Goal: Transaction & Acquisition: Purchase product/service

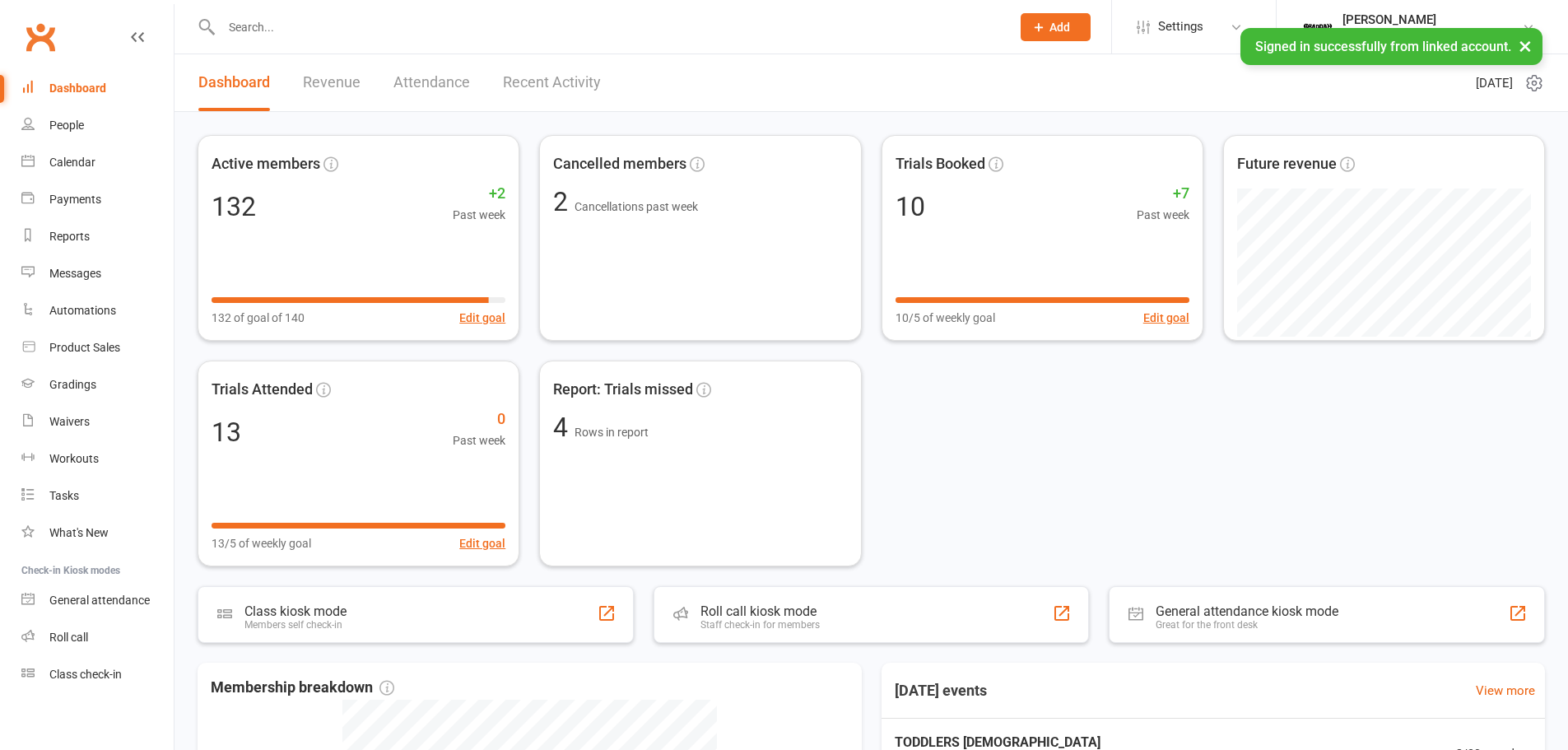
click at [567, 76] on link "Recent Activity" at bounding box center [552, 83] width 98 height 57
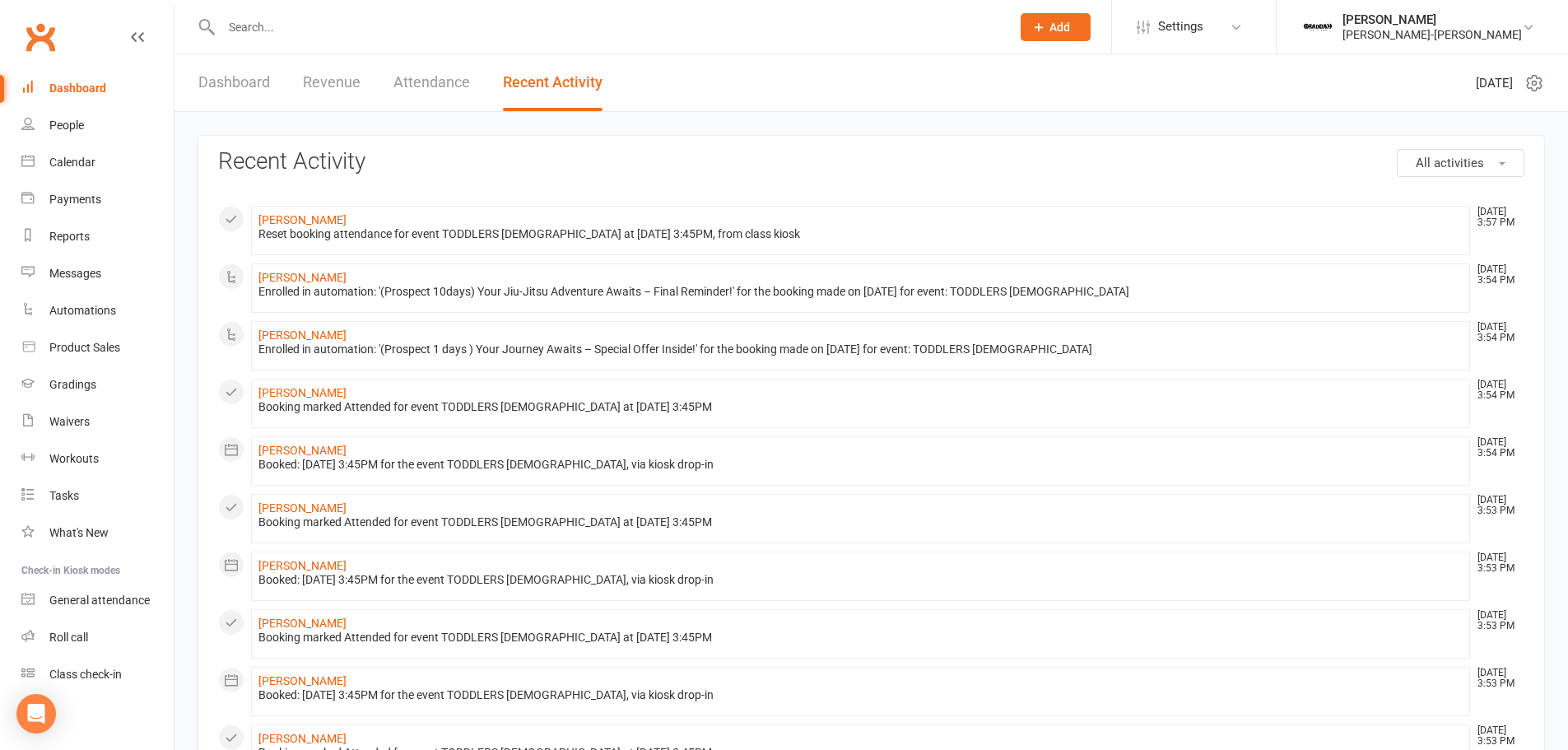
click at [412, 85] on link "Attendance" at bounding box center [432, 83] width 76 height 57
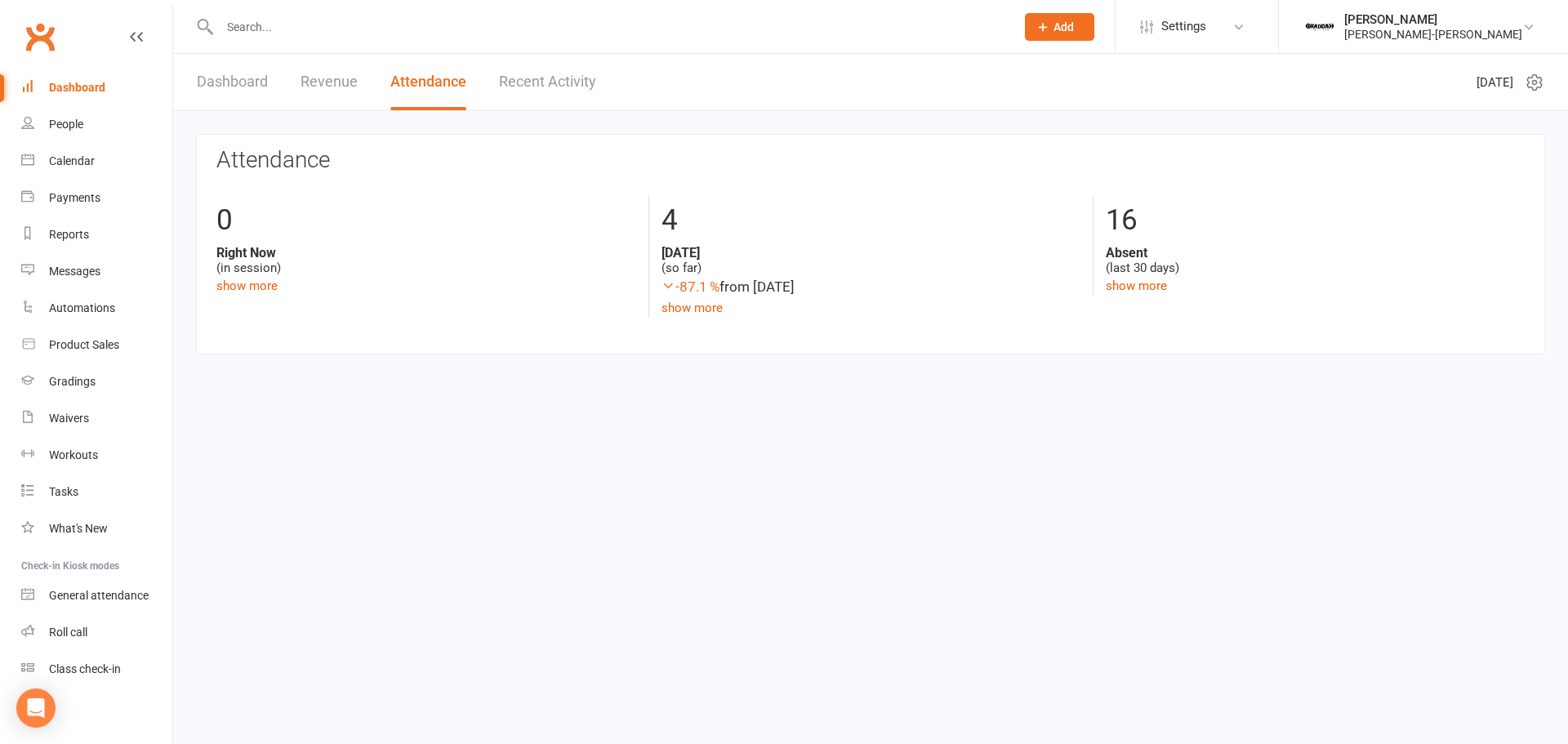
click at [335, 77] on link "Revenue" at bounding box center [328, 82] width 57 height 56
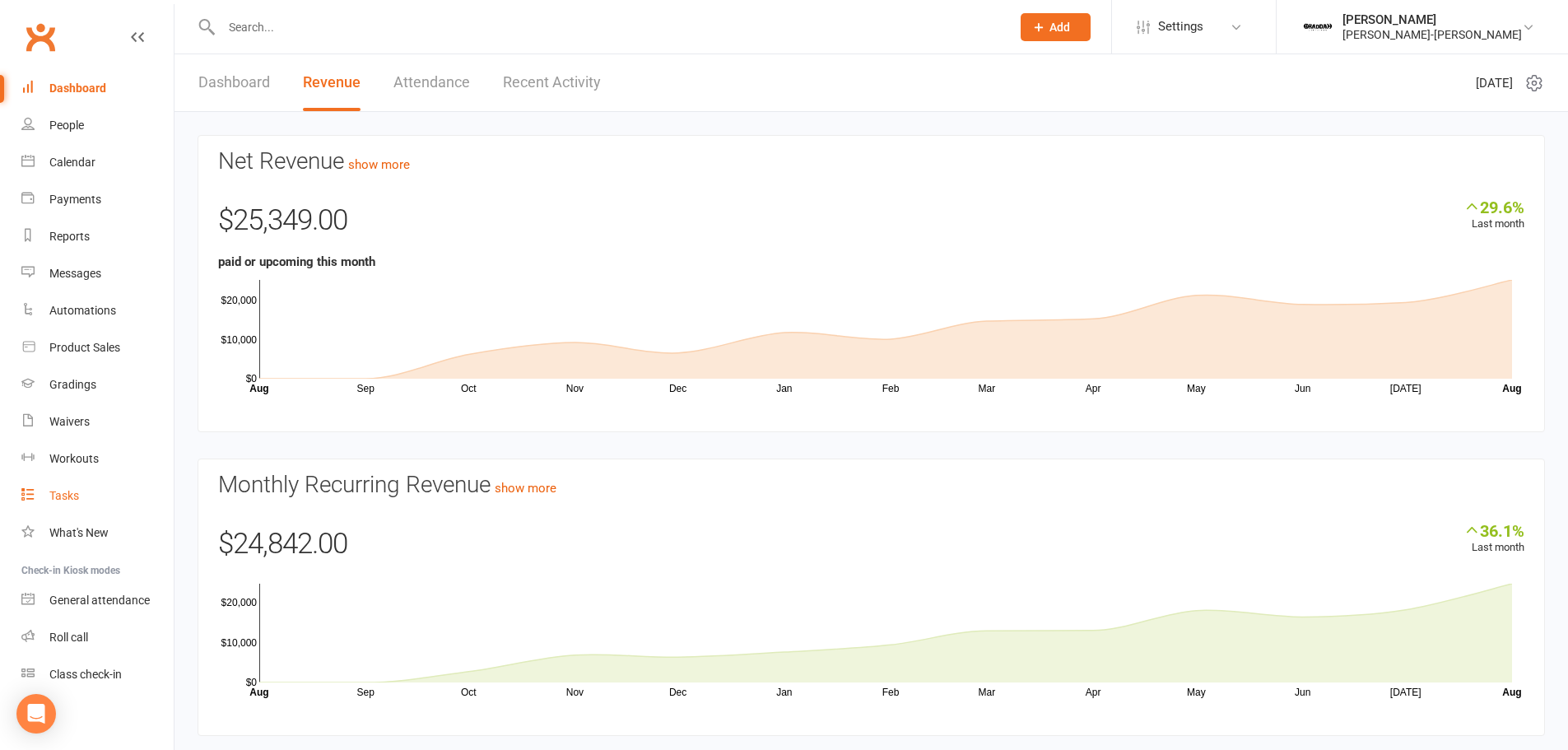
click at [55, 496] on div "Tasks" at bounding box center [64, 495] width 29 height 13
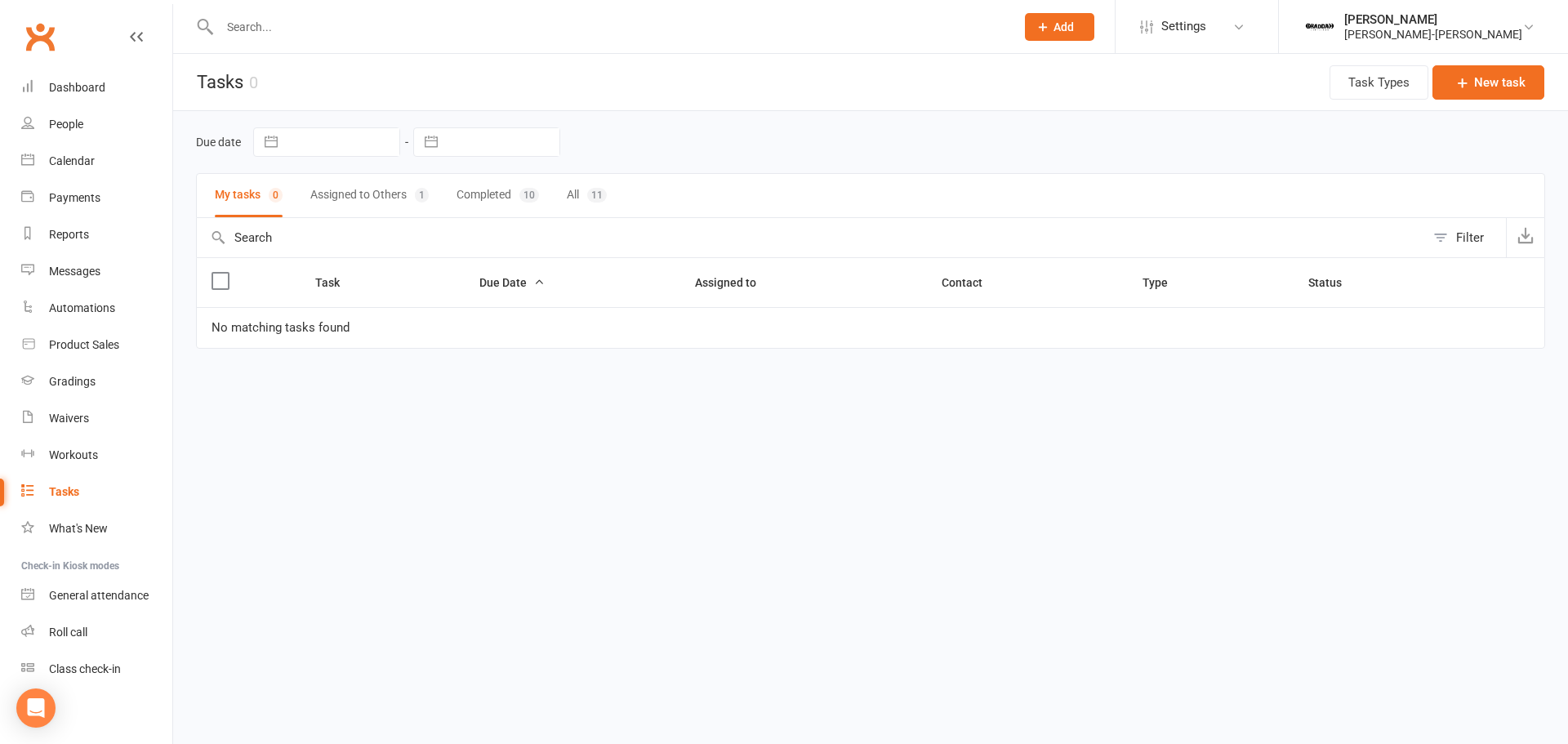
click at [361, 196] on button "Assigned to Others 1" at bounding box center [369, 196] width 118 height 44
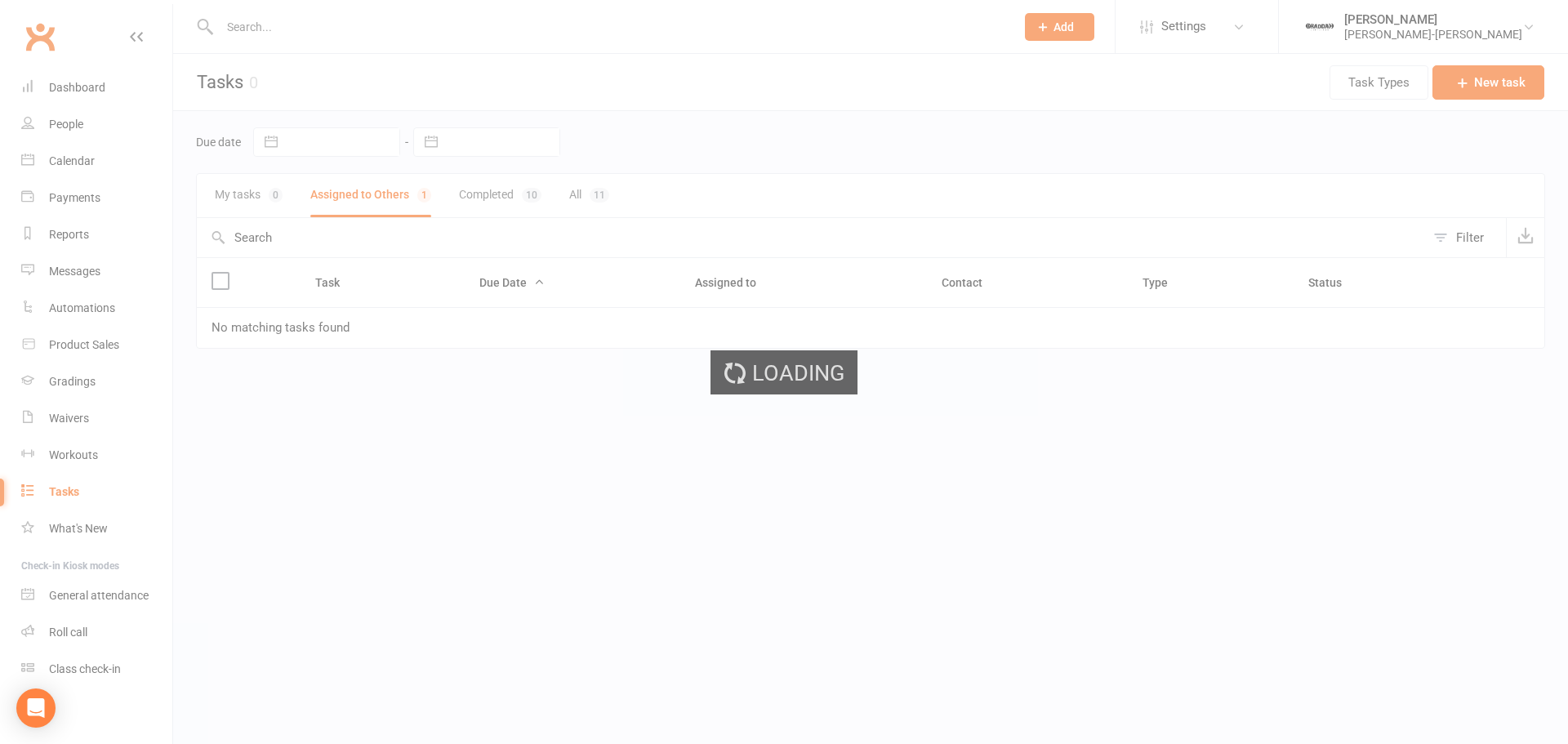
select select "started"
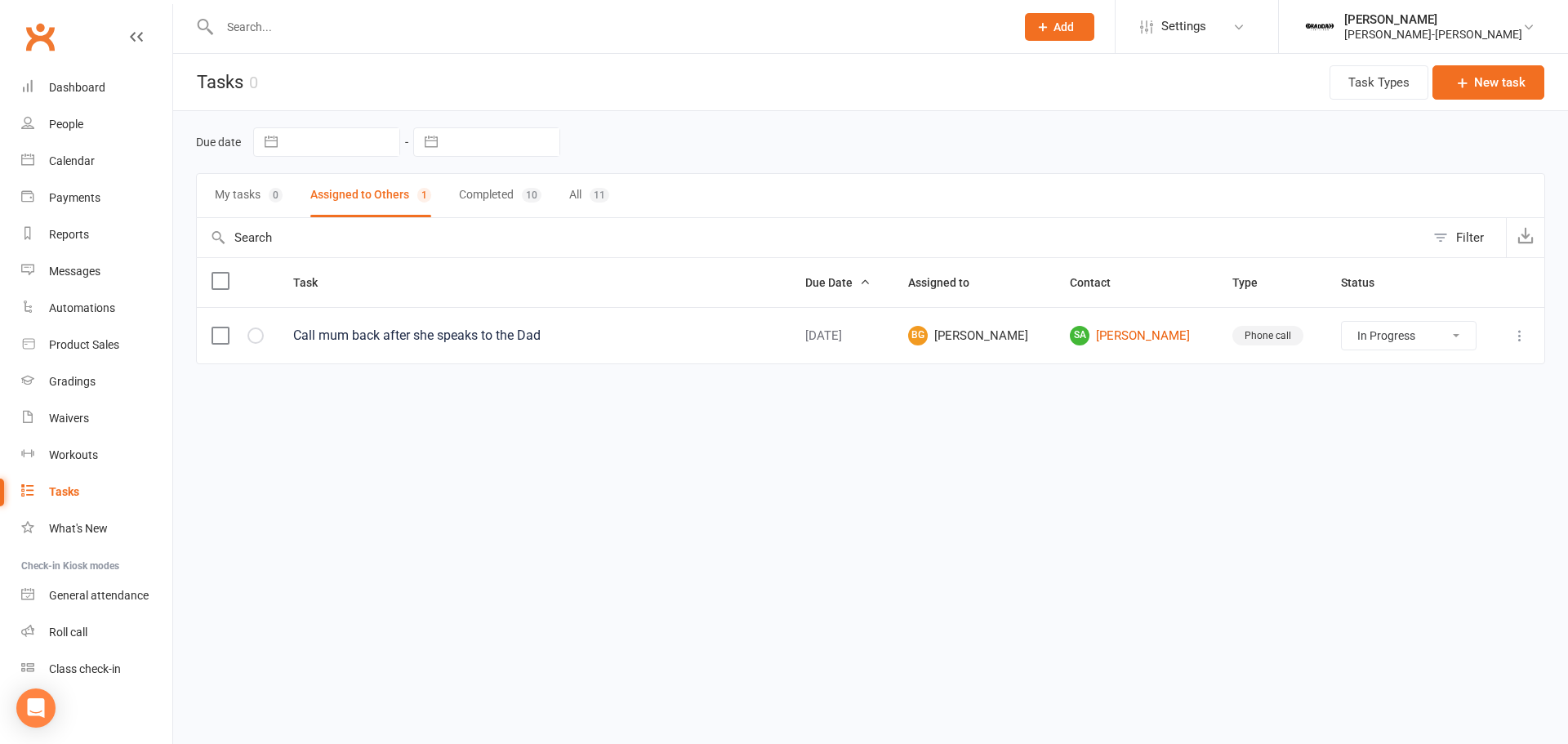
select select "started"
click at [54, 84] on div "Dashboard" at bounding box center [77, 86] width 56 height 13
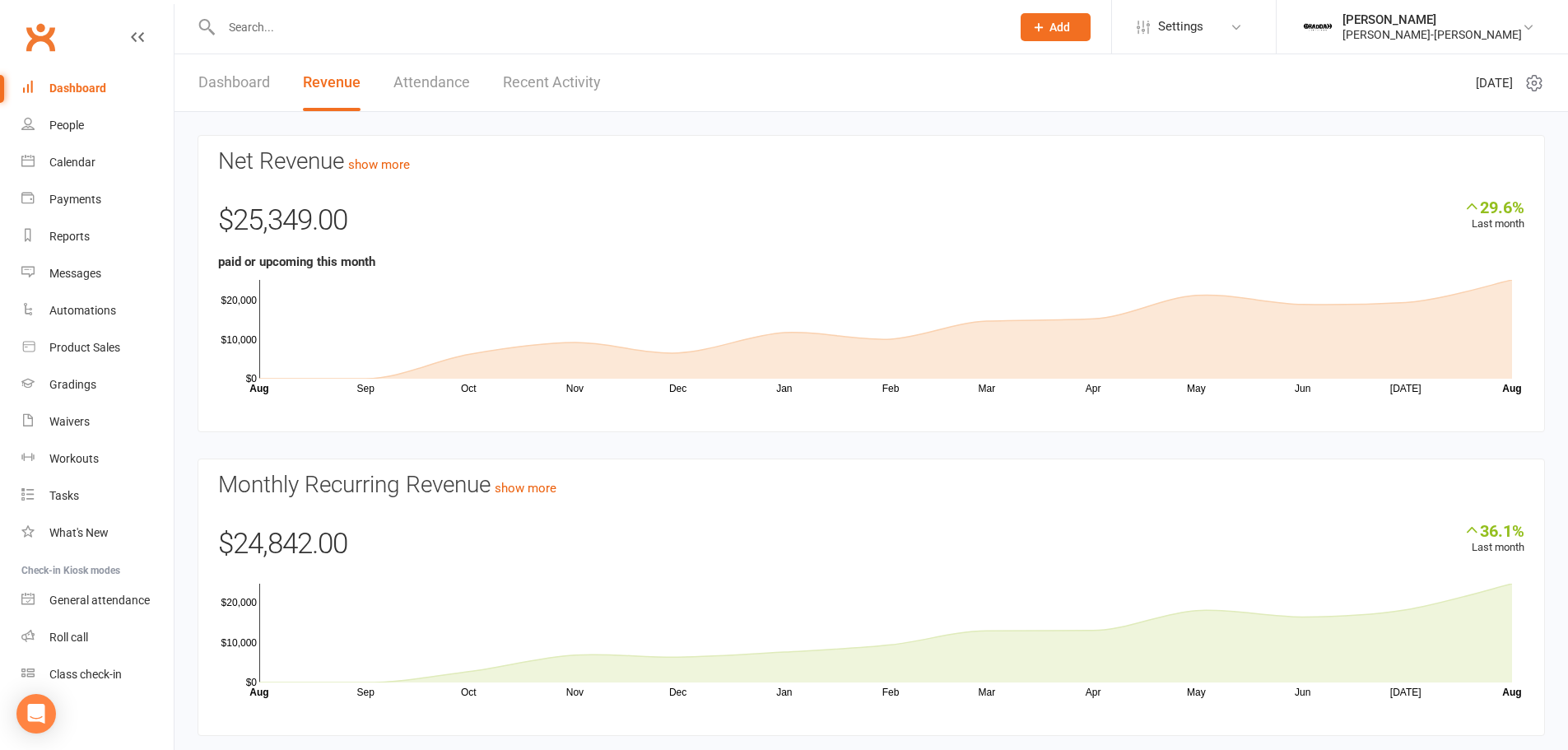
click at [248, 76] on link "Dashboard" at bounding box center [233, 83] width 71 height 57
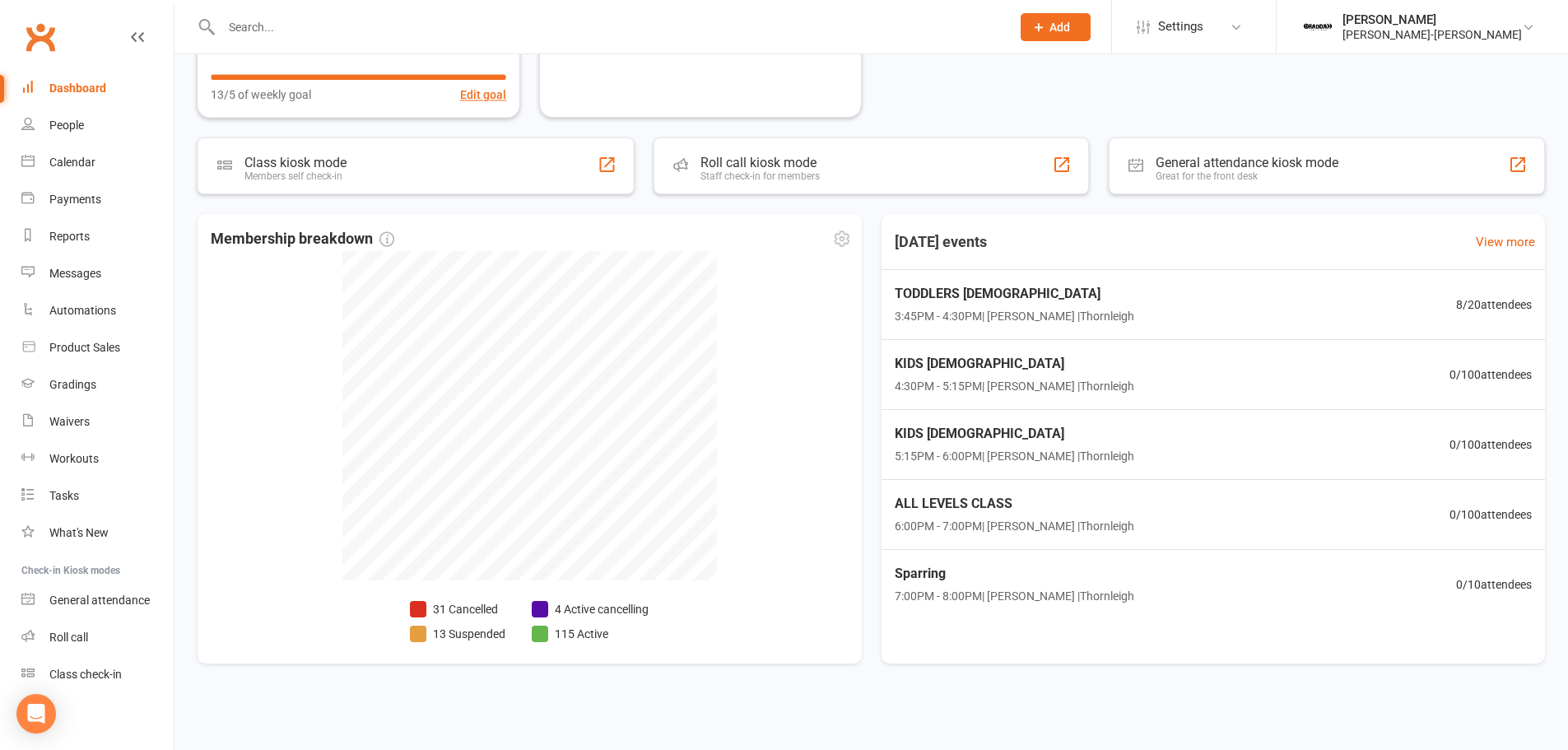
scroll to position [119, 0]
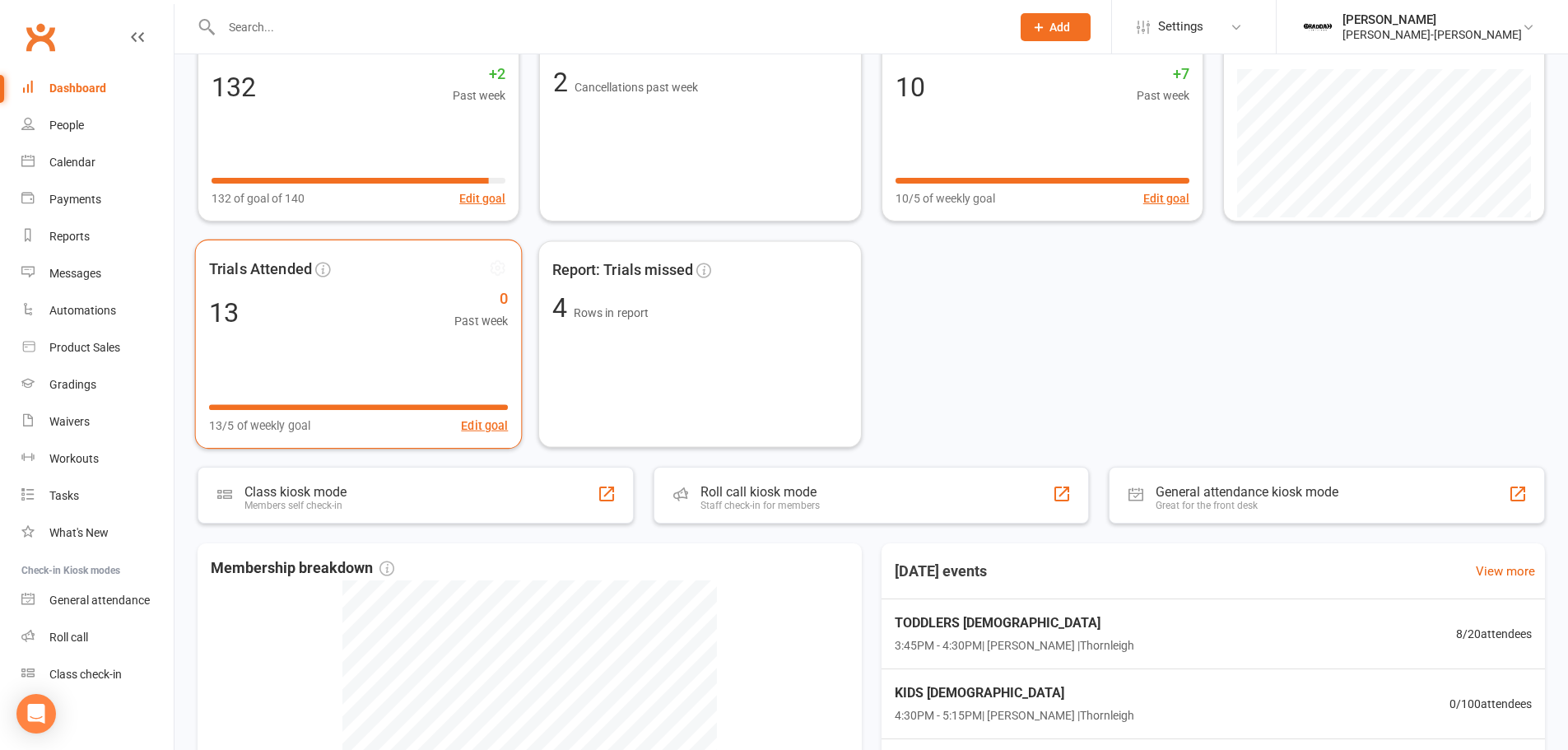
click at [328, 332] on div "Trials Attended 13 0 Past week 13/5 of weekly goal Edit goal" at bounding box center [359, 344] width 328 height 209
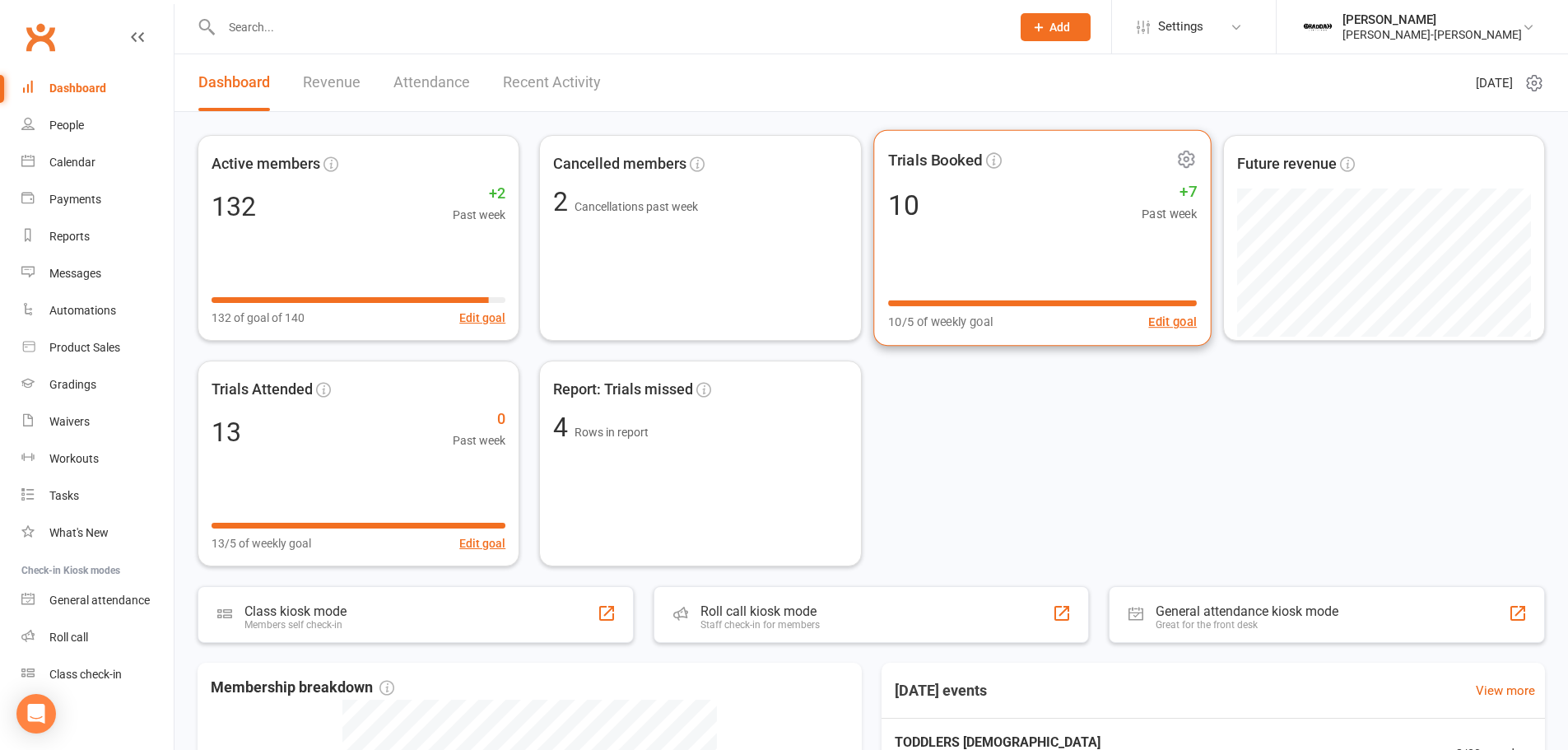
click at [959, 252] on div "Trials Booked 10 +7 Past week 10/5 of weekly goal Edit goal" at bounding box center [1043, 238] width 339 height 217
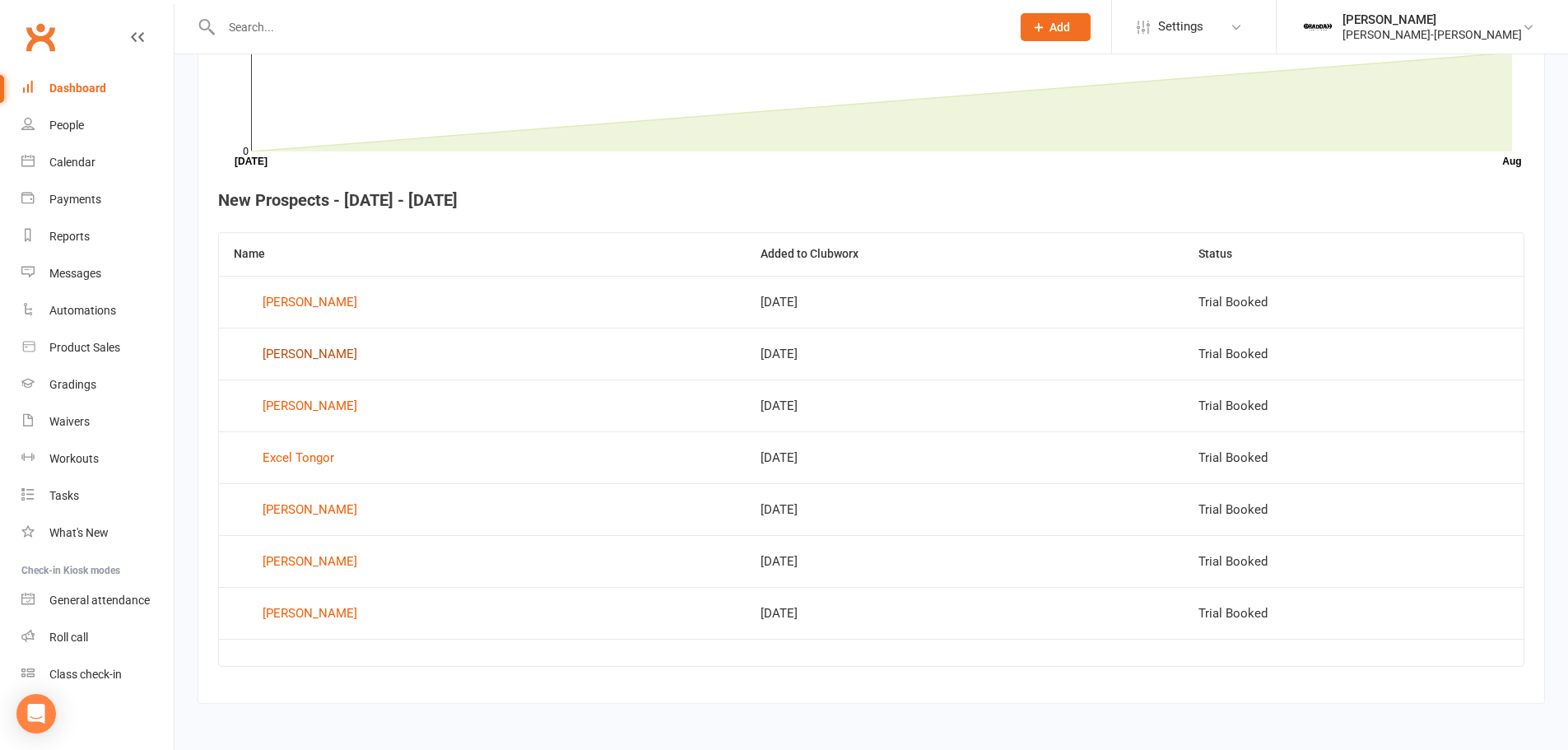
scroll to position [524, 0]
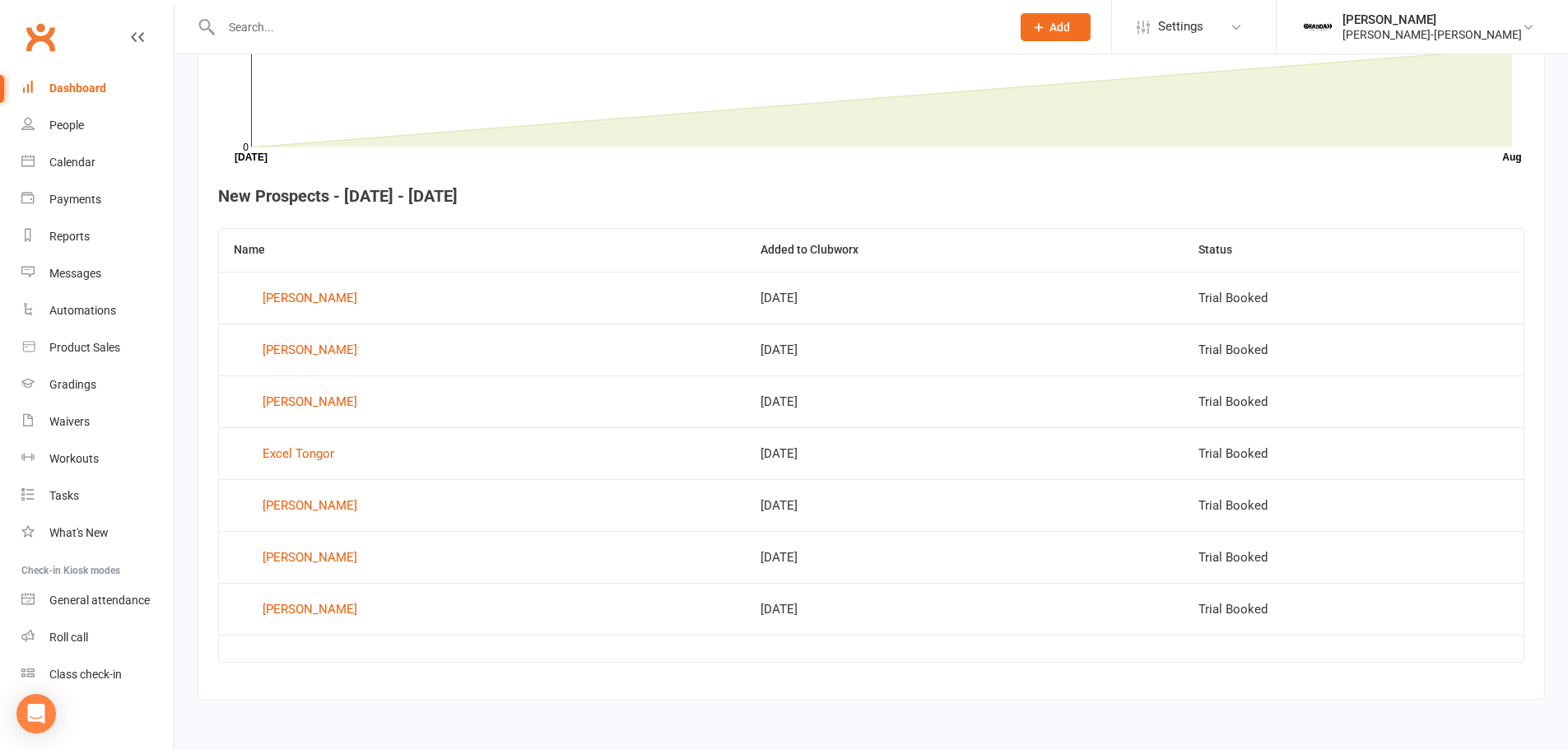
click at [98, 88] on div "Dashboard" at bounding box center [78, 87] width 57 height 13
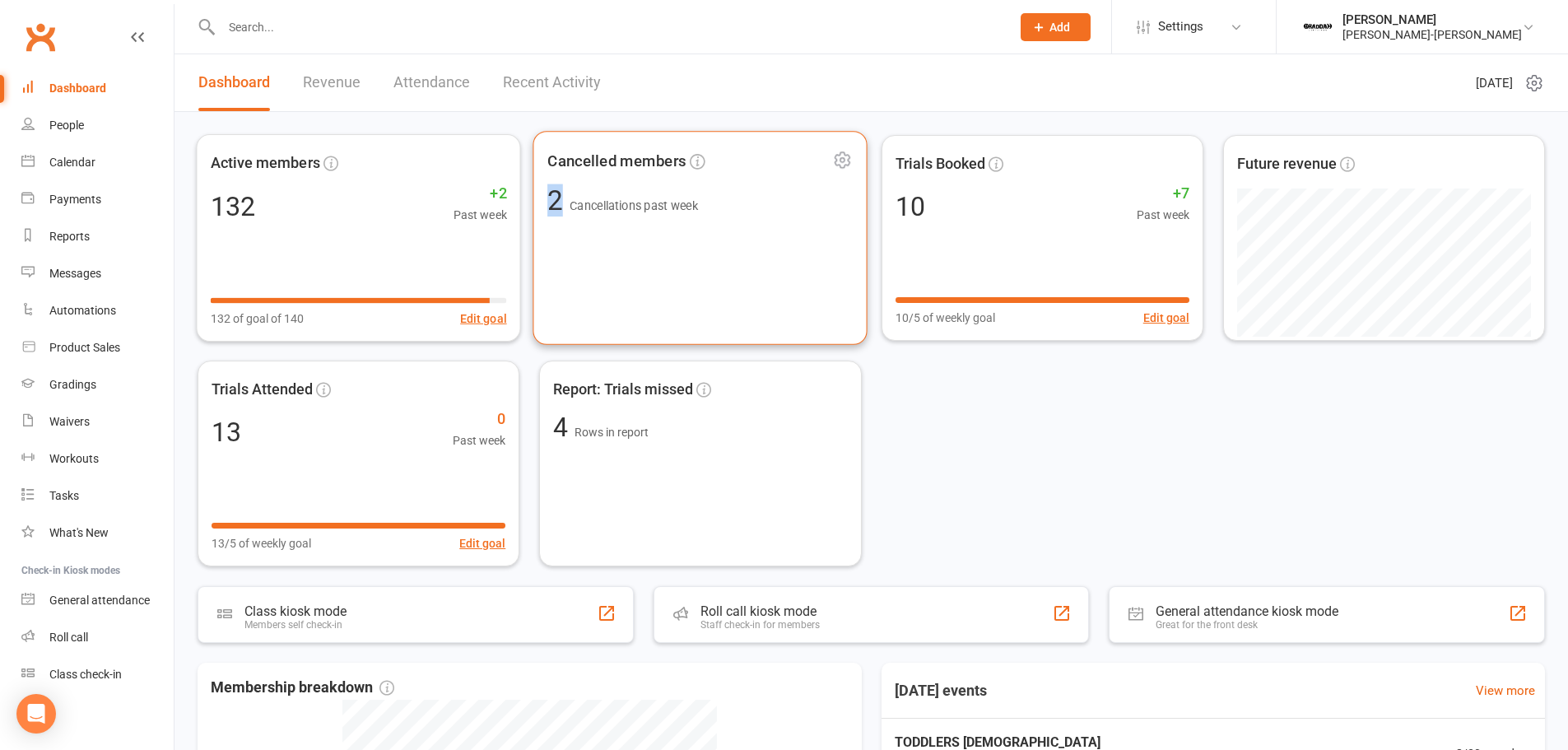
click at [558, 249] on div "Cancelled members 2 Cancellations past week" at bounding box center [700, 237] width 334 height 214
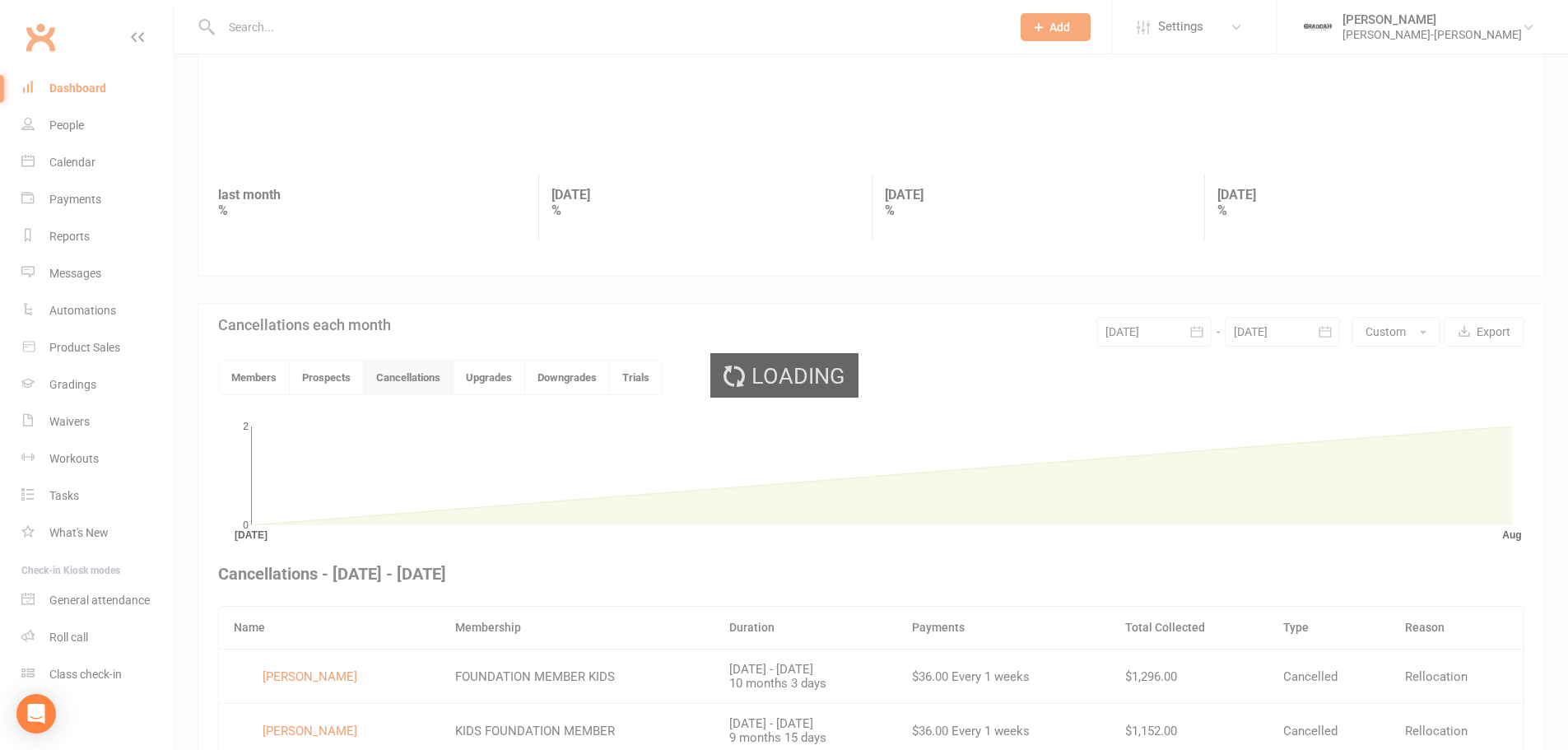
scroll to position [247, 0]
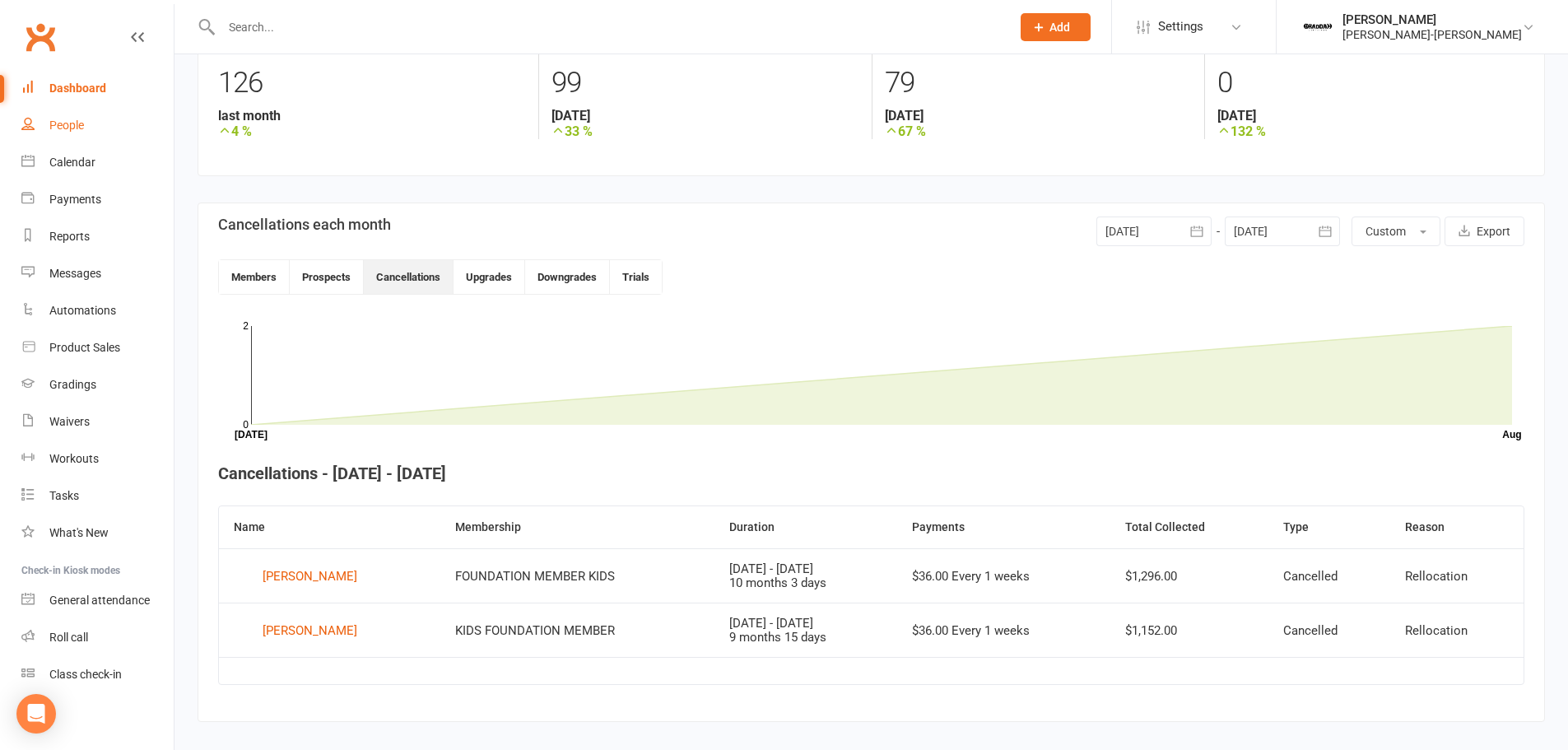
click at [77, 128] on div "People" at bounding box center [66, 124] width 34 height 13
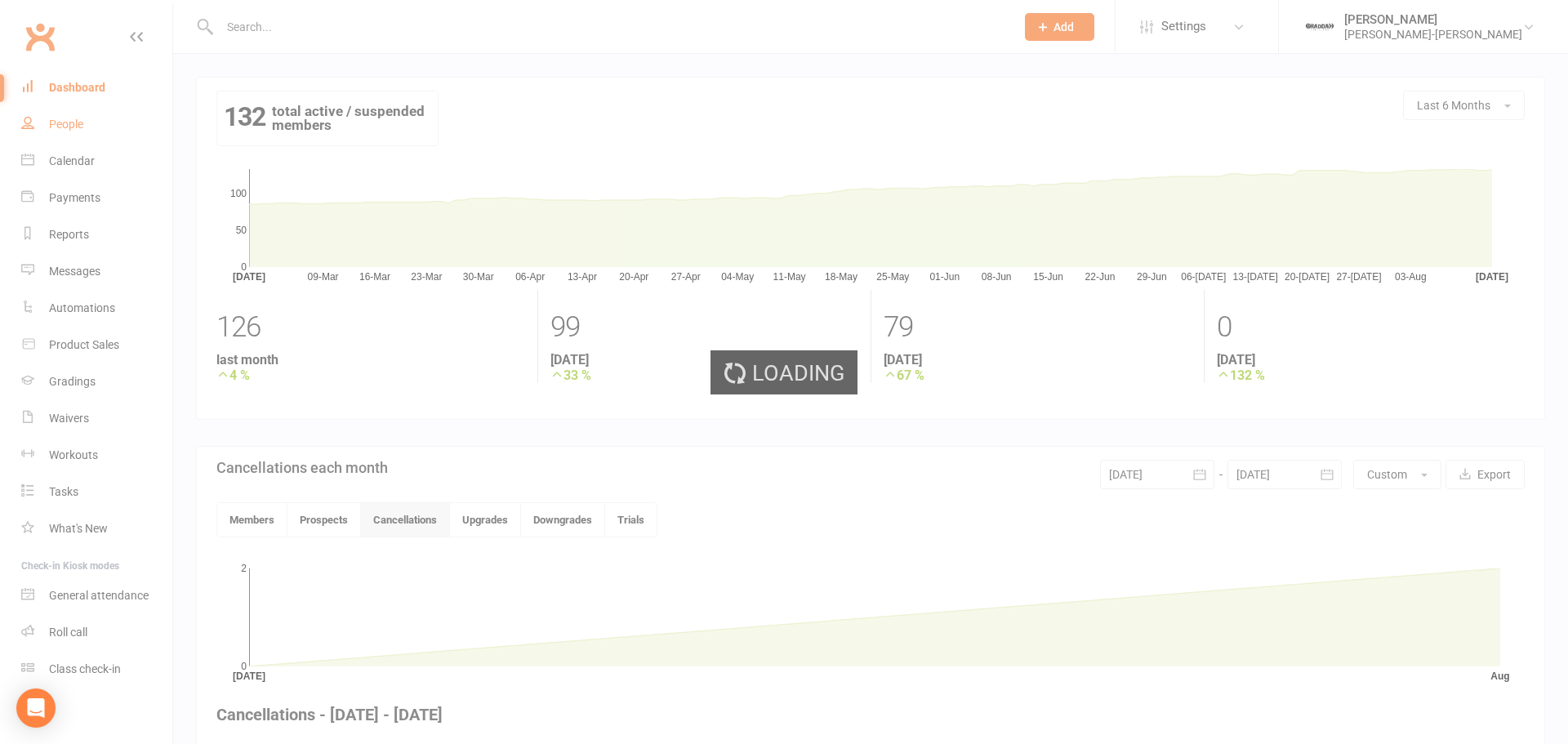
select select "100"
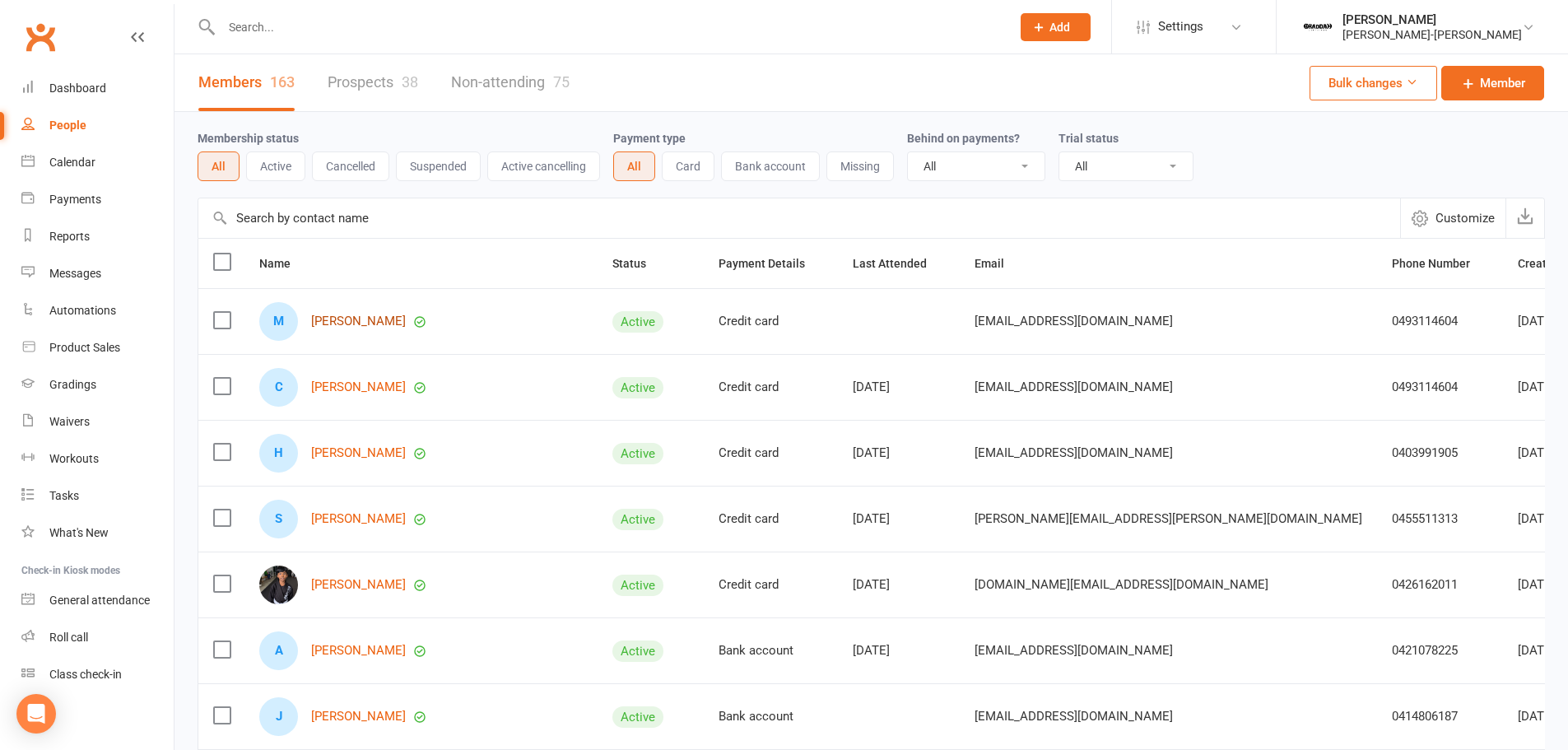
click at [375, 323] on link "Matthias Saliba" at bounding box center [358, 321] width 95 height 14
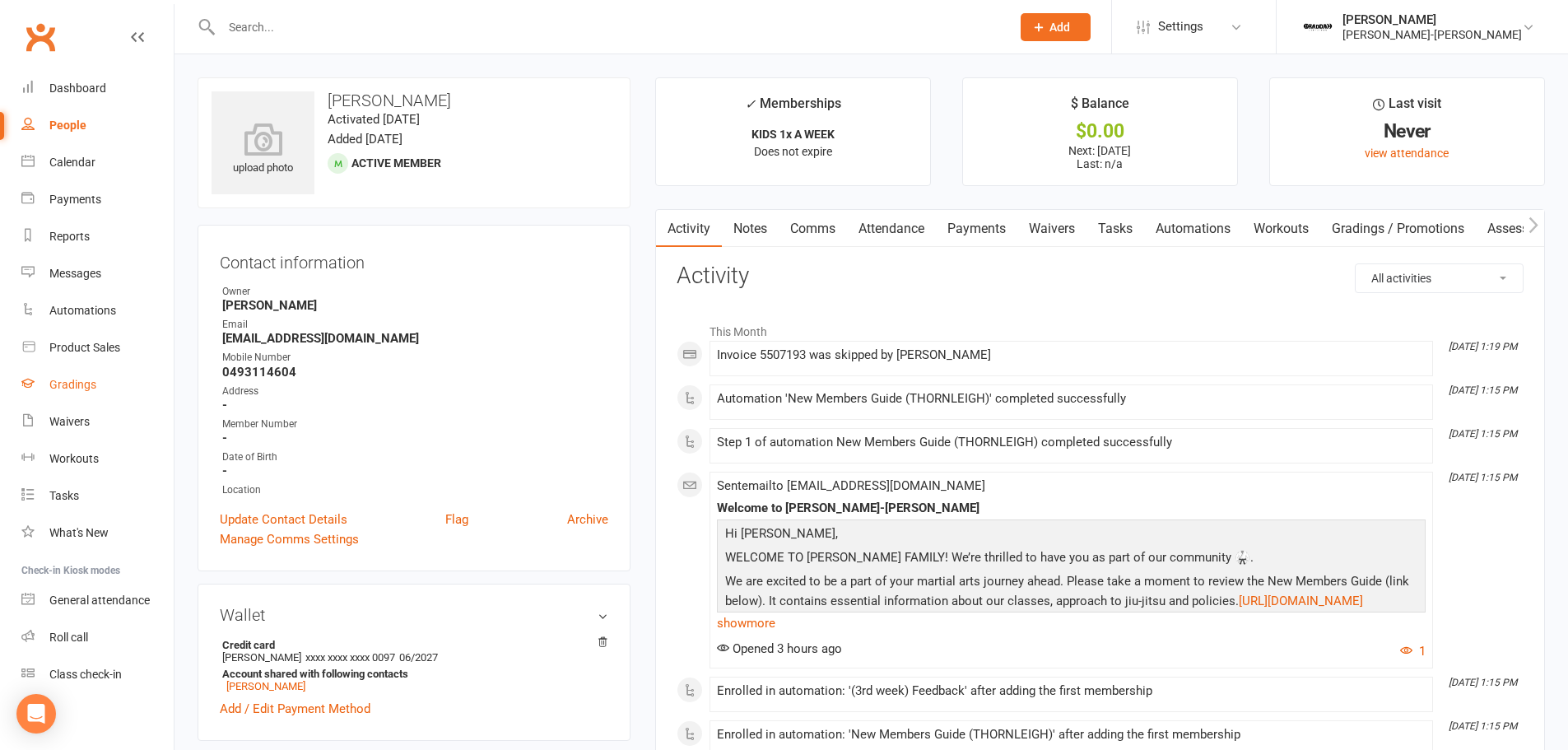
click at [98, 373] on link "Gradings" at bounding box center [98, 385] width 152 height 37
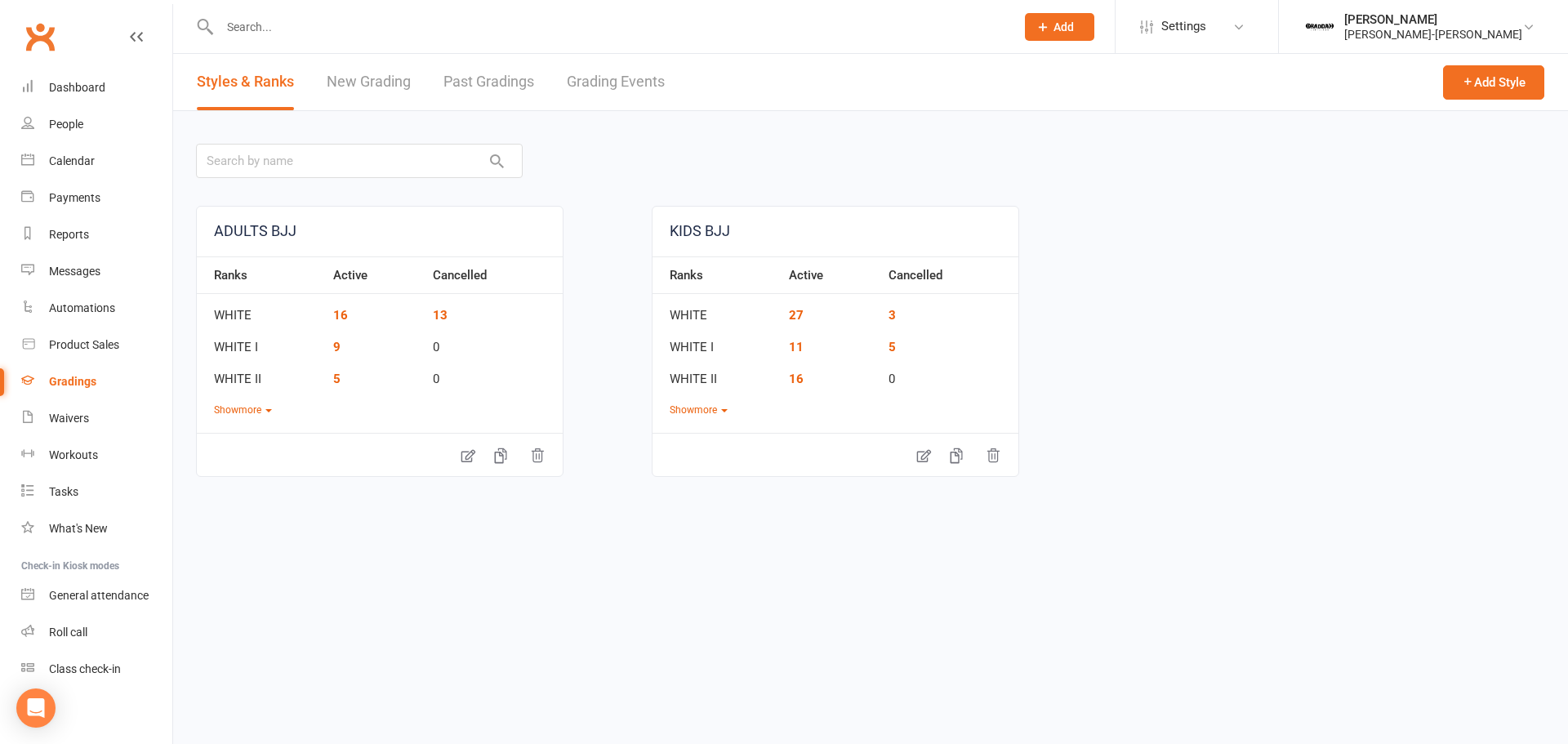
click at [395, 91] on link "New Grading" at bounding box center [368, 82] width 84 height 56
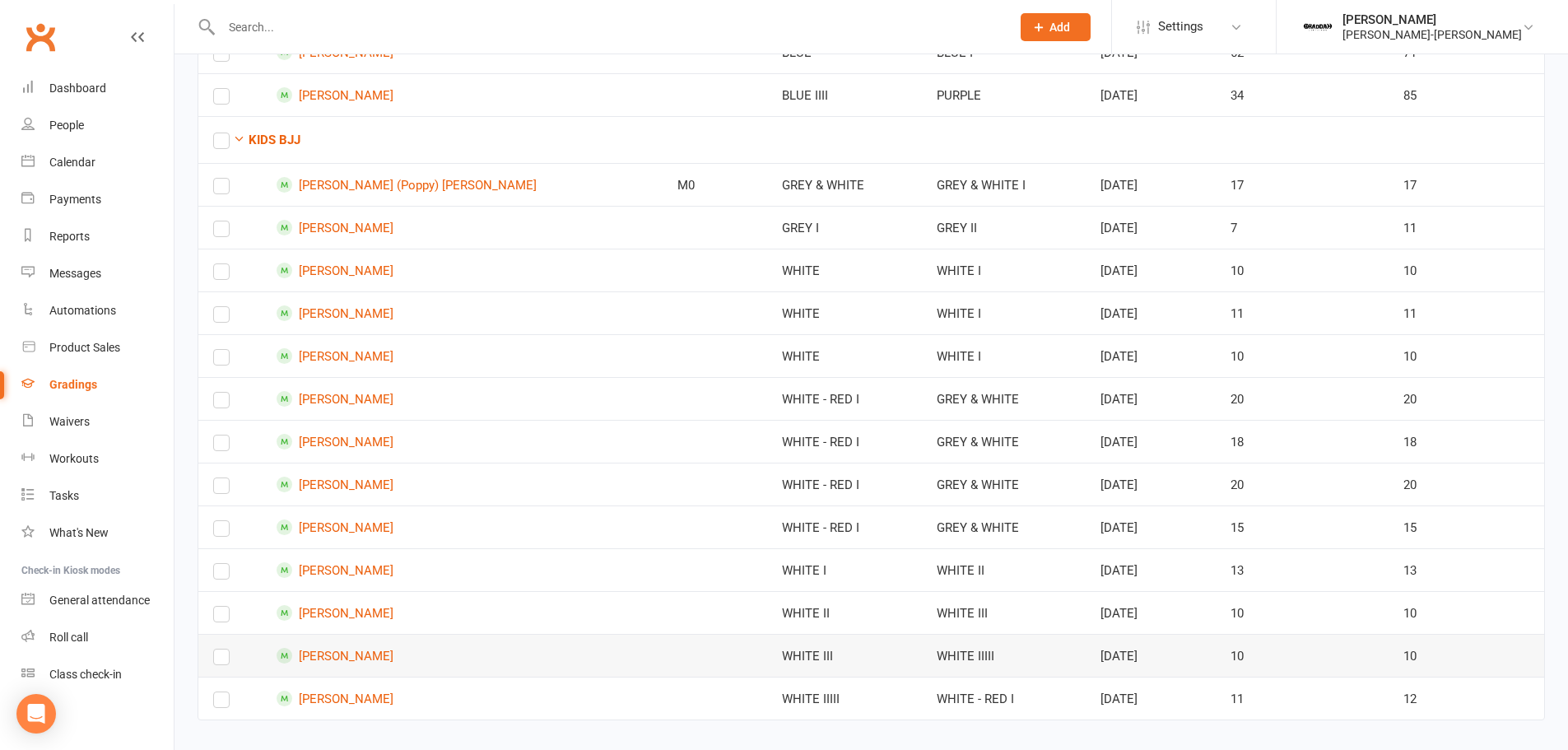
scroll to position [297, 0]
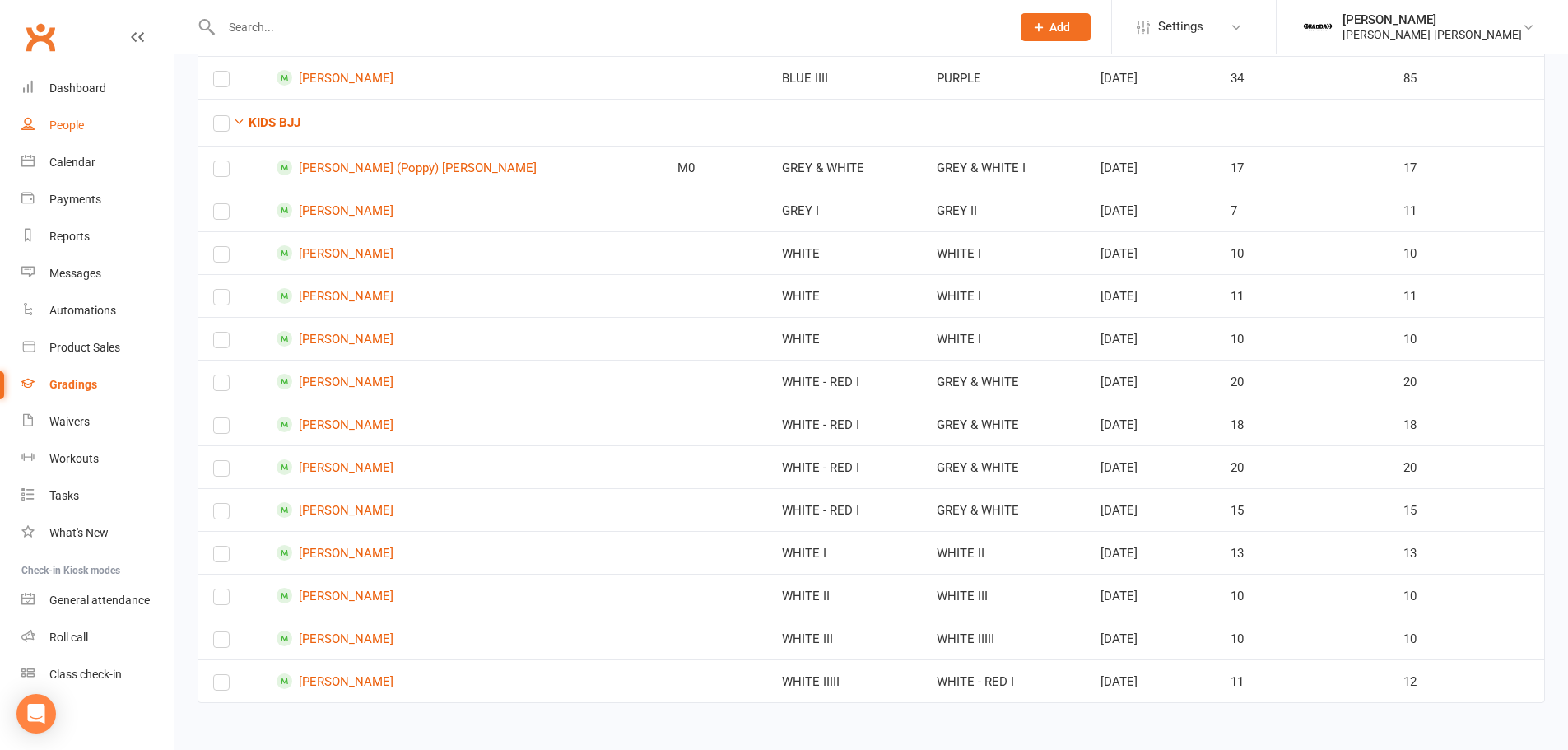
click at [79, 120] on div "People" at bounding box center [66, 124] width 34 height 13
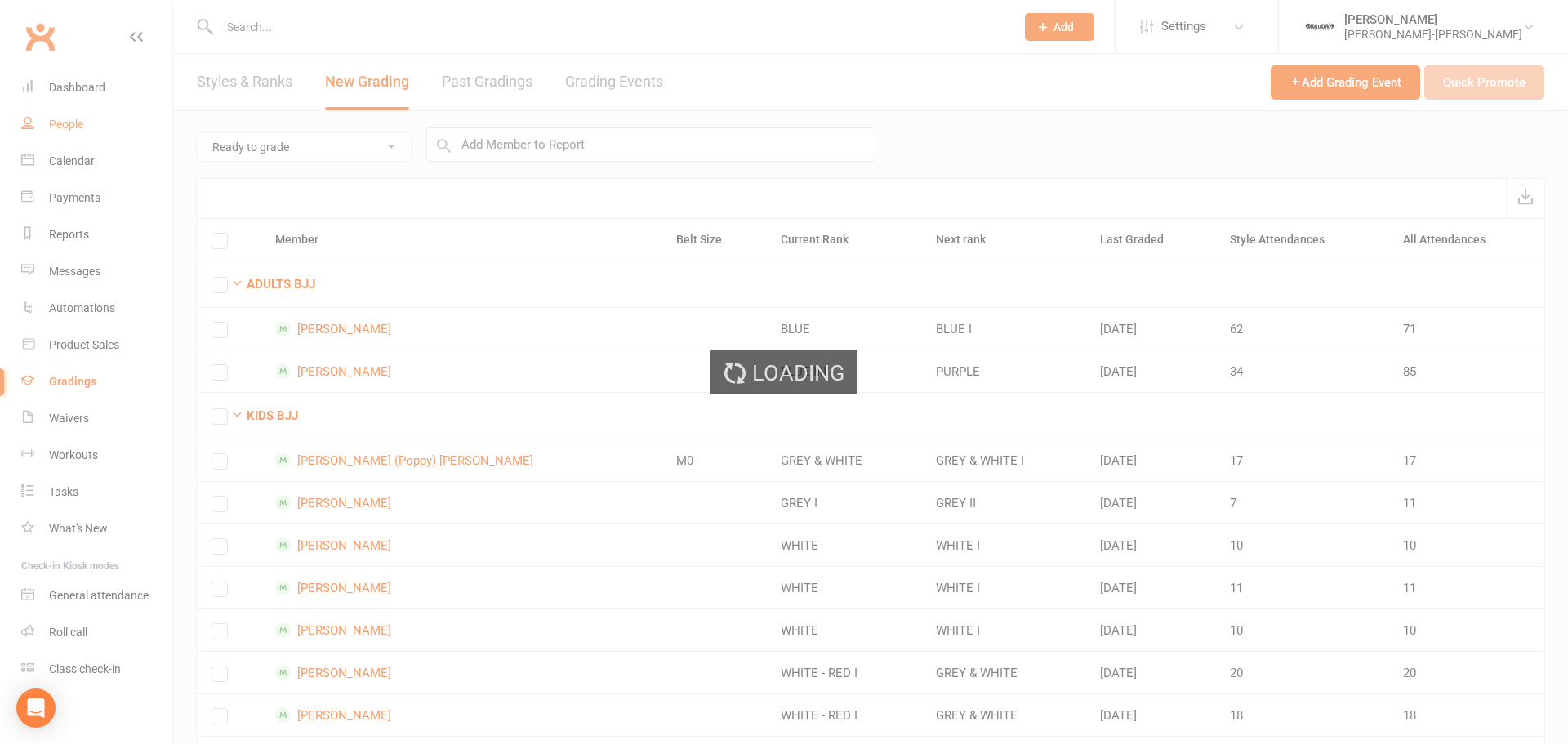
select select "100"
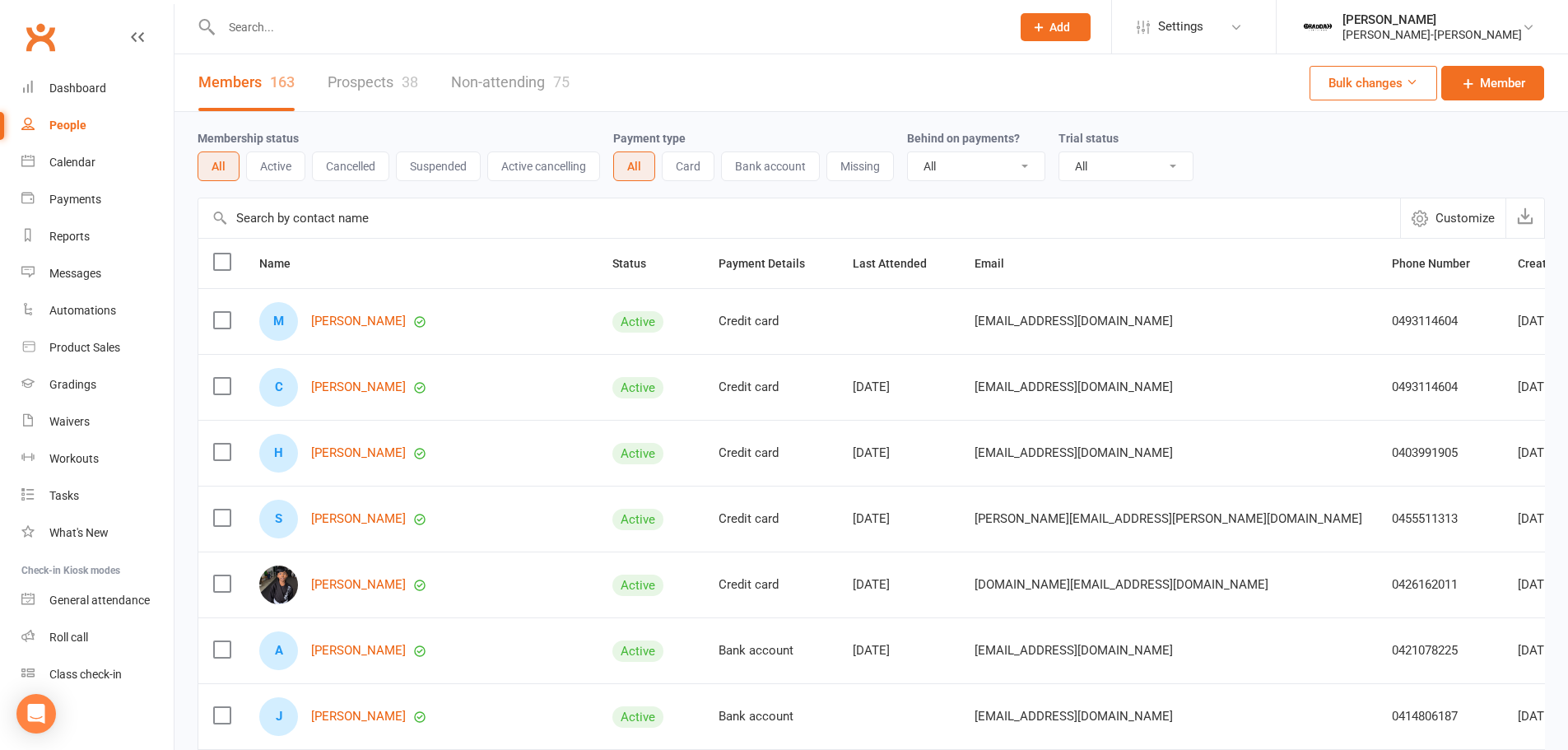
click at [366, 27] on input "text" at bounding box center [608, 27] width 783 height 23
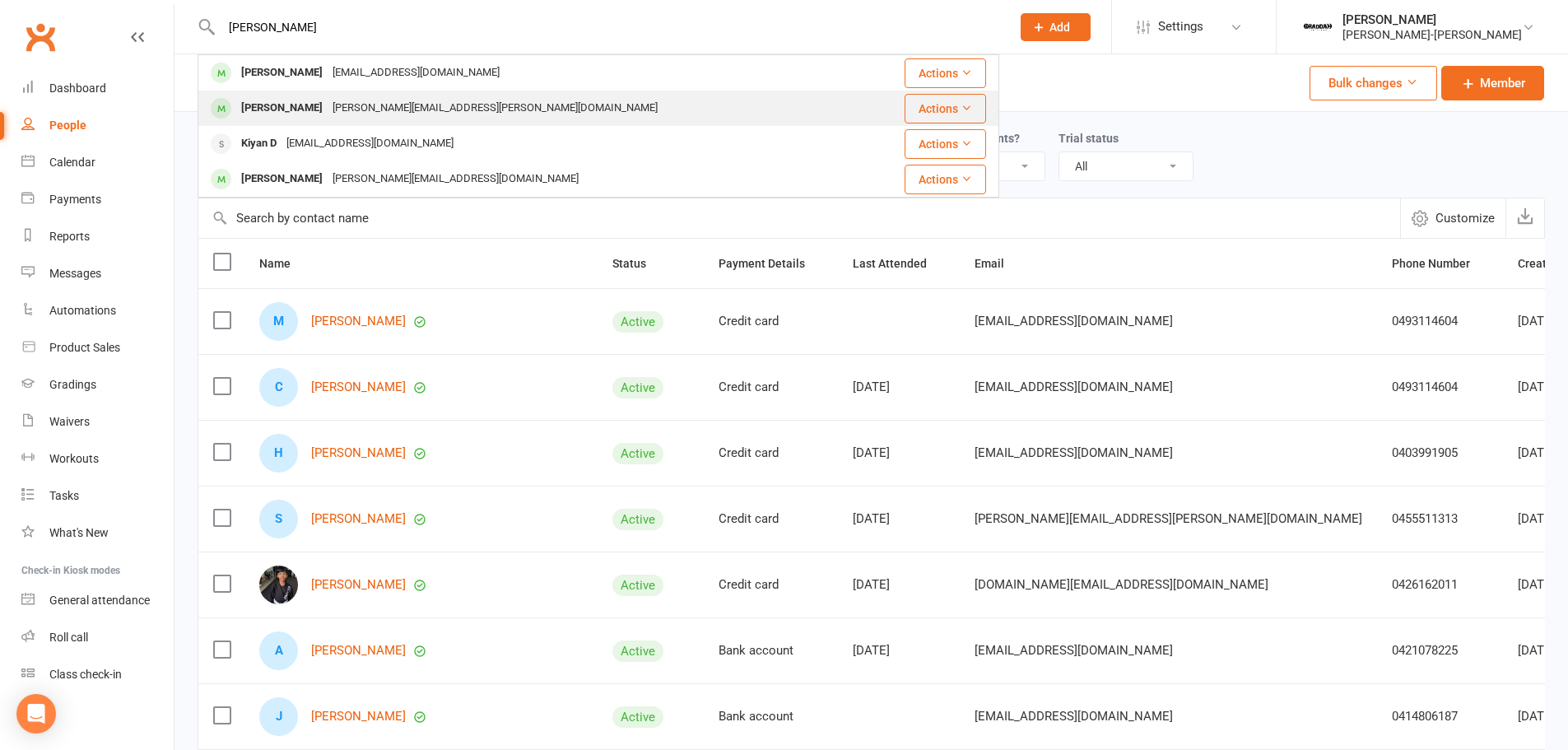
type input "jame"
drag, startPoint x: 1010, startPoint y: 113, endPoint x: 991, endPoint y: 110, distance: 19.2
click at [999, 112] on td "Actions" at bounding box center [931, 108] width 134 height 35
click at [986, 108] on button "Actions" at bounding box center [945, 108] width 81 height 29
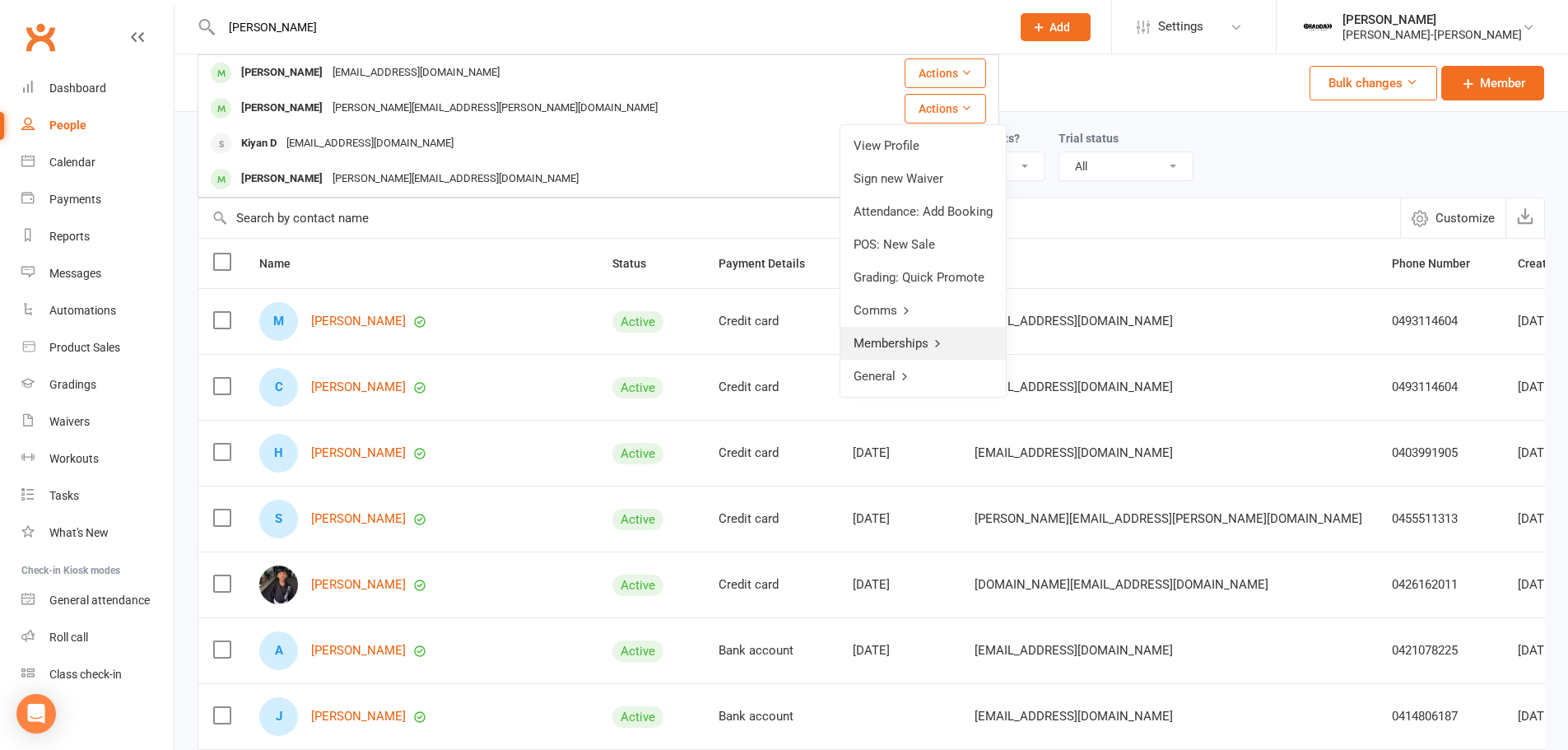
click at [922, 345] on link "Memberships" at bounding box center [923, 344] width 165 height 33
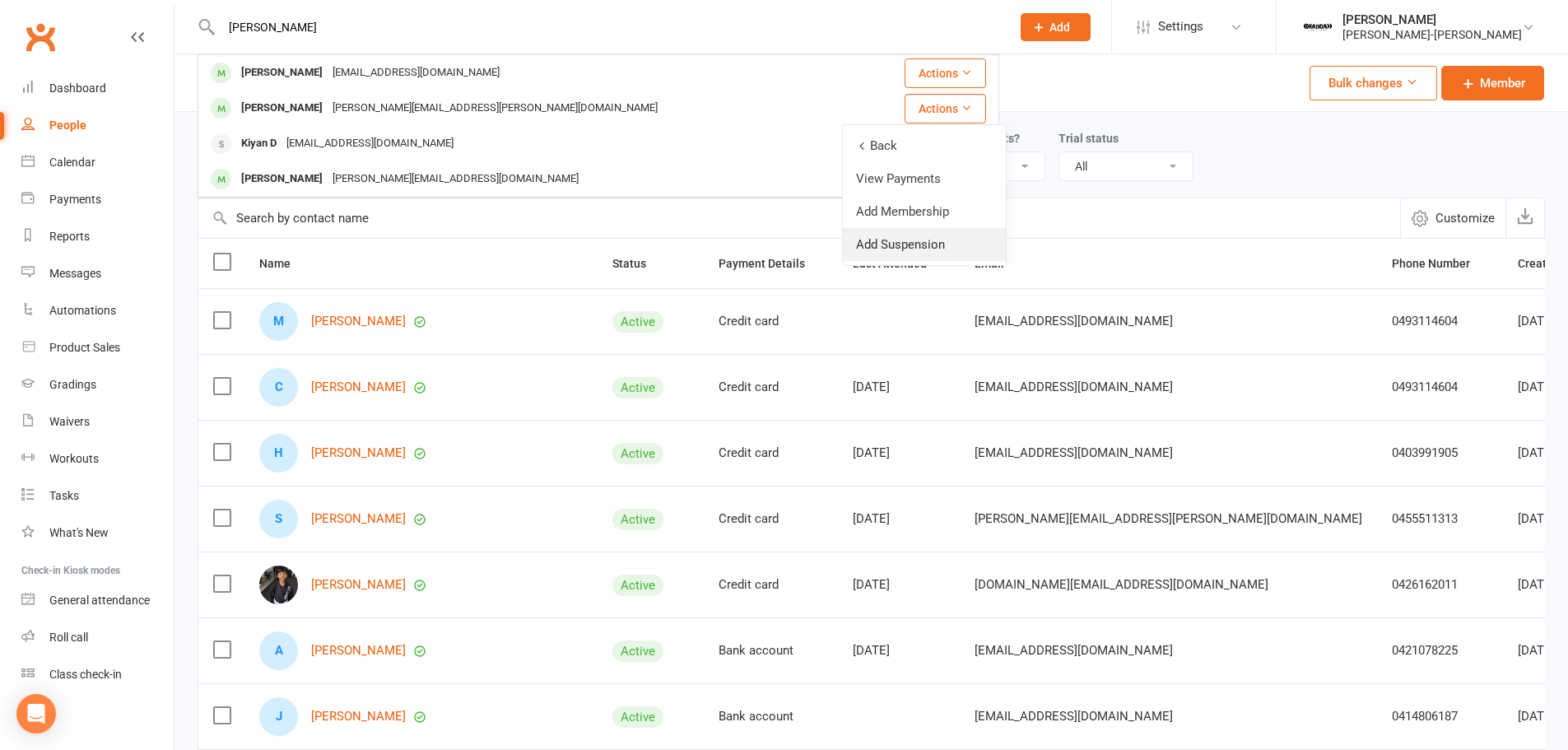
click at [913, 246] on link "Add Suspension" at bounding box center [925, 245] width 163 height 33
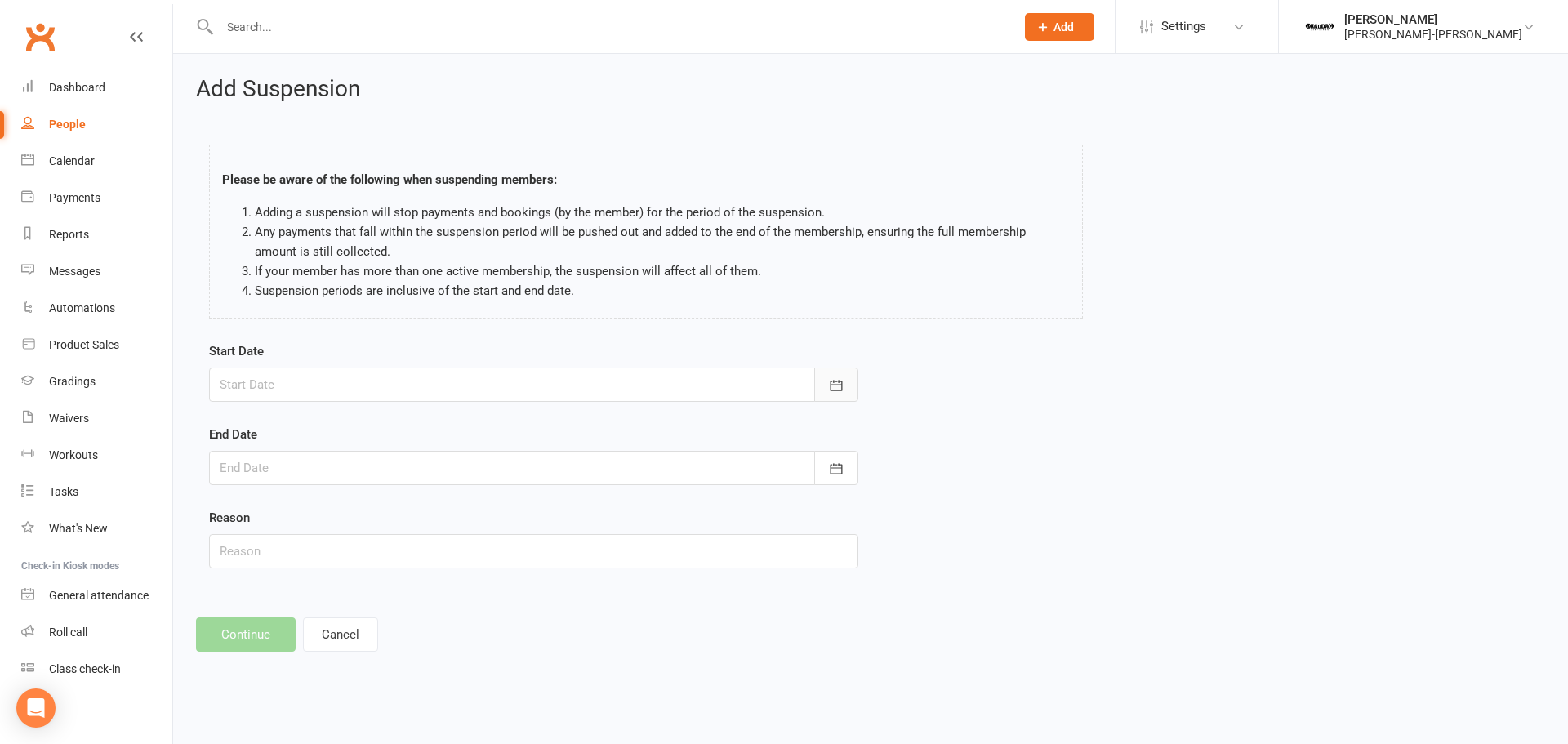
click at [822, 381] on button "button" at bounding box center [837, 384] width 45 height 34
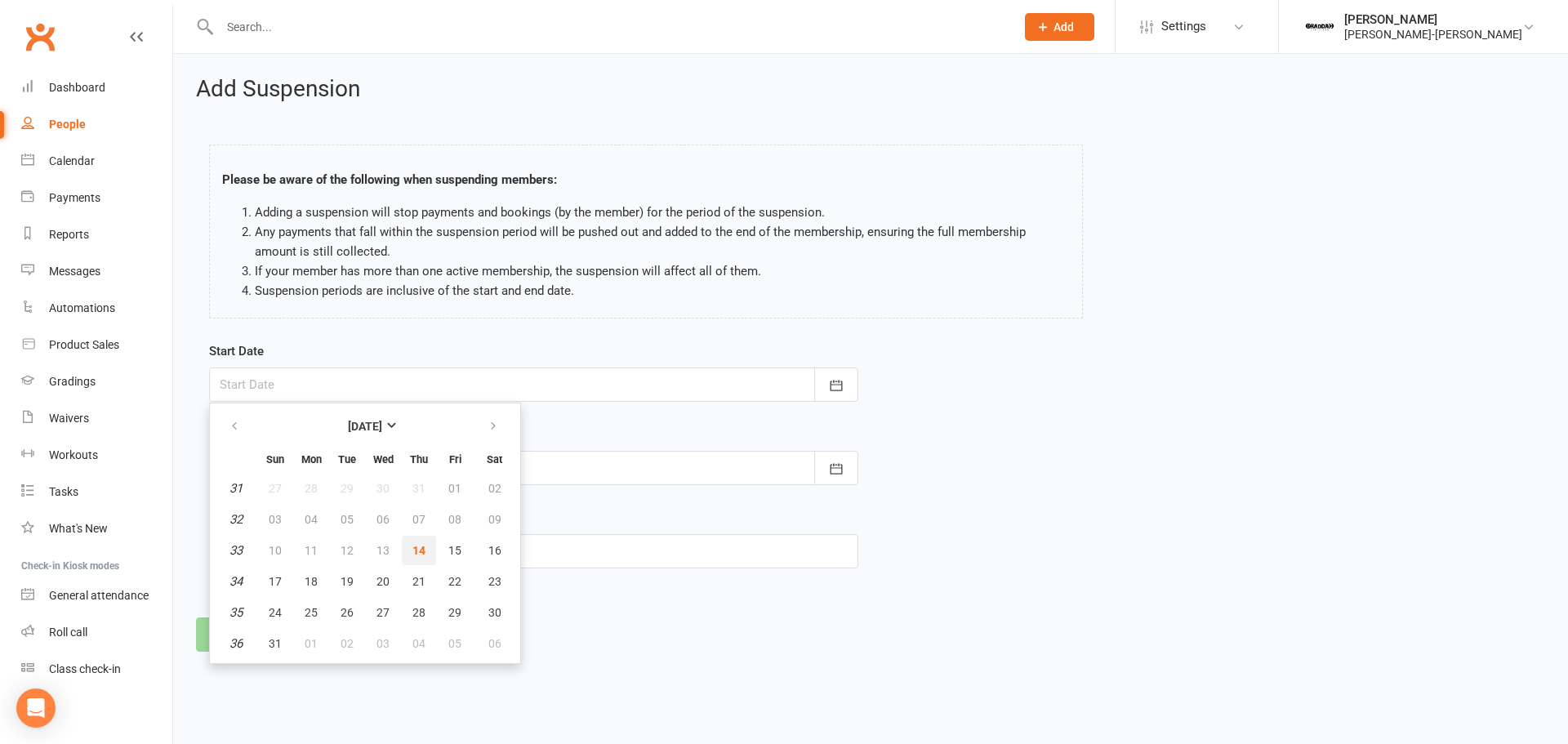
click at [415, 555] on span "14" at bounding box center [418, 550] width 13 height 13
type input "[DATE]"
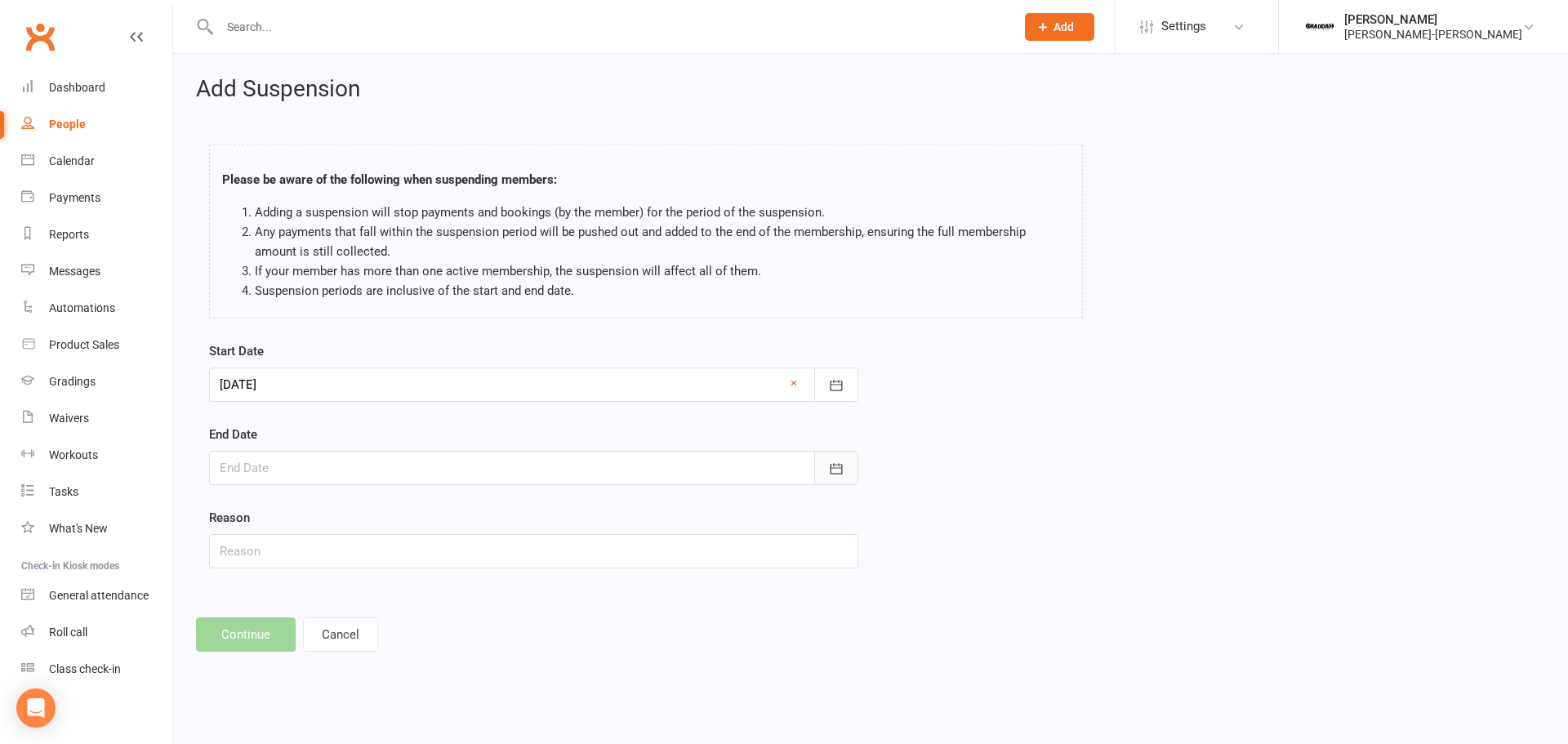
click at [849, 469] on button "button" at bounding box center [837, 467] width 45 height 34
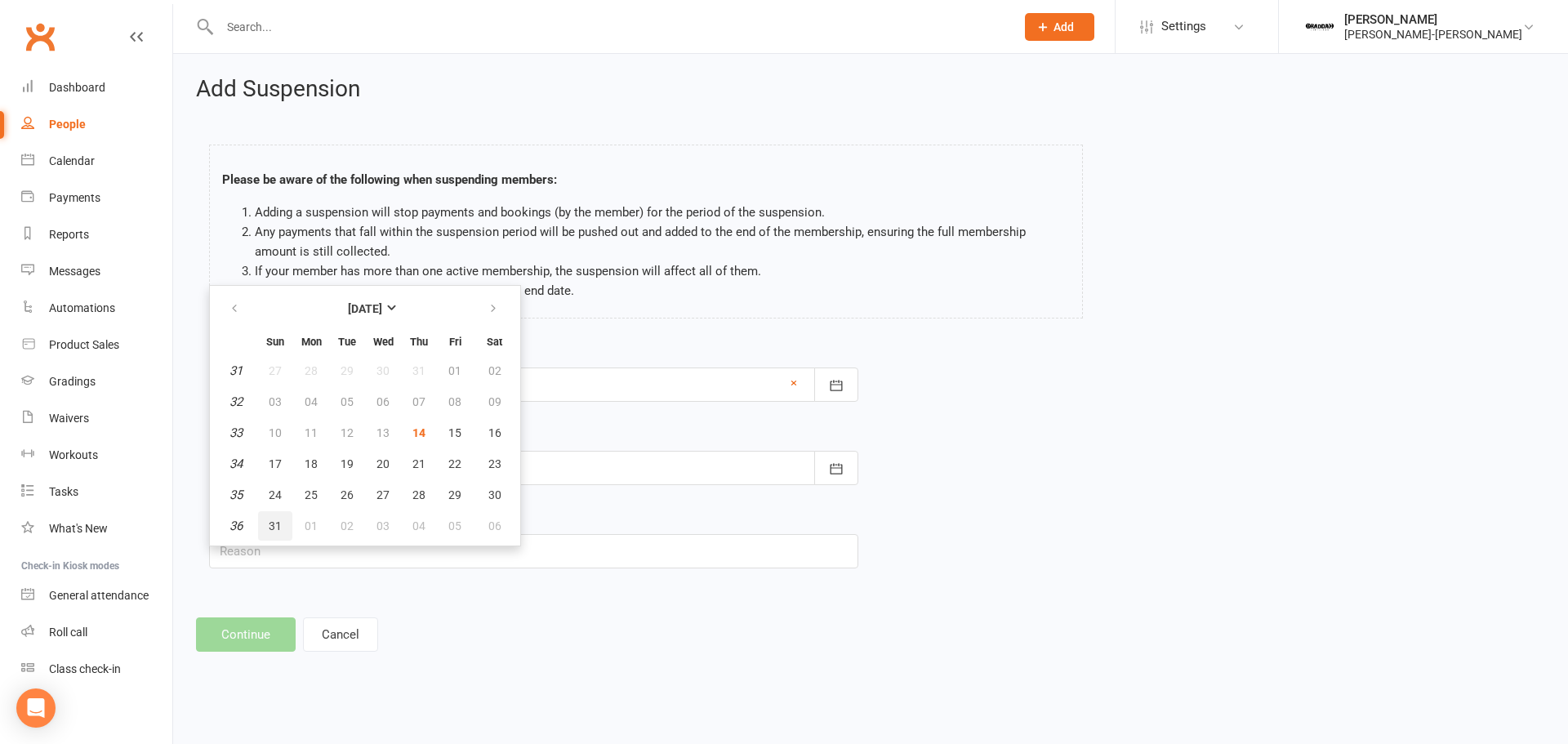
click at [263, 526] on button "31" at bounding box center [274, 526] width 34 height 29
type input "31 Aug 2025"
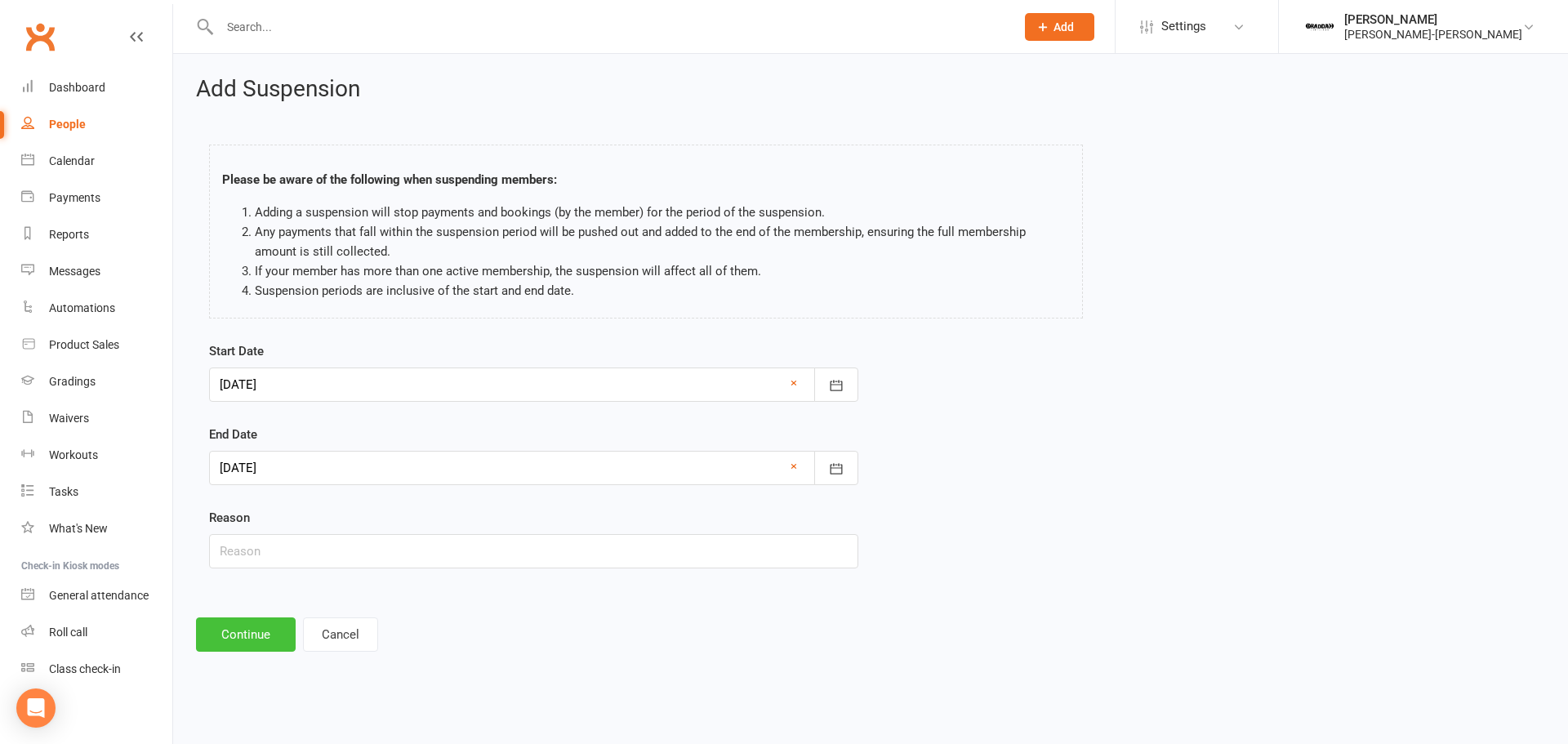
click at [265, 635] on button "Continue" at bounding box center [245, 635] width 100 height 34
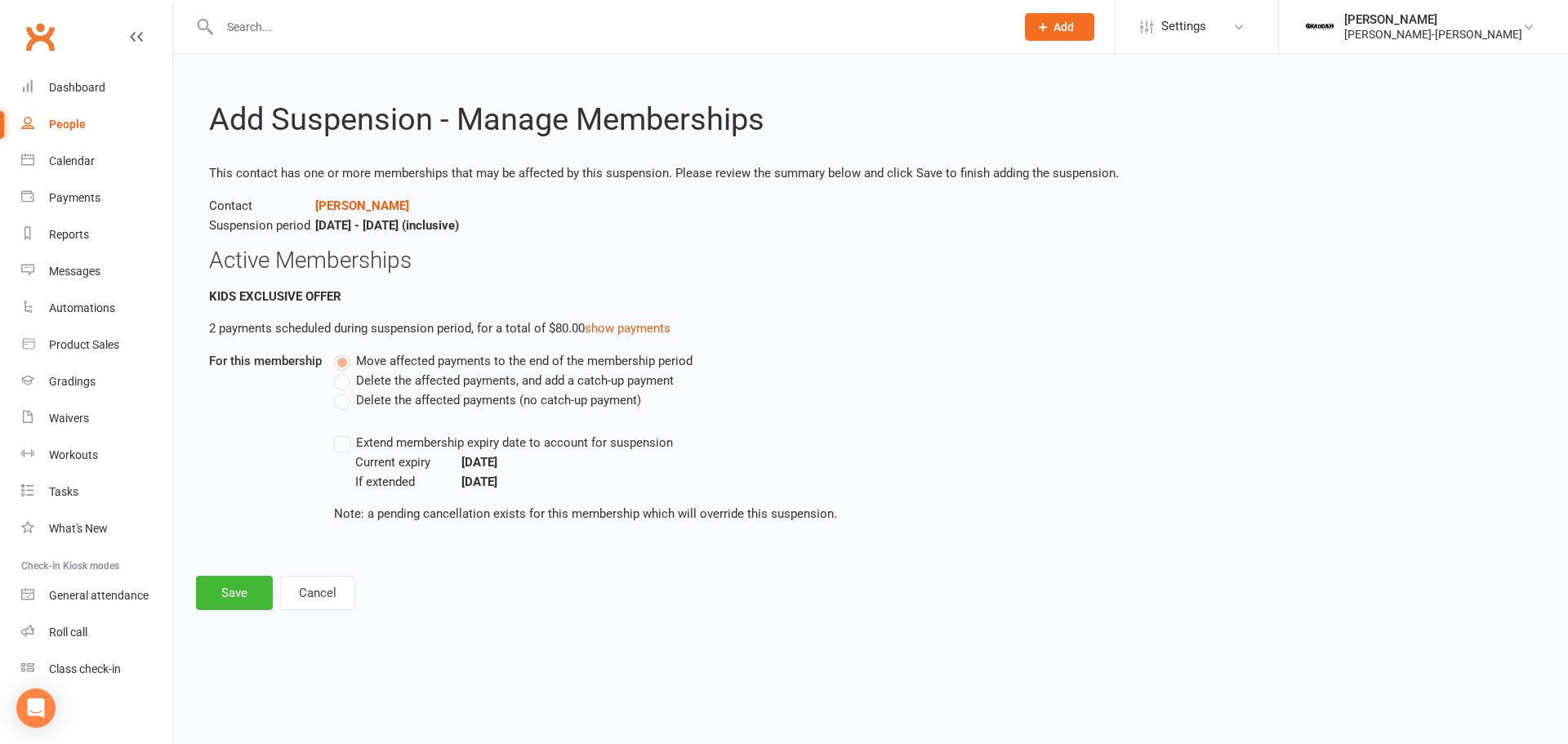
click at [345, 406] on label "Delete the affected payments (no catch-up payment)" at bounding box center [487, 400] width 307 height 19
click at [351, 379] on label "Delete the affected payments, and add a catch-up payment" at bounding box center [504, 381] width 340 height 19
click at [348, 383] on label "Delete the affected payments, and add a catch-up payment" at bounding box center [504, 381] width 340 height 19
click at [346, 386] on label "Delete the affected payments, and add a catch-up payment" at bounding box center [504, 381] width 340 height 19
click at [345, 385] on label "Delete the affected payments, and add a catch-up payment" at bounding box center [504, 381] width 340 height 19
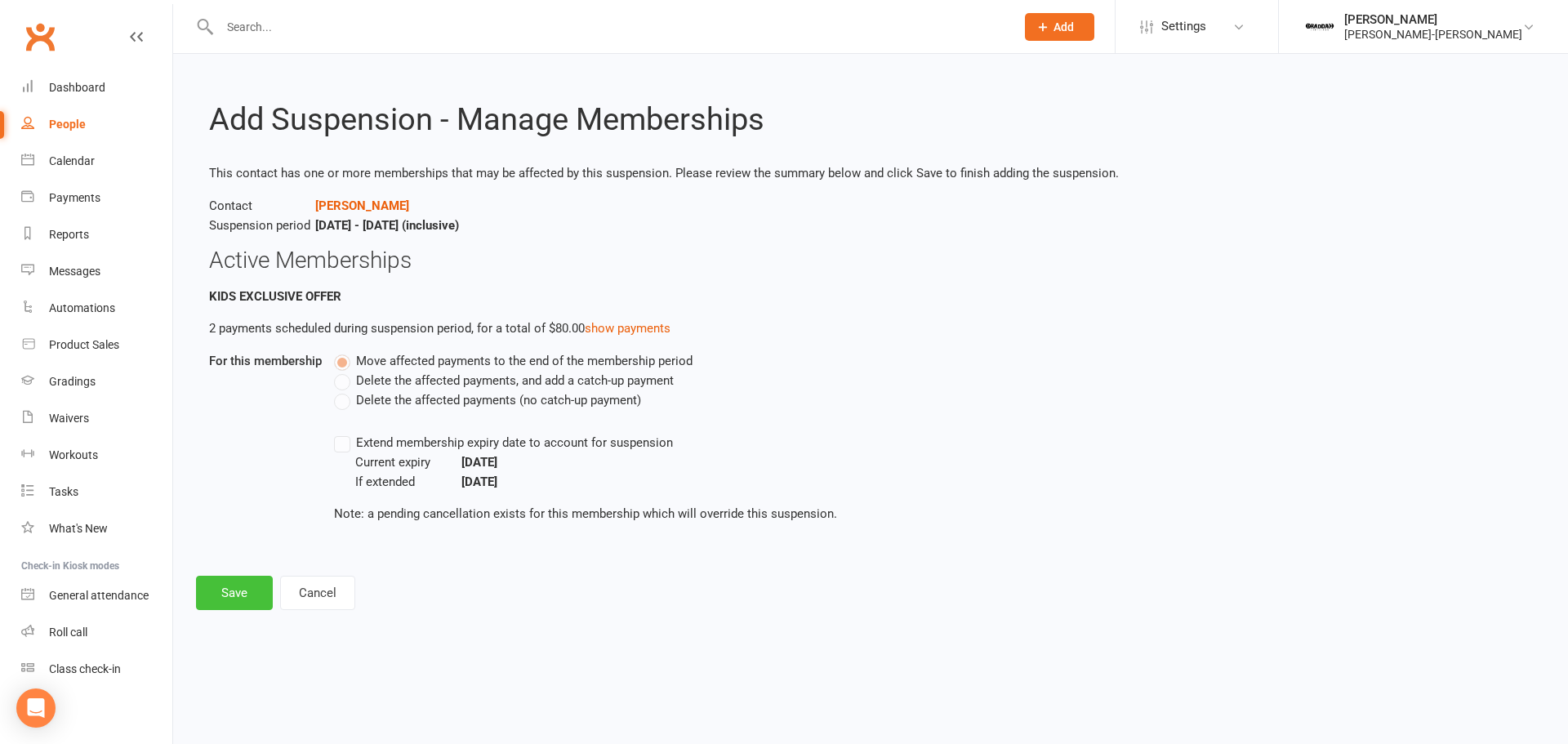
click at [242, 590] on button "Save" at bounding box center [233, 593] width 77 height 34
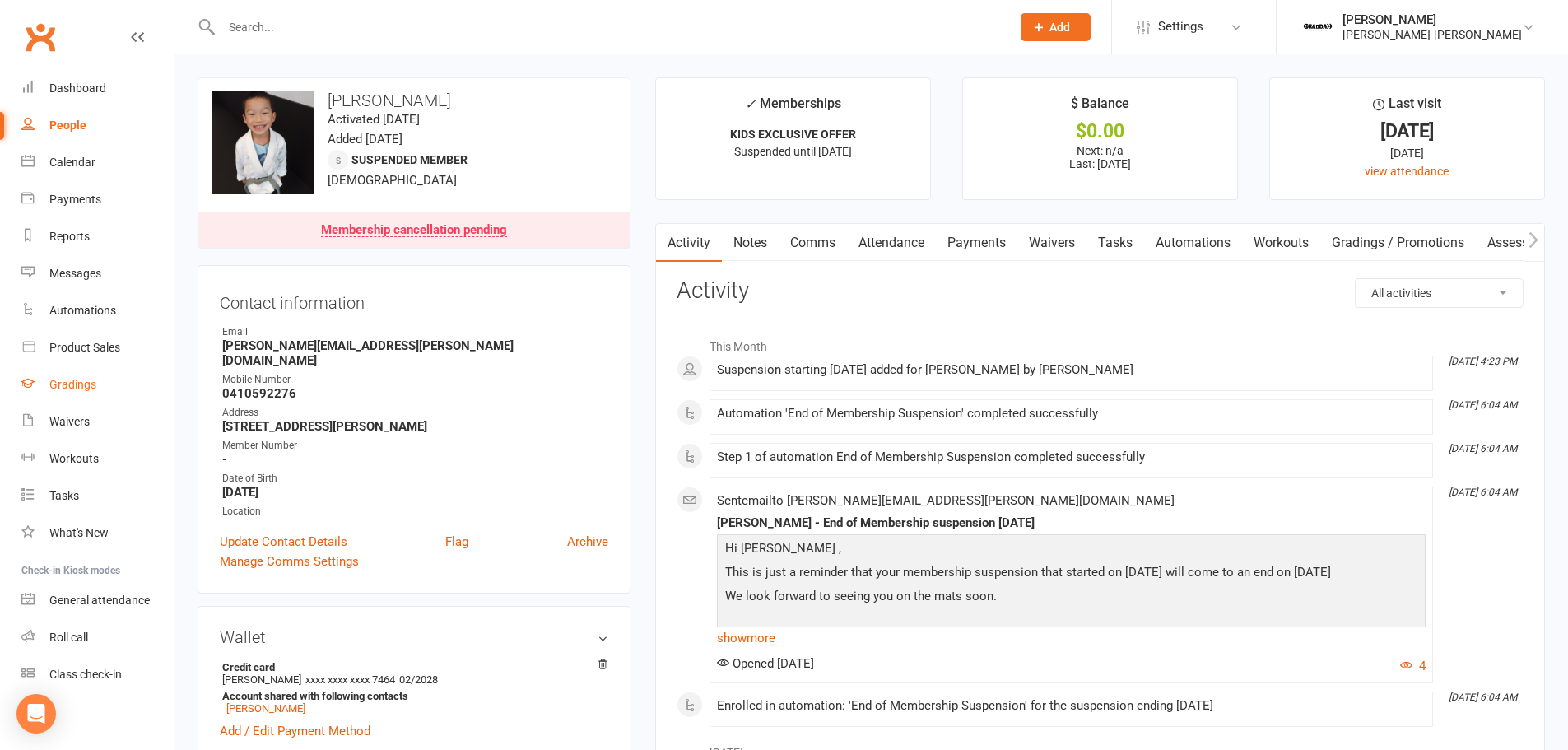
click at [75, 392] on div "Gradings" at bounding box center [73, 384] width 47 height 13
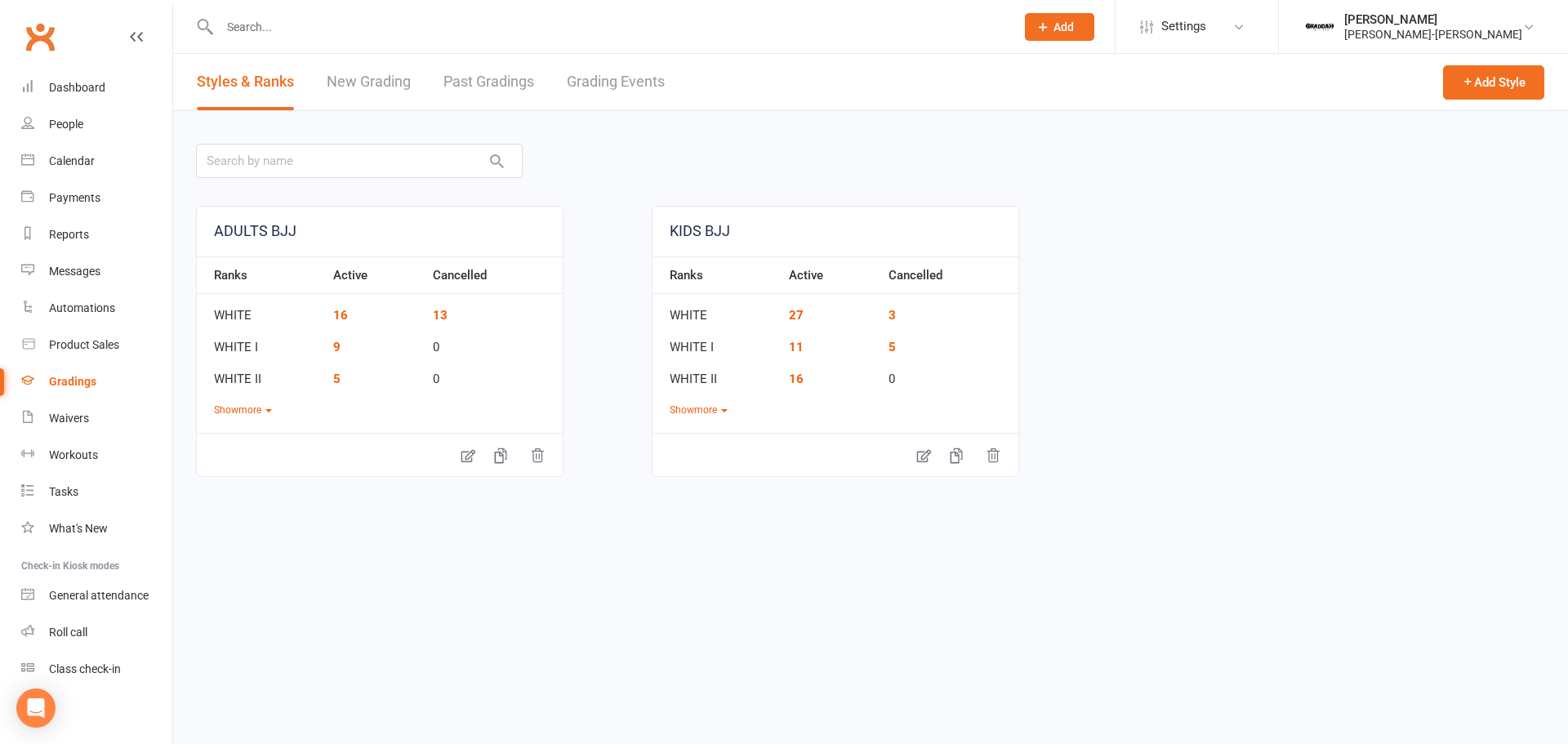
click at [334, 89] on link "New Grading" at bounding box center [368, 82] width 84 height 56
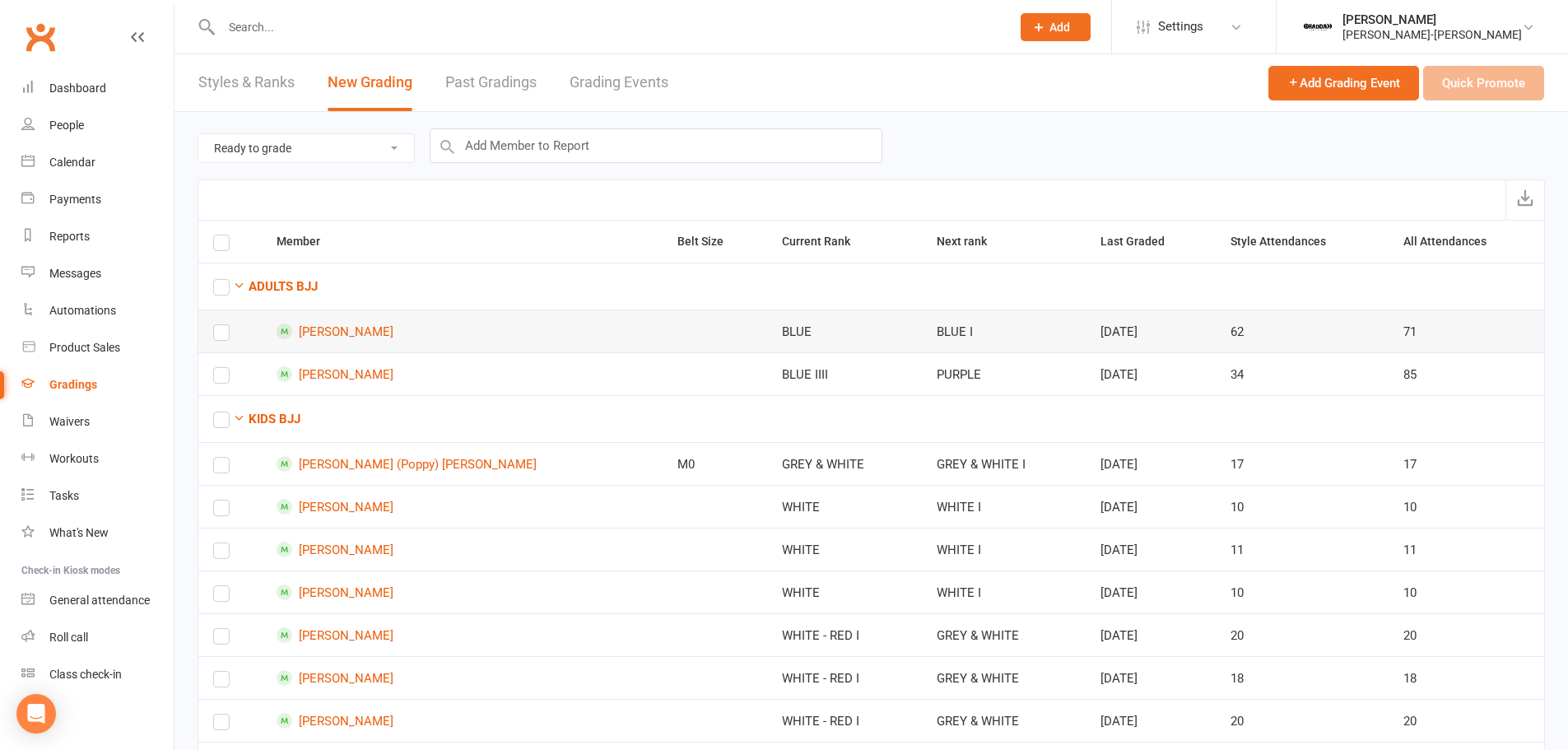
click at [215, 341] on td at bounding box center [229, 331] width 63 height 43
click at [218, 336] on label at bounding box center [221, 336] width 17 height 0
click at [218, 325] on input "checkbox" at bounding box center [221, 325] width 17 height 0
click at [1472, 78] on button "Quick Promote" at bounding box center [1484, 82] width 121 height 34
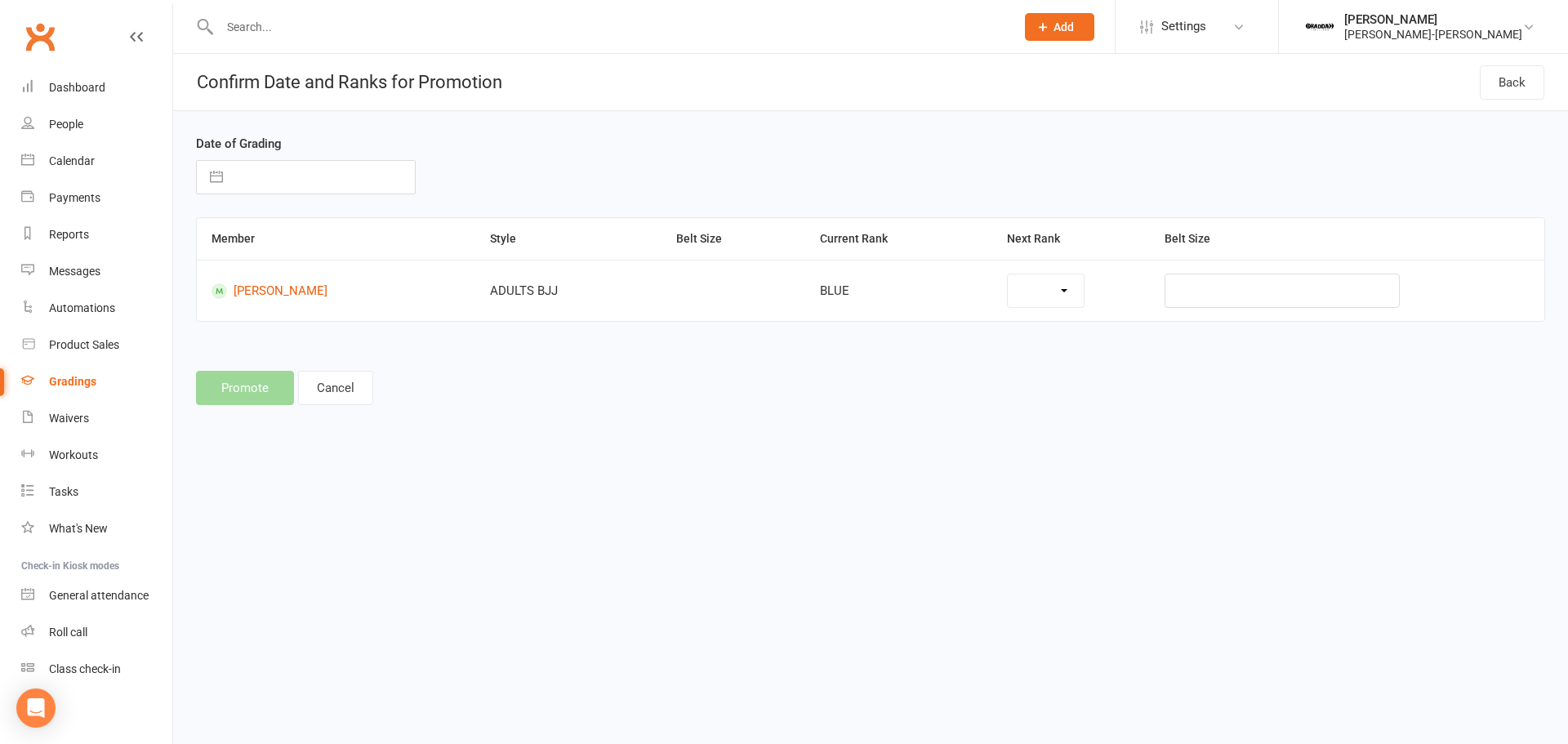
select select "37244"
click at [1050, 272] on td "BLUE I BLUE II BLUE III BLUE IIII PURPLE PURPlE I PURPLE II PURPLE III PURPLE I…" at bounding box center [1060, 290] width 225 height 61
click at [1049, 283] on select "BLUE I BLUE II BLUE III BLUE IIII PURPLE PURPlE I PURPLE II PURPLE III PURPLE I…" at bounding box center [1023, 291] width 120 height 33
drag, startPoint x: 1055, startPoint y: 288, endPoint x: 939, endPoint y: 328, distance: 122.7
click at [1055, 288] on select "BLUE I BLUE II BLUE III BLUE IIII PURPLE PURPlE I PURPLE II PURPLE III PURPLE I…" at bounding box center [1023, 291] width 120 height 33
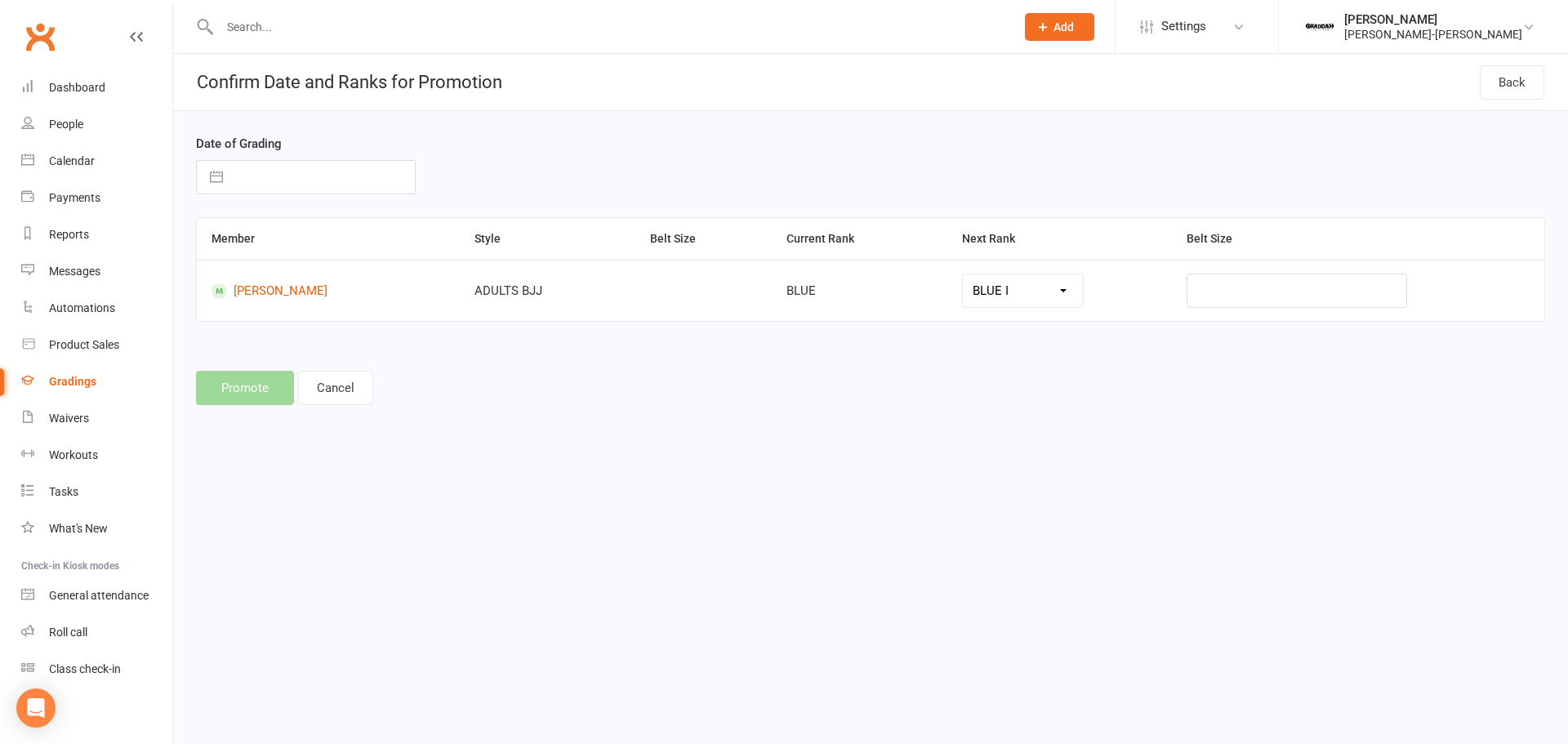
drag, startPoint x: 287, startPoint y: 174, endPoint x: 300, endPoint y: 202, distance: 30.9
click at [286, 174] on input "text" at bounding box center [323, 177] width 184 height 33
select select "6"
select select "2025"
select select "7"
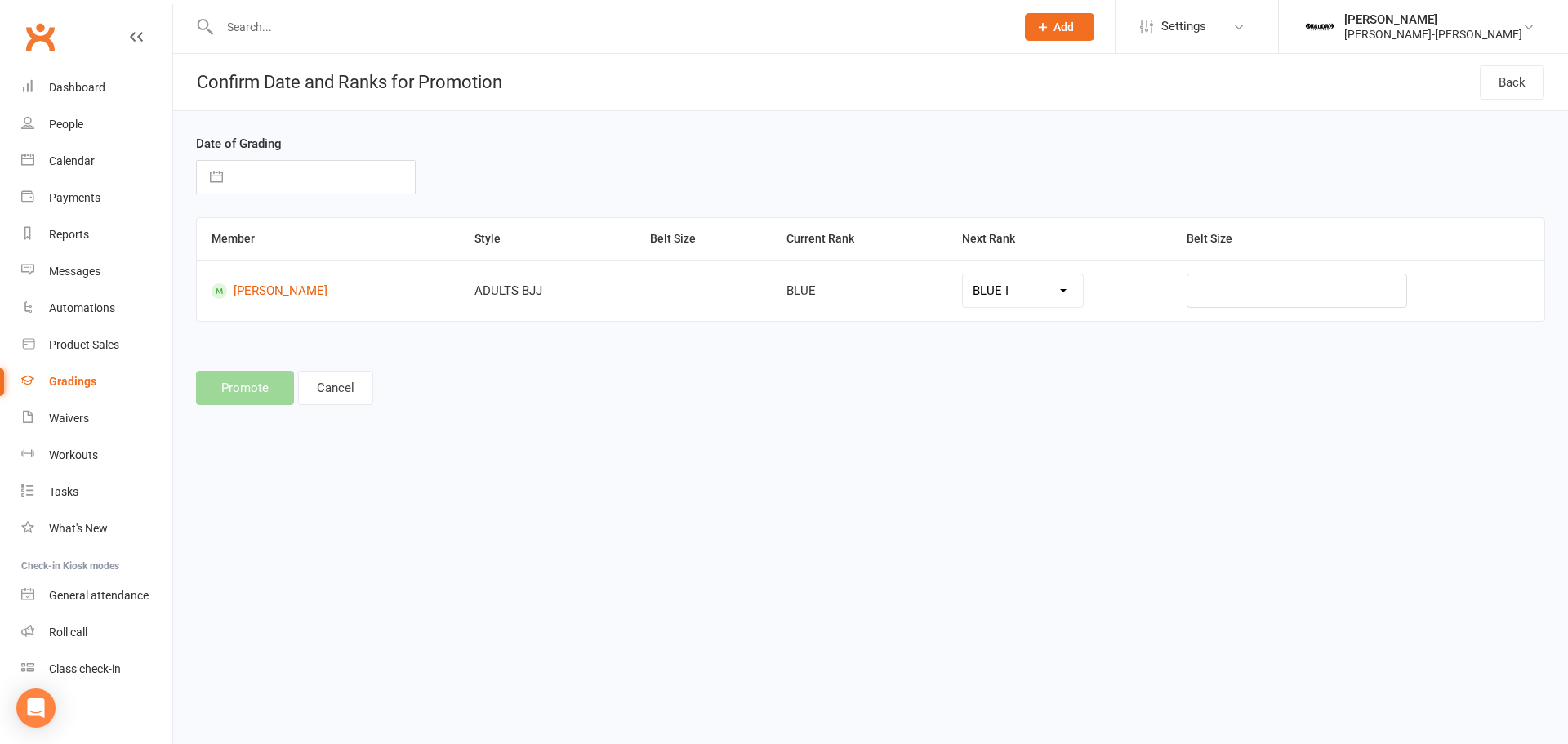
select select "2025"
select select "8"
select select "2025"
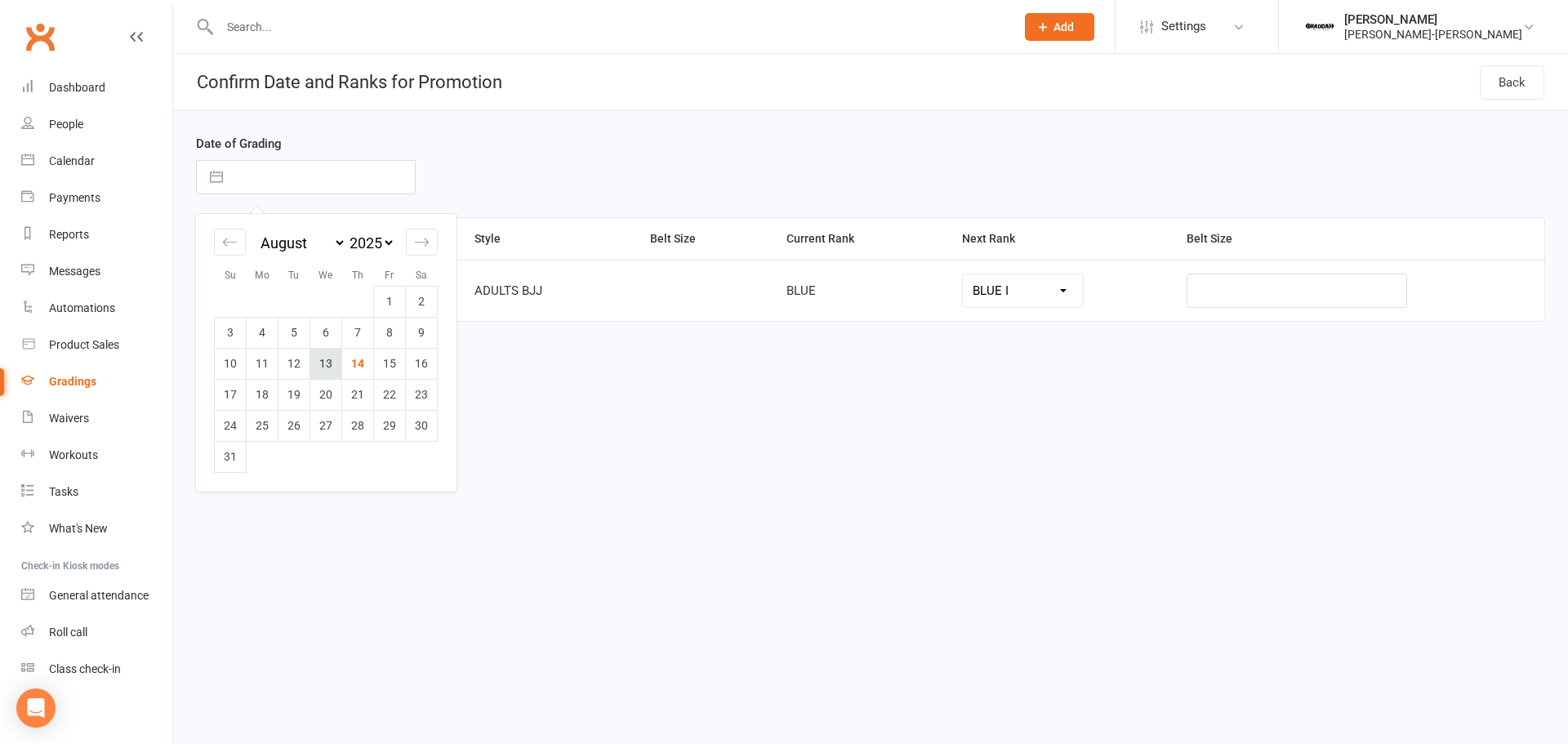
click at [324, 367] on td "13" at bounding box center [325, 363] width 32 height 31
type input "13 Aug 2025"
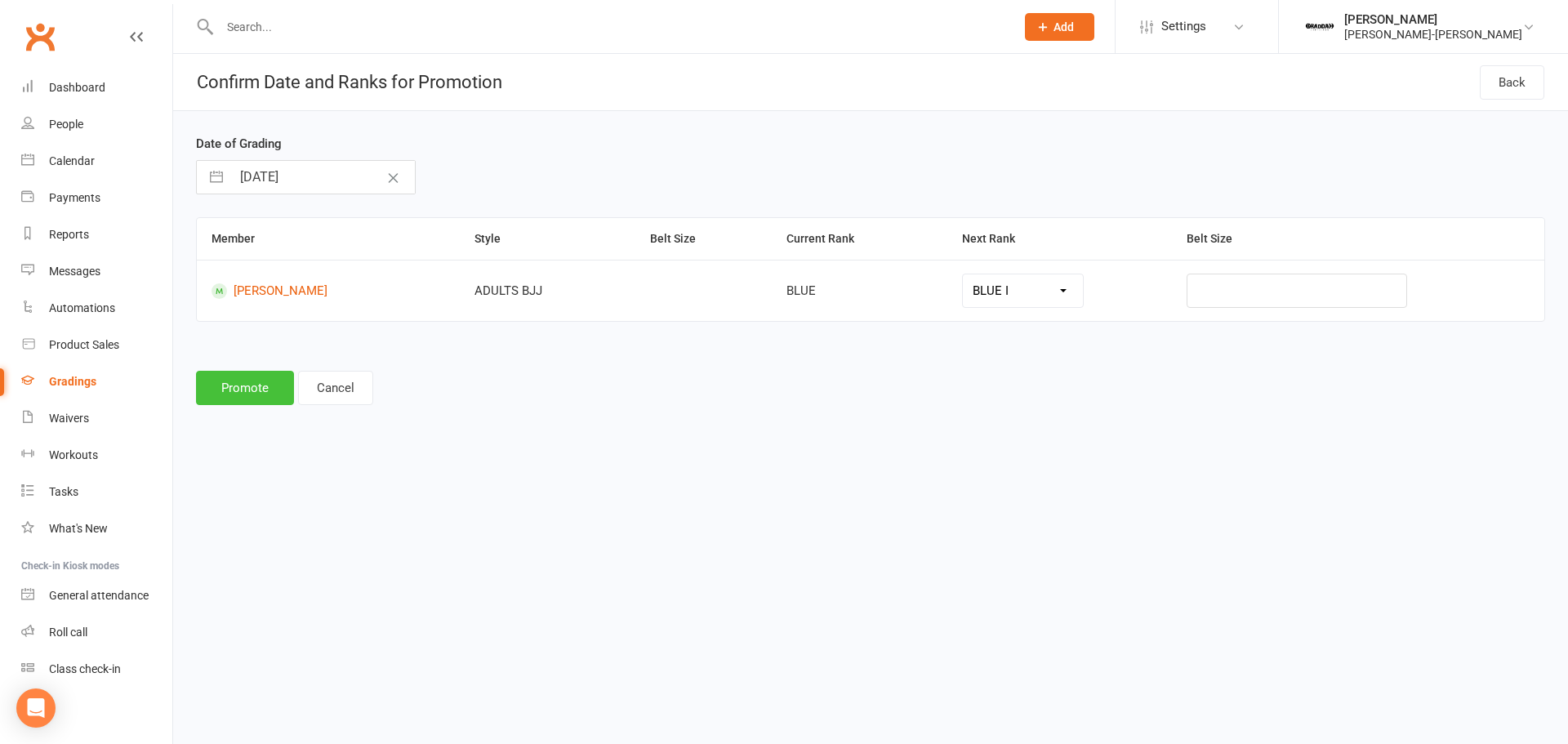
click at [231, 388] on button "Promote" at bounding box center [244, 388] width 98 height 34
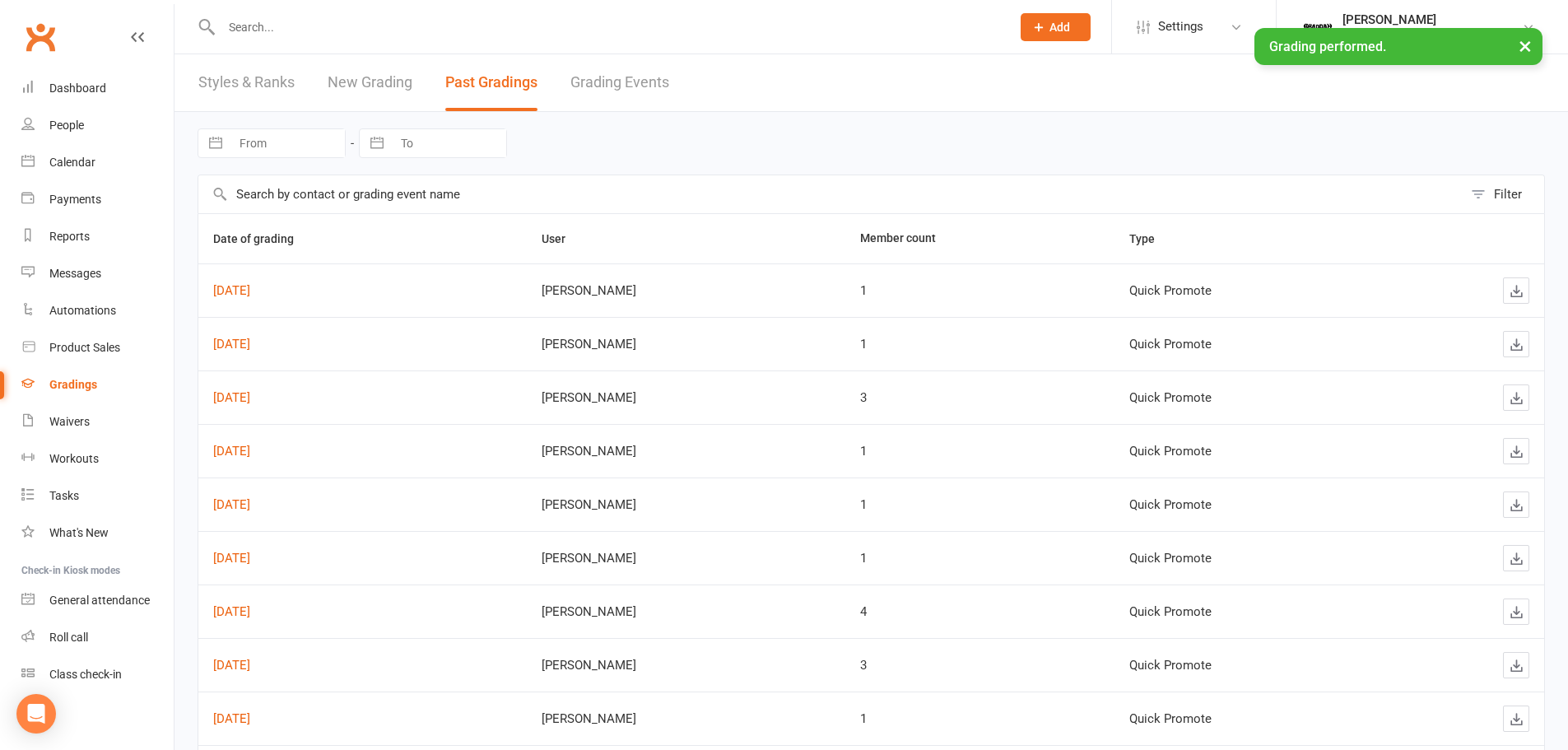
click at [344, 79] on link "New Grading" at bounding box center [370, 83] width 85 height 57
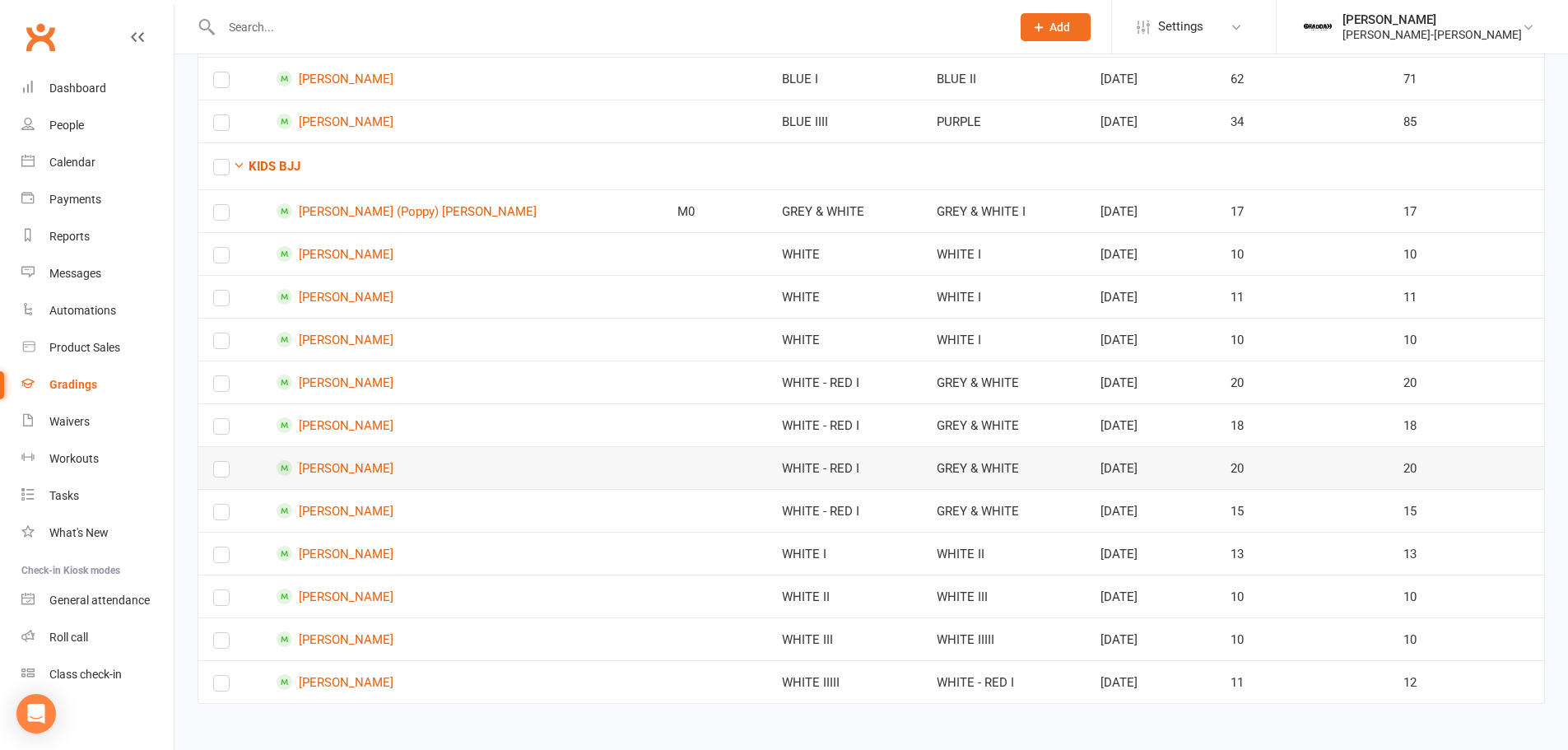
scroll to position [254, 0]
click at [212, 688] on td at bounding box center [229, 681] width 63 height 43
click at [221, 686] on label at bounding box center [221, 686] width 17 height 0
click at [221, 675] on input "checkbox" at bounding box center [221, 675] width 17 height 0
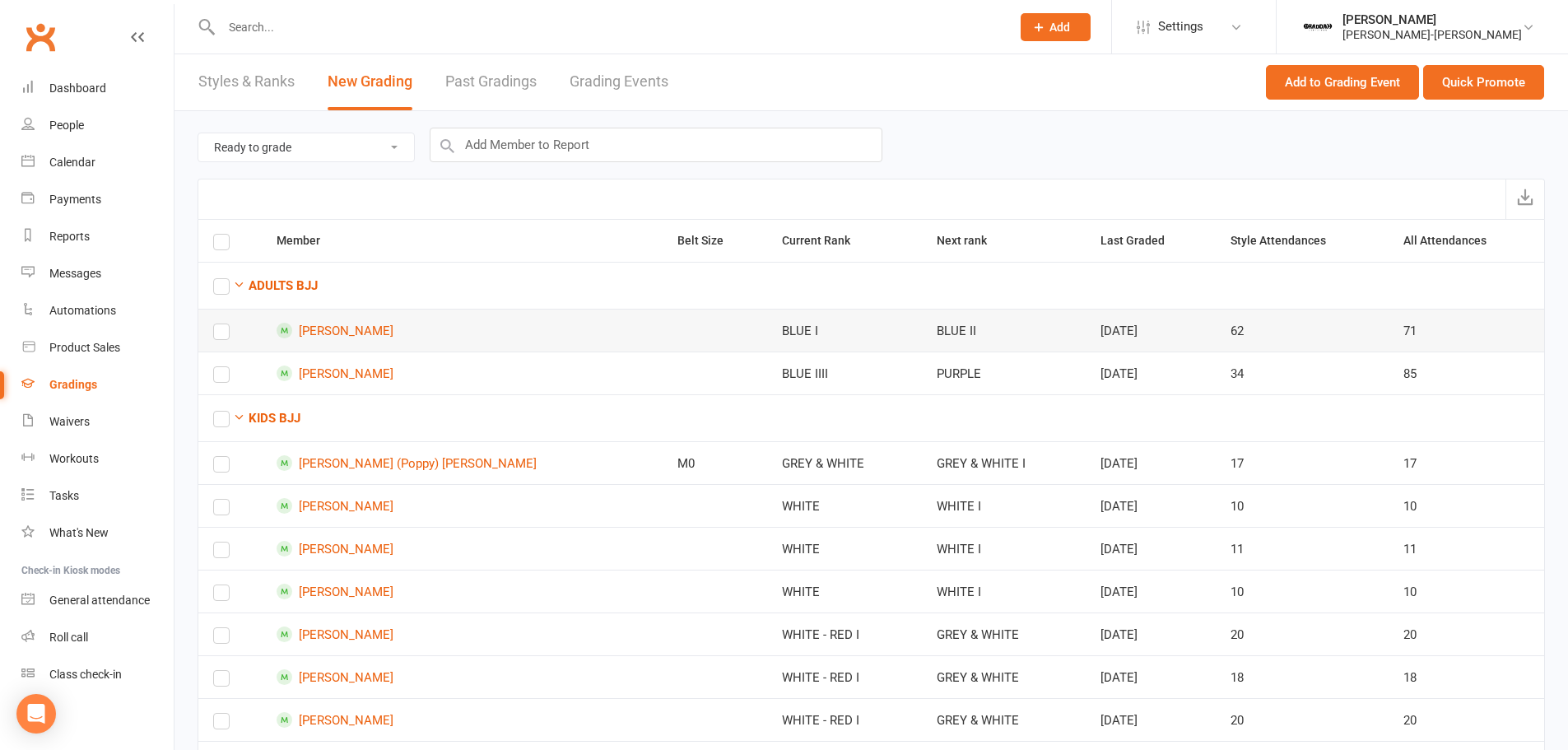
scroll to position [0, 0]
click at [1500, 86] on button "Quick Promote" at bounding box center [1484, 82] width 121 height 34
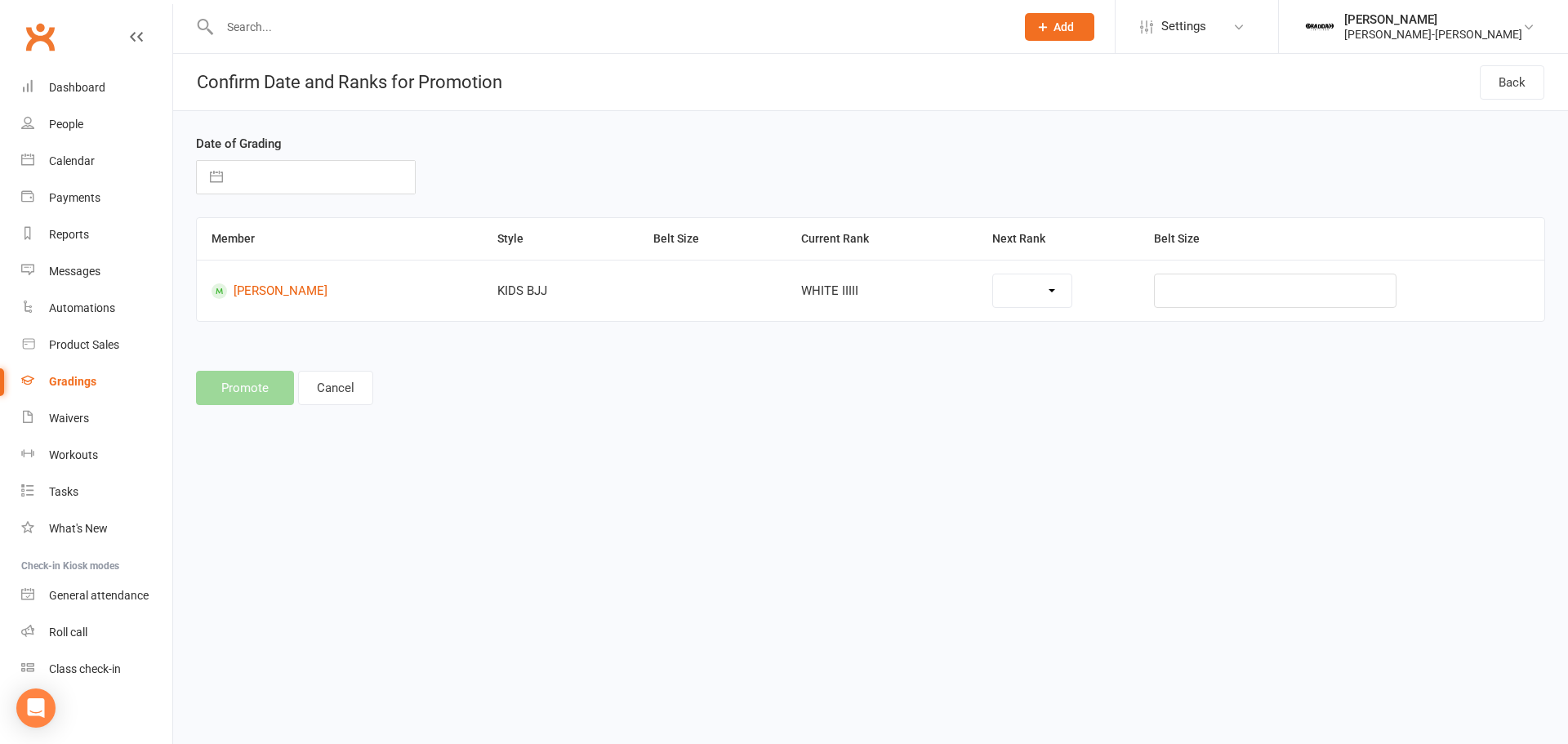
select select "37267"
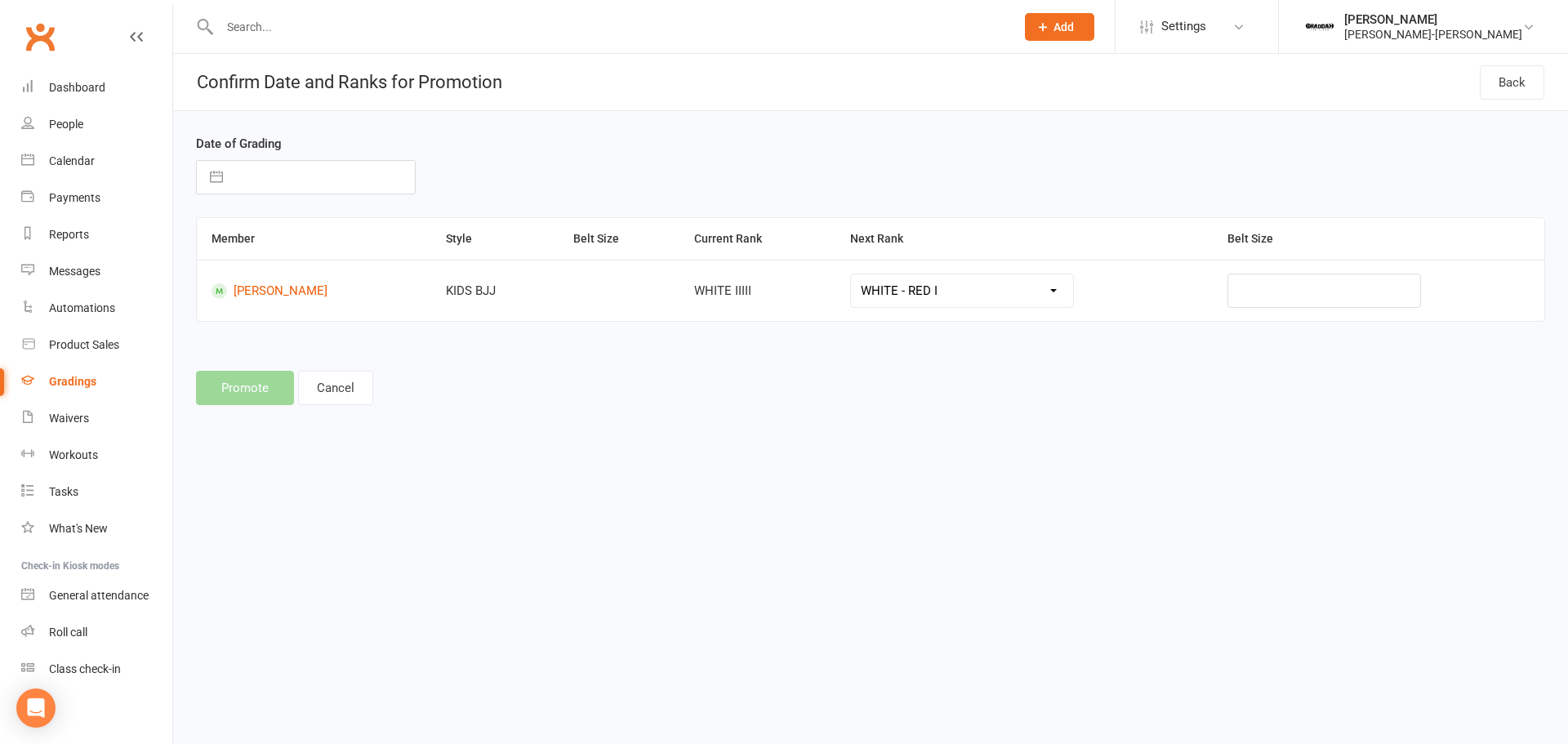
click at [261, 161] on input "text" at bounding box center [323, 177] width 184 height 33
select select "6"
select select "2025"
select select "7"
select select "2025"
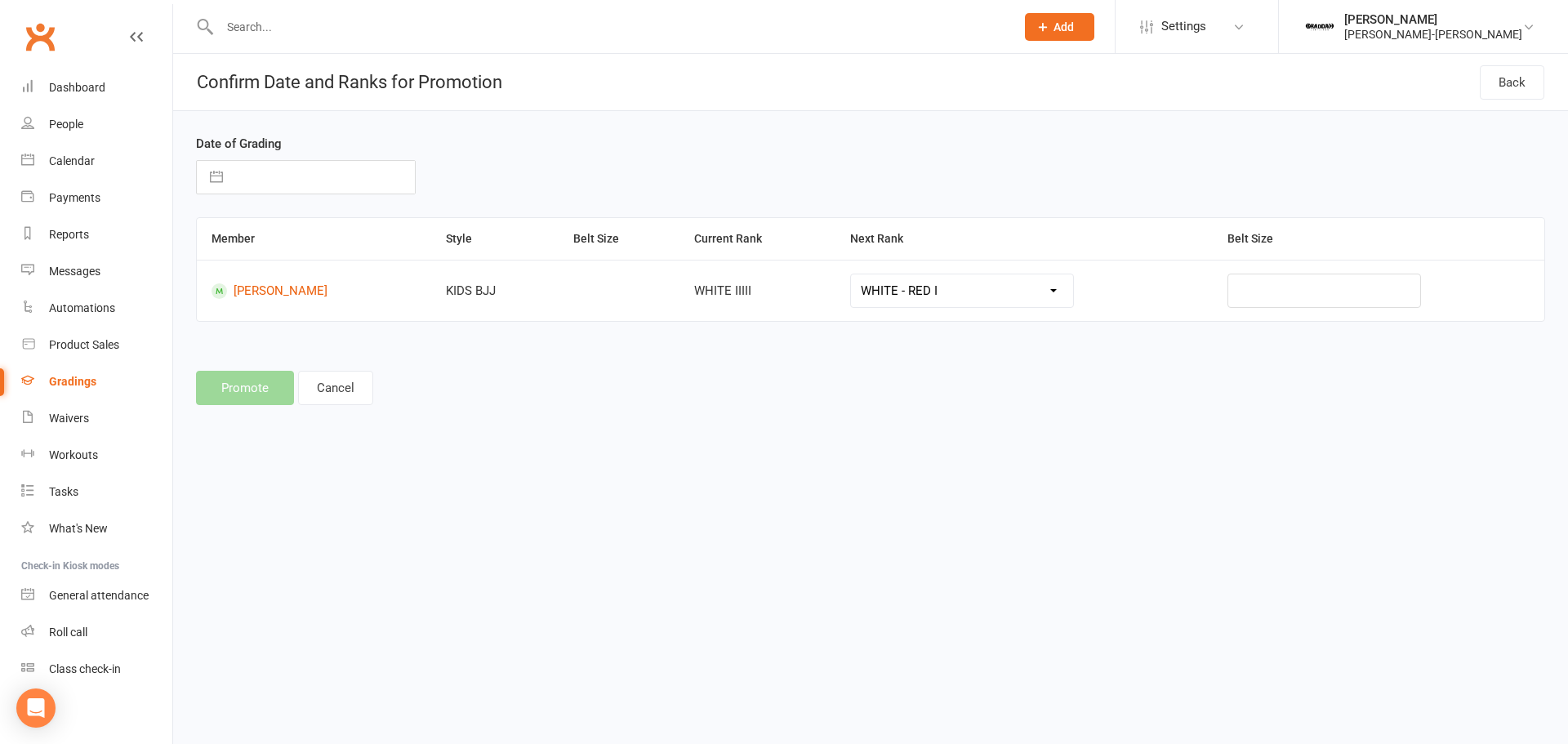
select select "8"
select select "2025"
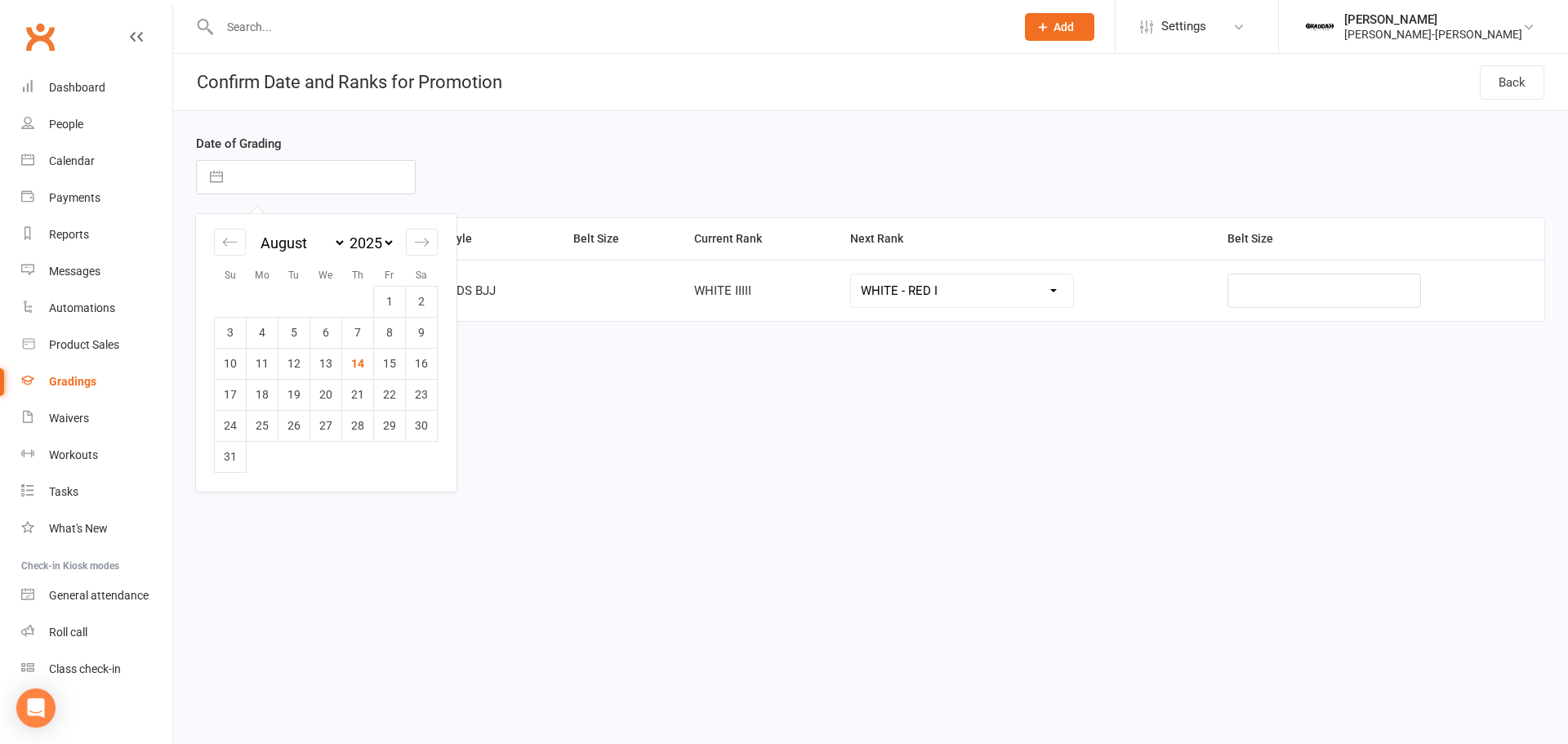
click at [319, 357] on td "13" at bounding box center [325, 363] width 32 height 31
type input "13 Aug 2025"
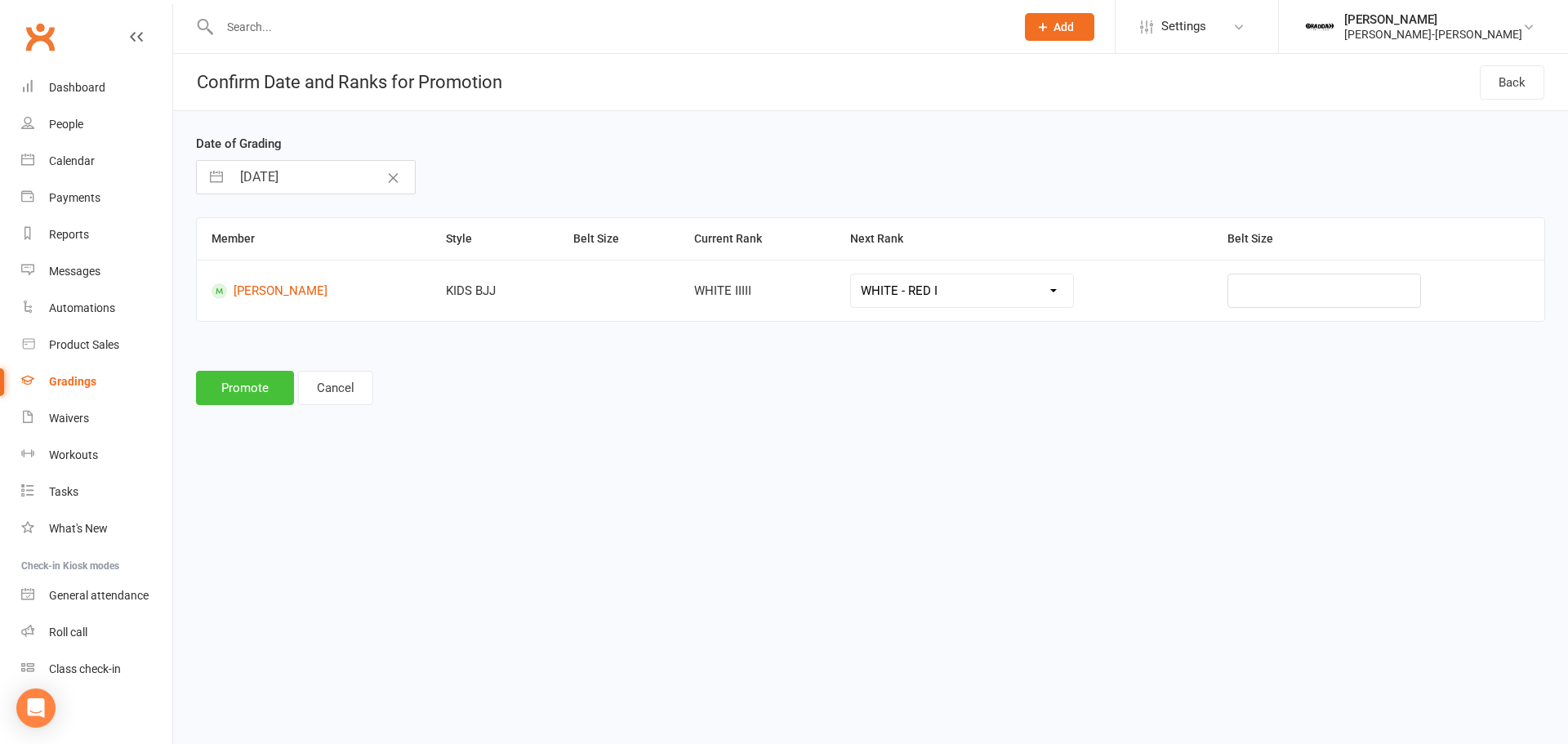
click at [237, 385] on button "Promote" at bounding box center [244, 388] width 98 height 34
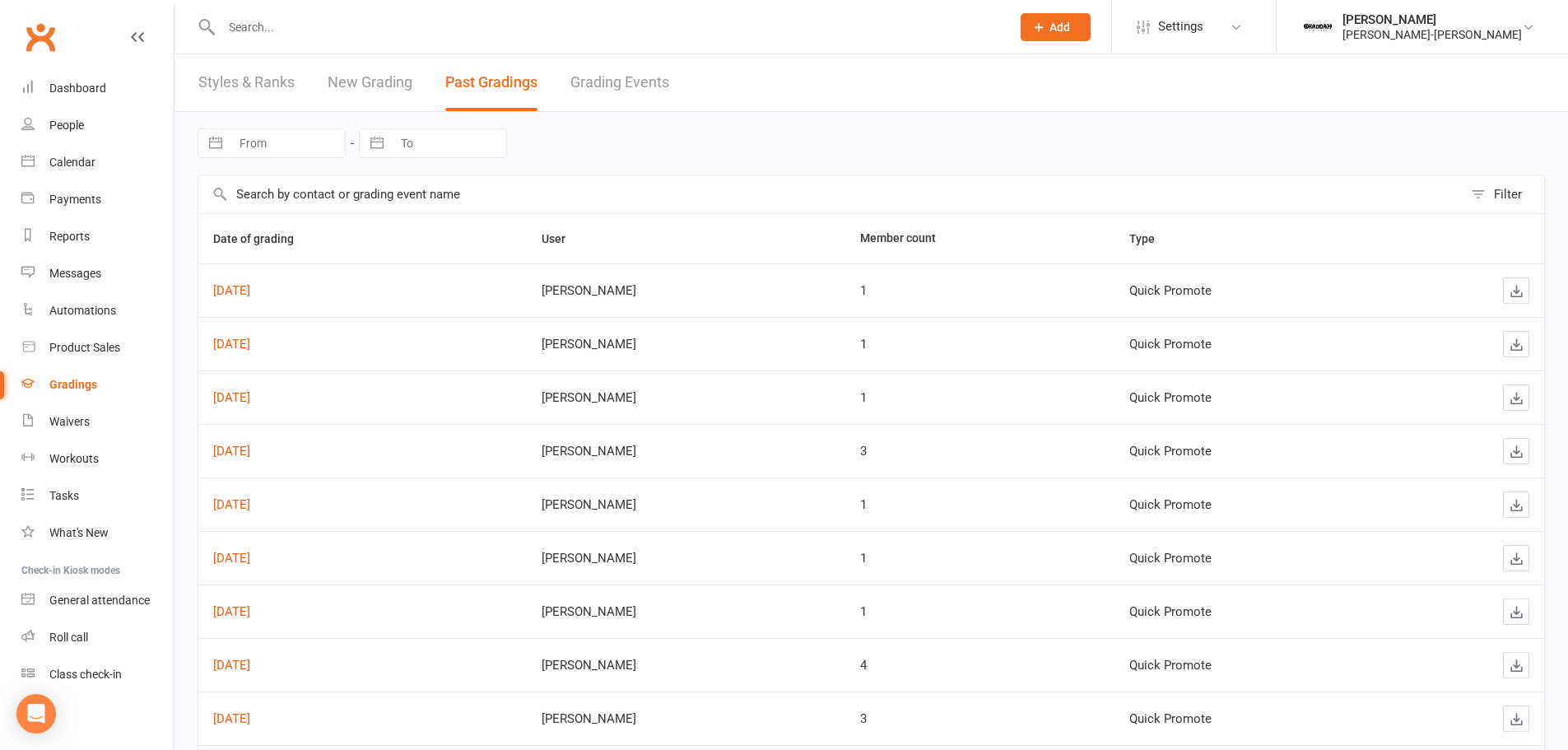
click at [349, 75] on link "New Grading" at bounding box center [370, 83] width 85 height 57
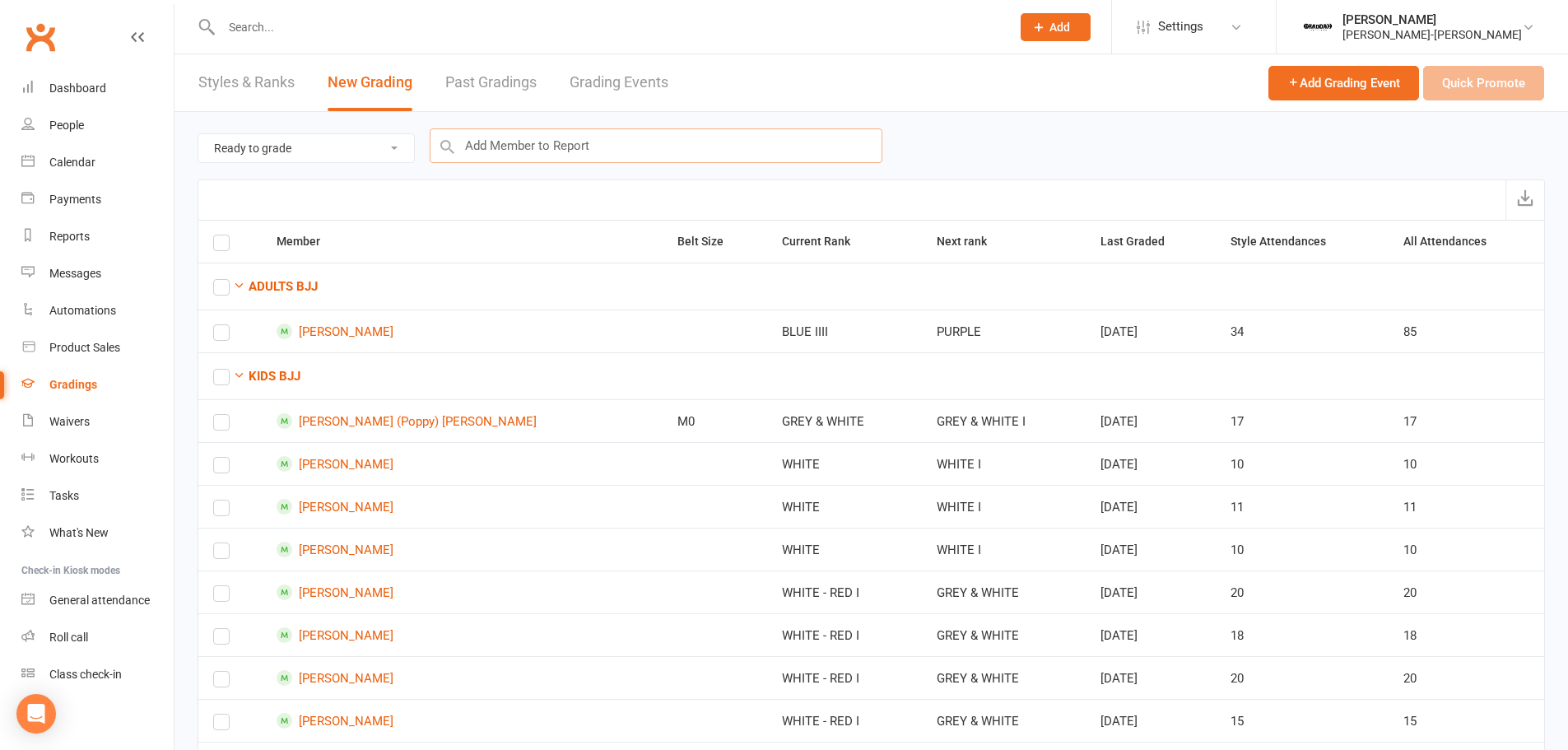
click at [507, 160] on input "text" at bounding box center [656, 146] width 453 height 34
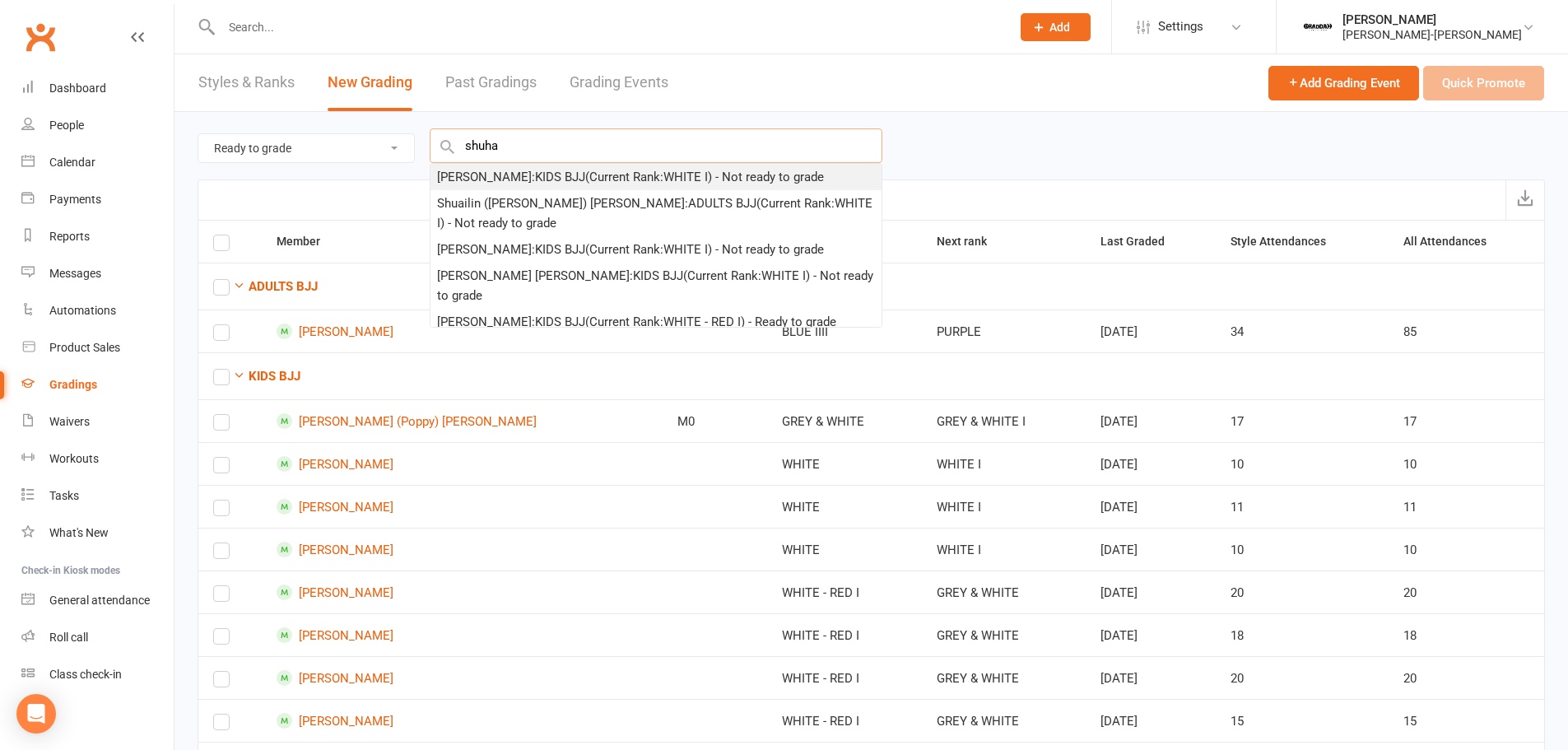
type input "shuha"
click at [674, 177] on div "SHUHAN YAO : KIDS BJJ (Current Rank: WHITE I ) - Not ready to grade" at bounding box center [631, 177] width 387 height 20
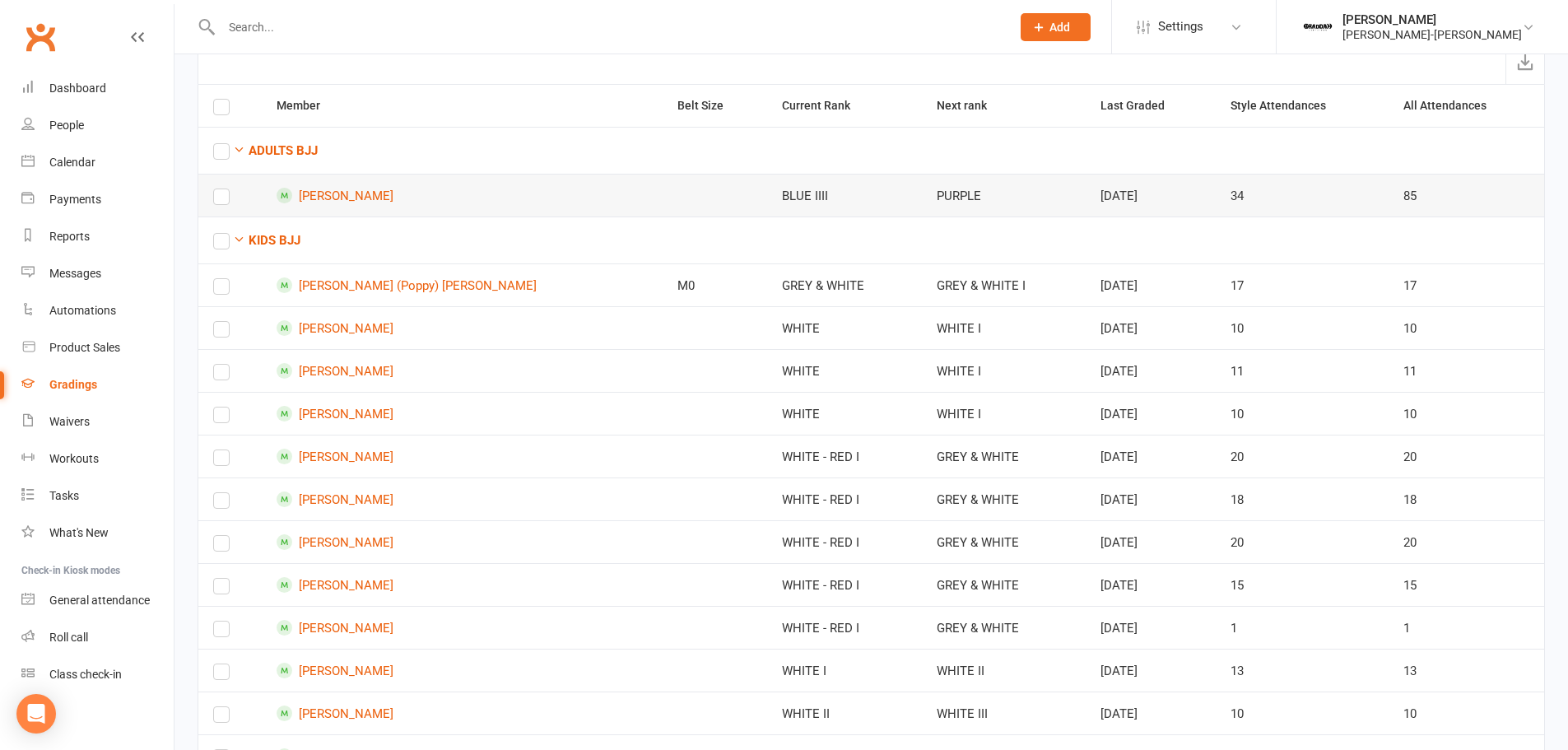
scroll to position [254, 0]
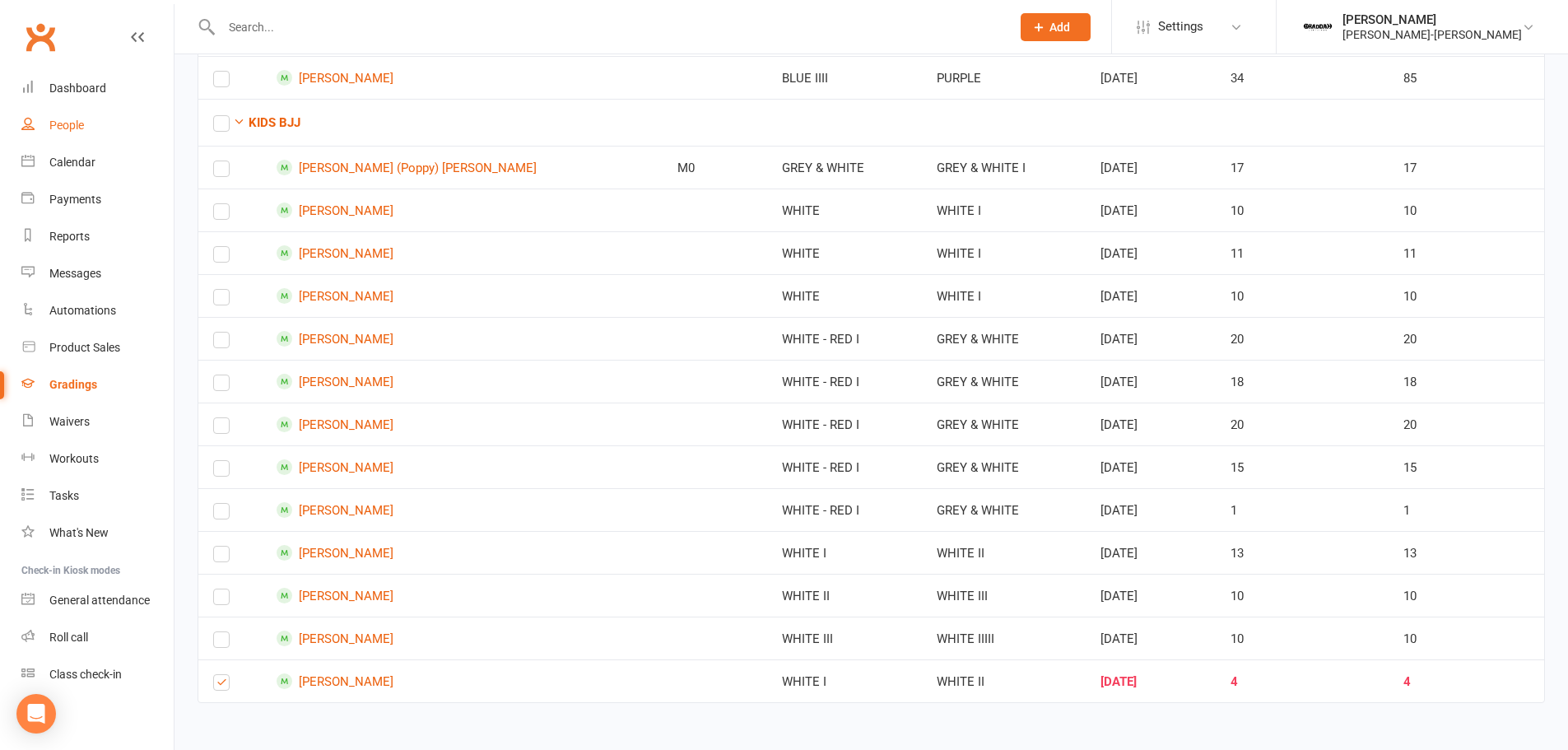
click at [76, 126] on div "People" at bounding box center [66, 124] width 34 height 13
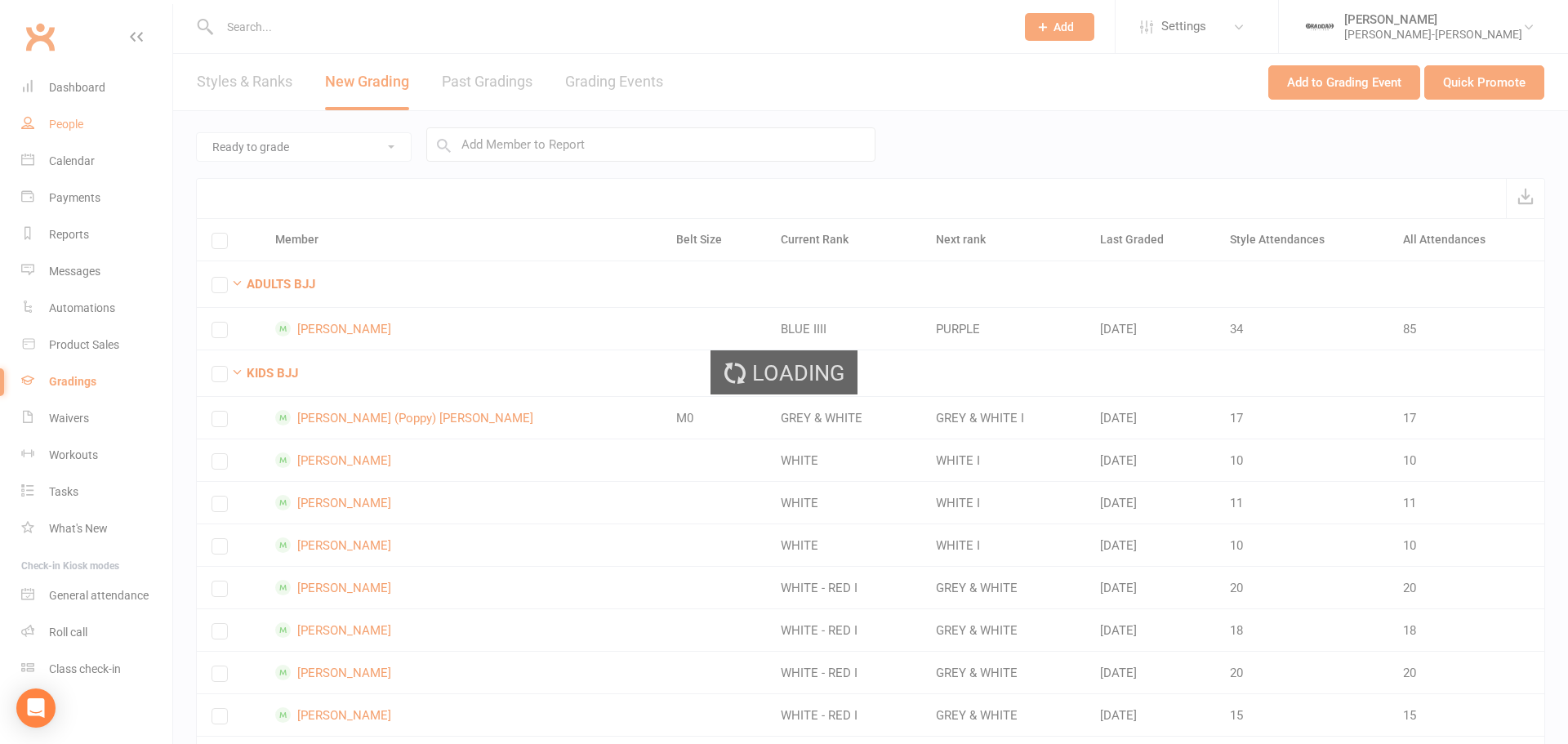
select select "100"
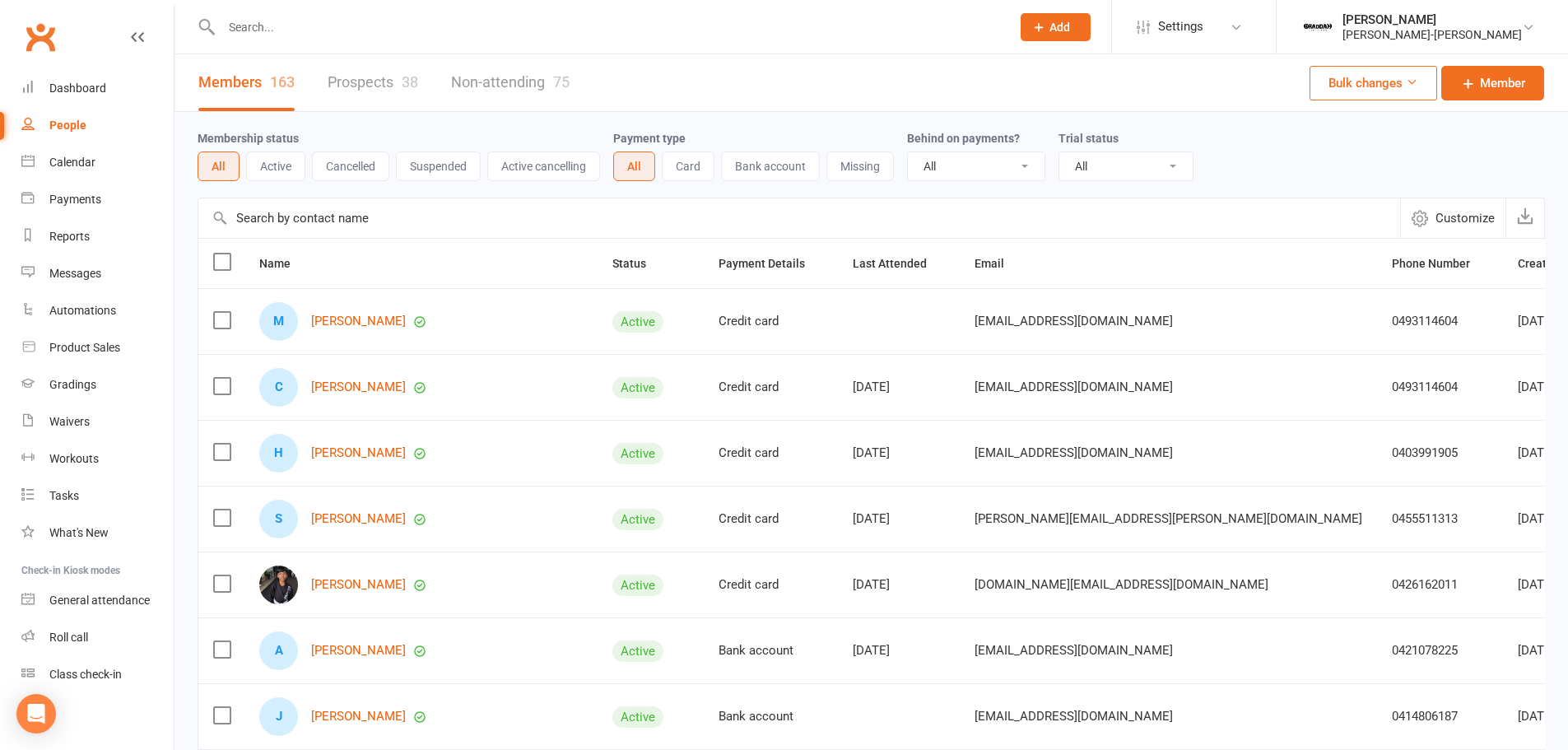
click at [478, 92] on link "Non-attending 75" at bounding box center [510, 83] width 118 height 57
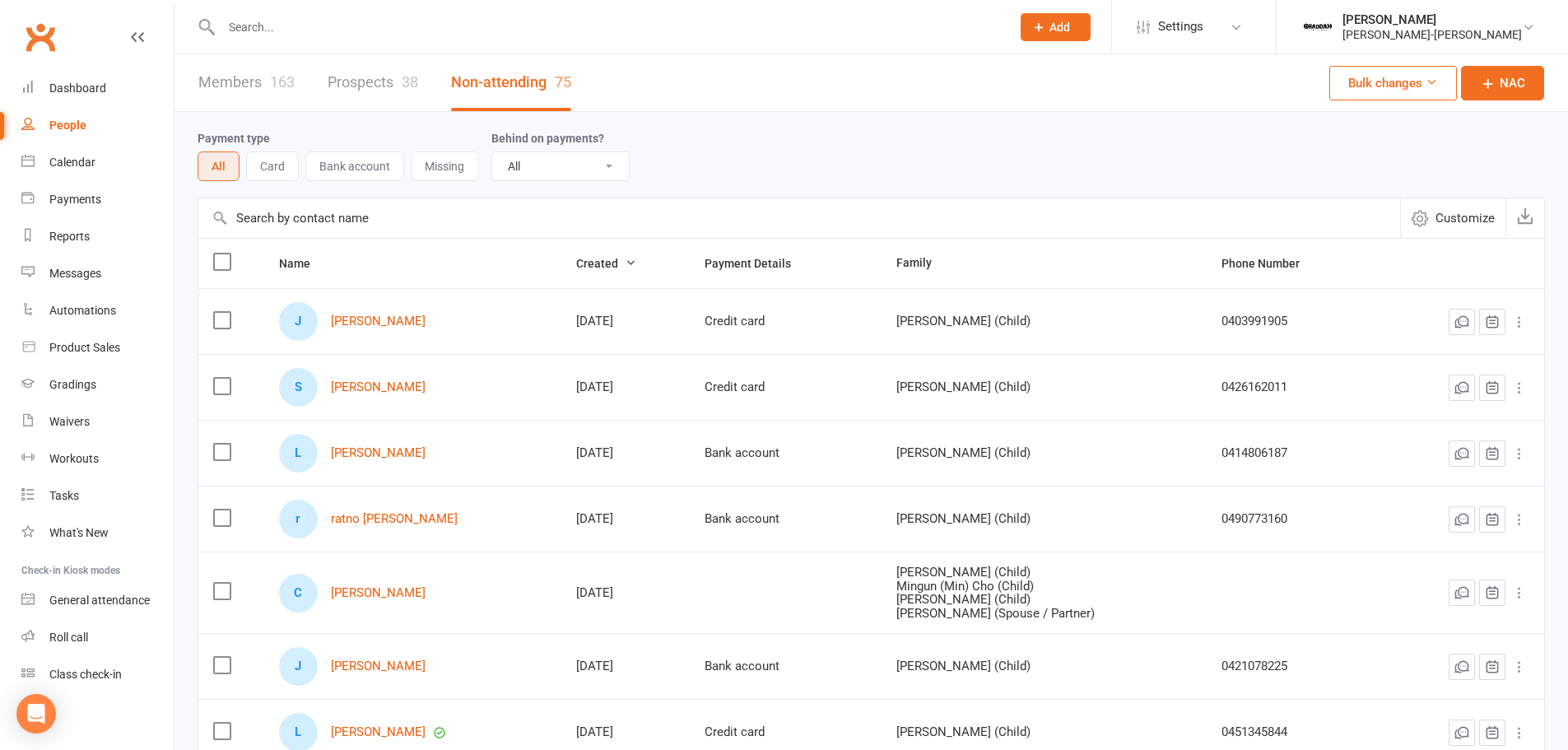
click at [397, 70] on link "Prospects 38" at bounding box center [373, 83] width 91 height 57
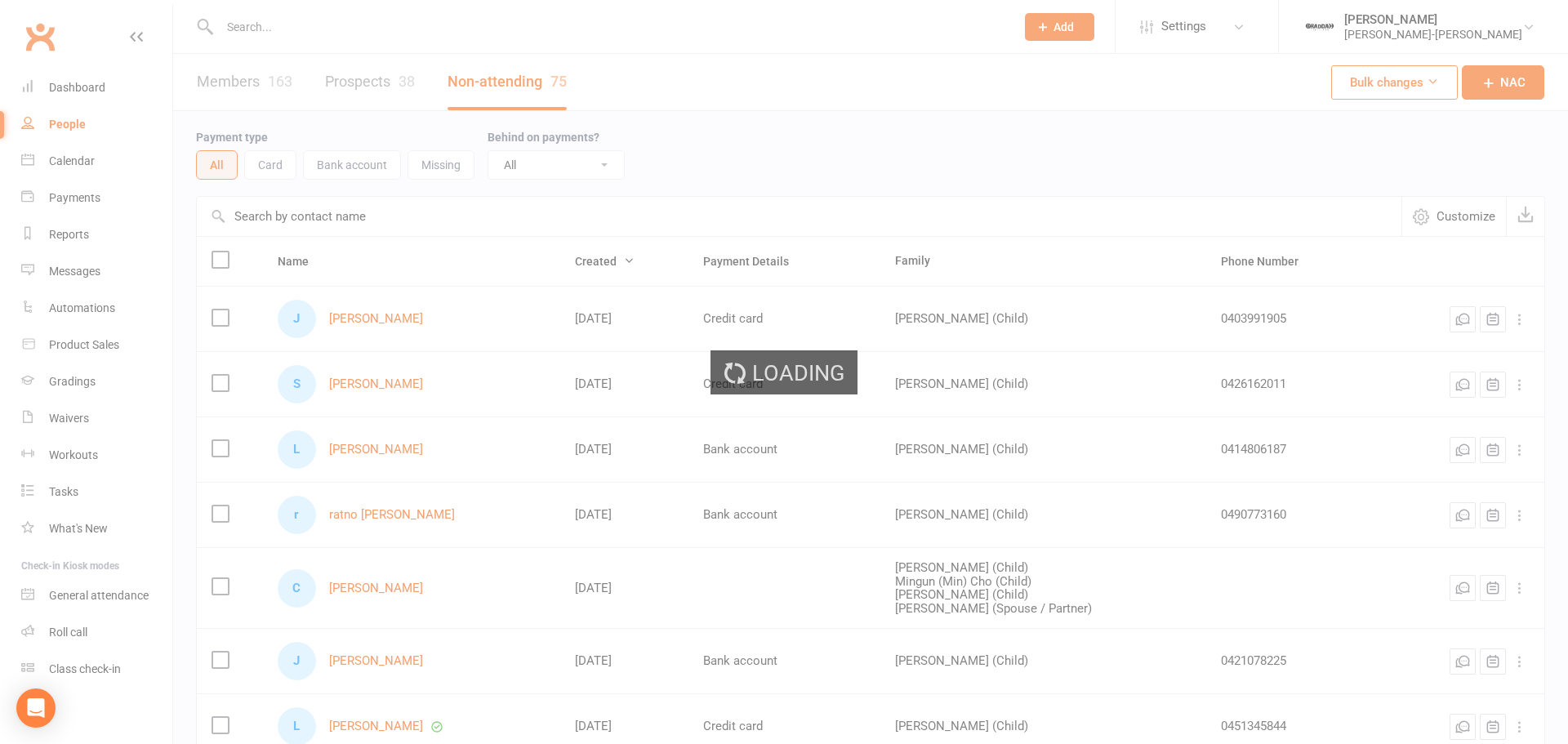
select select "100"
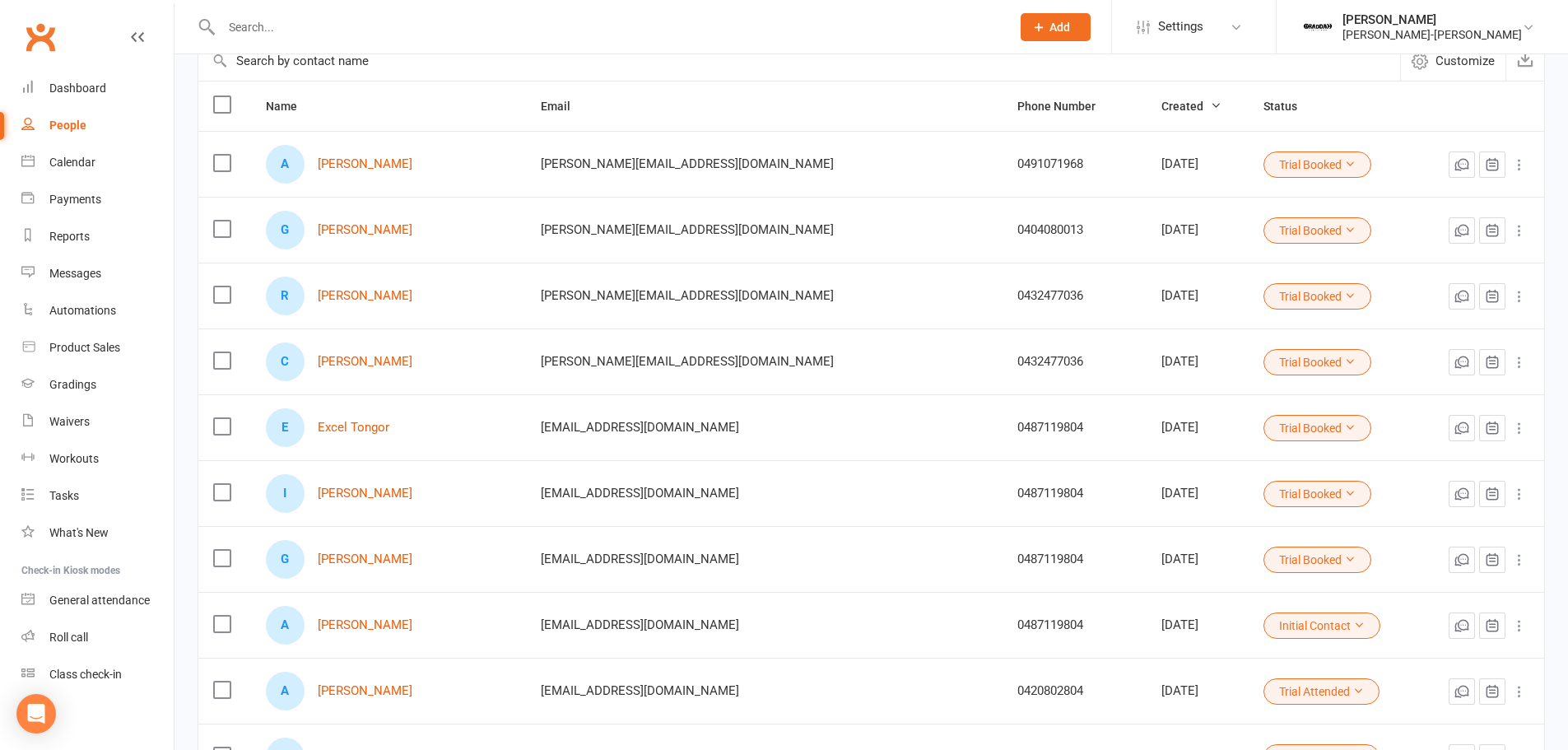
scroll to position [165, 0]
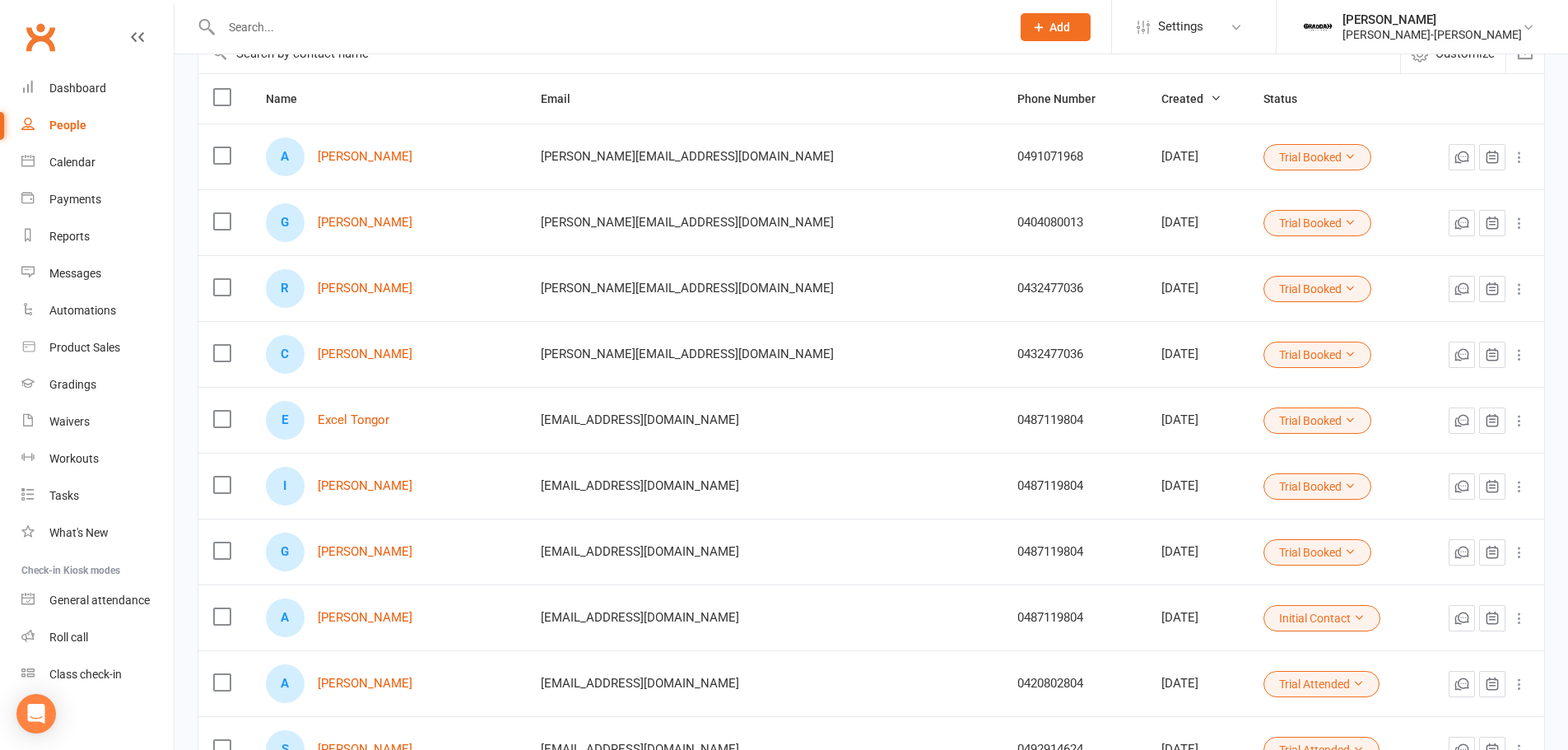
click at [1253, 208] on td "Trial Booked" at bounding box center [1334, 222] width 170 height 65
click at [1263, 218] on button "Trial Booked" at bounding box center [1317, 223] width 107 height 26
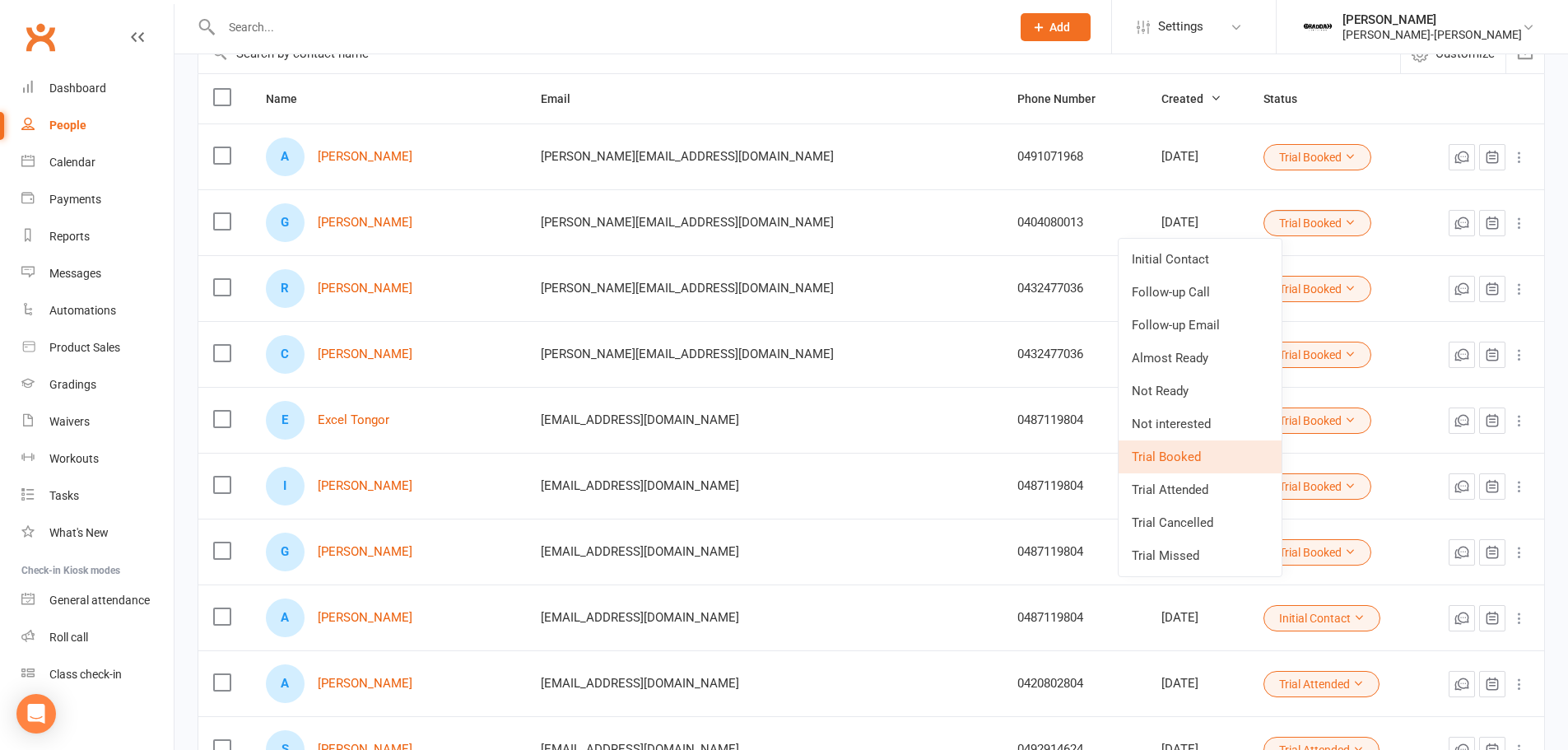
click at [1221, 490] on link "Trial Attended" at bounding box center [1200, 490] width 163 height 33
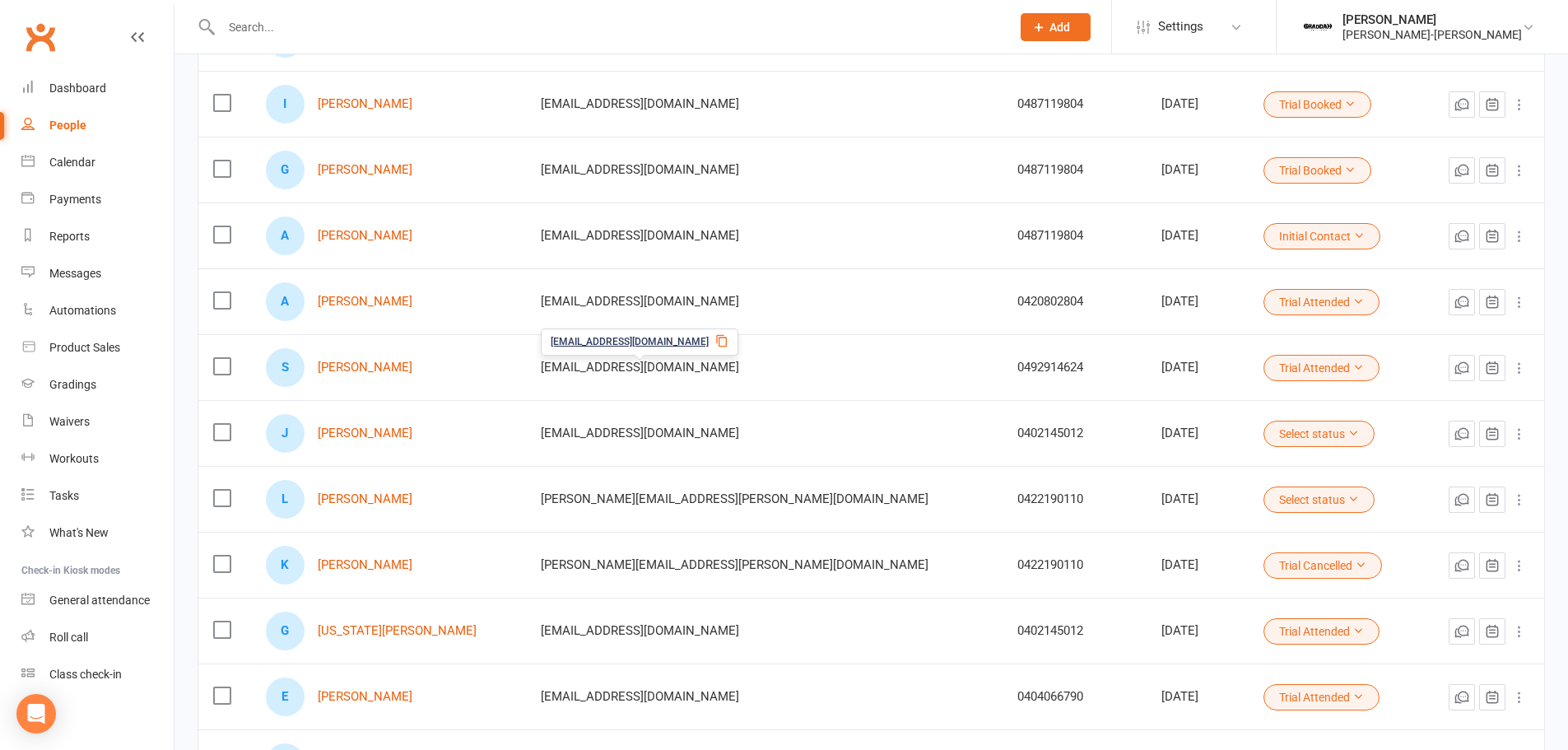
scroll to position [576, 0]
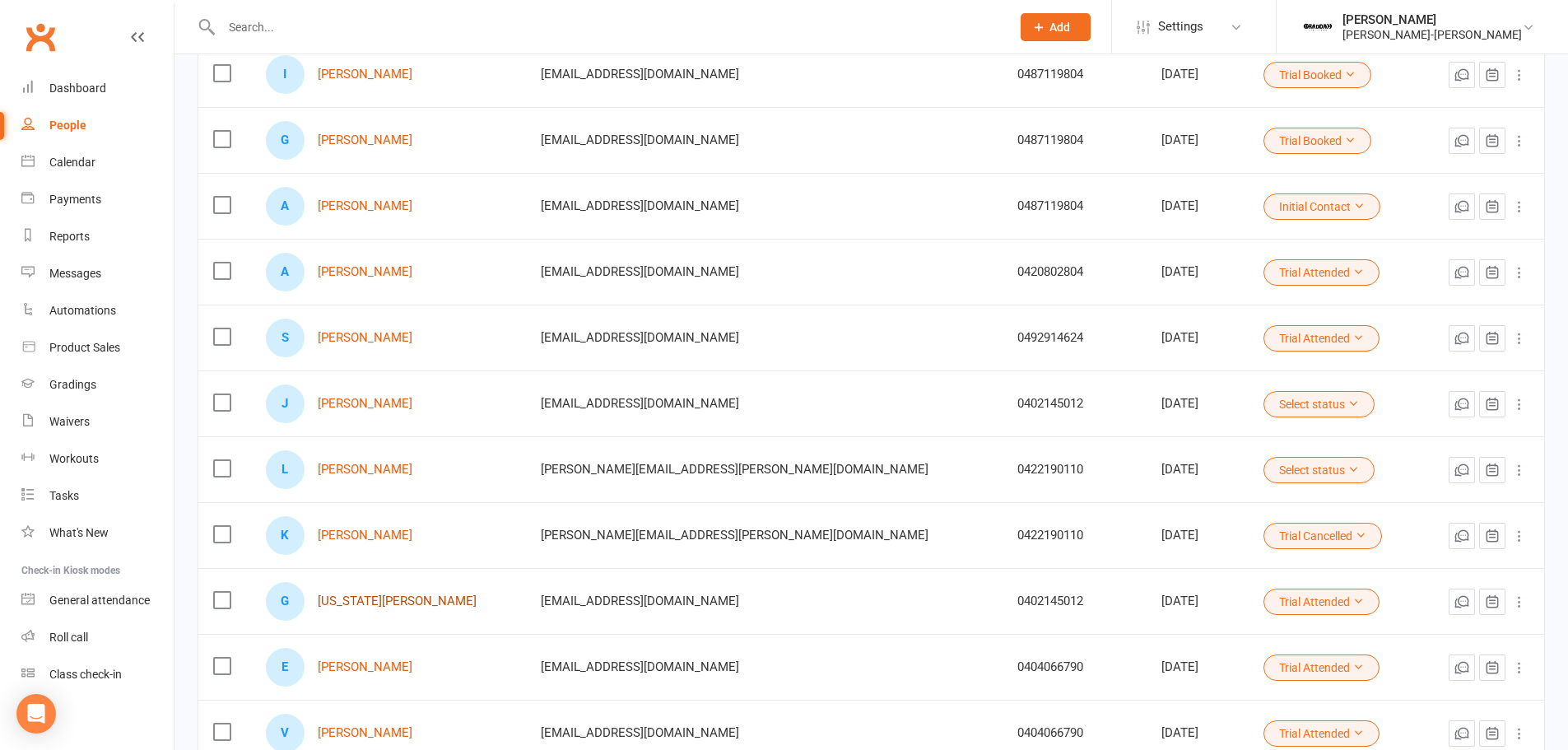
click at [350, 605] on link "Georgia Kurath" at bounding box center [397, 602] width 159 height 14
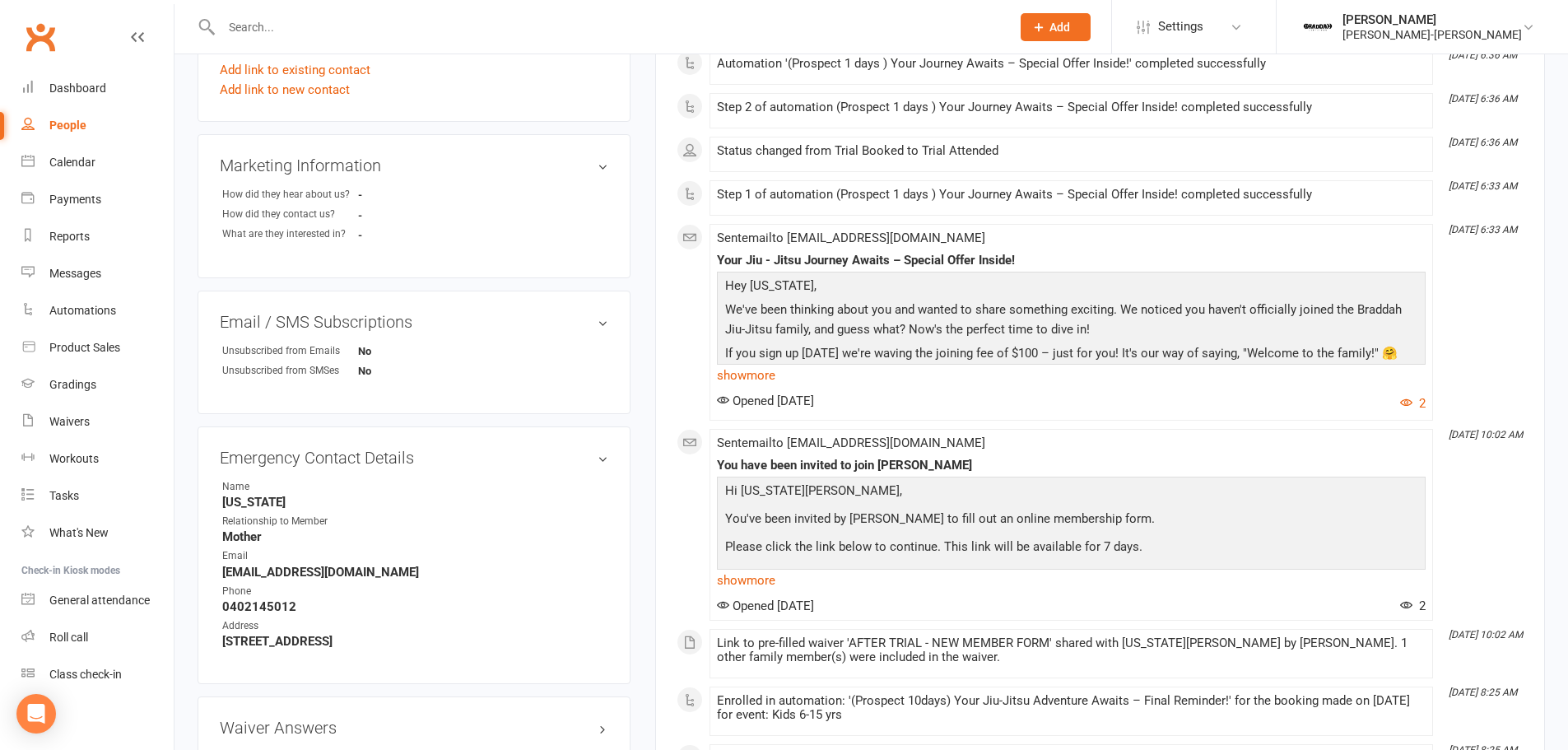
scroll to position [576, 0]
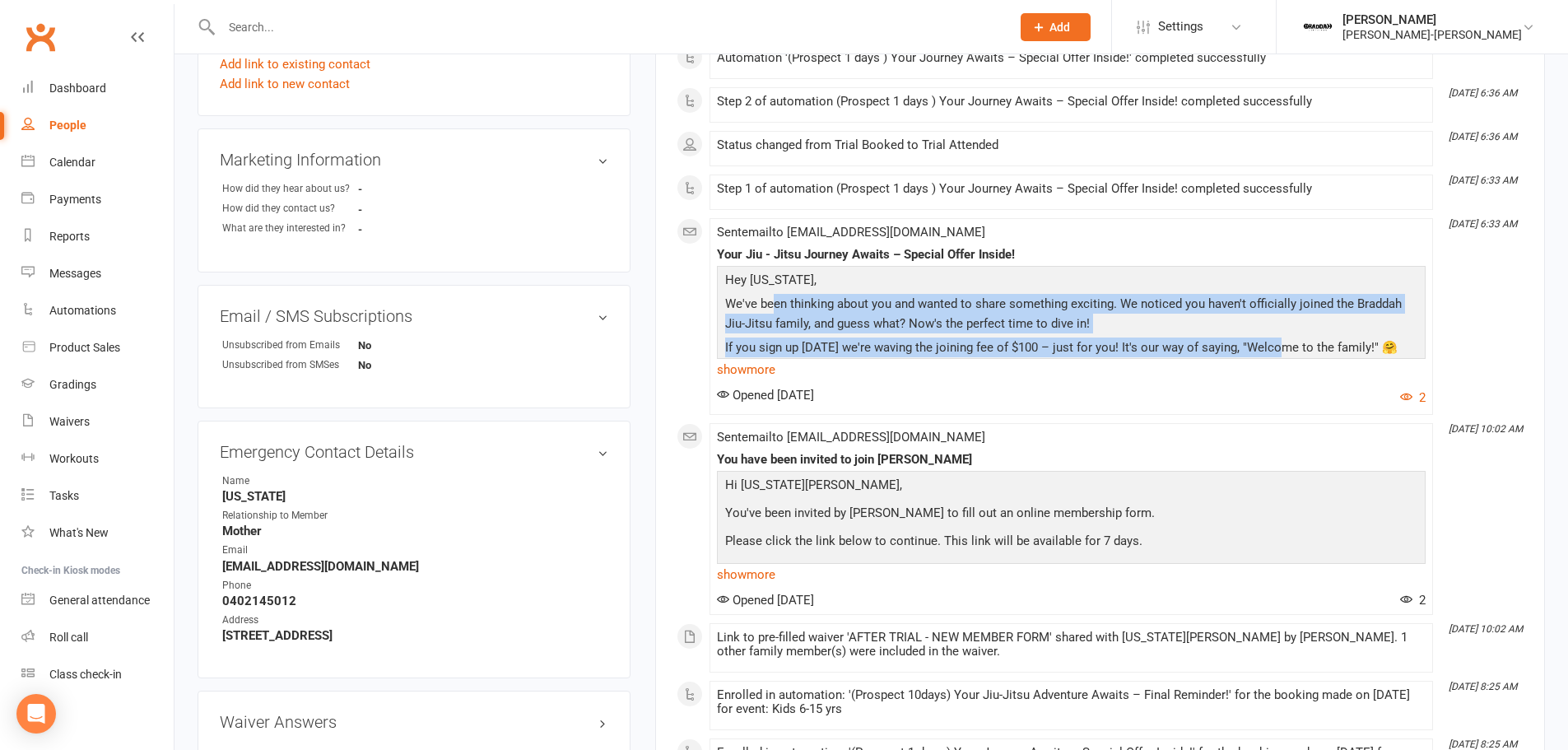
drag, startPoint x: 828, startPoint y: 308, endPoint x: 1175, endPoint y: 525, distance: 409.3
click at [1277, 350] on div "Hey Georgia, We've been thinking about you and wanted to share something exciti…" at bounding box center [1072, 559] width 701 height 576
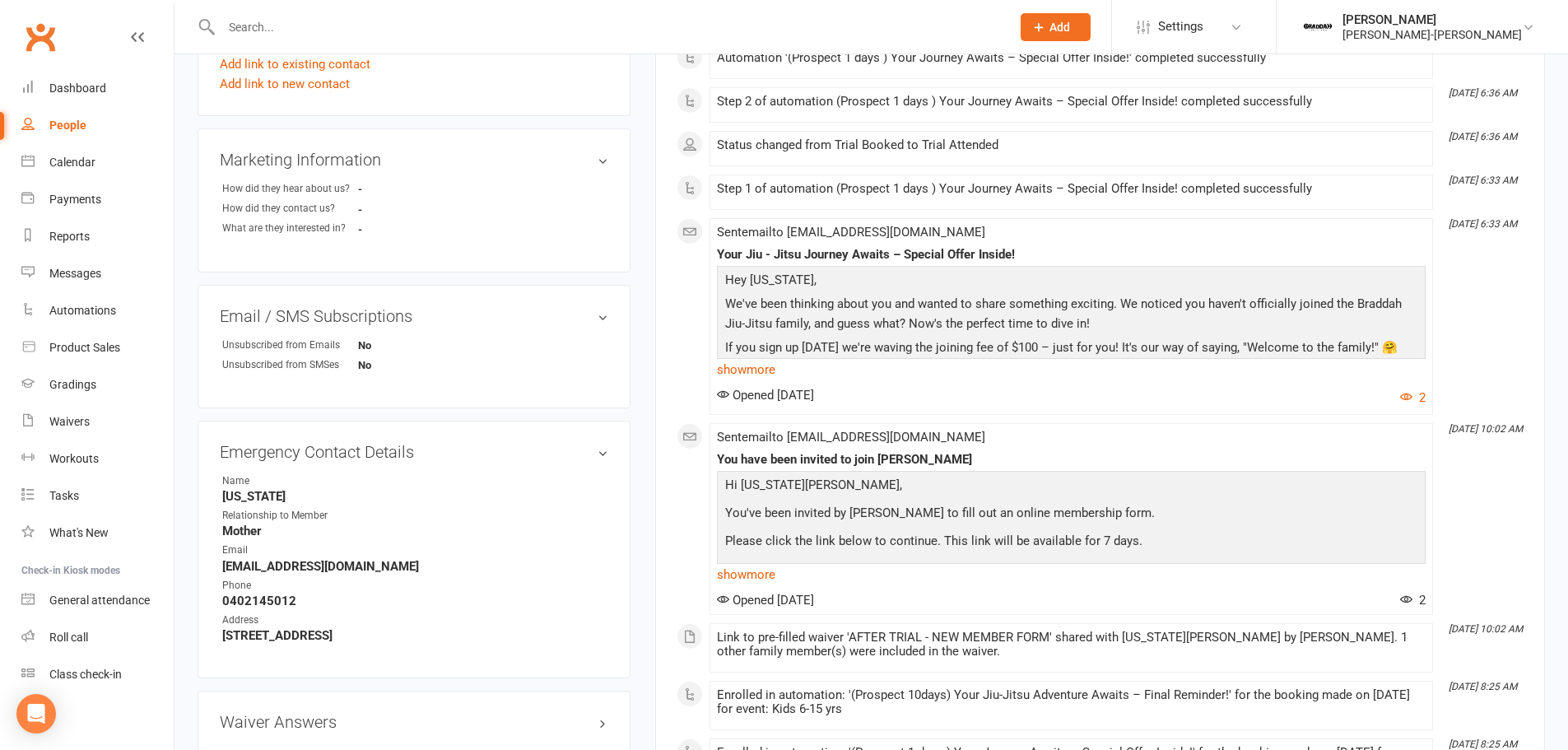
click at [998, 550] on p "Please click the link below to continue. This link will be available for 7 days." at bounding box center [1072, 543] width 701 height 23
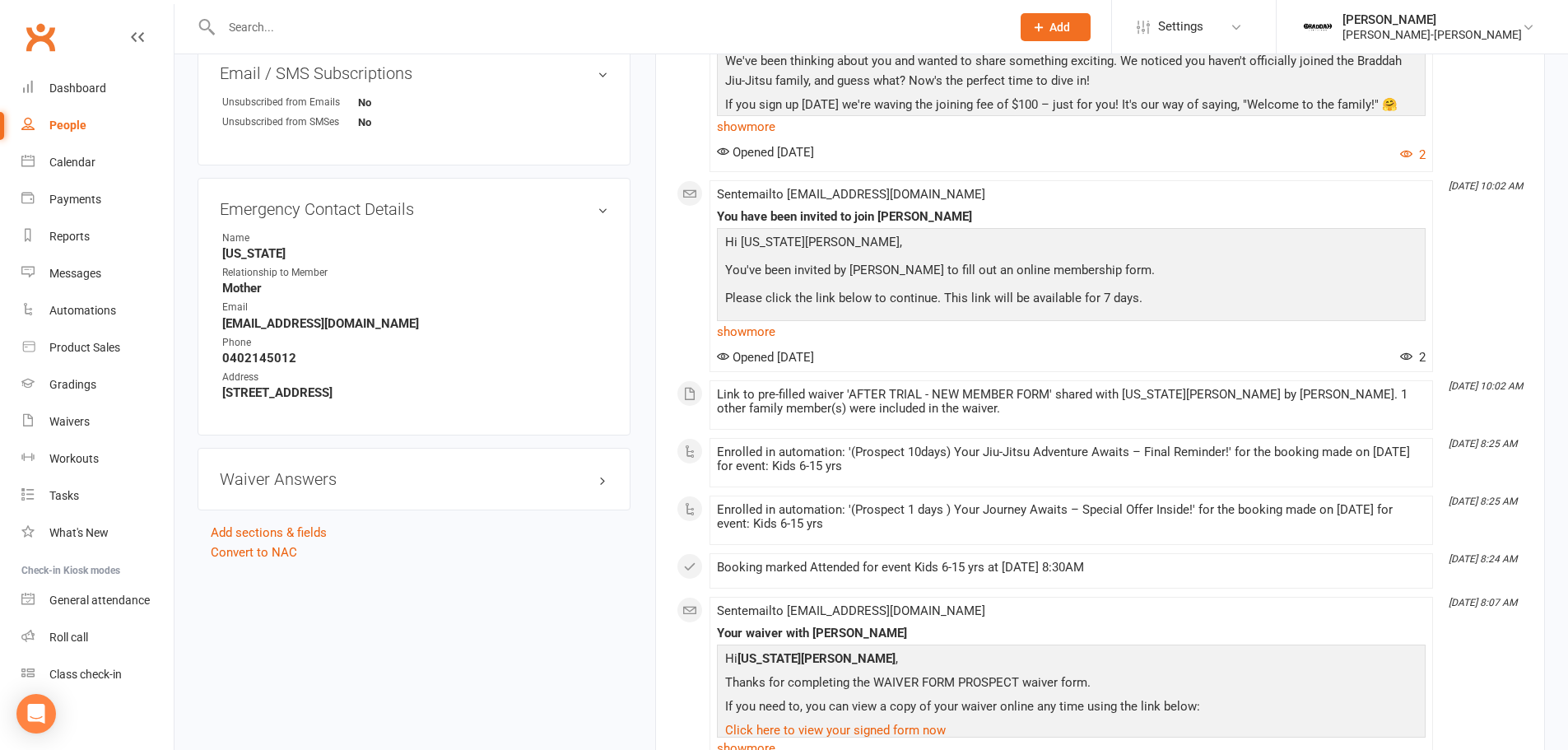
scroll to position [823, 0]
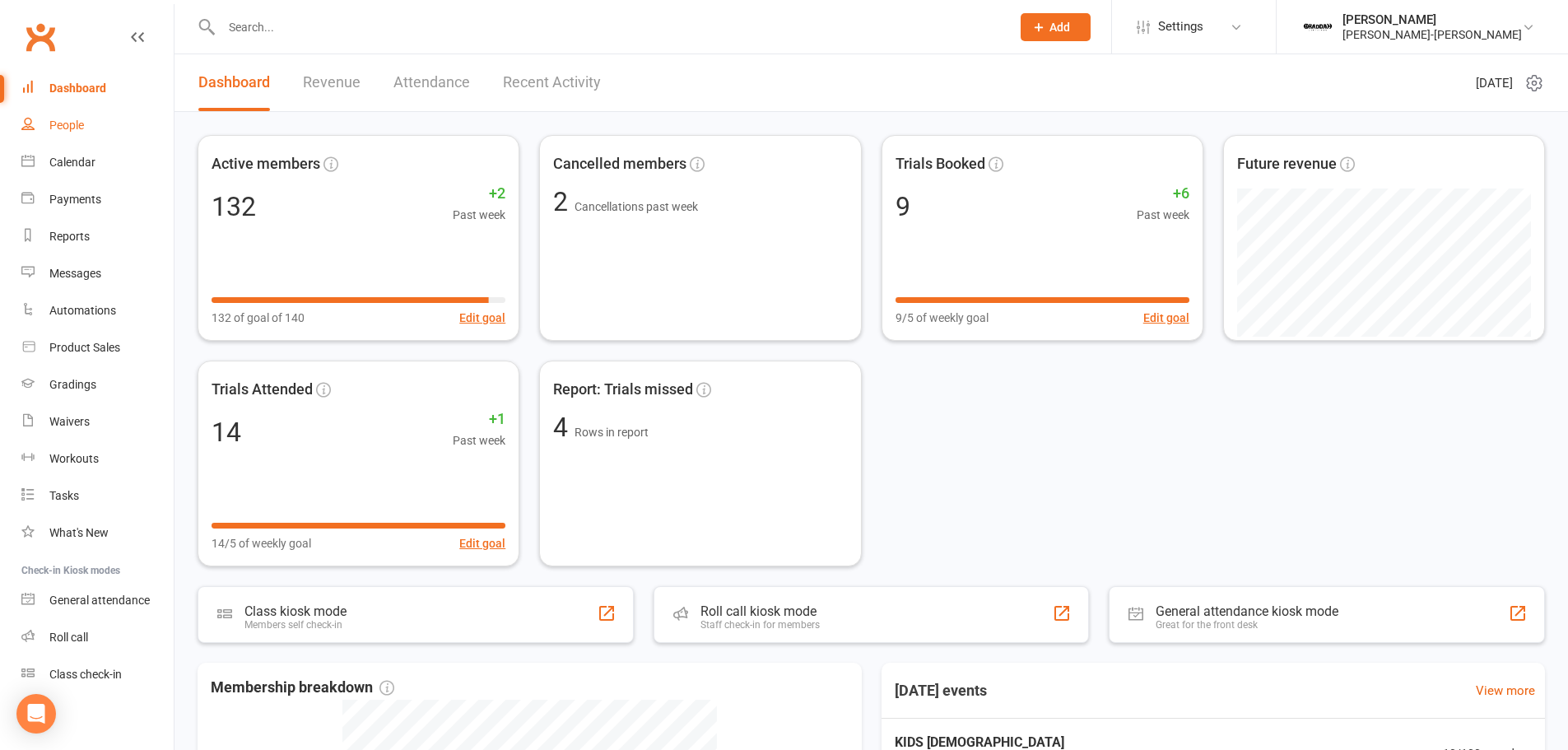
click at [66, 123] on div "People" at bounding box center [66, 124] width 34 height 13
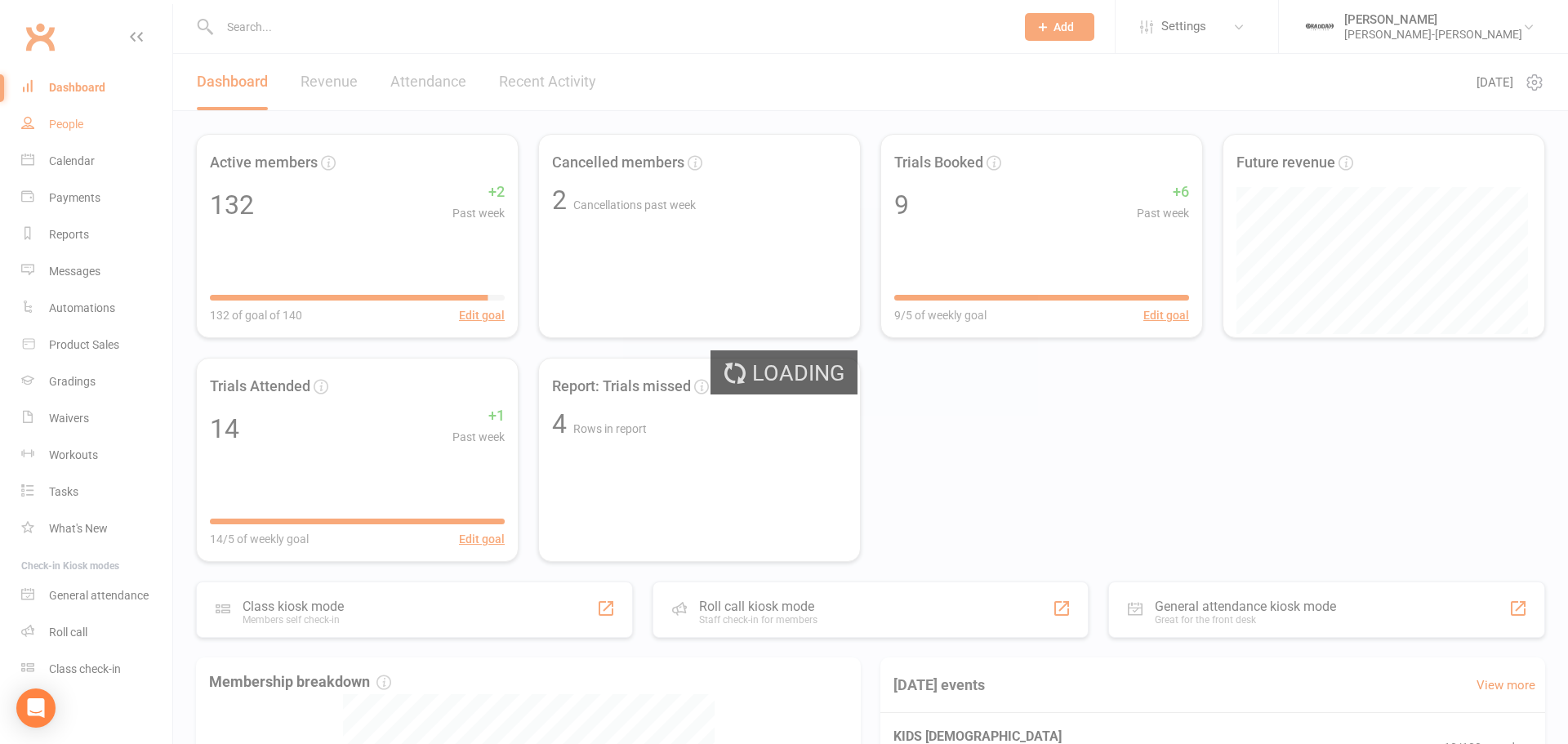
select select "100"
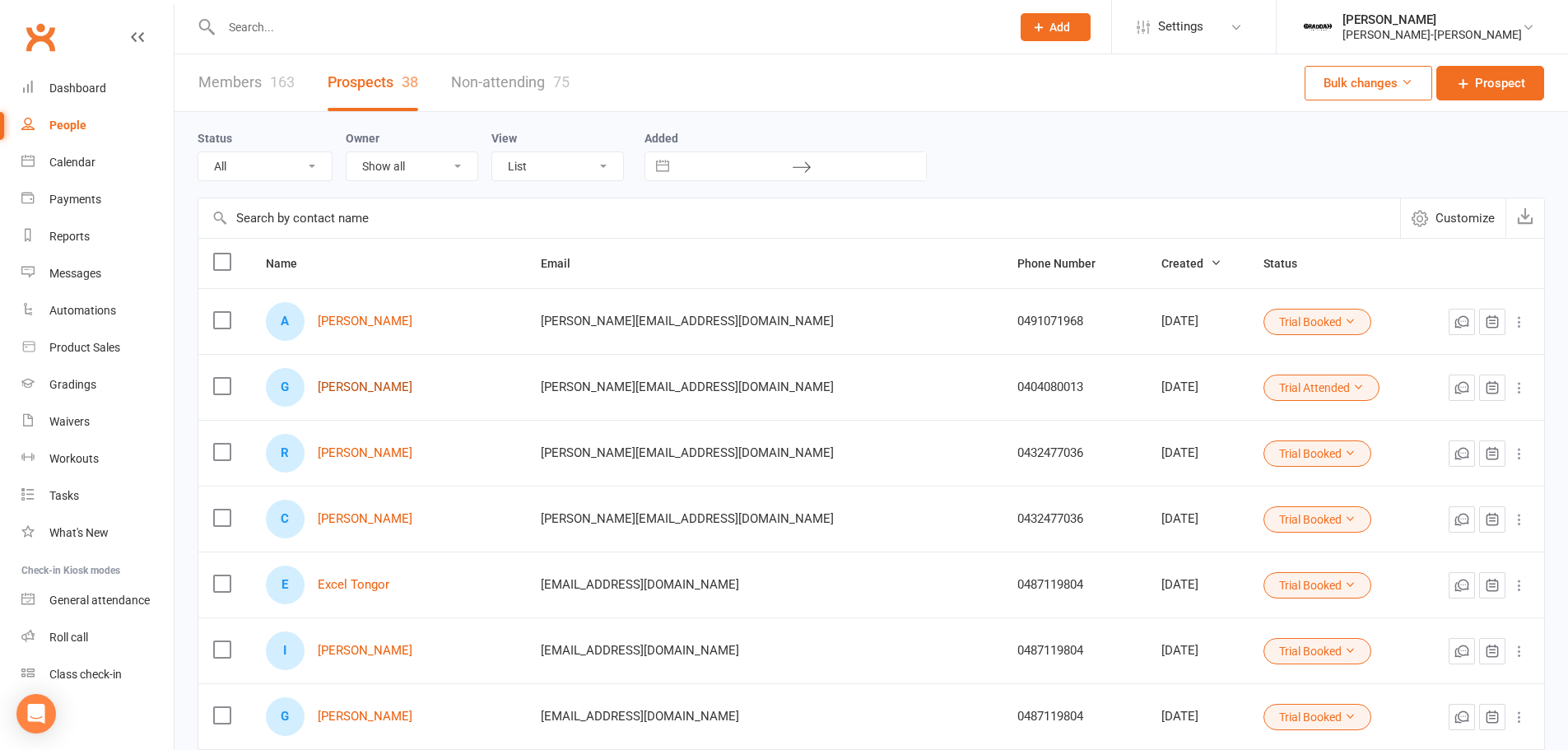
click at [359, 389] on link "Grace Watson" at bounding box center [365, 388] width 95 height 14
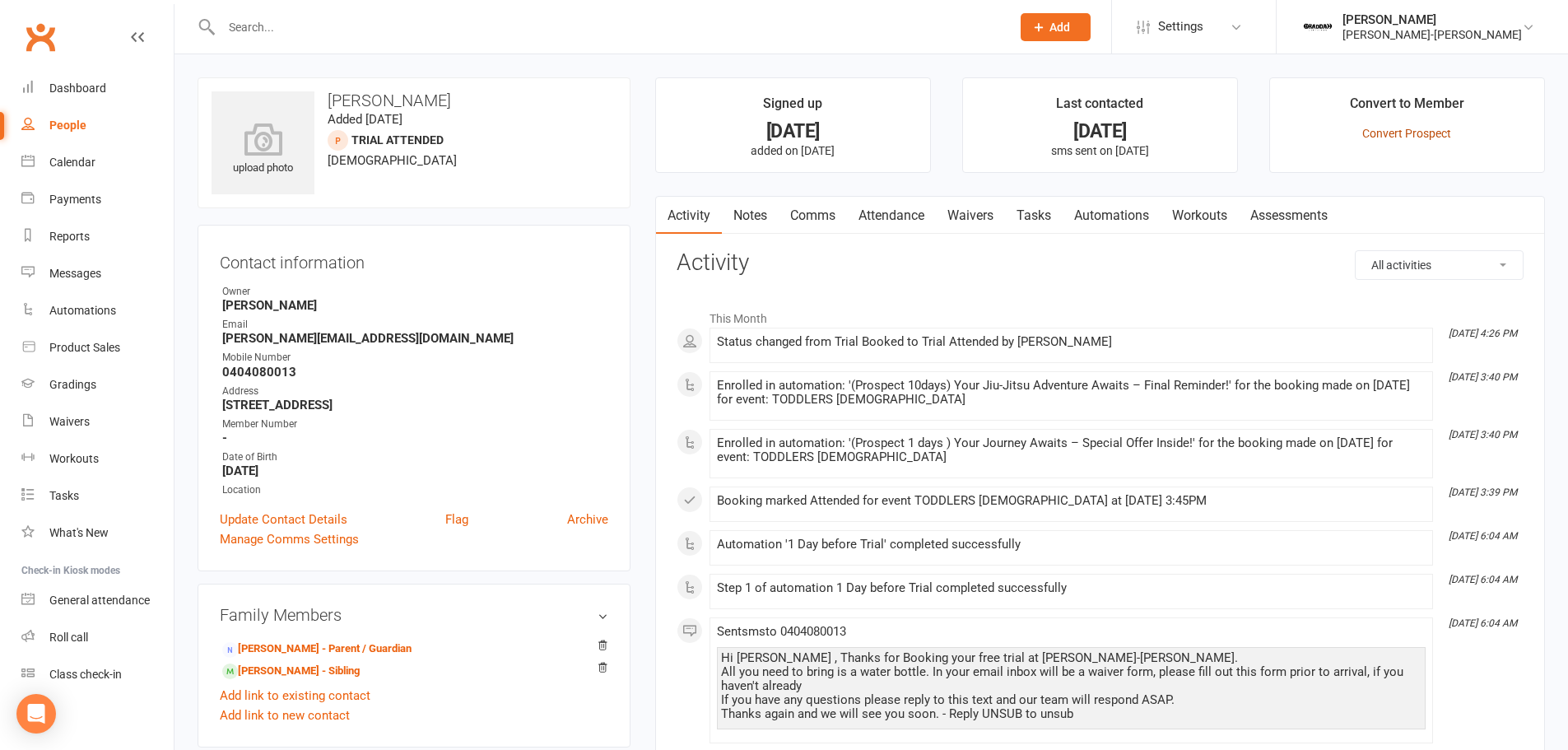
click at [1413, 130] on link "Convert Prospect" at bounding box center [1407, 133] width 89 height 13
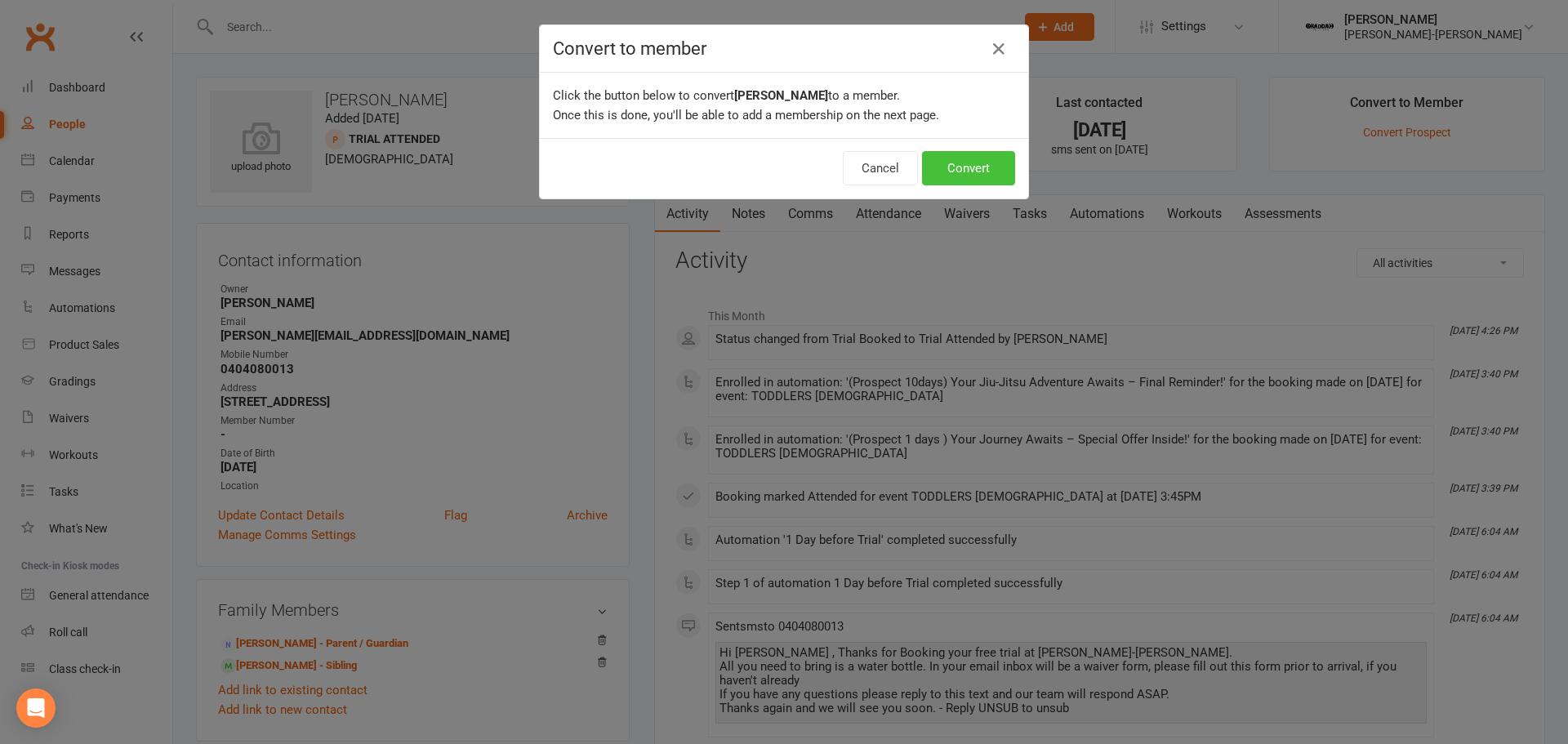
click at [951, 169] on button "Convert" at bounding box center [968, 168] width 93 height 34
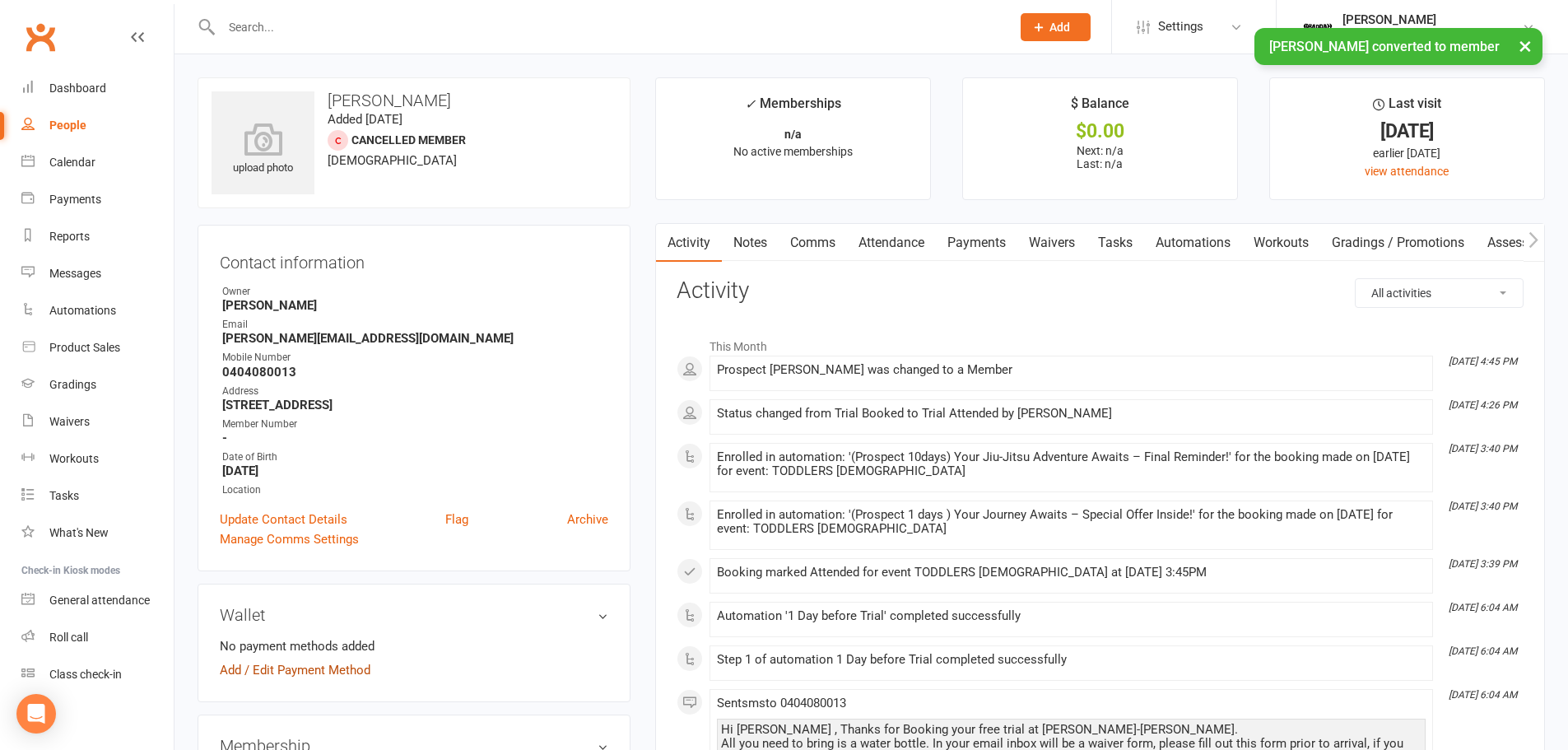
click at [318, 673] on link "Add / Edit Payment Method" at bounding box center [295, 670] width 150 height 20
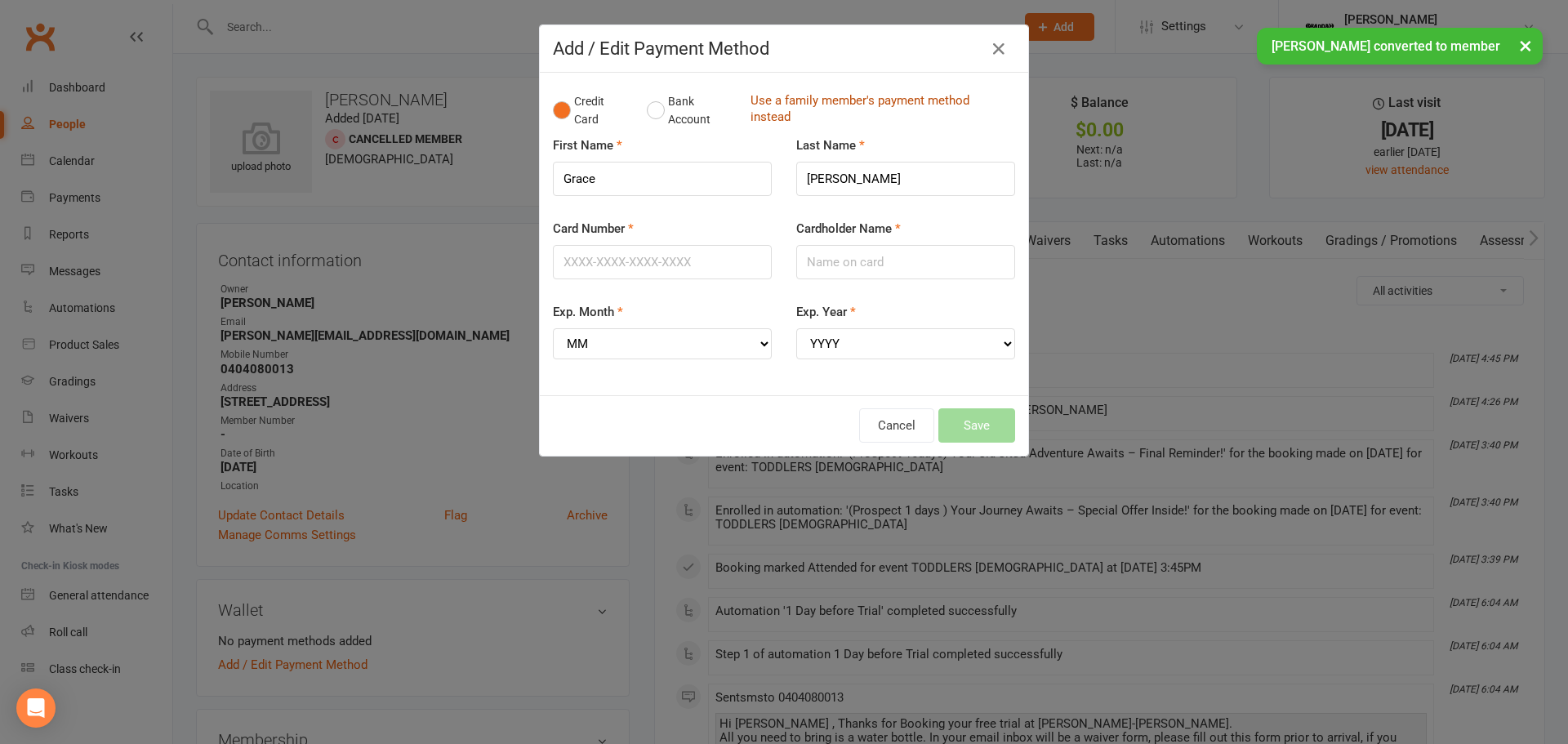
click at [880, 97] on link "Use a family member's payment method instead" at bounding box center [878, 110] width 257 height 37
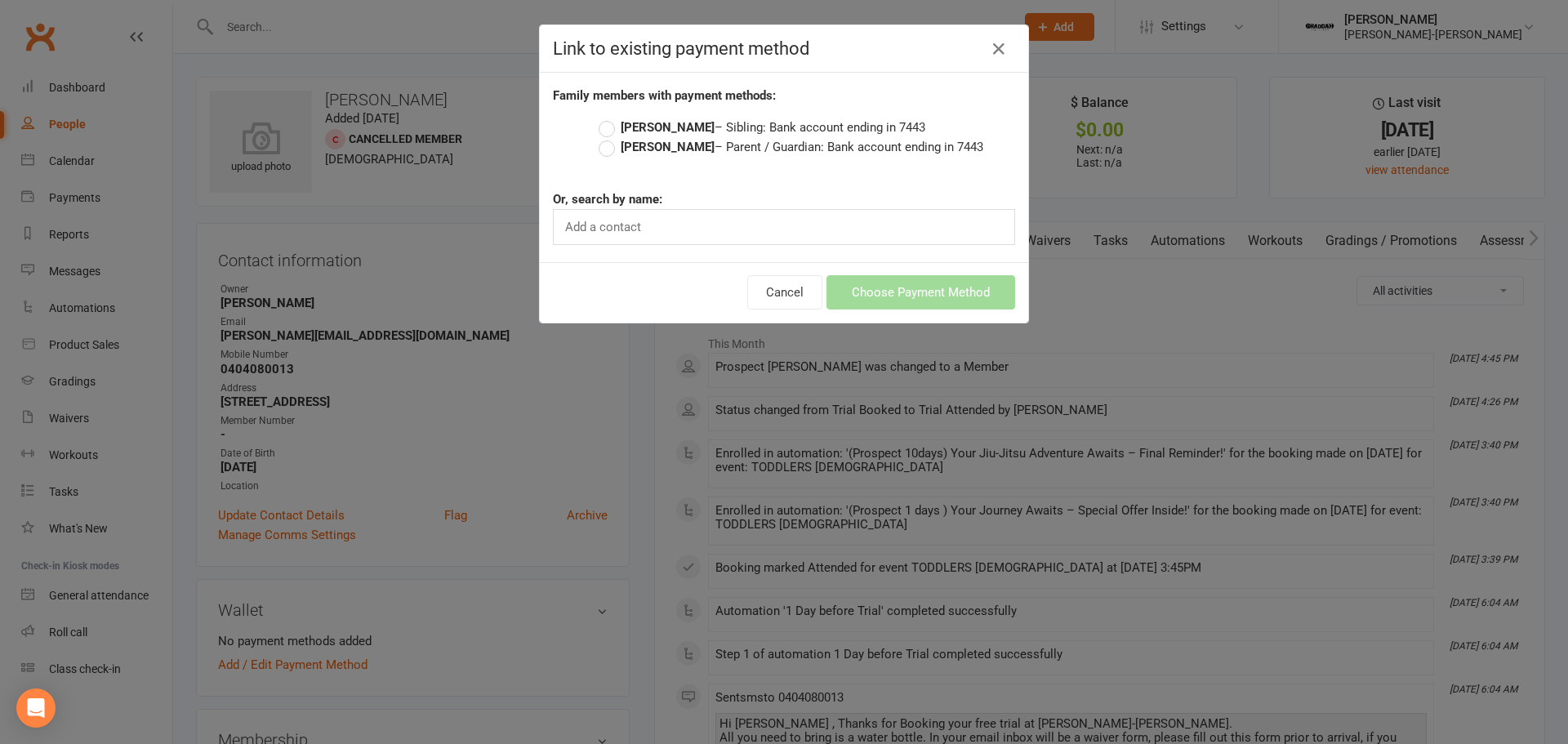
click at [660, 147] on strong "Rachel Watson" at bounding box center [667, 146] width 94 height 15
click at [609, 138] on input "Rachel Watson – Parent / Guardian: Bank account ending in 7443" at bounding box center [603, 138] width 11 height 0
click at [900, 292] on button "Choose Payment Method" at bounding box center [920, 292] width 189 height 34
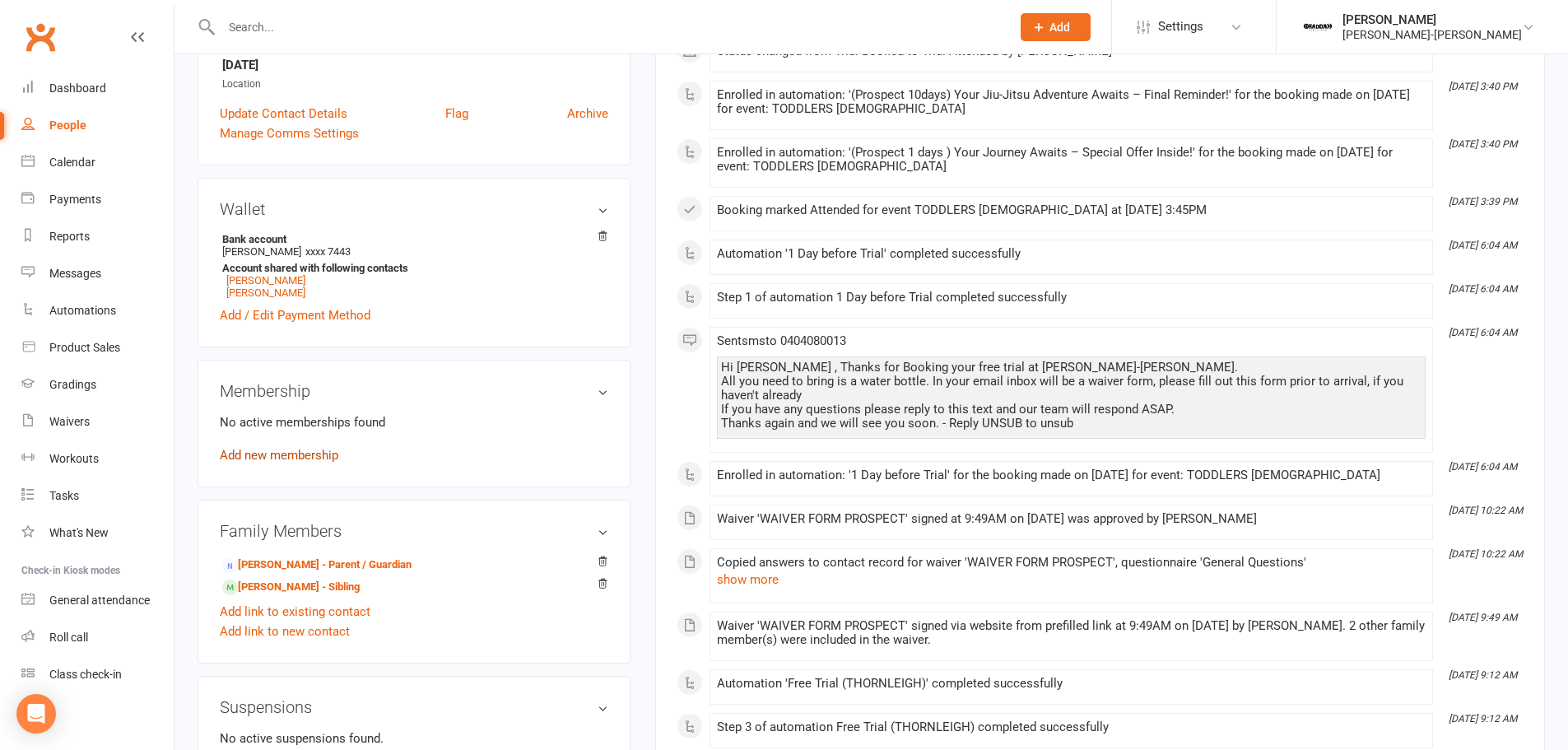
scroll to position [412, 0]
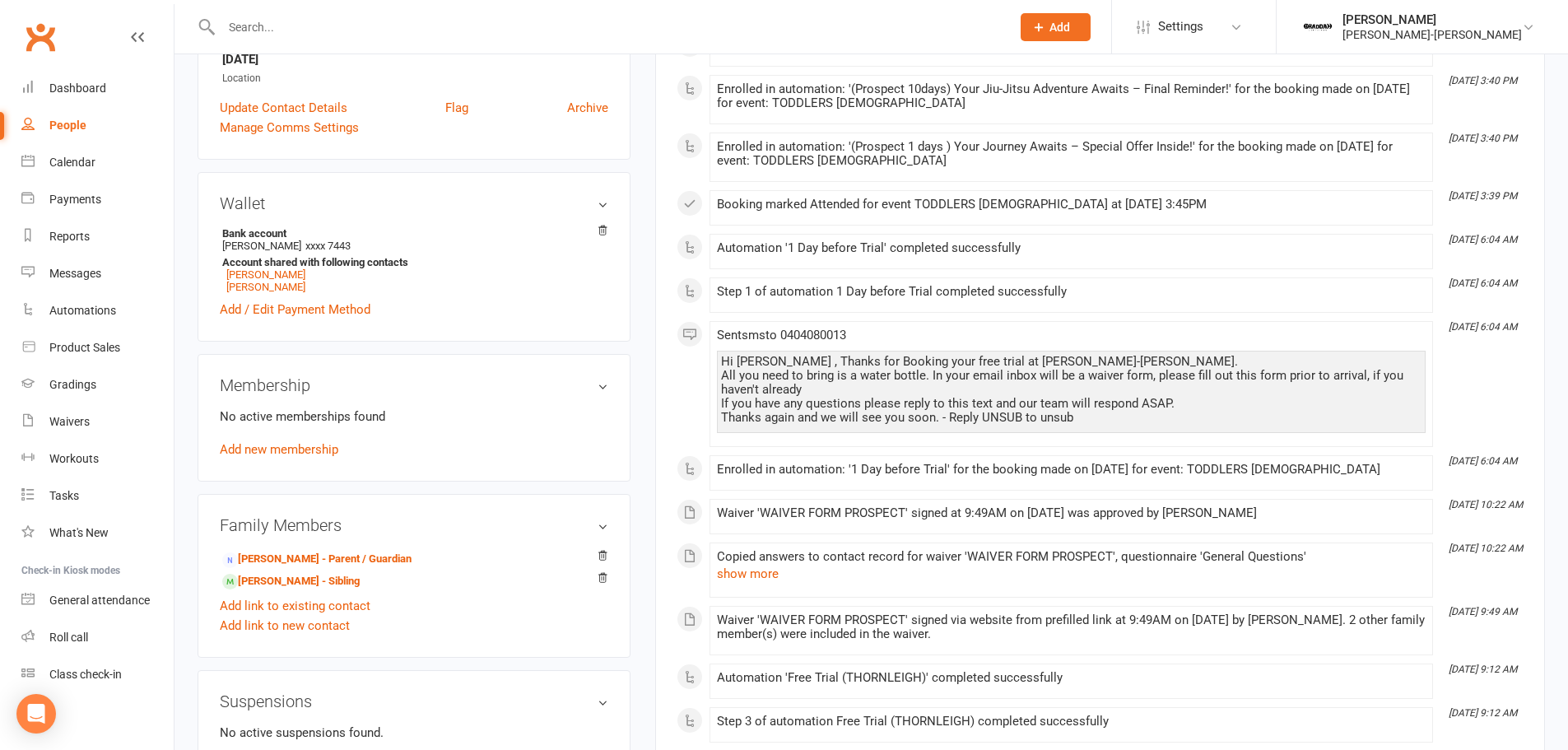
click at [288, 438] on div "No active memberships found Add new membership" at bounding box center [414, 434] width 389 height 53
click at [292, 453] on link "Add new membership" at bounding box center [278, 449] width 118 height 15
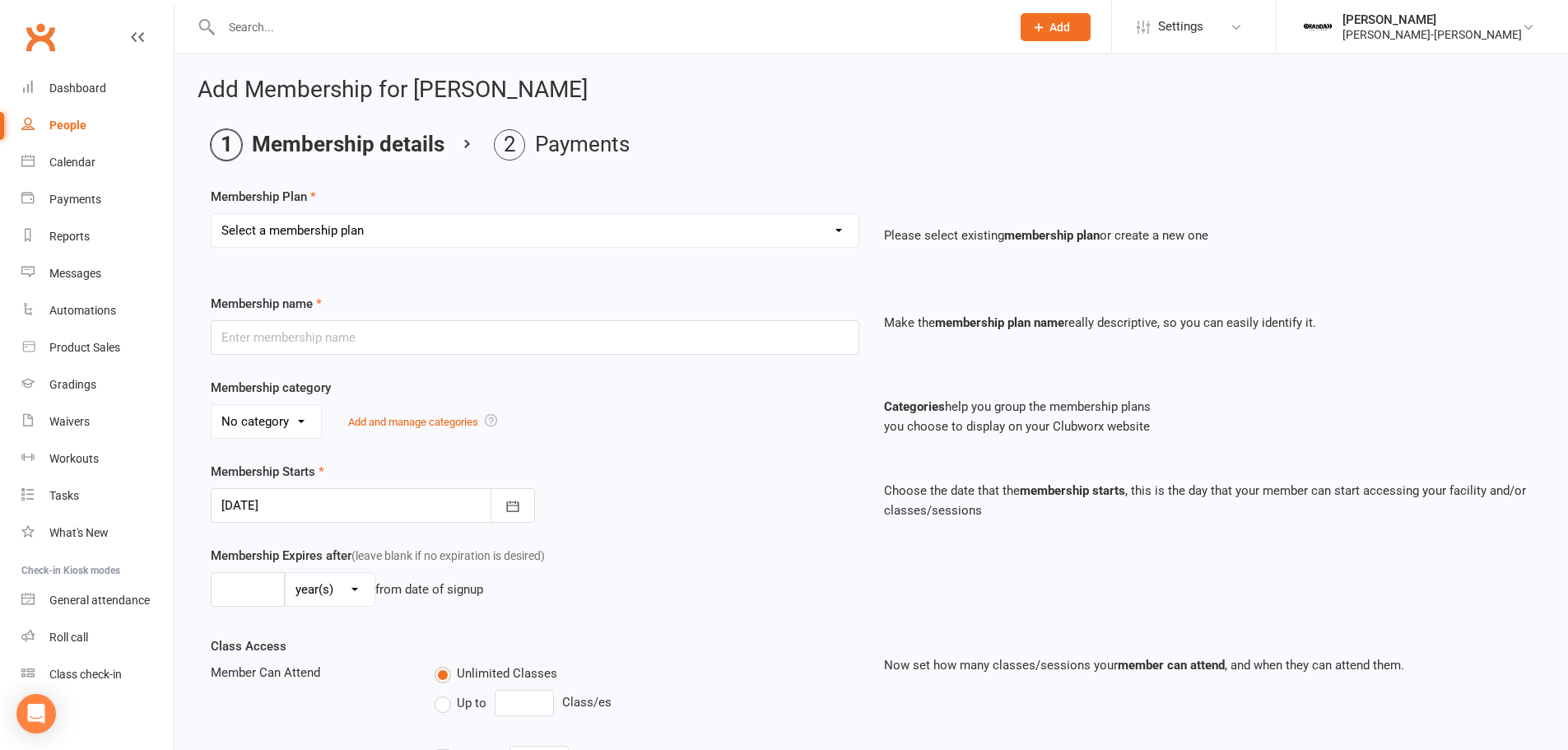
click at [580, 240] on select "Select a membership plan Create new Membership Plan ADULTS UNLIMITED ADULTS 2x …" at bounding box center [535, 230] width 647 height 33
select select "11"
click at [212, 214] on select "Select a membership plan Create new Membership Plan ADULTS UNLIMITED ADULTS 2x …" at bounding box center [535, 230] width 647 height 33
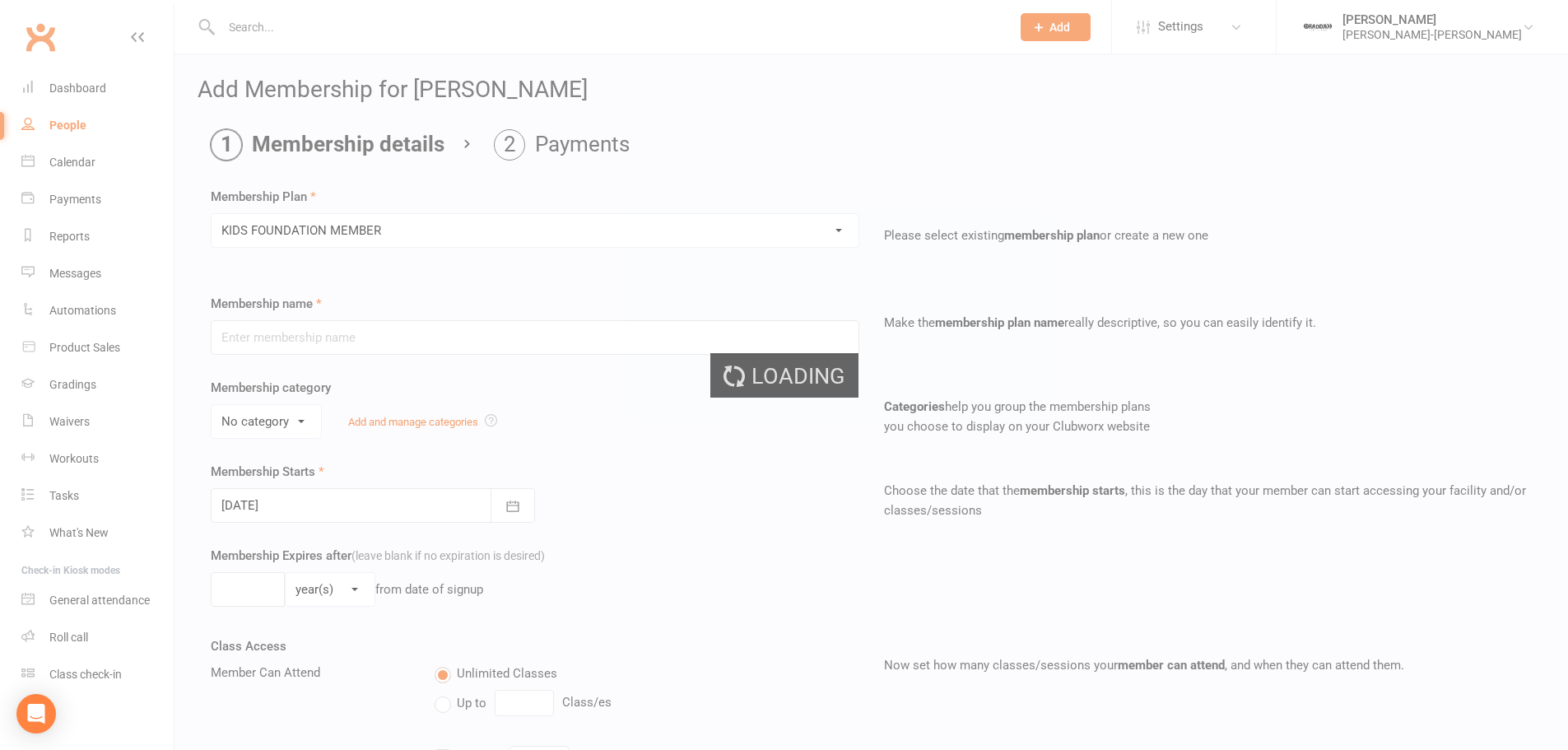
type input "KIDS FOUNDATION MEMBER"
select select "1"
type input "0"
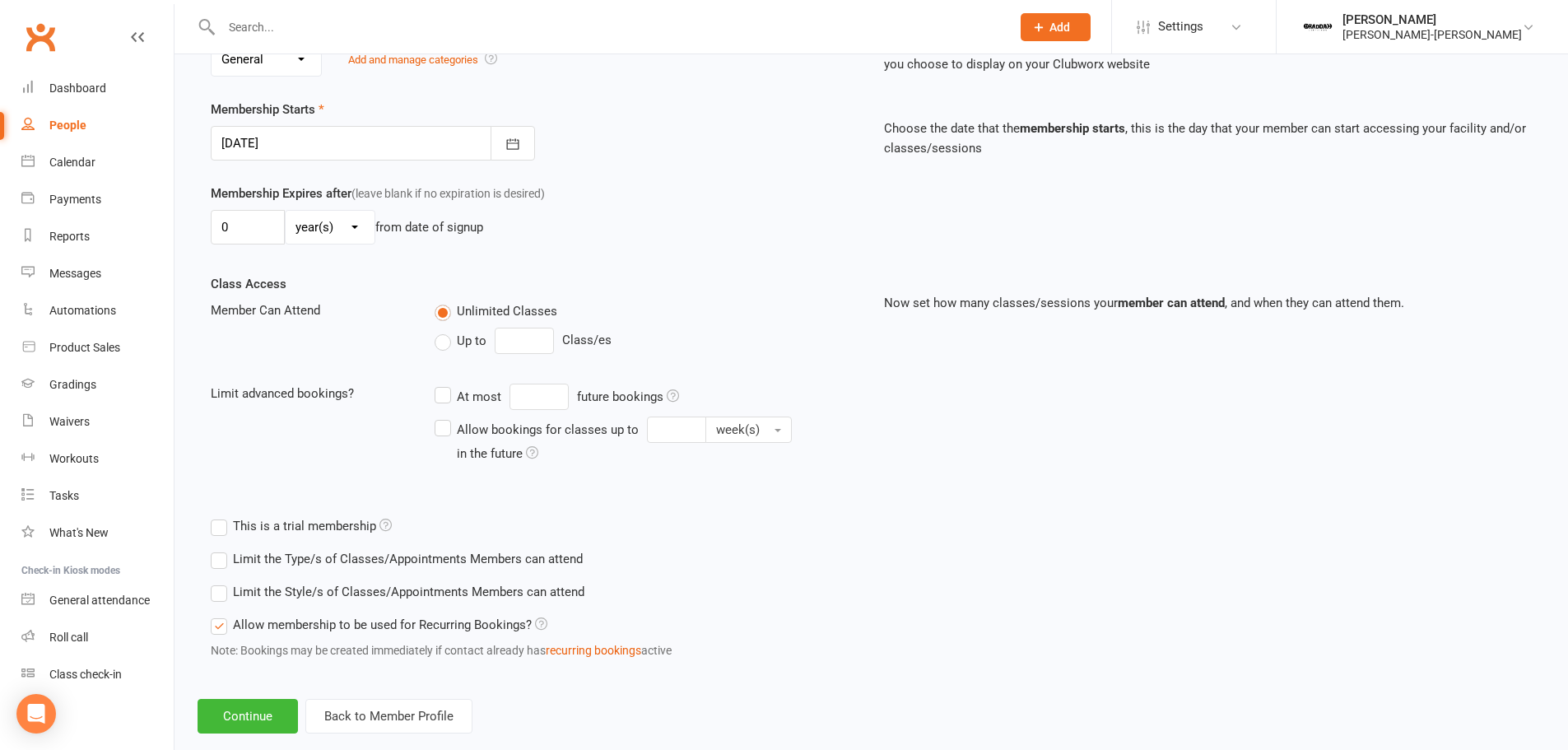
scroll to position [394, 0]
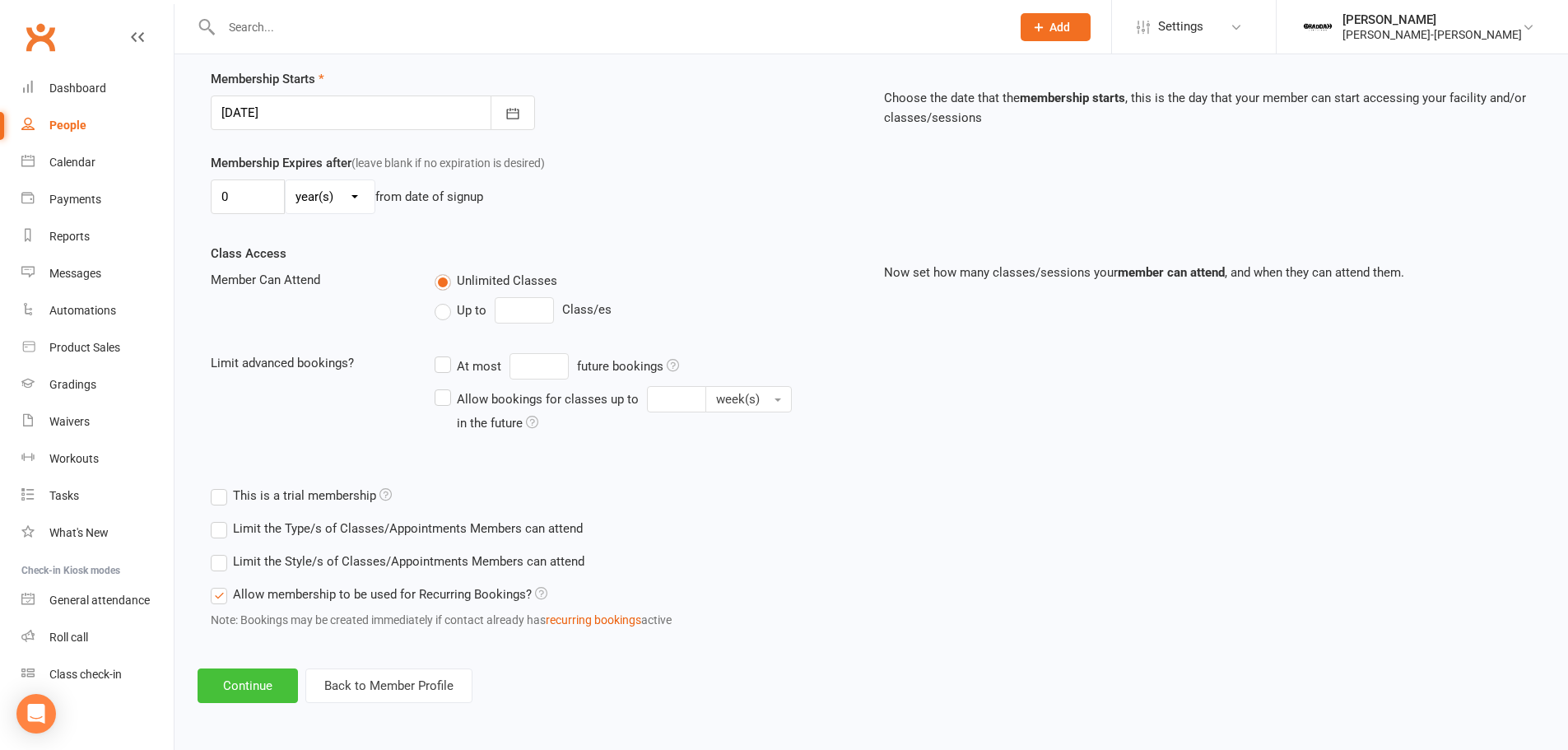
click at [260, 688] on button "Continue" at bounding box center [247, 686] width 101 height 34
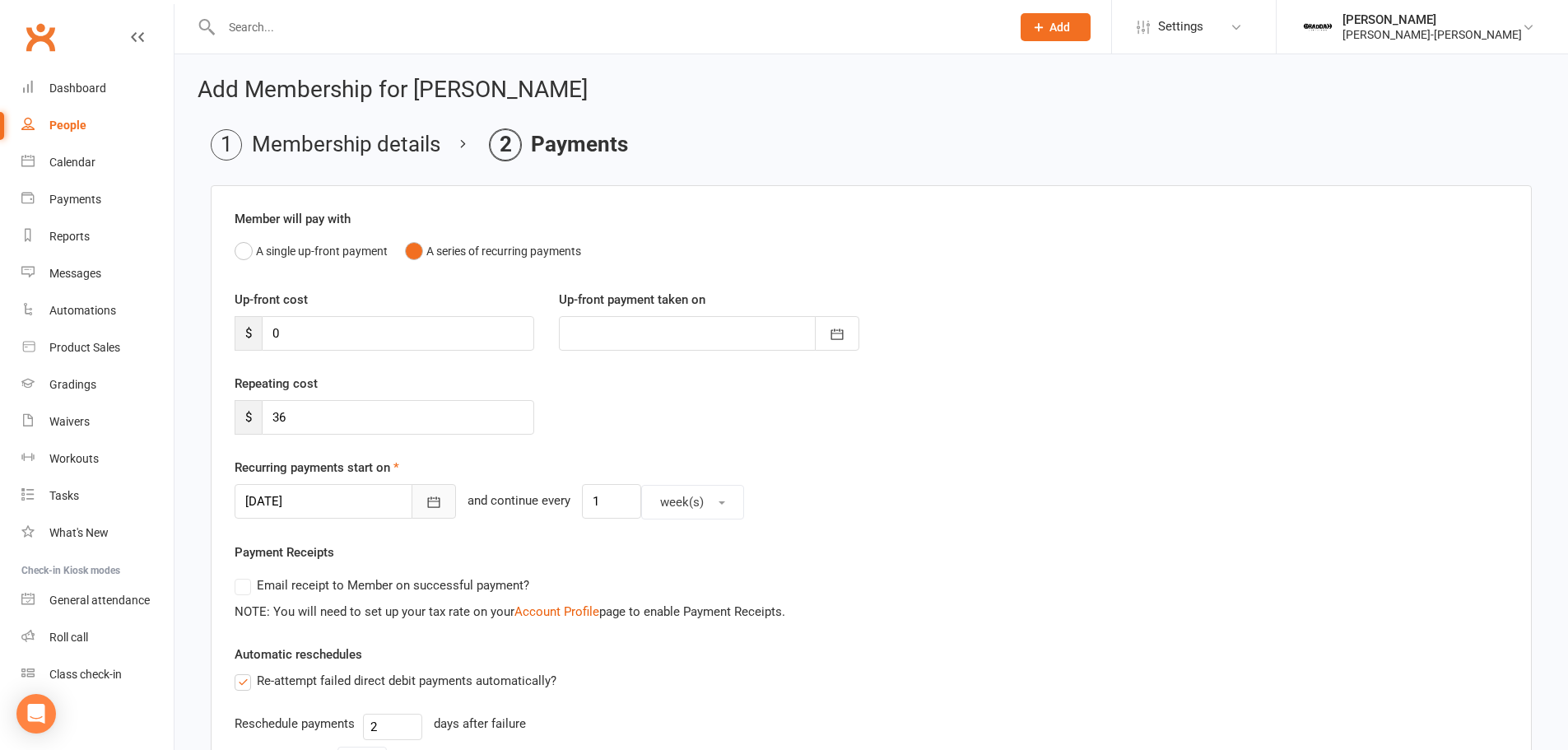
click at [426, 502] on icon "button" at bounding box center [433, 502] width 17 height 17
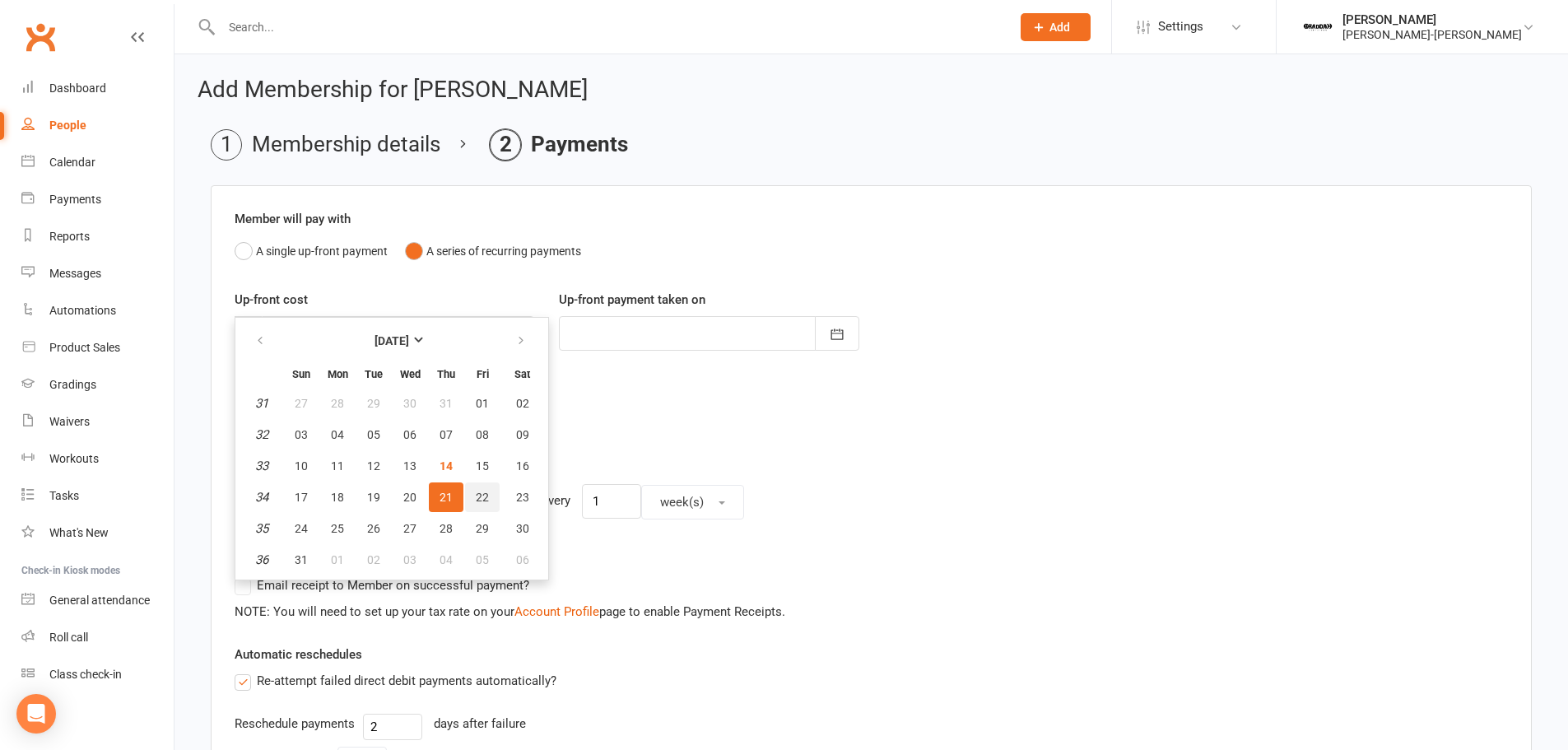
click at [475, 496] on span "22" at bounding box center [481, 497] width 13 height 13
type input "22 Aug 2025"
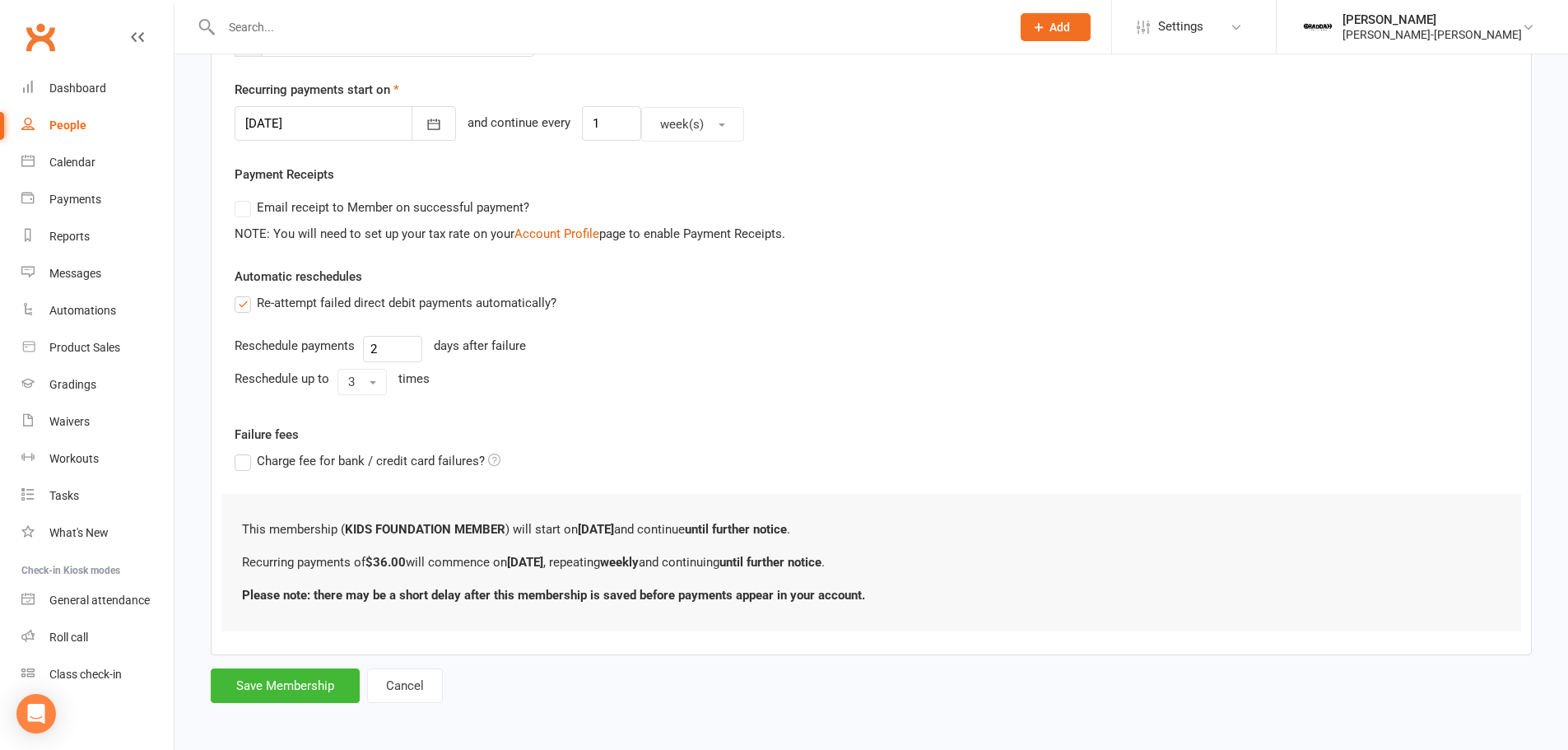
scroll to position [381, 0]
click at [289, 681] on button "Save Membership" at bounding box center [285, 682] width 149 height 34
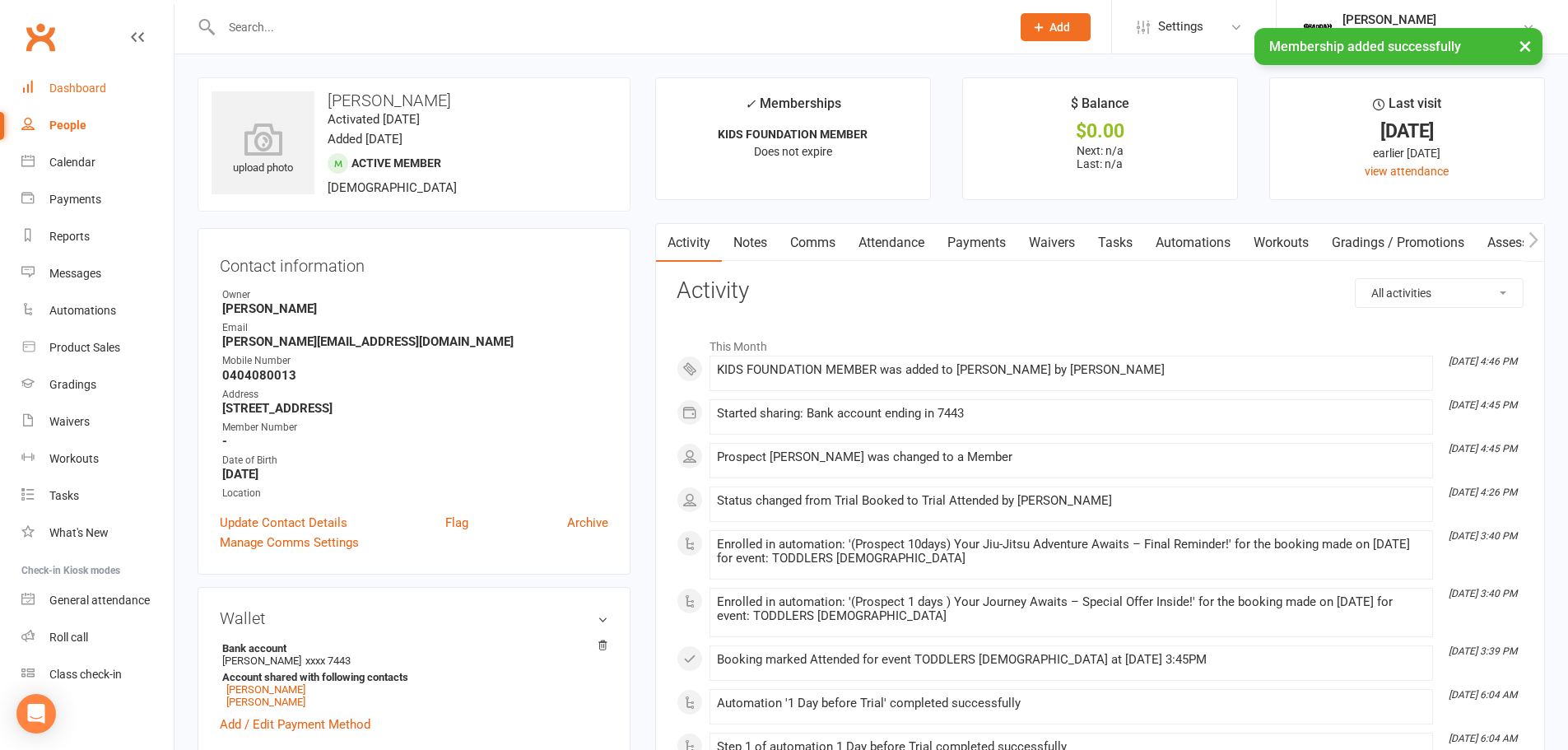
click at [102, 82] on div "Dashboard" at bounding box center [78, 87] width 57 height 13
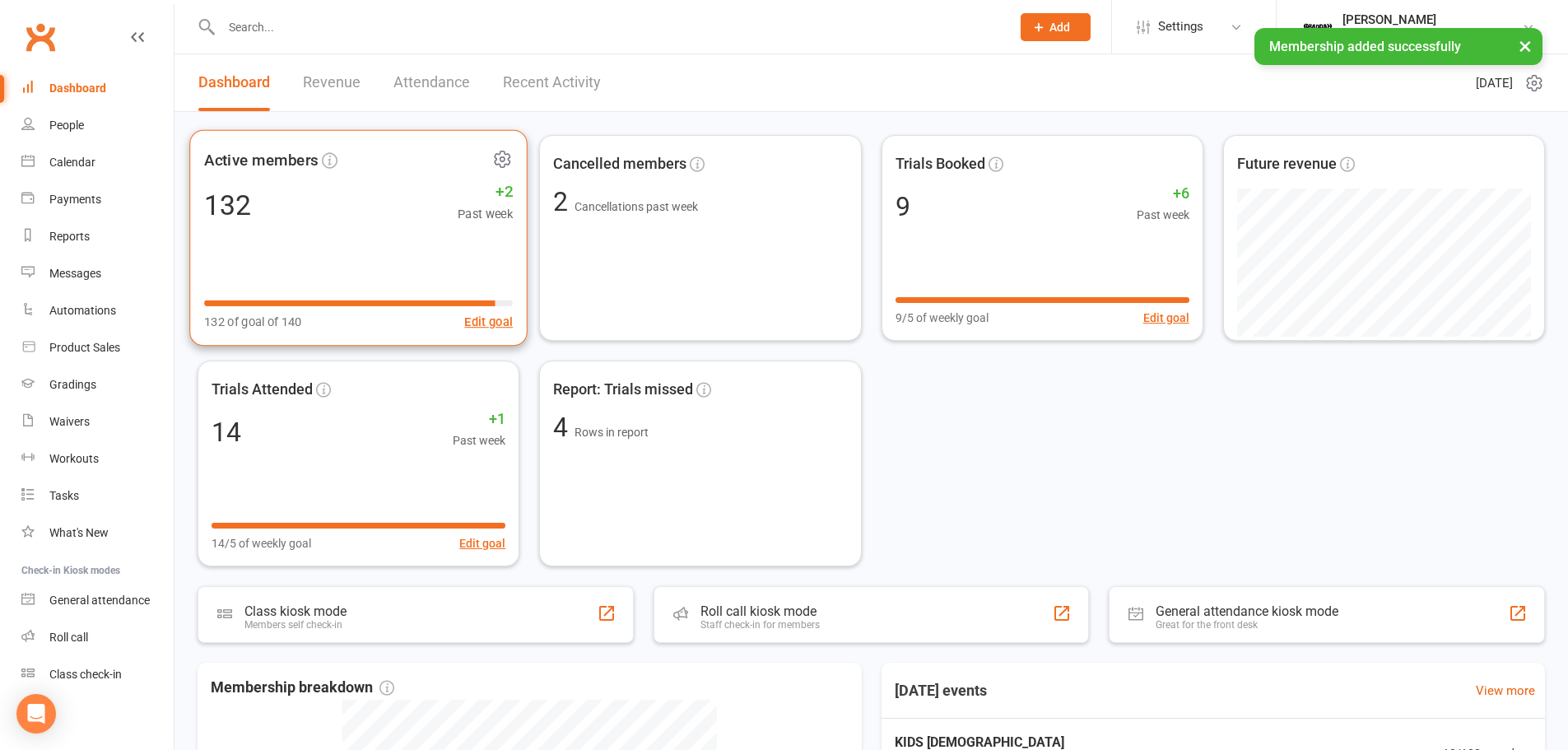
click at [496, 164] on icon at bounding box center [502, 159] width 15 height 16
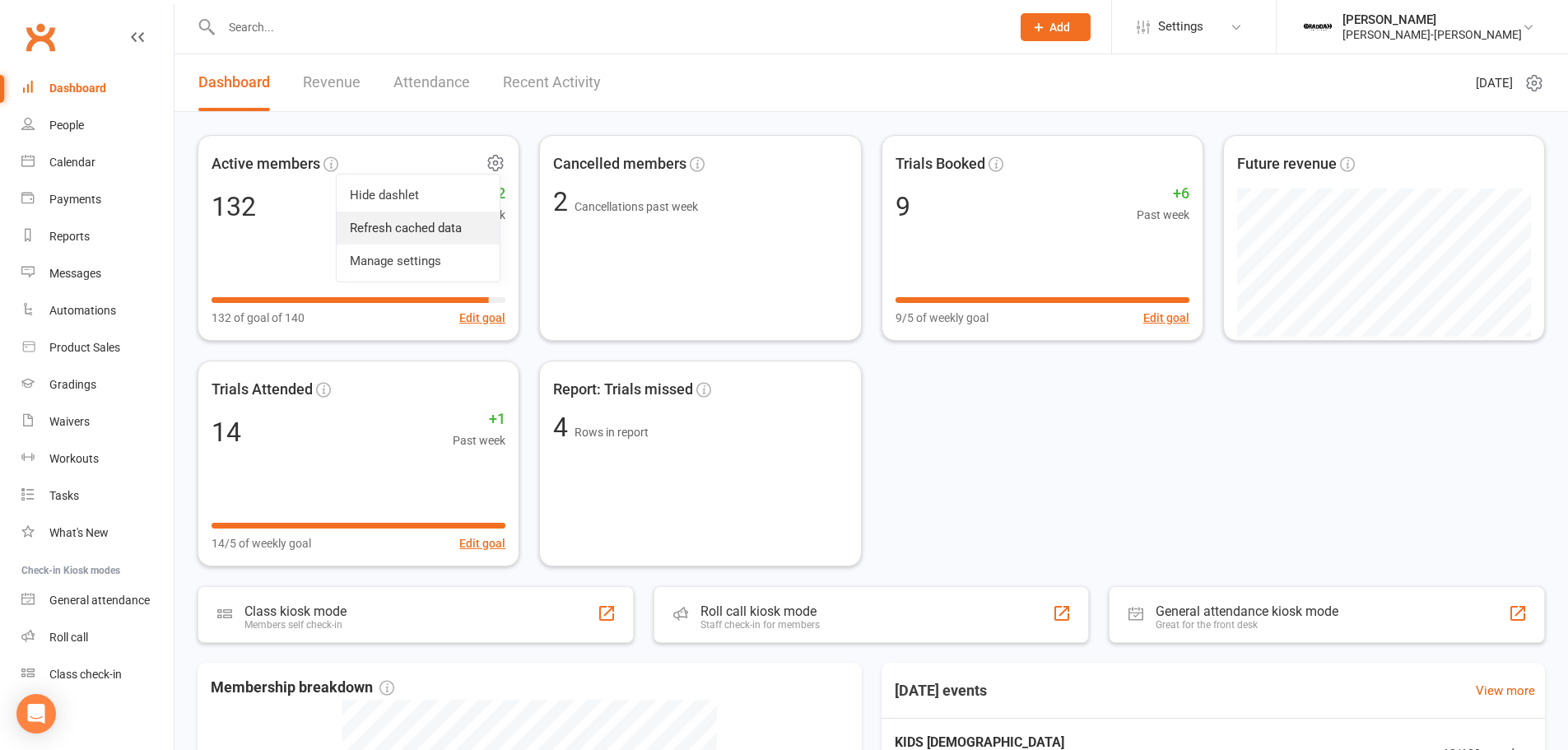
click at [479, 230] on link "Refresh cached data" at bounding box center [418, 229] width 163 height 33
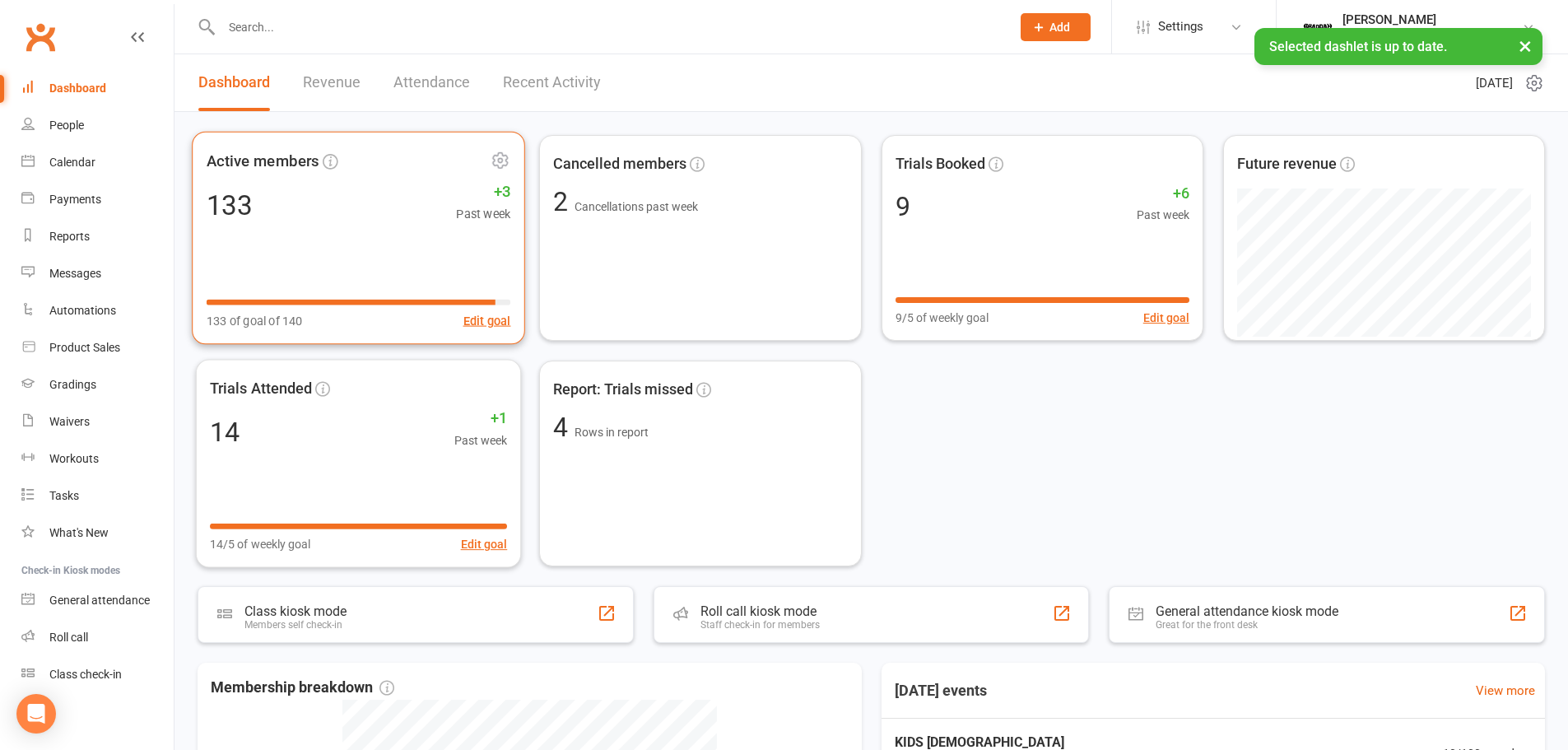
click at [376, 238] on div "Active members 133 +3 Past week 133 of goal of 140 Edit goal" at bounding box center [358, 238] width 334 height 213
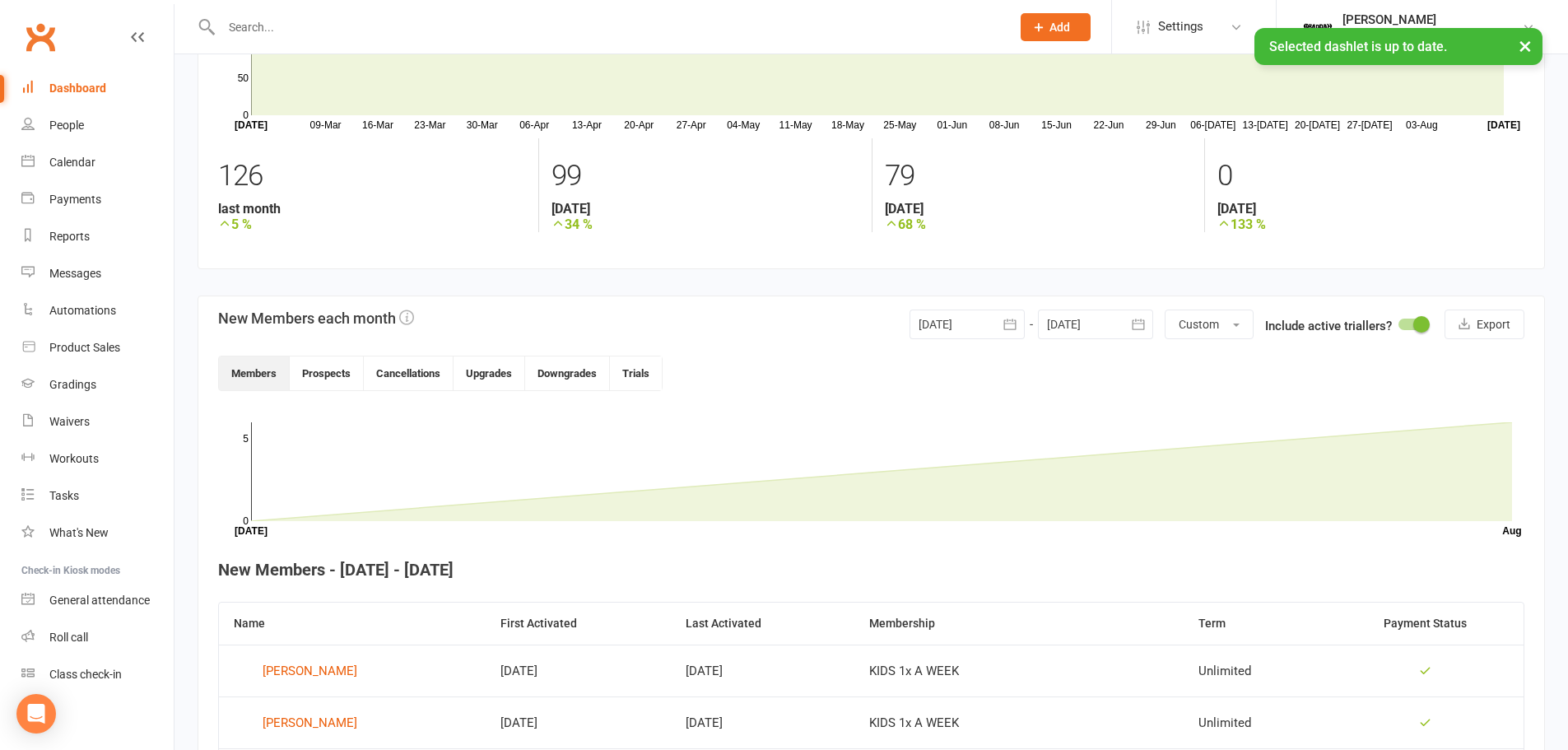
scroll to position [319, 0]
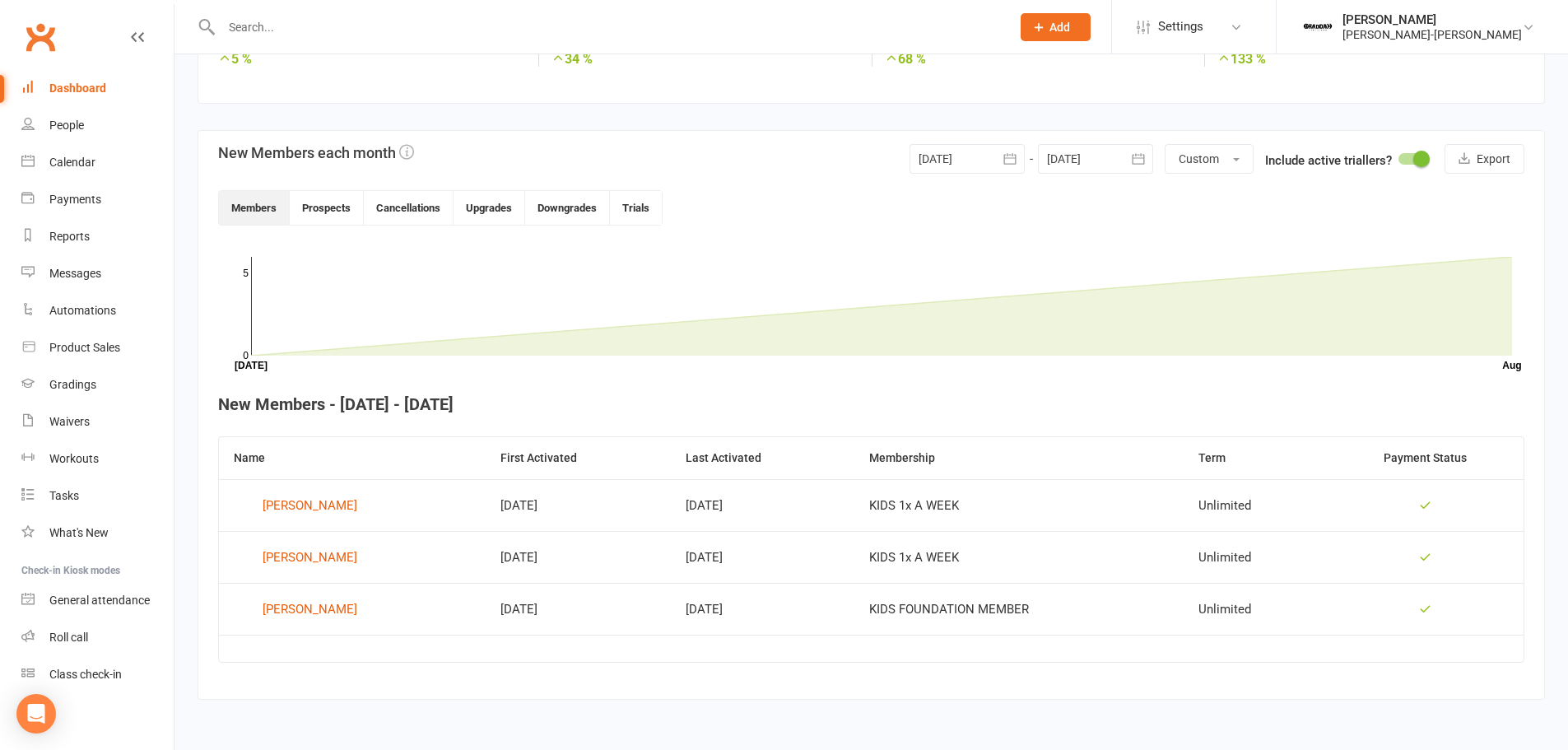
click at [75, 87] on div "Dashboard" at bounding box center [78, 87] width 57 height 13
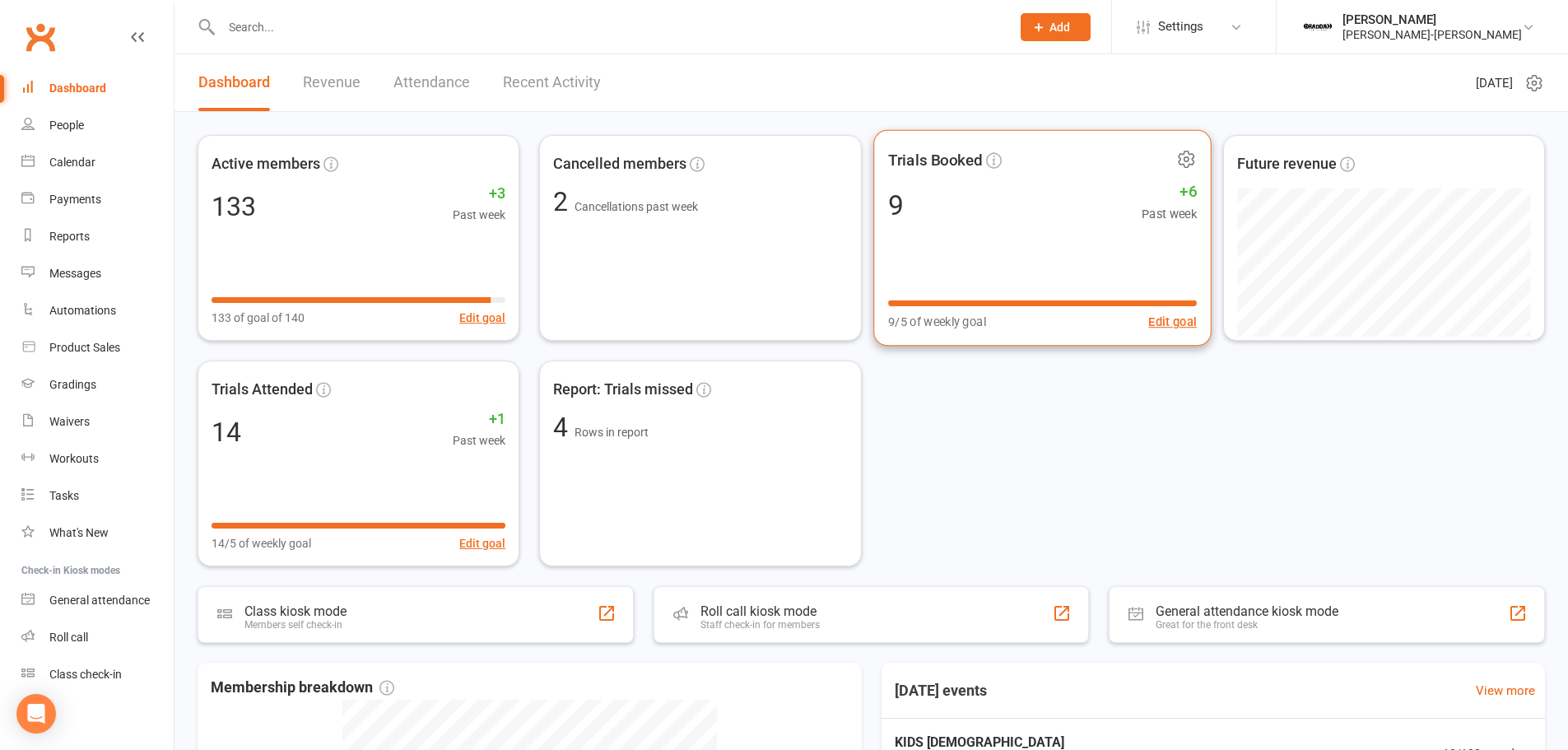
click at [1038, 192] on div "9 +6 Past week" at bounding box center [1043, 205] width 309 height 37
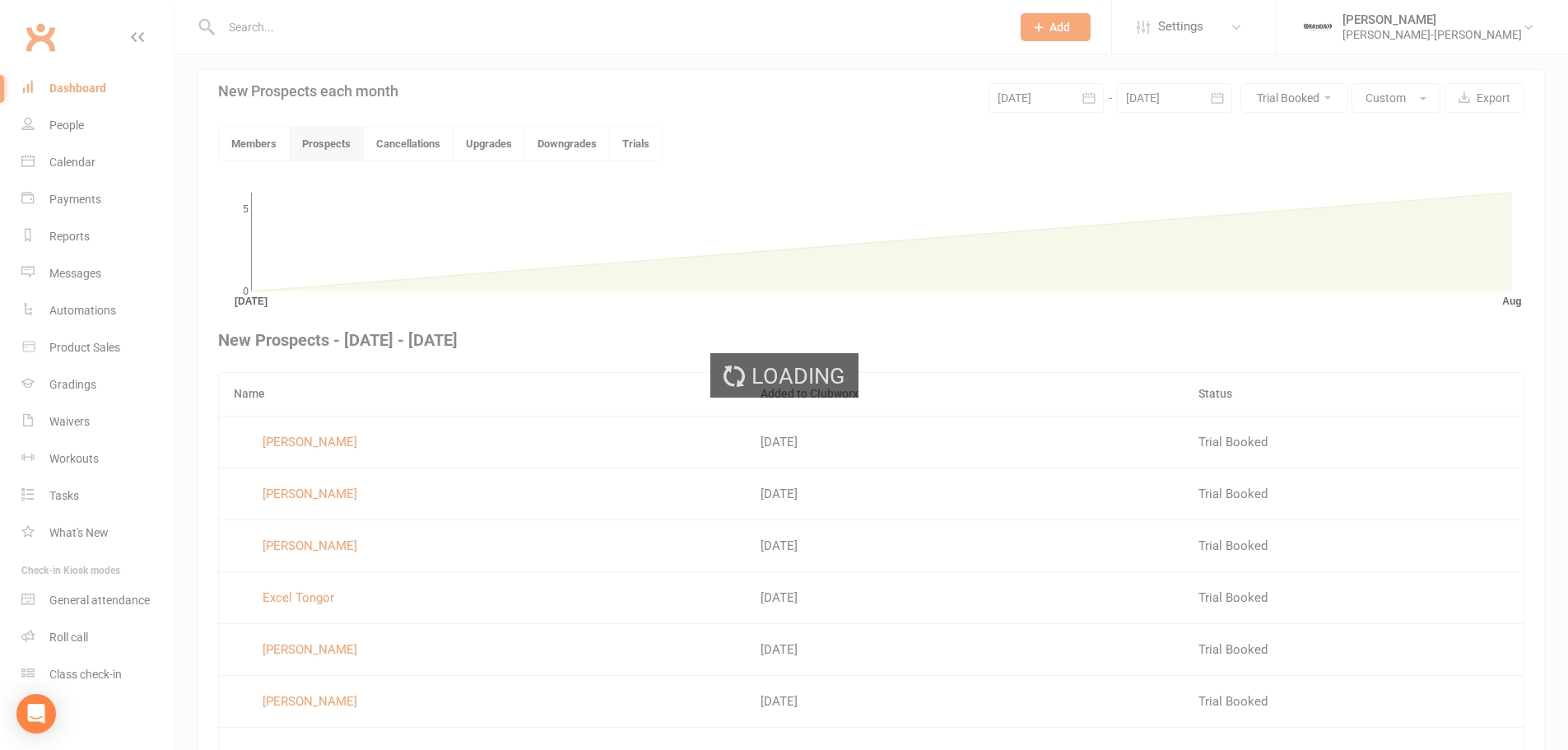
scroll to position [428, 0]
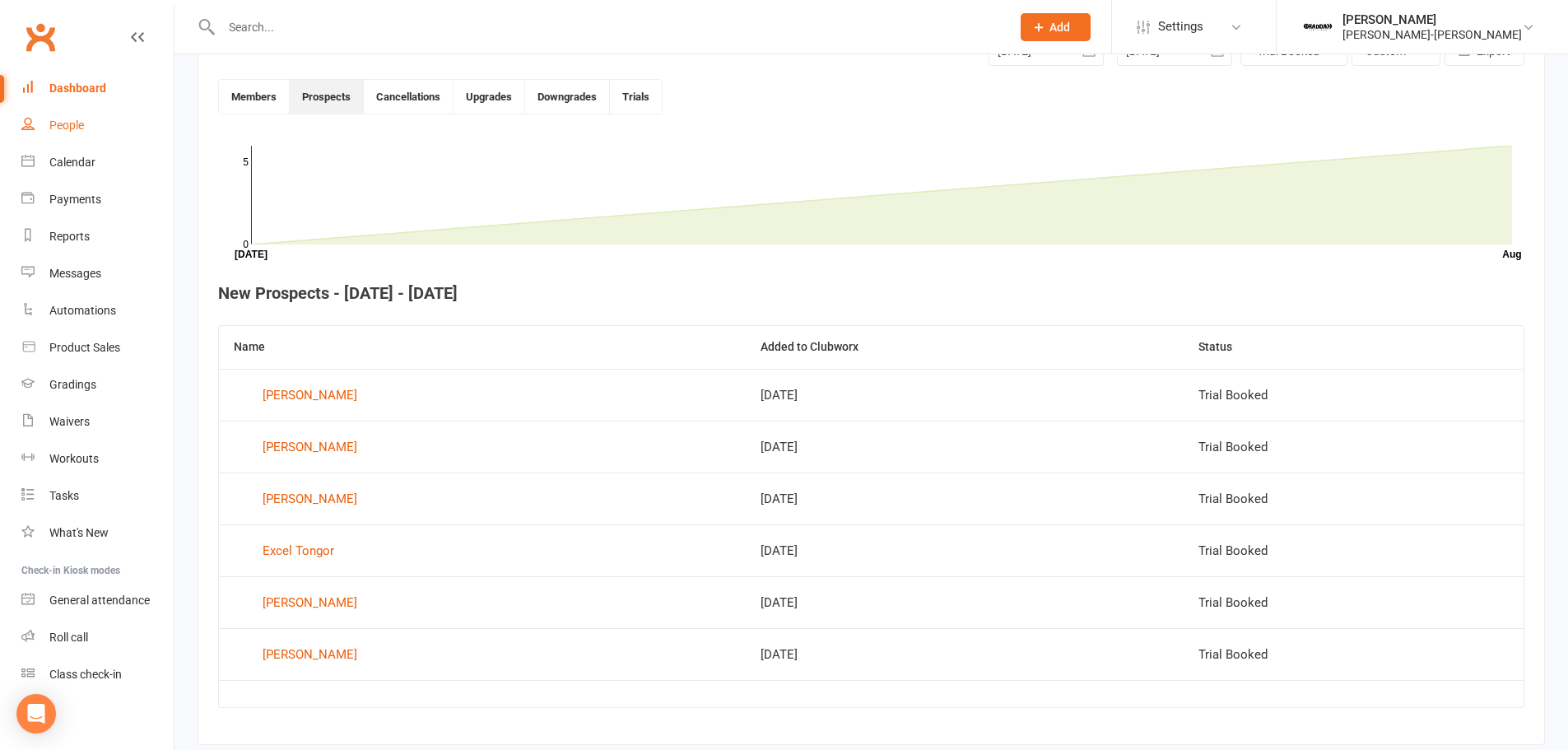
click at [68, 118] on div "People" at bounding box center [66, 124] width 34 height 13
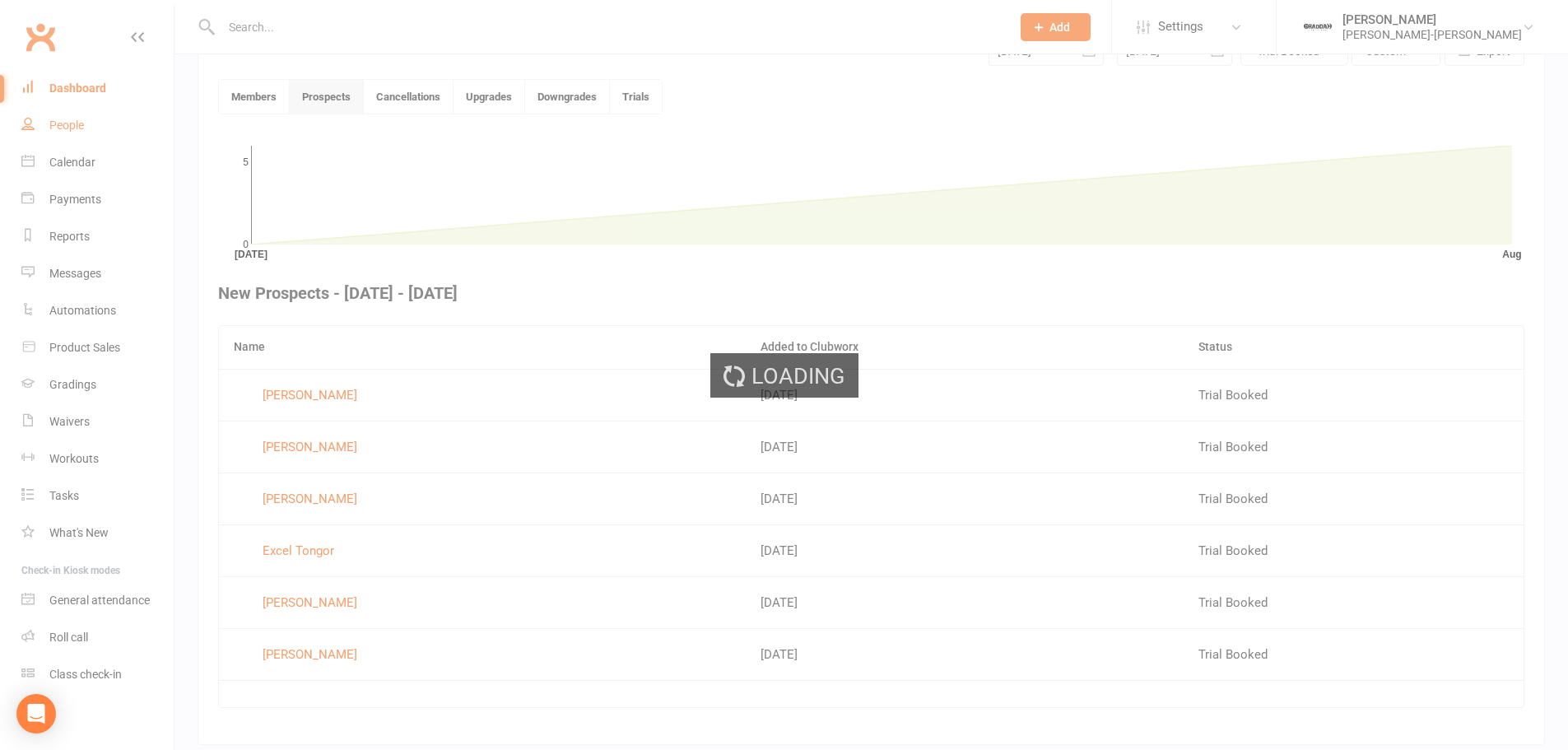
select select "100"
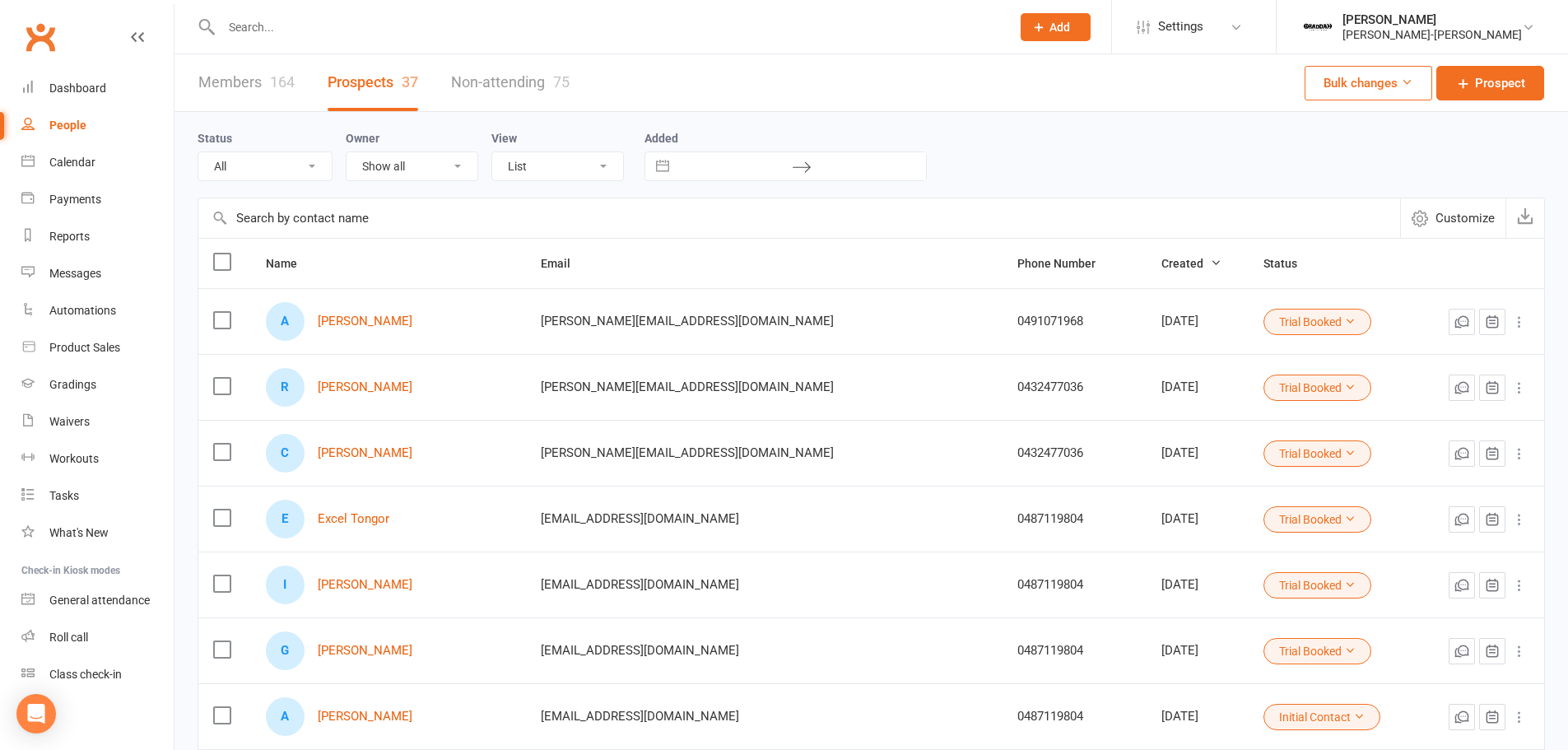
click at [253, 85] on link "Members 164" at bounding box center [246, 83] width 97 height 57
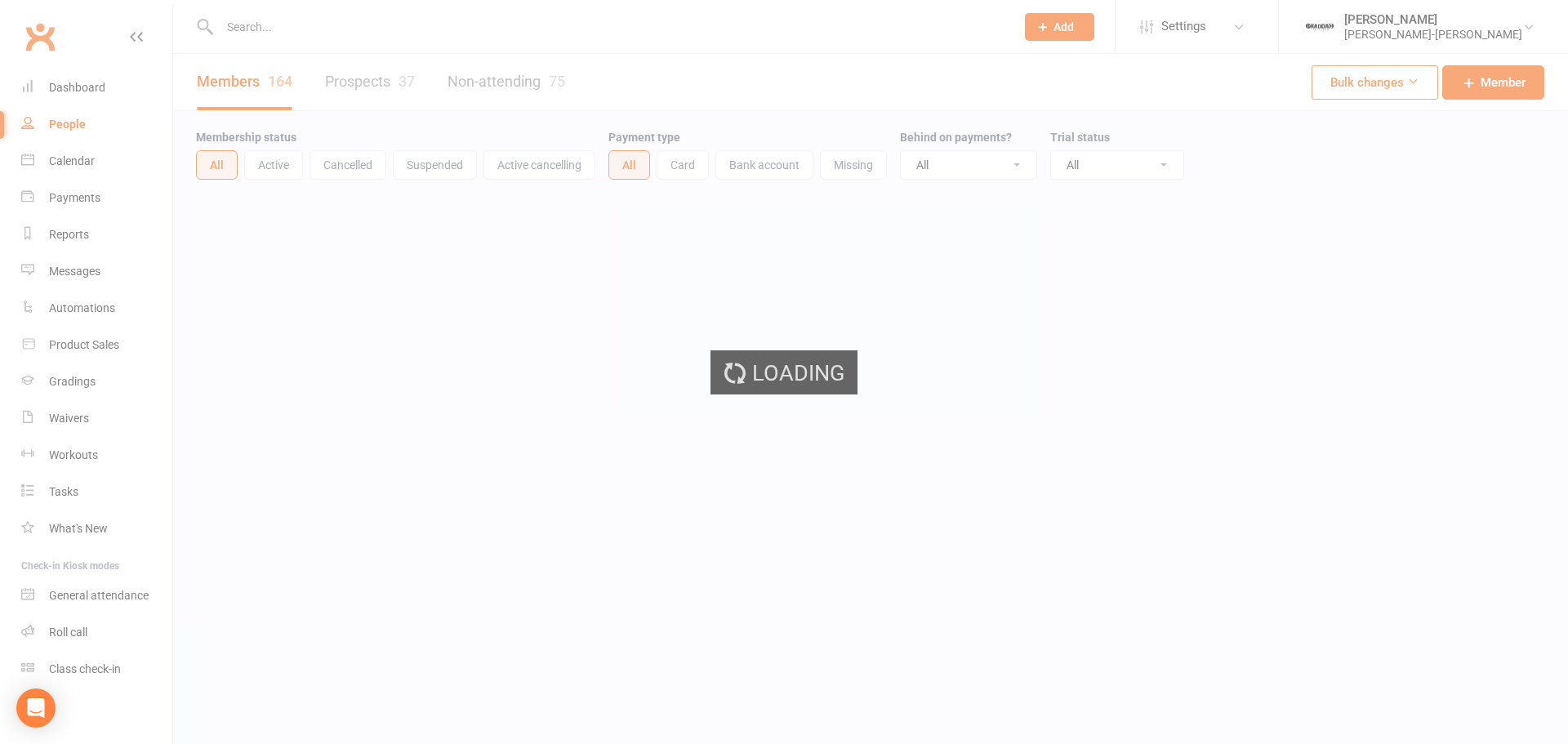
select select "100"
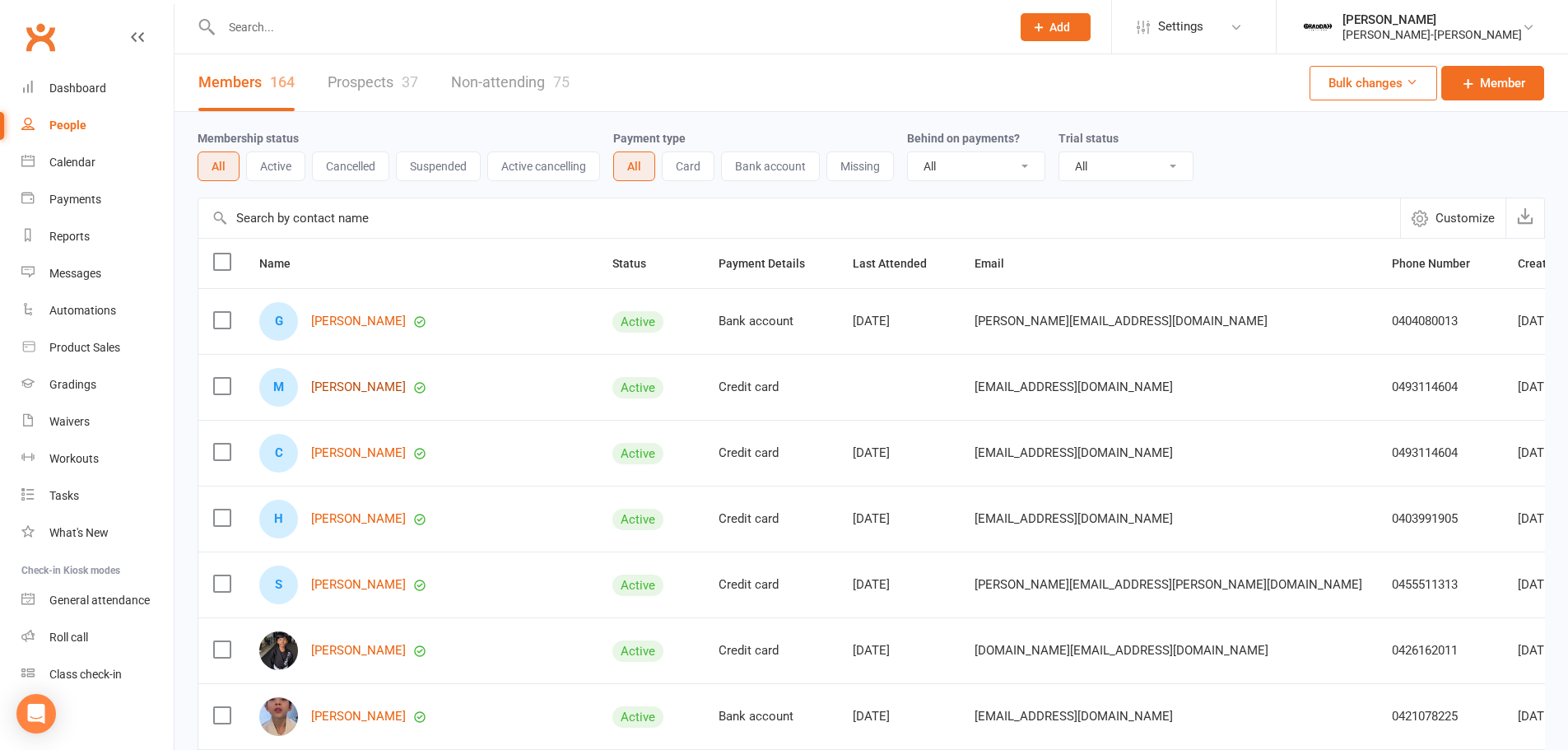
click at [357, 386] on link "Matthias Saliba" at bounding box center [358, 388] width 95 height 14
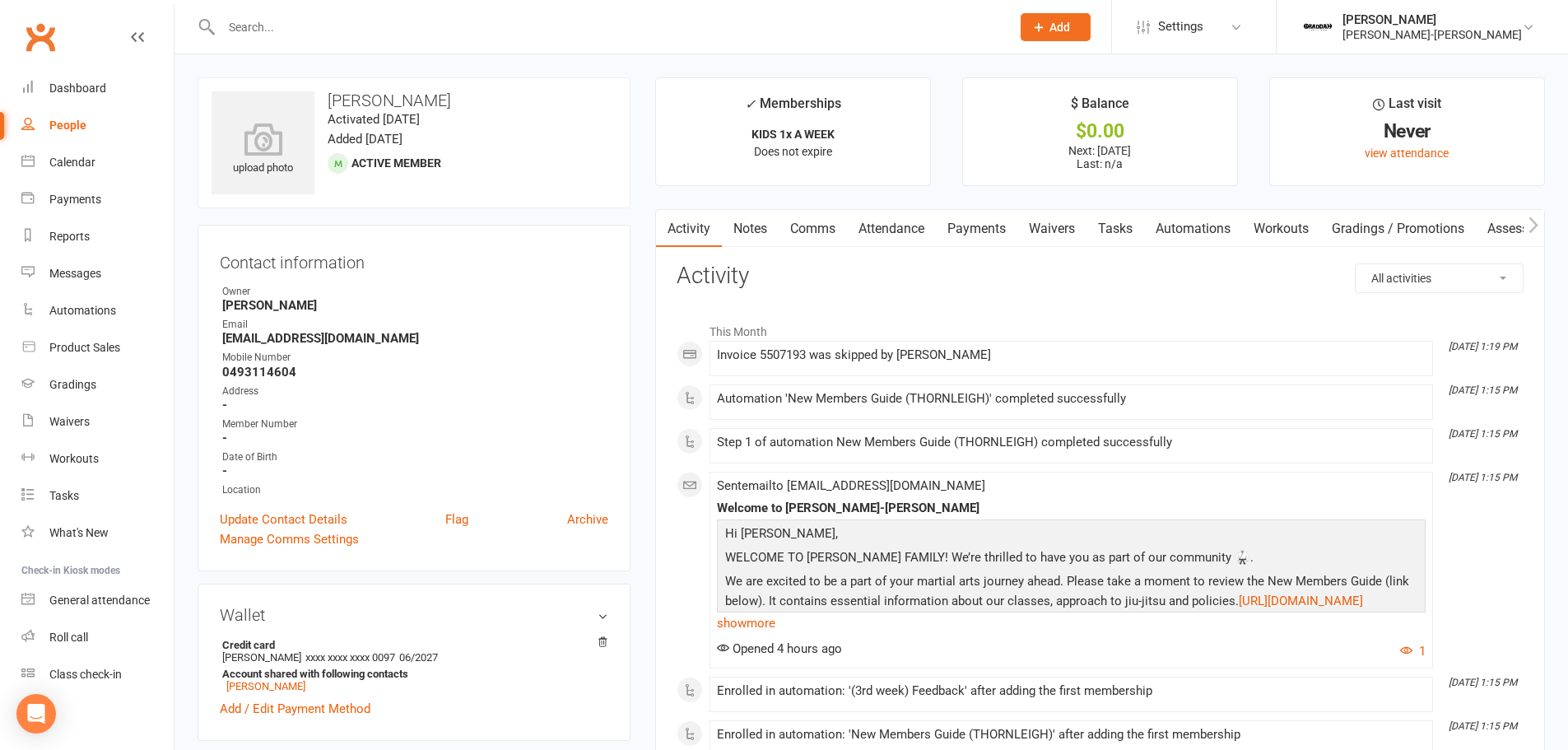
drag, startPoint x: 910, startPoint y: 232, endPoint x: 907, endPoint y: 240, distance: 8.5
click at [910, 233] on link "Attendance" at bounding box center [891, 229] width 89 height 38
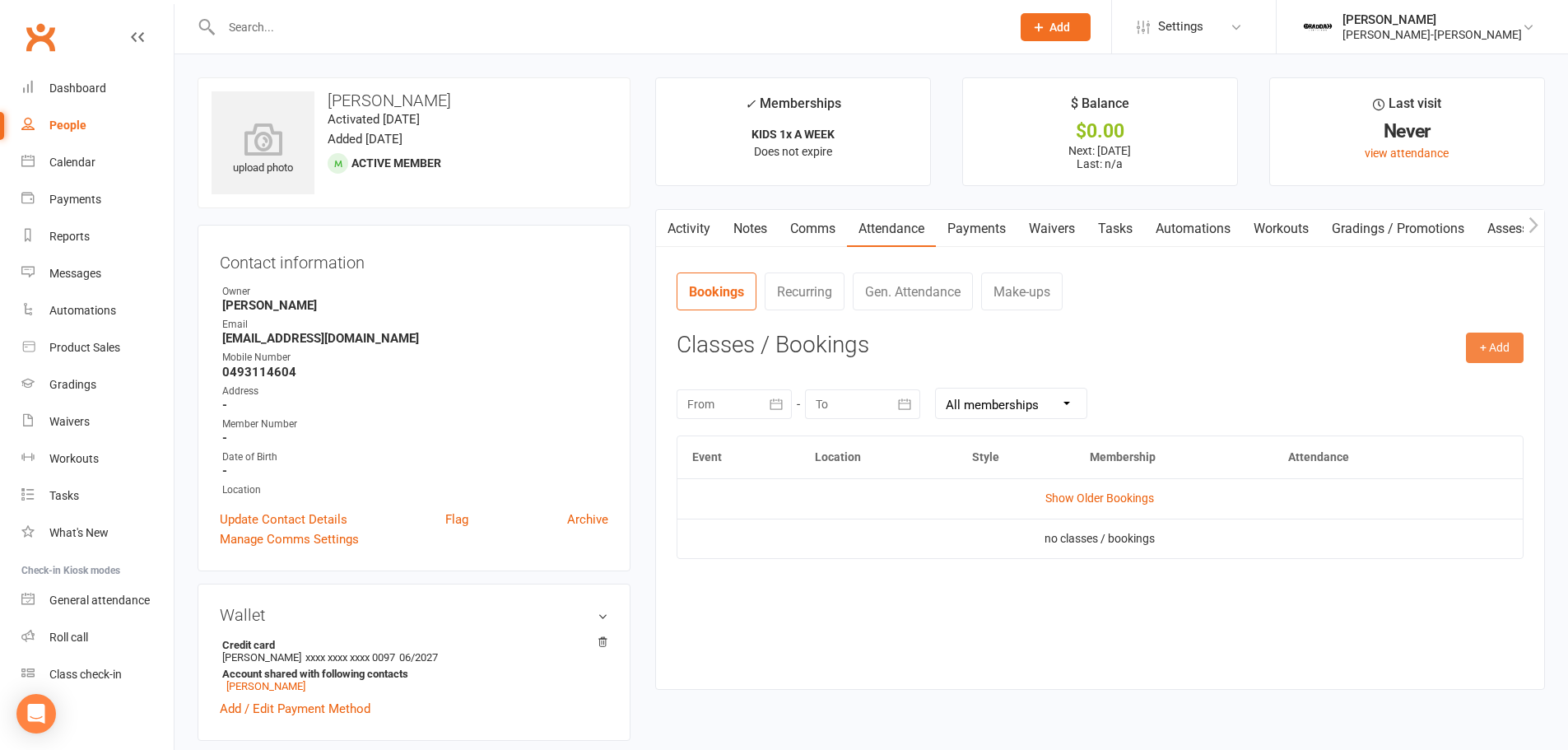
click at [1500, 354] on button "+ Add" at bounding box center [1495, 348] width 58 height 29
click at [1430, 385] on link "Book Event" at bounding box center [1441, 386] width 163 height 33
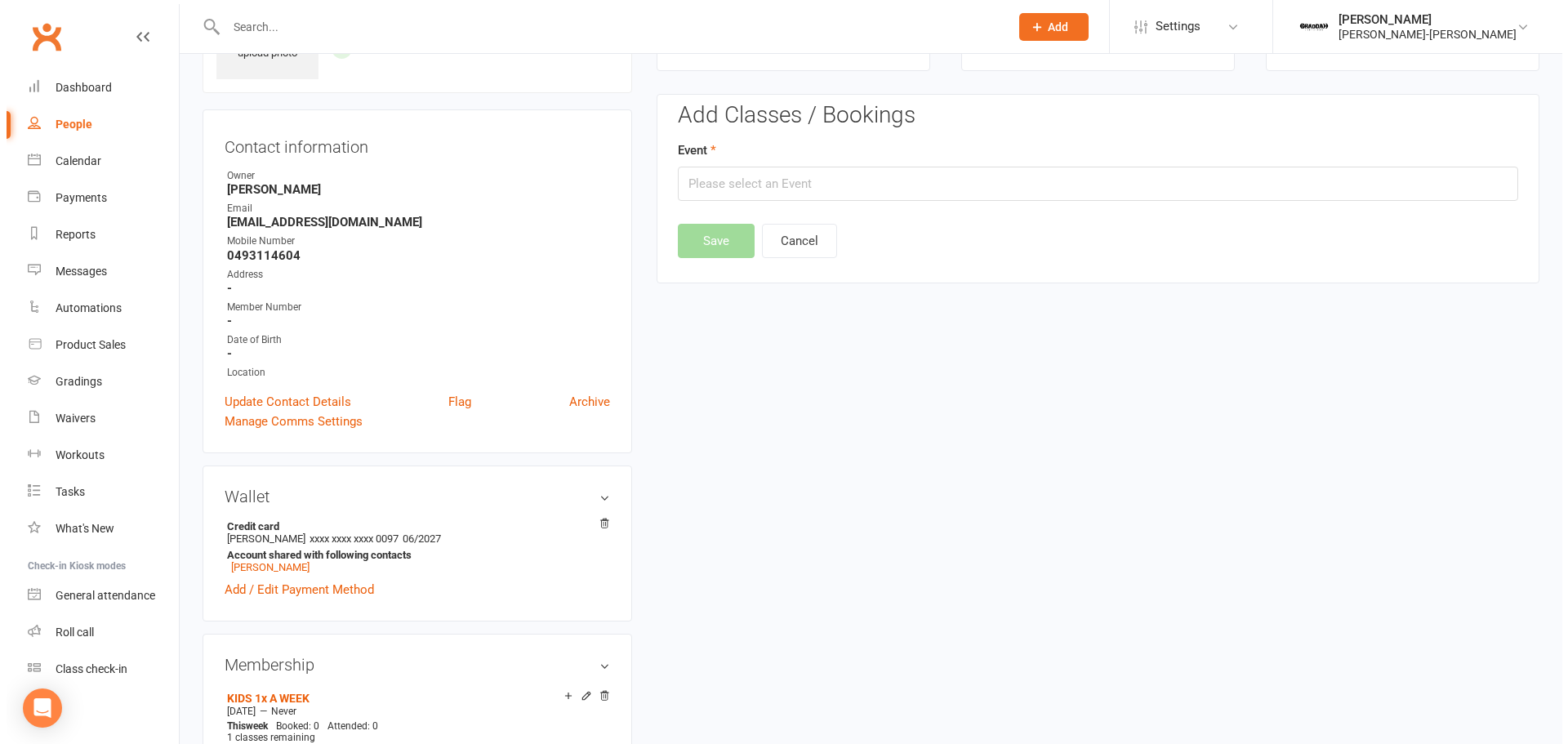
scroll to position [126, 0]
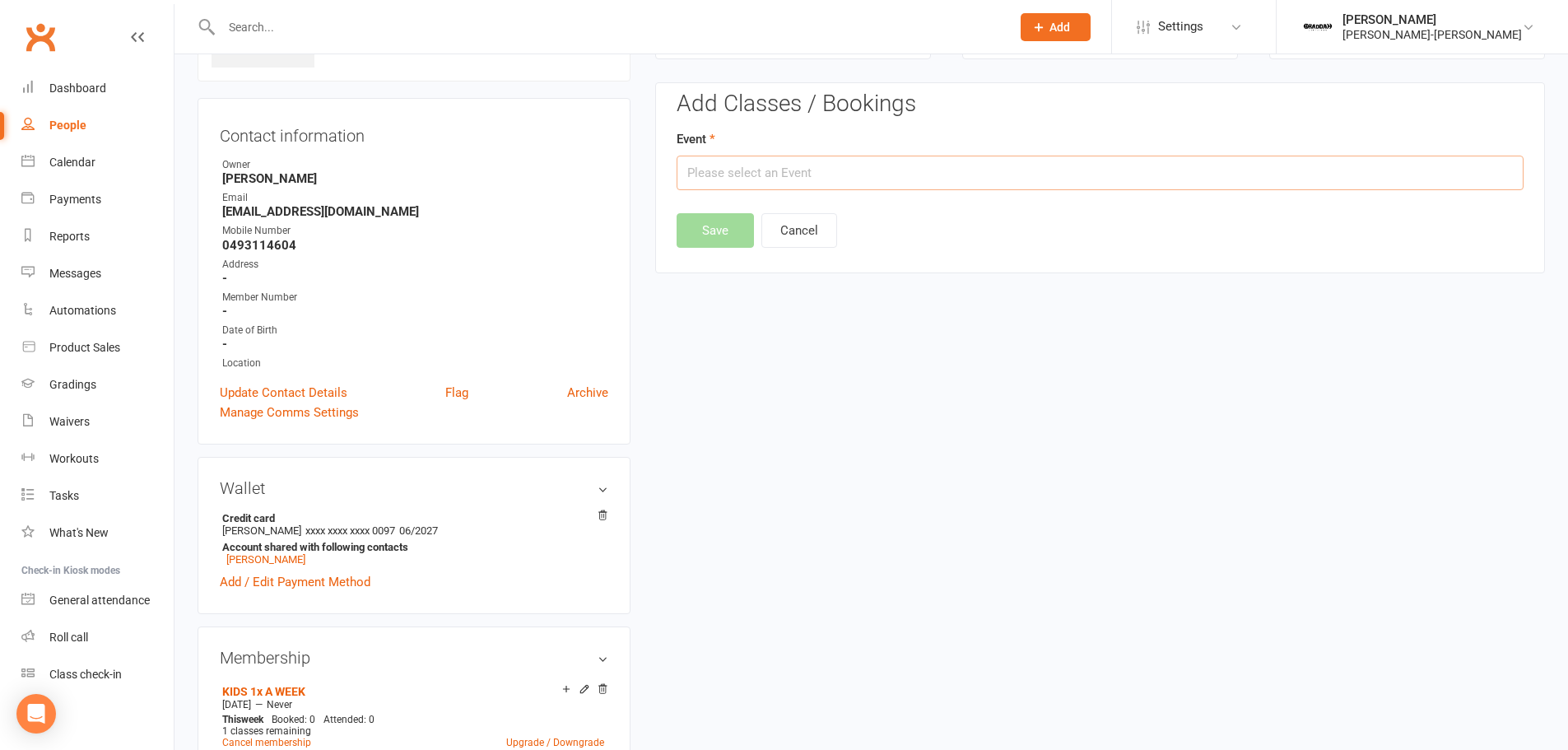
click at [805, 184] on input "text" at bounding box center [1100, 172] width 847 height 34
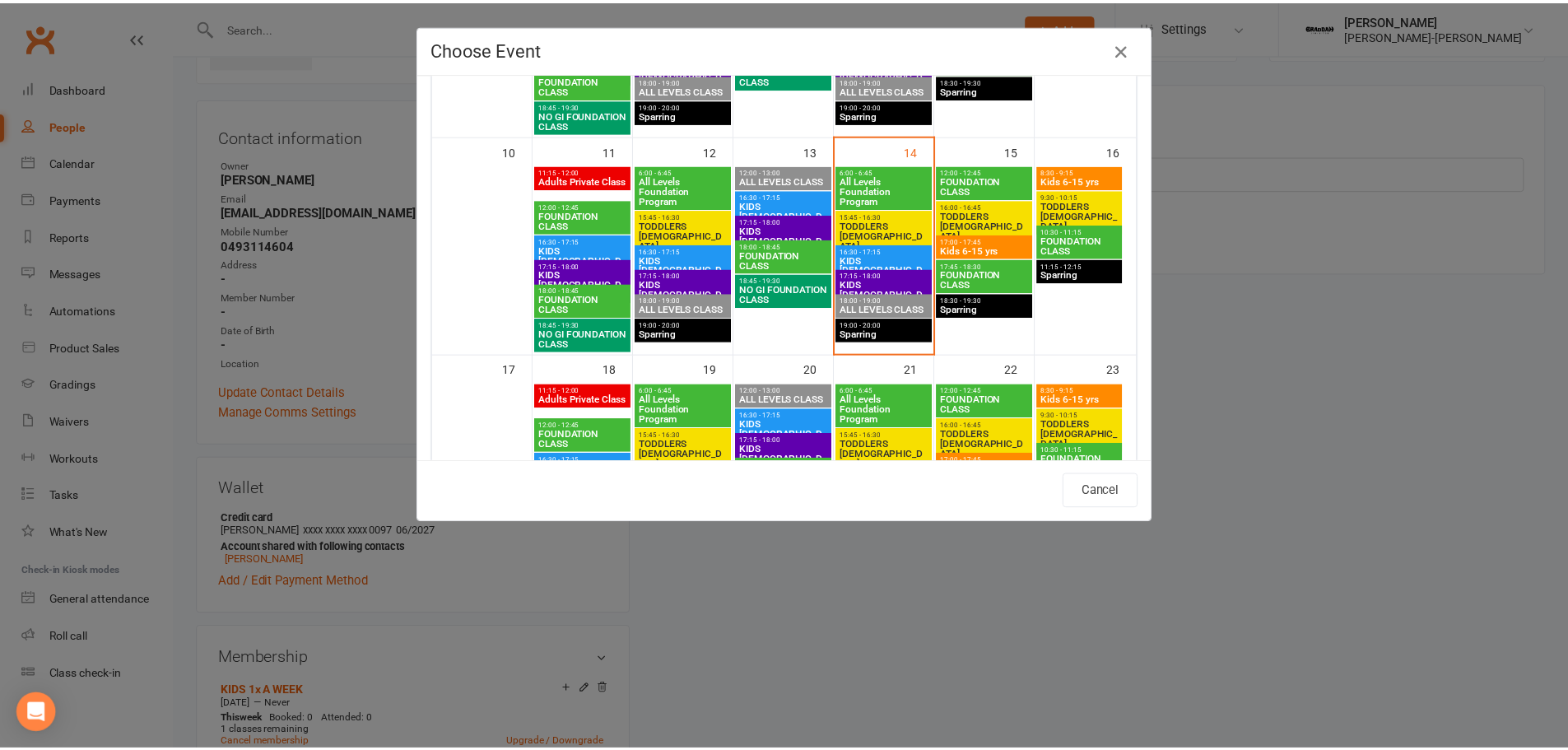
scroll to position [494, 0]
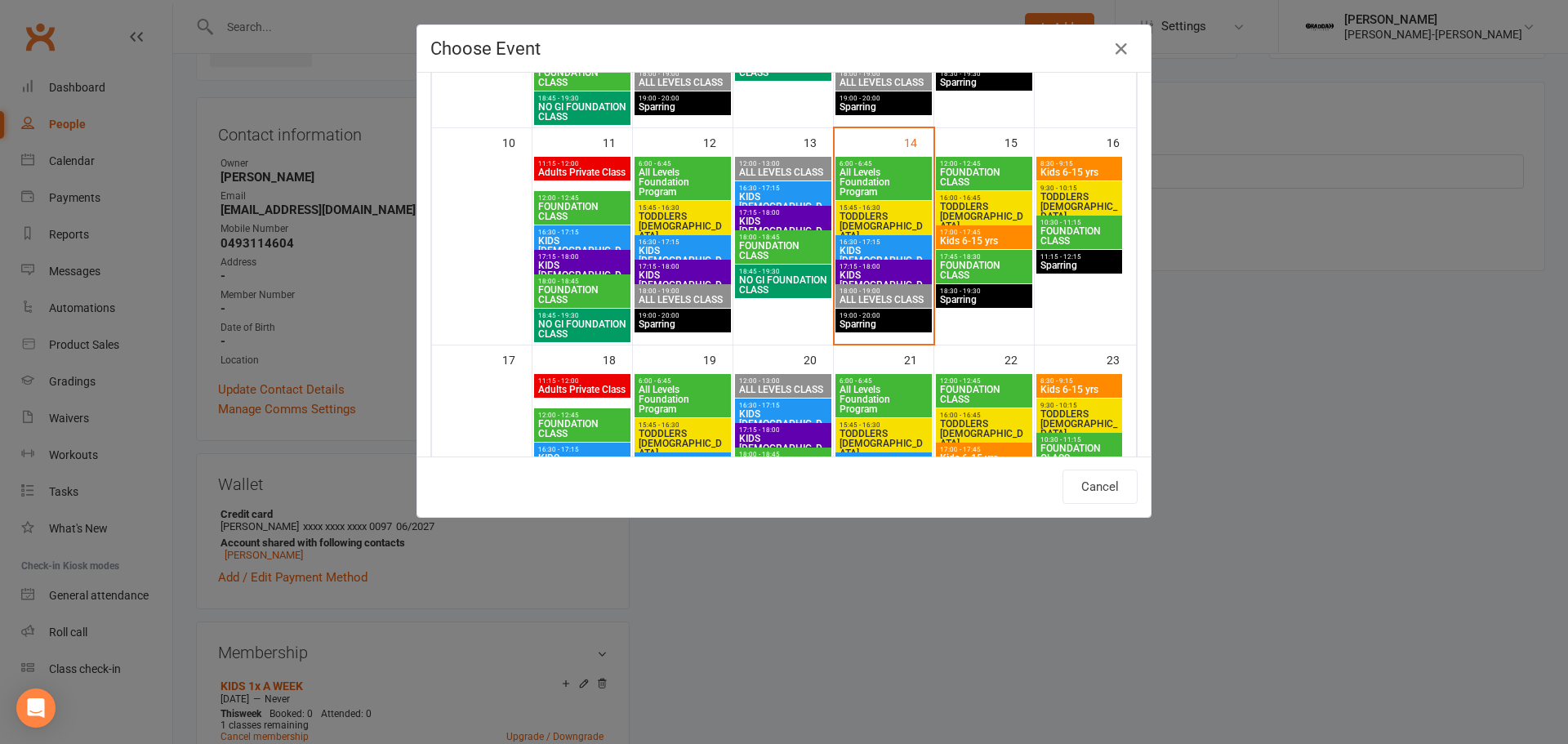
click at [672, 217] on span "TODDLERS 3 TO 5 YO" at bounding box center [683, 226] width 90 height 29
type input "TODDLERS 3 TO 5 YO - Aug 12, 2025 3:45:00 PM"
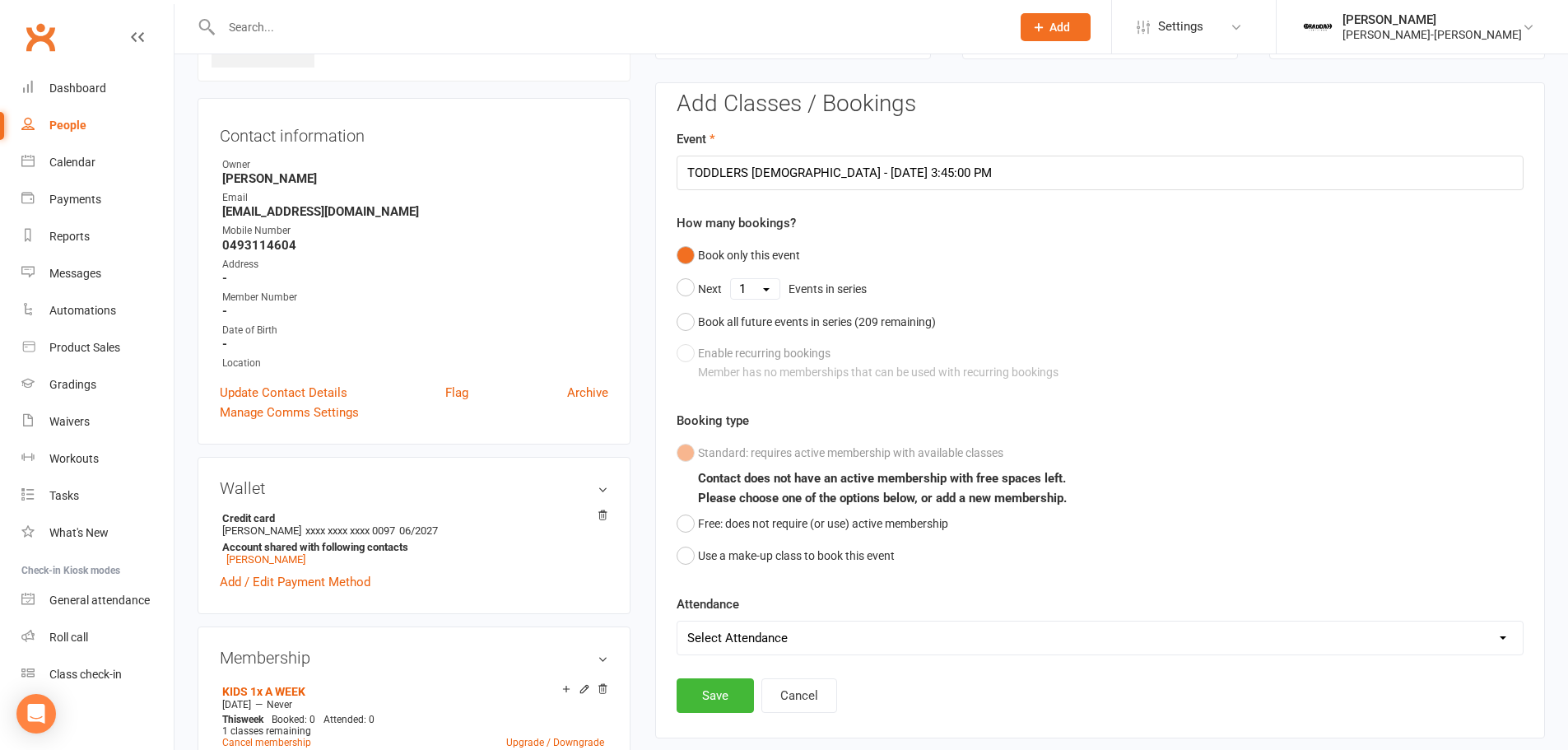
click at [856, 633] on select "Select Attendance Attended Absent" at bounding box center [1100, 639] width 846 height 33
select select "0"
click at [678, 622] on select "Select Attendance Attended Absent" at bounding box center [1100, 639] width 846 height 33
click at [701, 702] on button "Save" at bounding box center [715, 695] width 77 height 34
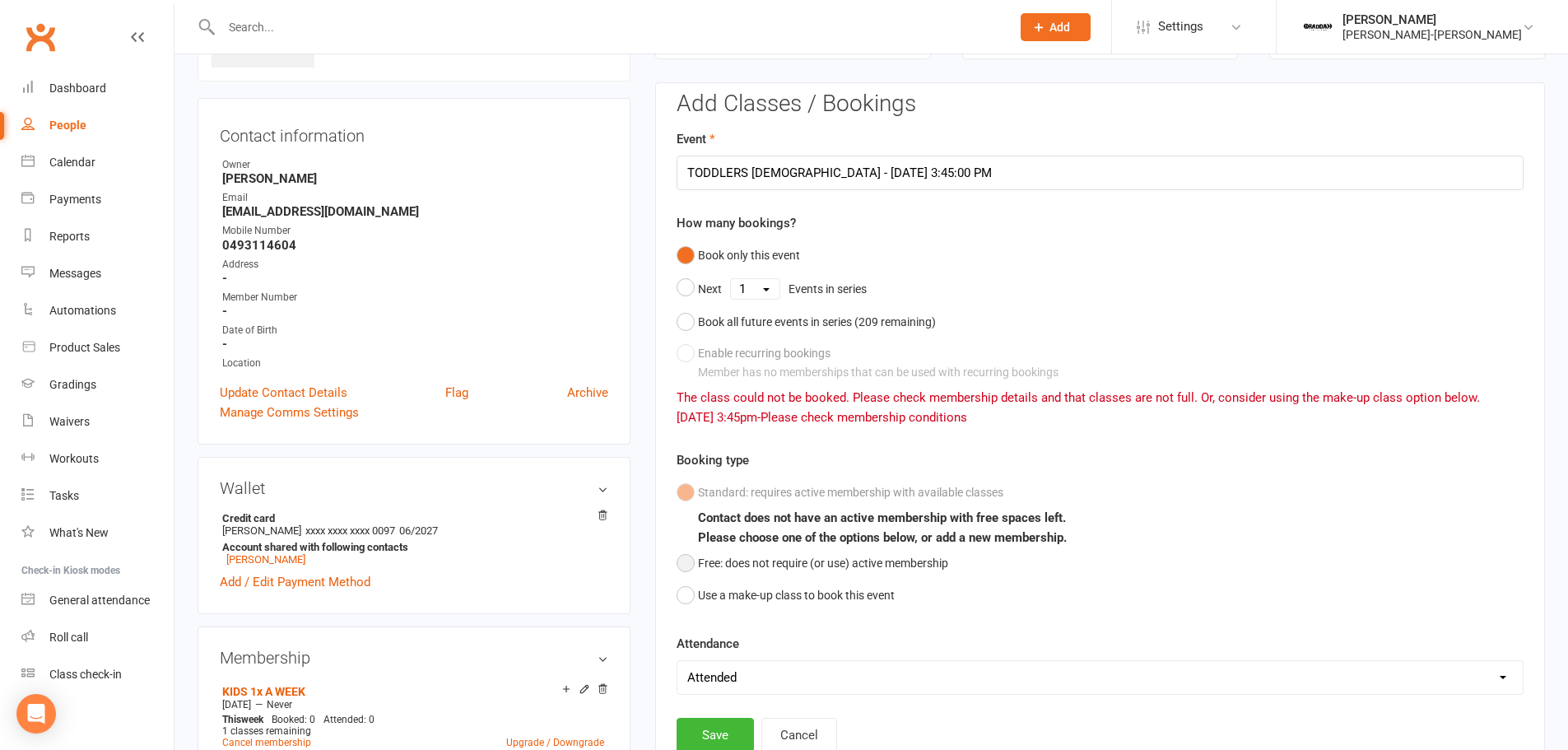
click at [773, 553] on button "Free: does not require (or use) active membership" at bounding box center [812, 563] width 271 height 31
click at [705, 737] on button "Save" at bounding box center [715, 734] width 77 height 34
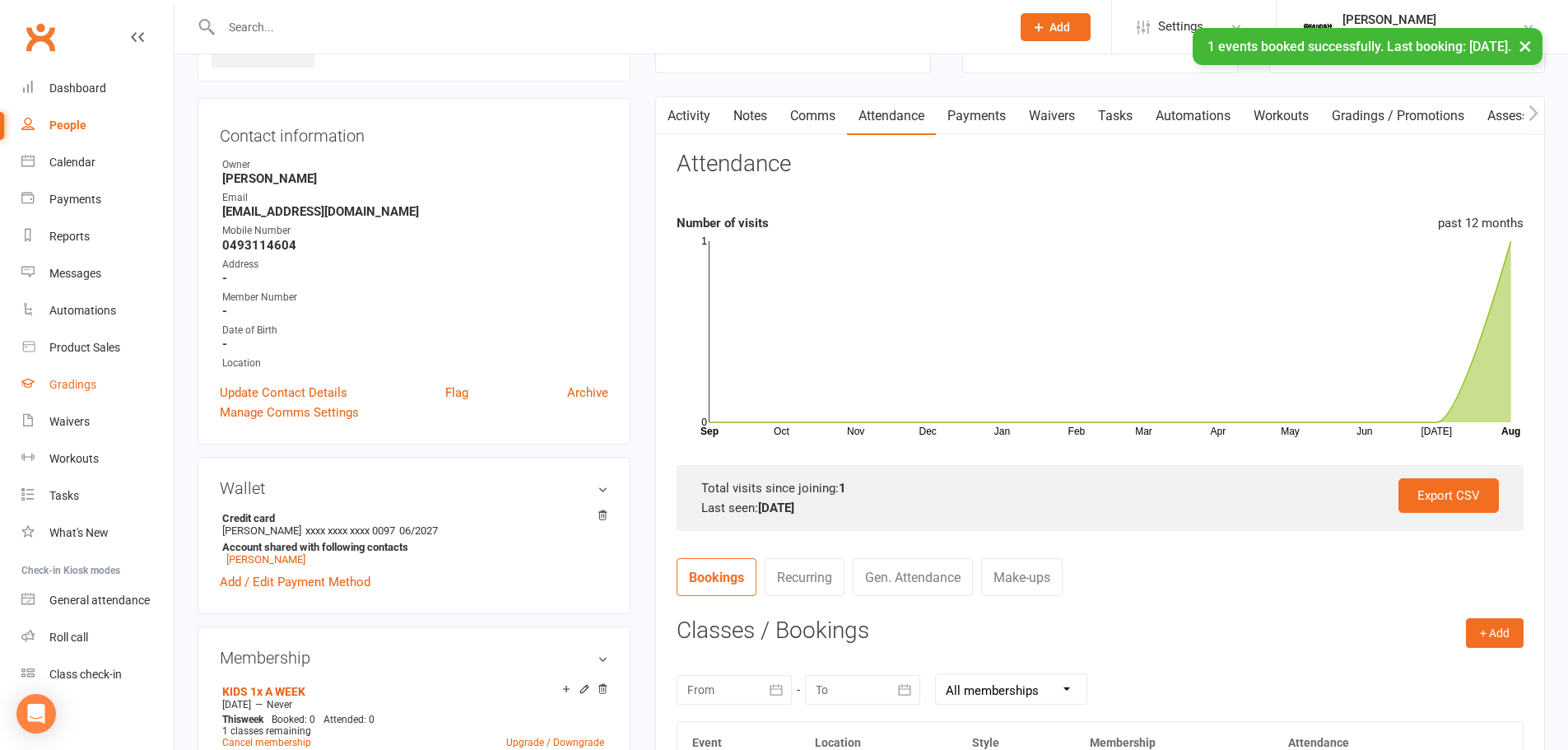
click at [81, 380] on div "Gradings" at bounding box center [73, 384] width 47 height 13
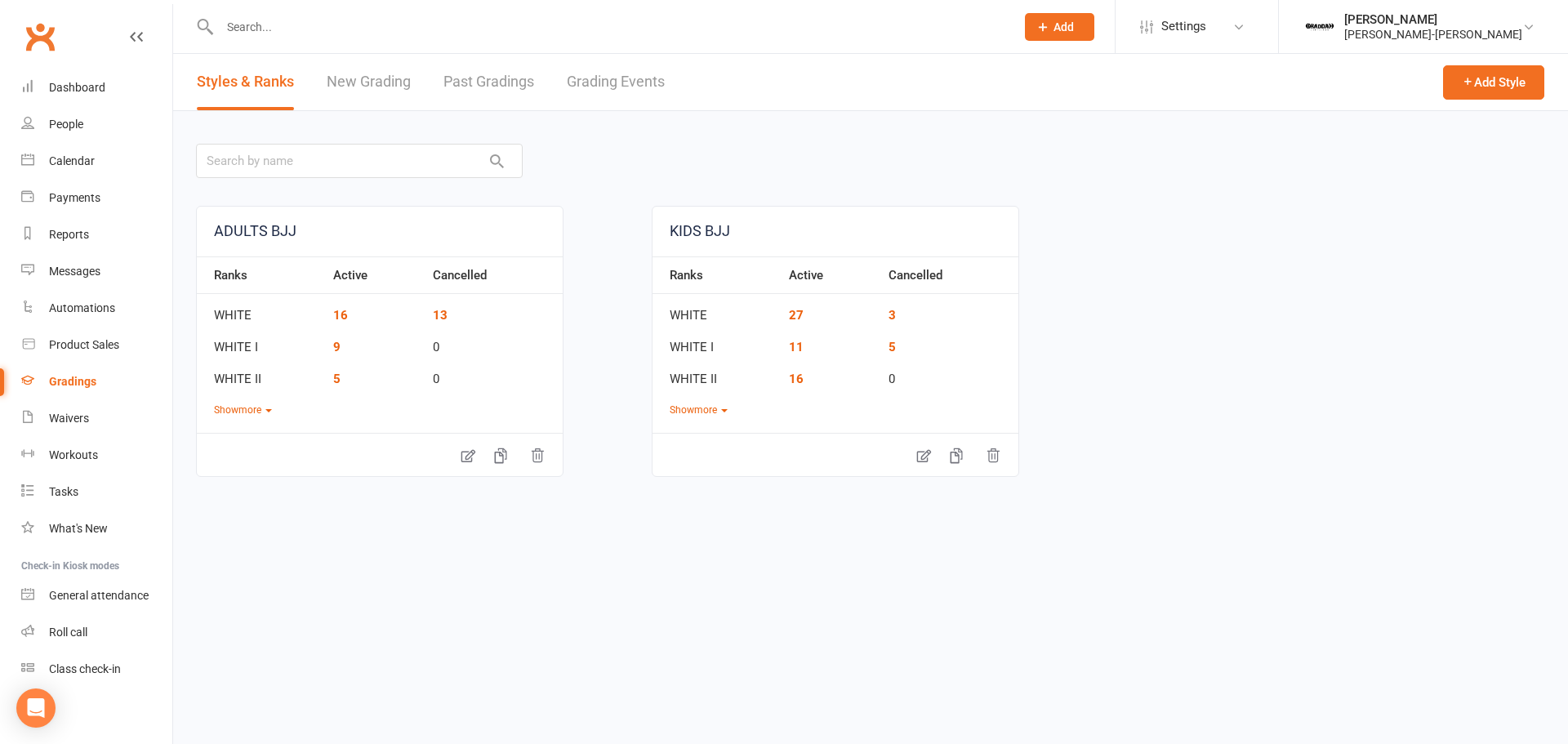
click at [76, 68] on div "Clubworx" at bounding box center [86, 46] width 172 height 60
click at [84, 85] on div "Dashboard" at bounding box center [77, 86] width 56 height 13
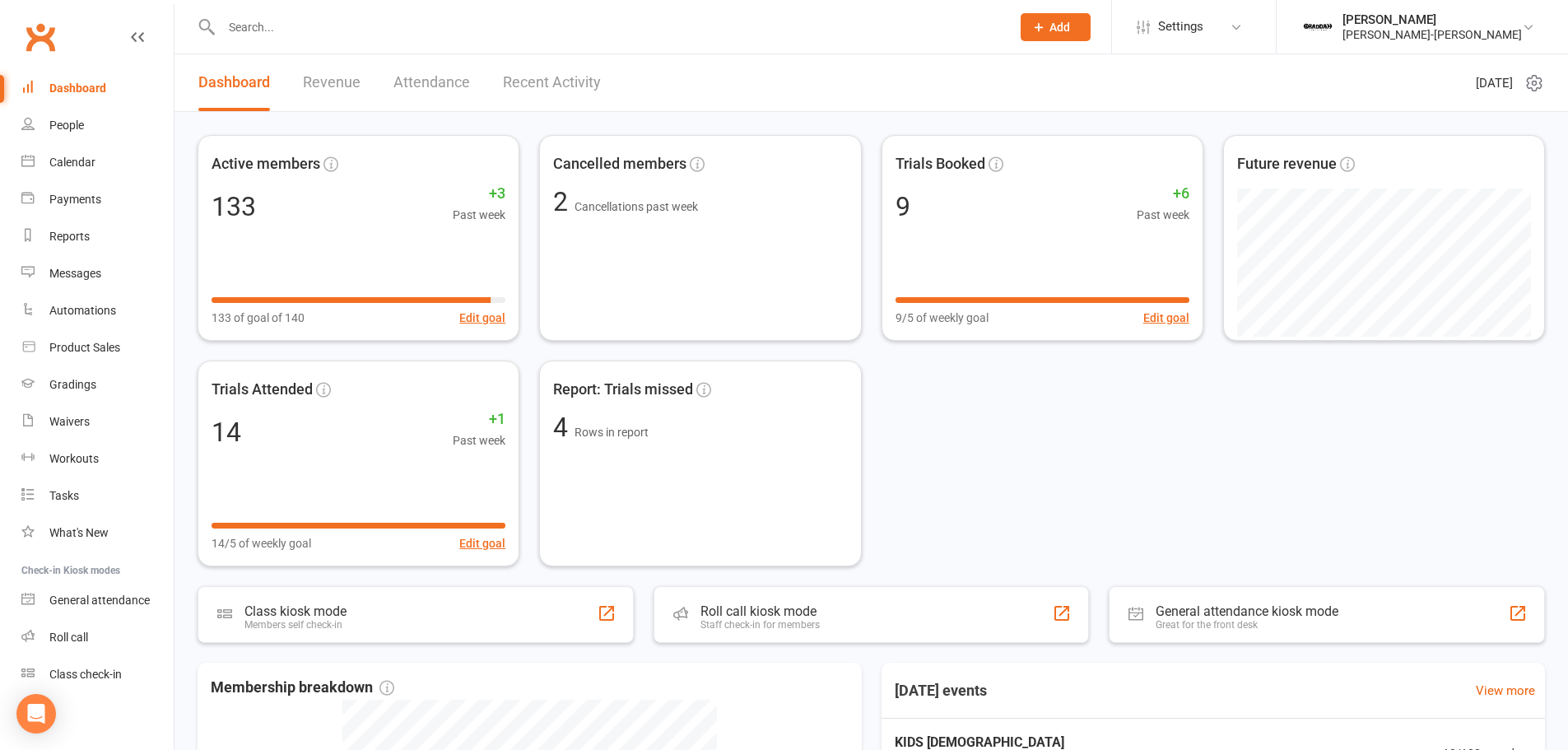
click at [423, 80] on link "Attendance" at bounding box center [432, 83] width 76 height 57
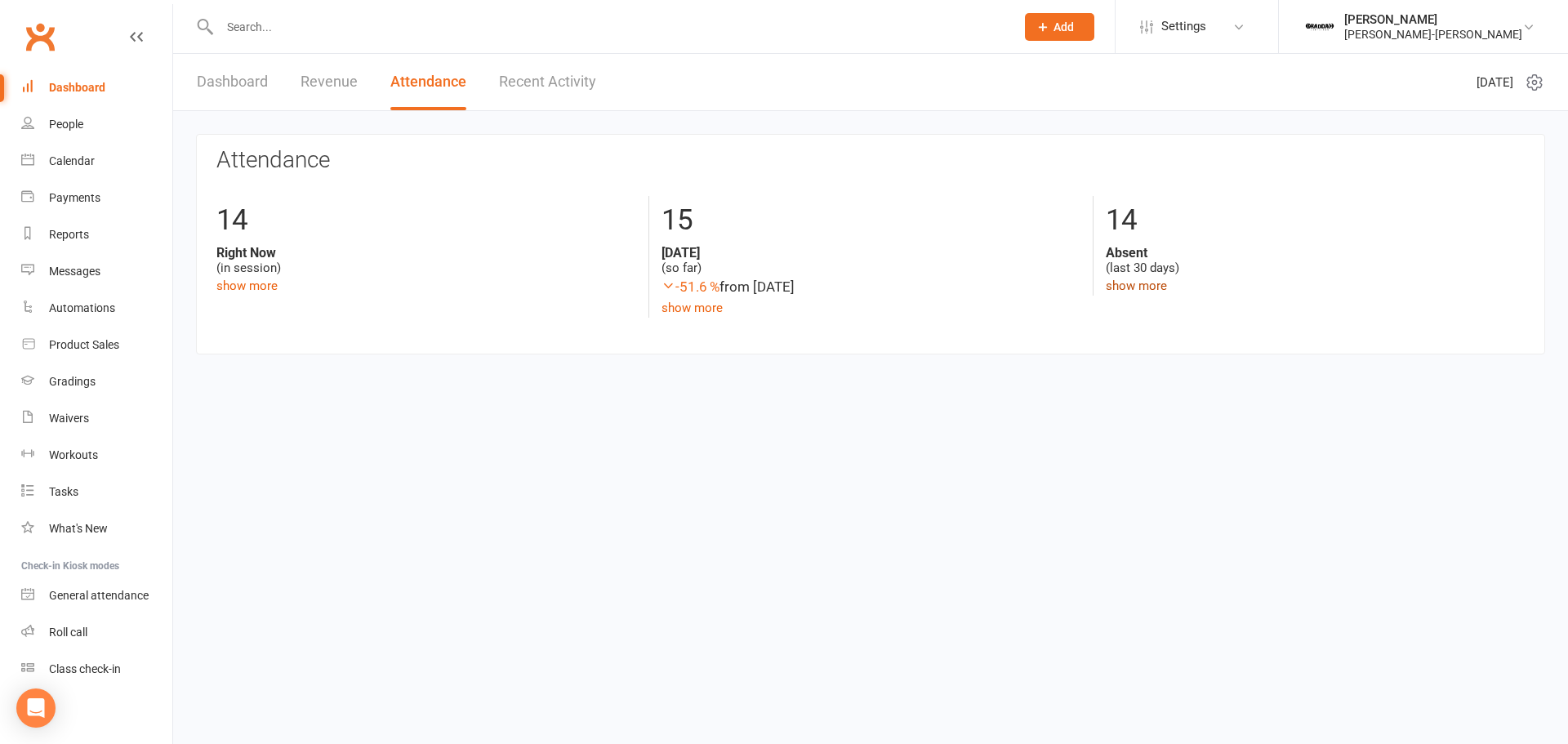
click at [1145, 284] on link "show more" at bounding box center [1136, 286] width 61 height 15
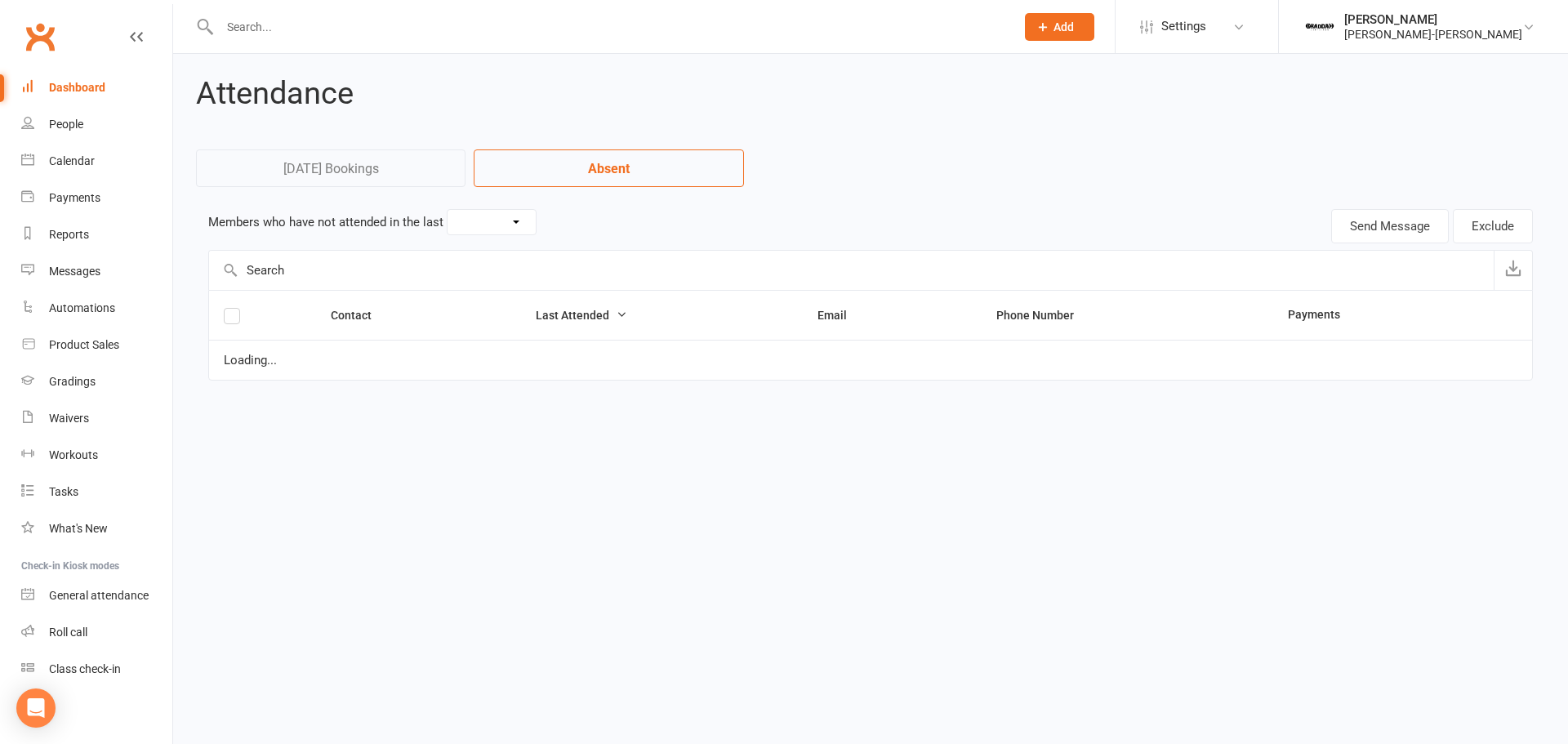
select select "30"
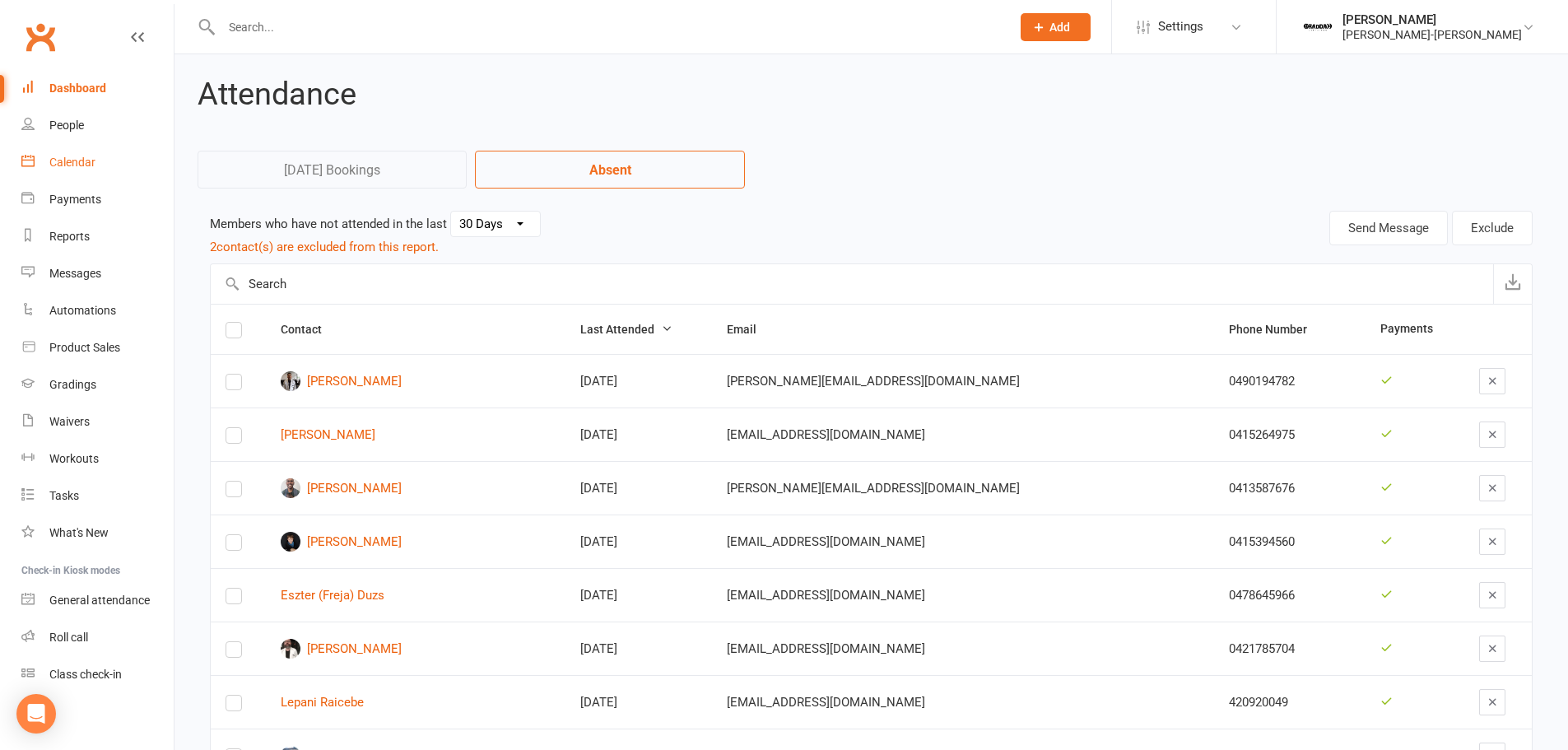
click at [71, 158] on div "Calendar" at bounding box center [72, 161] width 46 height 13
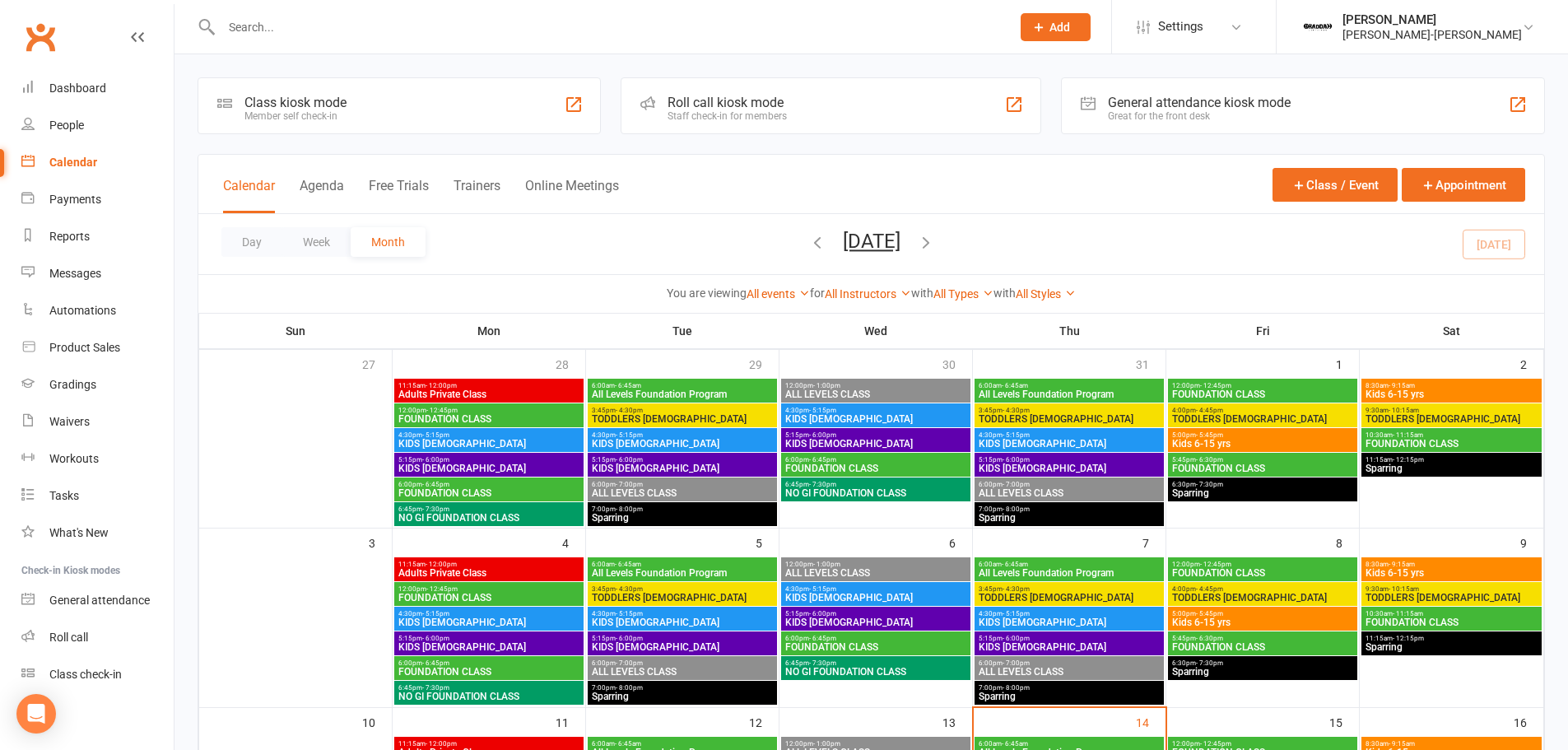
scroll to position [165, 0]
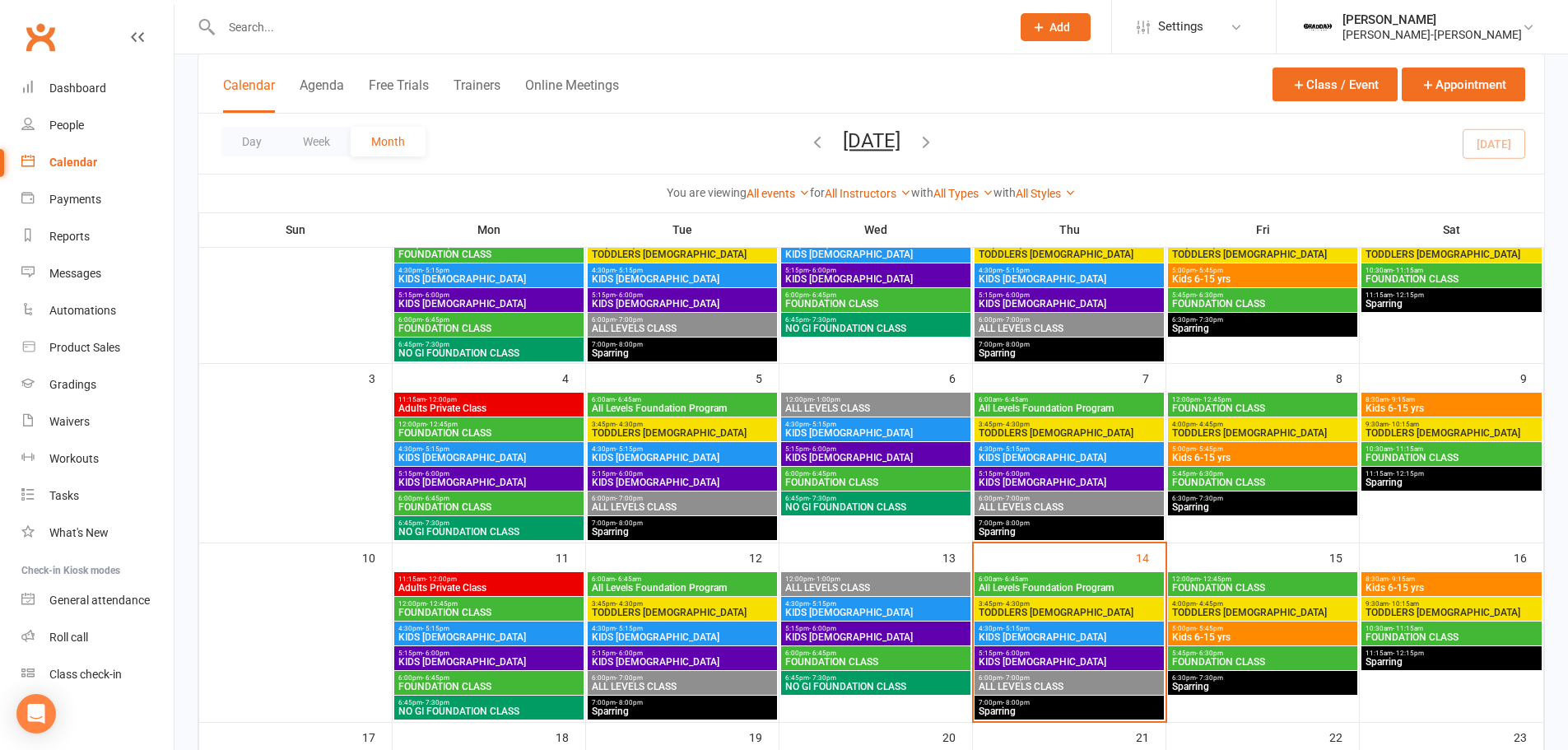
click at [1028, 479] on span "KIDS 10 - 15 YO" at bounding box center [1069, 482] width 183 height 10
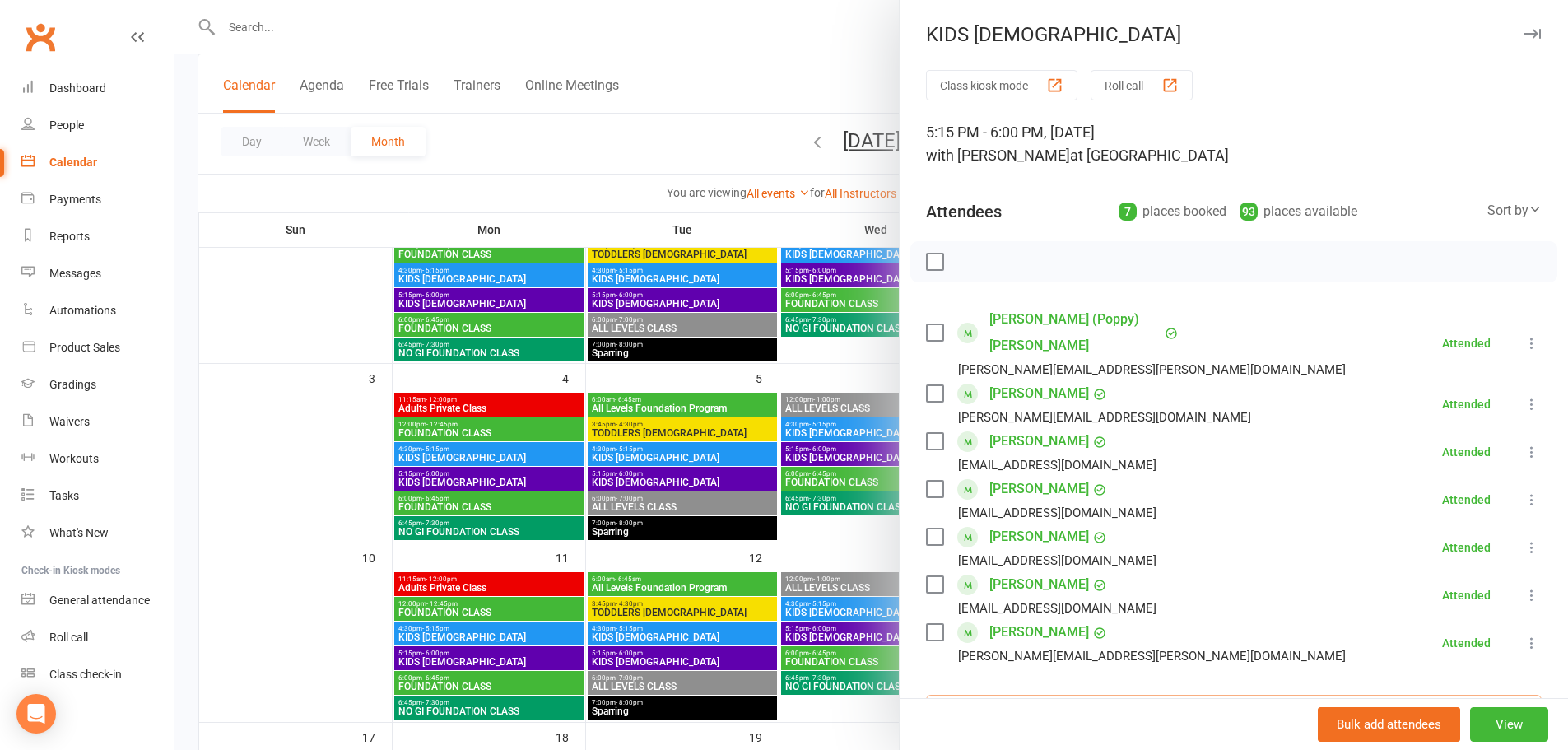
click at [1018, 695] on input "search" at bounding box center [1234, 712] width 616 height 34
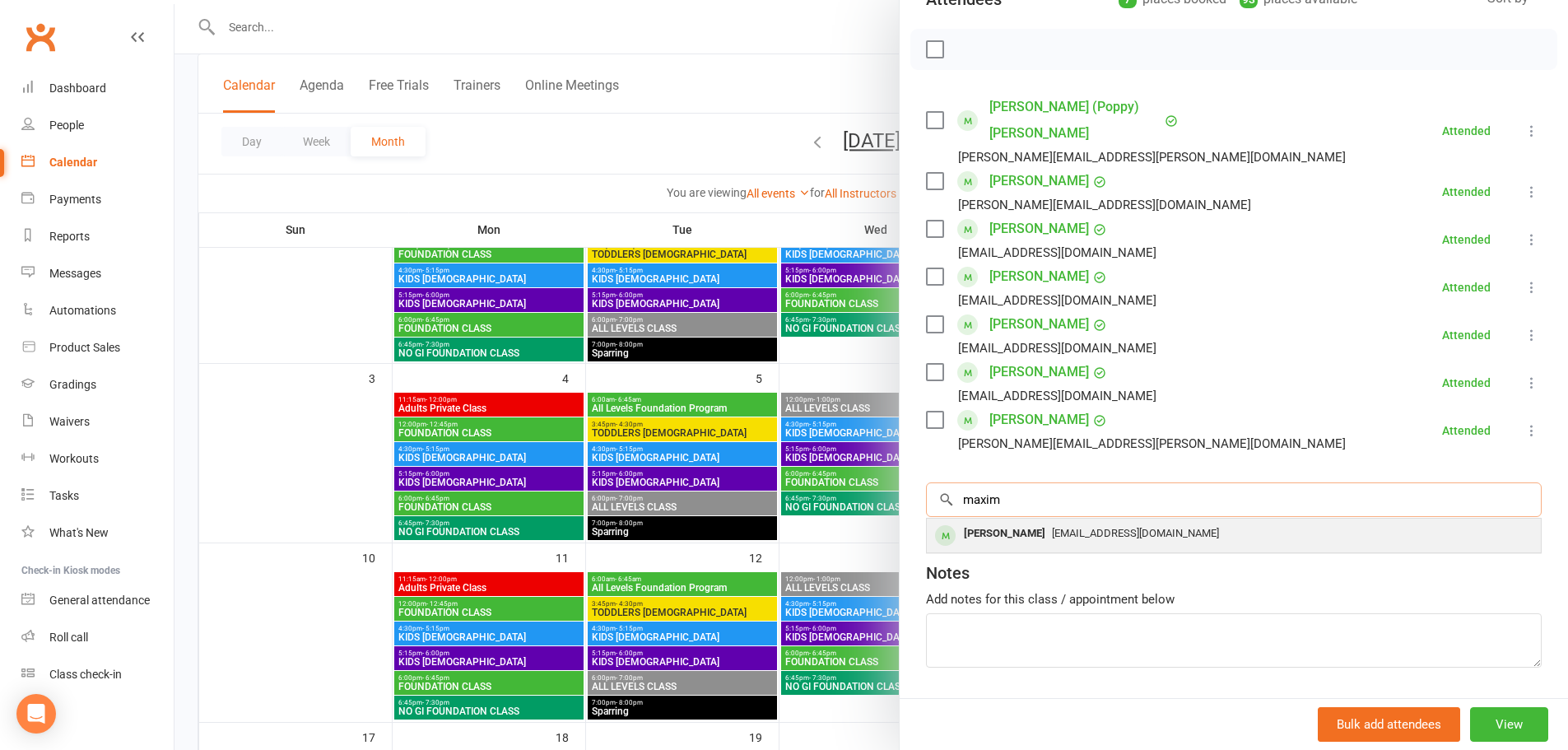
scroll to position [238, 0]
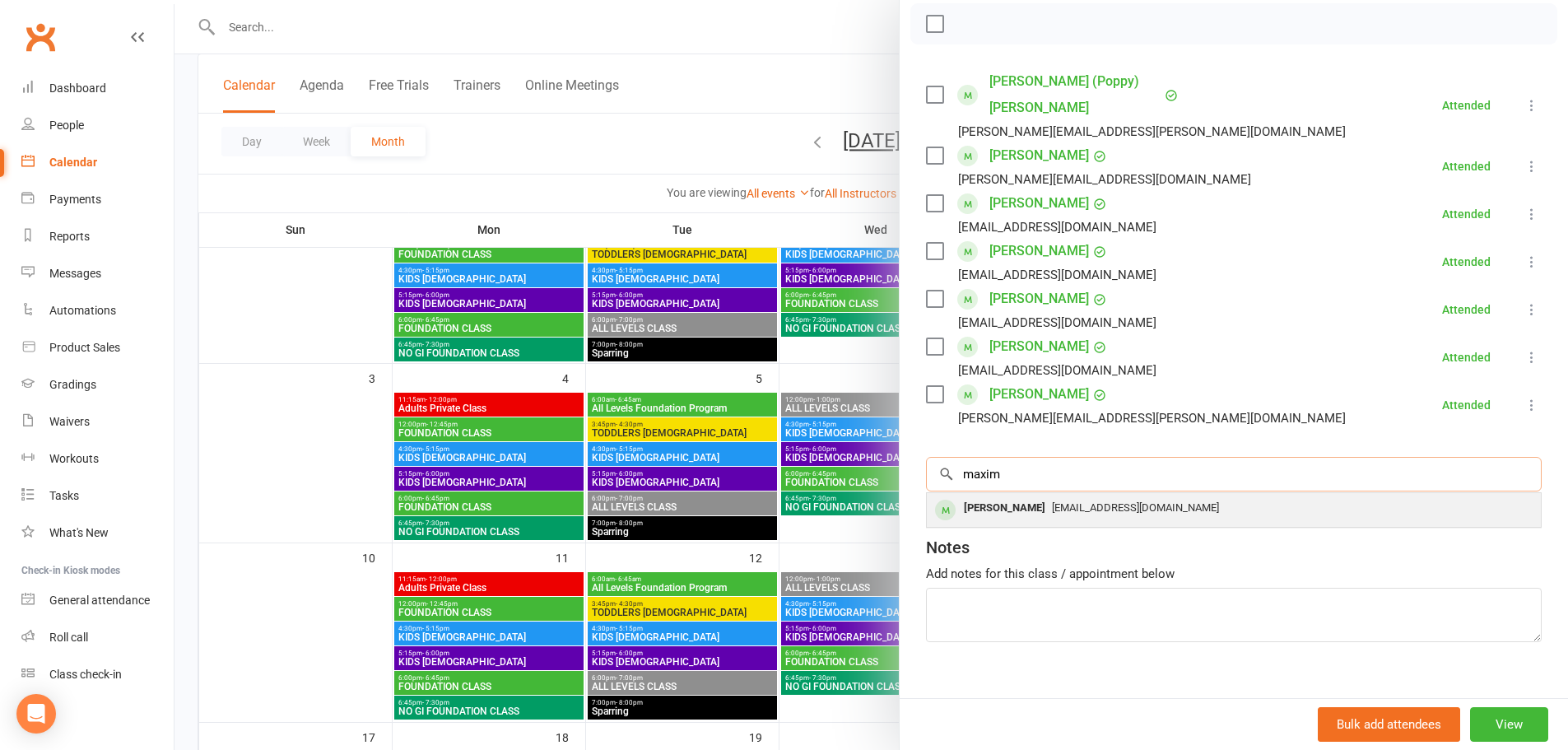
type input "maxim"
click at [1086, 496] on div "alex.pisarev@gmail.com" at bounding box center [1234, 508] width 601 height 23
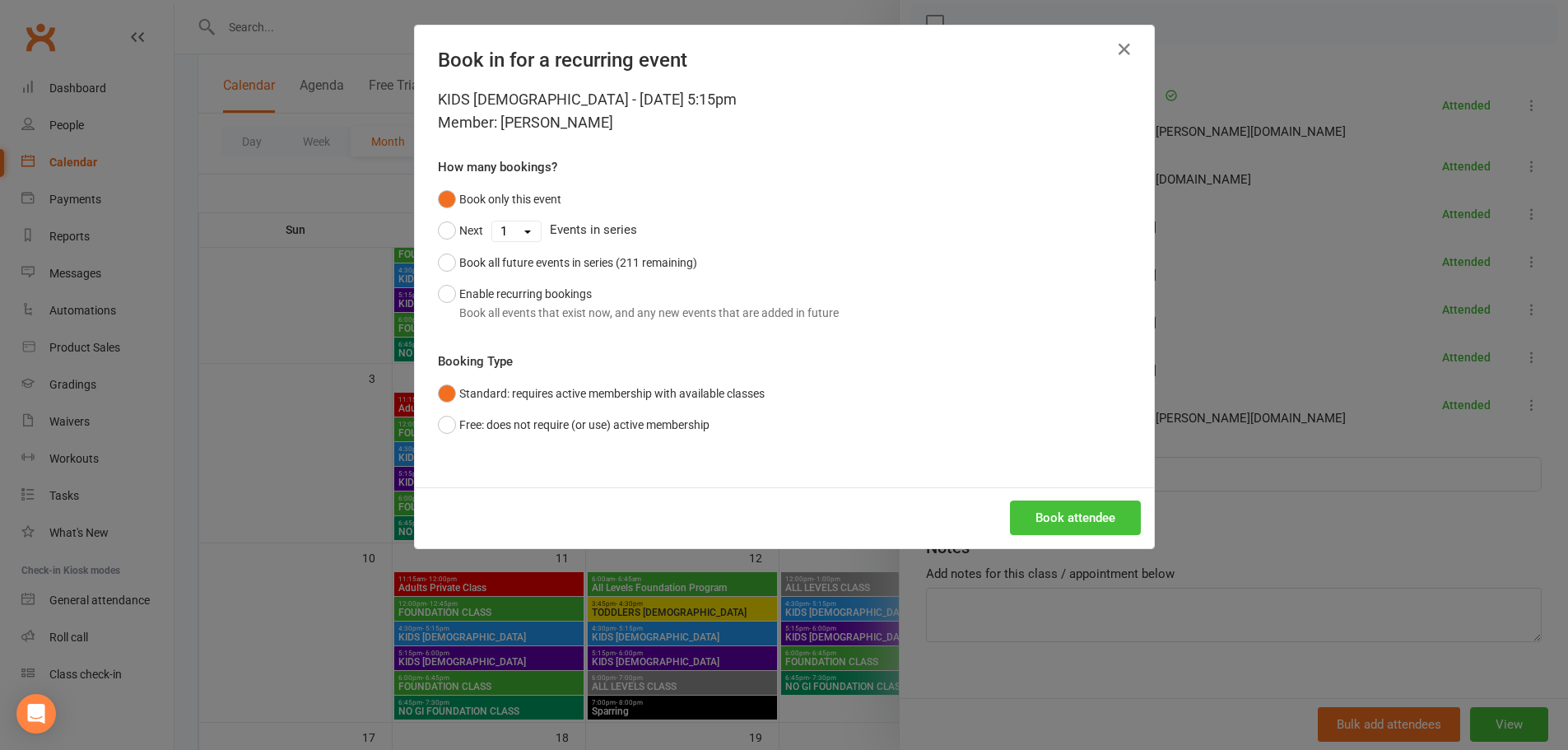
click at [1085, 522] on button "Book attendee" at bounding box center [1076, 518] width 131 height 34
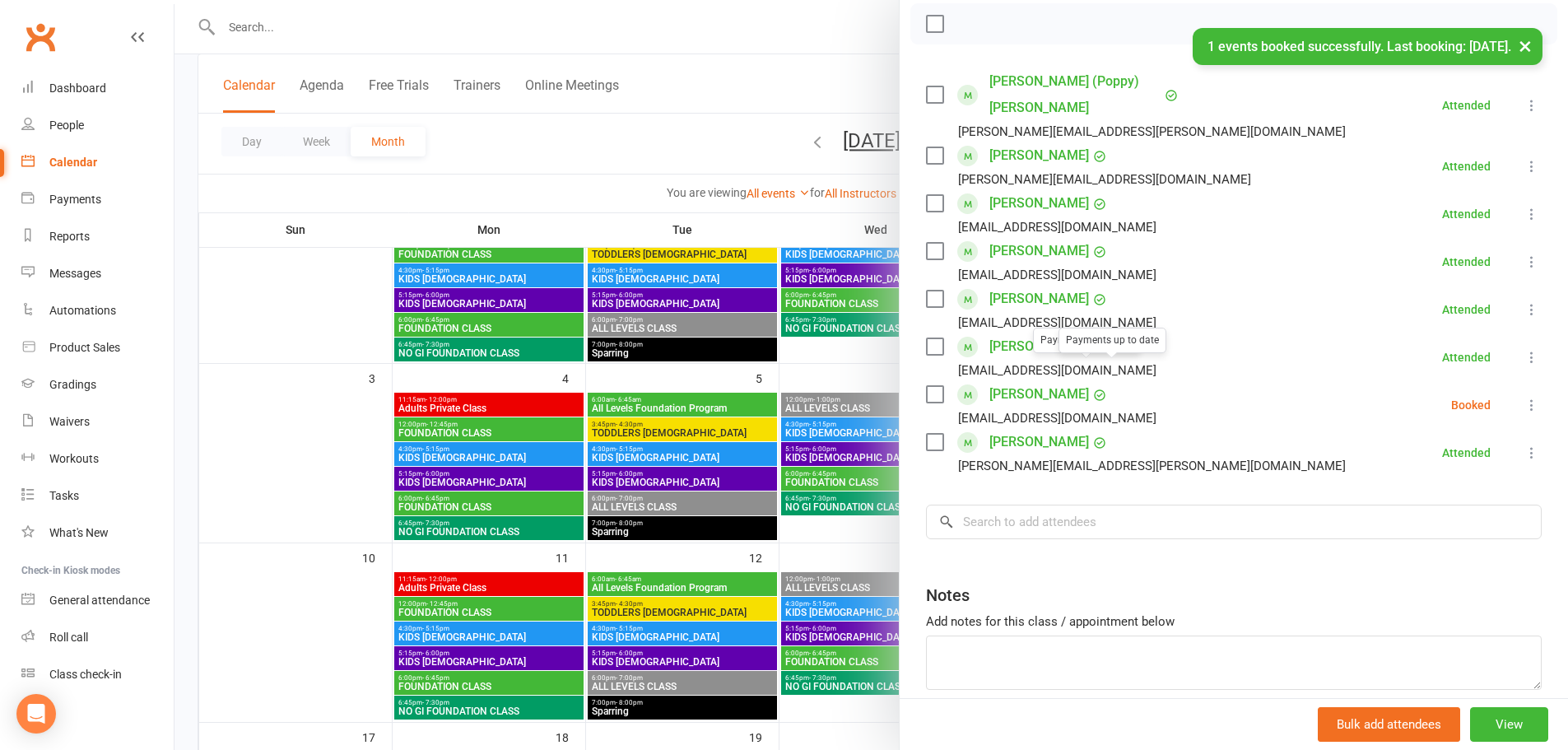
scroll to position [155, 0]
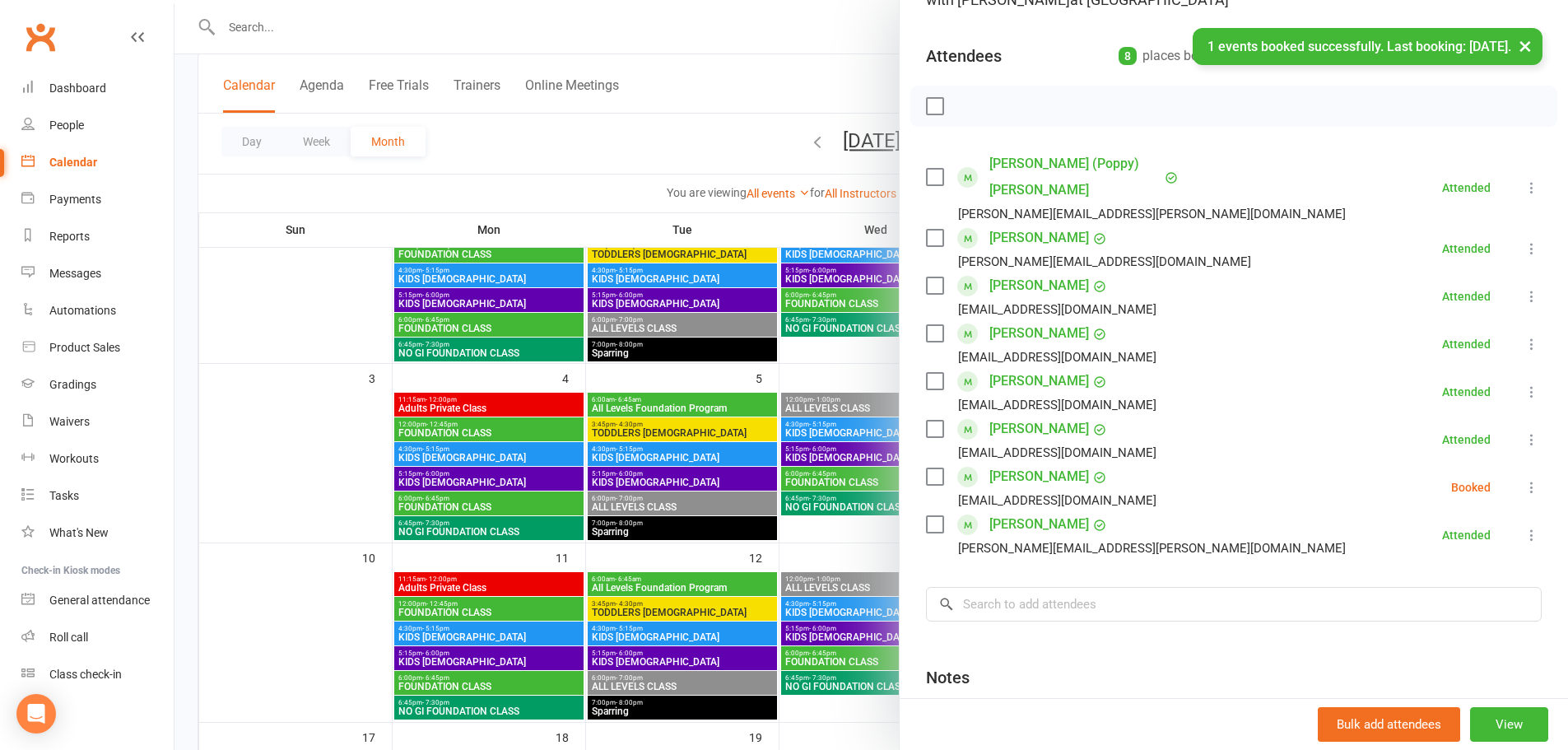
click at [1496, 465] on li "Maxim Pisarev alex.pisarev@gmail.com Booked More info Remove Check in Mark abse…" at bounding box center [1234, 487] width 616 height 48
click at [1524, 479] on icon at bounding box center [1532, 487] width 17 height 17
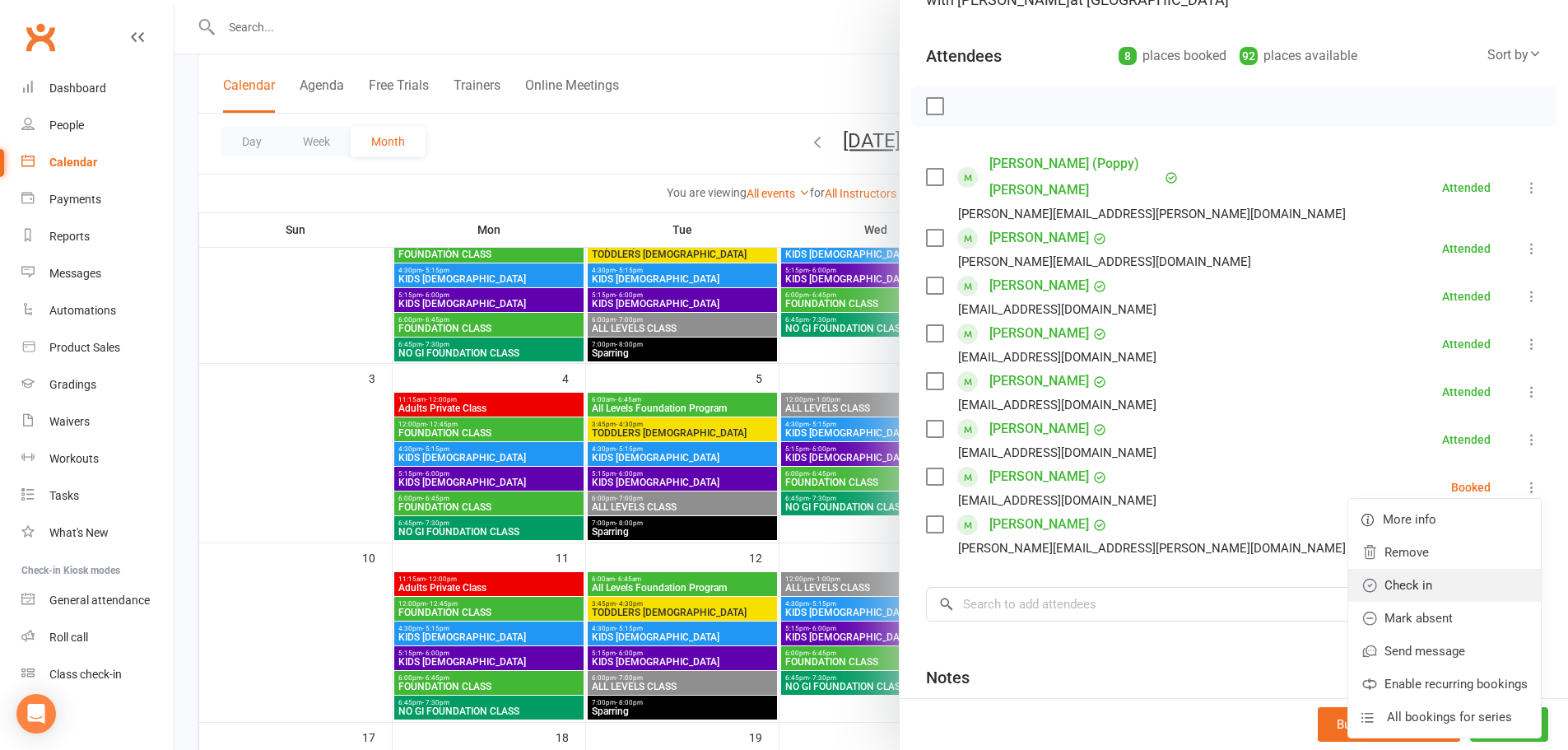
click at [1395, 569] on link "Check in" at bounding box center [1444, 586] width 192 height 33
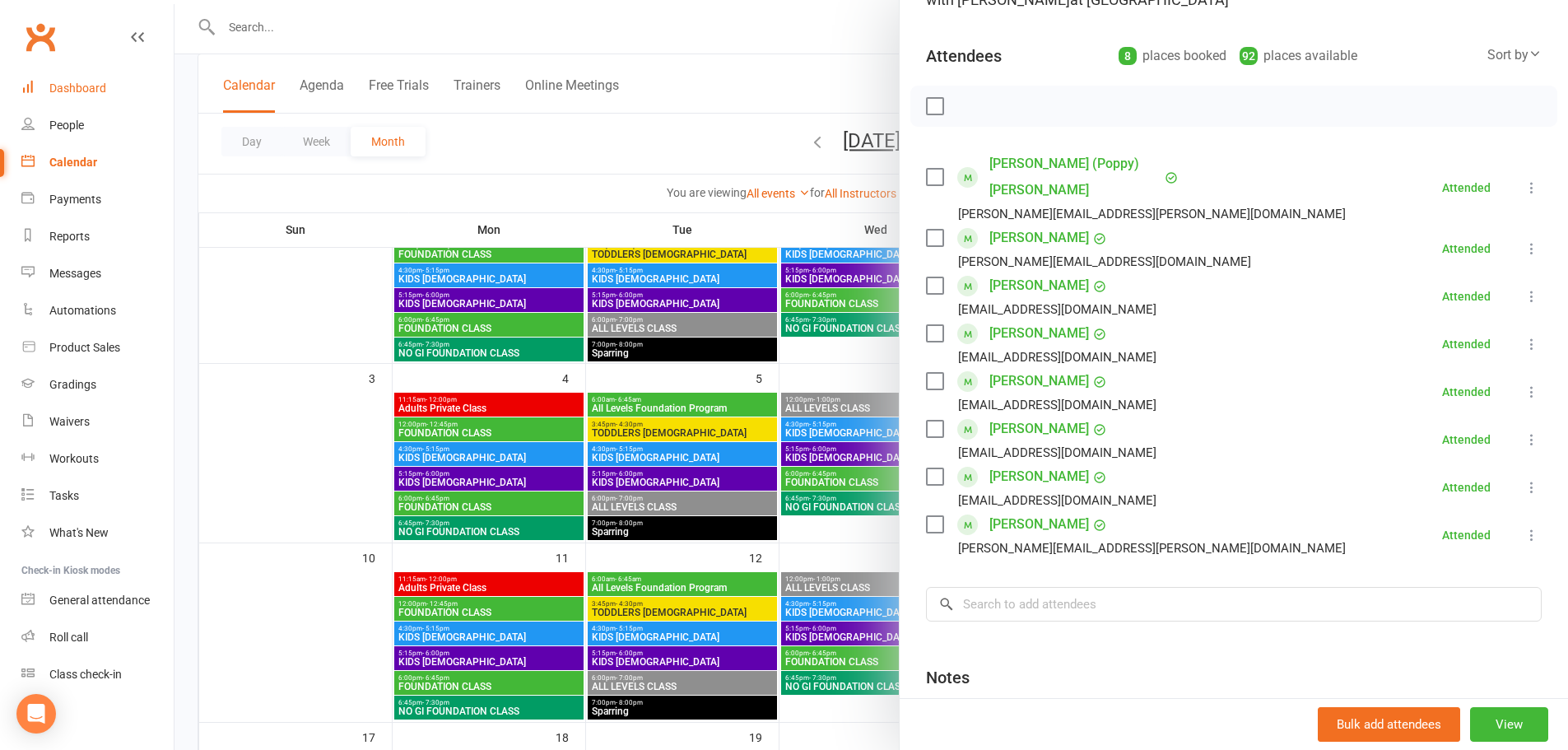
click at [61, 98] on link "Dashboard" at bounding box center [98, 89] width 152 height 37
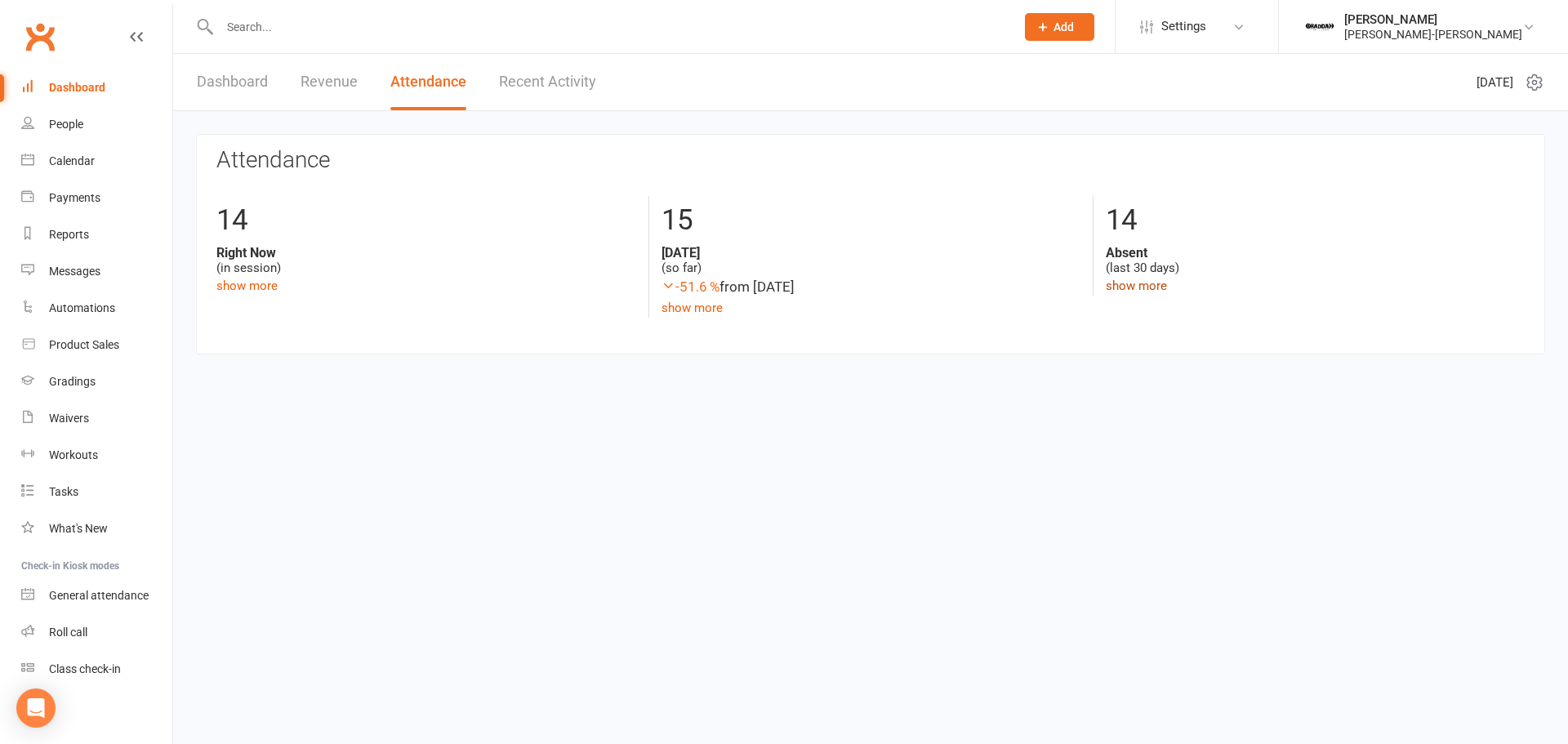
click at [1131, 284] on link "show more" at bounding box center [1136, 286] width 61 height 15
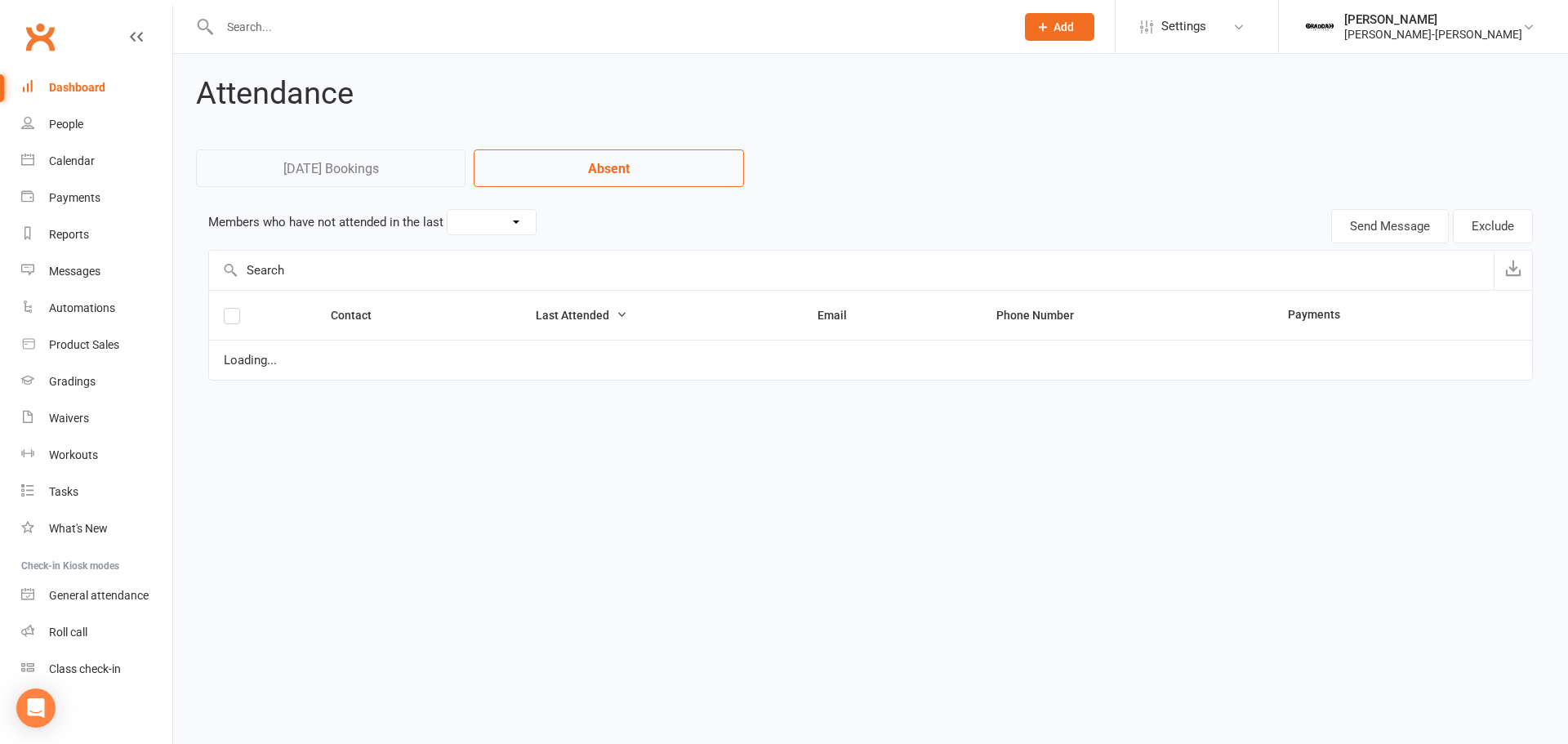
select select "30"
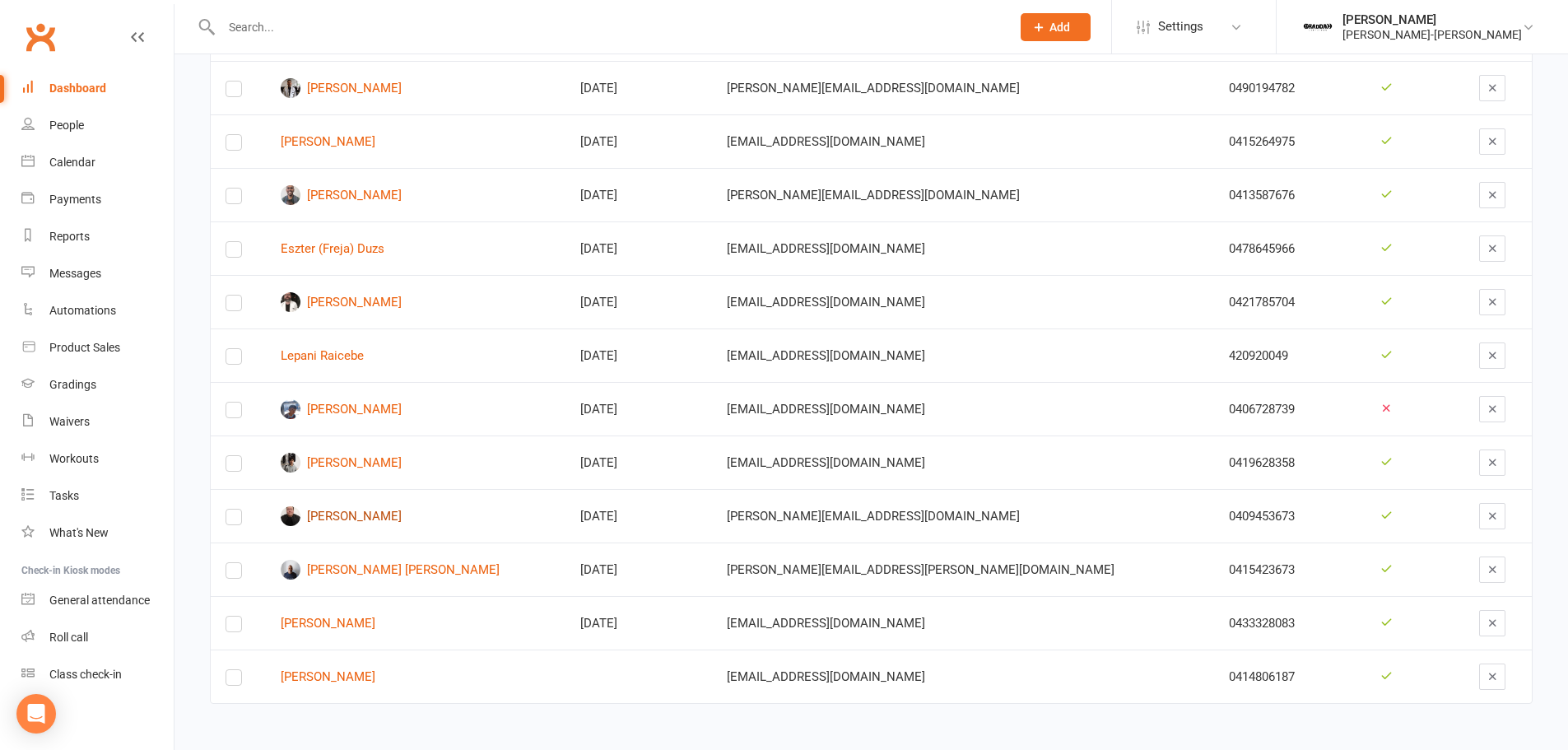
scroll to position [294, 0]
click at [339, 675] on link "Jordan Du" at bounding box center [416, 677] width 269 height 14
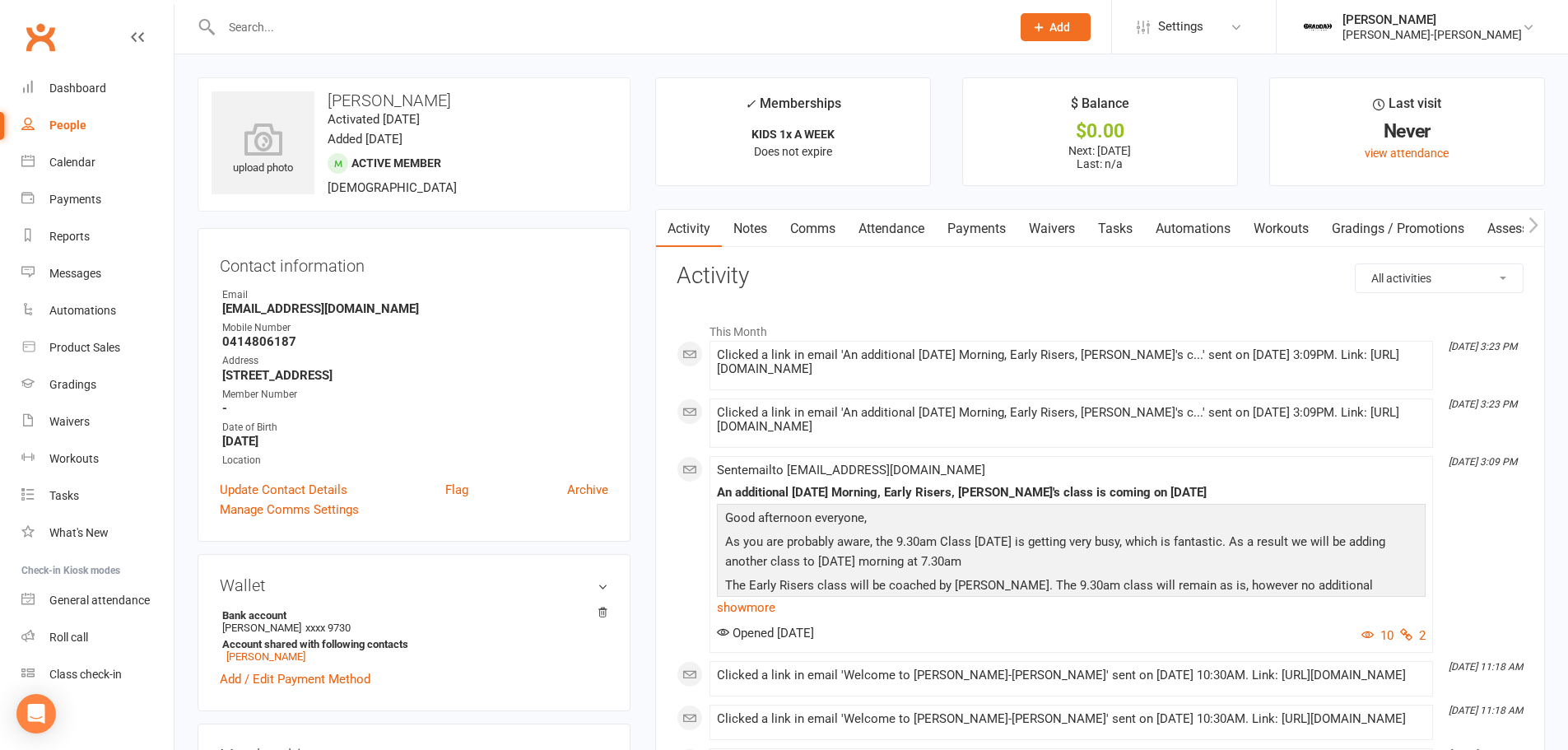
click at [1177, 240] on link "Automations" at bounding box center [1193, 229] width 98 height 38
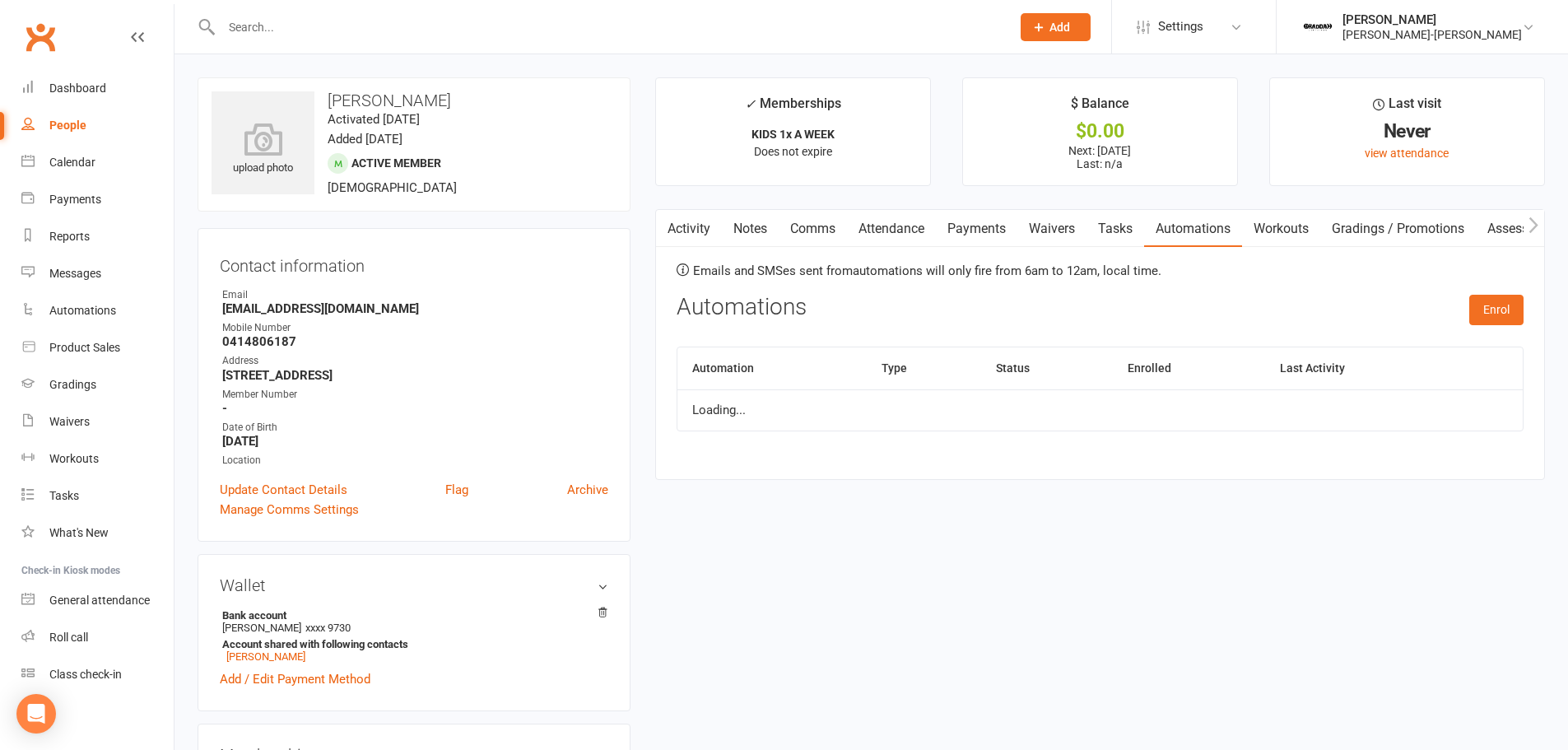
click at [1176, 240] on link "Automations" at bounding box center [1193, 229] width 98 height 38
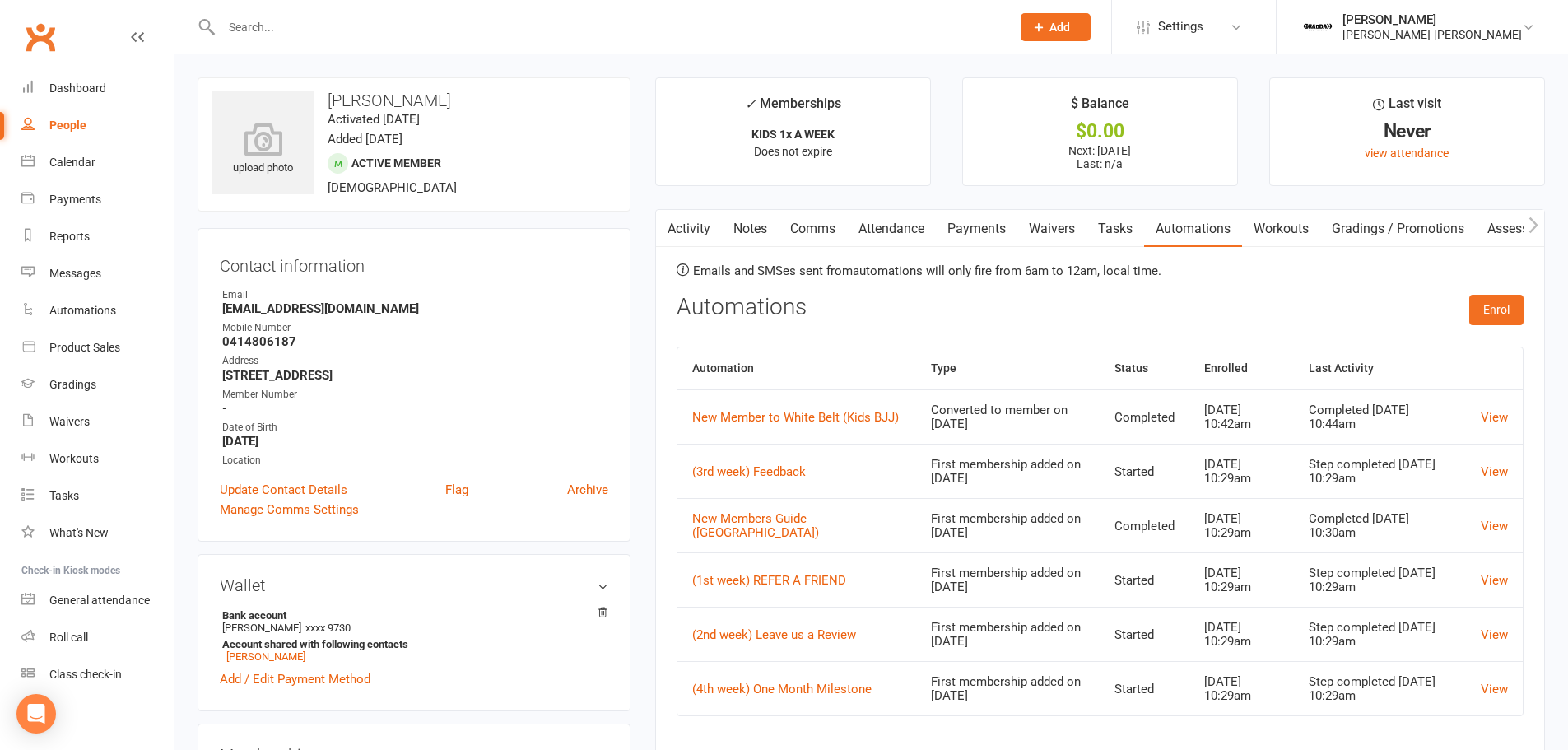
drag, startPoint x: 893, startPoint y: 229, endPoint x: 918, endPoint y: 241, distance: 27.7
click at [893, 229] on link "Attendance" at bounding box center [891, 229] width 89 height 38
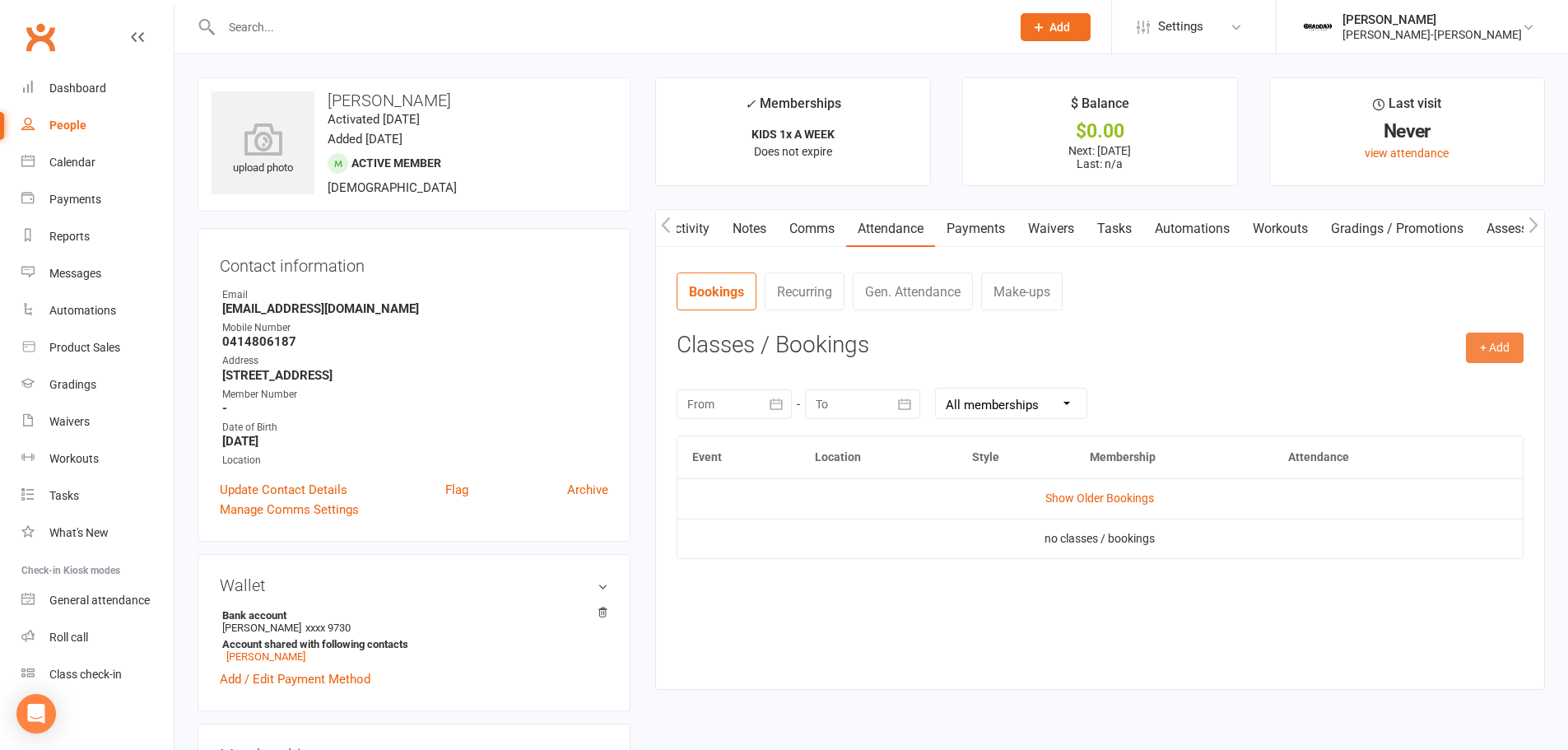
click at [1510, 351] on button "+ Add" at bounding box center [1495, 348] width 58 height 29
drag, startPoint x: 1444, startPoint y: 391, endPoint x: 1428, endPoint y: 416, distance: 29.7
click at [1443, 390] on link "Book Event" at bounding box center [1441, 386] width 163 height 33
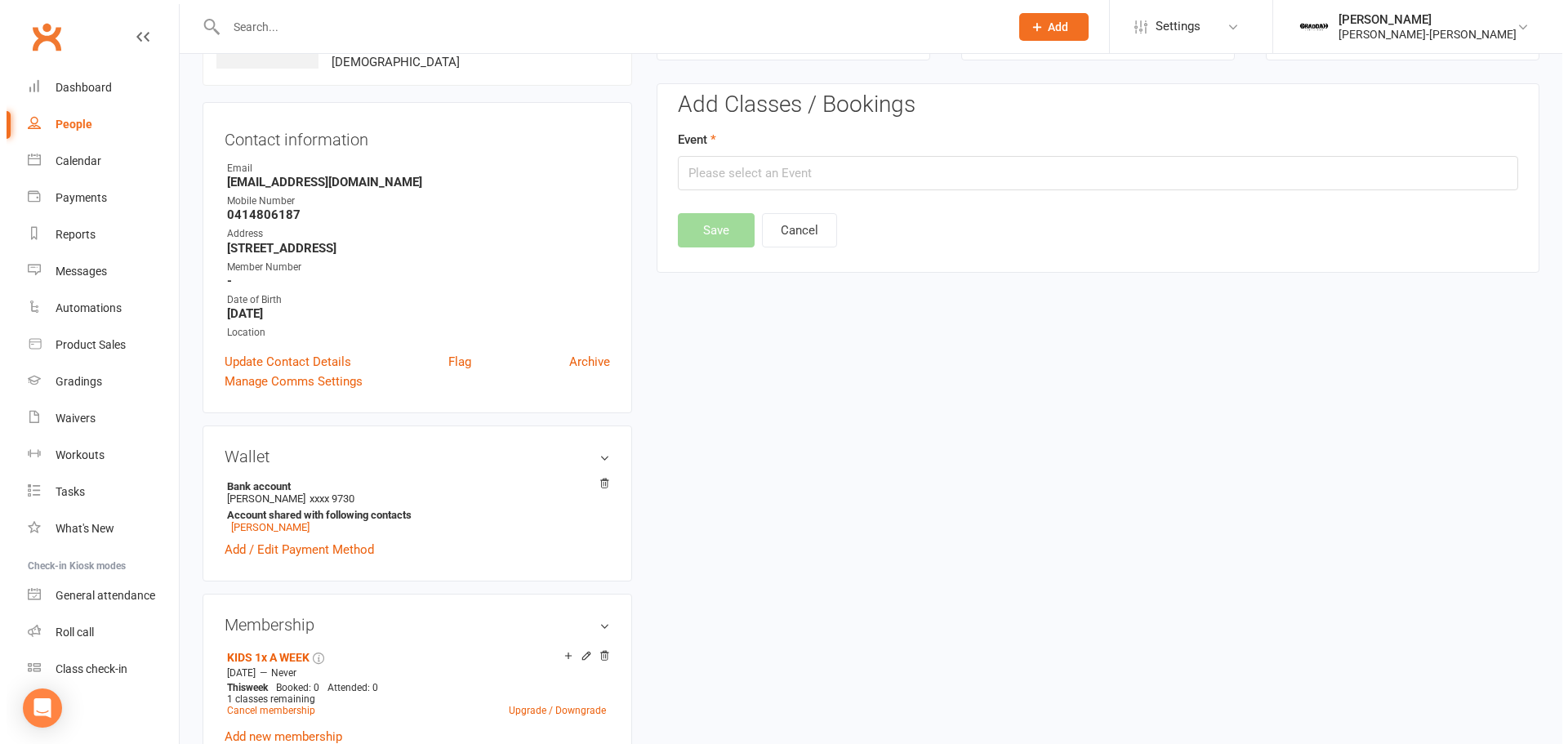
scroll to position [126, 0]
click at [857, 164] on input "text" at bounding box center [1091, 170] width 841 height 34
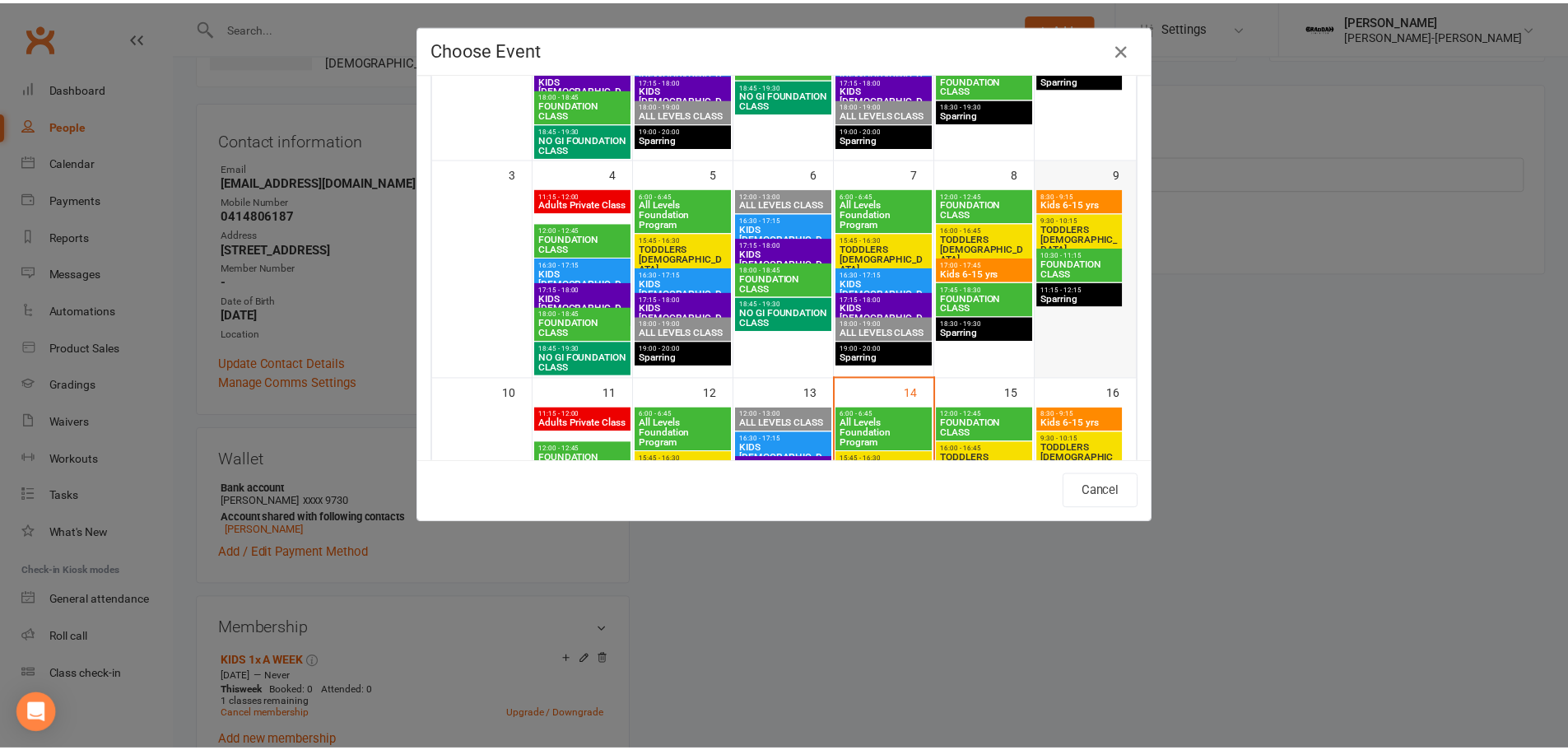
scroll to position [247, 0]
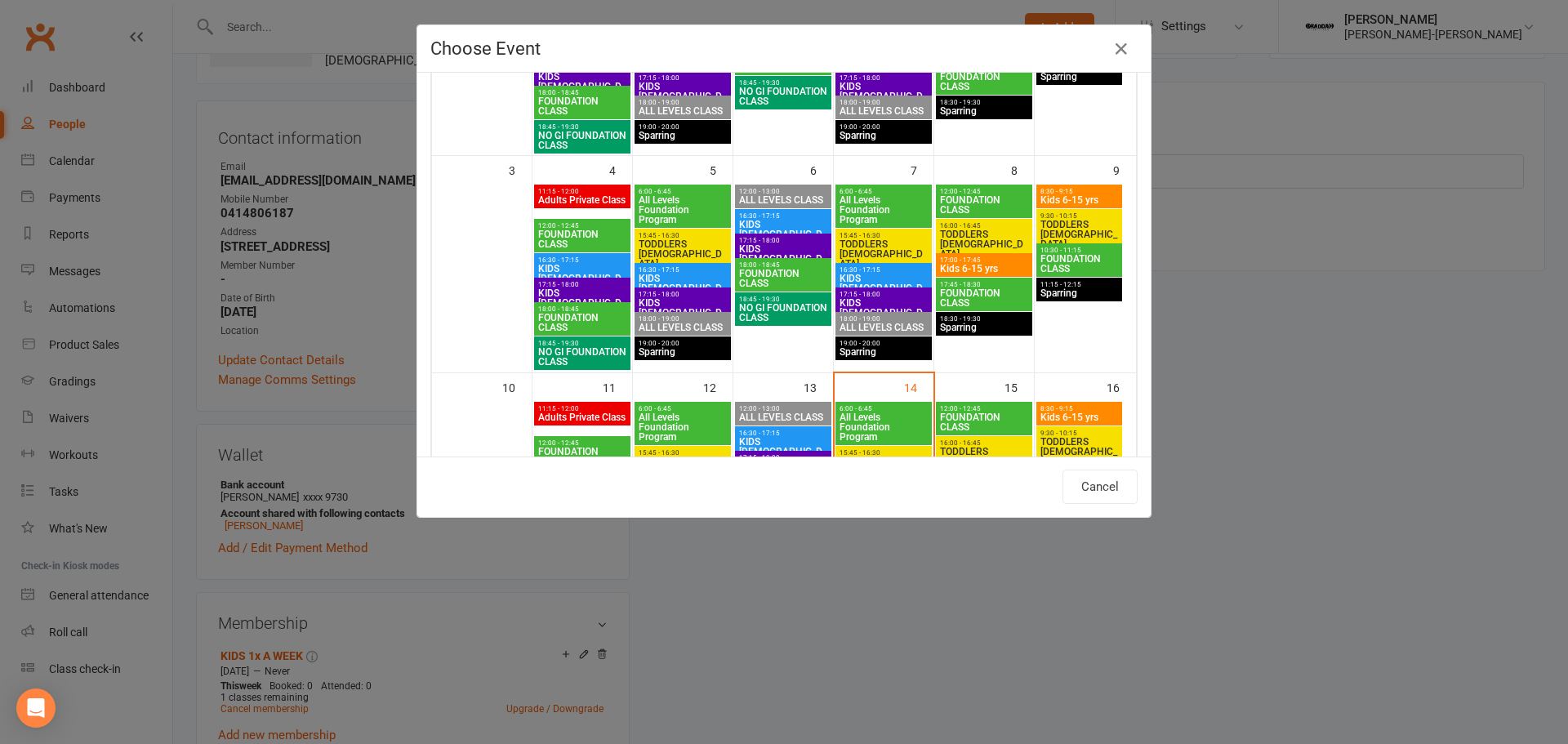
drag, startPoint x: 1102, startPoint y: 235, endPoint x: 1121, endPoint y: 269, distance: 38.9
click at [1102, 234] on span "TODDLERS 3 TO 5 YO" at bounding box center [1079, 234] width 79 height 29
type input "TODDLERS 3 TO 5 YO - Aug 9, 2025 9:30:00 AM"
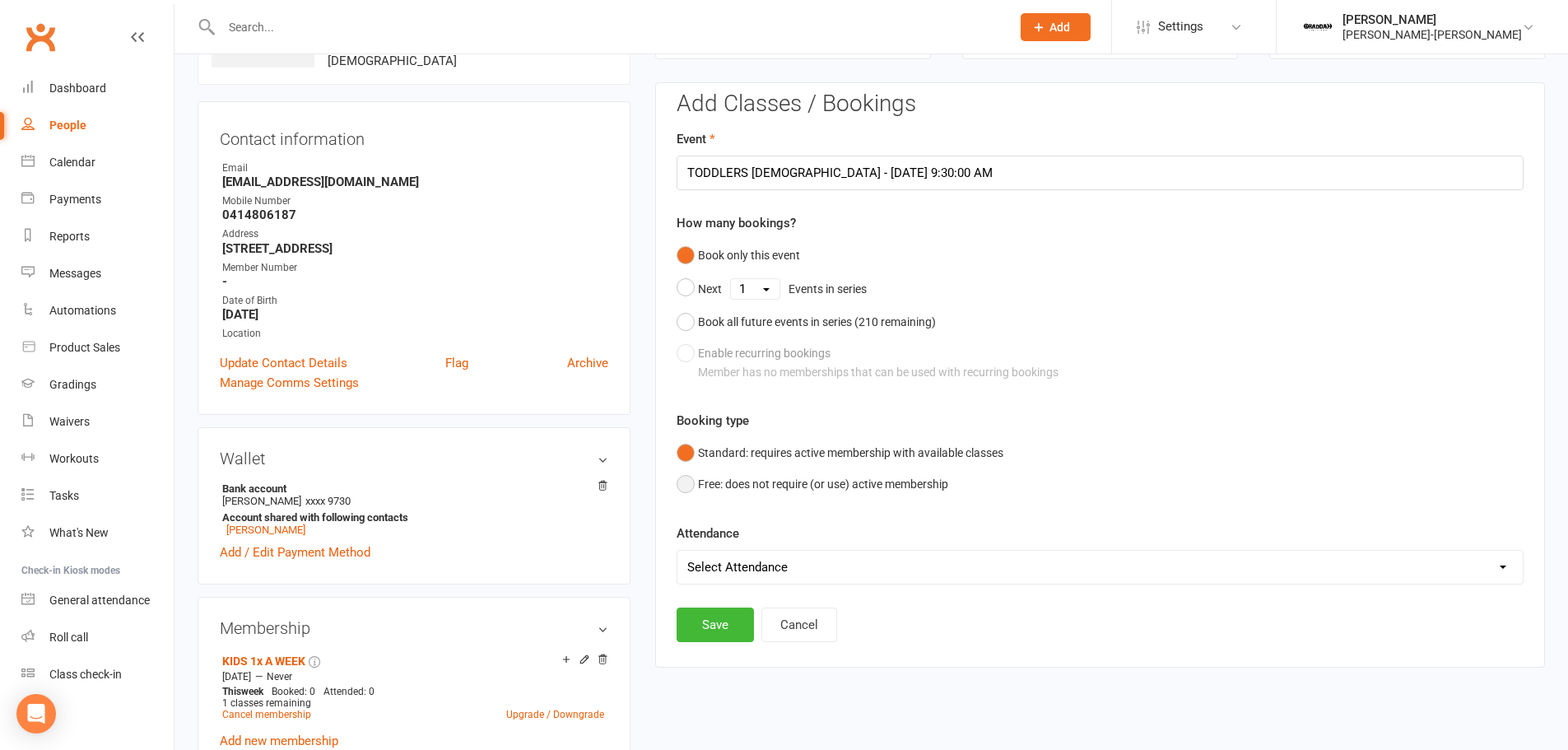
drag, startPoint x: 797, startPoint y: 493, endPoint x: 798, endPoint y: 502, distance: 9.1
click at [798, 491] on button "Free: does not require (or use) active membership" at bounding box center [812, 484] width 271 height 31
click at [804, 570] on select "Select Attendance Attended Absent" at bounding box center [1100, 567] width 846 height 33
select select "0"
click at [678, 551] on select "Select Attendance Attended Absent" at bounding box center [1100, 567] width 846 height 33
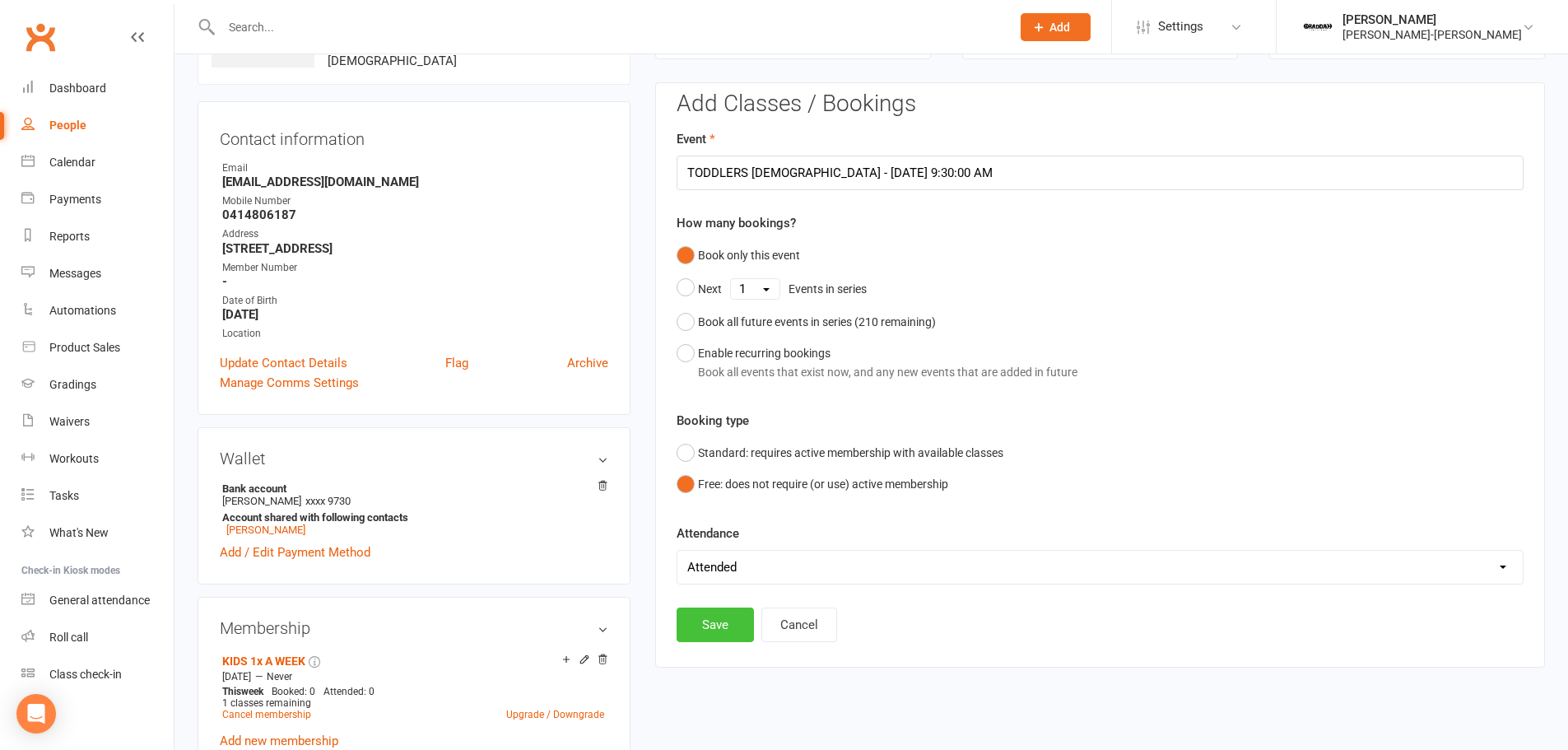
click at [707, 627] on button "Save" at bounding box center [715, 624] width 77 height 34
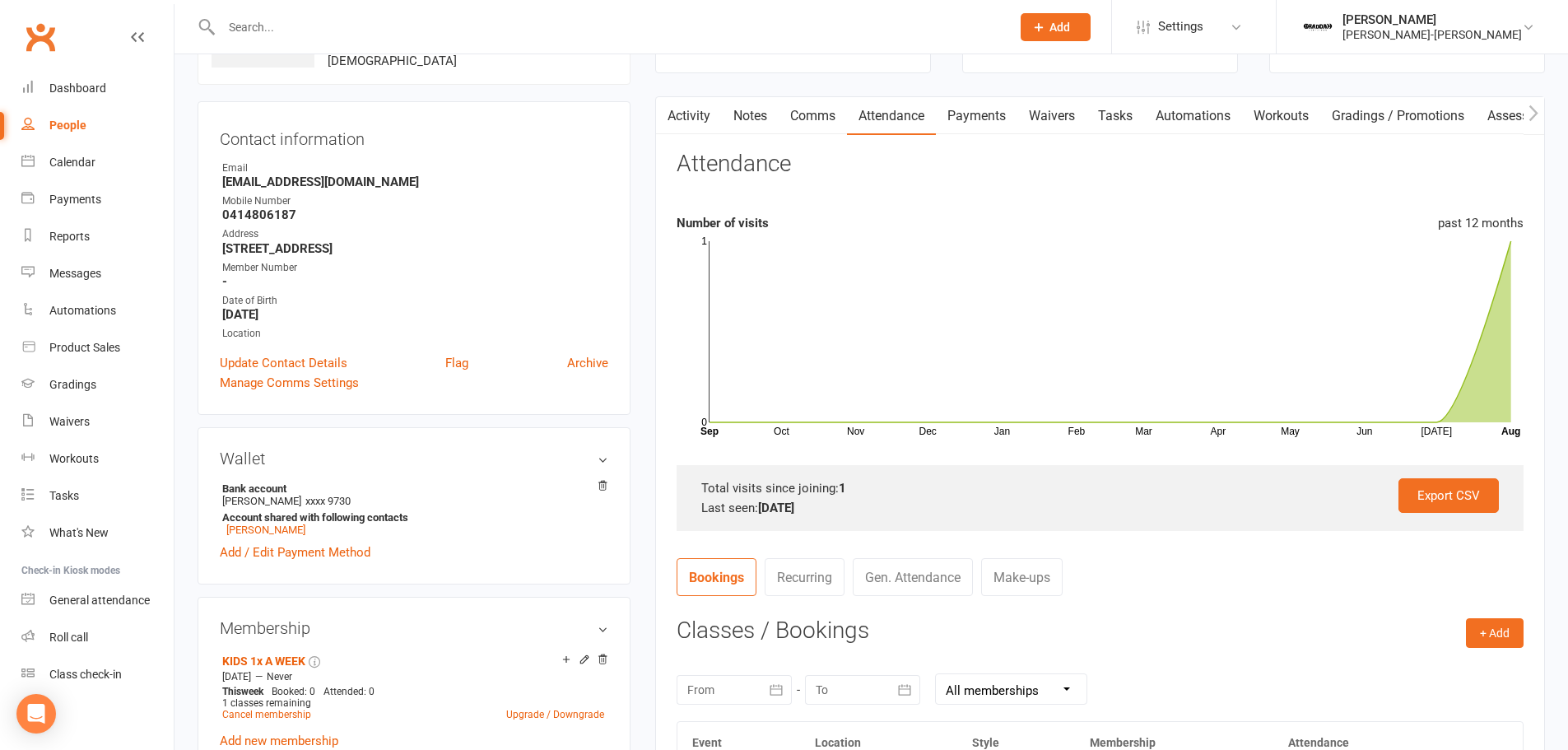
click at [59, 111] on link "People" at bounding box center [98, 126] width 152 height 37
select select "100"
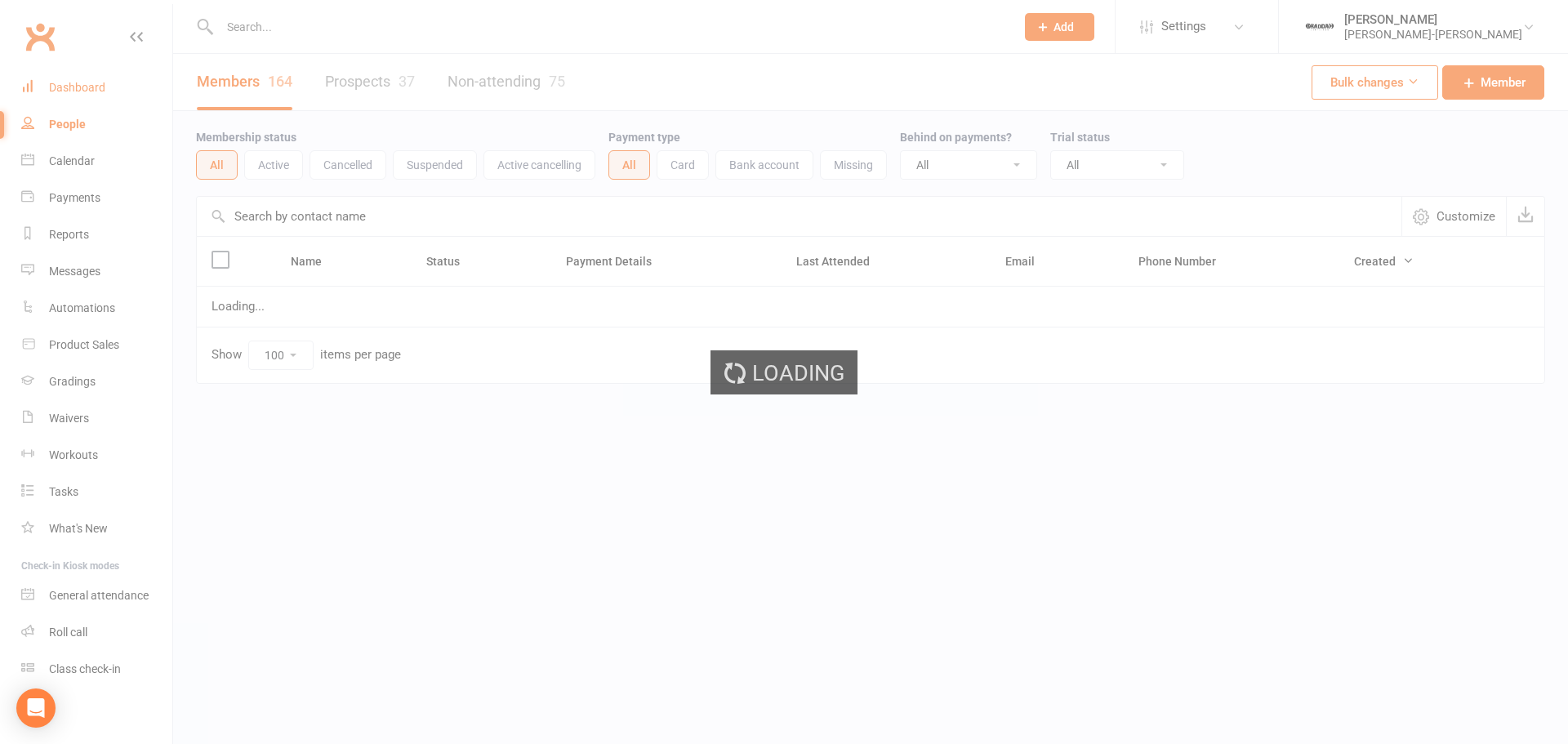
click at [70, 81] on ui-view "Prospect Member Non-attending contact Class / event Appointment Grading event T…" at bounding box center [784, 226] width 1568 height 444
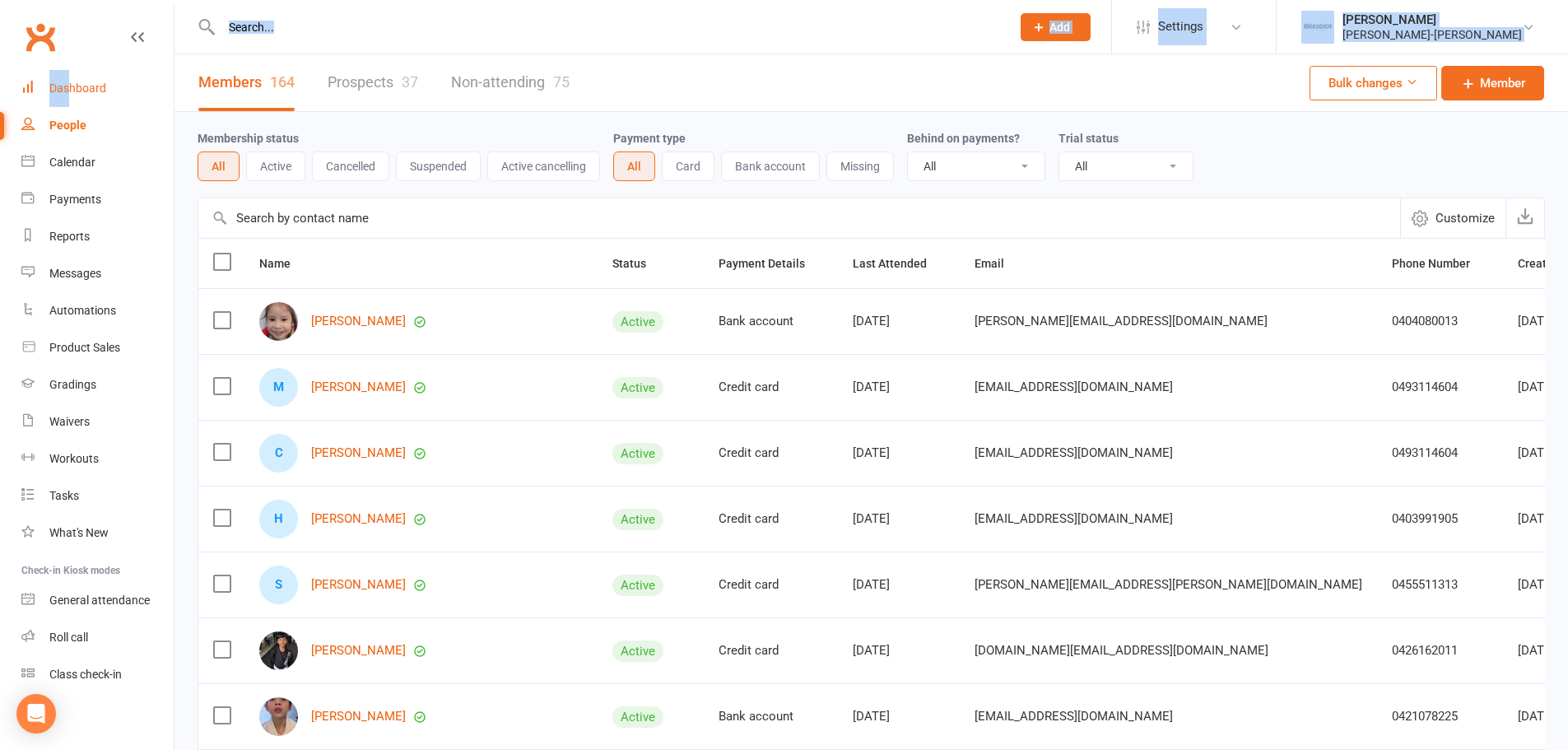
click at [67, 90] on div "Dashboard" at bounding box center [78, 87] width 57 height 13
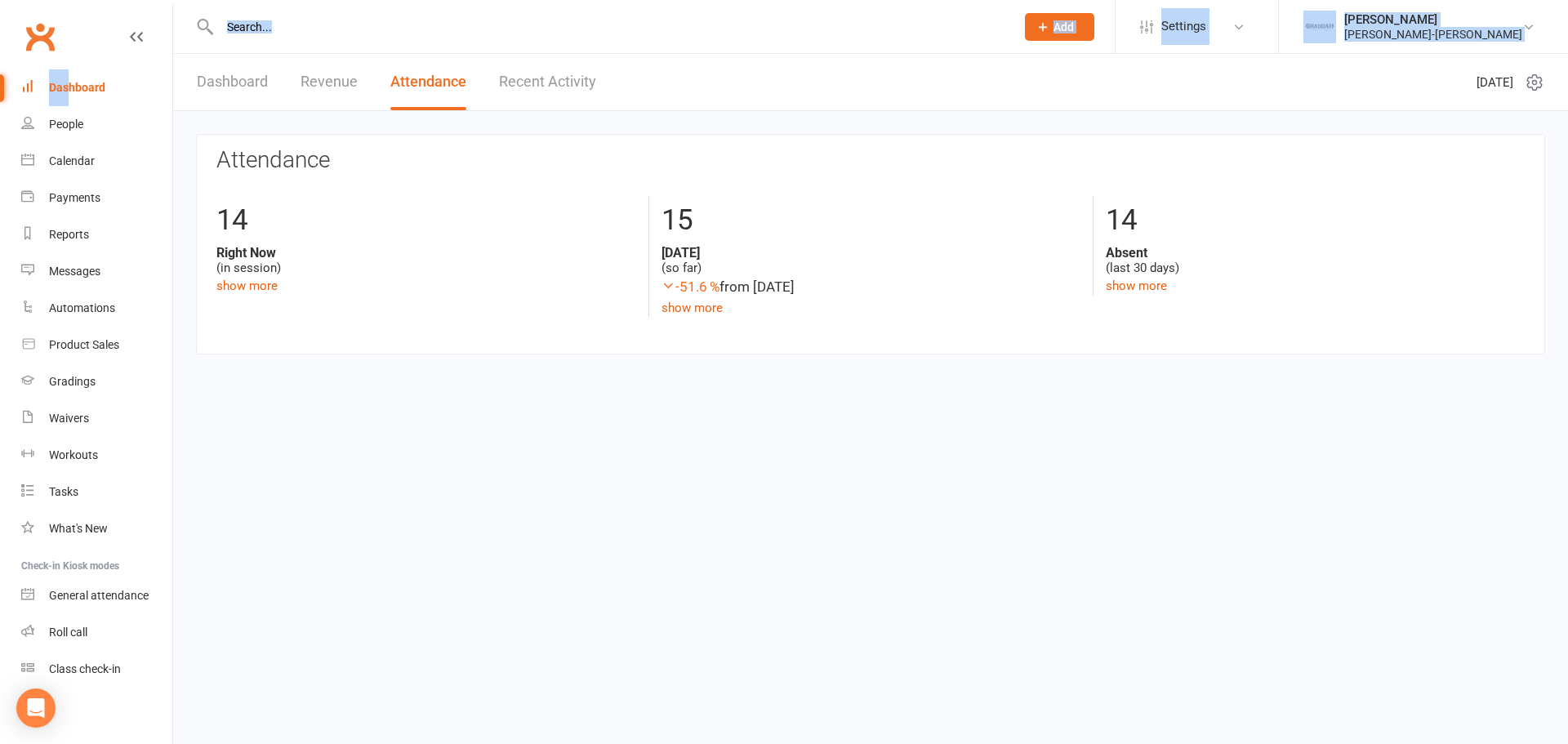
click at [63, 83] on div "Dashboard" at bounding box center [77, 86] width 56 height 13
click at [456, 404] on html "Prospect Member Non-attending contact Class / event Appointment Grading event T…" at bounding box center [784, 202] width 1568 height 404
click at [49, 94] on div "Dashboard" at bounding box center [77, 86] width 56 height 13
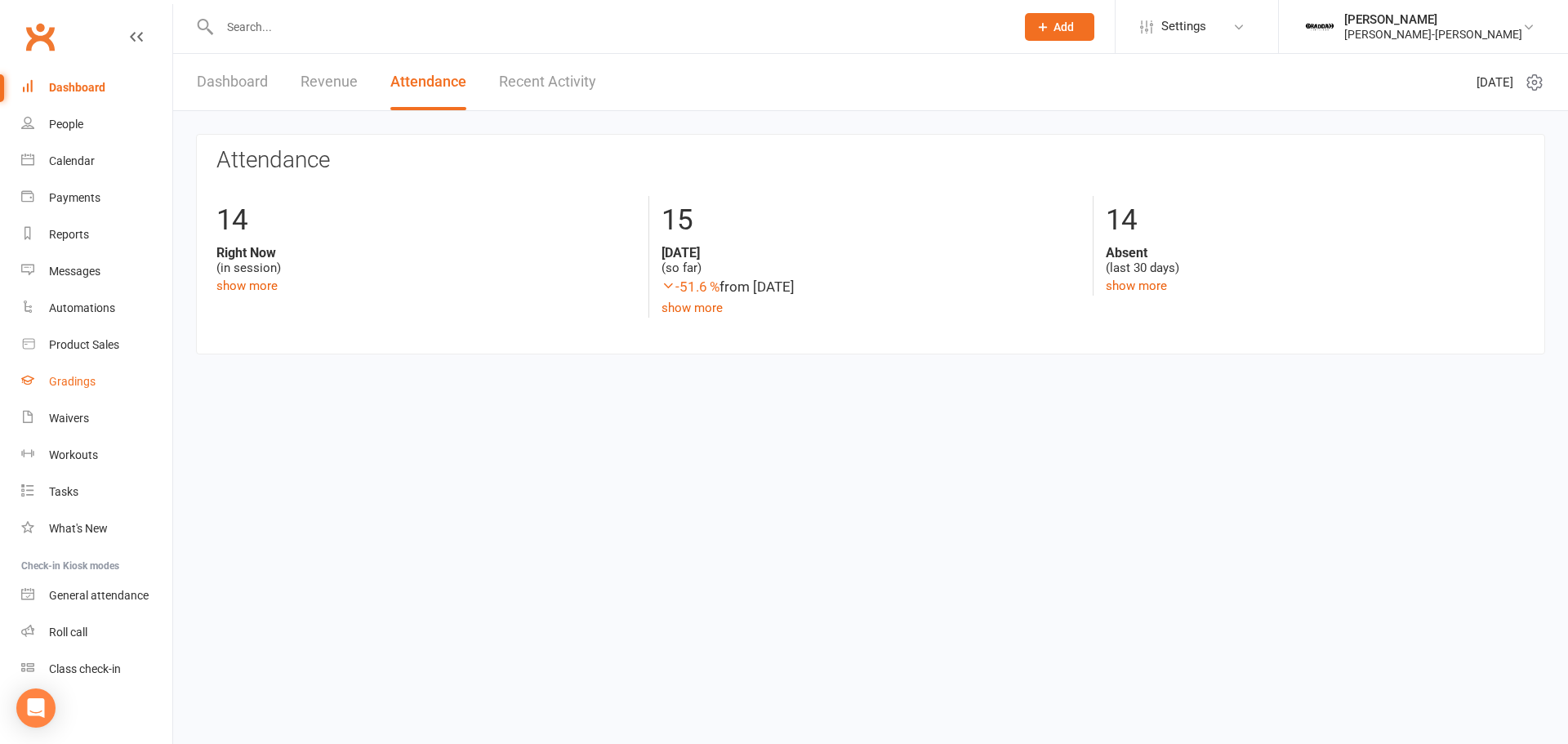
click at [104, 379] on link "Gradings" at bounding box center [97, 382] width 151 height 37
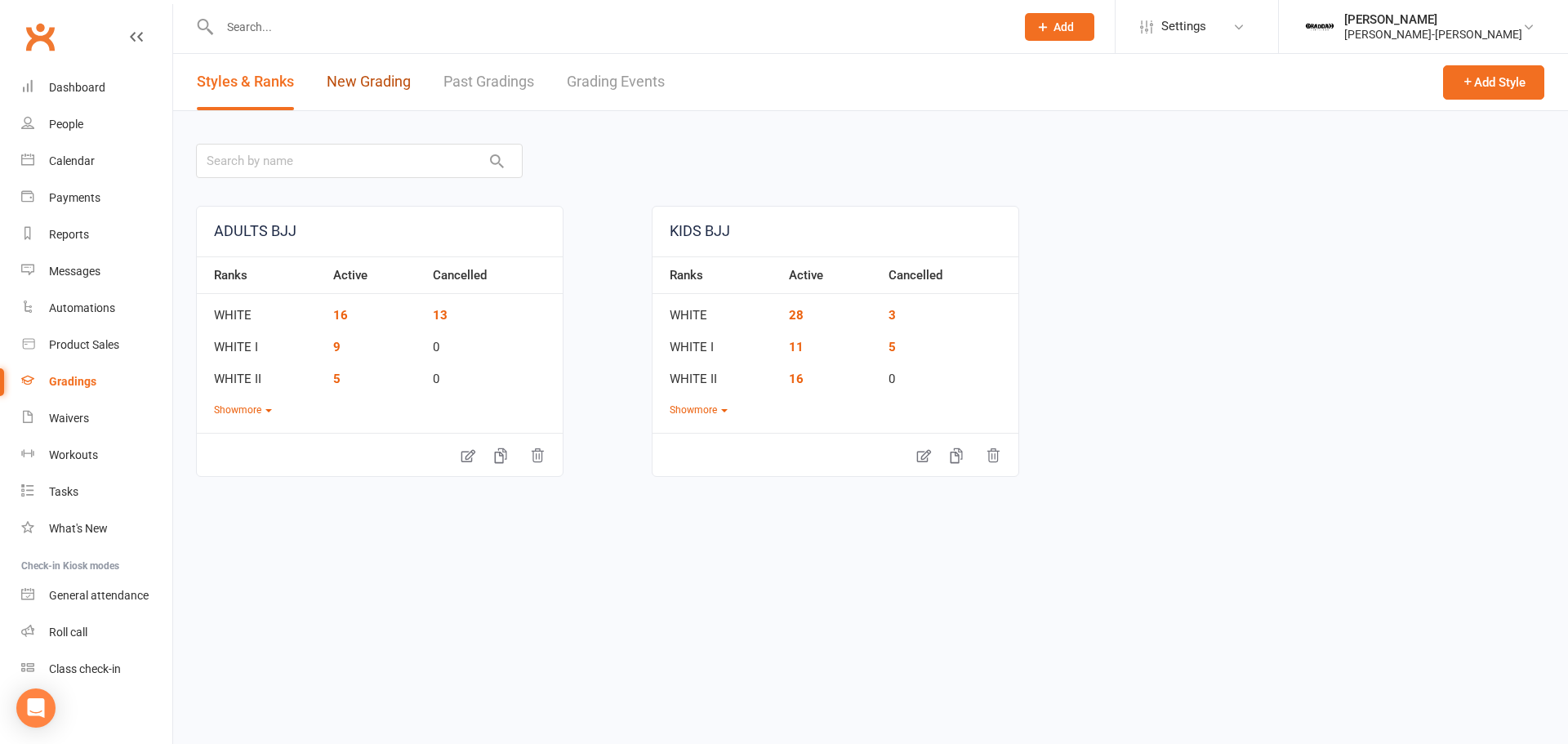
click at [393, 91] on link "New Grading" at bounding box center [368, 82] width 84 height 56
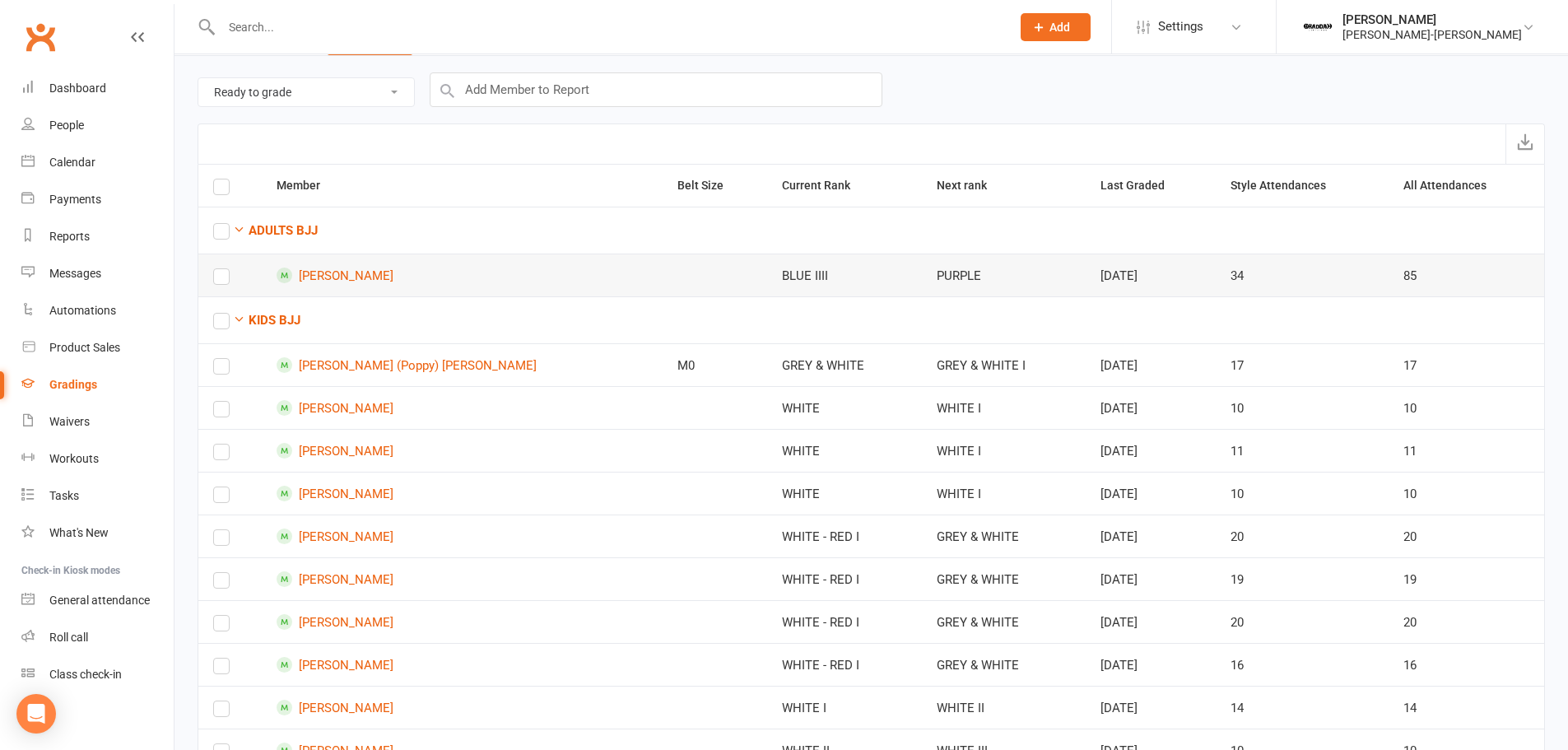
scroll to position [165, 0]
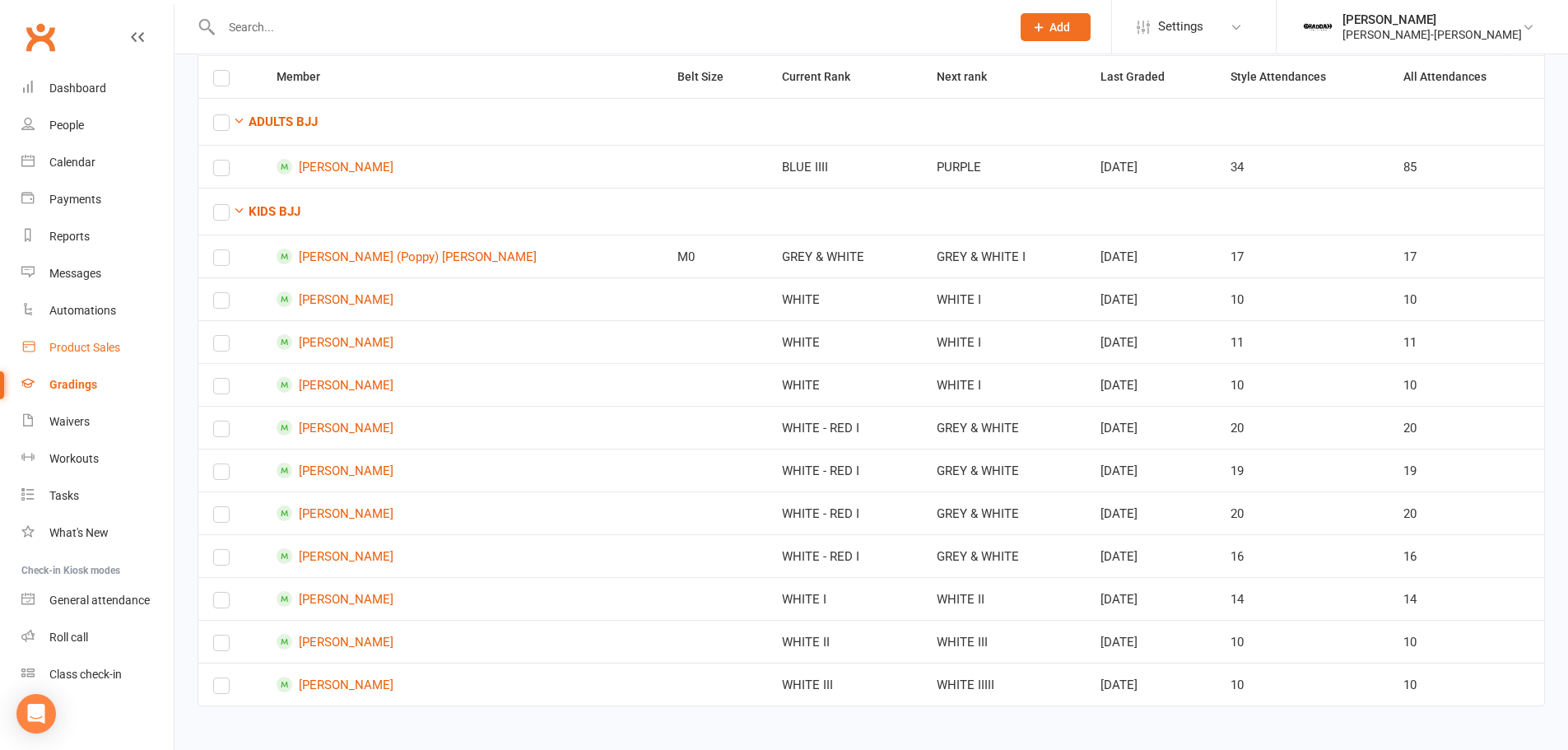
click at [102, 356] on link "Product Sales" at bounding box center [98, 348] width 152 height 37
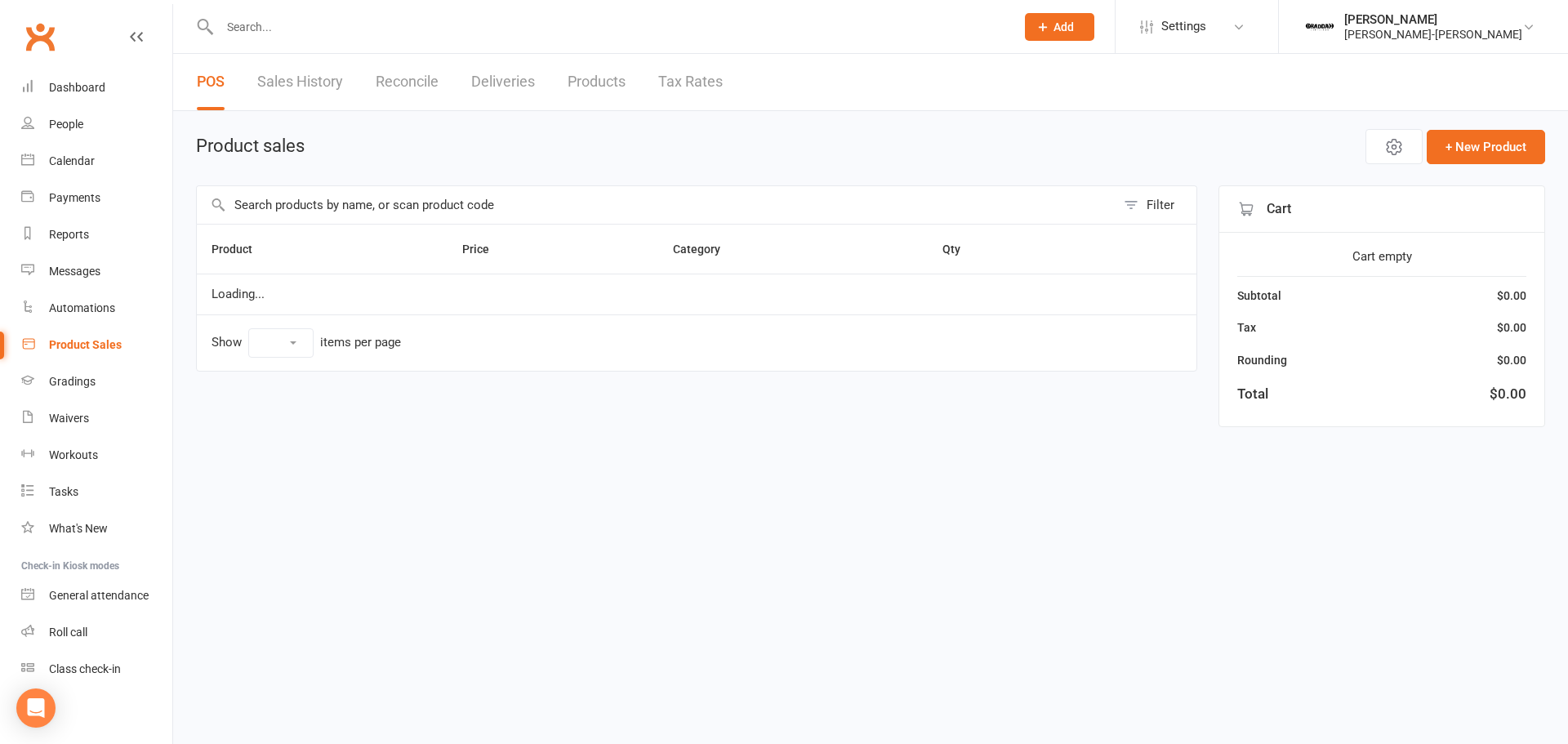
select select "50"
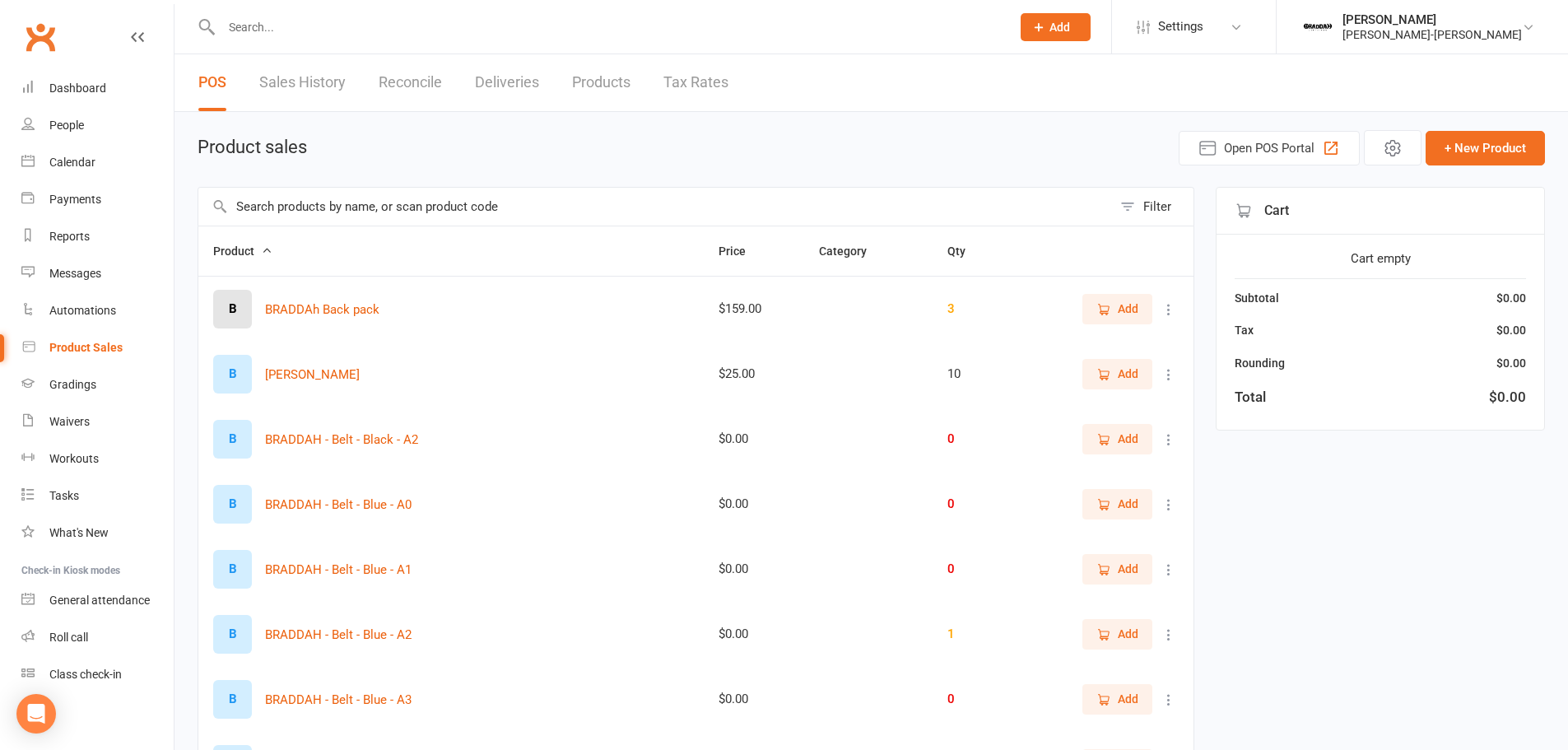
click at [345, 210] on input "text" at bounding box center [655, 206] width 914 height 38
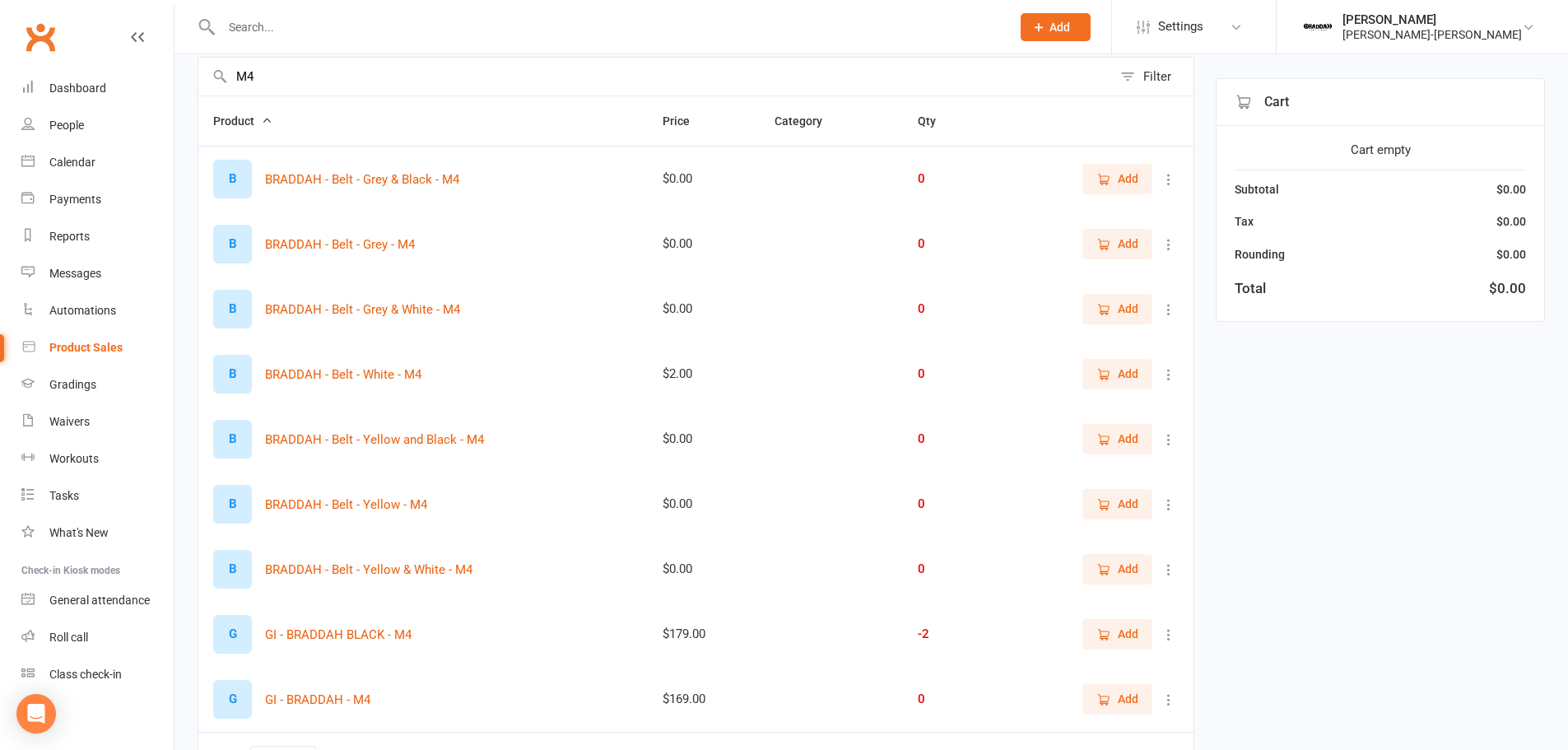
scroll to position [165, 0]
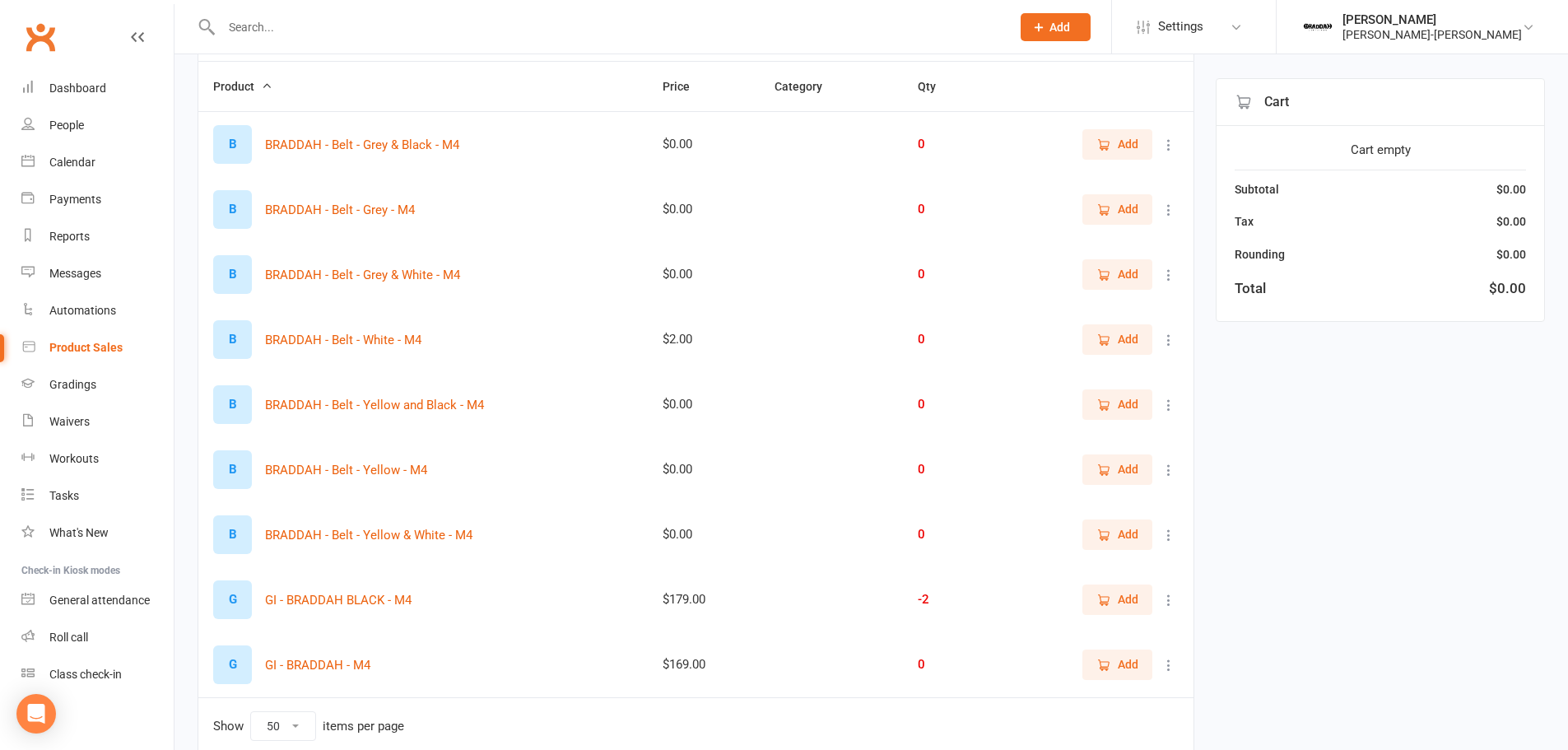
type input "M4"
click at [1125, 600] on span "Add" at bounding box center [1128, 600] width 21 height 19
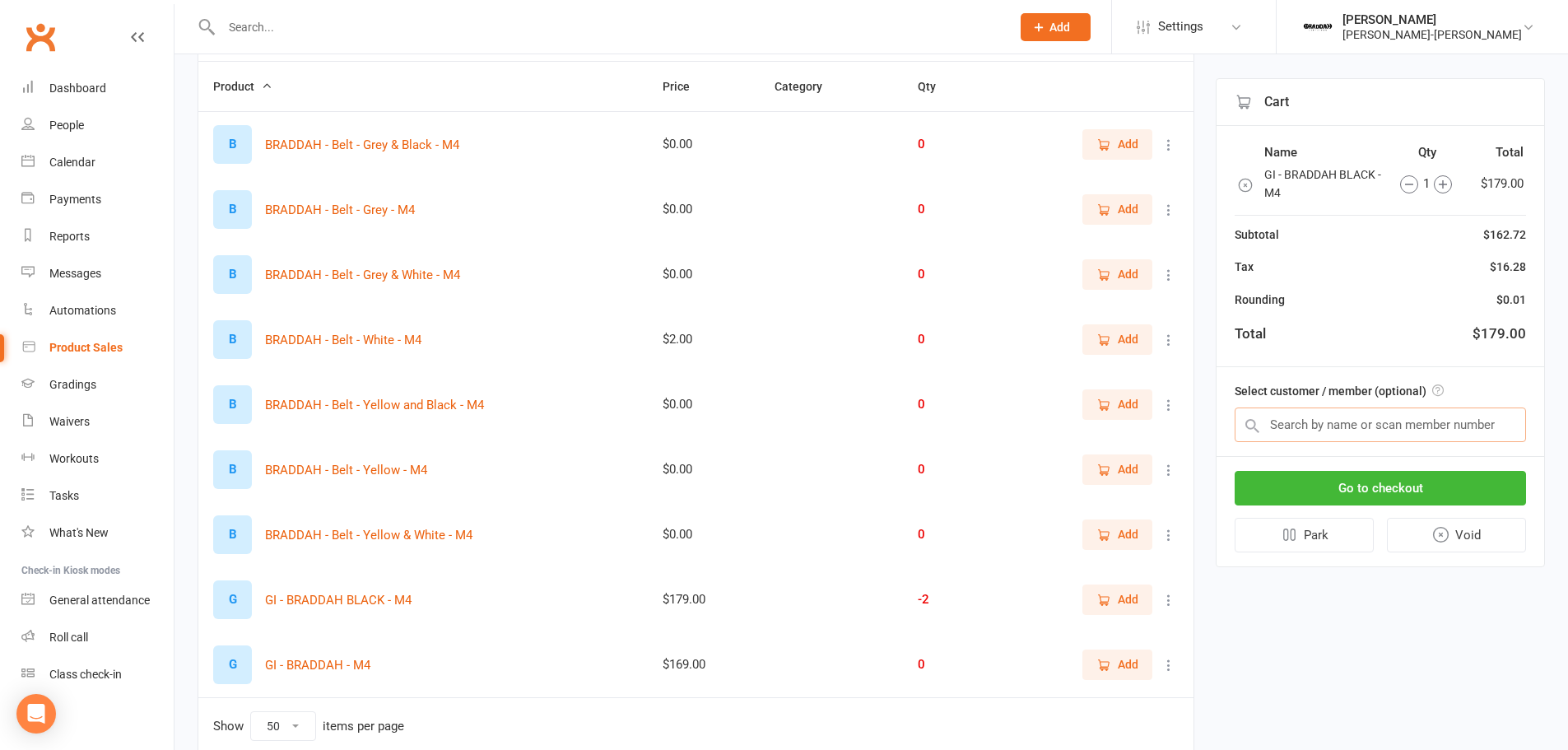
click at [1329, 429] on input "text" at bounding box center [1381, 424] width 292 height 34
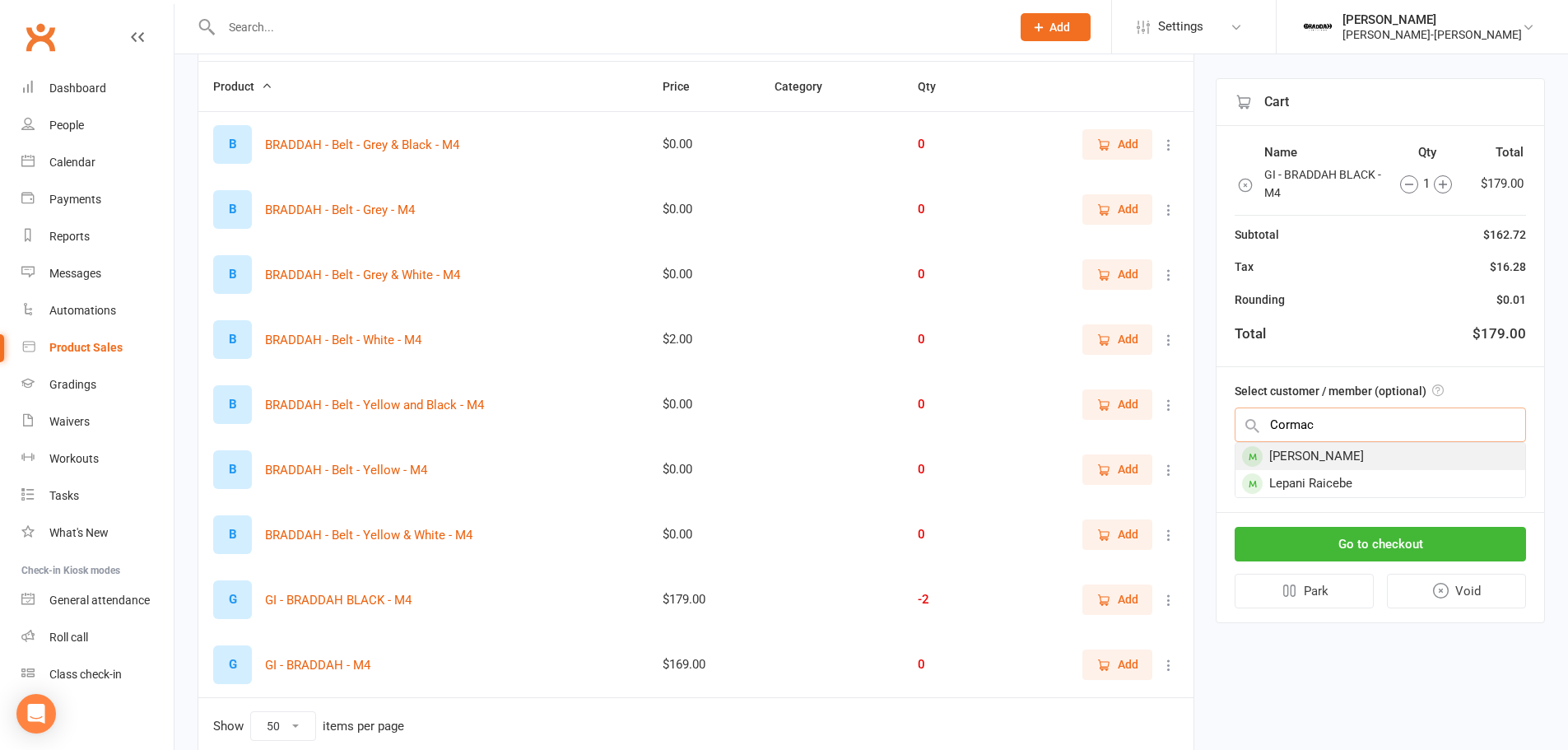
type input "Cormac"
click at [1377, 460] on div "Cormac Wolfenden" at bounding box center [1381, 457] width 290 height 27
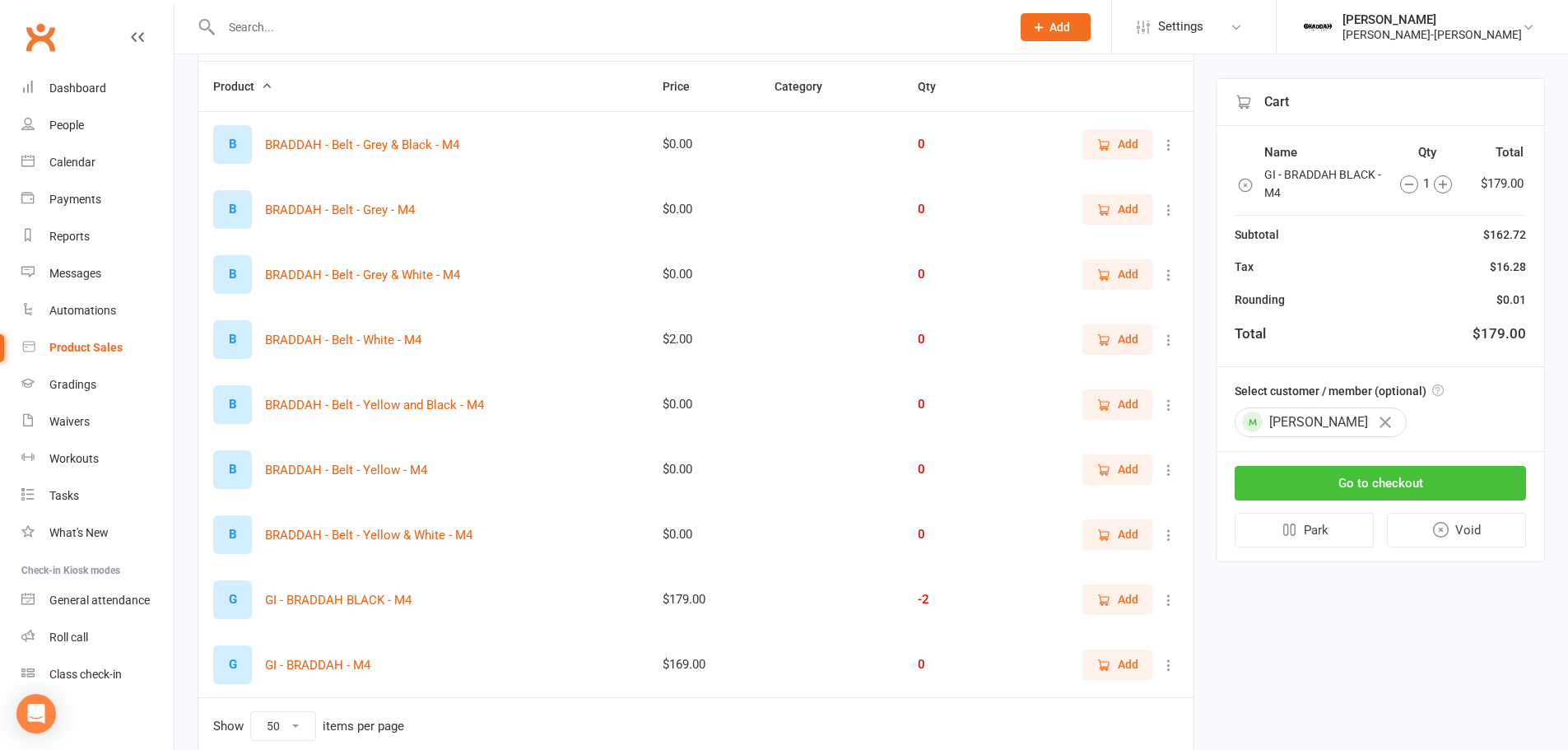
click at [1374, 486] on button "Go to checkout" at bounding box center [1381, 482] width 292 height 34
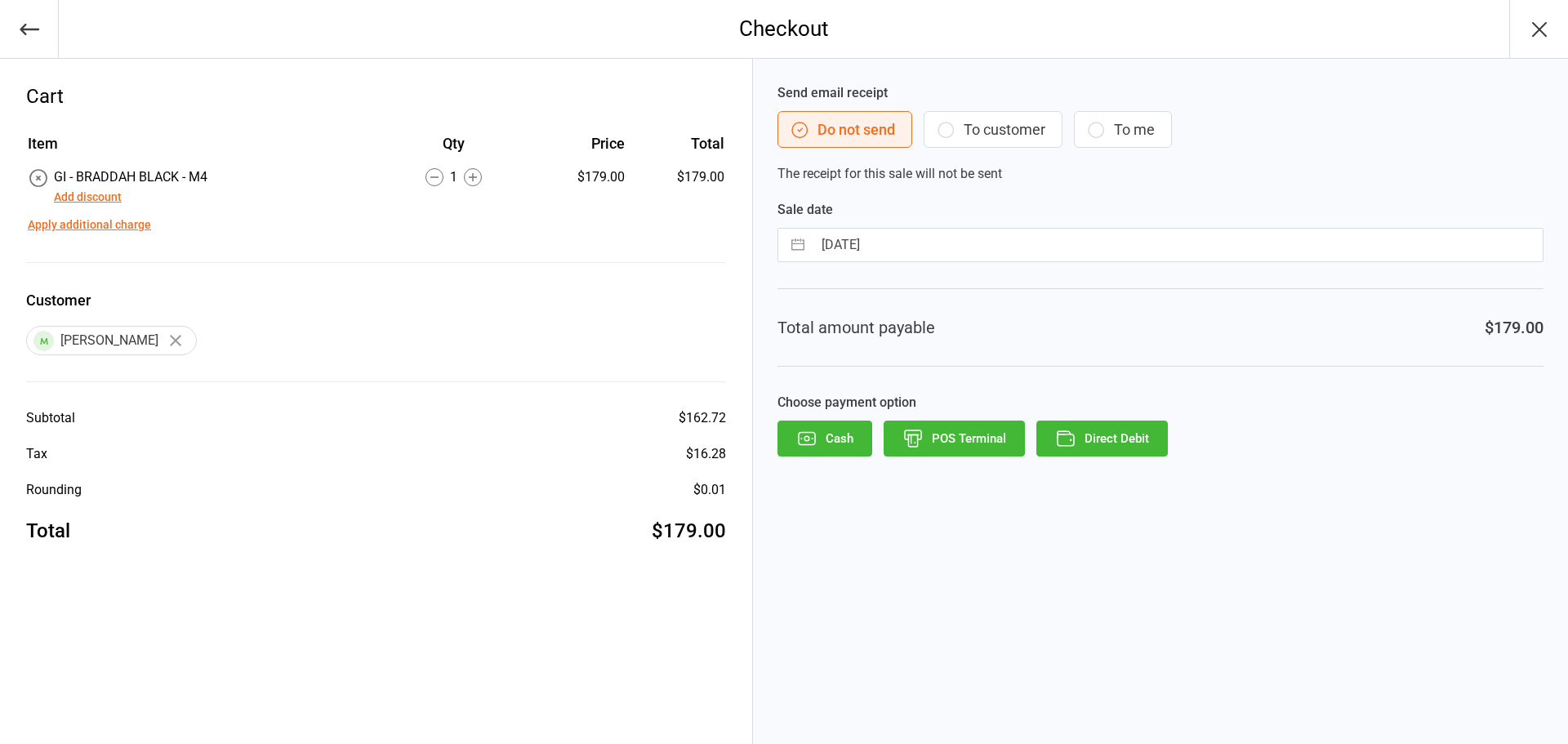
click at [92, 196] on button "Add discount" at bounding box center [88, 198] width 68 height 17
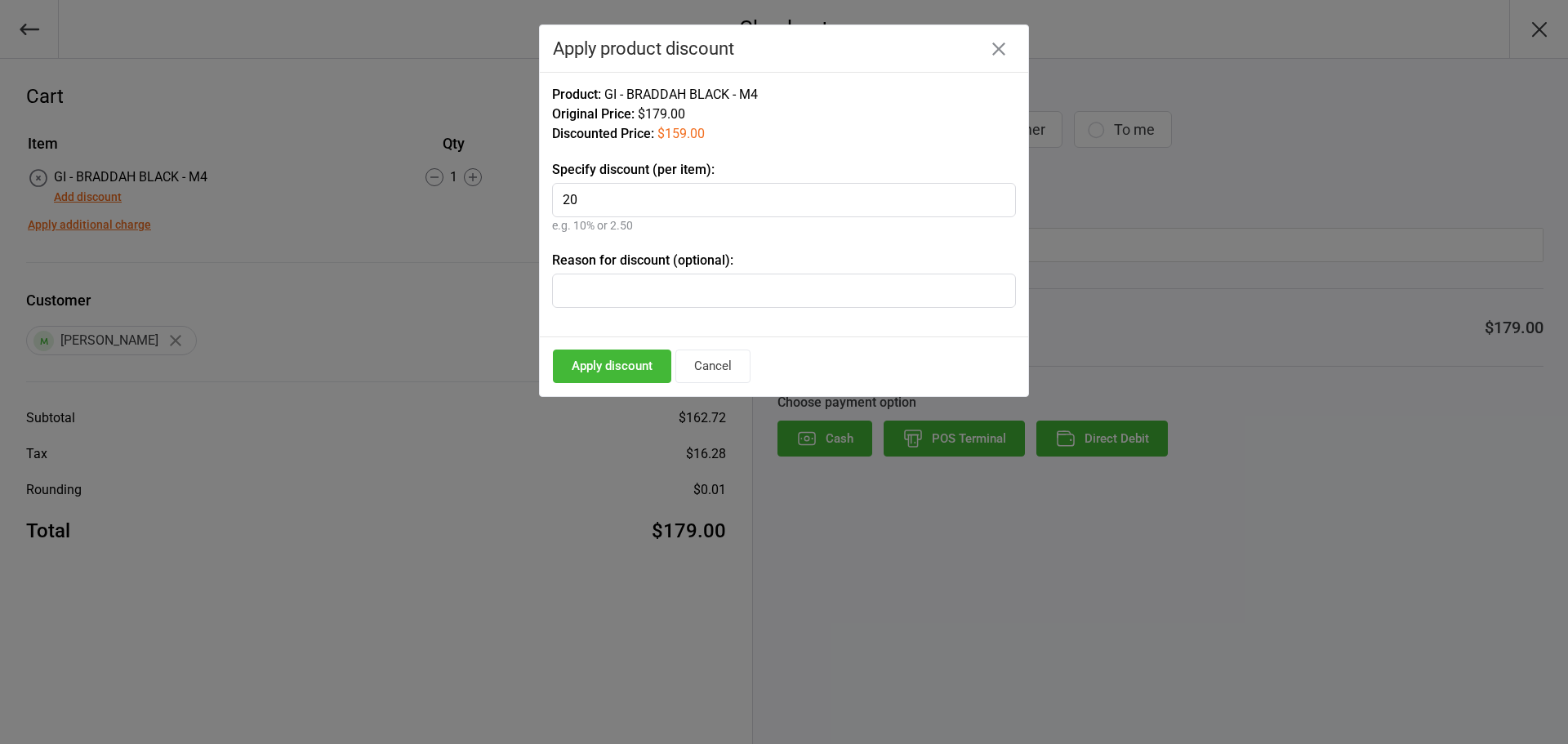
type input "20"
click at [613, 365] on button "Apply discount" at bounding box center [612, 366] width 118 height 34
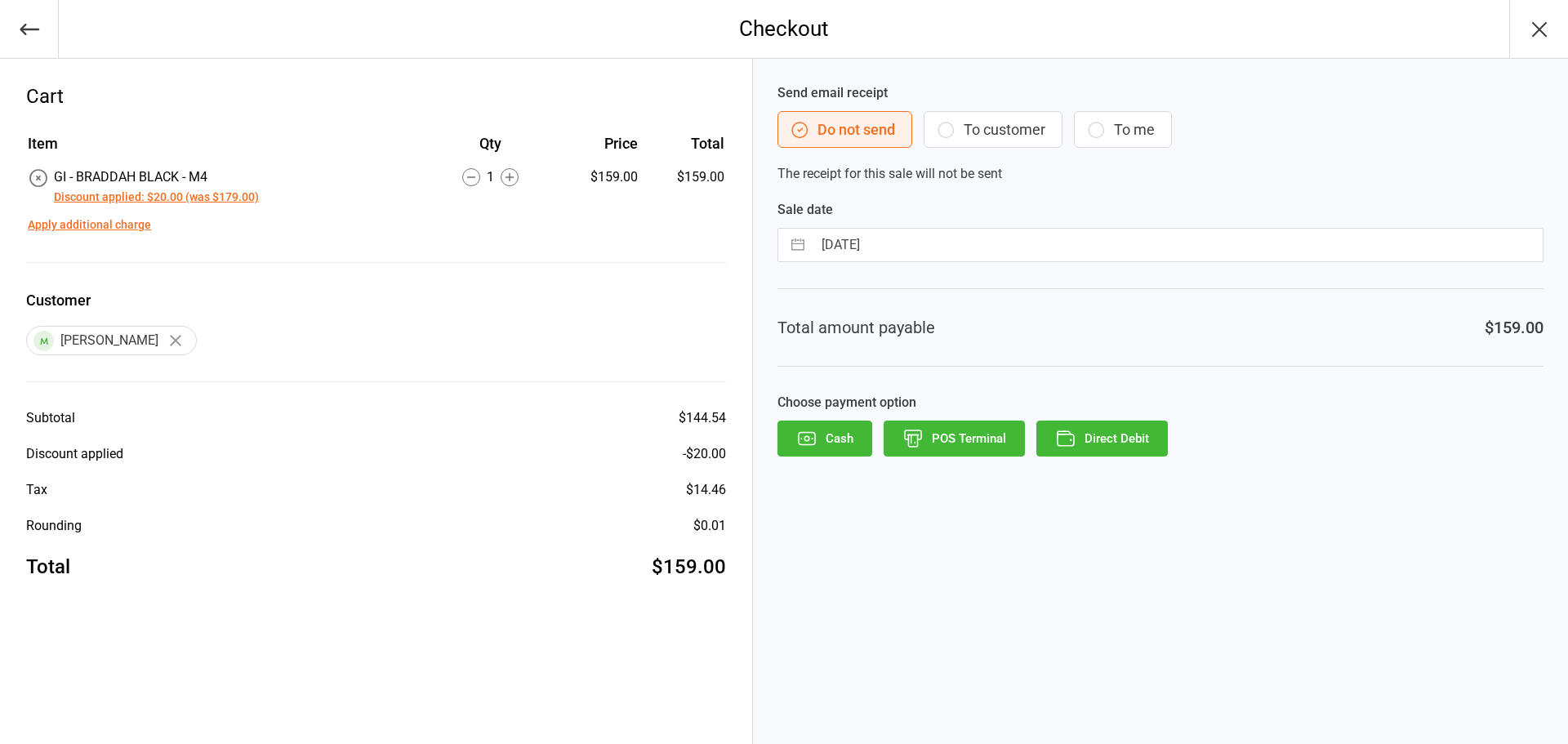
click at [1005, 129] on button "To customer" at bounding box center [993, 130] width 138 height 37
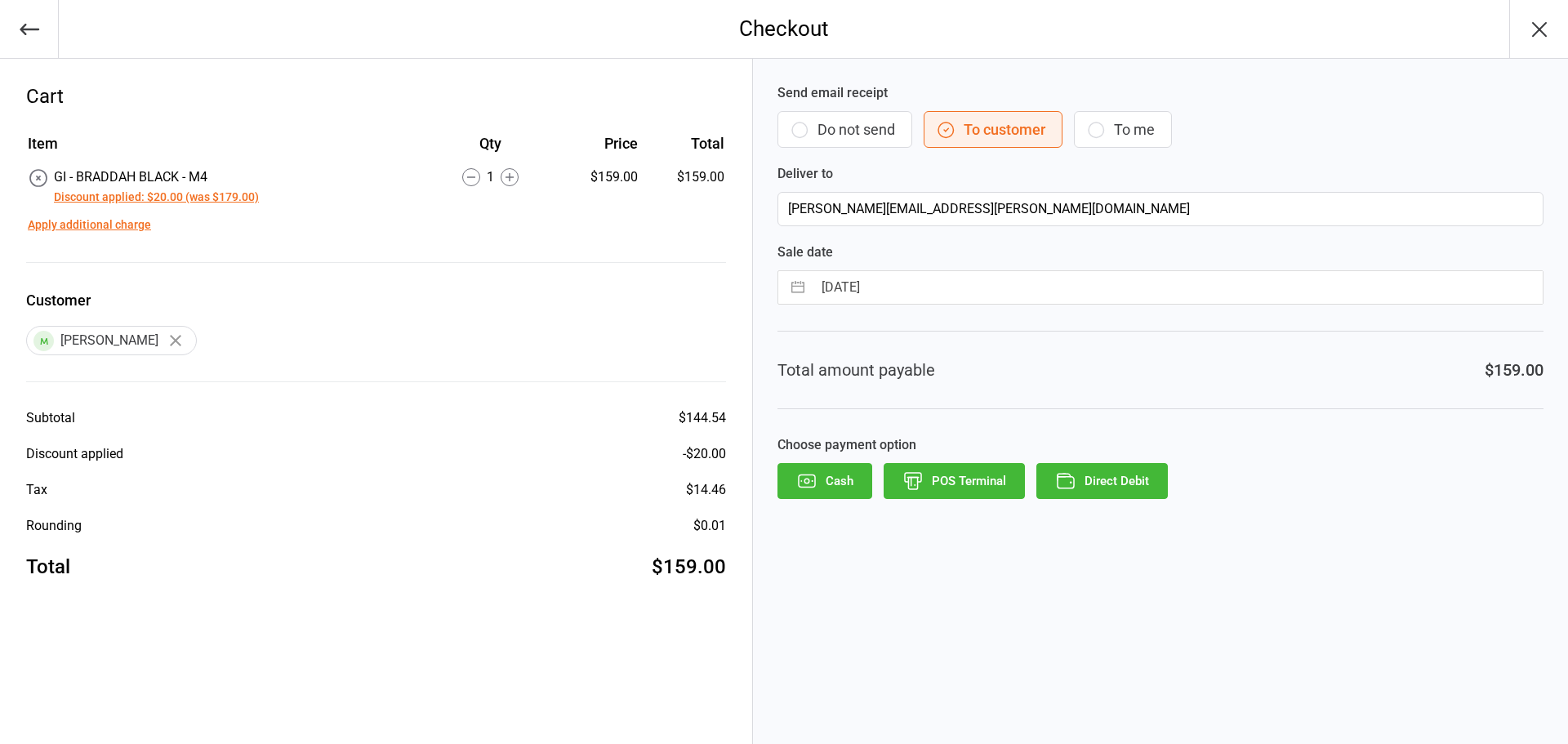
click at [1134, 483] on button "Direct Debit" at bounding box center [1102, 480] width 132 height 36
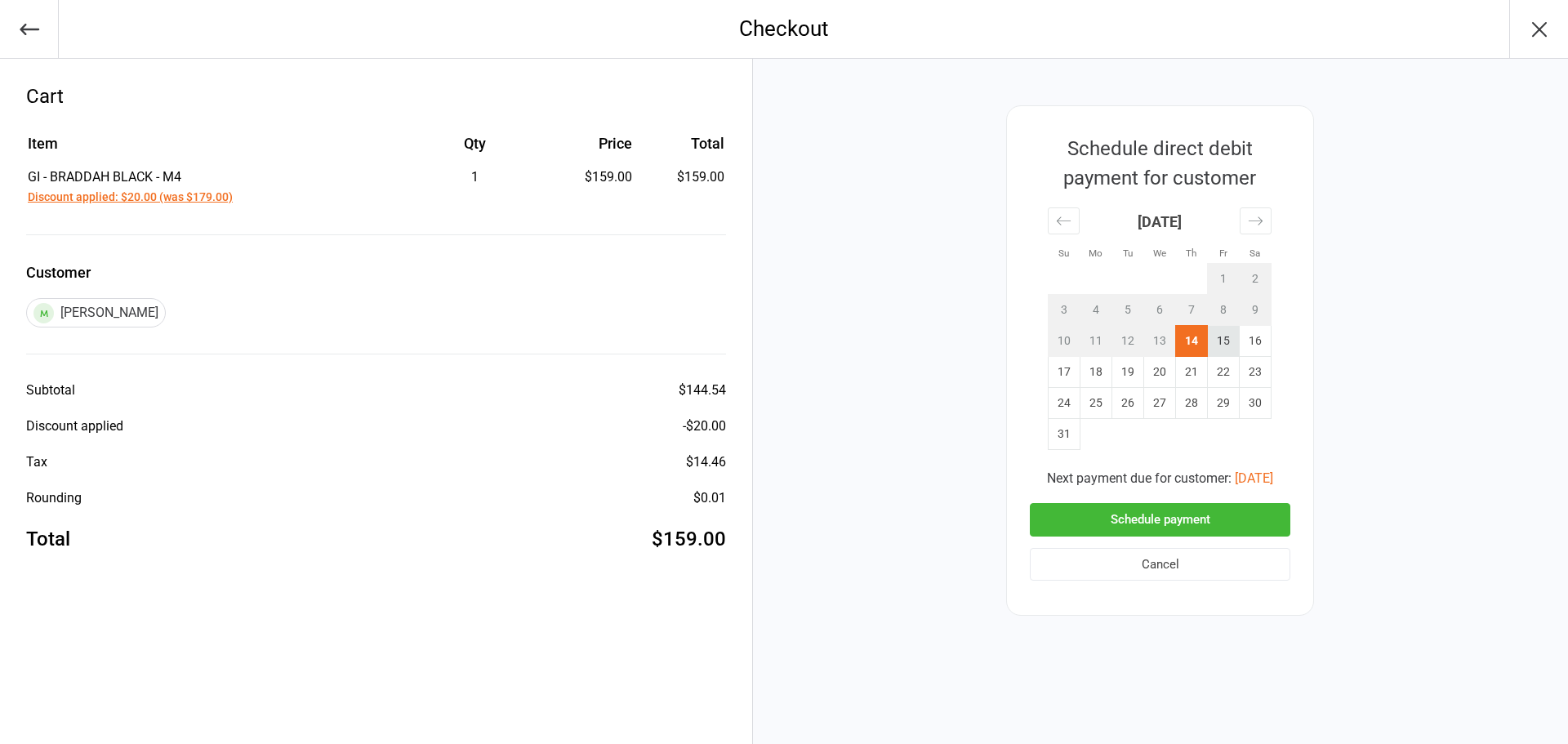
click at [1223, 339] on td "15" at bounding box center [1223, 341] width 32 height 31
click at [1128, 524] on button "Schedule payment" at bounding box center [1159, 519] width 261 height 34
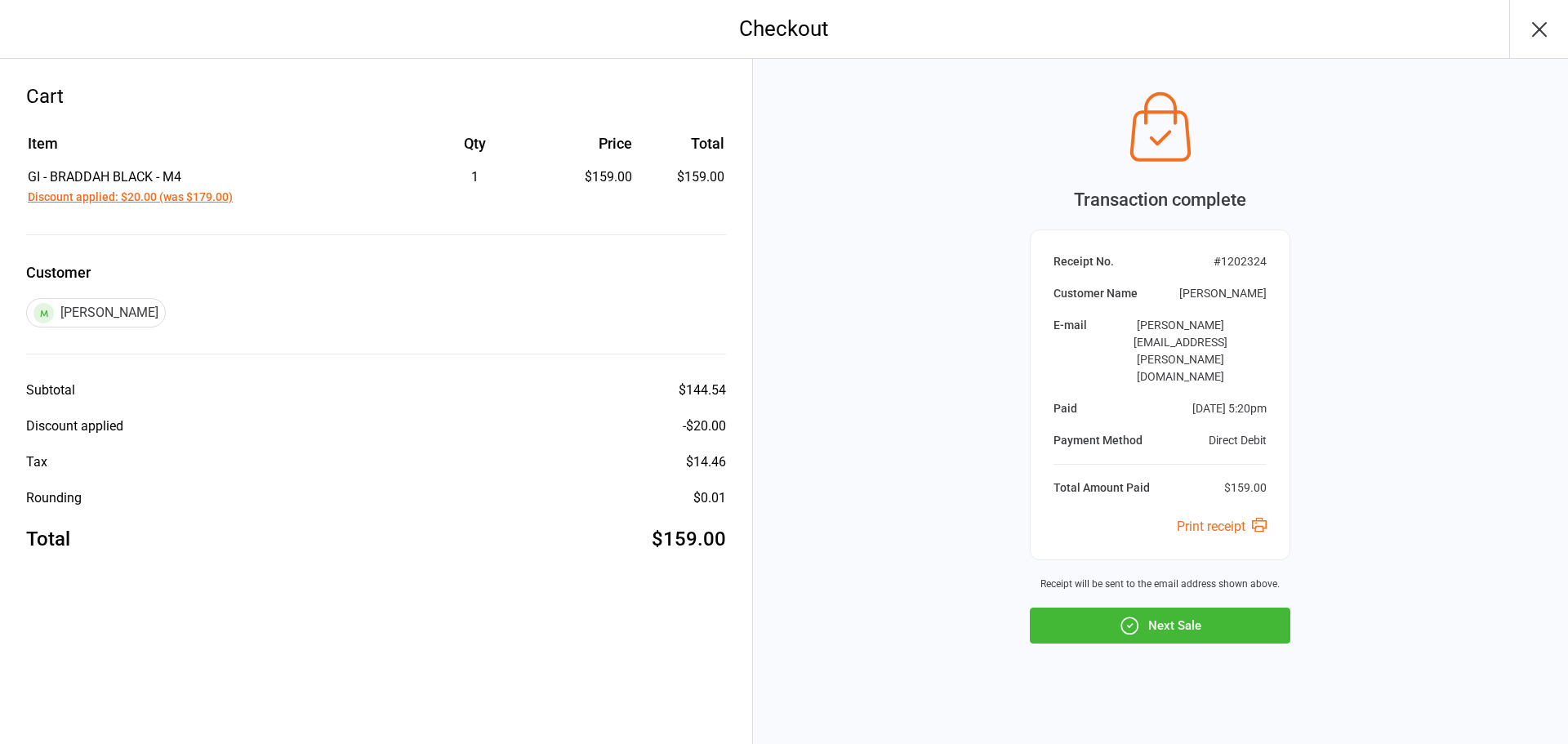
click at [1170, 607] on button "Next Sale" at bounding box center [1159, 625] width 261 height 36
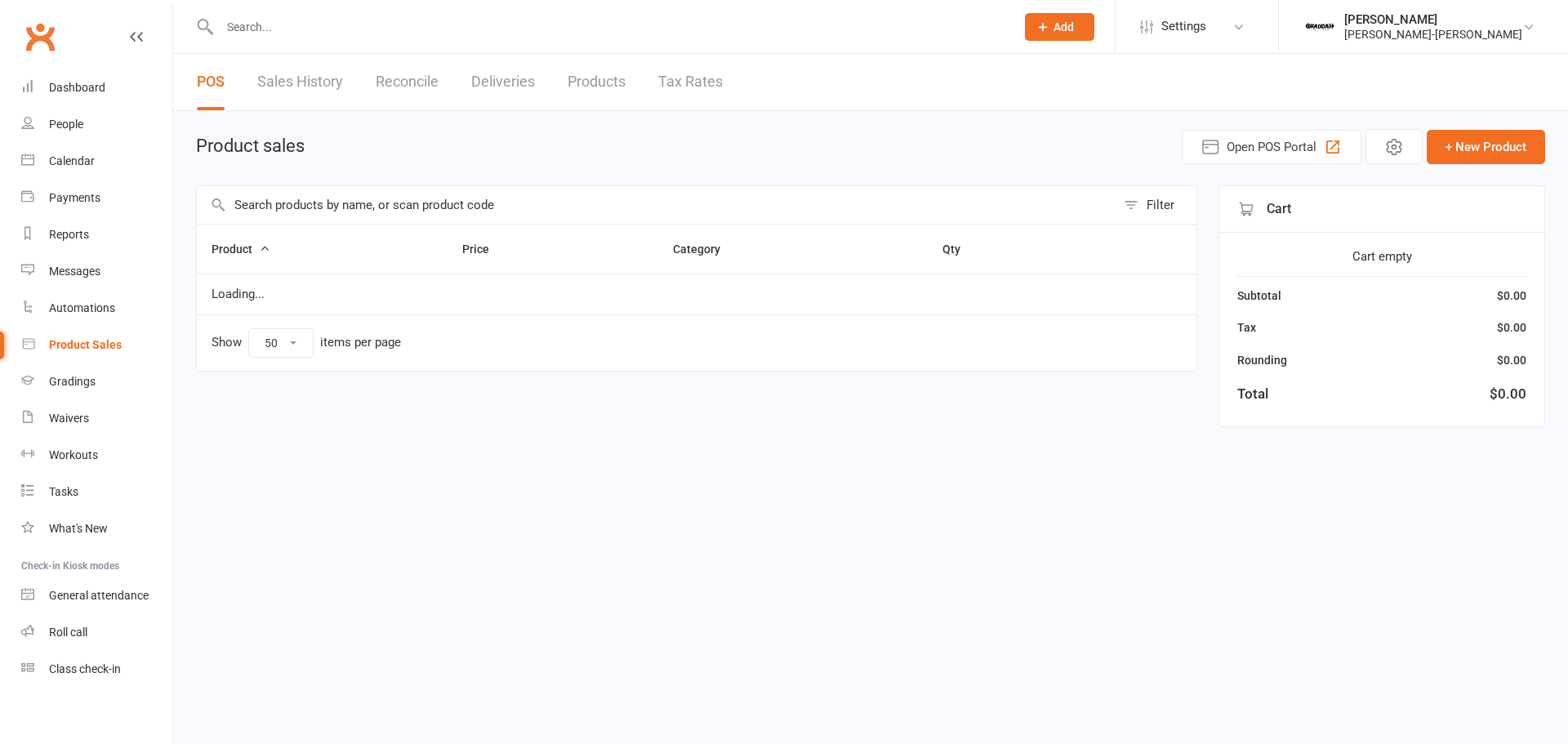
select select "50"
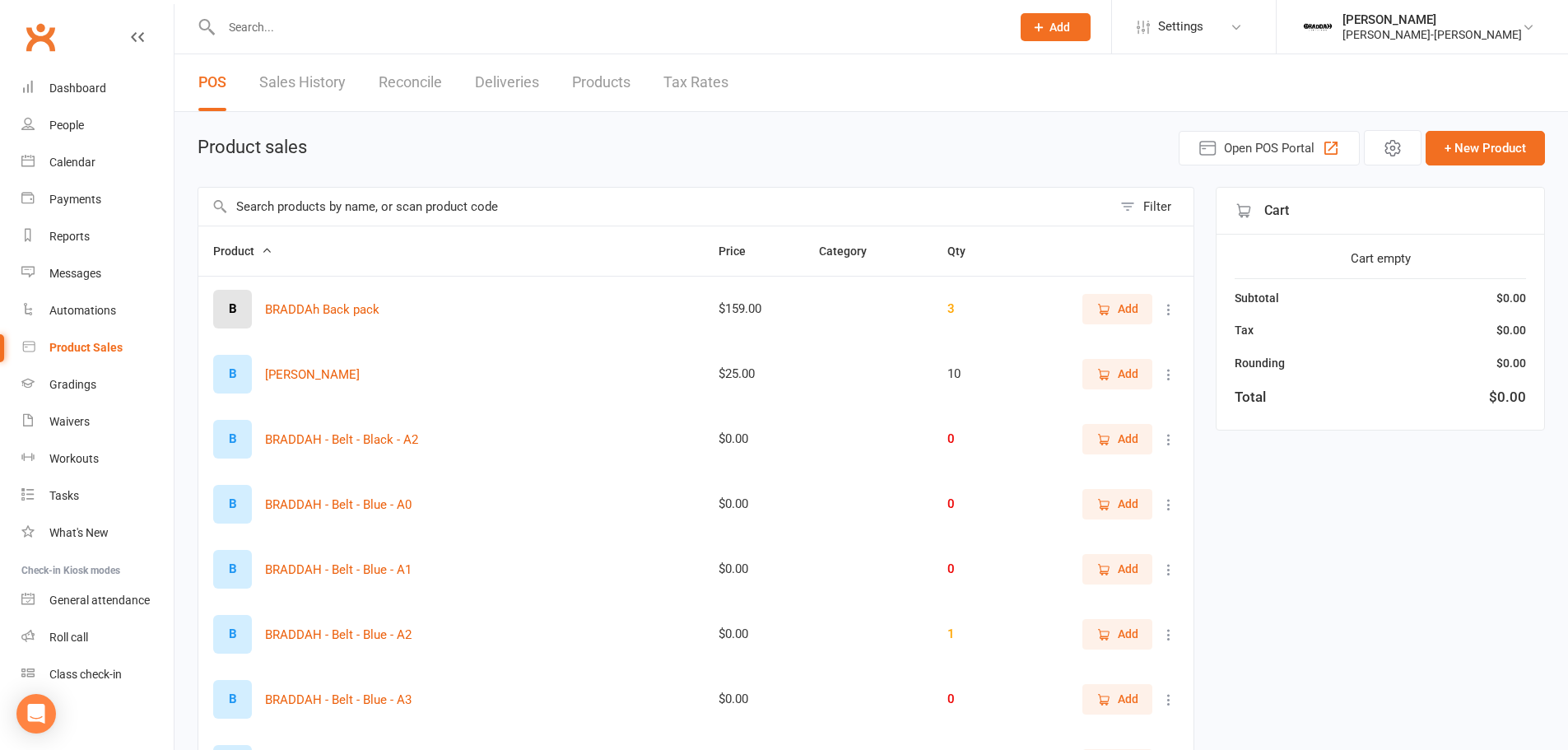
click at [310, 198] on input "text" at bounding box center [655, 206] width 914 height 38
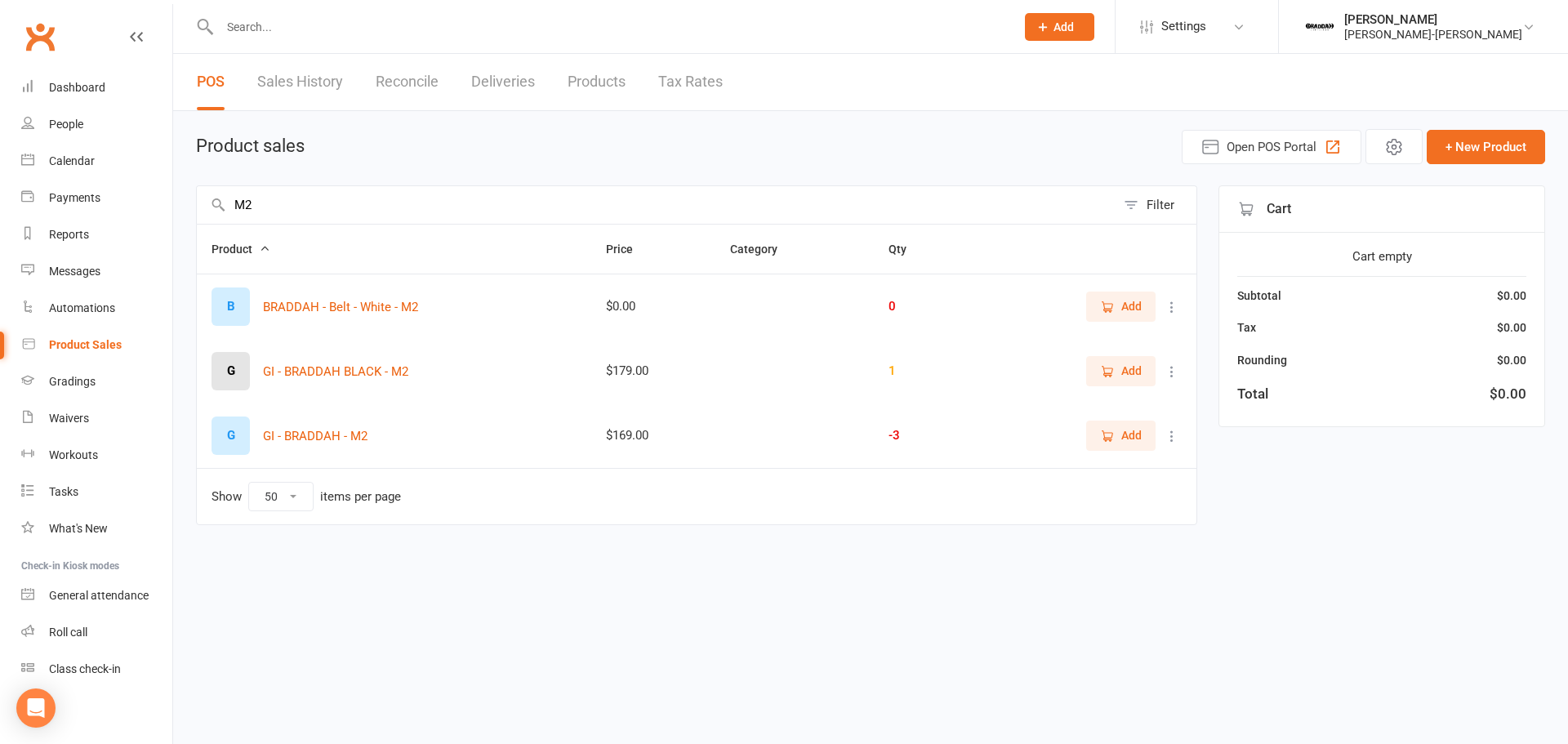
type input "M2"
click at [1122, 435] on span "Add" at bounding box center [1131, 435] width 20 height 18
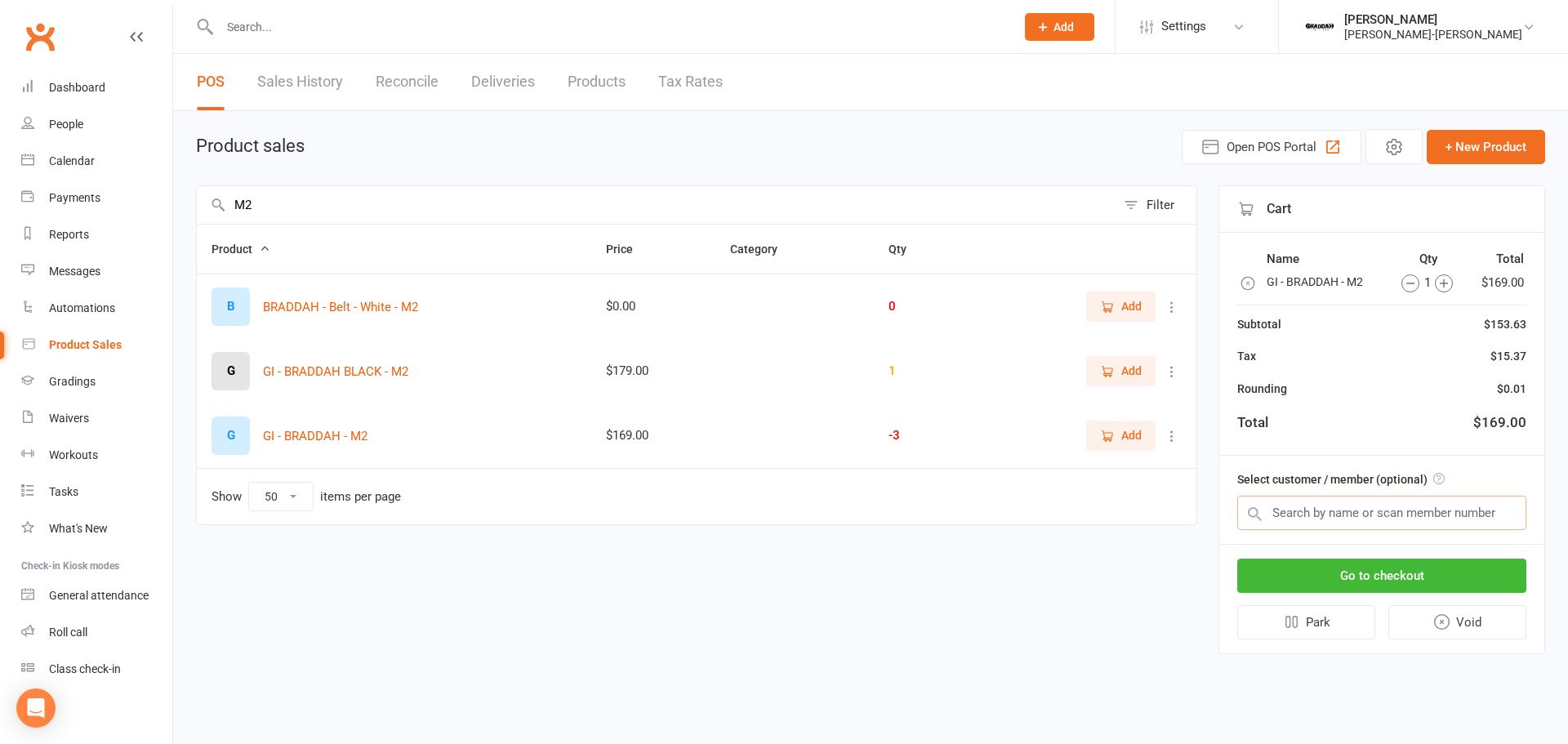
drag, startPoint x: 1310, startPoint y: 509, endPoint x: 1331, endPoint y: 516, distance: 22.1
click at [1310, 509] on input "text" at bounding box center [1382, 512] width 290 height 34
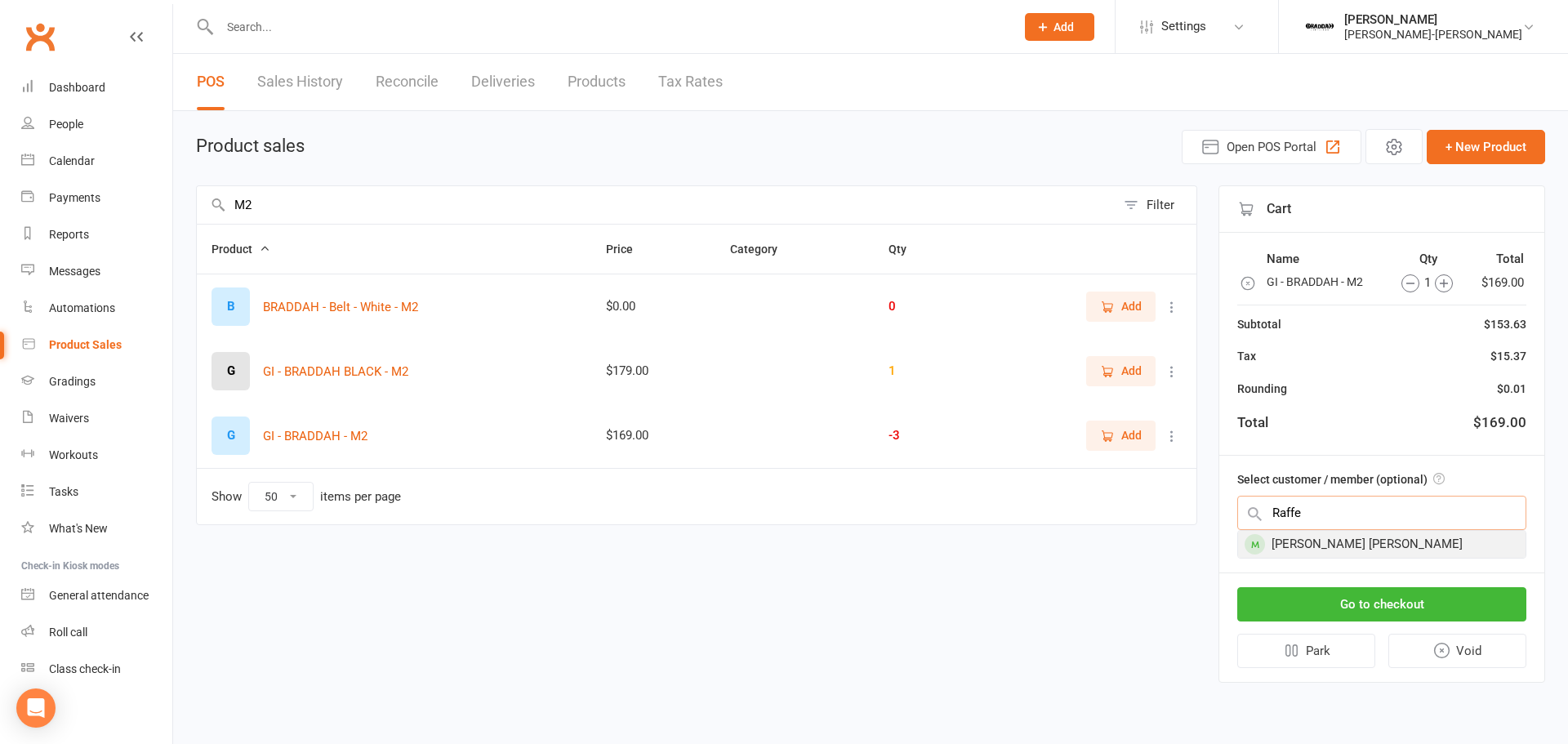
type input "Raffe"
click at [1350, 543] on div "[PERSON_NAME] [PERSON_NAME]" at bounding box center [1381, 544] width 288 height 27
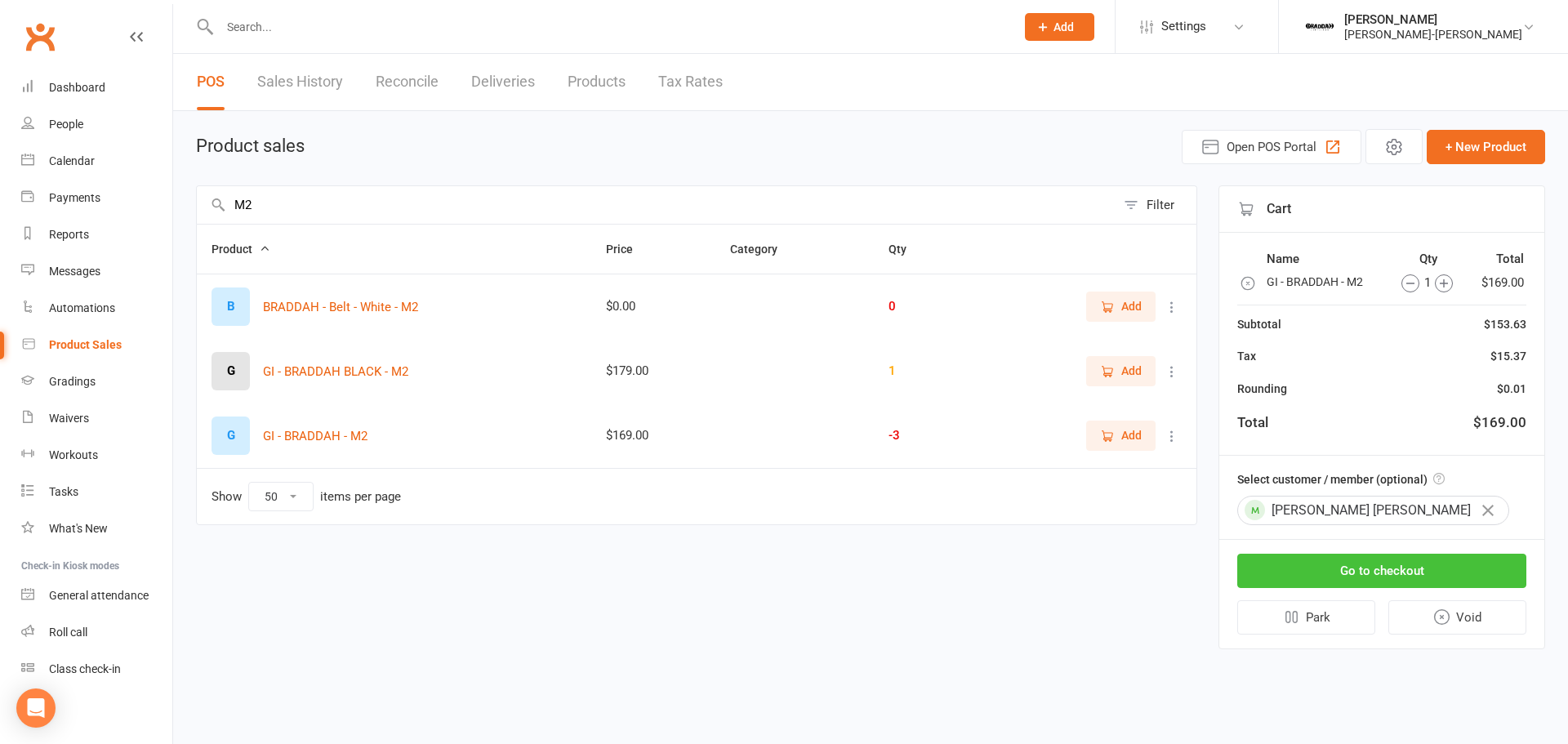
click at [1345, 571] on button "Go to checkout" at bounding box center [1382, 571] width 290 height 34
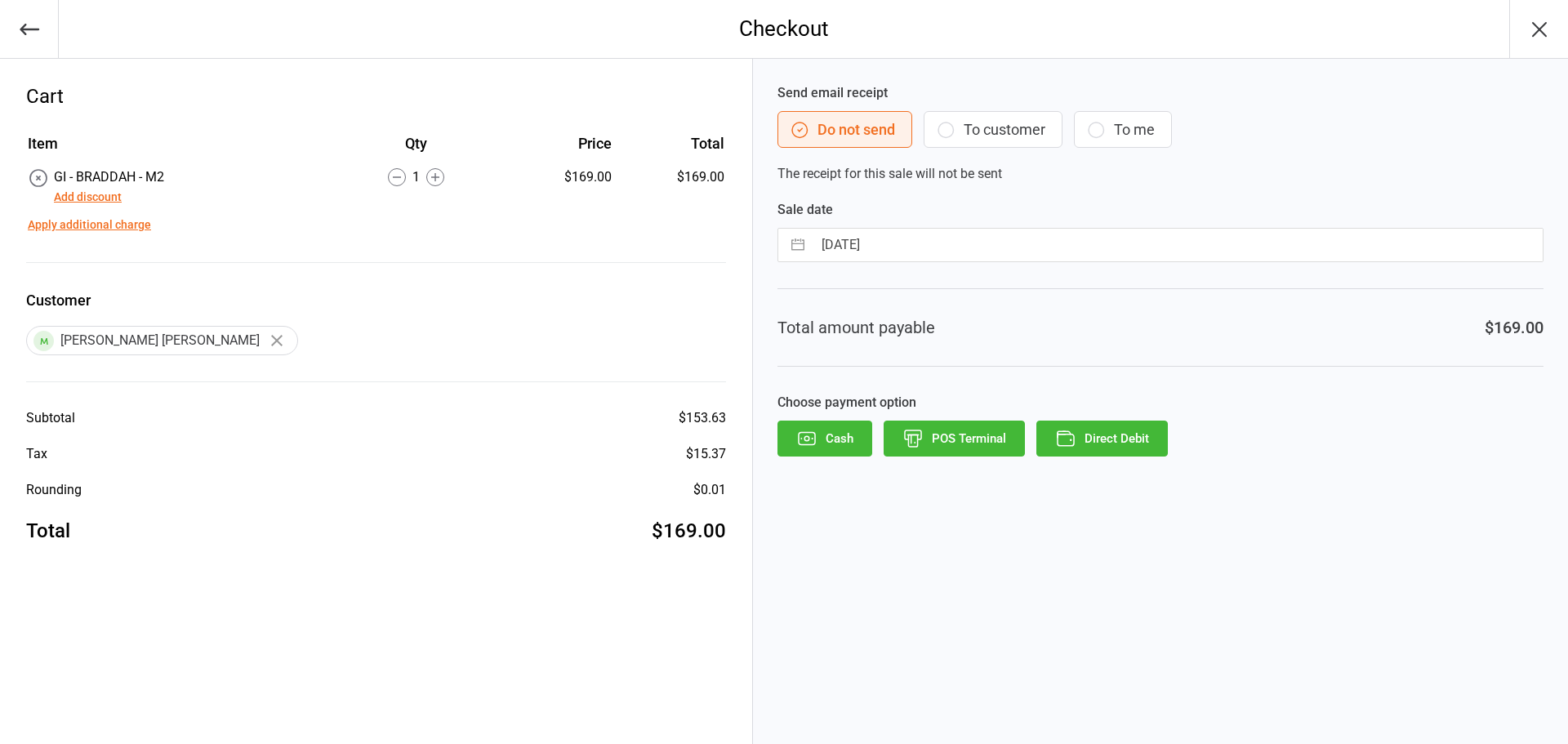
click at [989, 127] on button "To customer" at bounding box center [993, 130] width 138 height 37
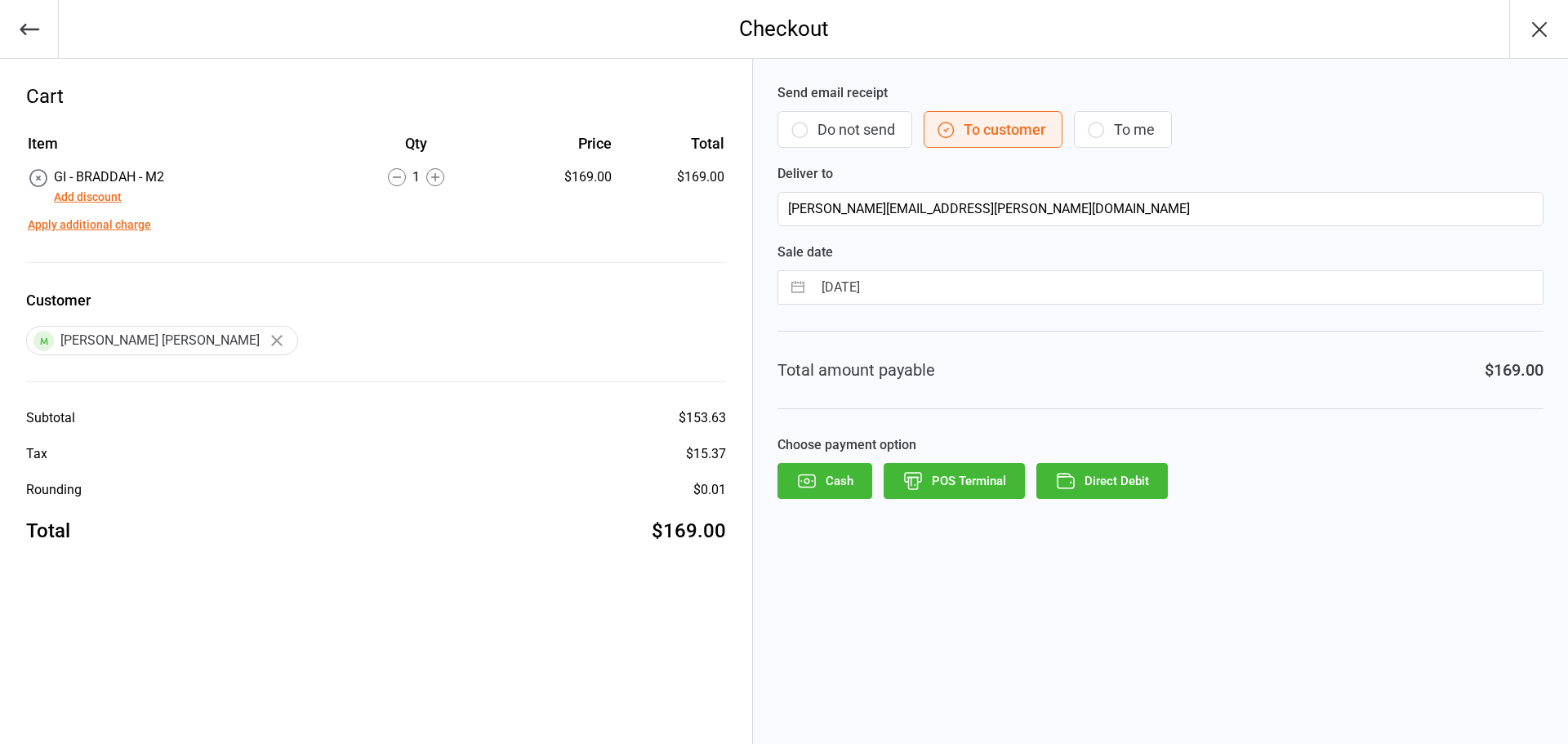
click at [97, 196] on button "Add discount" at bounding box center [88, 198] width 68 height 17
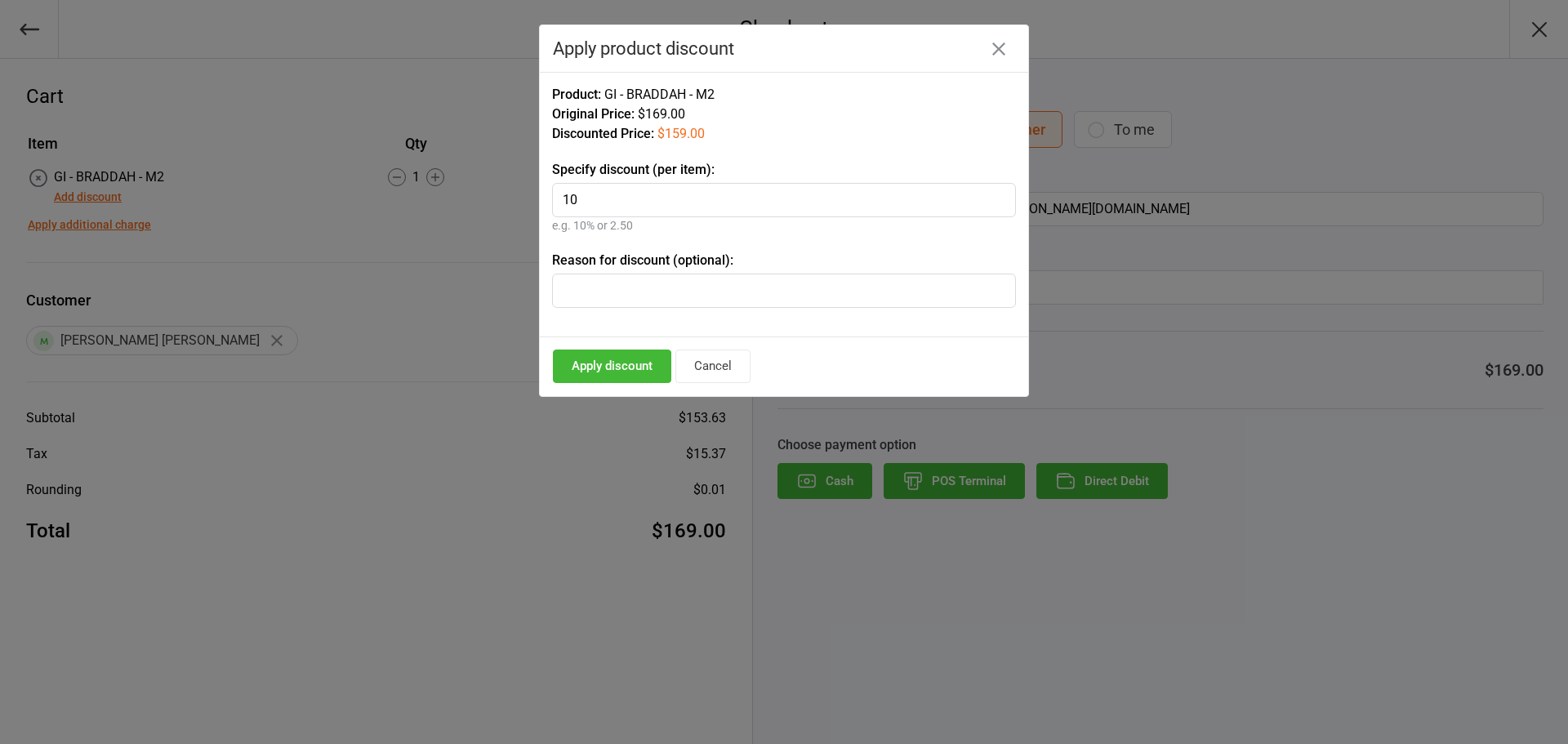
type input "10"
click at [619, 357] on button "Apply discount" at bounding box center [612, 366] width 118 height 34
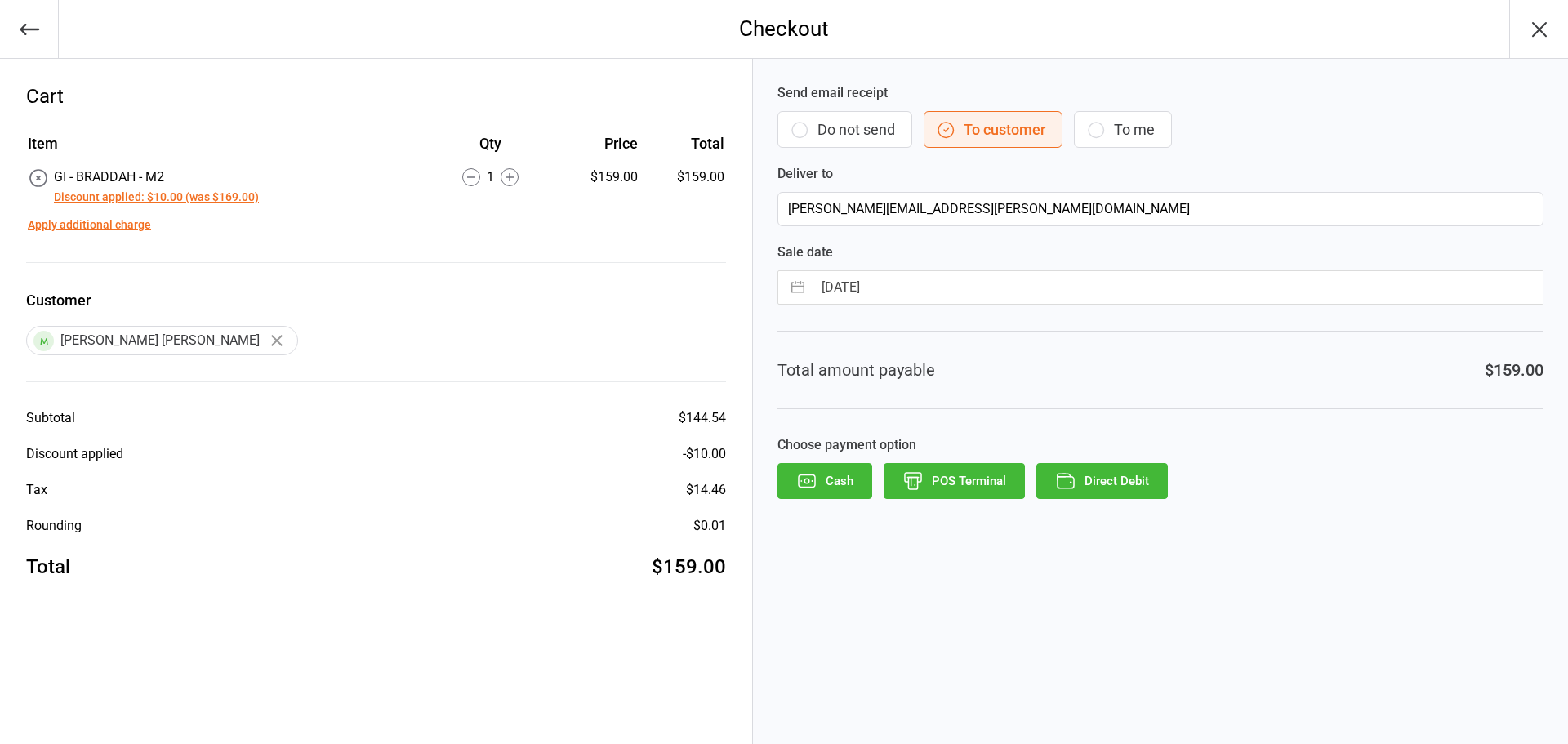
click at [1113, 484] on button "Direct Debit" at bounding box center [1102, 480] width 132 height 36
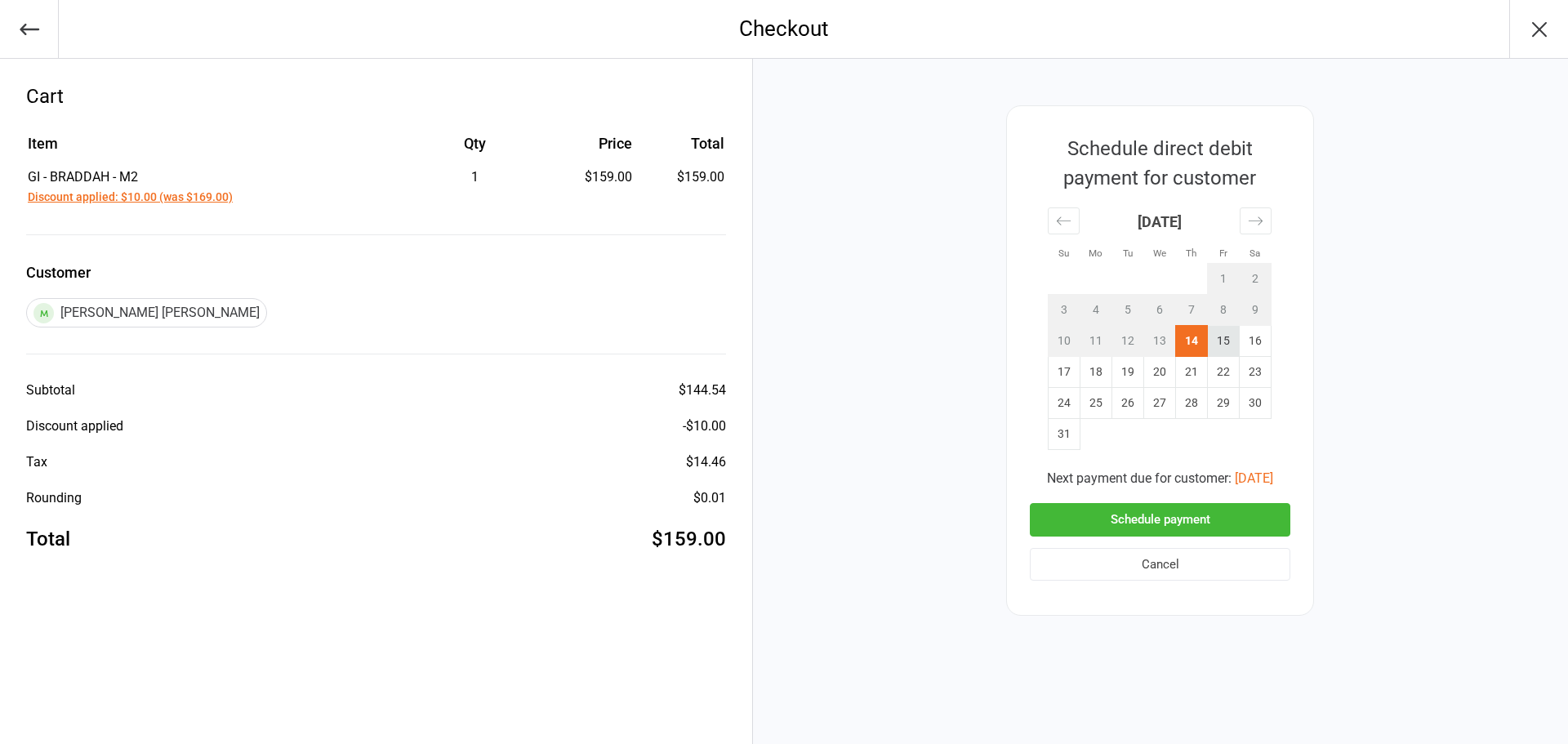
click at [1231, 334] on td "15" at bounding box center [1223, 341] width 32 height 31
click at [1162, 524] on button "Schedule payment" at bounding box center [1159, 519] width 261 height 34
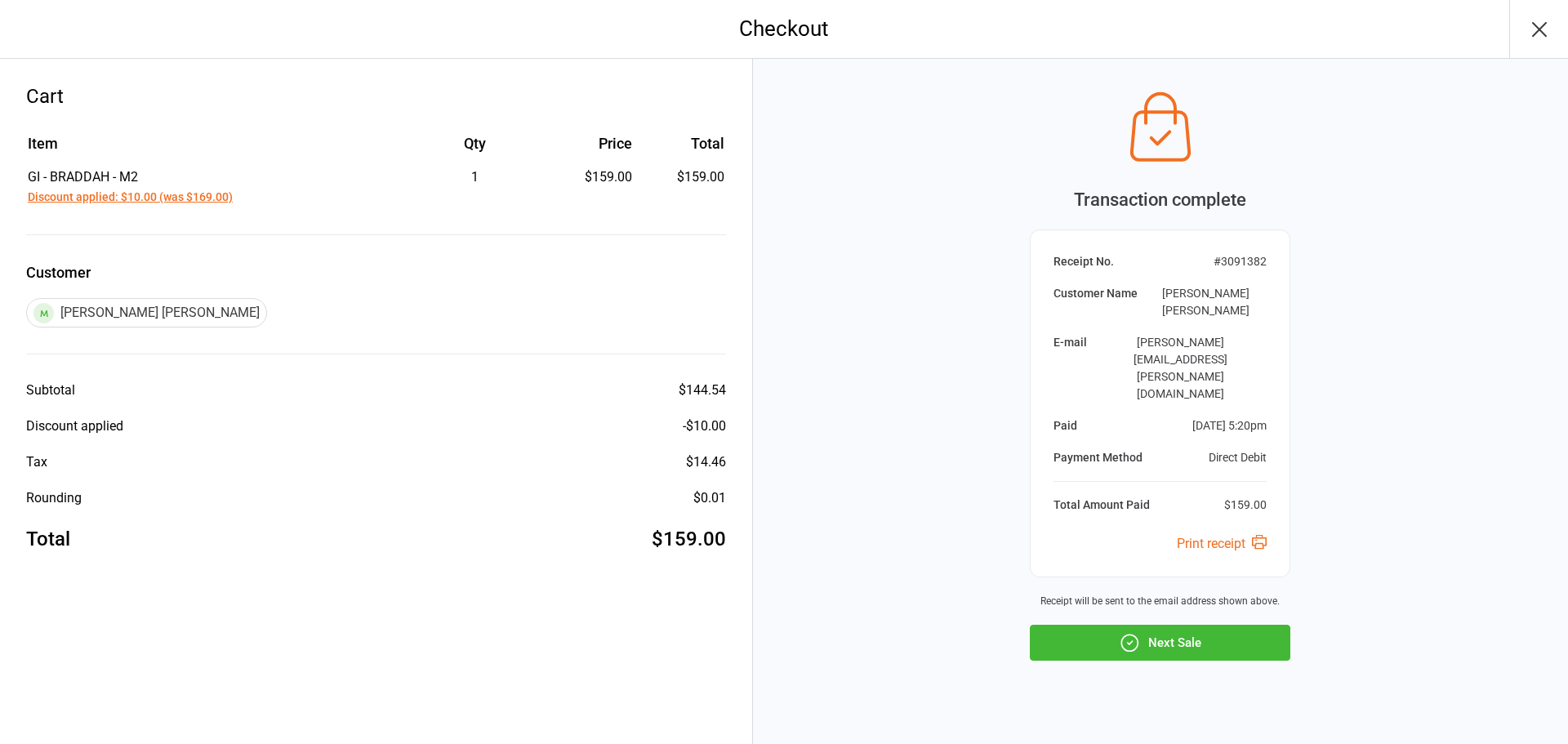
click at [1187, 625] on button "Next Sale" at bounding box center [1159, 642] width 261 height 36
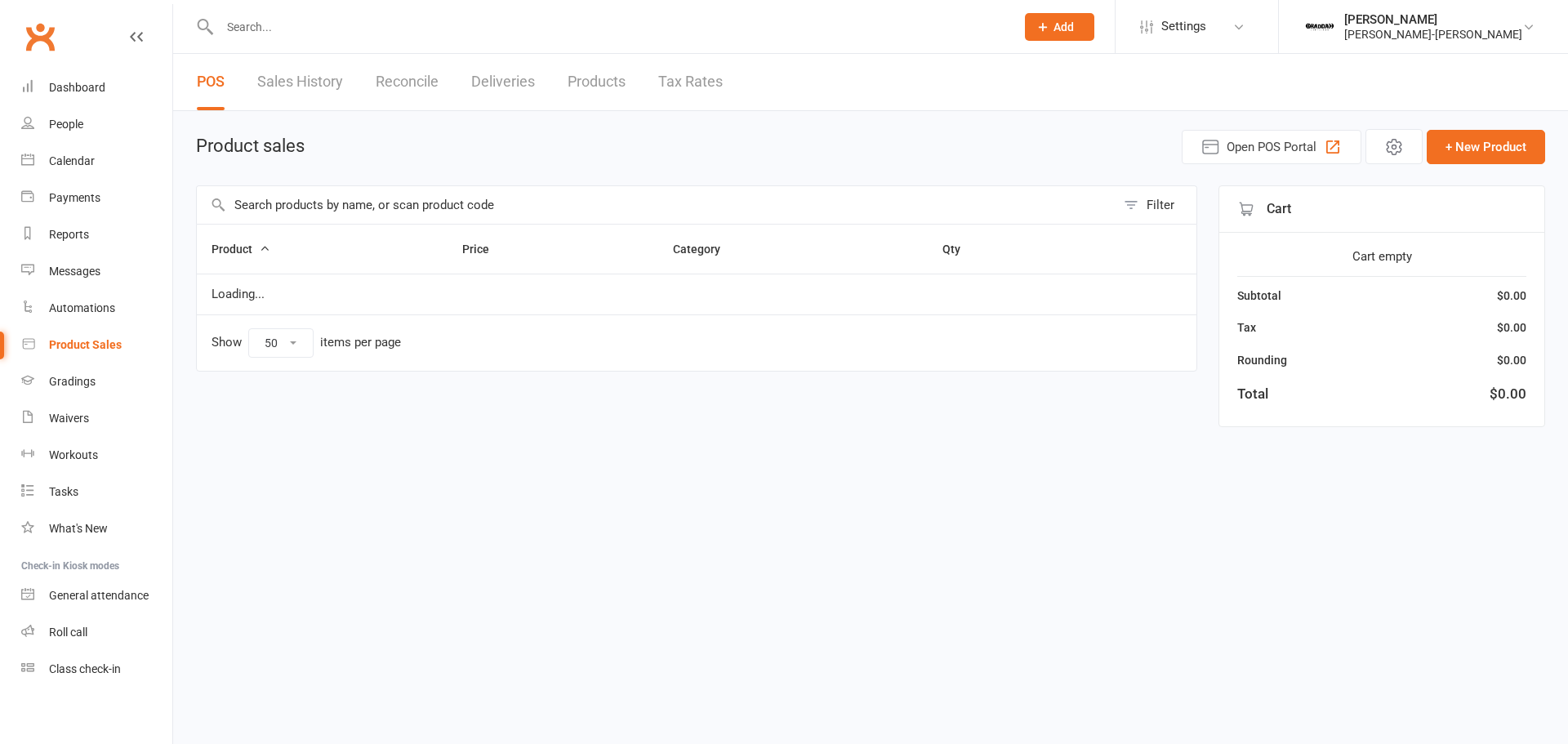
select select "50"
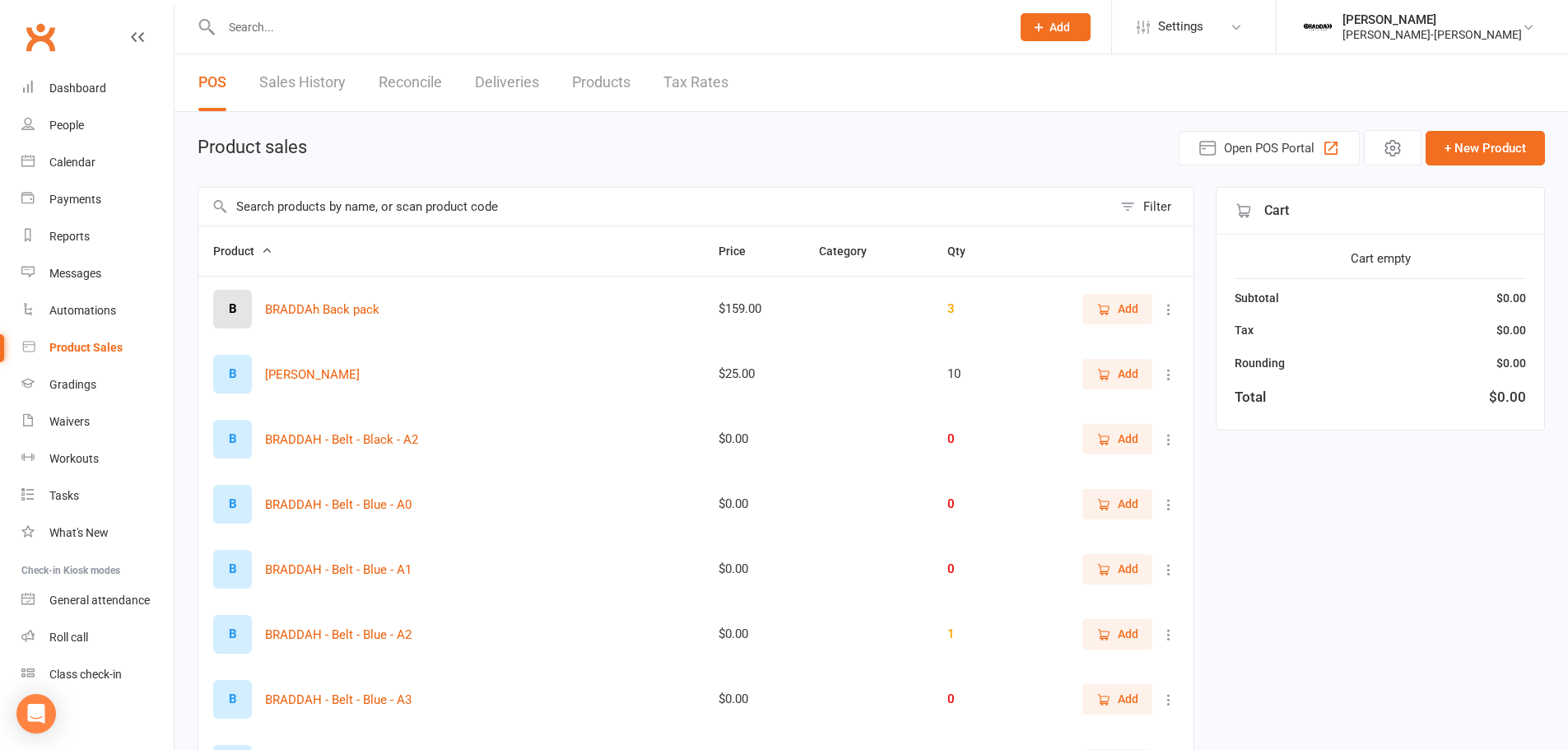
click at [321, 202] on input "text" at bounding box center [655, 206] width 914 height 38
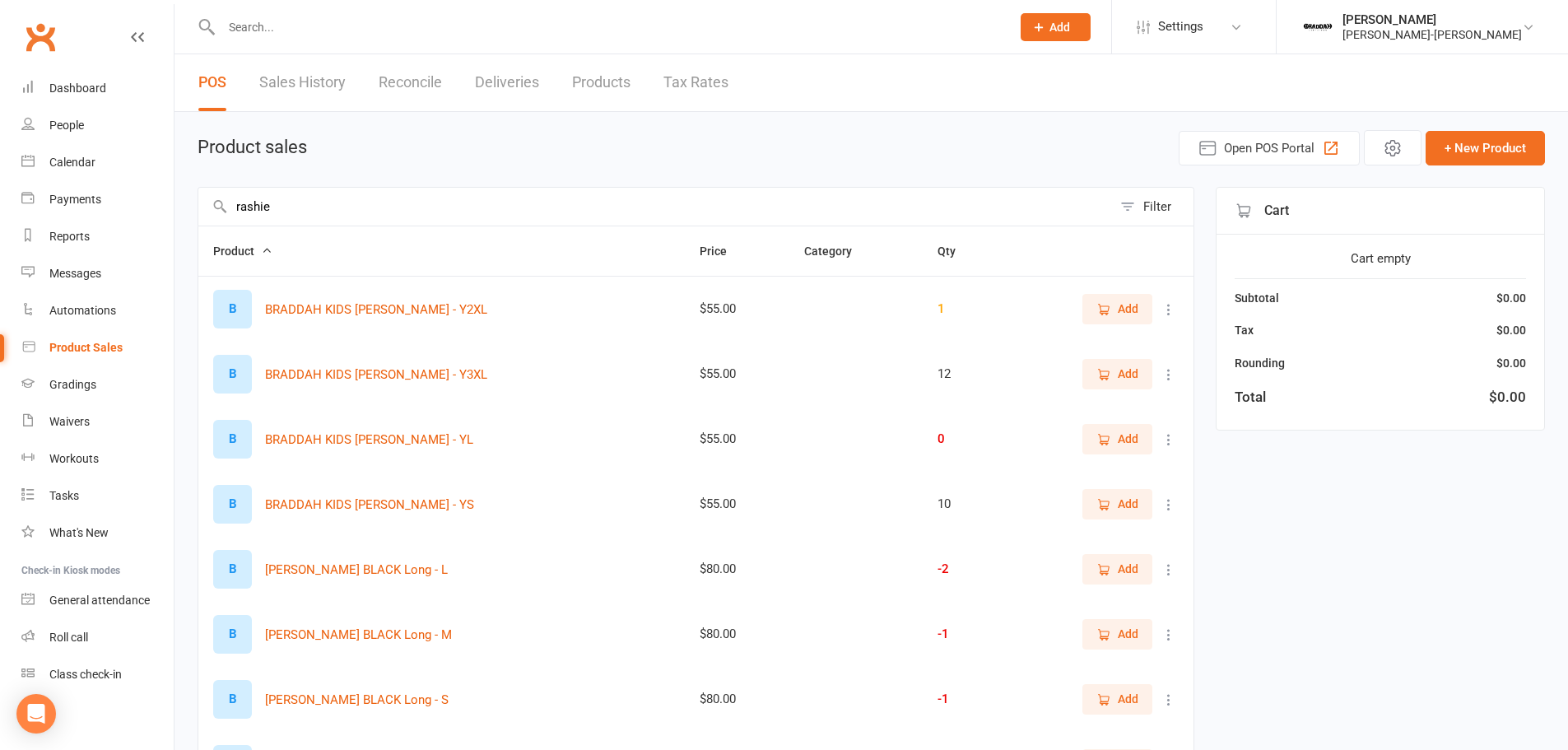
type input "rashie"
click at [1116, 443] on span "Add" at bounding box center [1117, 438] width 42 height 19
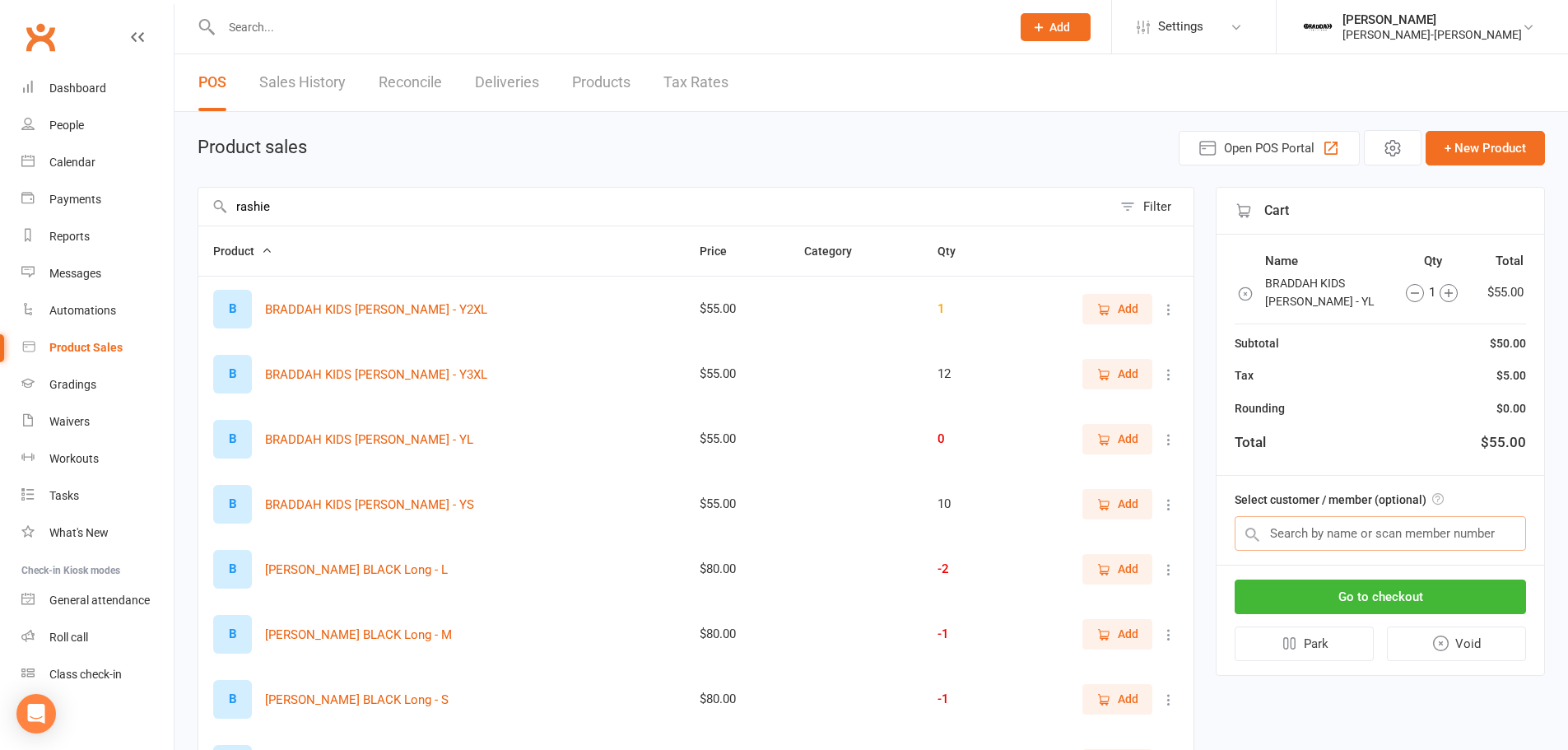
click at [1335, 542] on input "text" at bounding box center [1381, 533] width 292 height 34
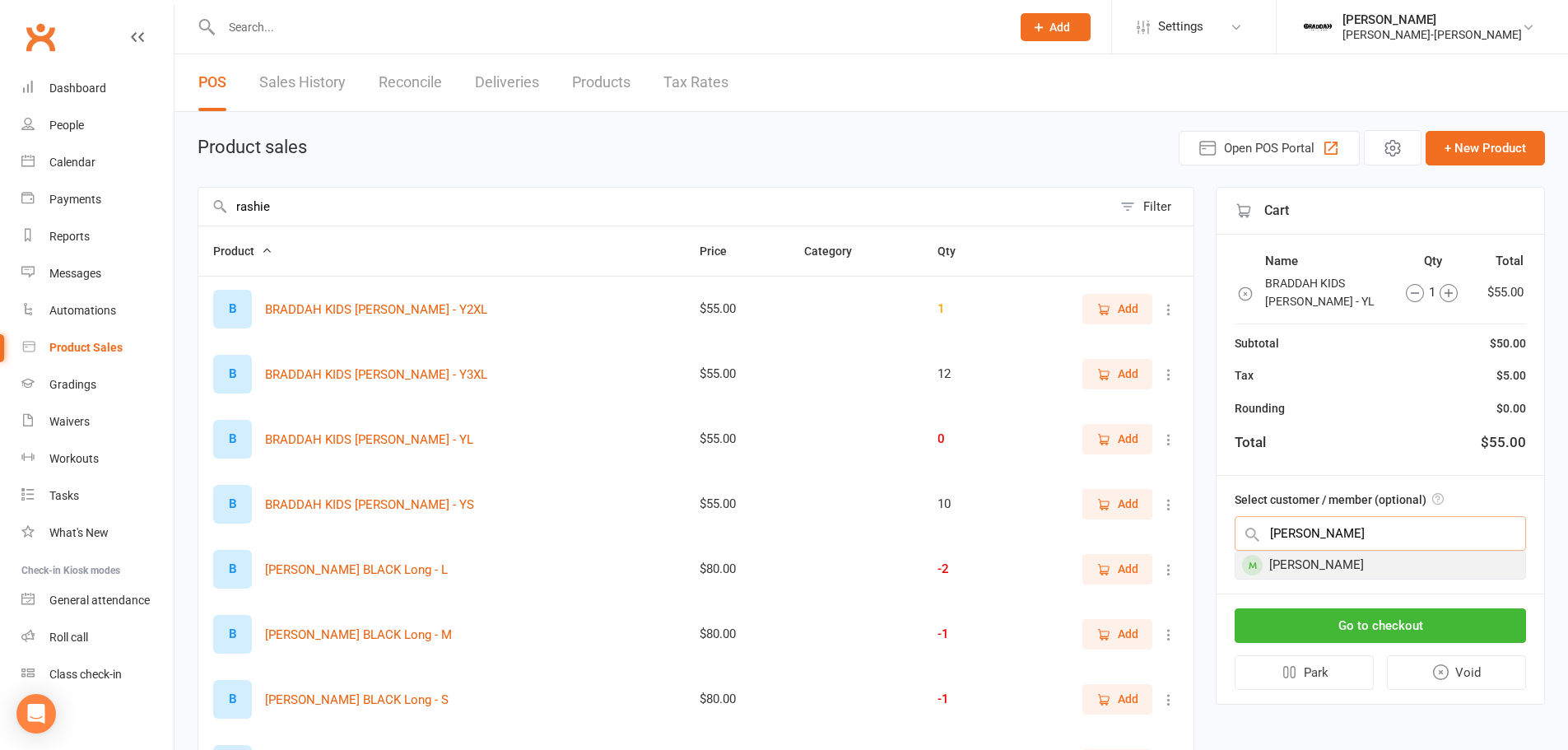
type input "efren"
click at [1350, 564] on div "[PERSON_NAME]" at bounding box center [1381, 565] width 290 height 27
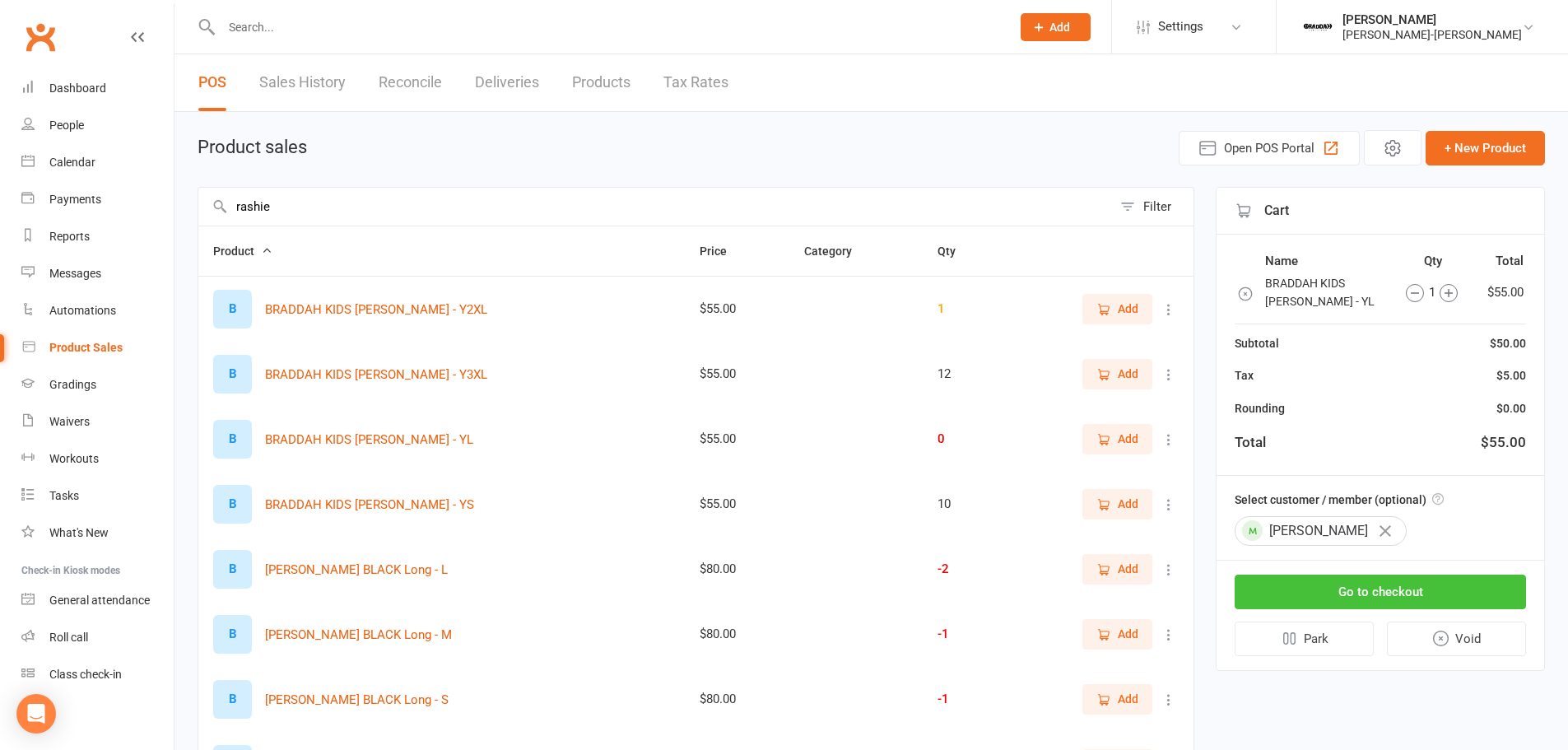
click at [1369, 599] on button "Go to checkout" at bounding box center [1381, 592] width 292 height 34
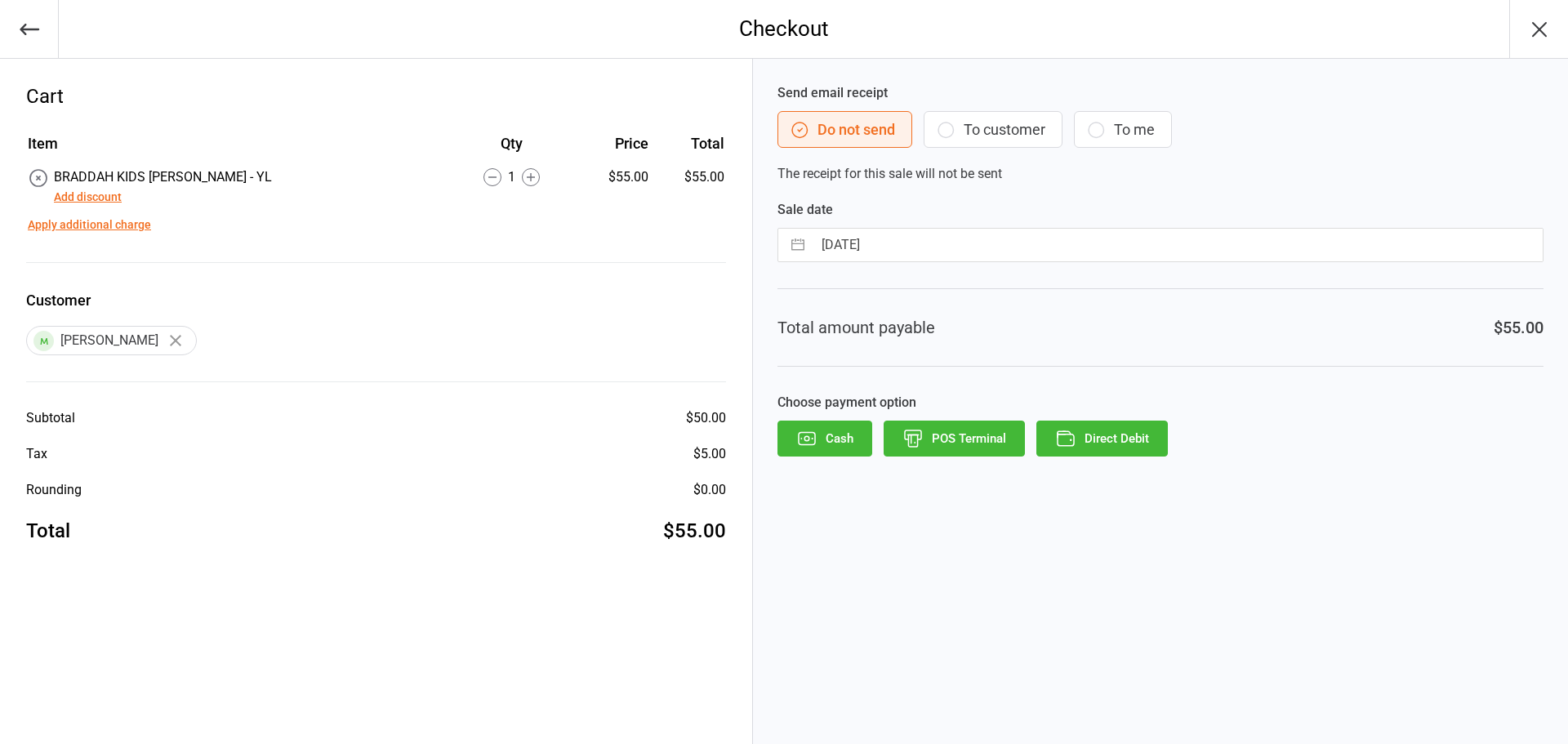
click at [986, 130] on button "To customer" at bounding box center [993, 130] width 138 height 37
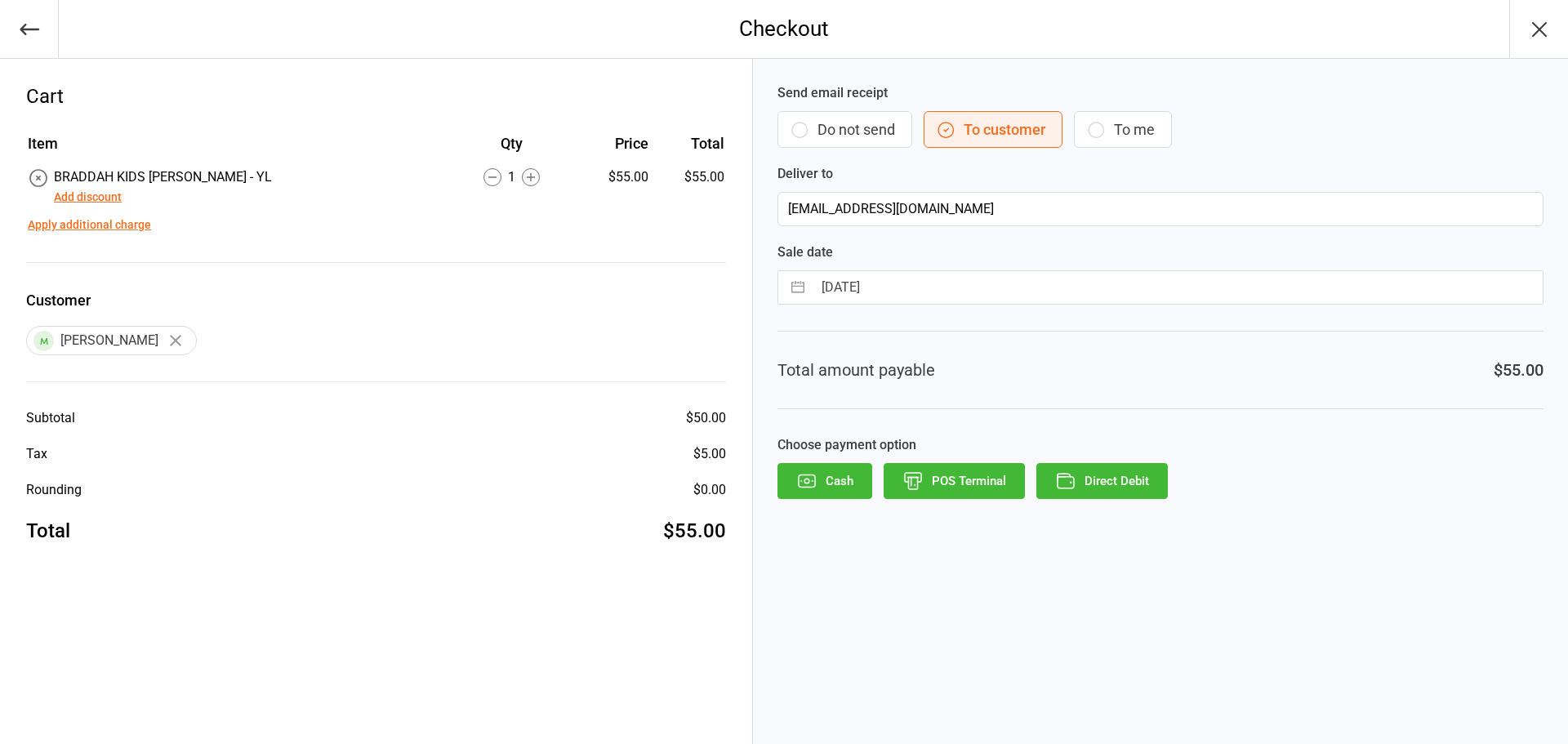
drag, startPoint x: 1076, startPoint y: 485, endPoint x: 1078, endPoint y: 473, distance: 12.2
click at [1077, 485] on button "Direct Debit" at bounding box center [1102, 480] width 132 height 36
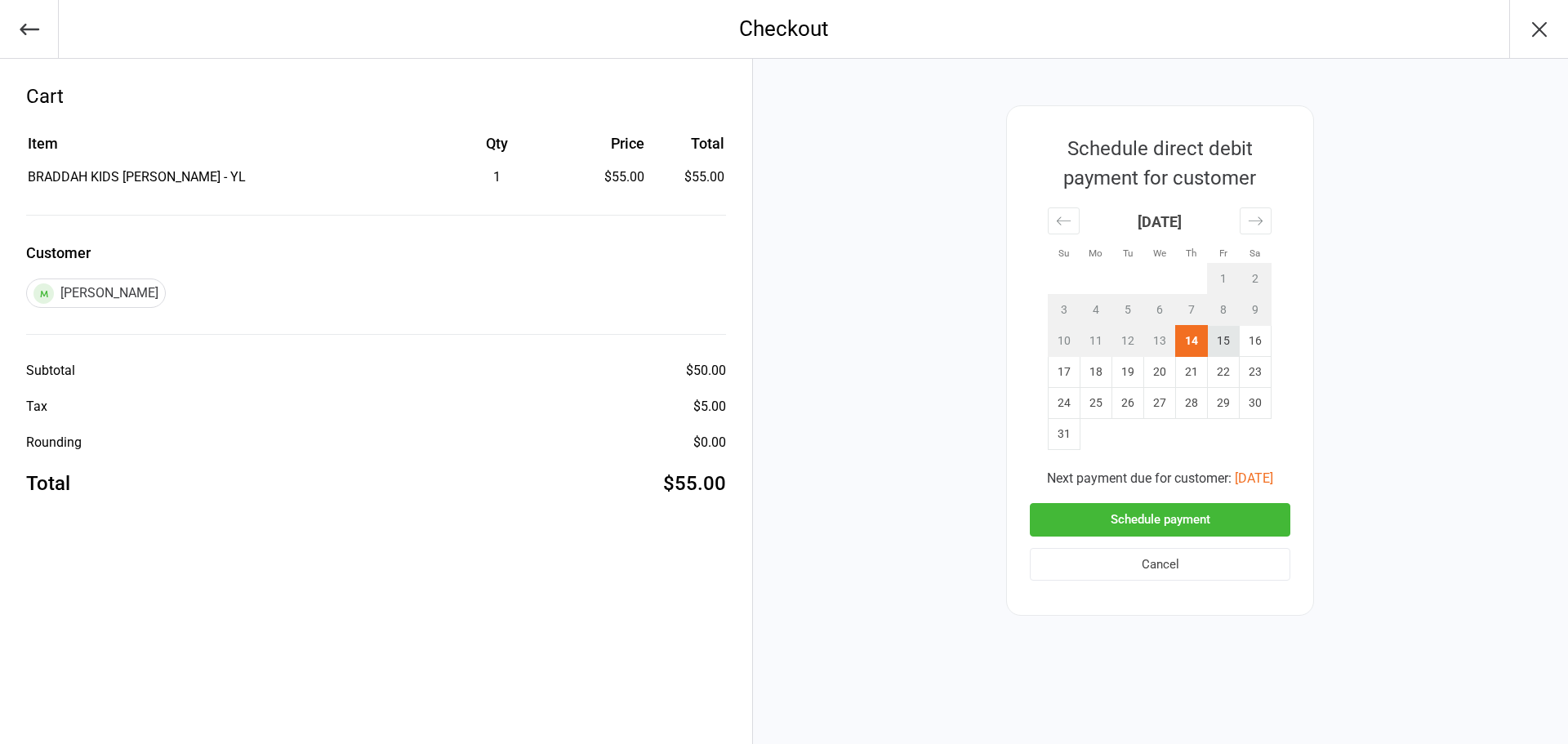
click at [1229, 341] on td "15" at bounding box center [1223, 341] width 32 height 31
click at [1163, 524] on button "Schedule payment" at bounding box center [1159, 519] width 261 height 34
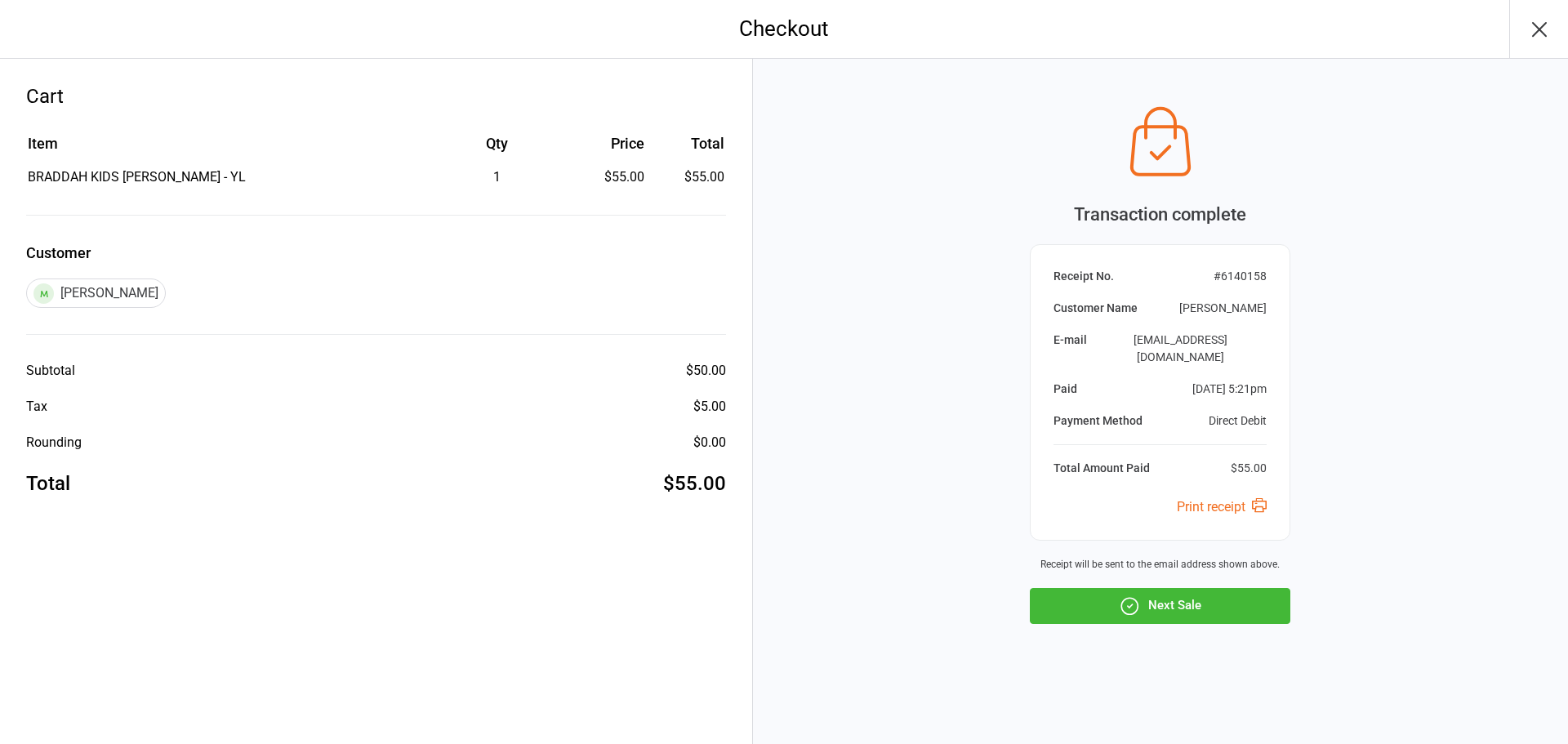
click at [1132, 596] on icon "button" at bounding box center [1129, 606] width 21 height 21
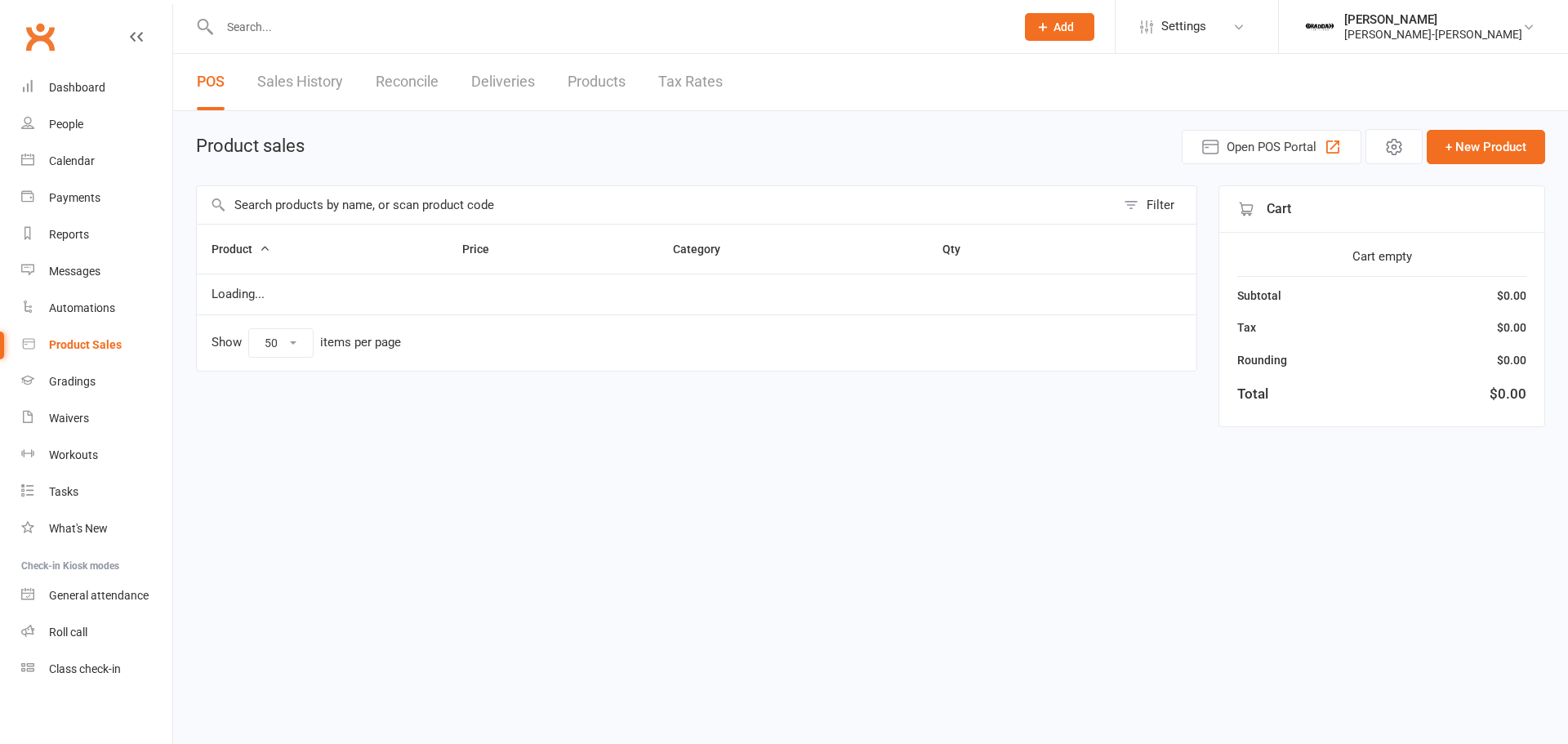
select select "50"
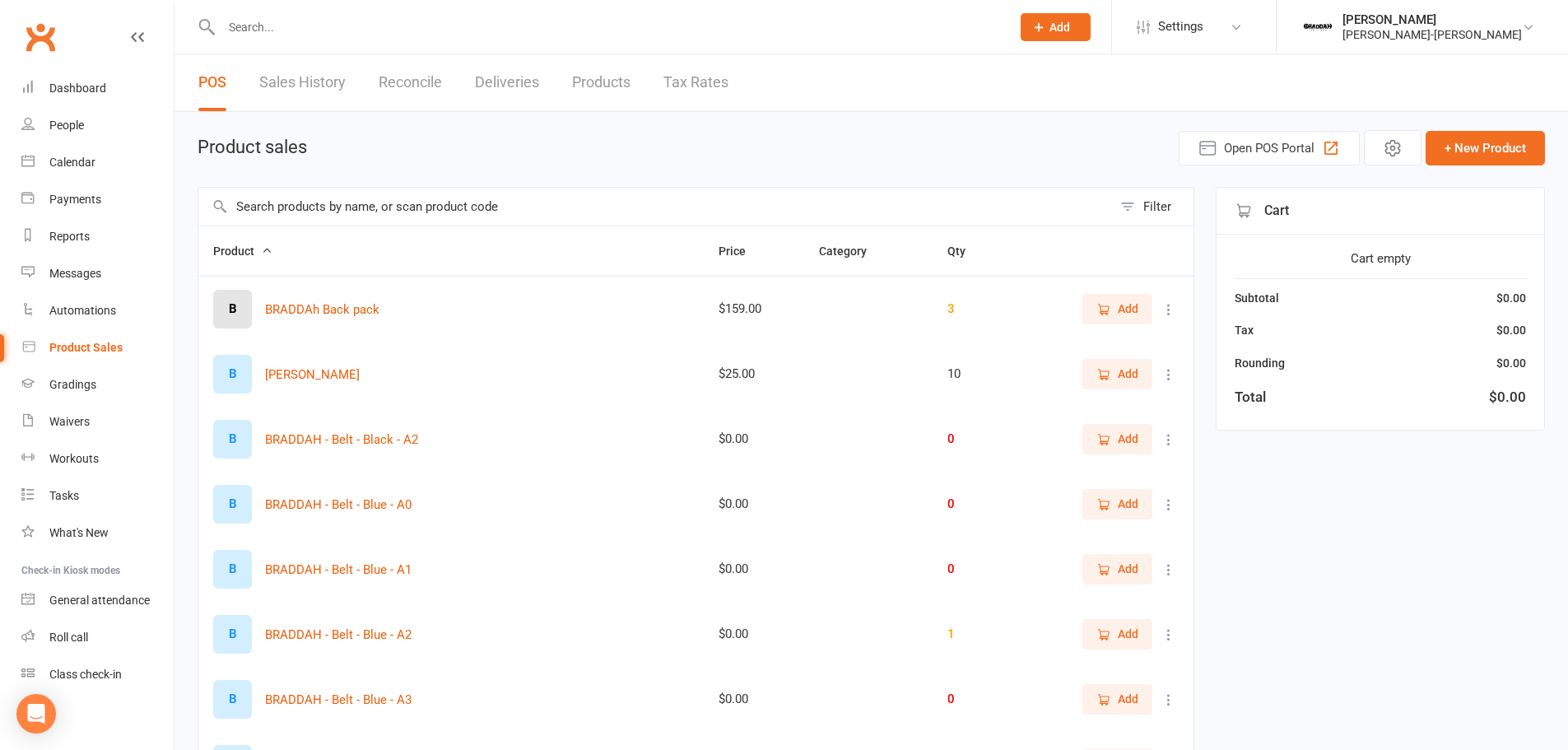
click at [425, 214] on input "text" at bounding box center [655, 206] width 914 height 38
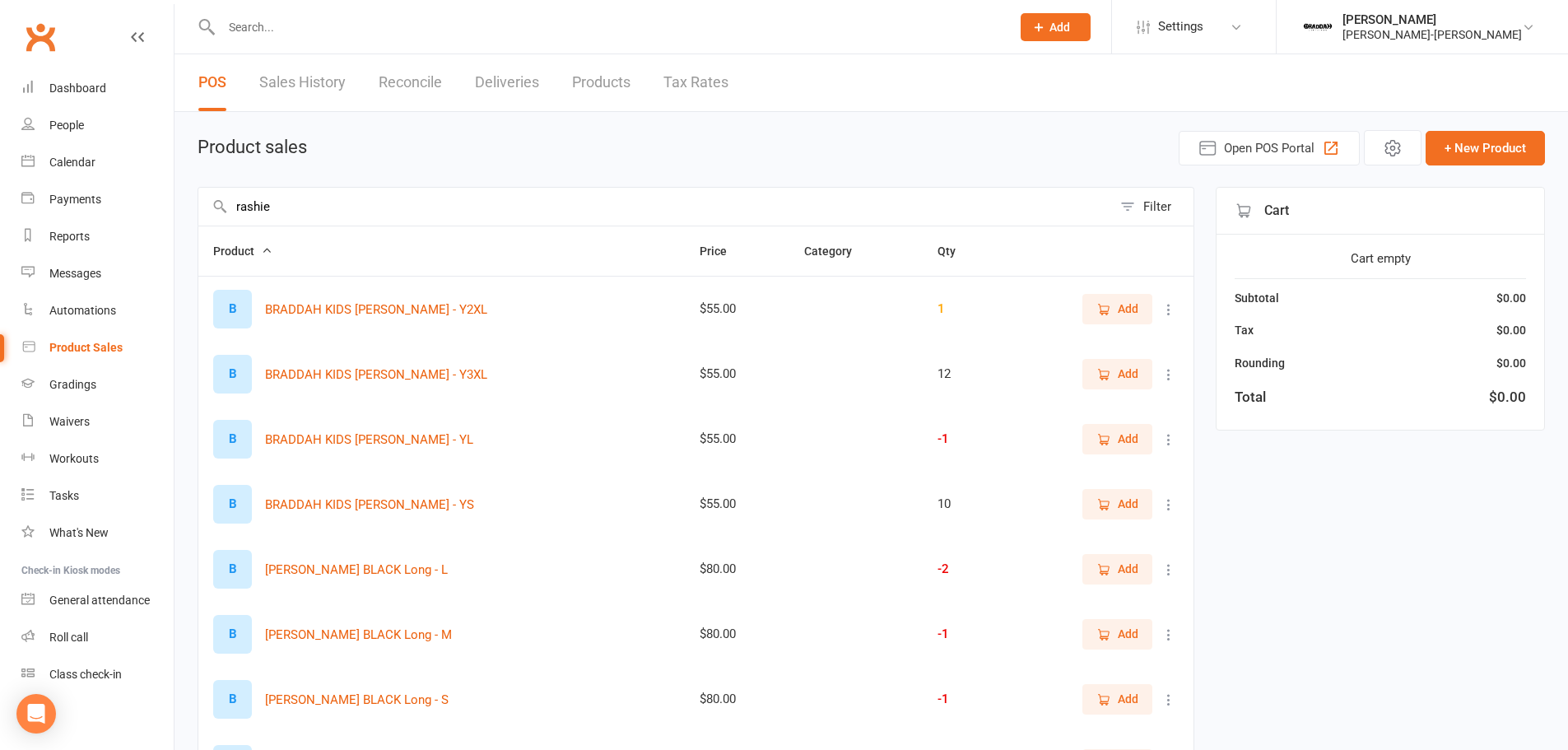
type input "rashie"
click at [1095, 315] on button "Add" at bounding box center [1118, 309] width 70 height 29
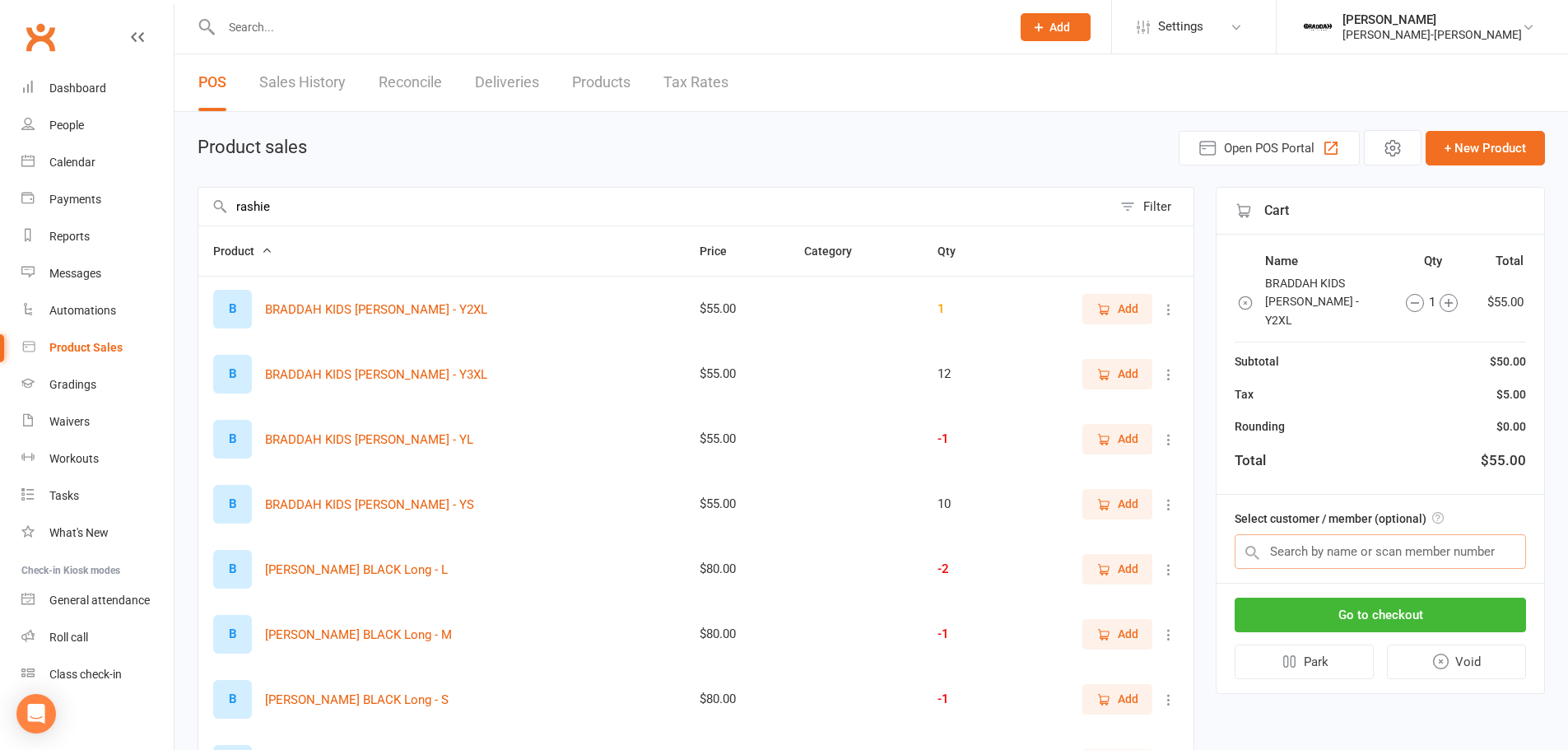
click at [1344, 537] on input "text" at bounding box center [1381, 551] width 292 height 34
type input "maxi"
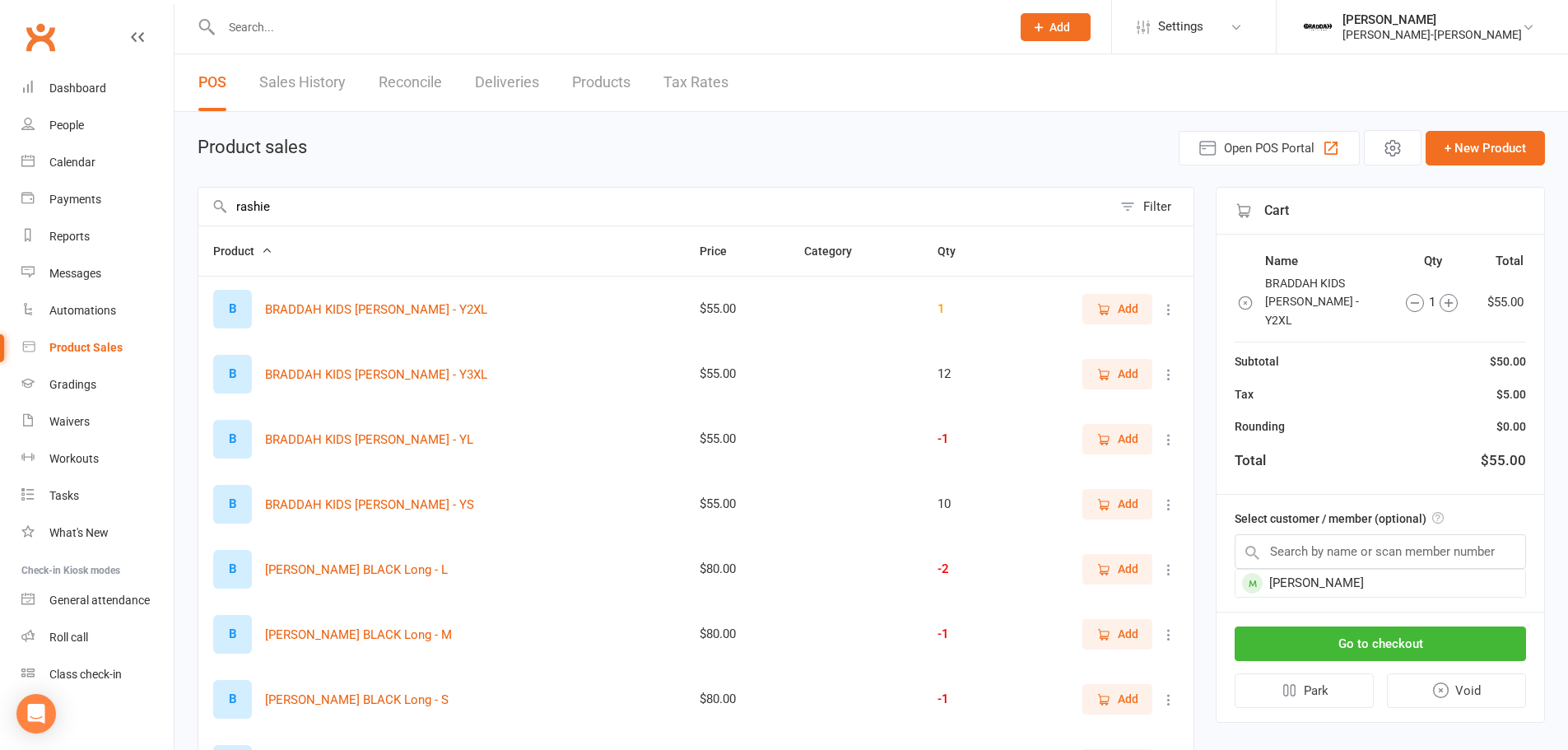
click at [1405, 587] on div "Cart Name Qty Total BRADDAH KIDS Rashie BRADDAH - Y2XL 1 $55.00 Subtotal $50.00…" at bounding box center [1381, 454] width 329 height 536
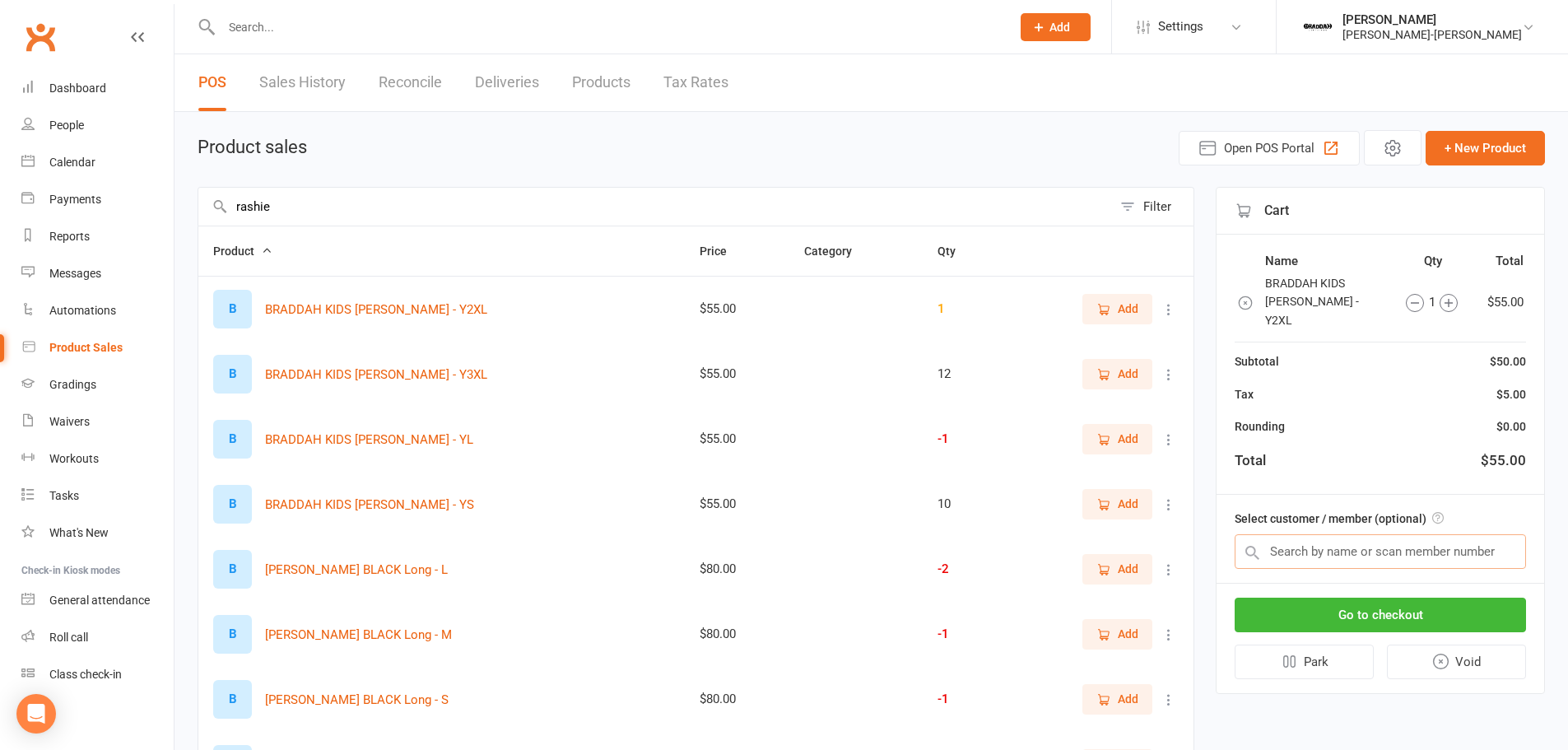
click at [1409, 534] on input "text" at bounding box center [1381, 551] width 292 height 34
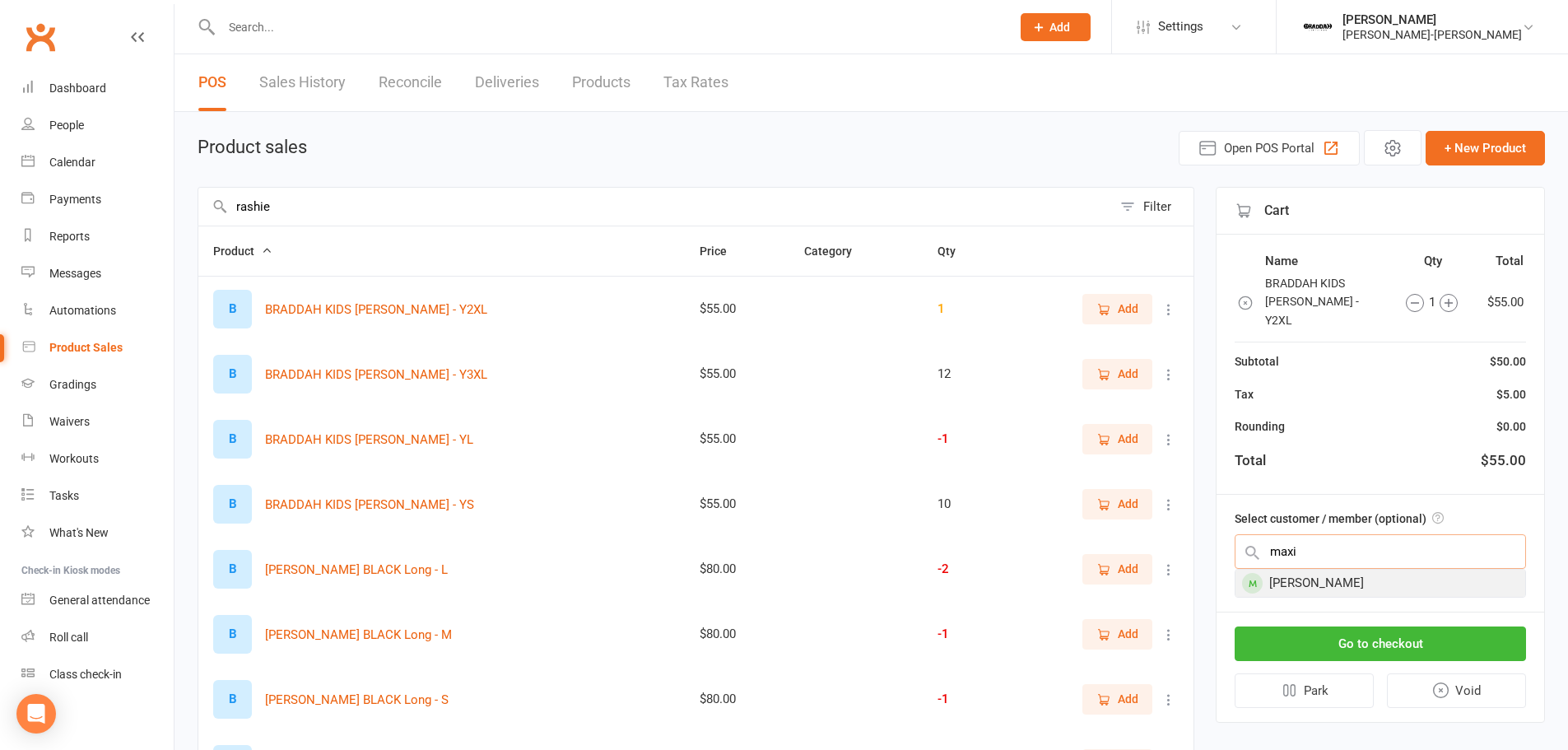
type input "maxi"
click at [1463, 570] on div "[PERSON_NAME]" at bounding box center [1381, 584] width 290 height 27
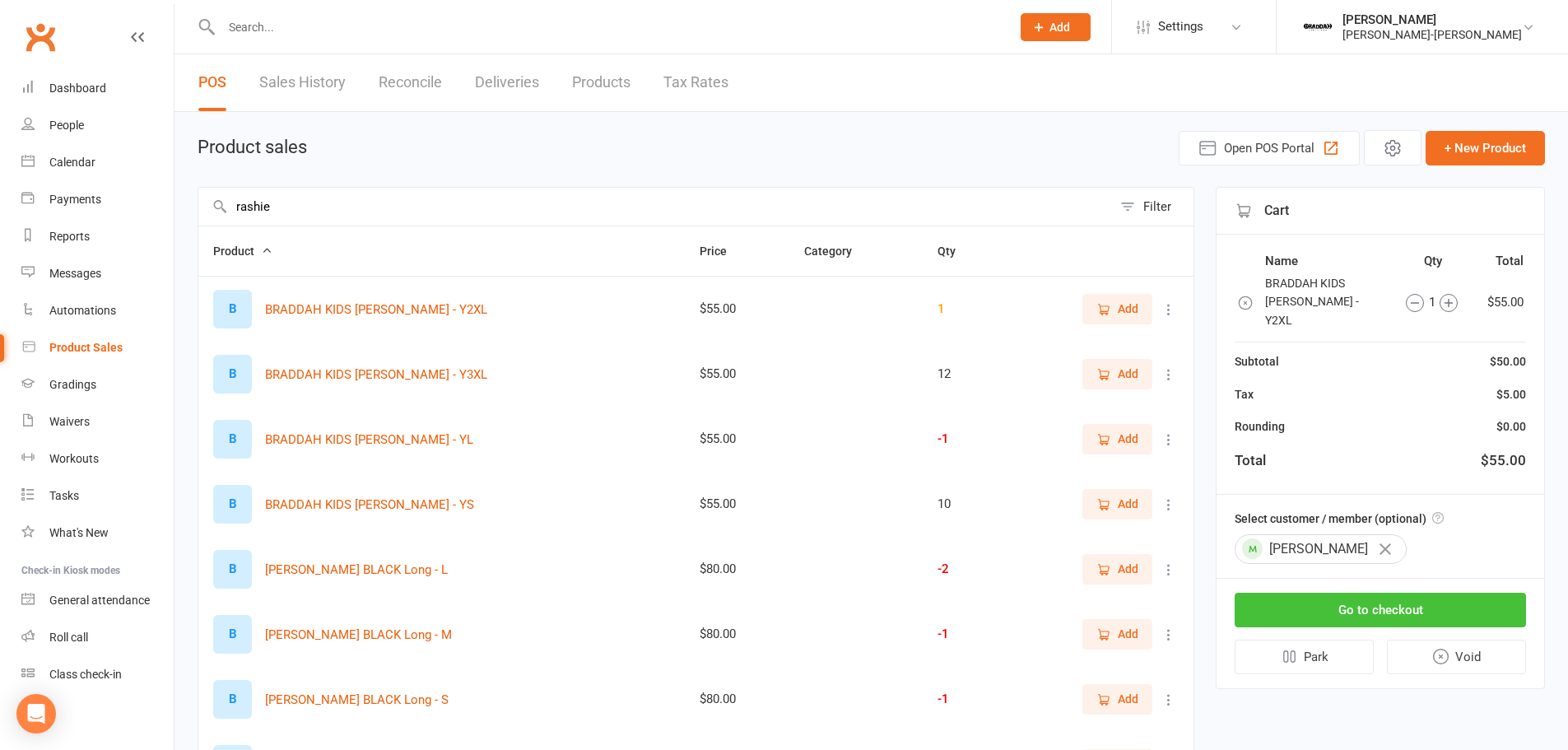
click at [1369, 593] on button "Go to checkout" at bounding box center [1381, 609] width 292 height 34
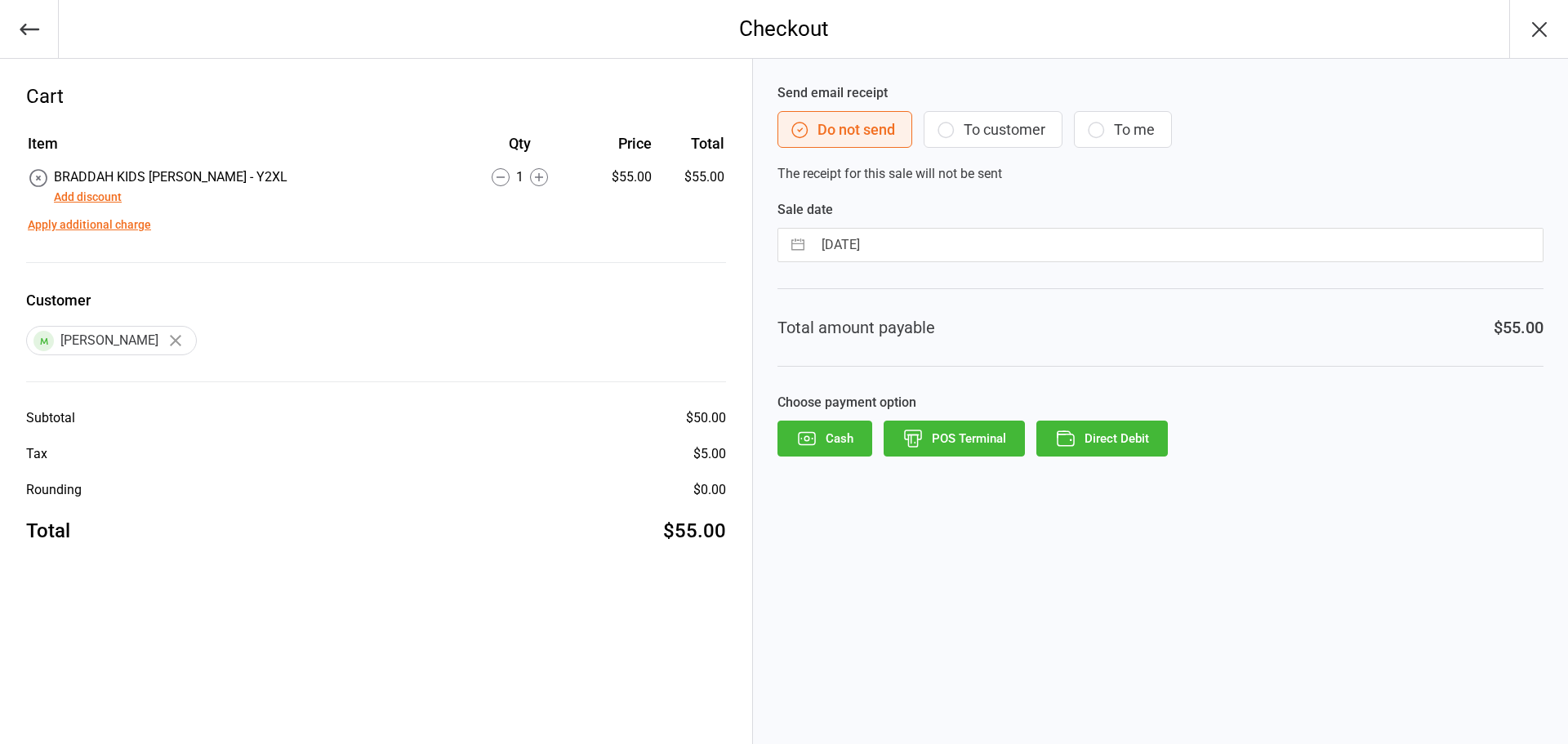
click at [1005, 128] on button "To customer" at bounding box center [993, 130] width 138 height 37
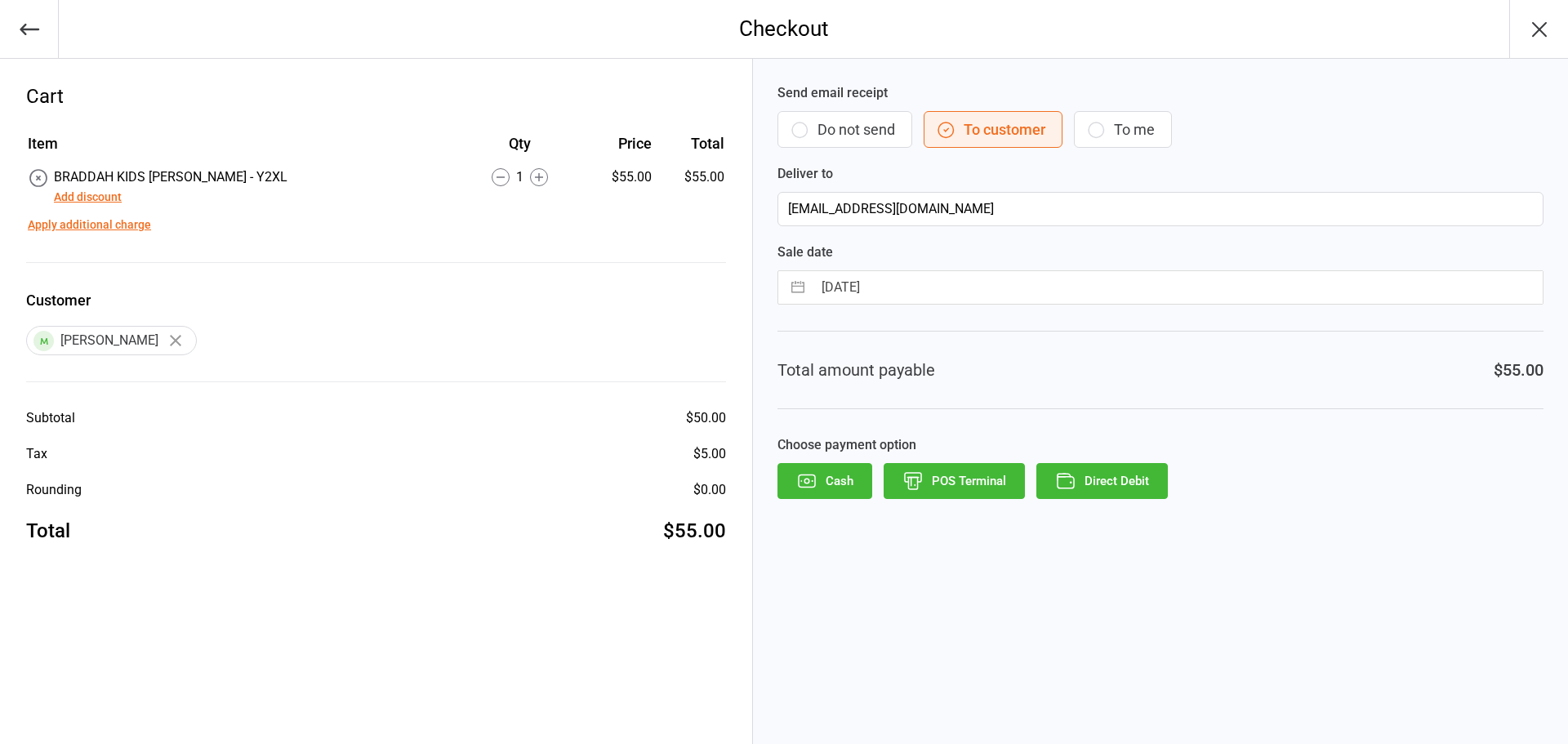
click at [1121, 480] on button "Direct Debit" at bounding box center [1102, 480] width 132 height 36
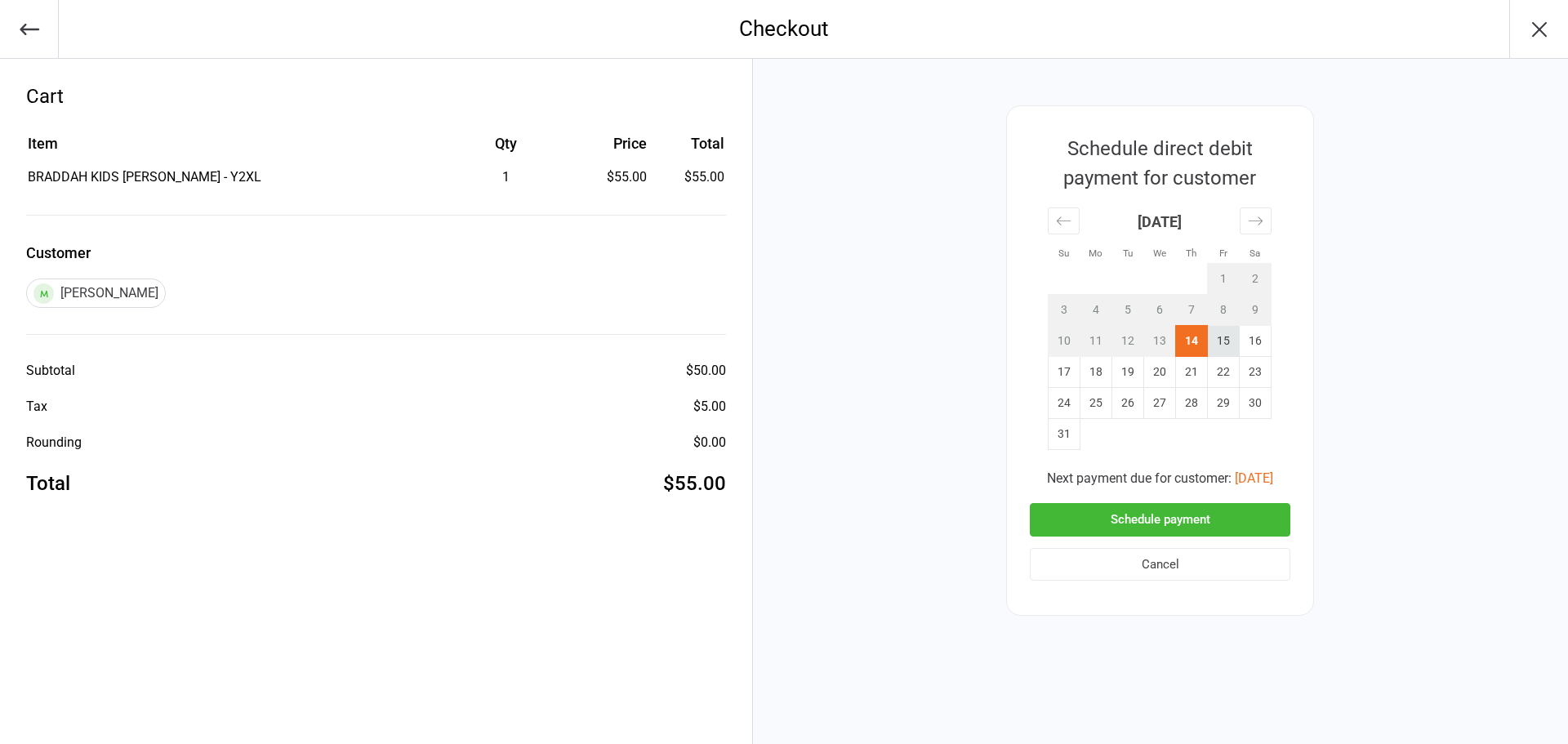
click at [1222, 340] on td "15" at bounding box center [1223, 341] width 32 height 31
click at [1102, 527] on button "Schedule payment" at bounding box center [1159, 519] width 261 height 34
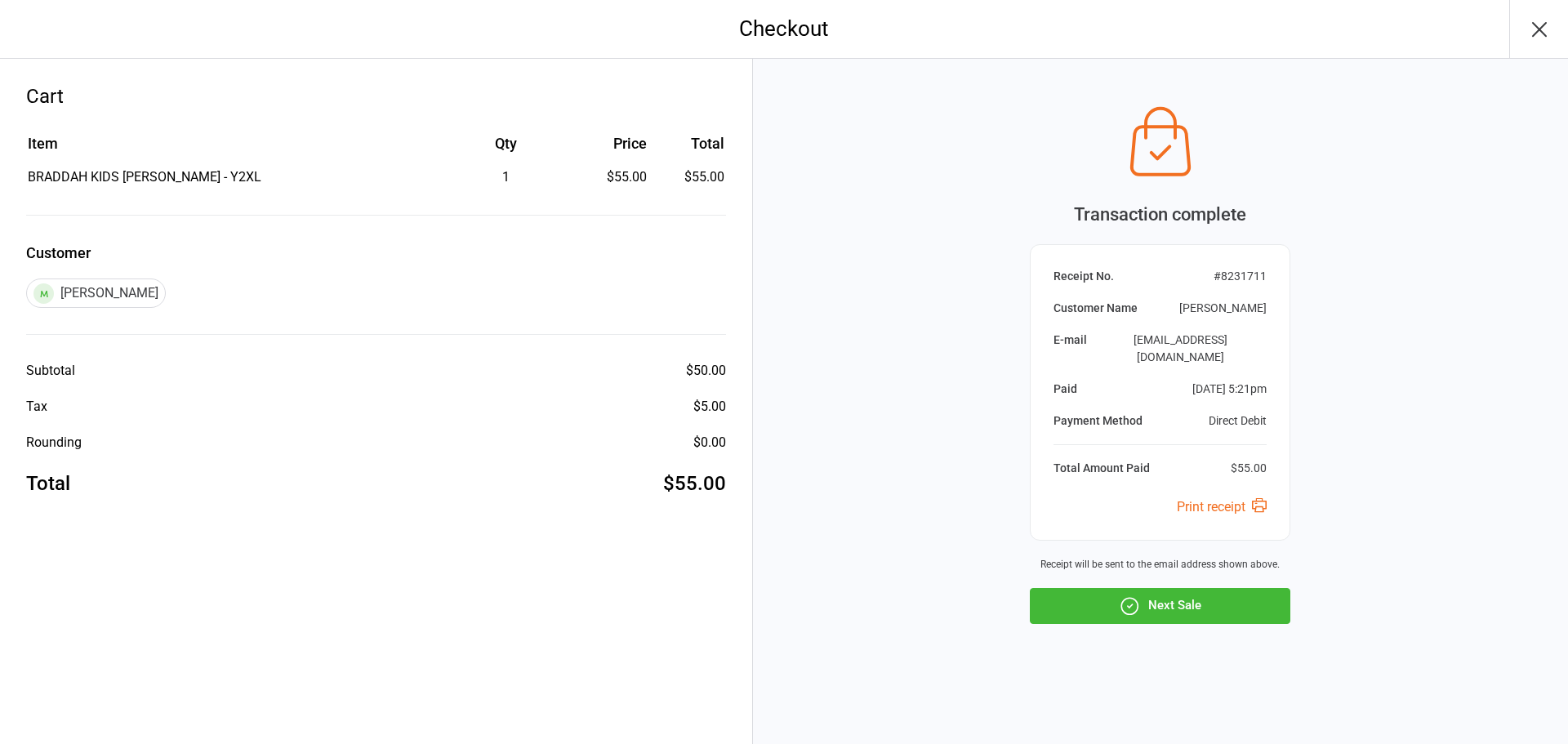
click at [1195, 612] on button "Next Sale" at bounding box center [1159, 605] width 261 height 36
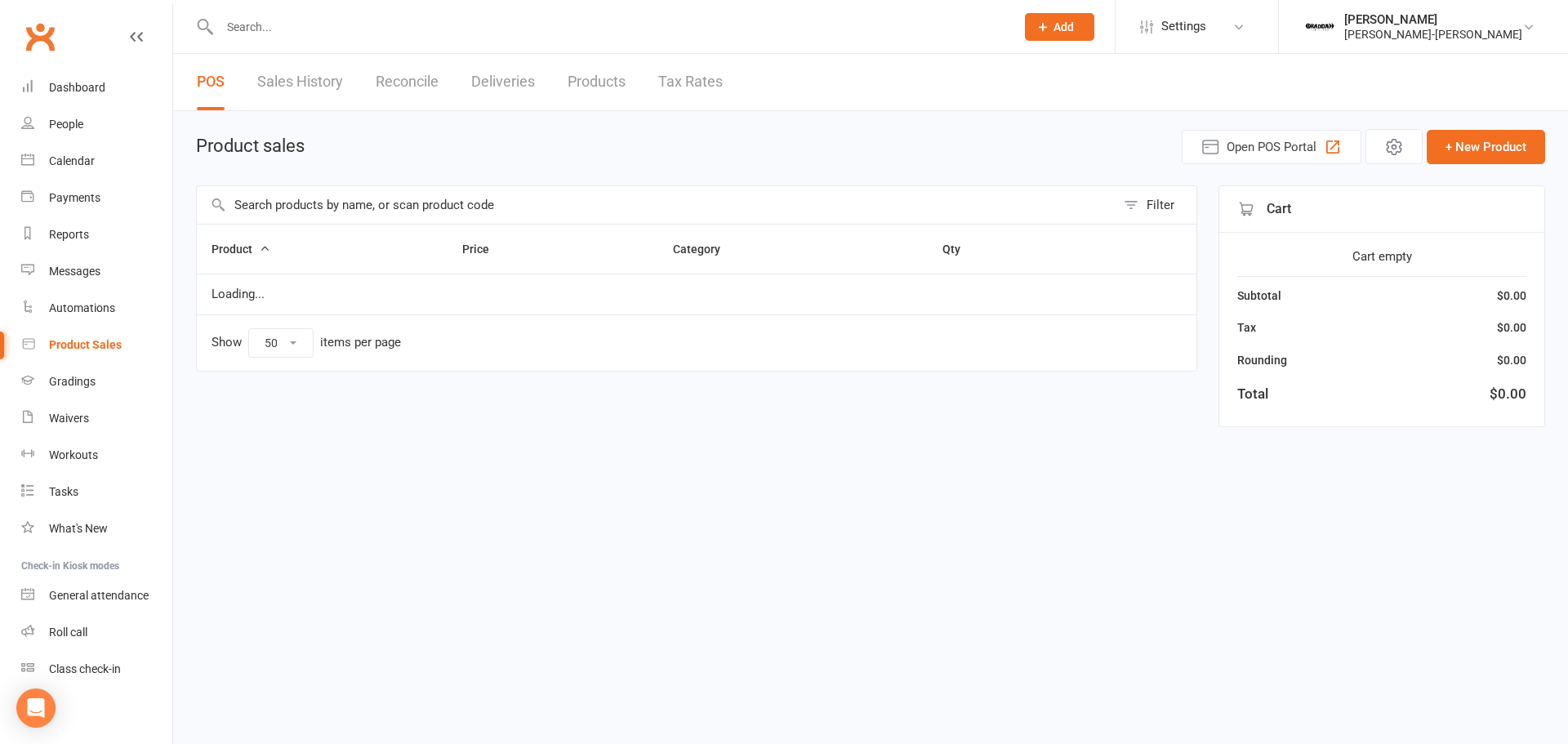
select select "50"
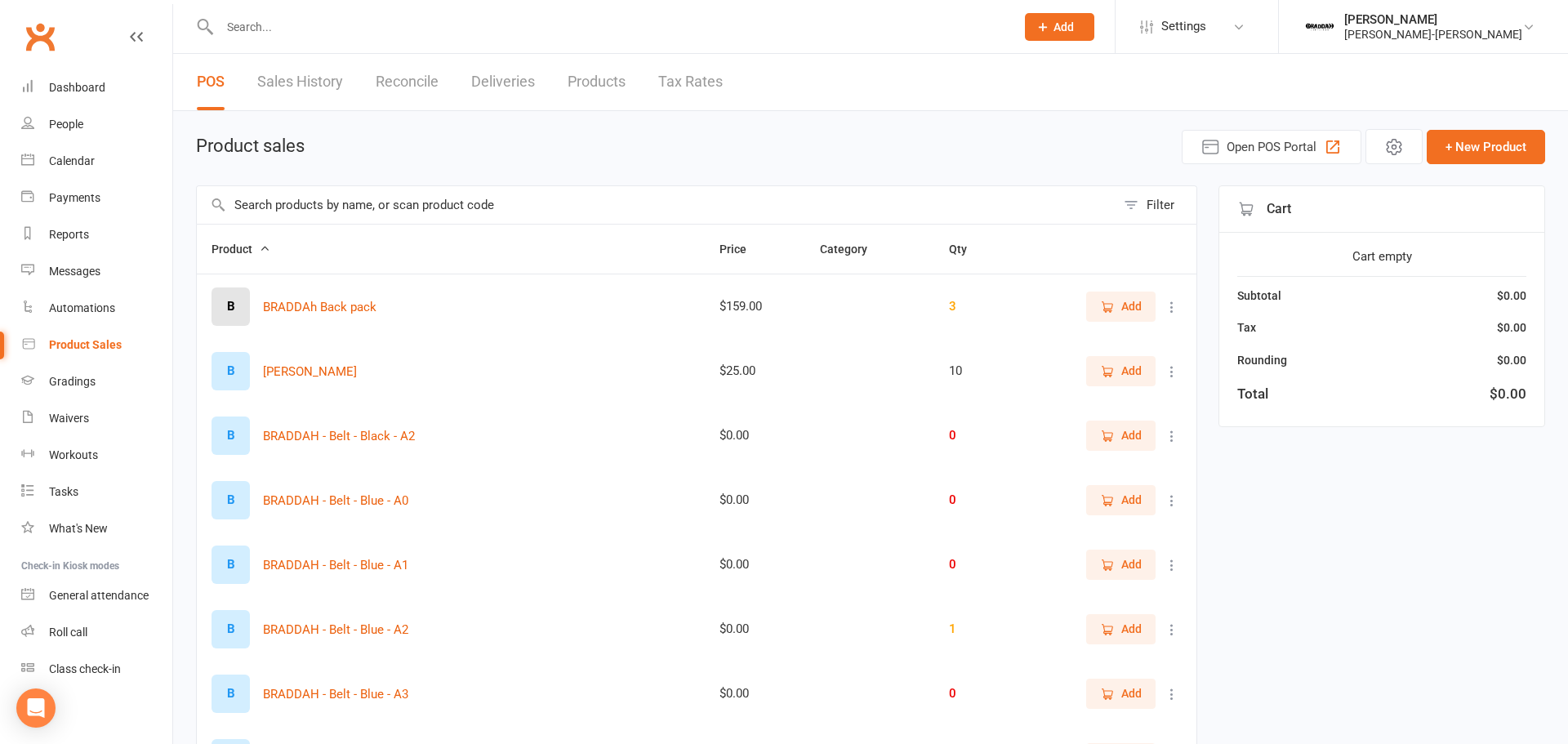
click at [302, 29] on input "text" at bounding box center [609, 27] width 789 height 23
click at [283, 29] on input "text" at bounding box center [603, 27] width 777 height 23
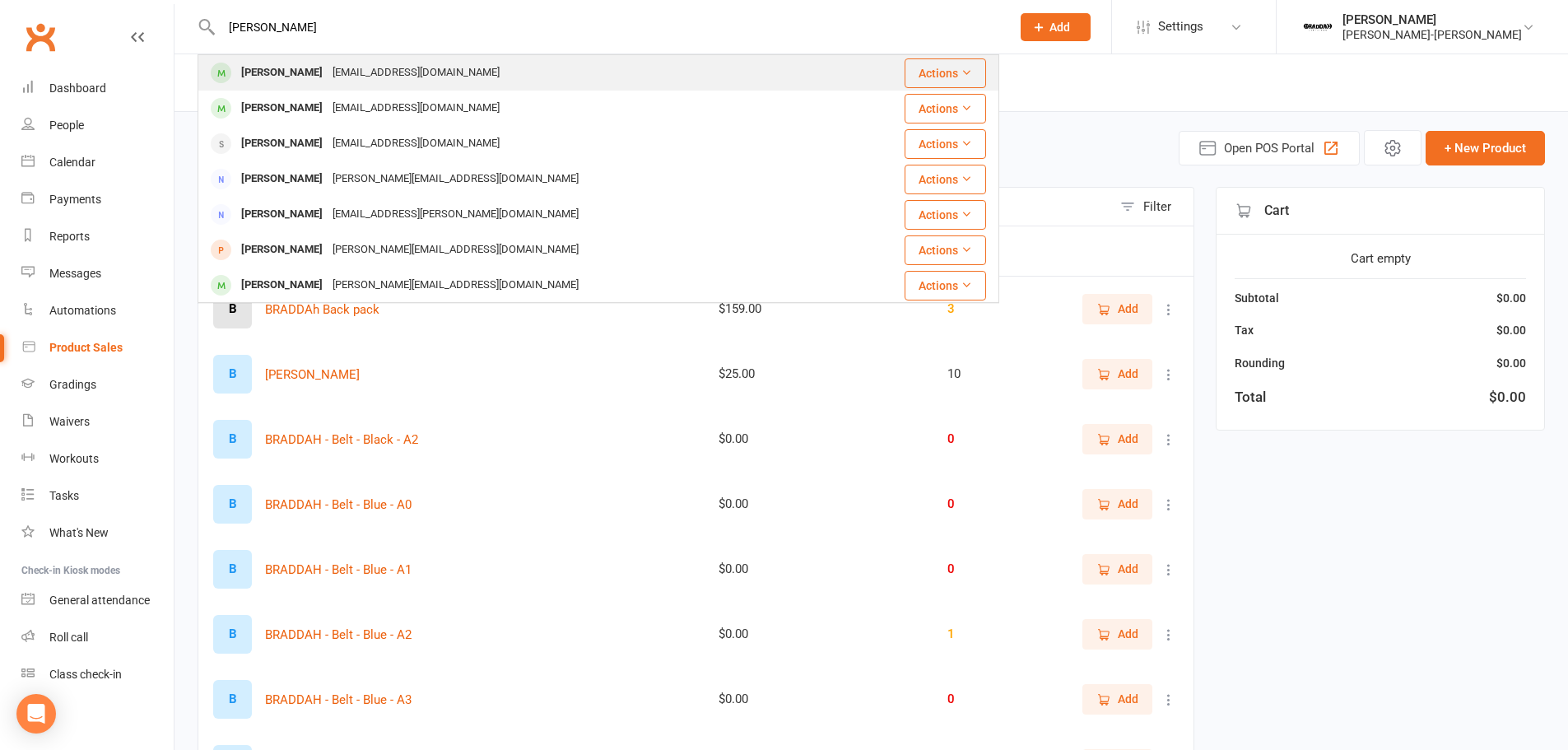
type input "hann"
click at [404, 71] on div "jeethjohnp@gmail.com" at bounding box center [416, 72] width 177 height 23
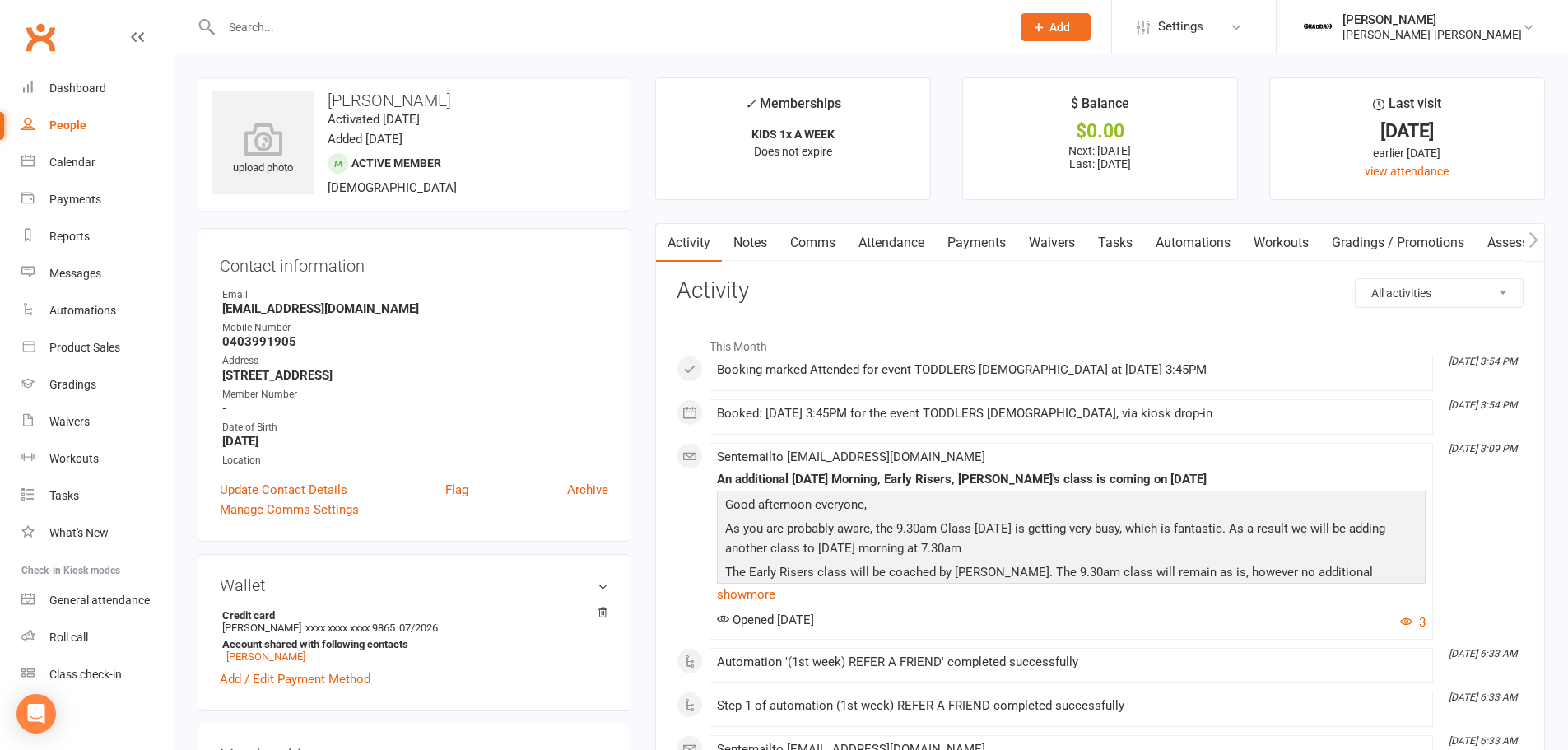
click at [958, 242] on link "Payments" at bounding box center [976, 242] width 81 height 38
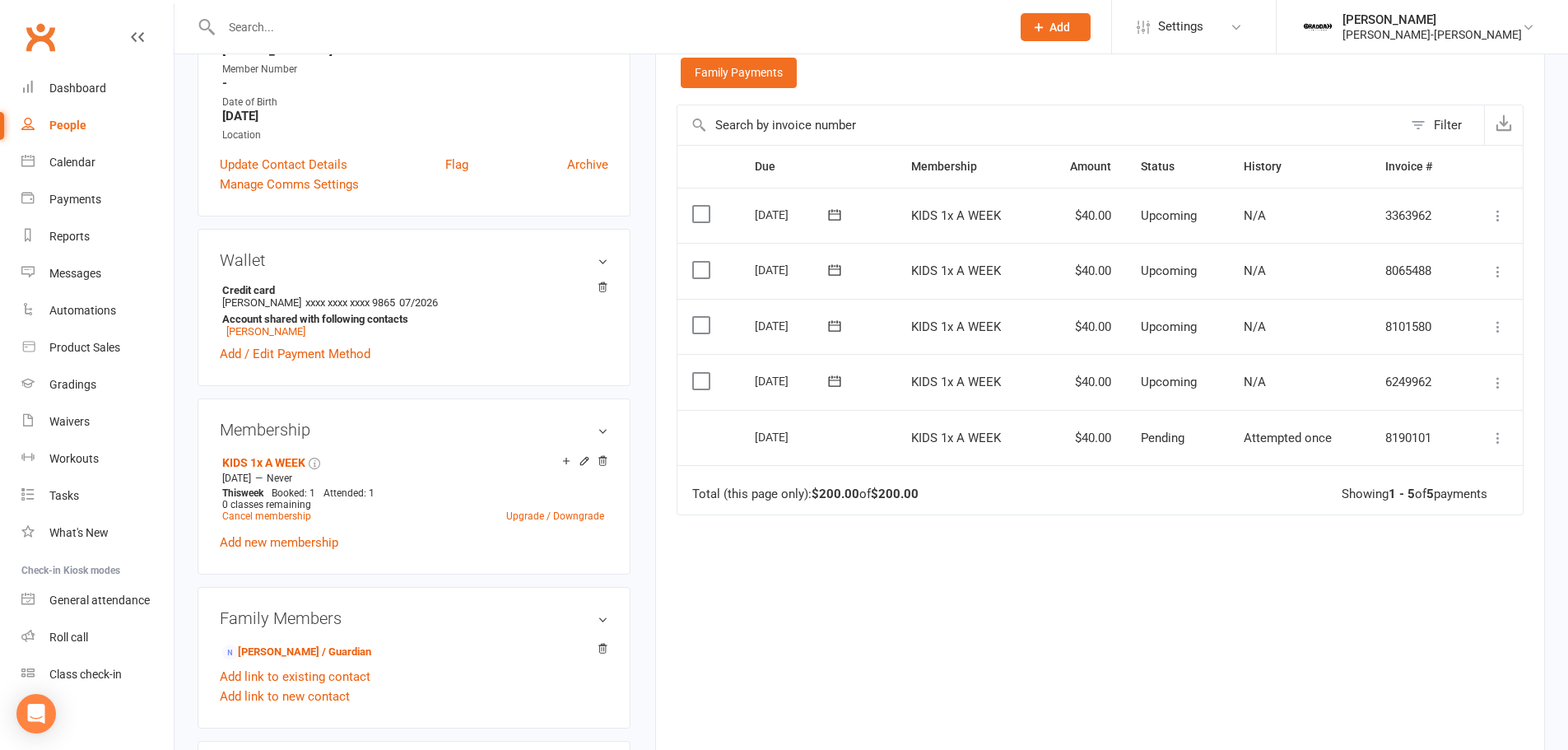
scroll to position [329, 0]
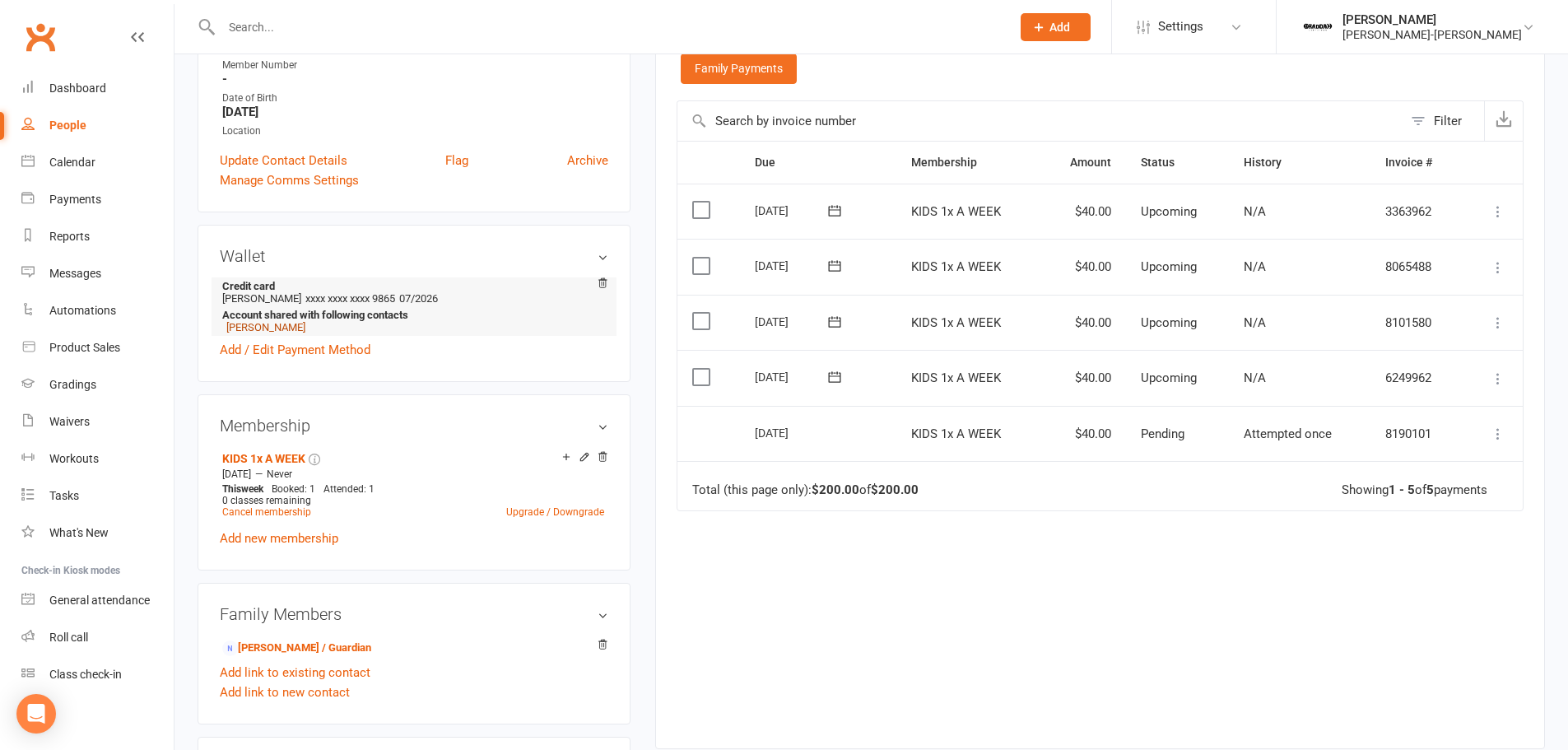
click at [245, 331] on link "Jeeth John" at bounding box center [266, 327] width 79 height 13
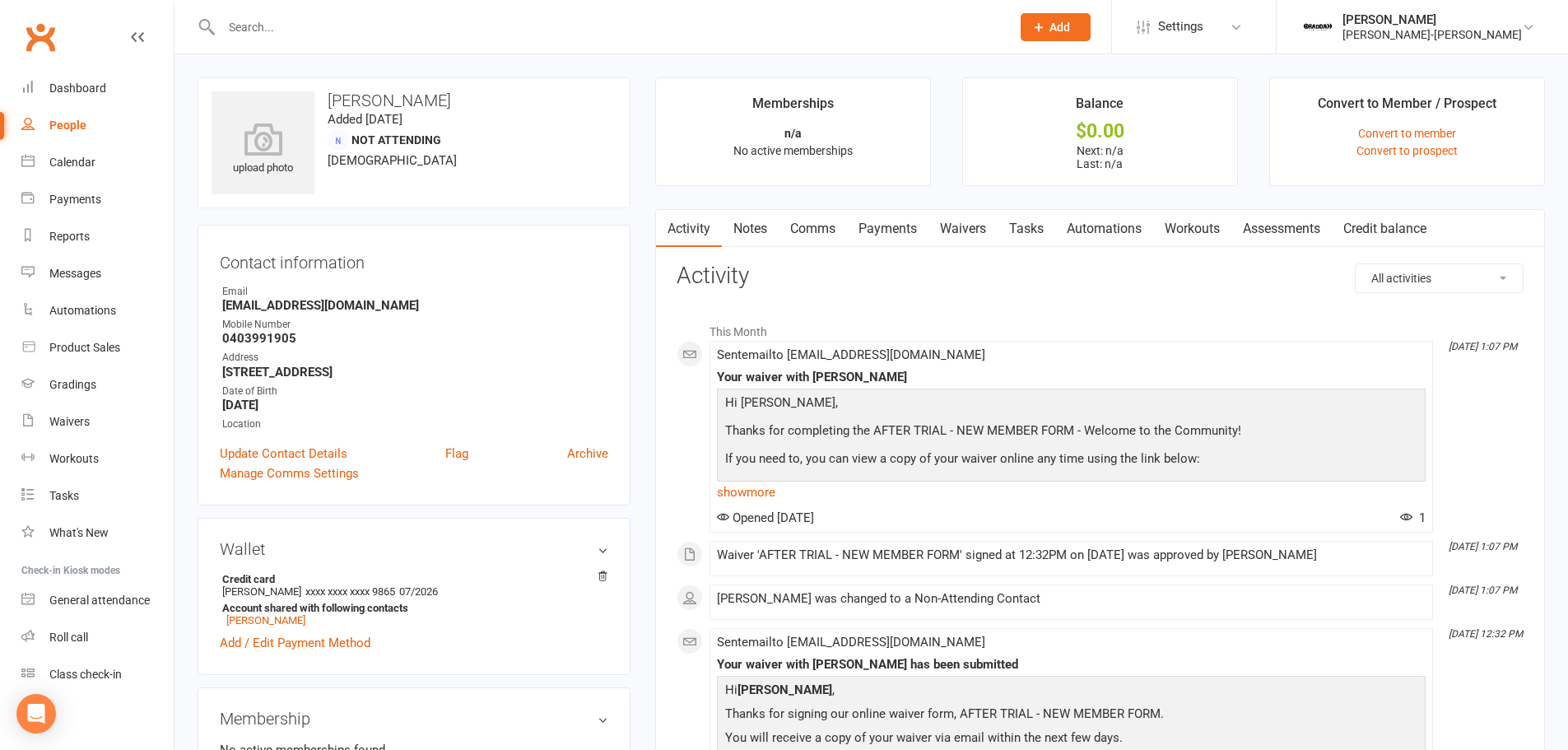
click at [907, 233] on link "Payments" at bounding box center [887, 229] width 81 height 38
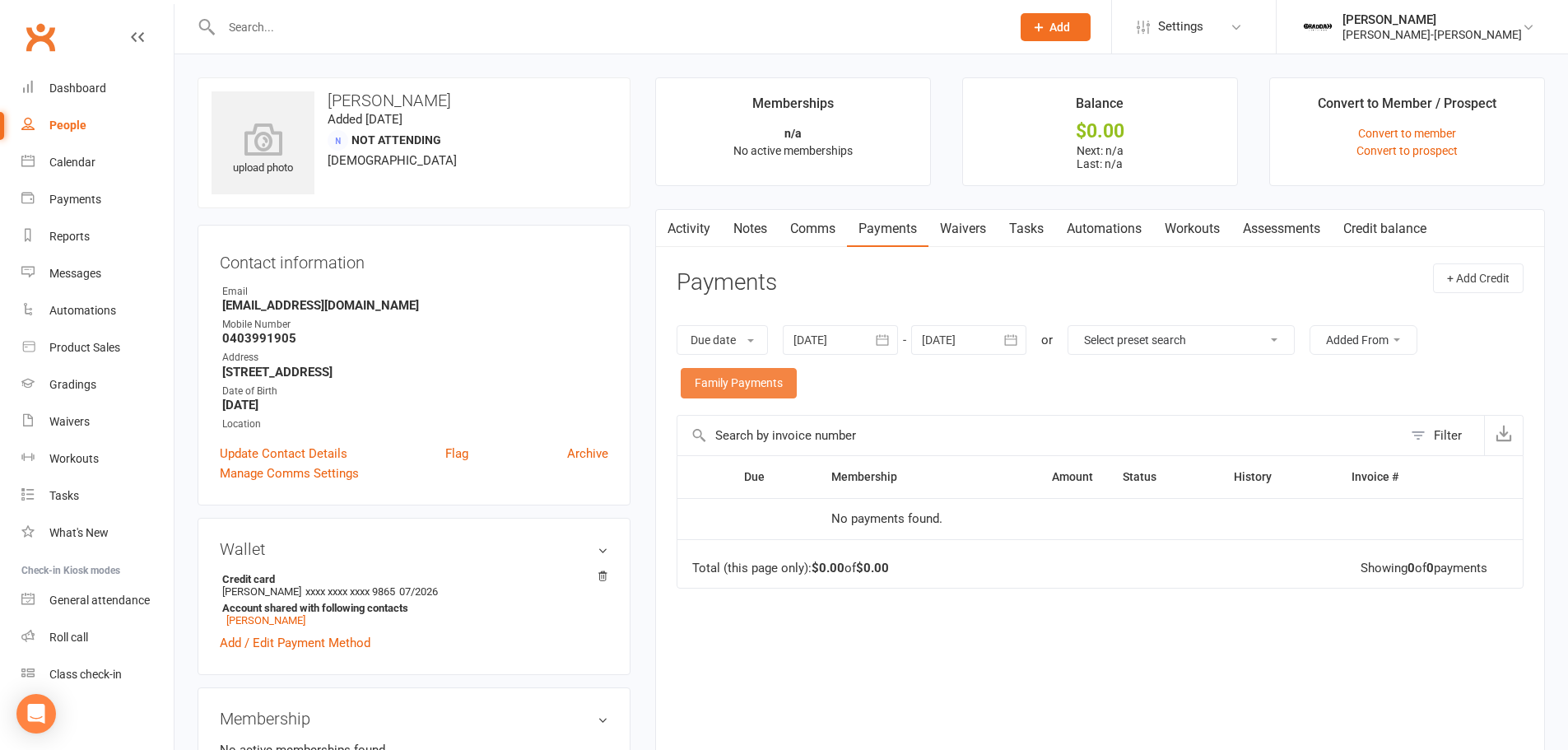
click at [773, 376] on link "Family Payments" at bounding box center [738, 383] width 116 height 29
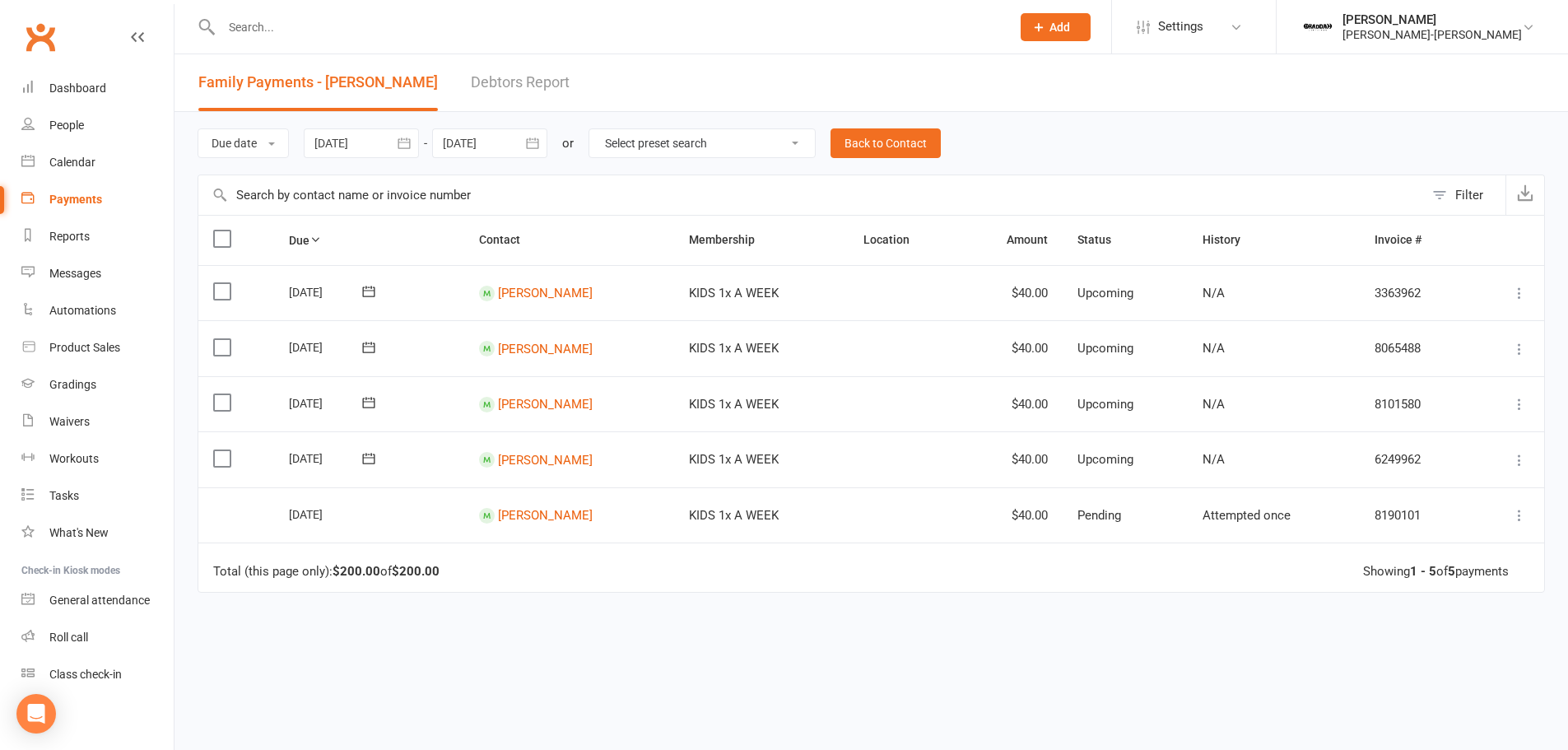
click at [1519, 513] on icon at bounding box center [1519, 515] width 17 height 17
click at [1171, 514] on td "Pending" at bounding box center [1126, 515] width 125 height 56
click at [489, 87] on link "Debtors Report" at bounding box center [519, 83] width 99 height 57
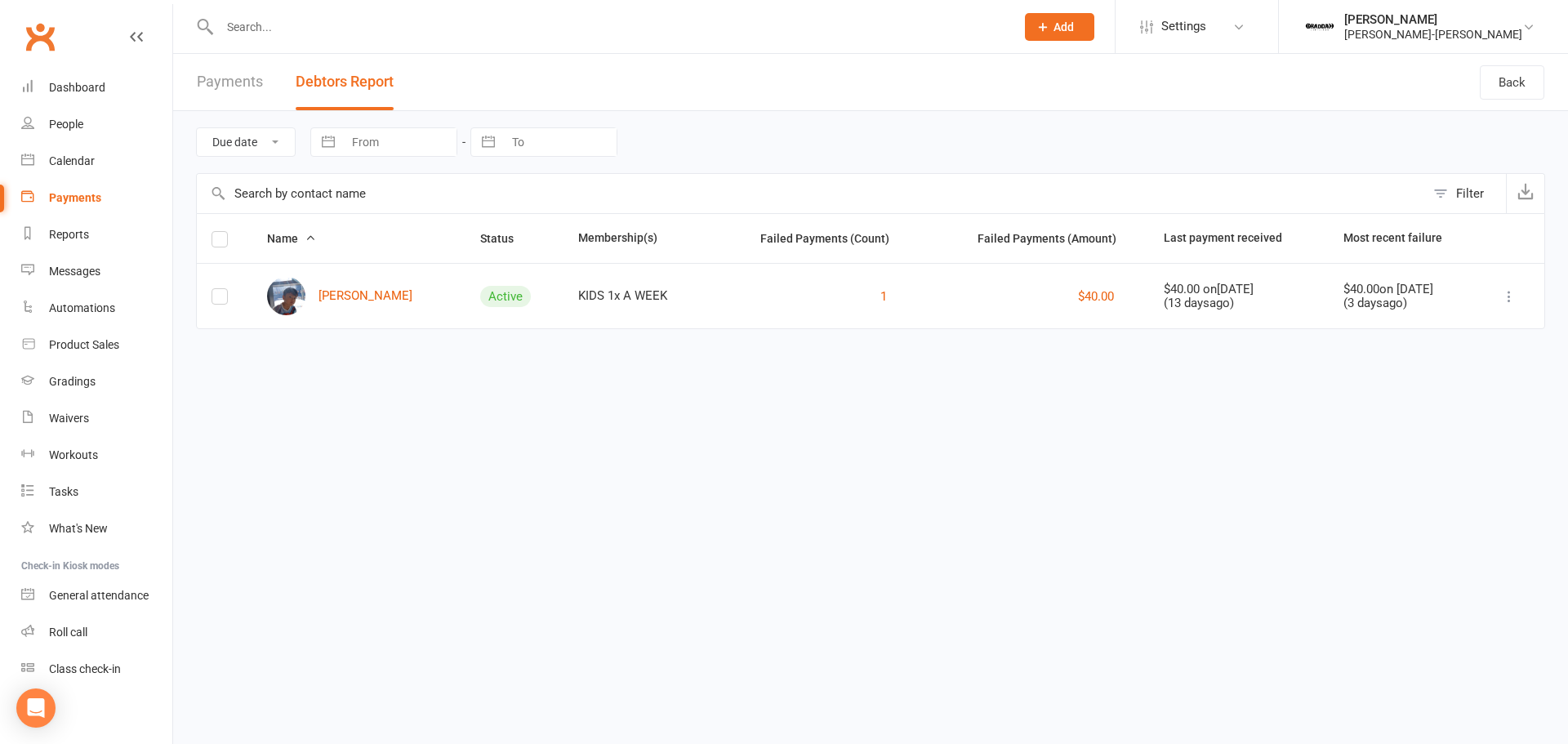
click at [314, 63] on button "Debtors Report" at bounding box center [344, 82] width 98 height 56
click at [222, 86] on link "Payments" at bounding box center [230, 82] width 66 height 56
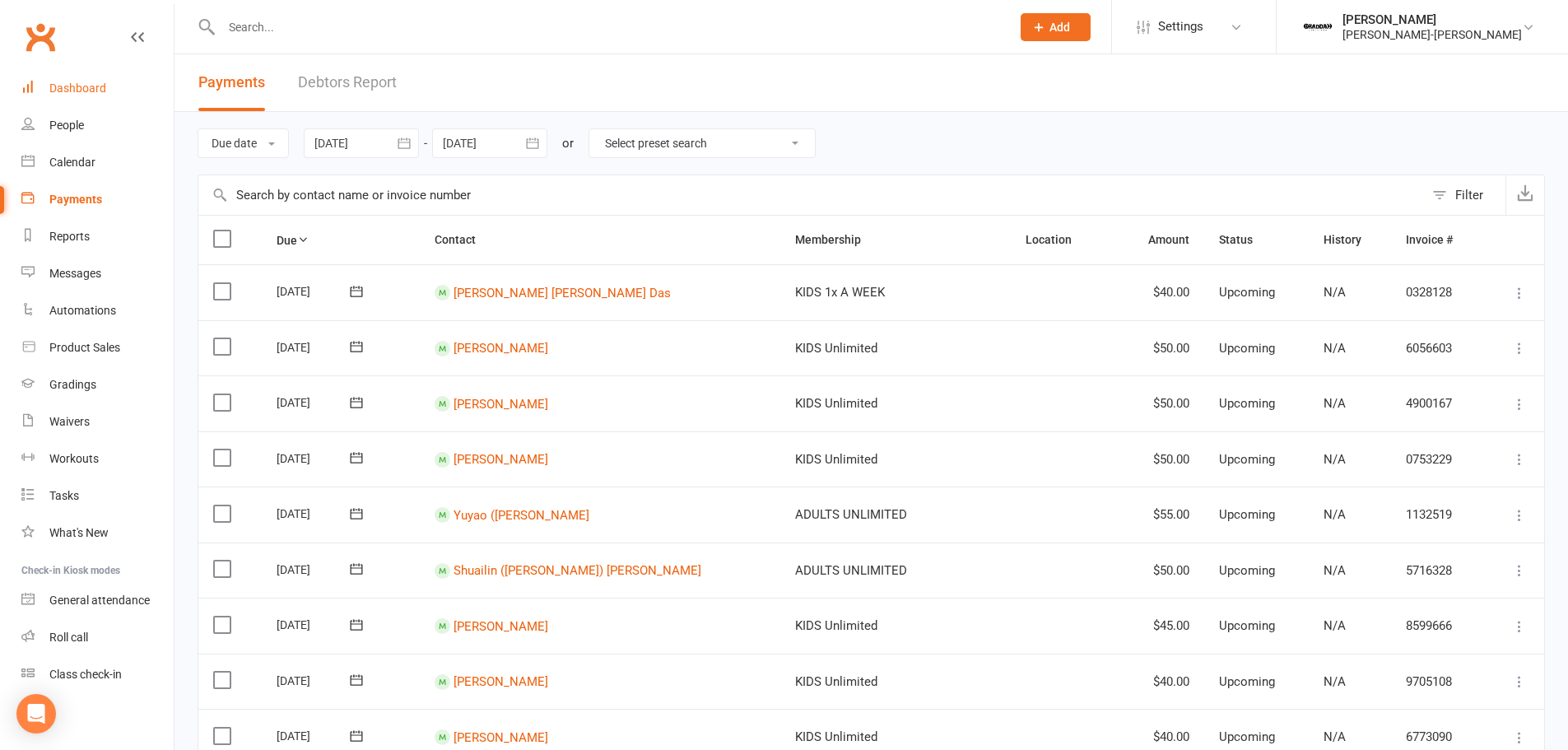
click at [73, 96] on link "Dashboard" at bounding box center [98, 89] width 152 height 37
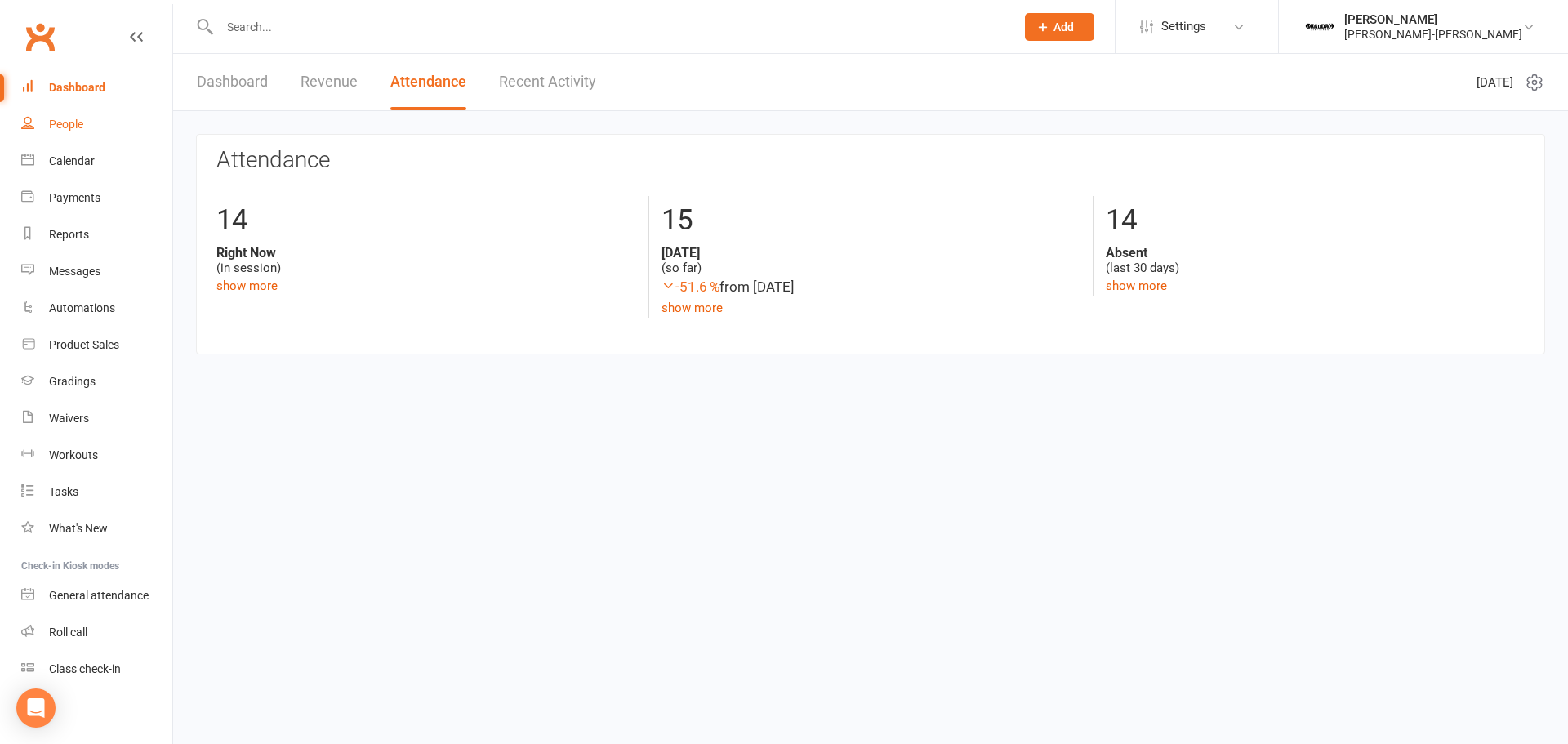
click at [65, 116] on link "People" at bounding box center [97, 125] width 151 height 37
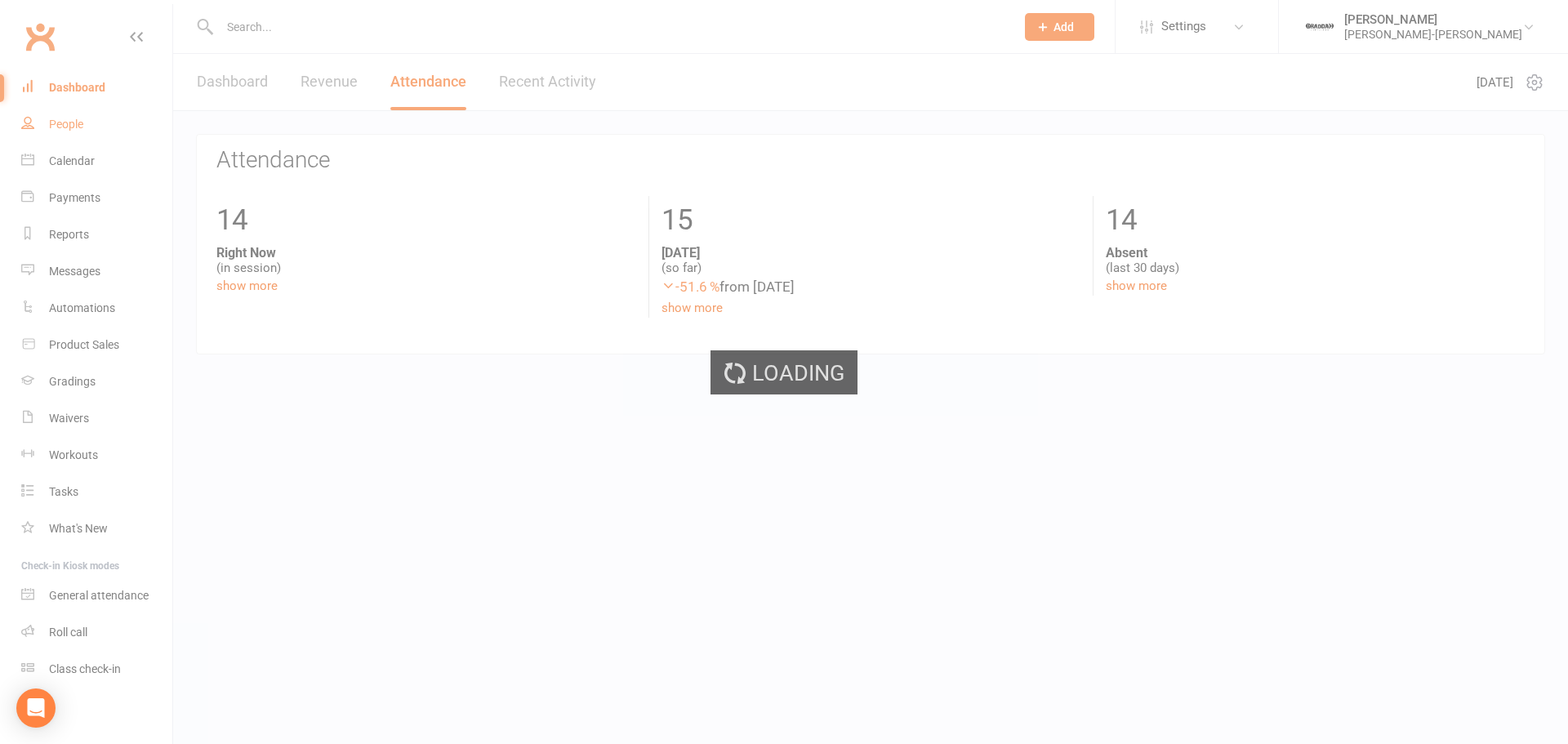
select select "100"
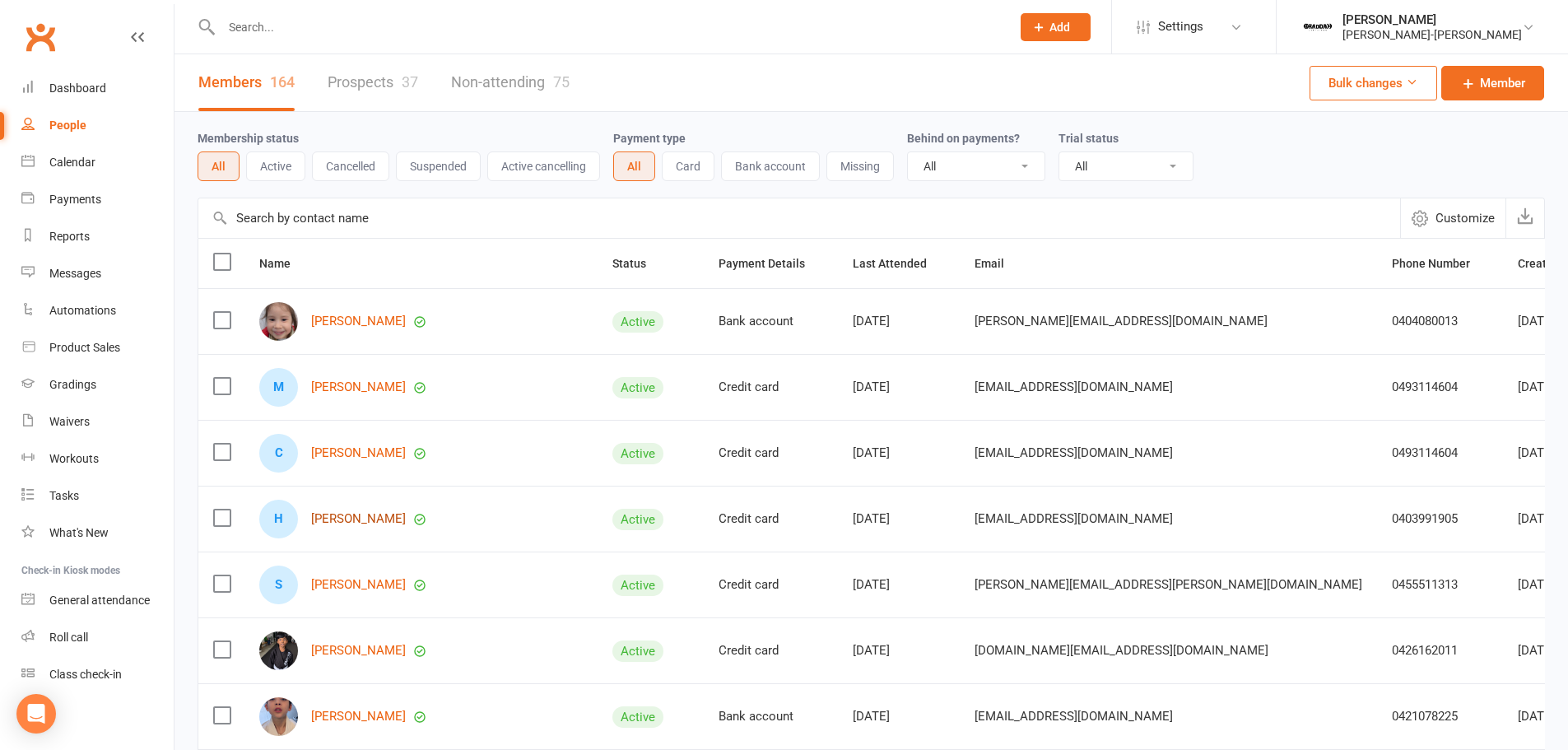
click at [345, 521] on link "Hannah John" at bounding box center [358, 520] width 95 height 14
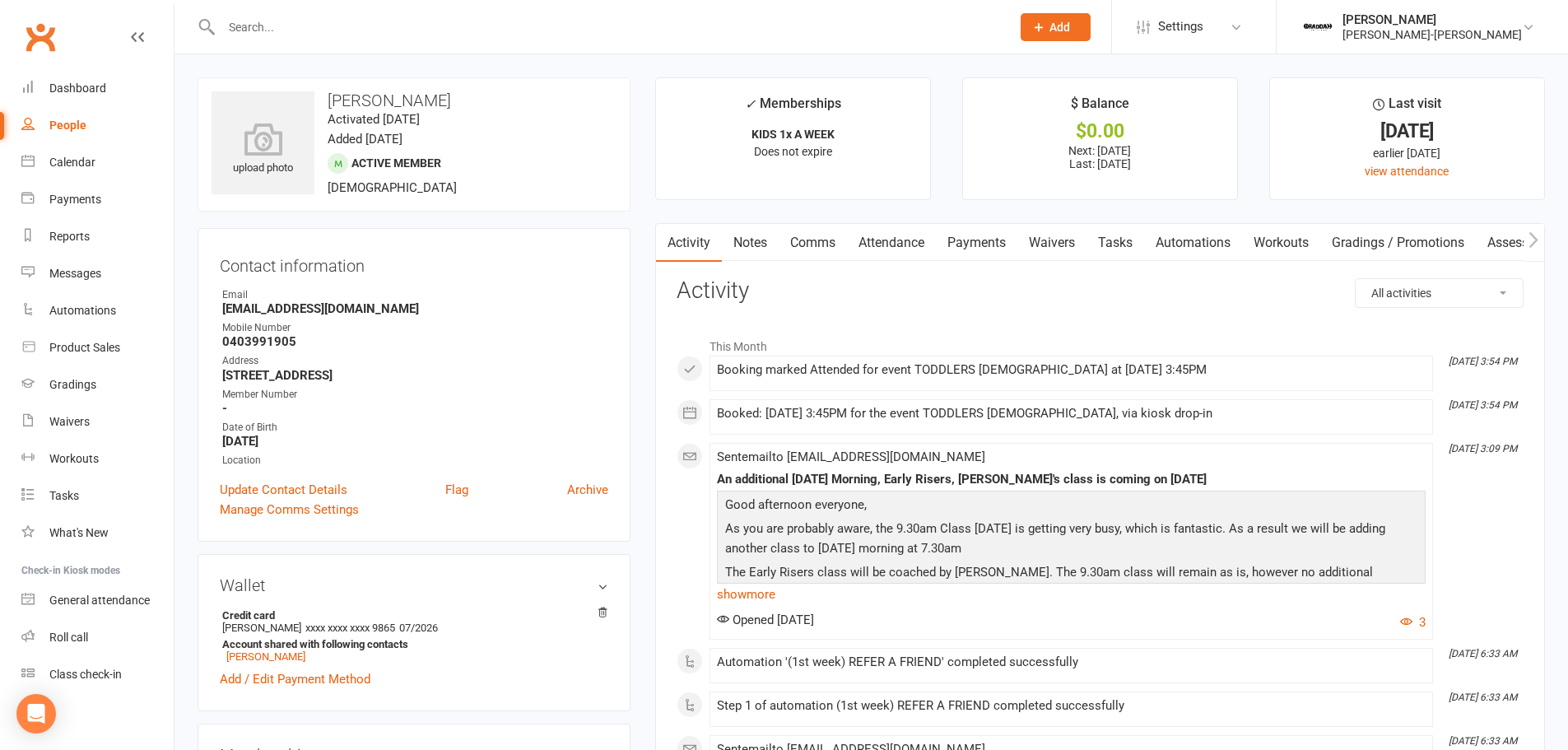
click at [1532, 244] on icon "button" at bounding box center [1534, 239] width 9 height 16
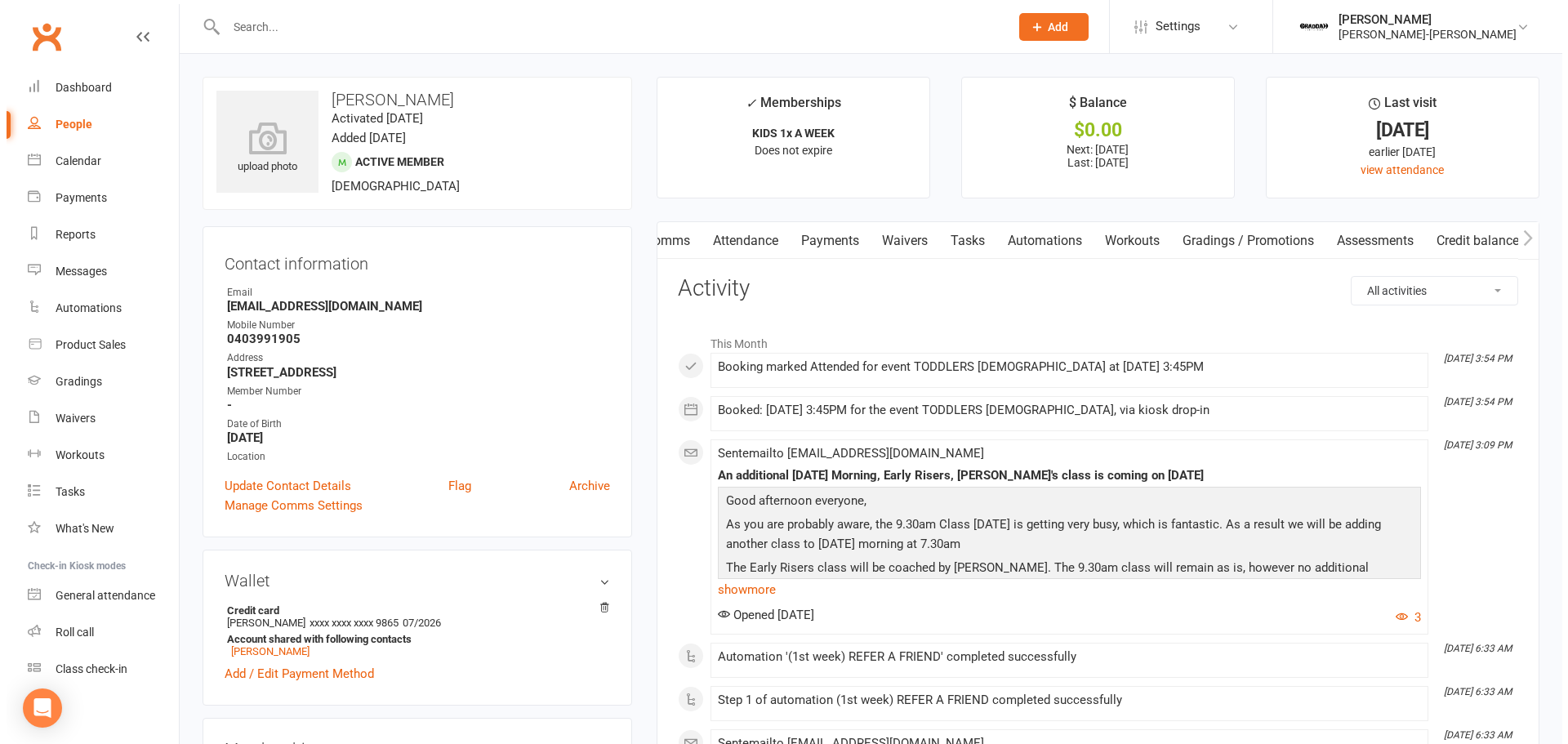
scroll to position [0, 145]
click at [1520, 242] on icon "button" at bounding box center [1522, 237] width 9 height 16
drag, startPoint x: 1524, startPoint y: 237, endPoint x: 1514, endPoint y: 236, distance: 10.0
click at [1523, 237] on icon "button" at bounding box center [1522, 238] width 10 height 17
click at [1503, 237] on link "Credit balance" at bounding box center [1479, 240] width 106 height 38
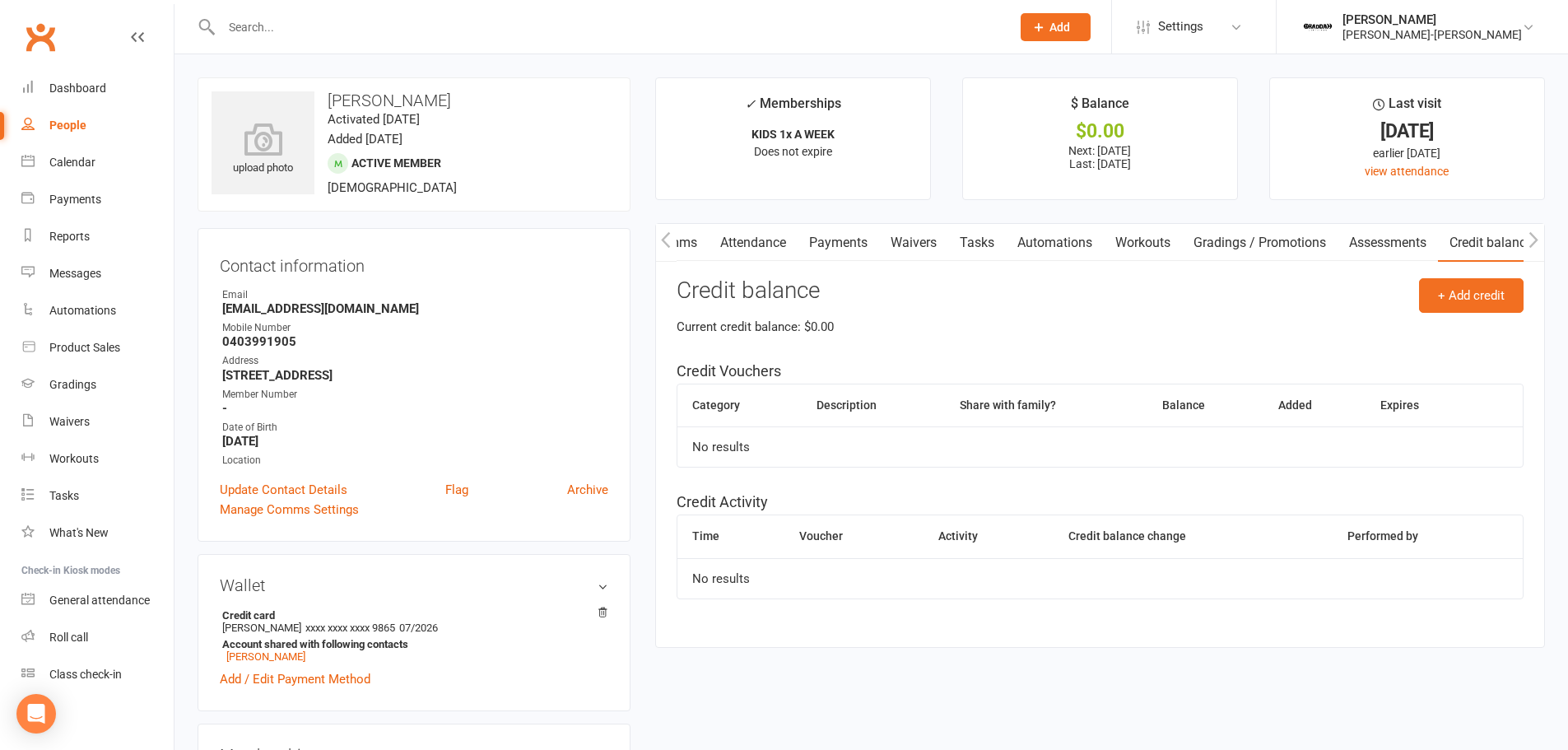
click at [1375, 236] on link "Assessments" at bounding box center [1387, 242] width 101 height 38
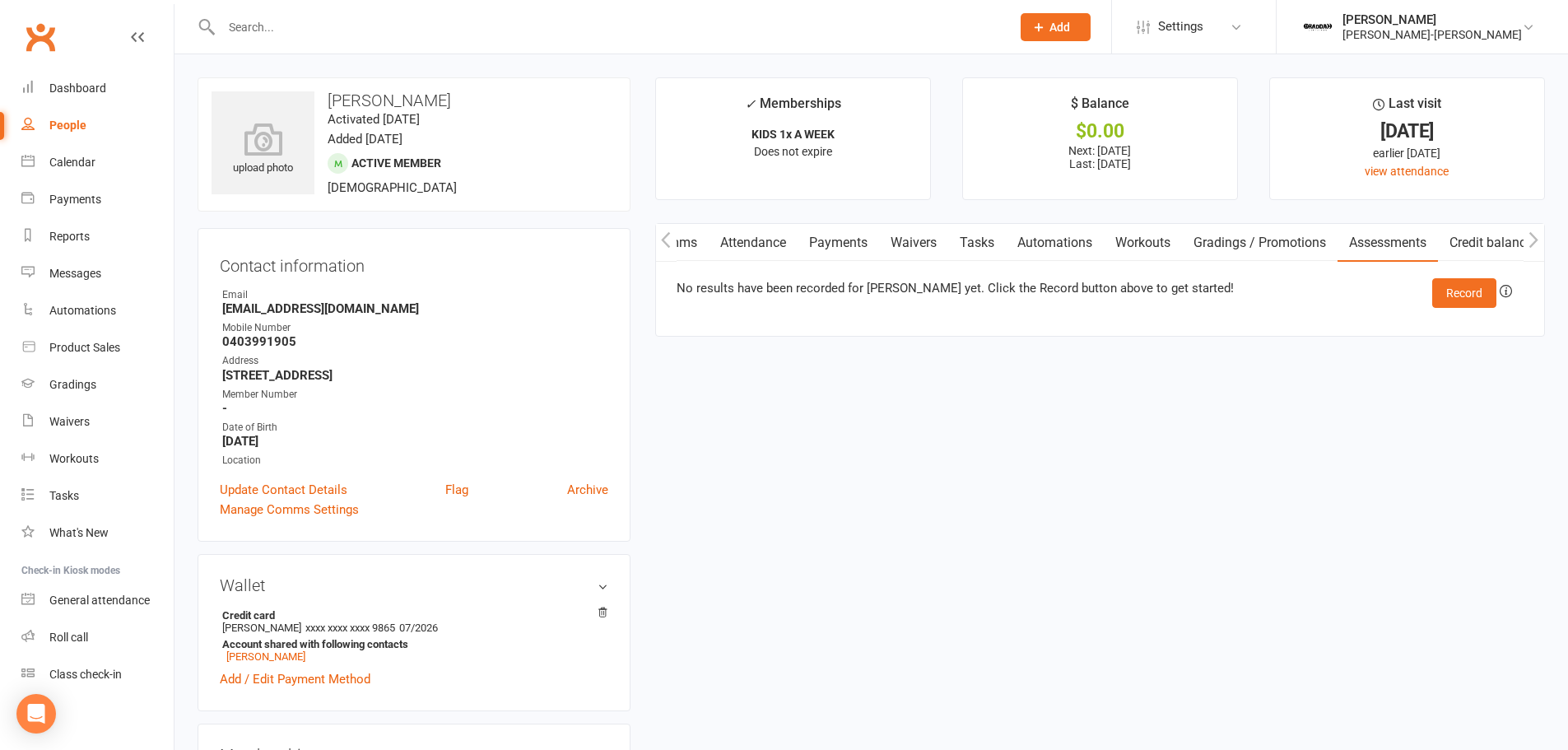
click at [1277, 239] on link "Gradings / Promotions" at bounding box center [1259, 242] width 155 height 38
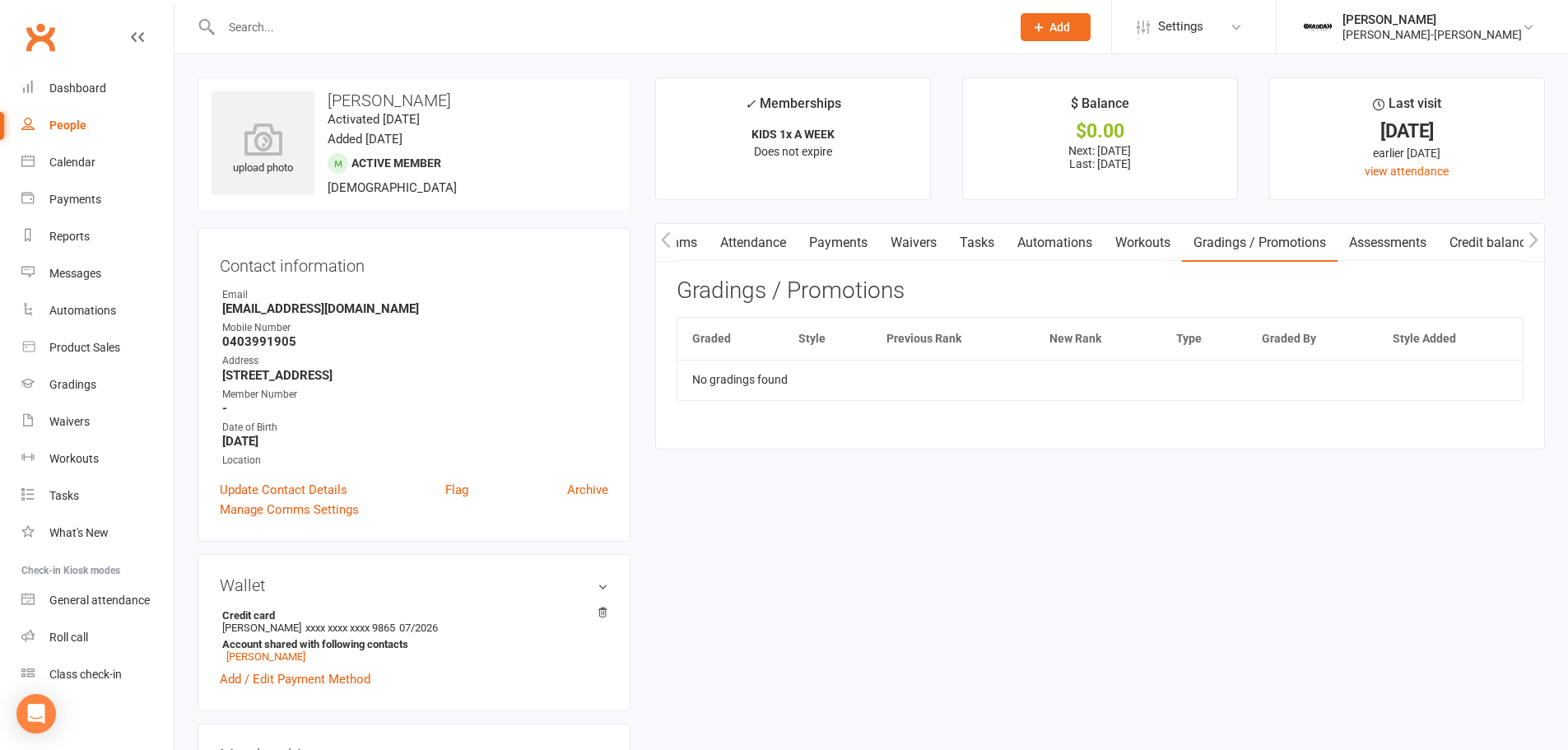
click at [1176, 234] on link "Workouts" at bounding box center [1143, 242] width 78 height 38
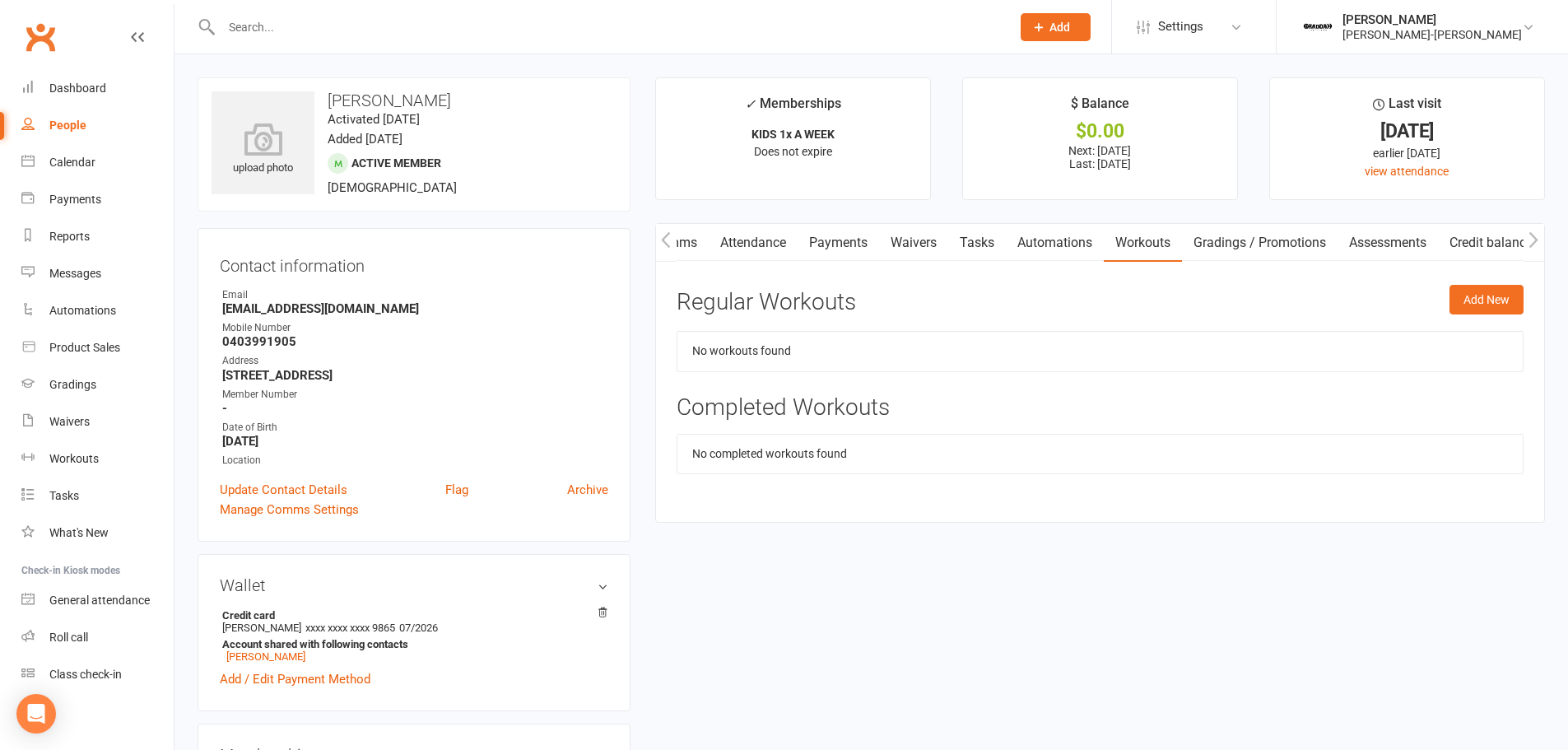
click at [1037, 233] on link "Automations" at bounding box center [1054, 242] width 98 height 38
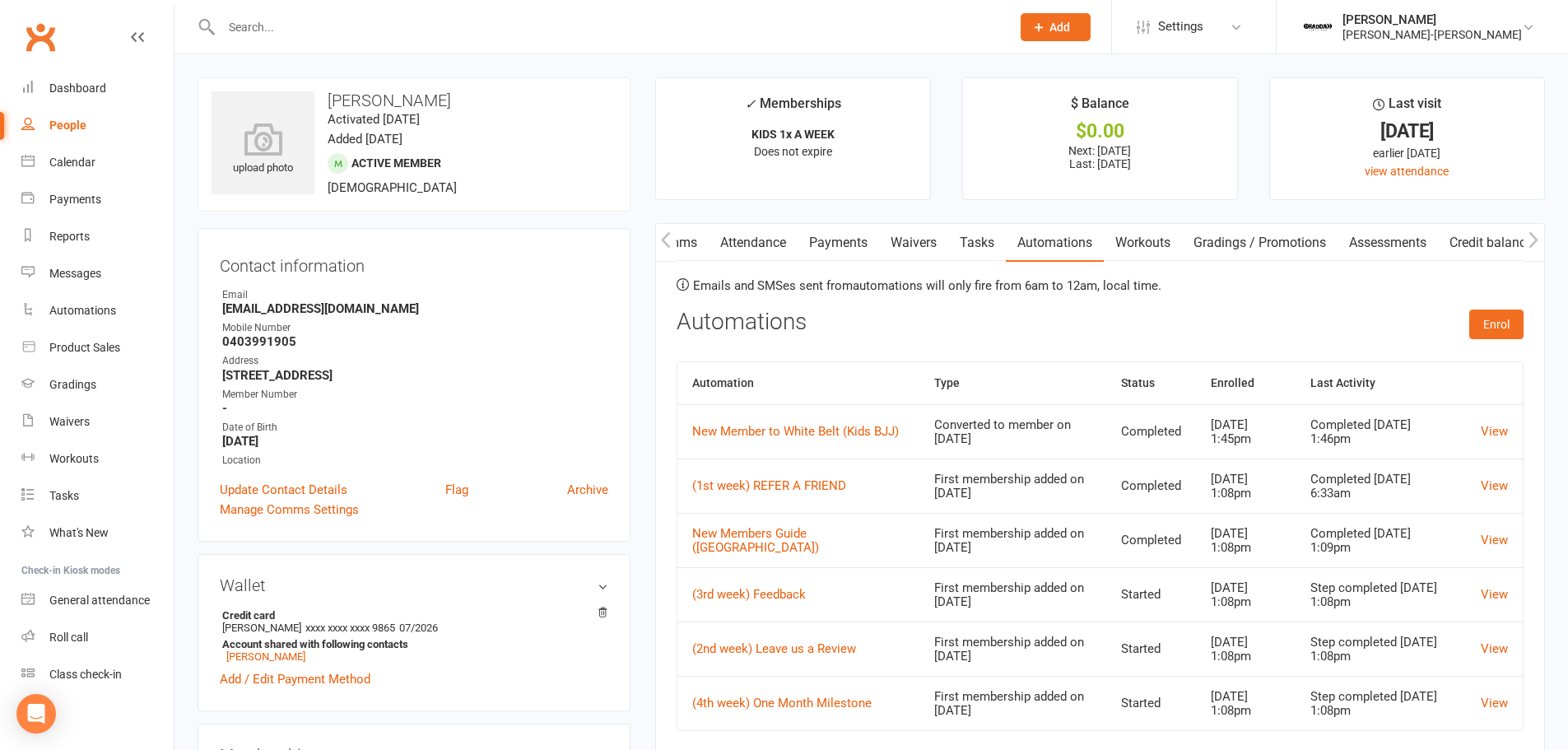
click at [984, 248] on link "Tasks" at bounding box center [976, 242] width 58 height 38
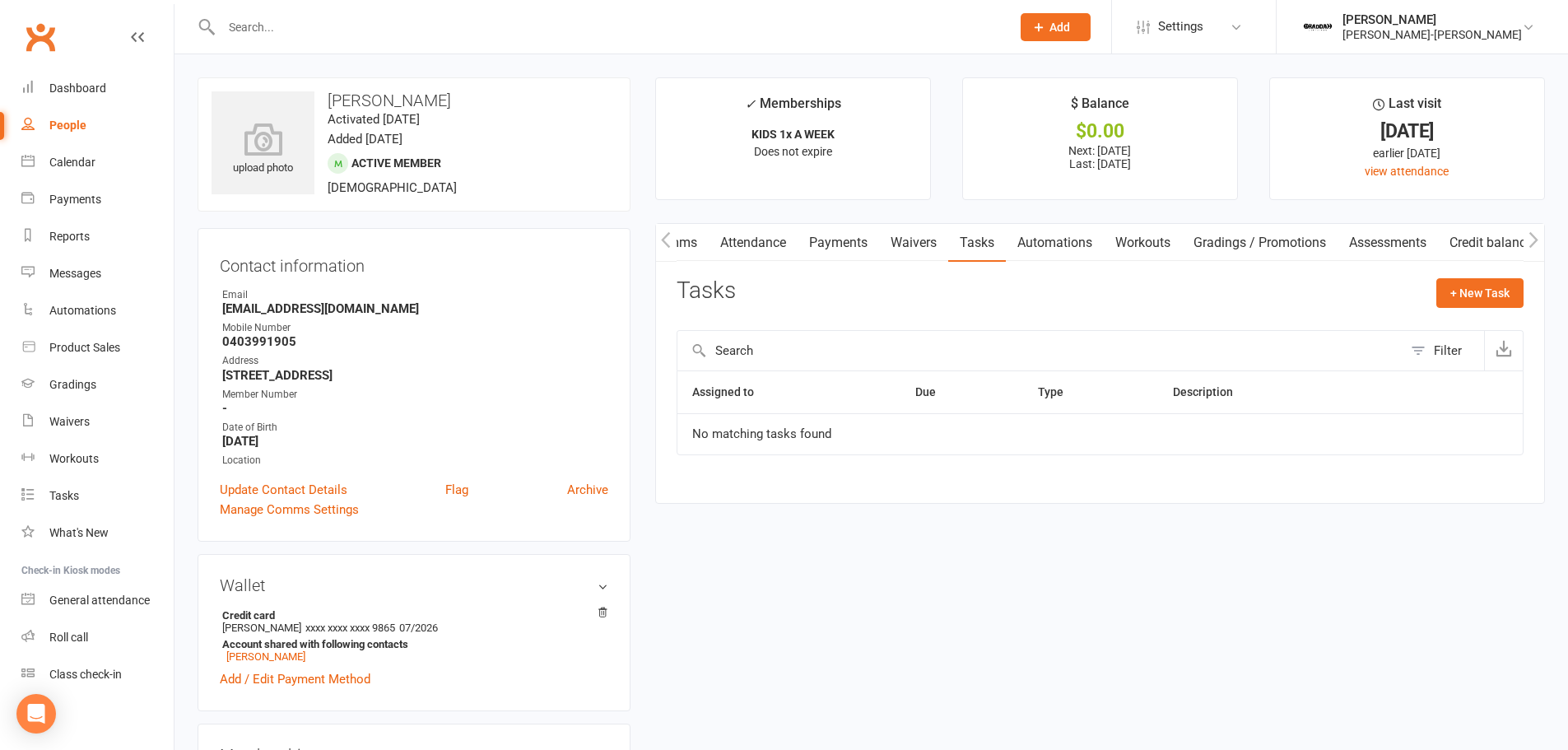
click at [917, 248] on link "Waivers" at bounding box center [914, 242] width 69 height 38
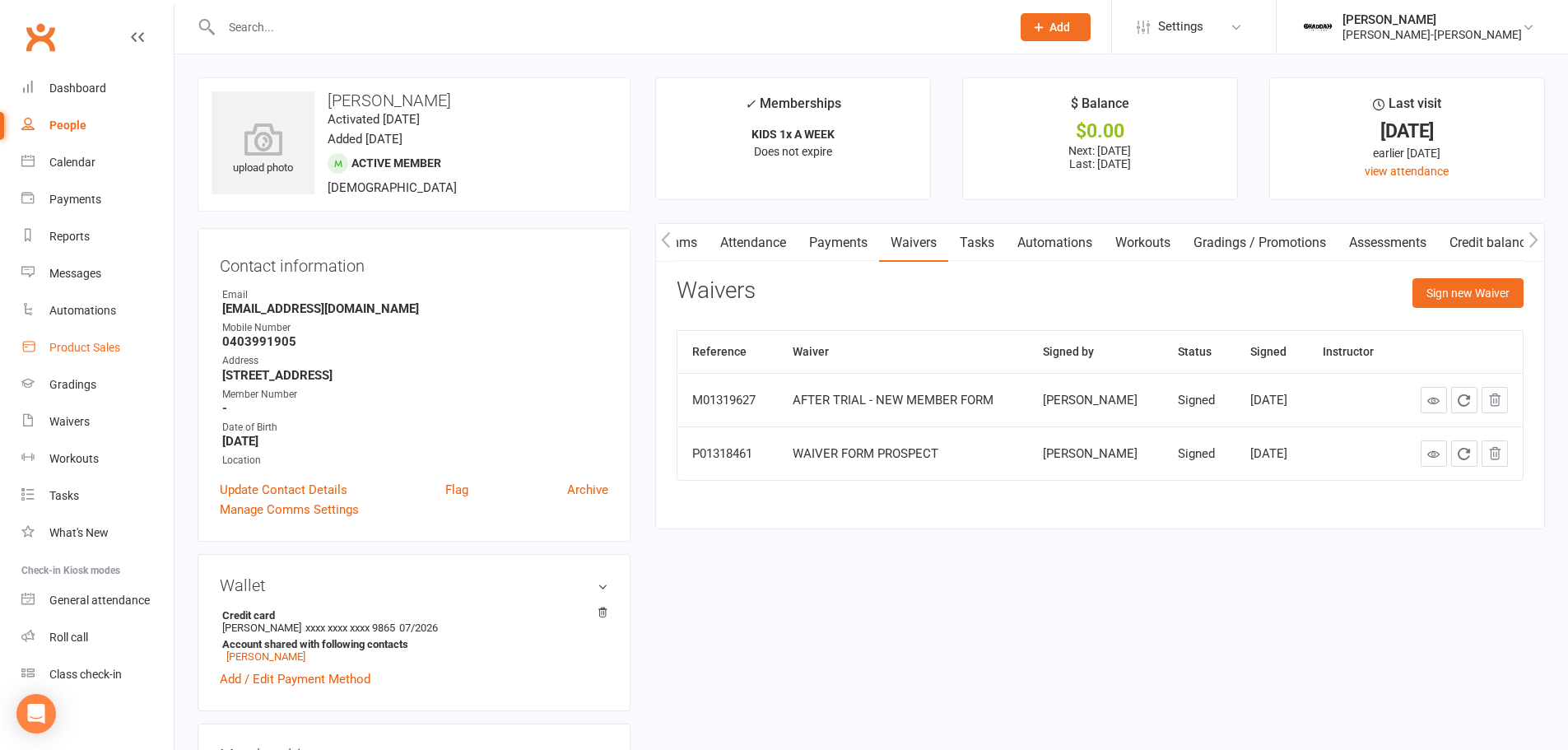
click at [76, 345] on div "Product Sales" at bounding box center [85, 347] width 71 height 13
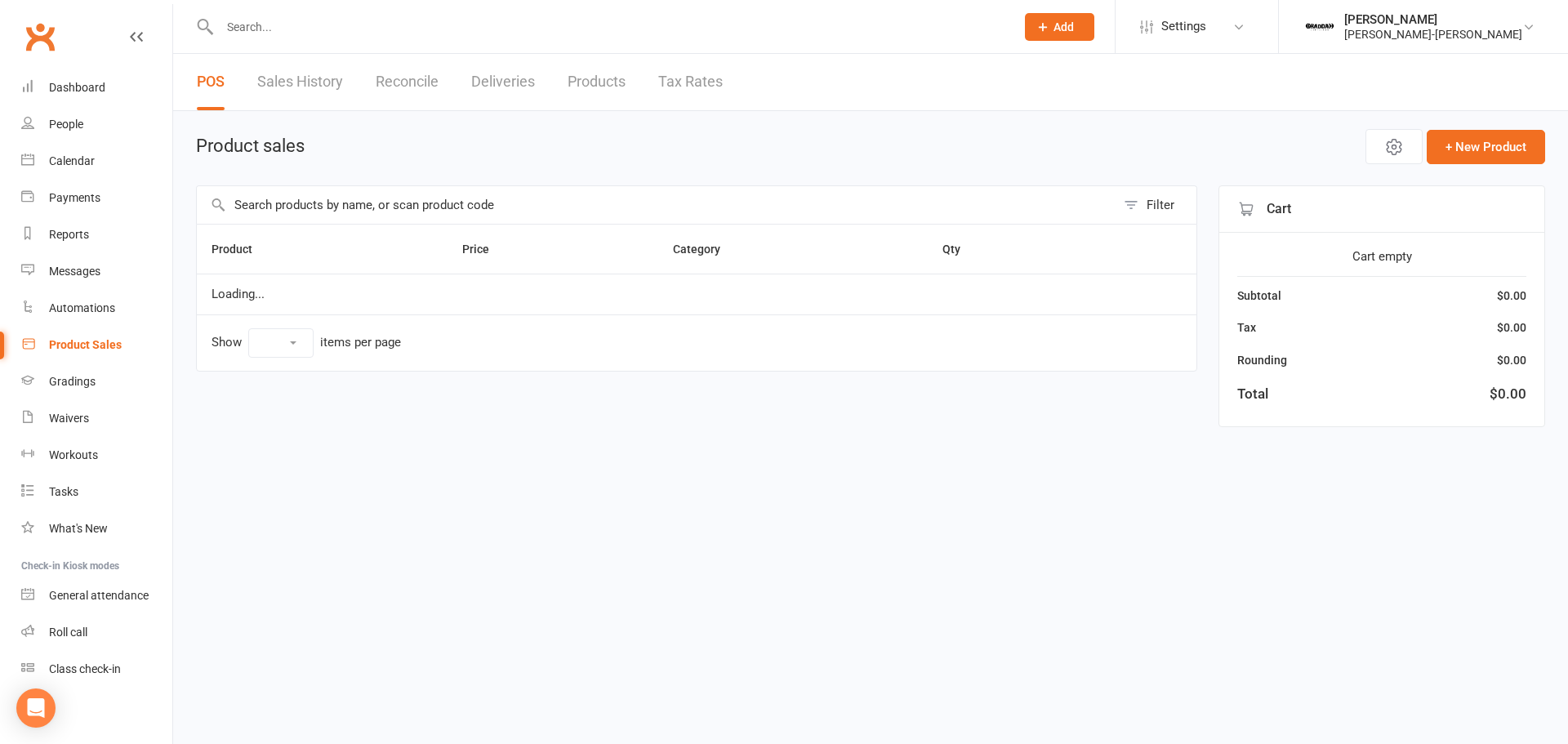
select select "50"
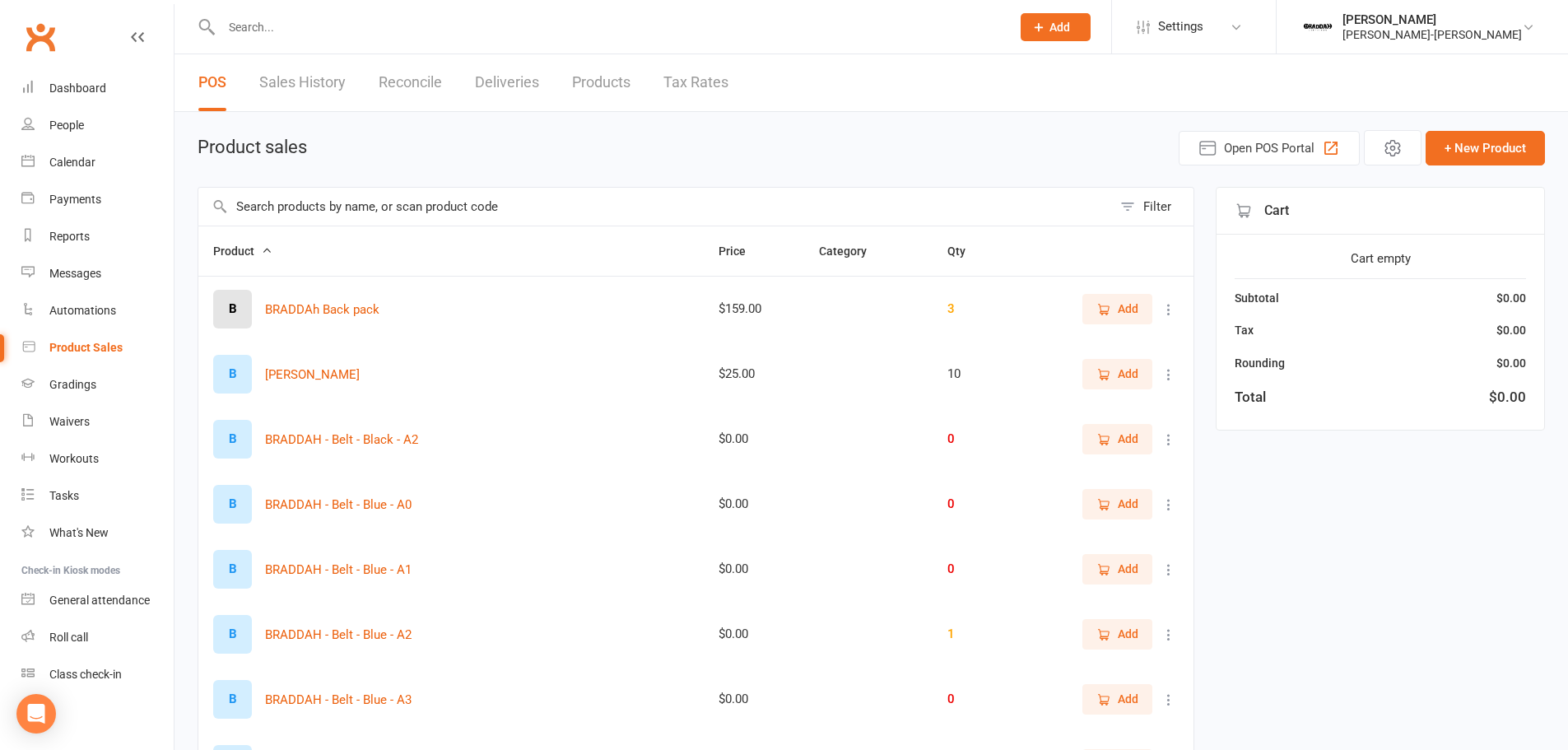
drag, startPoint x: 331, startPoint y: 199, endPoint x: 341, endPoint y: 202, distance: 10.4
click at [341, 202] on input "text" at bounding box center [655, 206] width 914 height 38
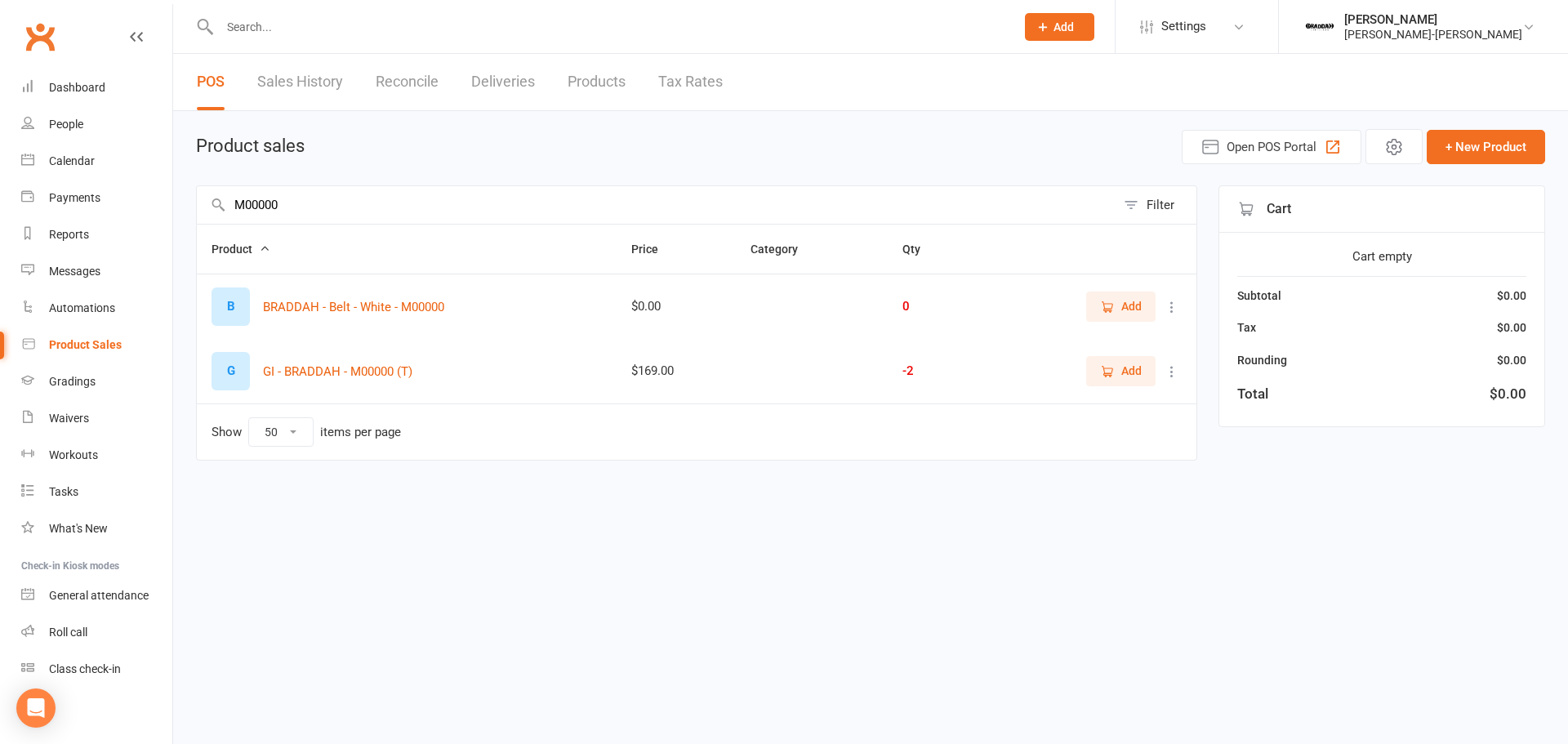
type input "M00000"
click at [1113, 372] on icon "button" at bounding box center [1108, 371] width 9 height 8
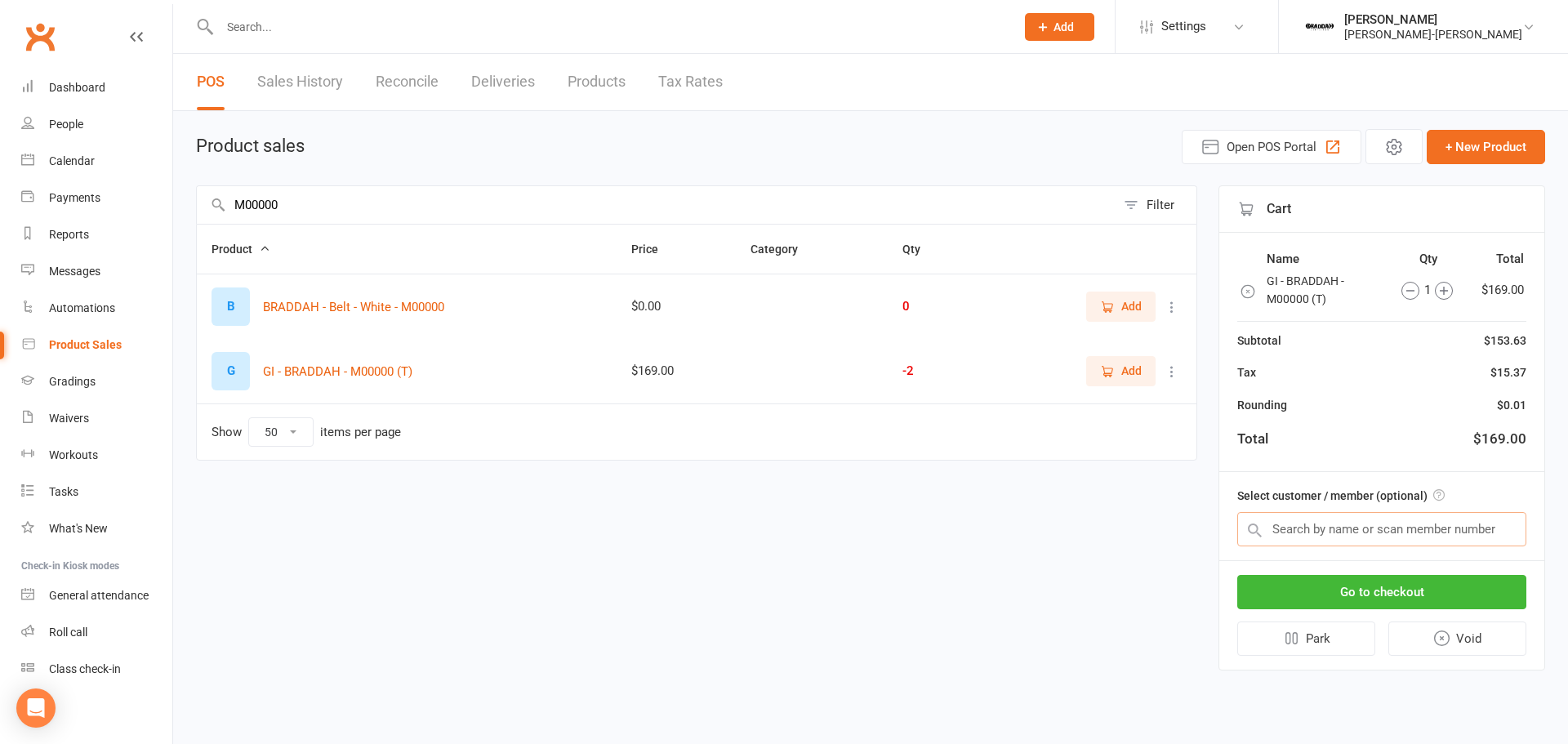
click at [1339, 527] on input "text" at bounding box center [1382, 529] width 290 height 34
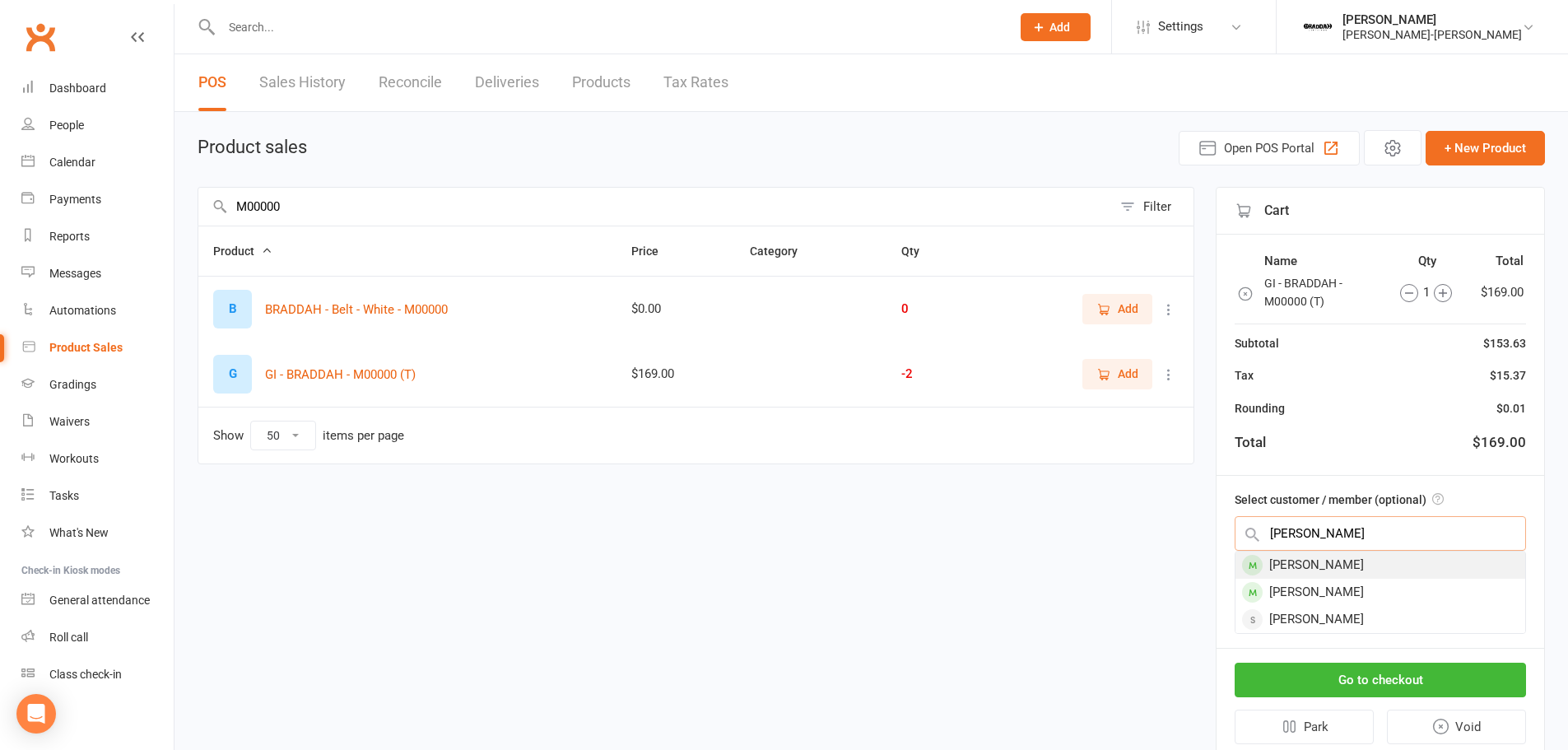
type input "hann"
click at [1351, 561] on div "Hannah John" at bounding box center [1381, 565] width 290 height 27
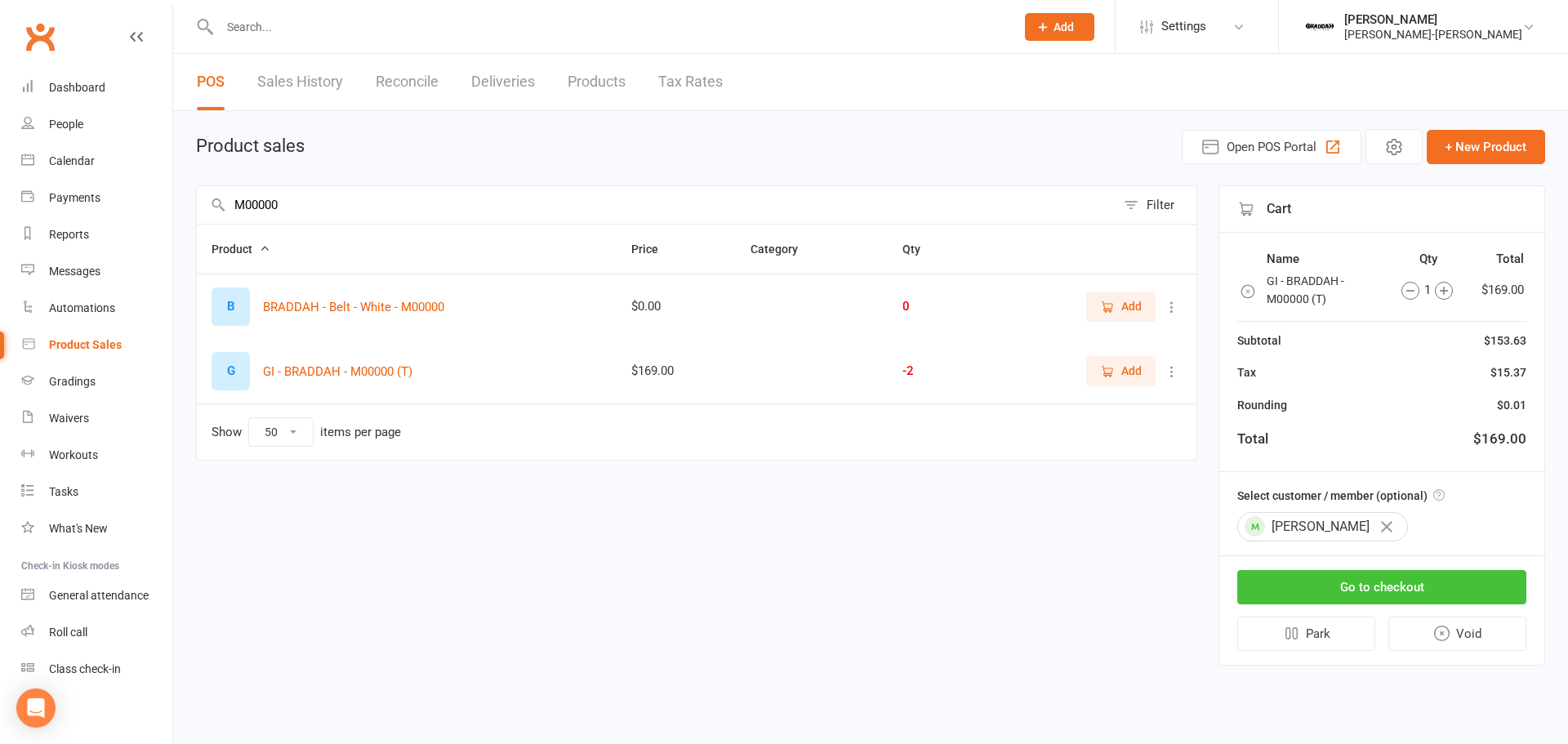
click at [1376, 586] on button "Go to checkout" at bounding box center [1382, 587] width 290 height 34
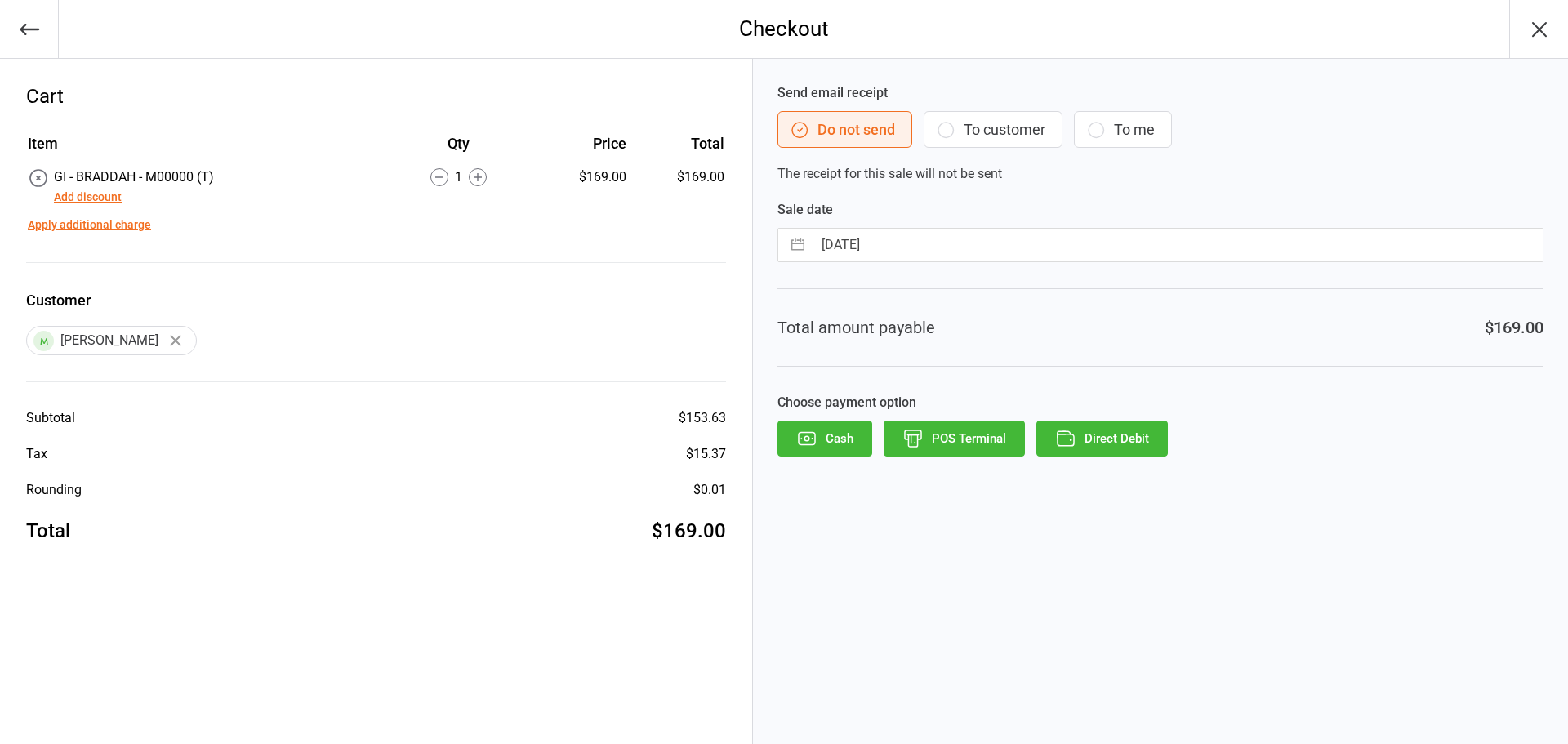
click at [1093, 441] on button "Direct Debit" at bounding box center [1102, 438] width 132 height 36
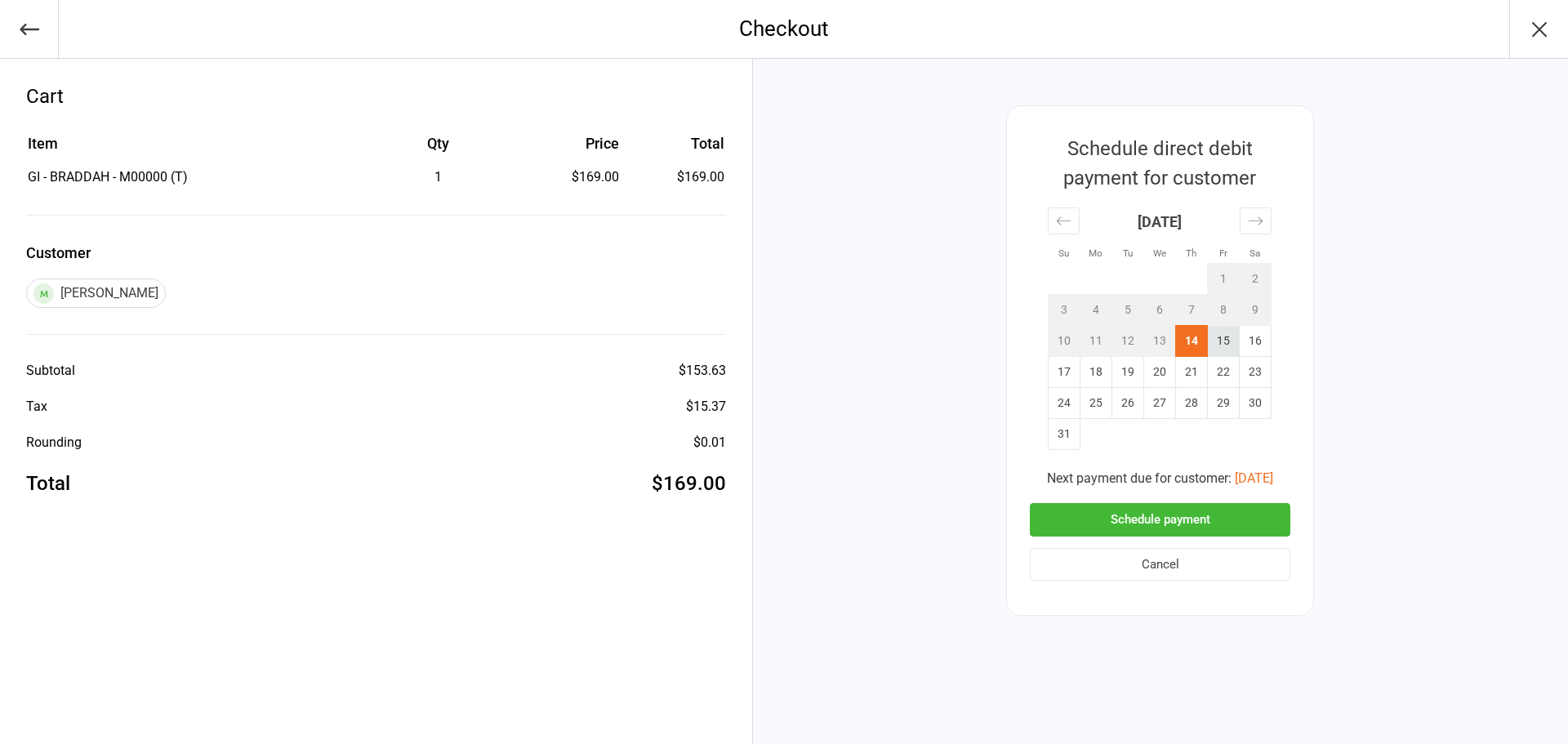
click at [1223, 342] on td "15" at bounding box center [1223, 341] width 32 height 31
click at [1155, 515] on button "Schedule payment" at bounding box center [1159, 519] width 261 height 34
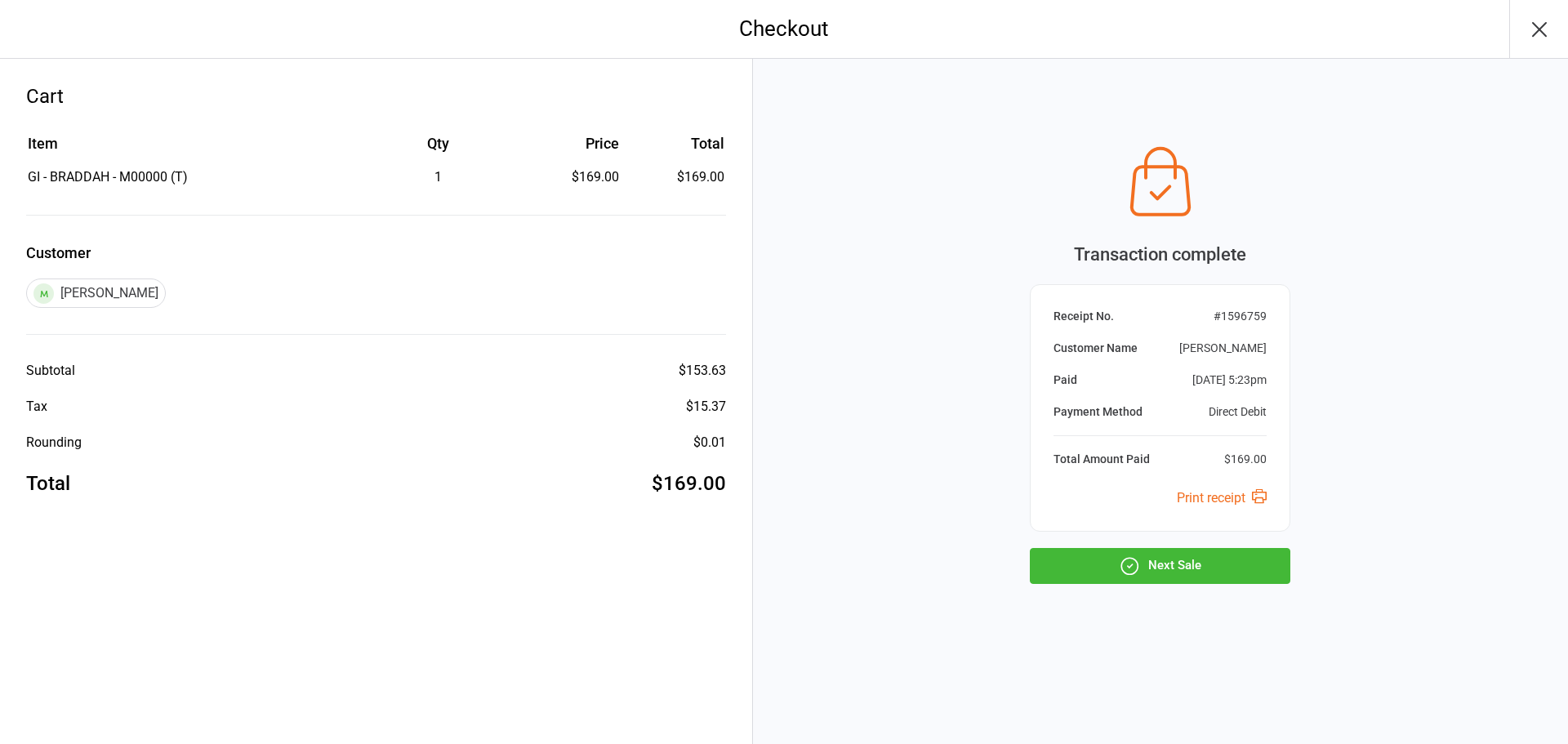
click at [1163, 576] on button "Next Sale" at bounding box center [1159, 566] width 261 height 36
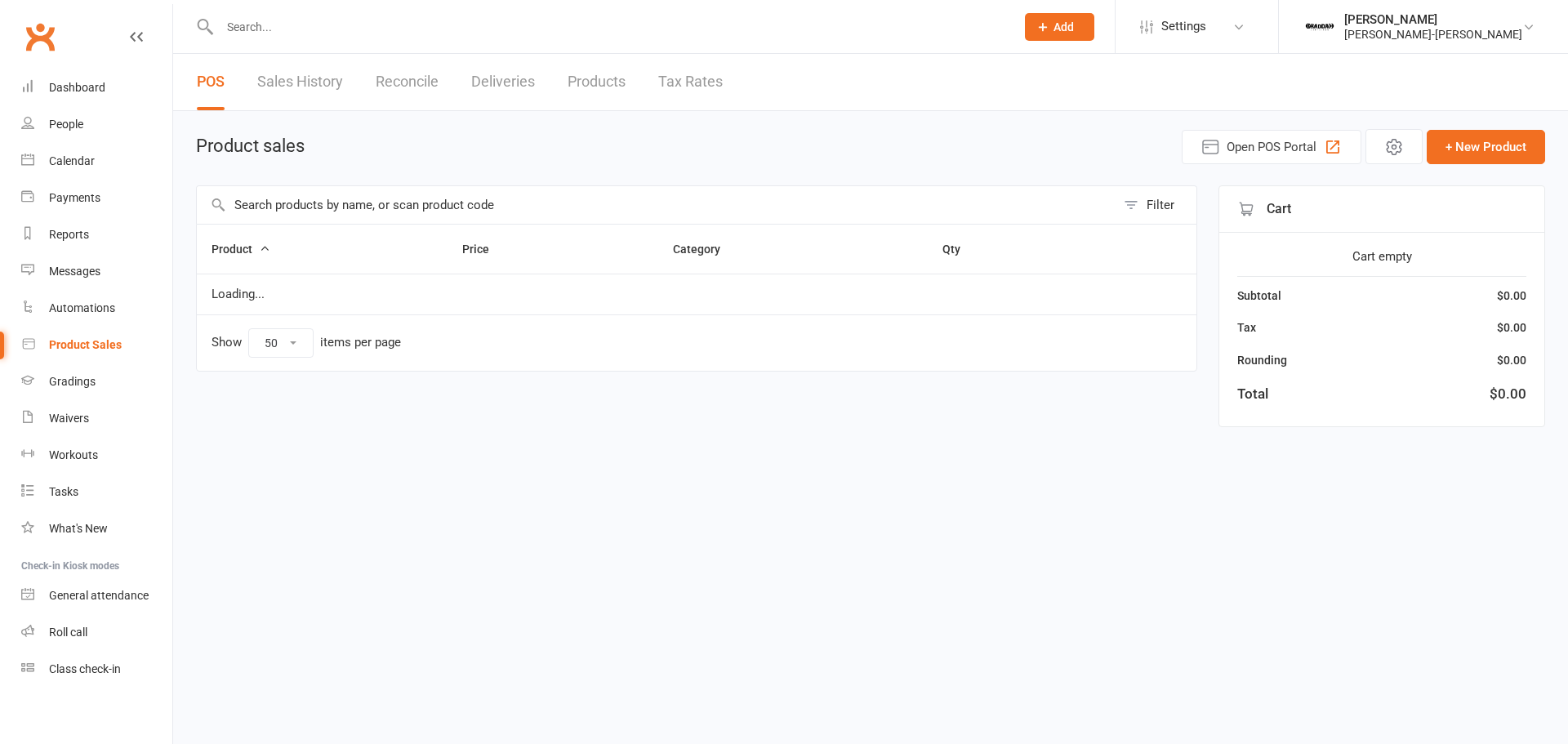
select select "50"
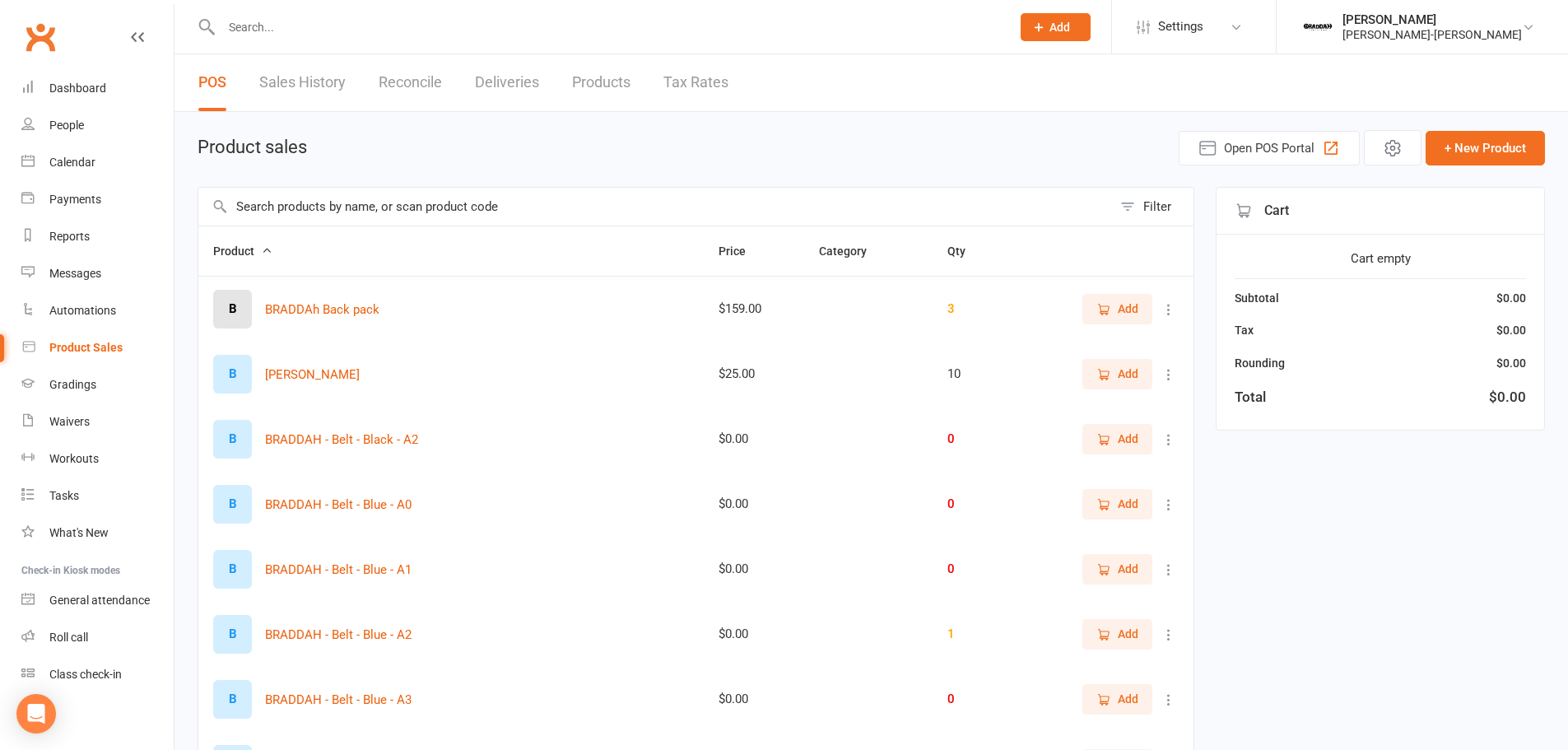
click at [277, 75] on link "Sales History" at bounding box center [303, 83] width 87 height 57
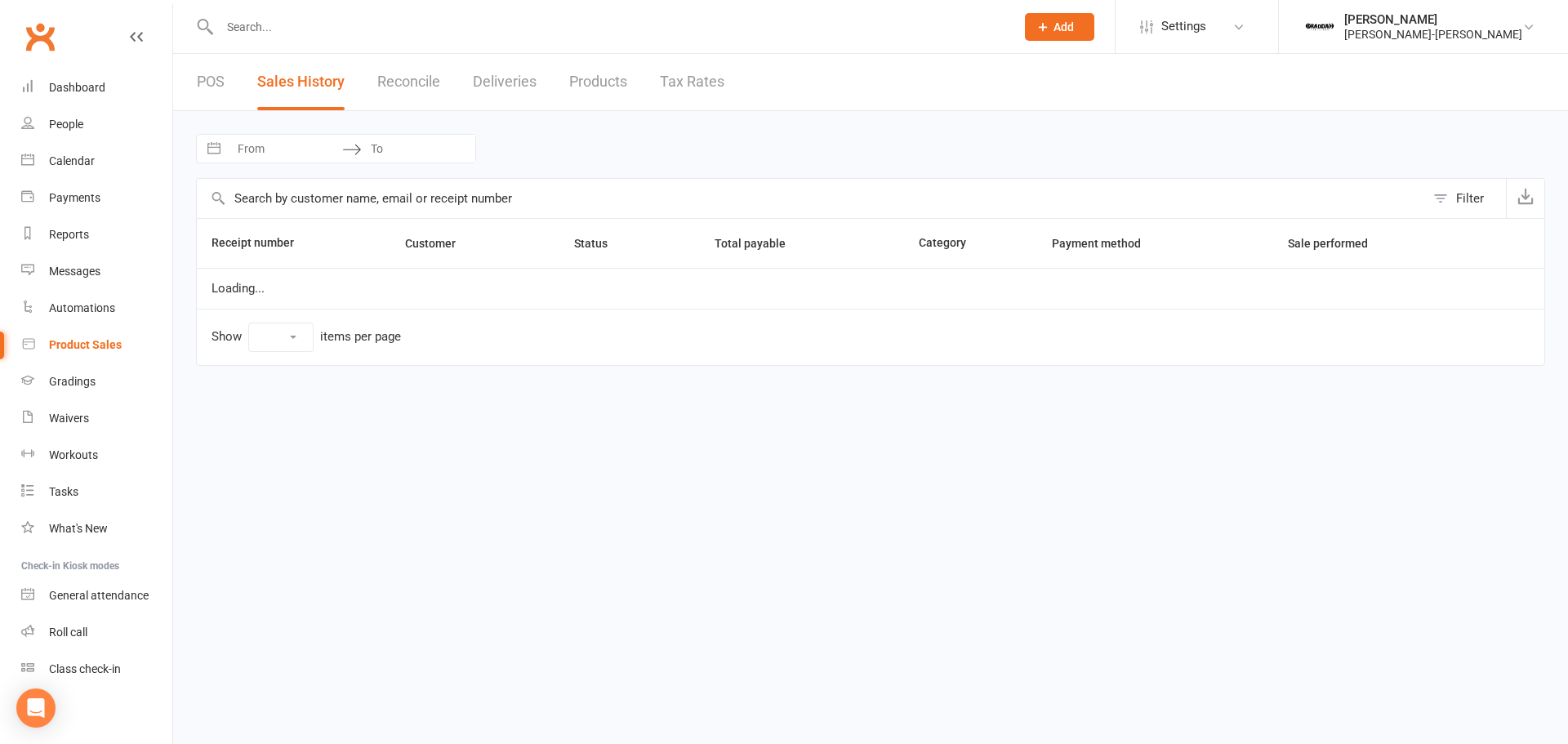
select select "25"
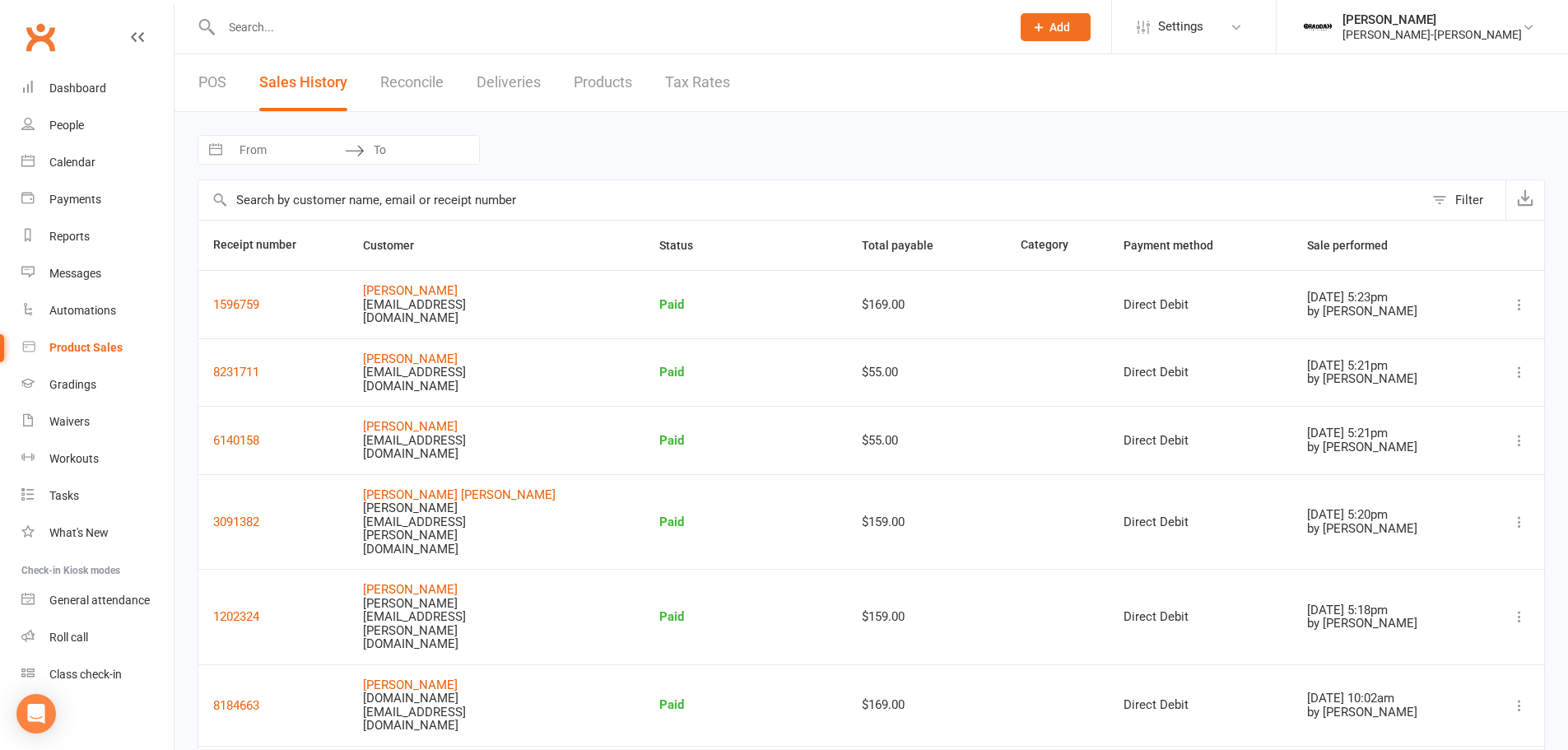
click at [206, 85] on link "POS" at bounding box center [212, 83] width 28 height 57
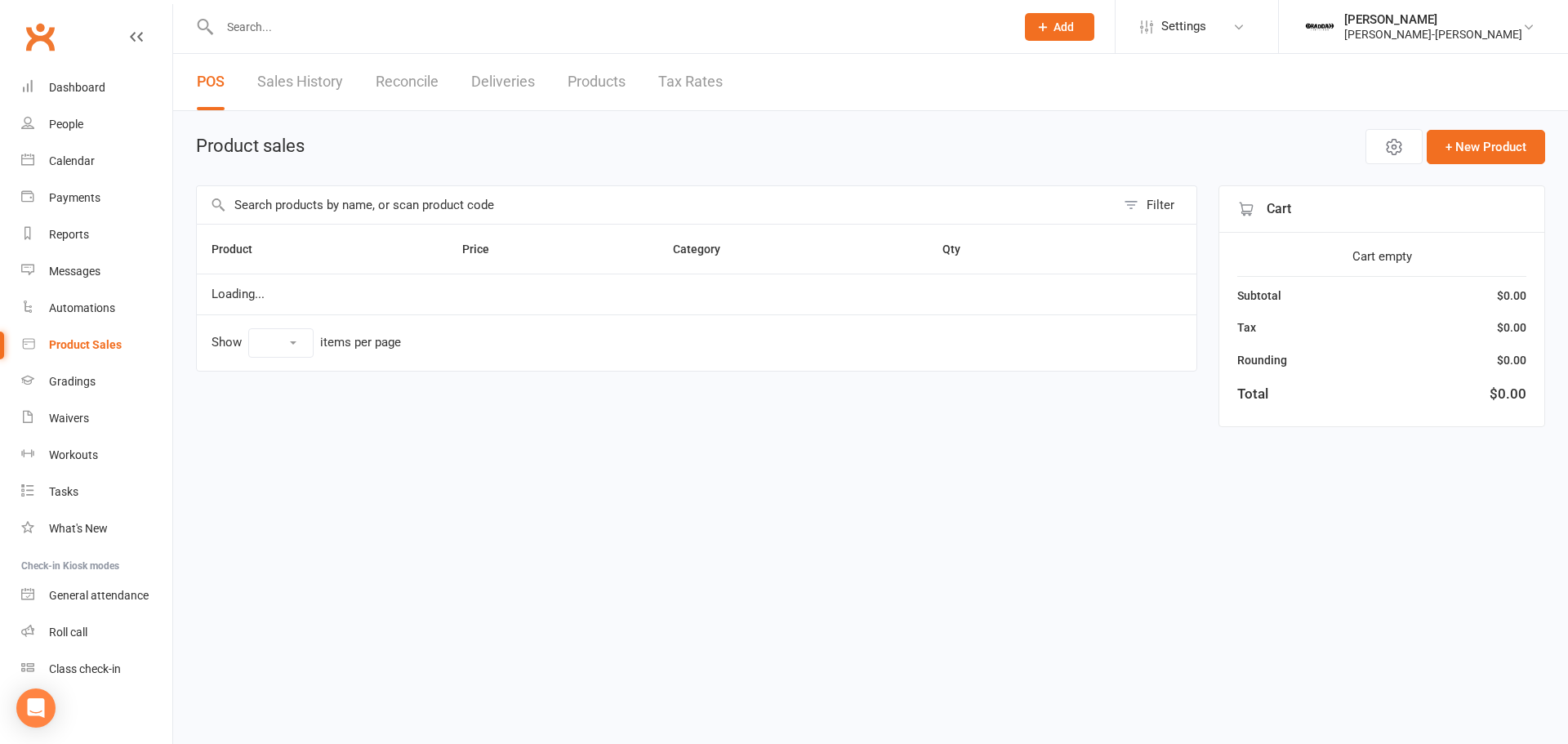
select select "50"
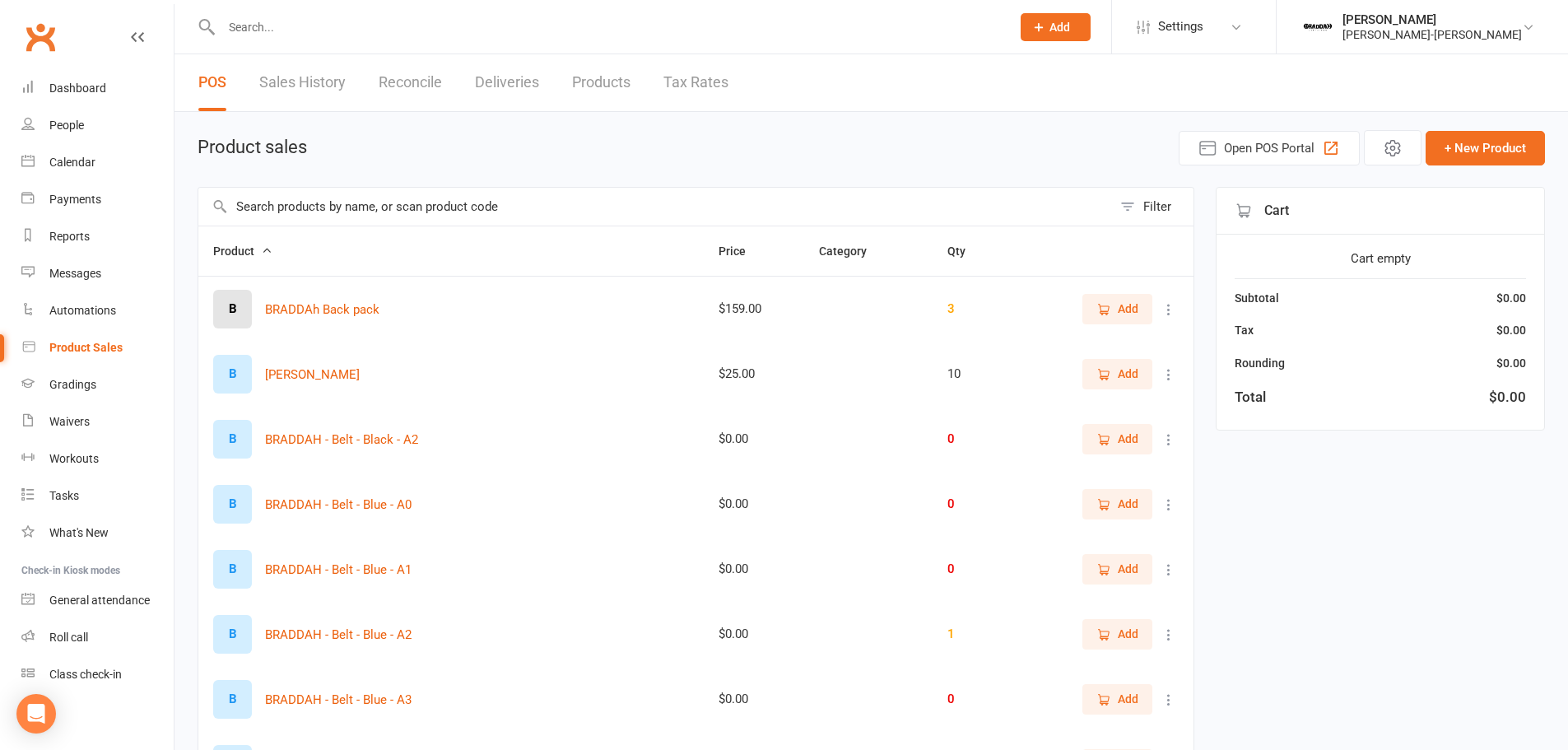
click at [271, 208] on input "text" at bounding box center [655, 206] width 914 height 38
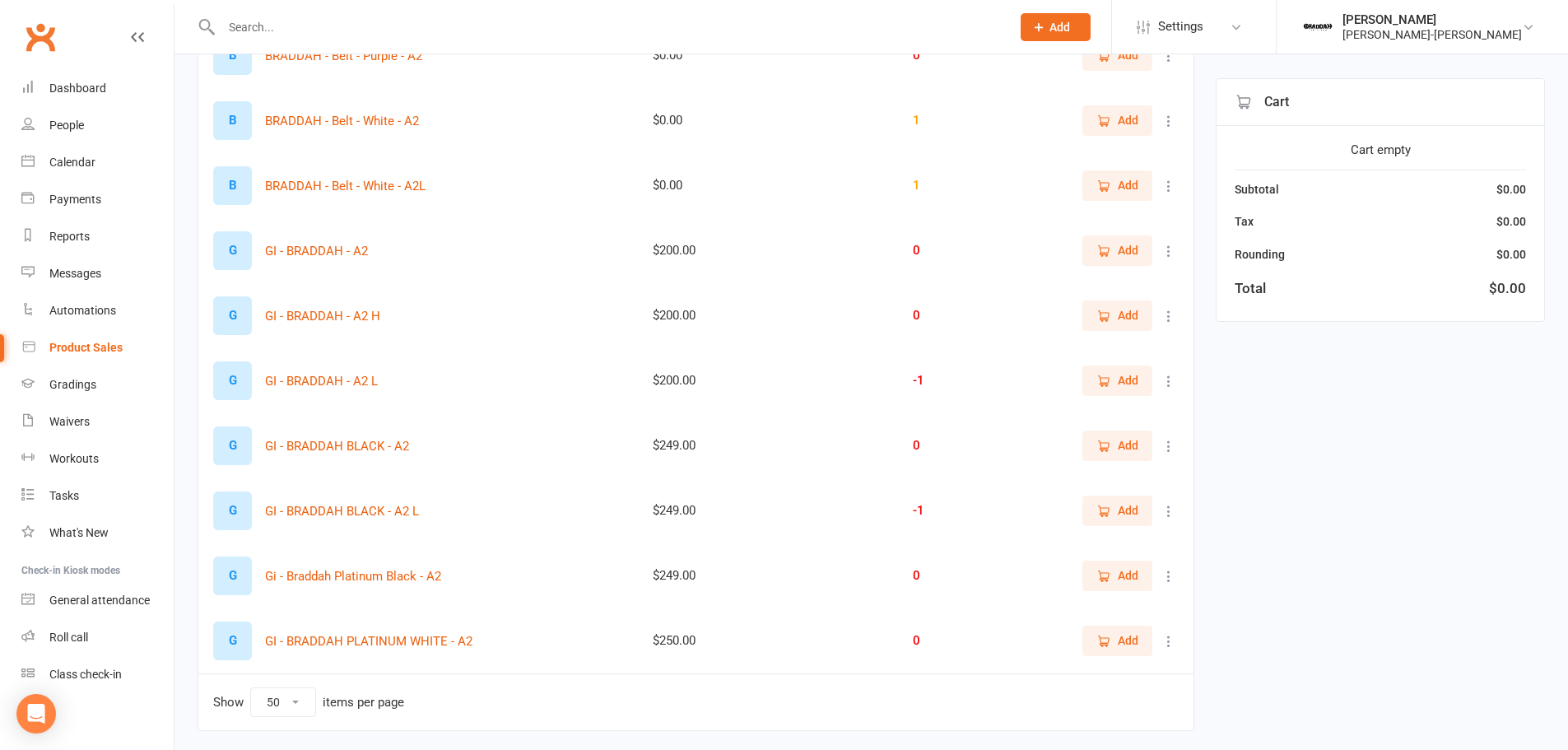
scroll to position [412, 0]
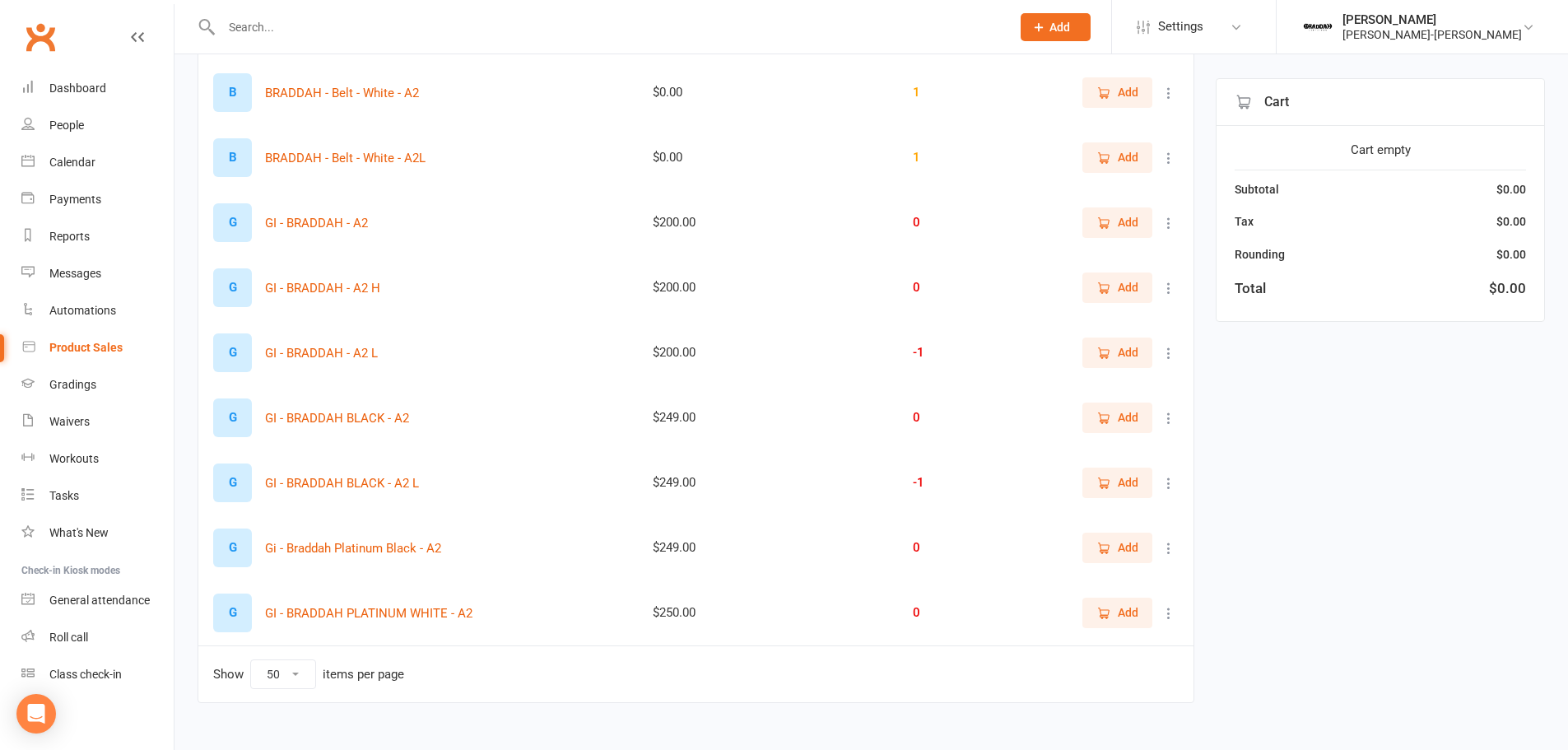
type input "A2"
click at [1129, 557] on span "Add" at bounding box center [1128, 548] width 21 height 19
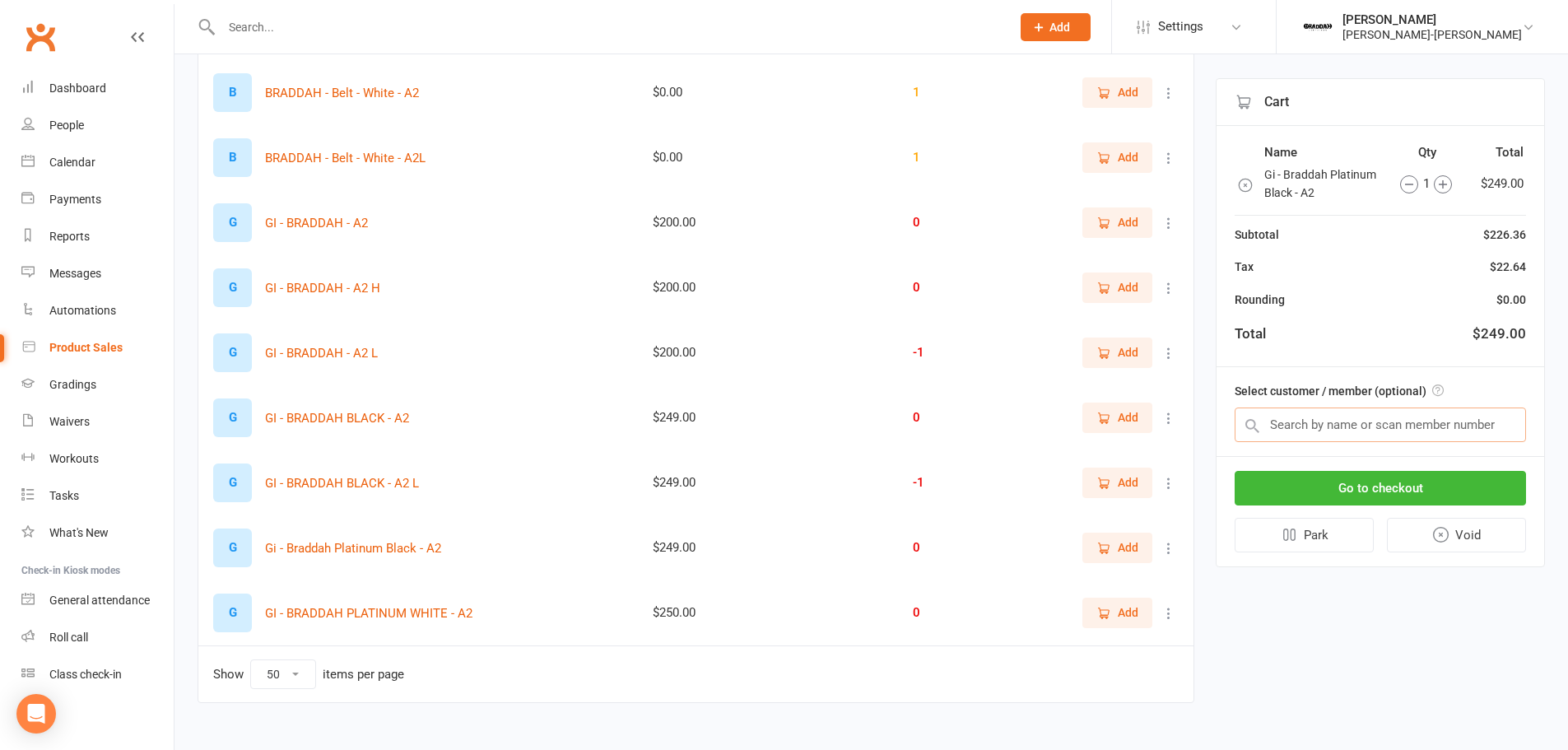
click at [1403, 435] on input "text" at bounding box center [1381, 424] width 292 height 34
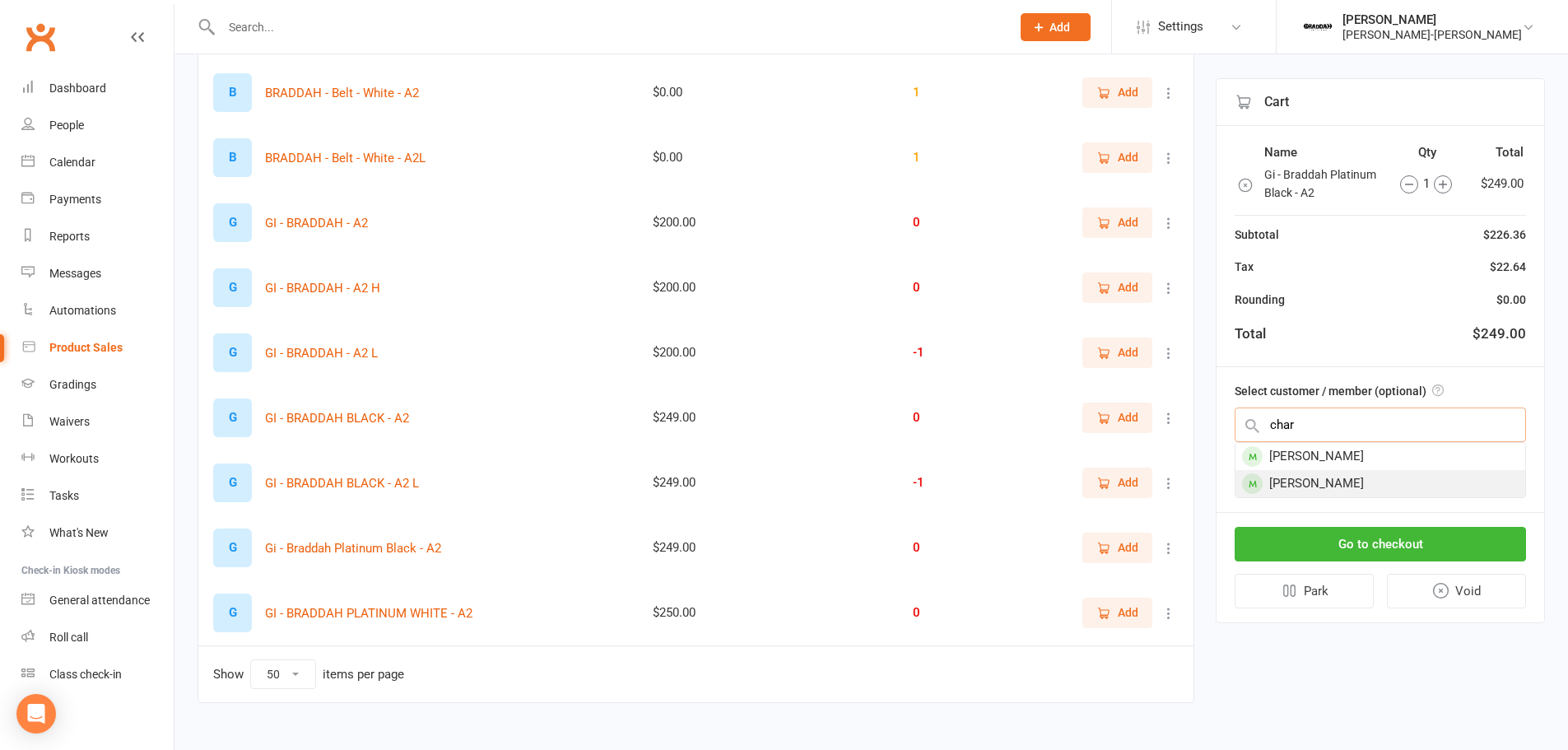
type input "char"
click at [1357, 486] on div "[PERSON_NAME]" at bounding box center [1381, 484] width 290 height 27
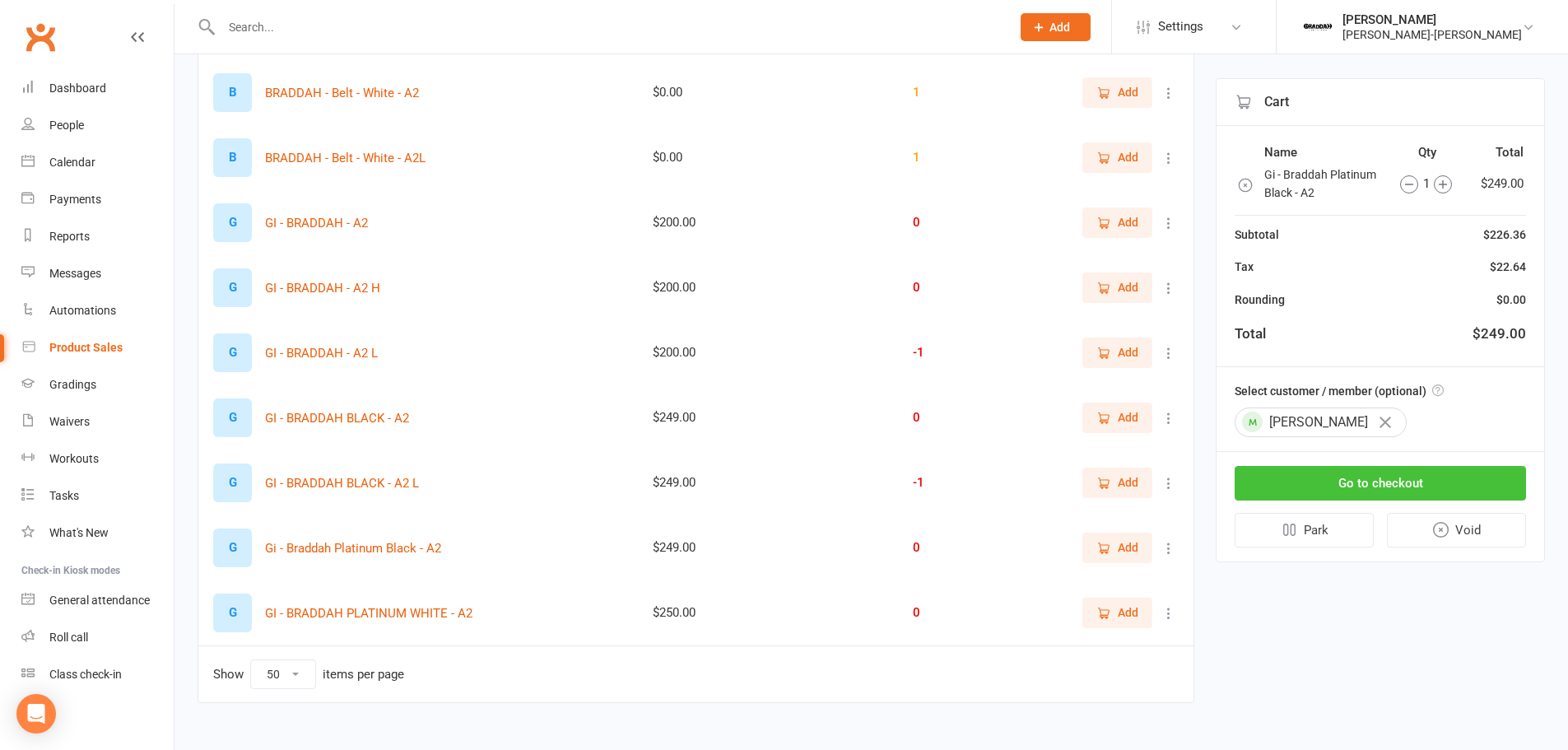
click at [1410, 481] on button "Go to checkout" at bounding box center [1381, 482] width 292 height 34
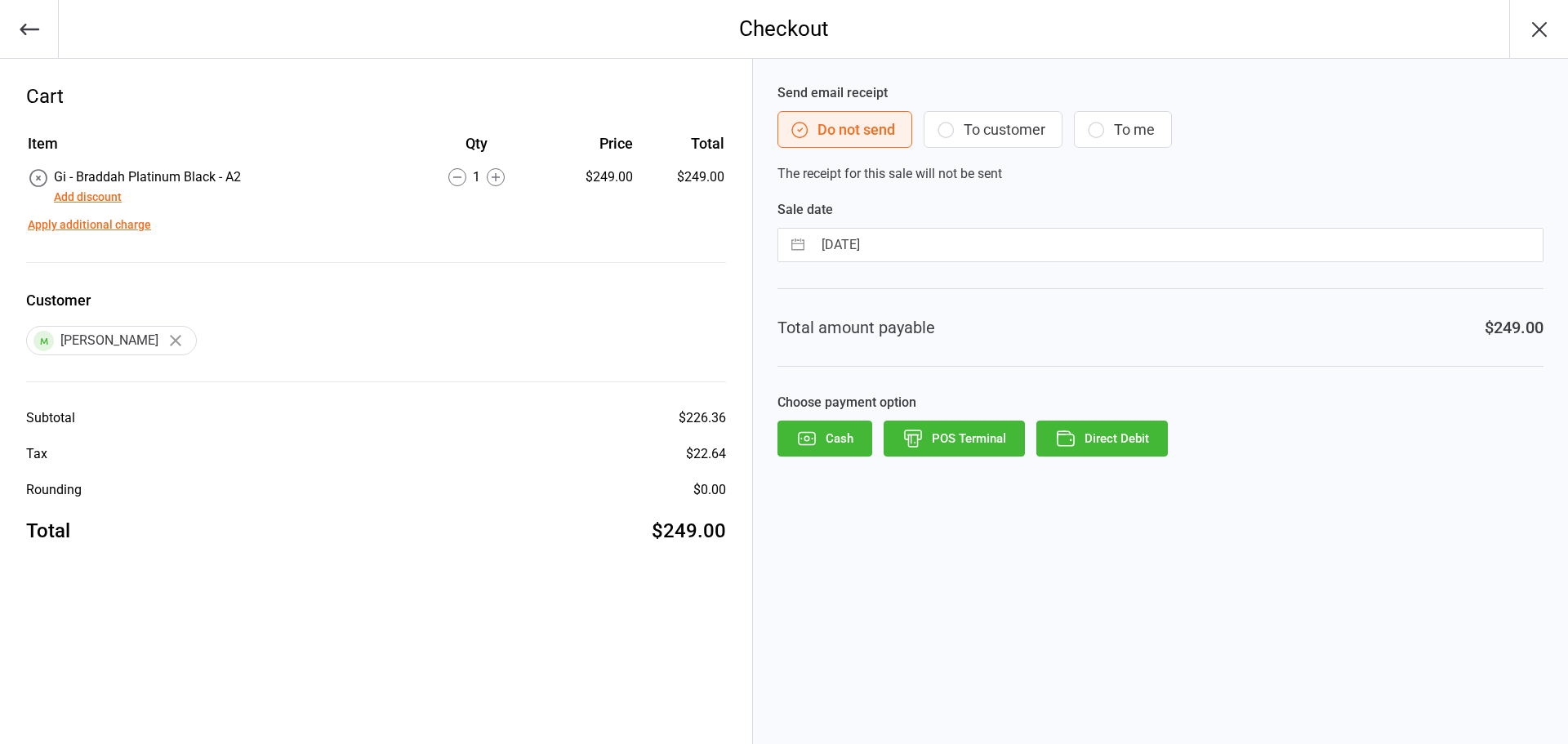
click at [1000, 137] on button "To customer" at bounding box center [993, 130] width 138 height 37
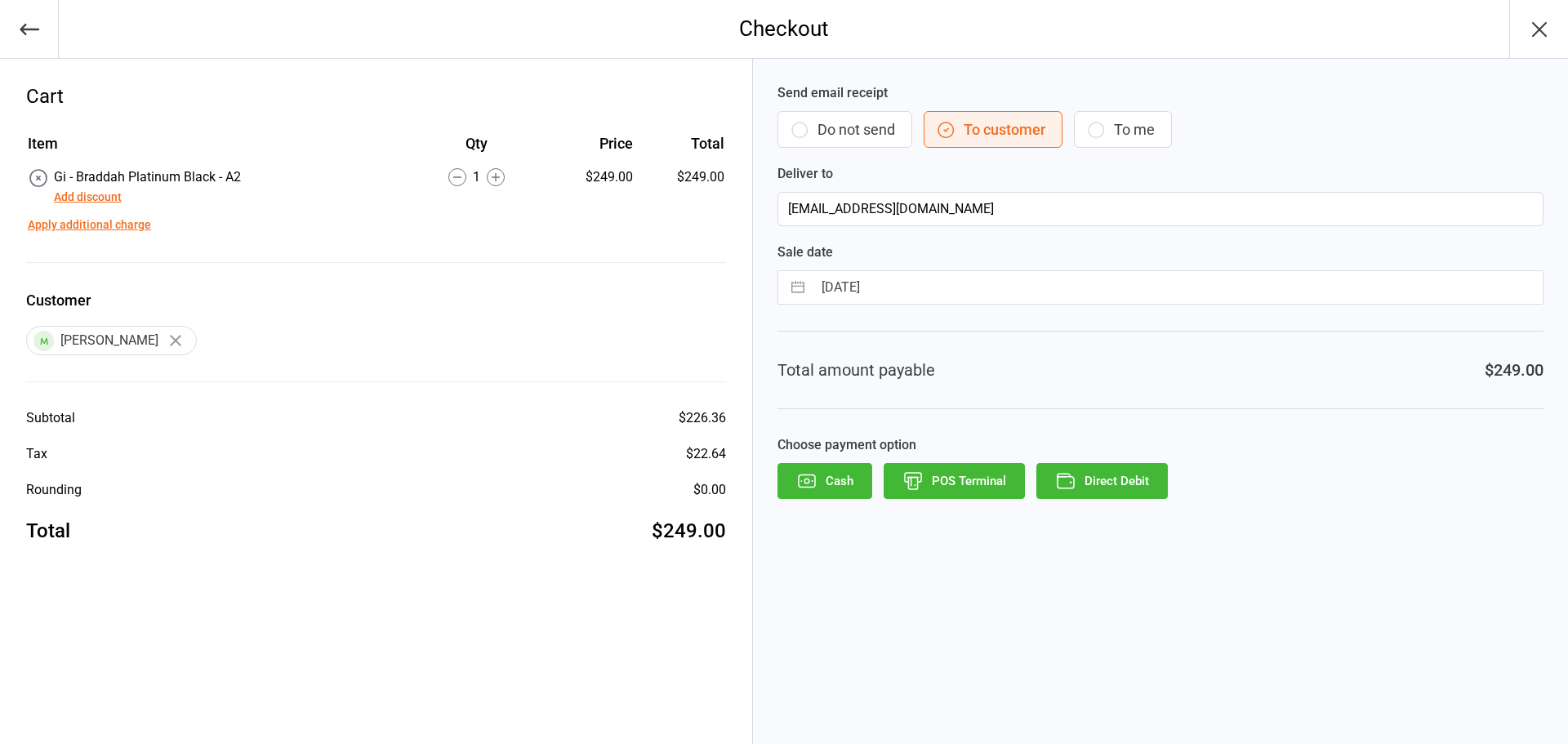
click at [1071, 479] on icon "button" at bounding box center [1066, 481] width 21 height 21
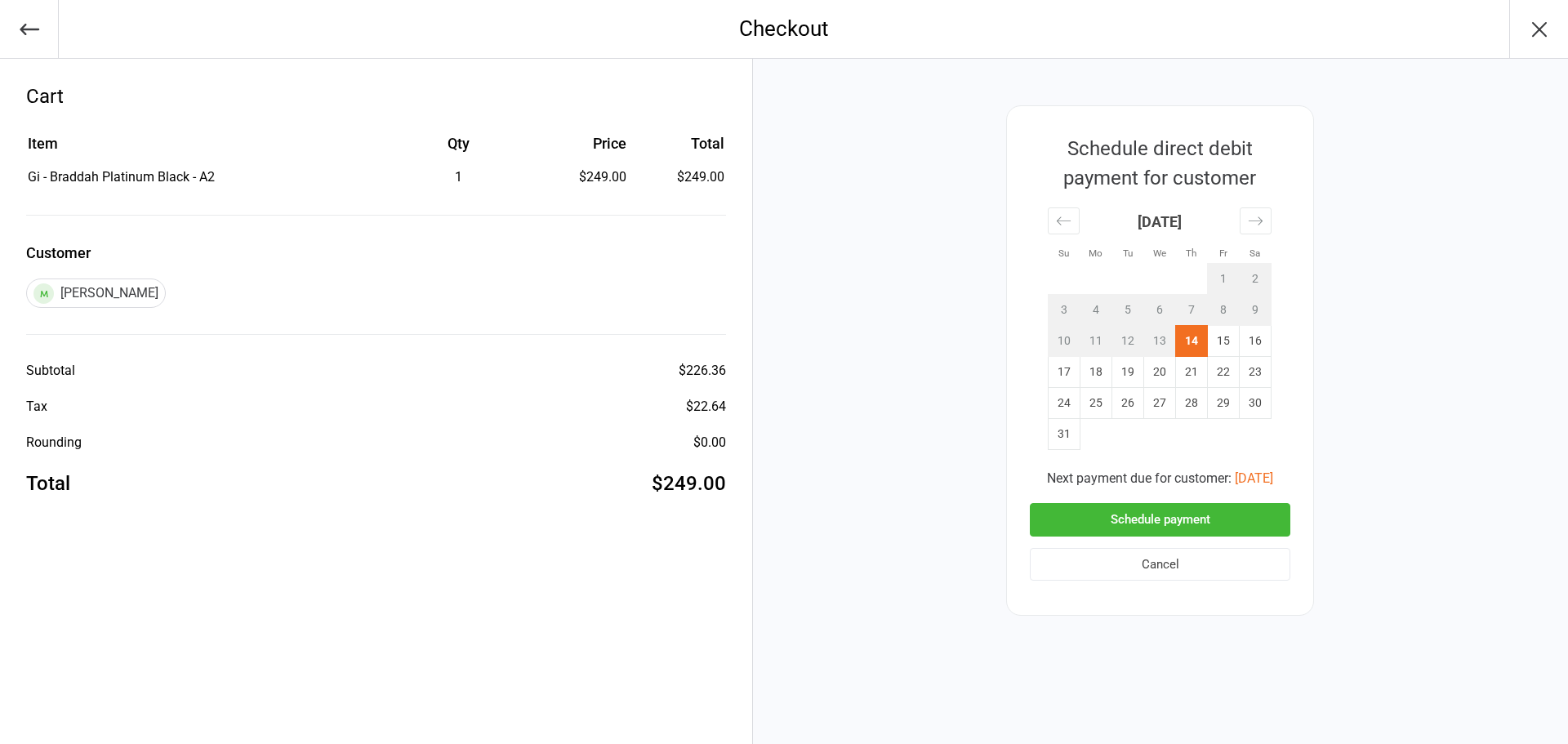
click at [26, 46] on button "button" at bounding box center [29, 29] width 59 height 58
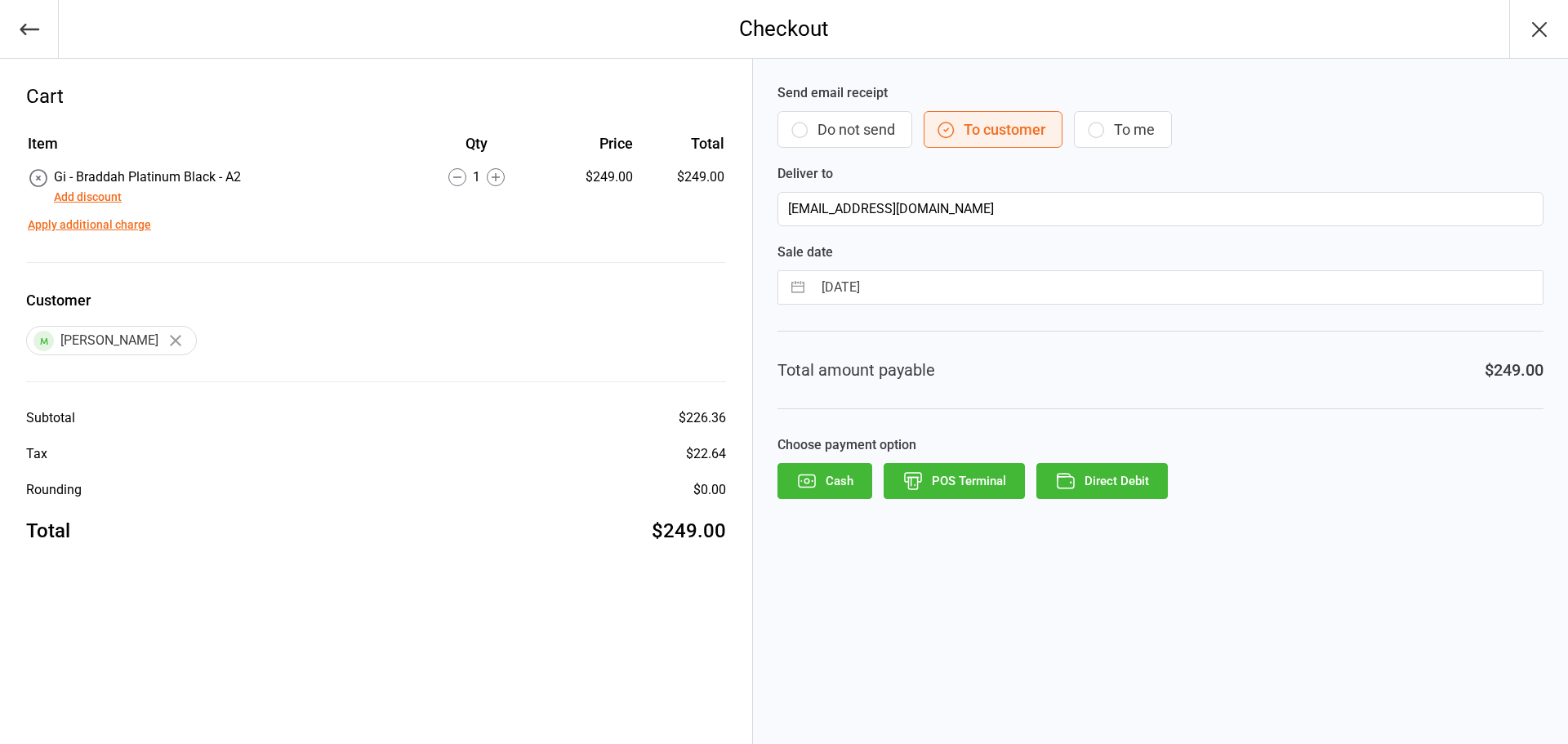
click at [34, 27] on icon "button" at bounding box center [30, 30] width 23 height 23
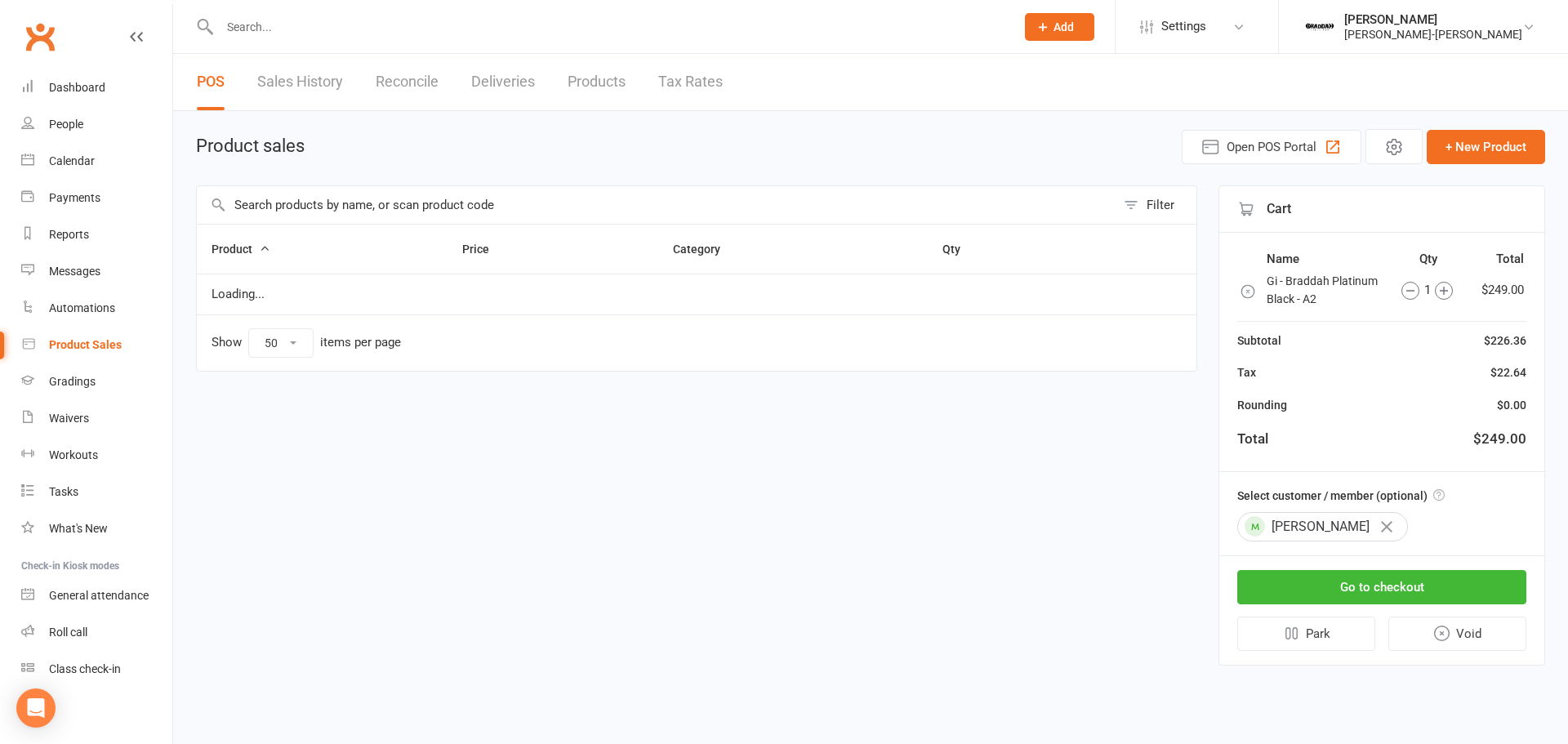
select select "50"
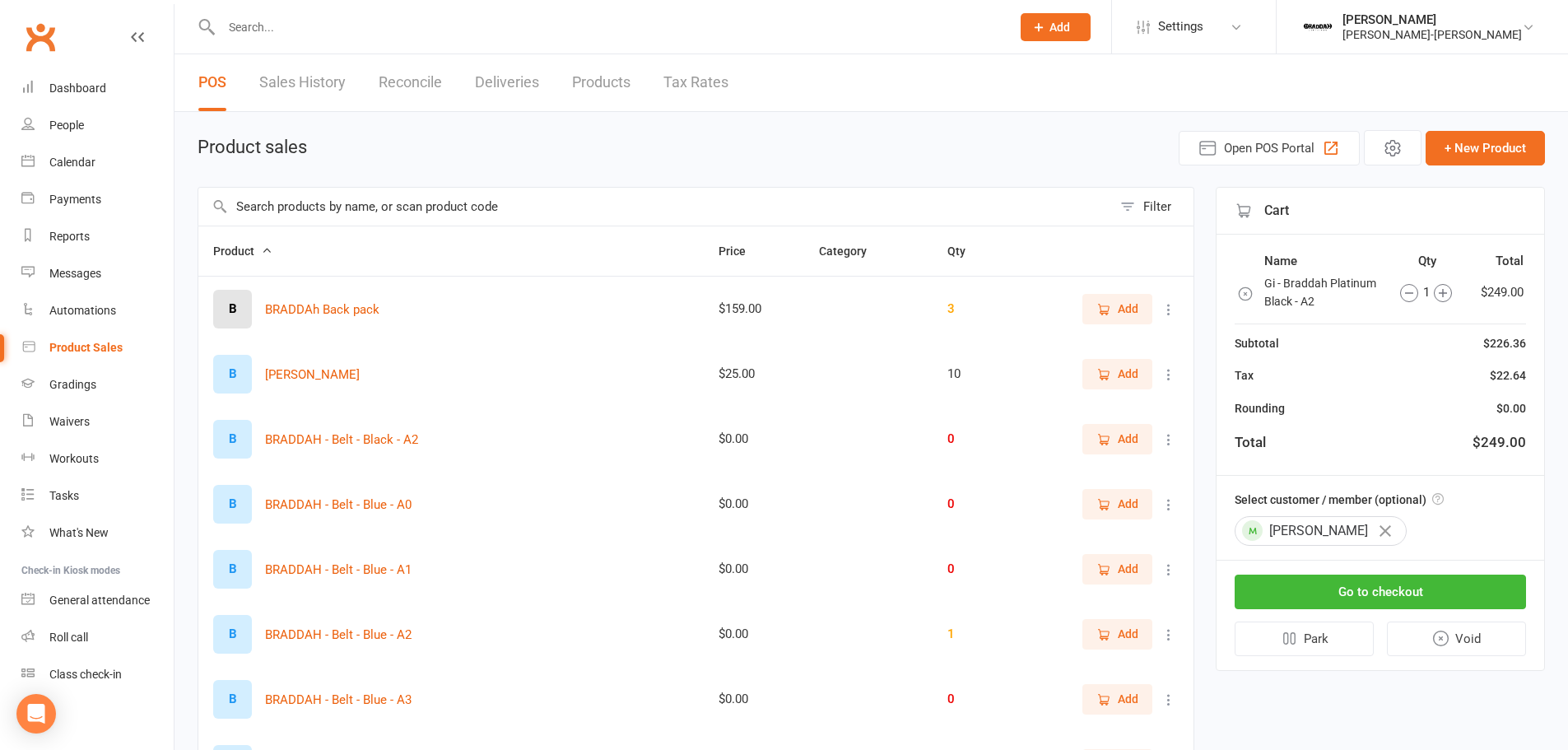
click at [306, 201] on input "text" at bounding box center [655, 206] width 914 height 38
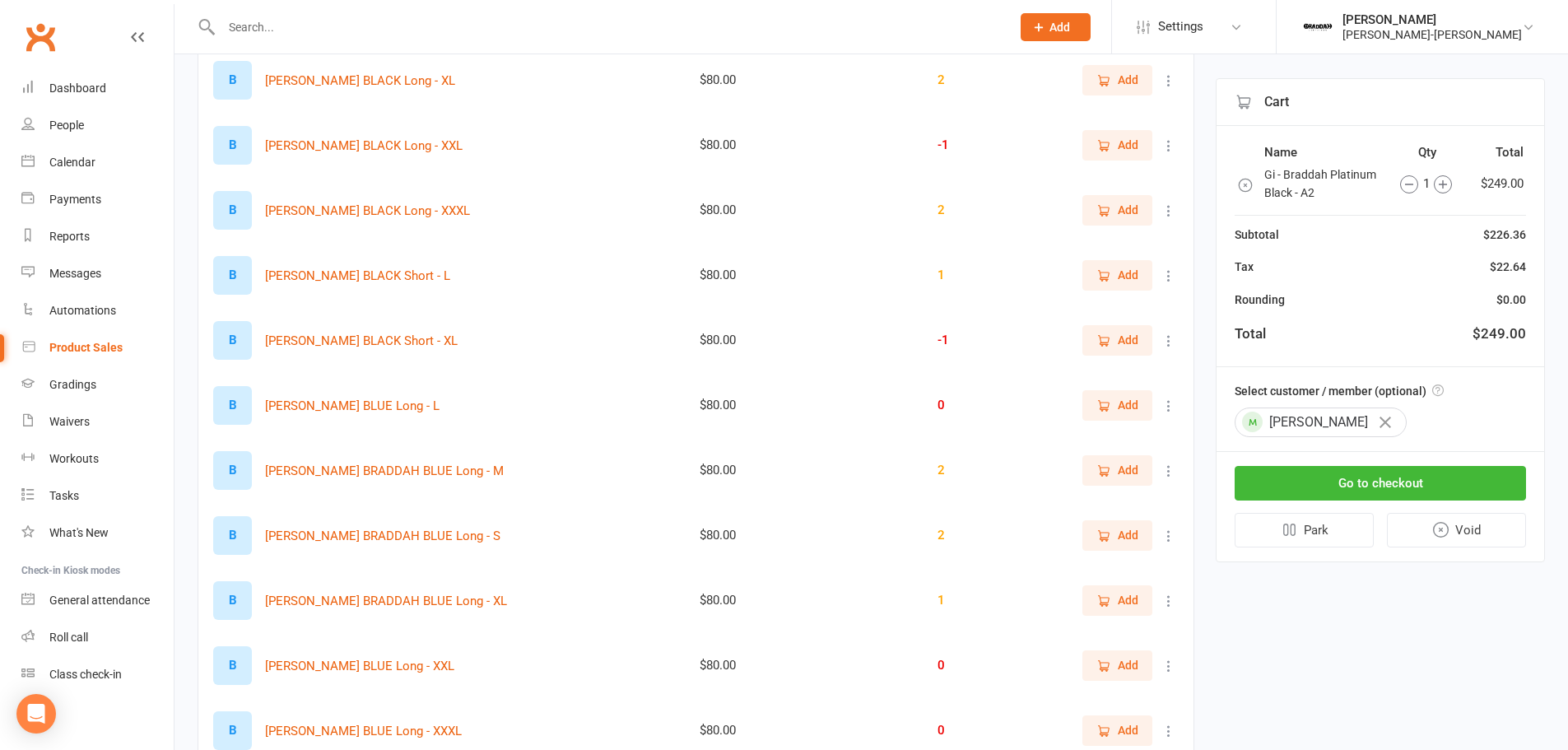
scroll to position [659, 0]
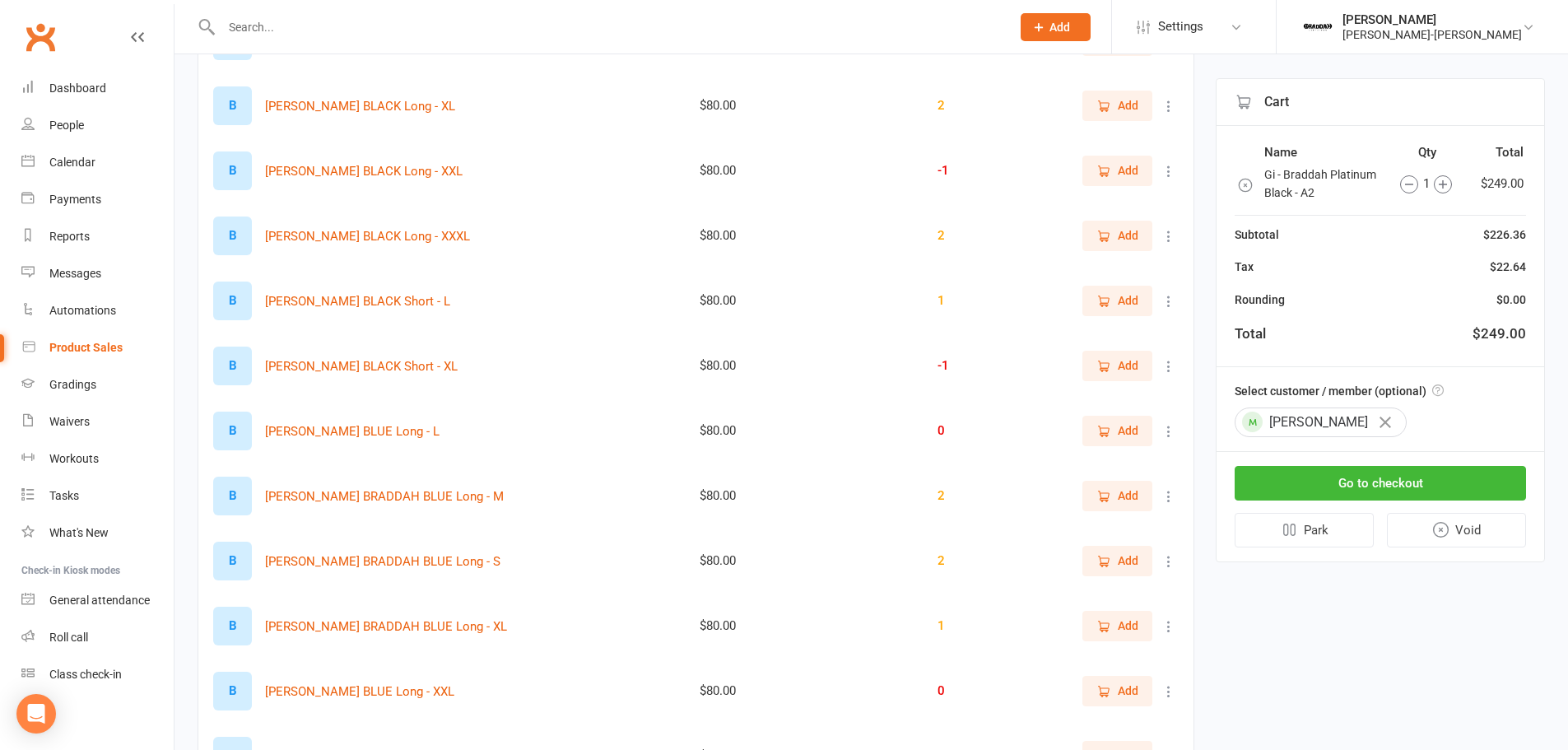
type input "rash"
click at [1118, 172] on span "Add" at bounding box center [1128, 170] width 21 height 19
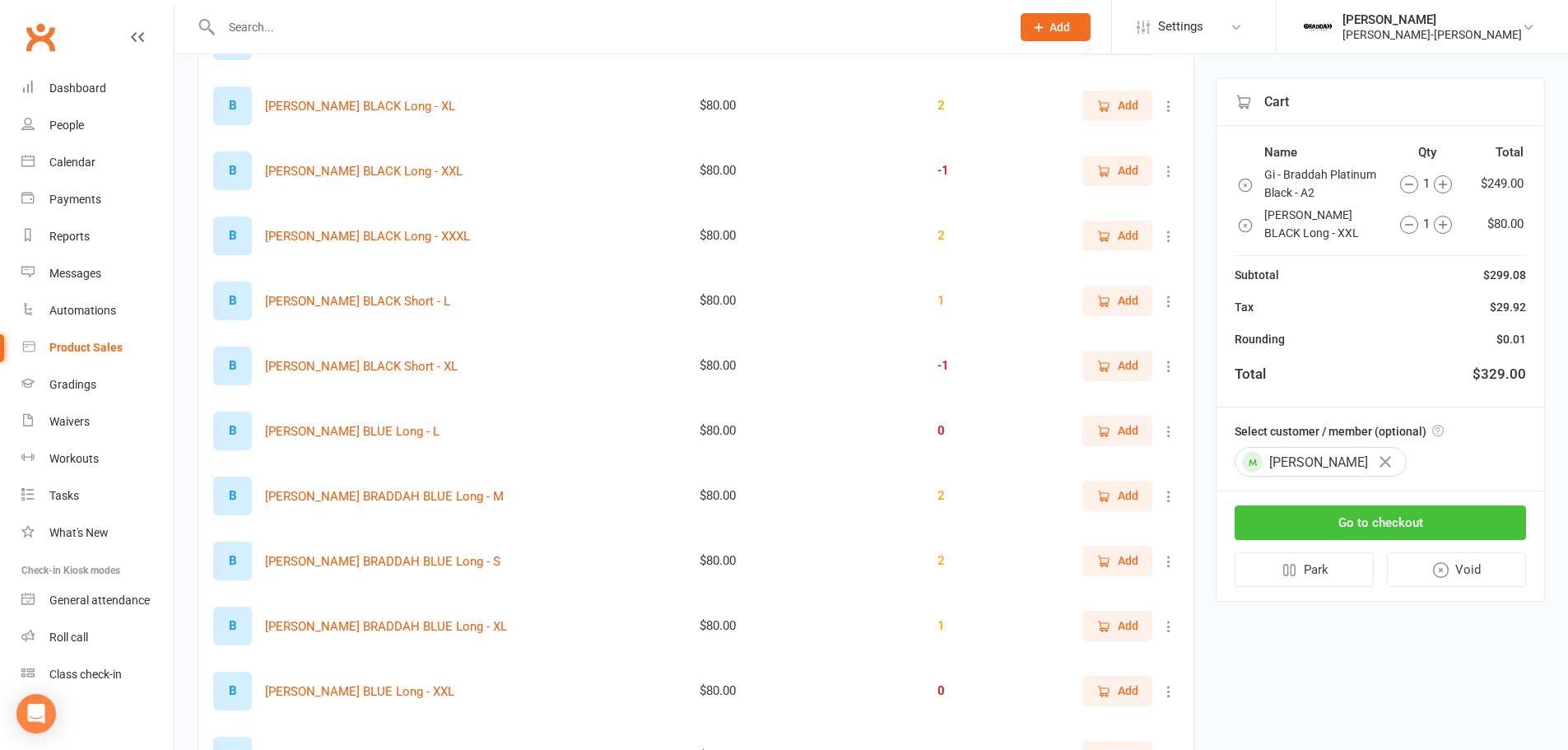
click at [1313, 540] on button "Go to checkout" at bounding box center [1381, 522] width 292 height 34
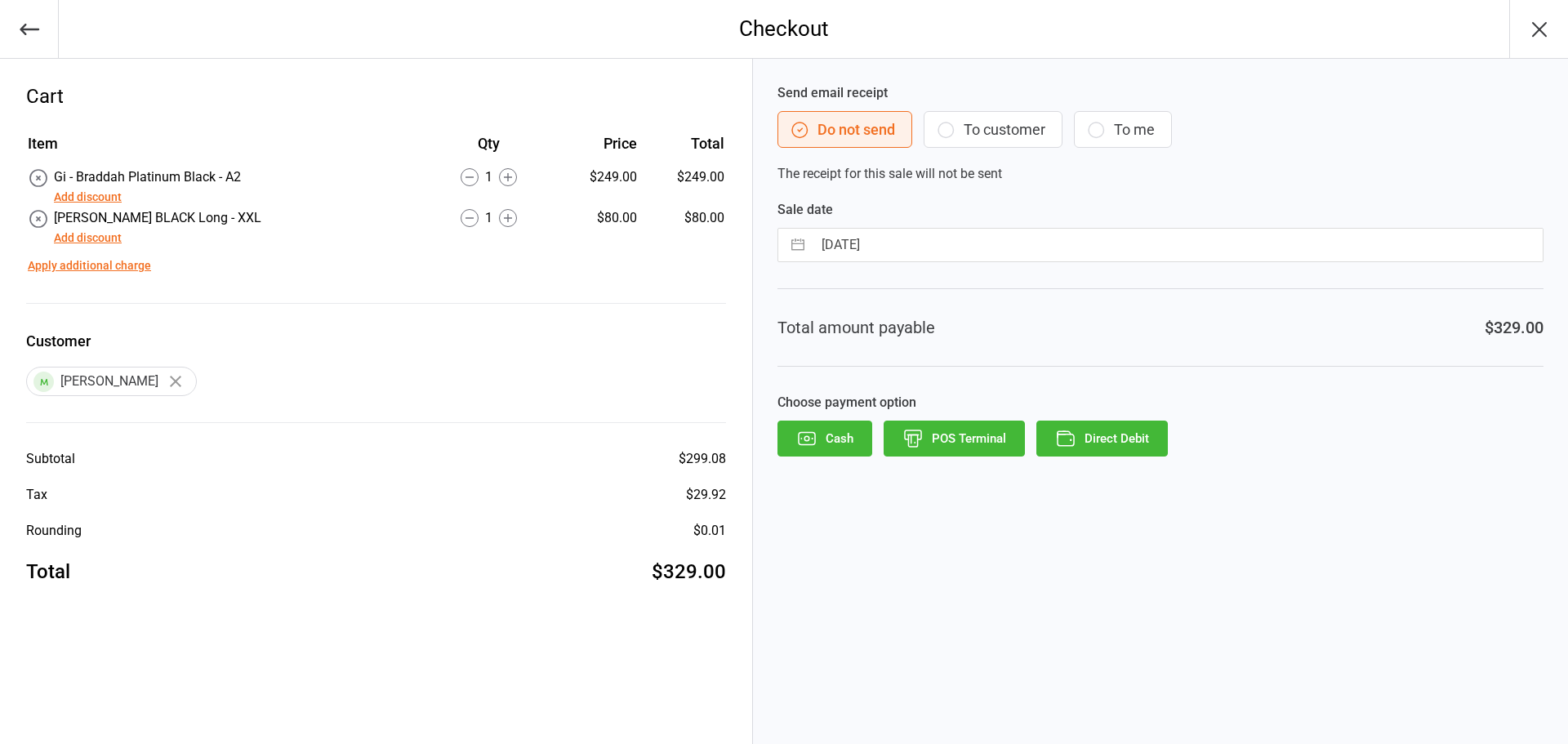
click at [83, 239] on button "Add discount" at bounding box center [88, 238] width 68 height 17
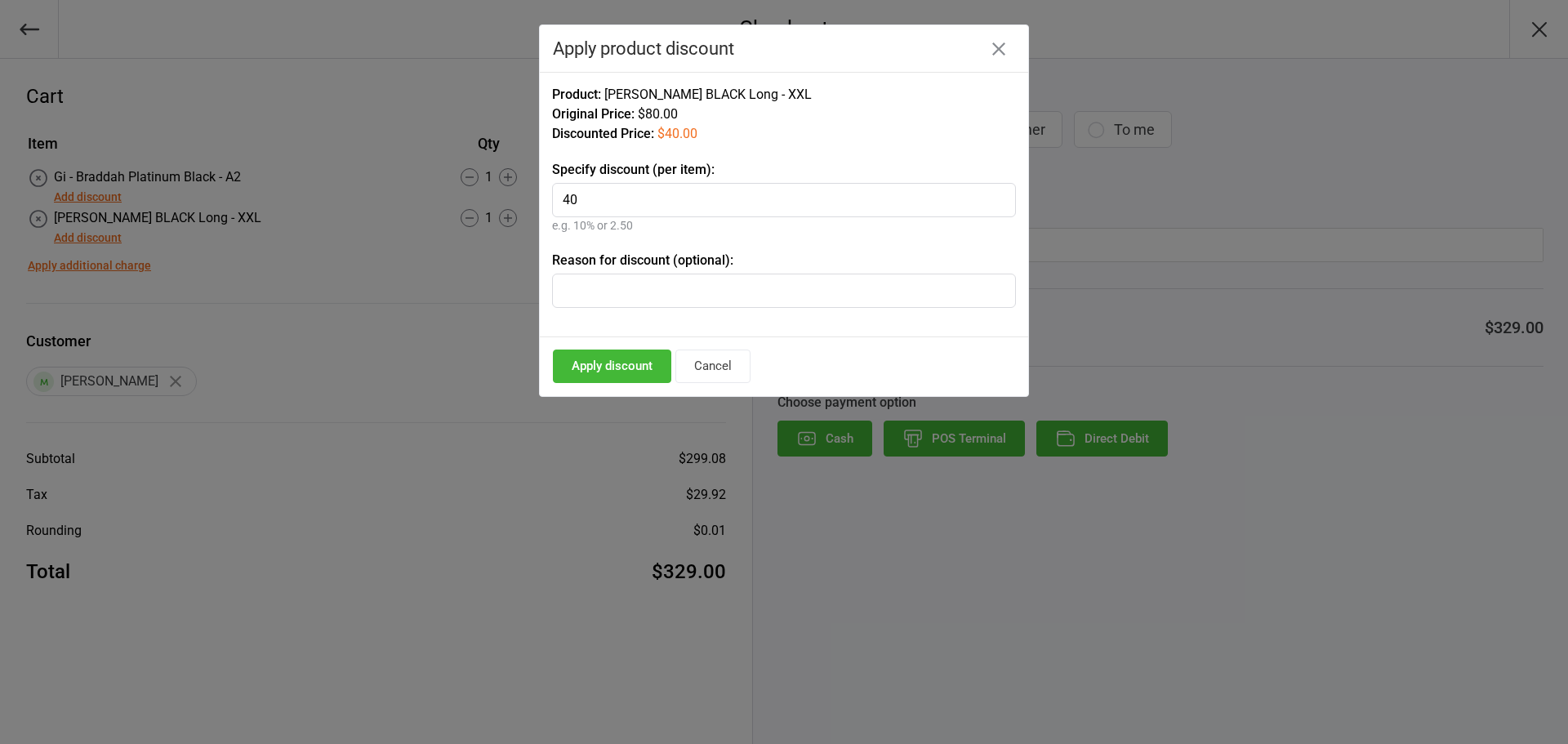
type input "40"
click at [608, 357] on button "Apply discount" at bounding box center [612, 366] width 118 height 34
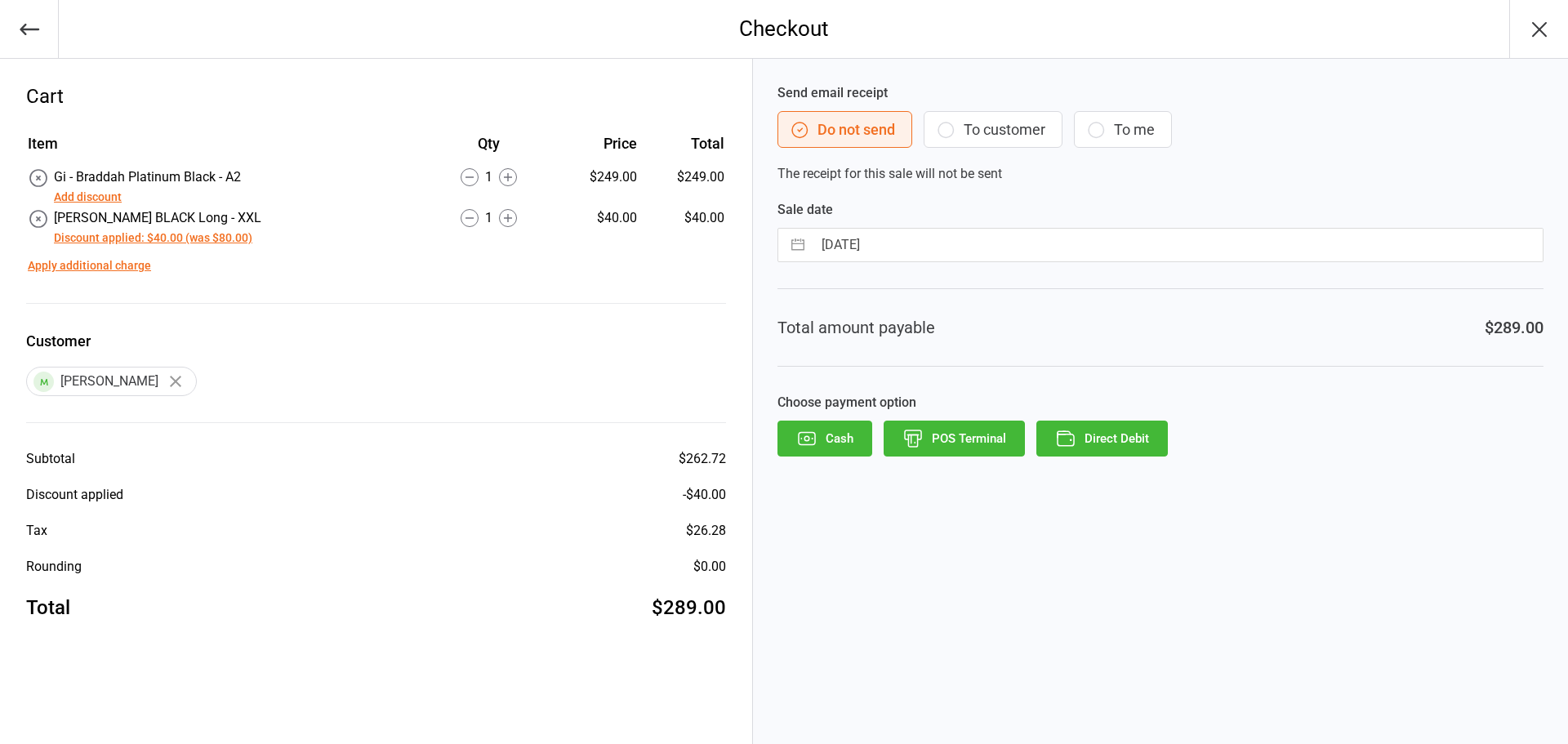
click at [995, 117] on button "To customer" at bounding box center [993, 130] width 138 height 37
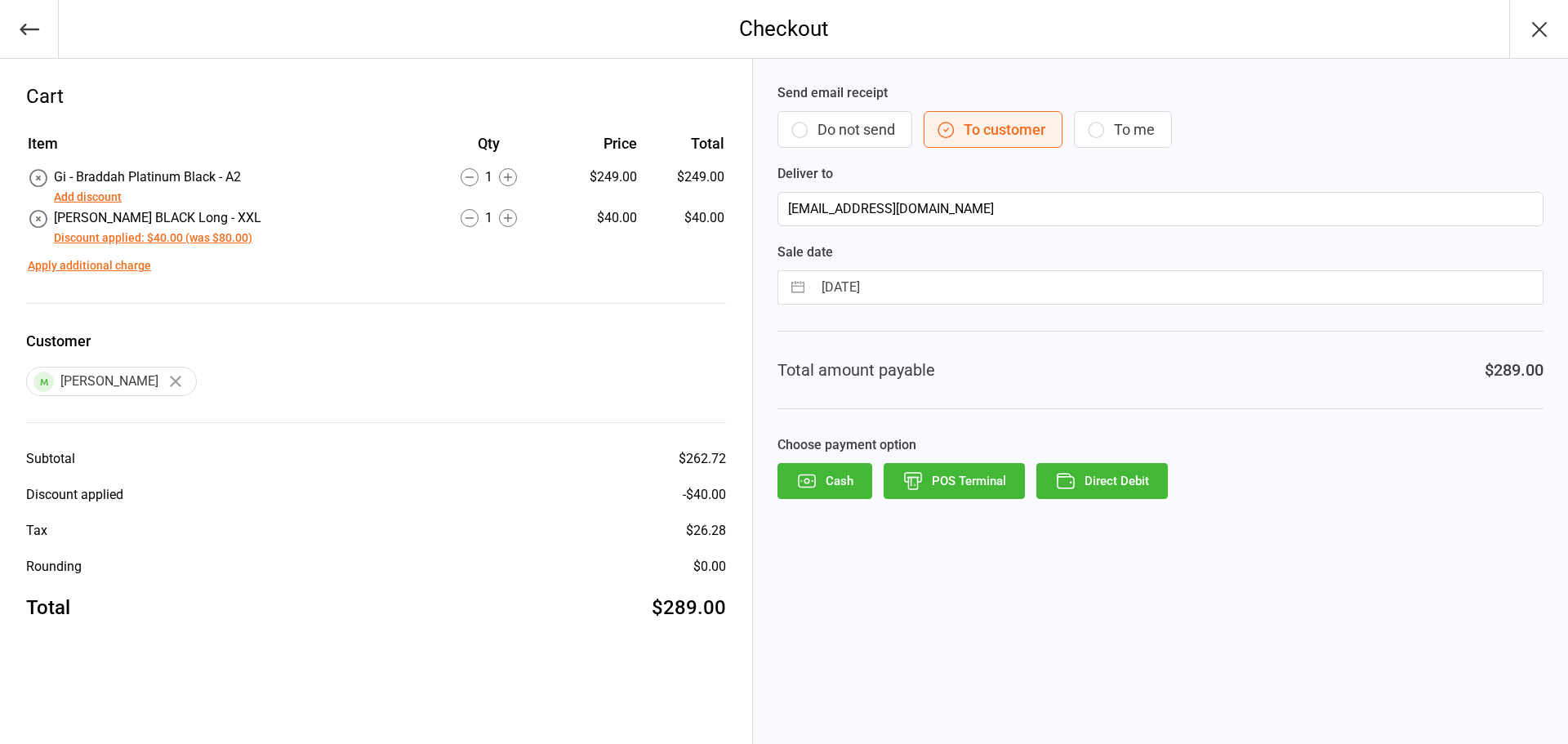
click at [1078, 475] on button "Direct Debit" at bounding box center [1102, 480] width 132 height 36
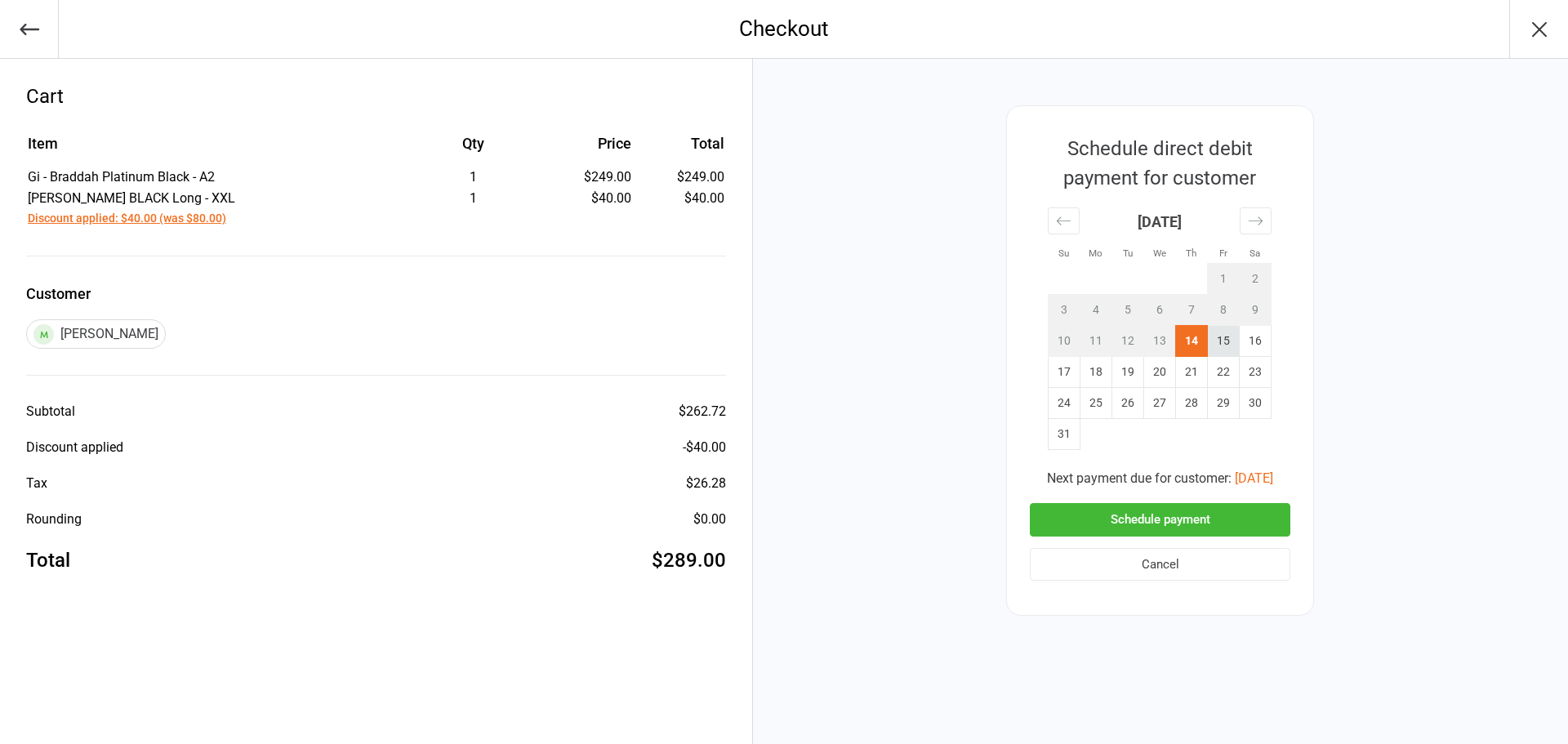
click at [1217, 347] on td "15" at bounding box center [1223, 341] width 32 height 31
click at [1107, 525] on button "Schedule payment" at bounding box center [1159, 519] width 261 height 34
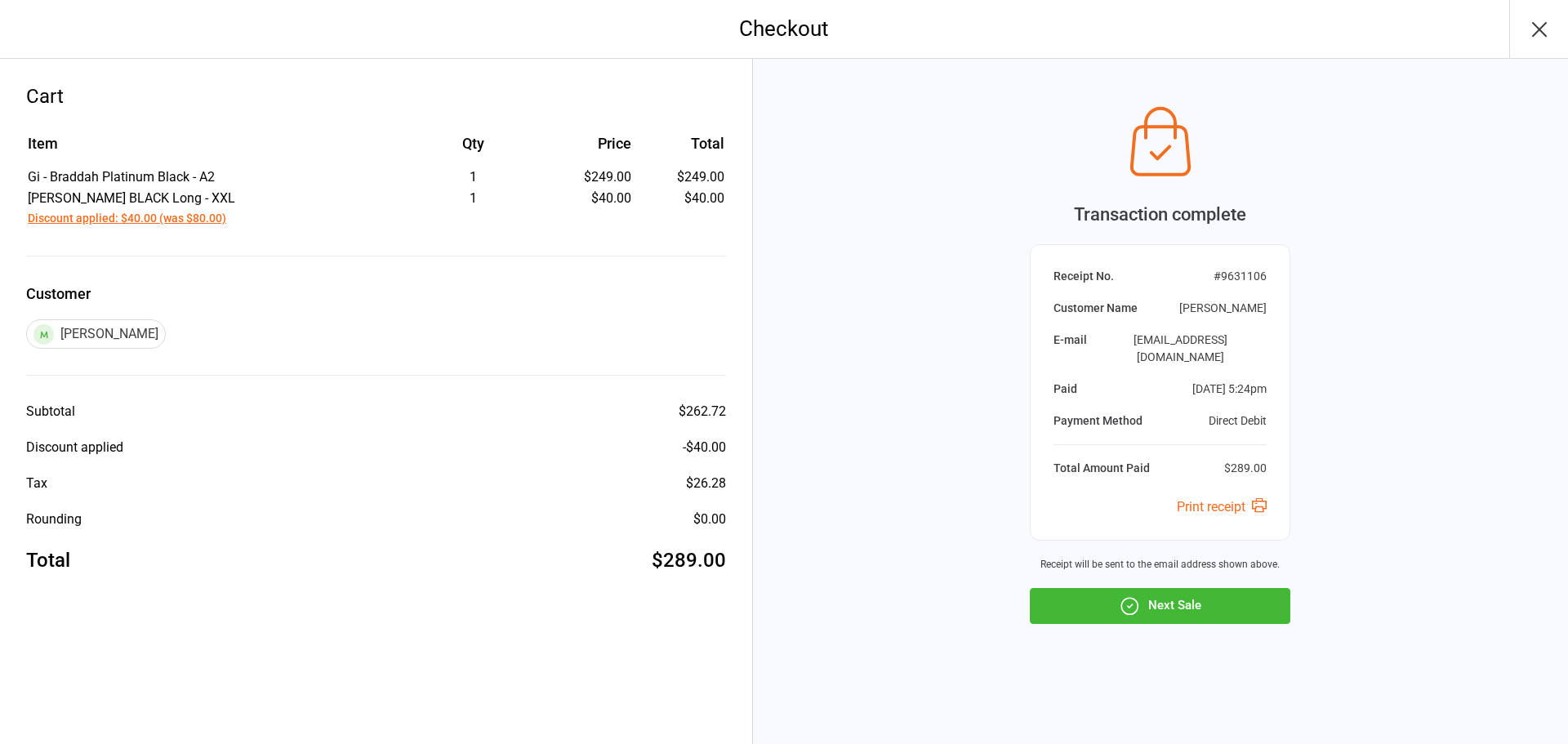
click at [1128, 606] on icon "button" at bounding box center [1129, 607] width 2 height 2
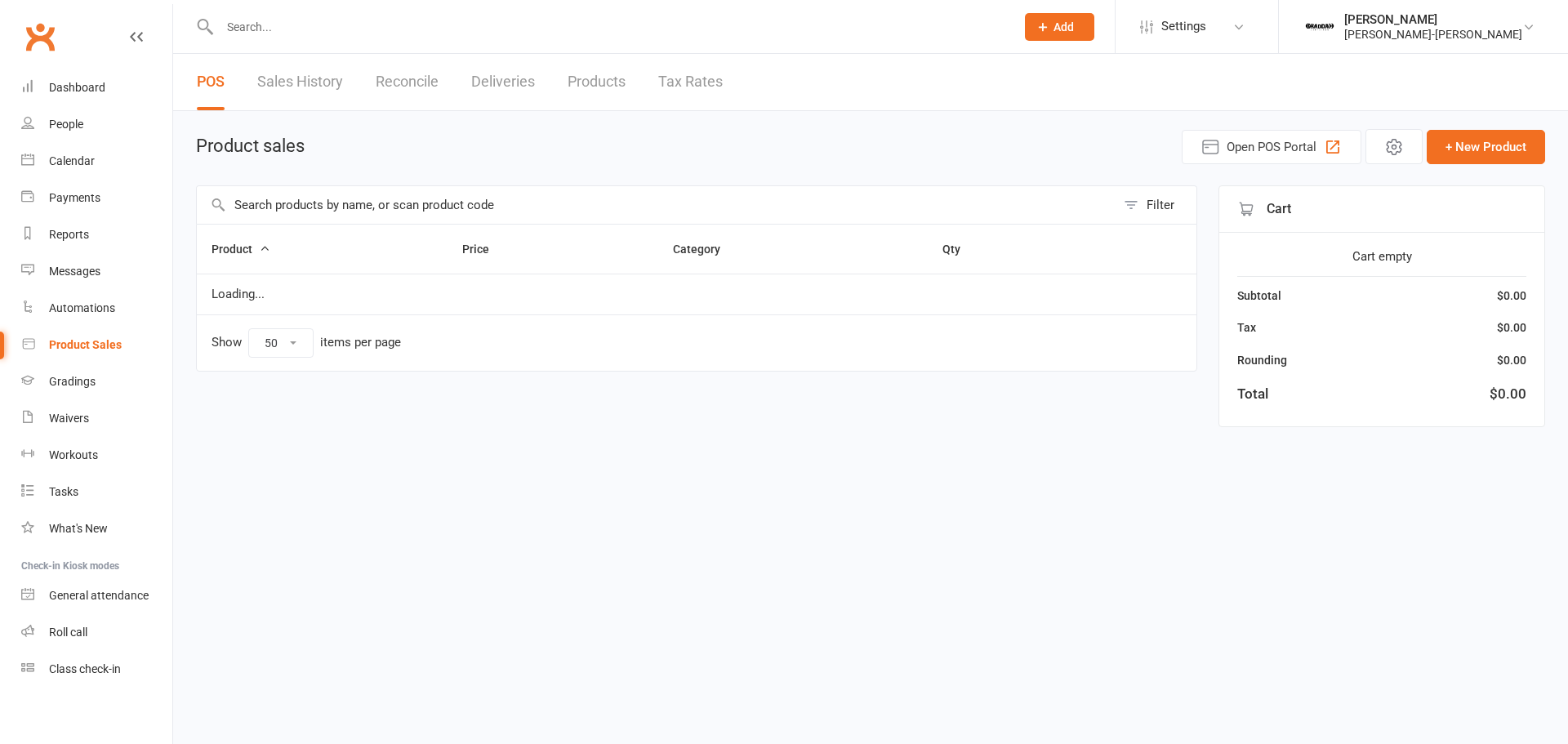
select select "50"
